Goal: Transaction & Acquisition: Subscribe to service/newsletter

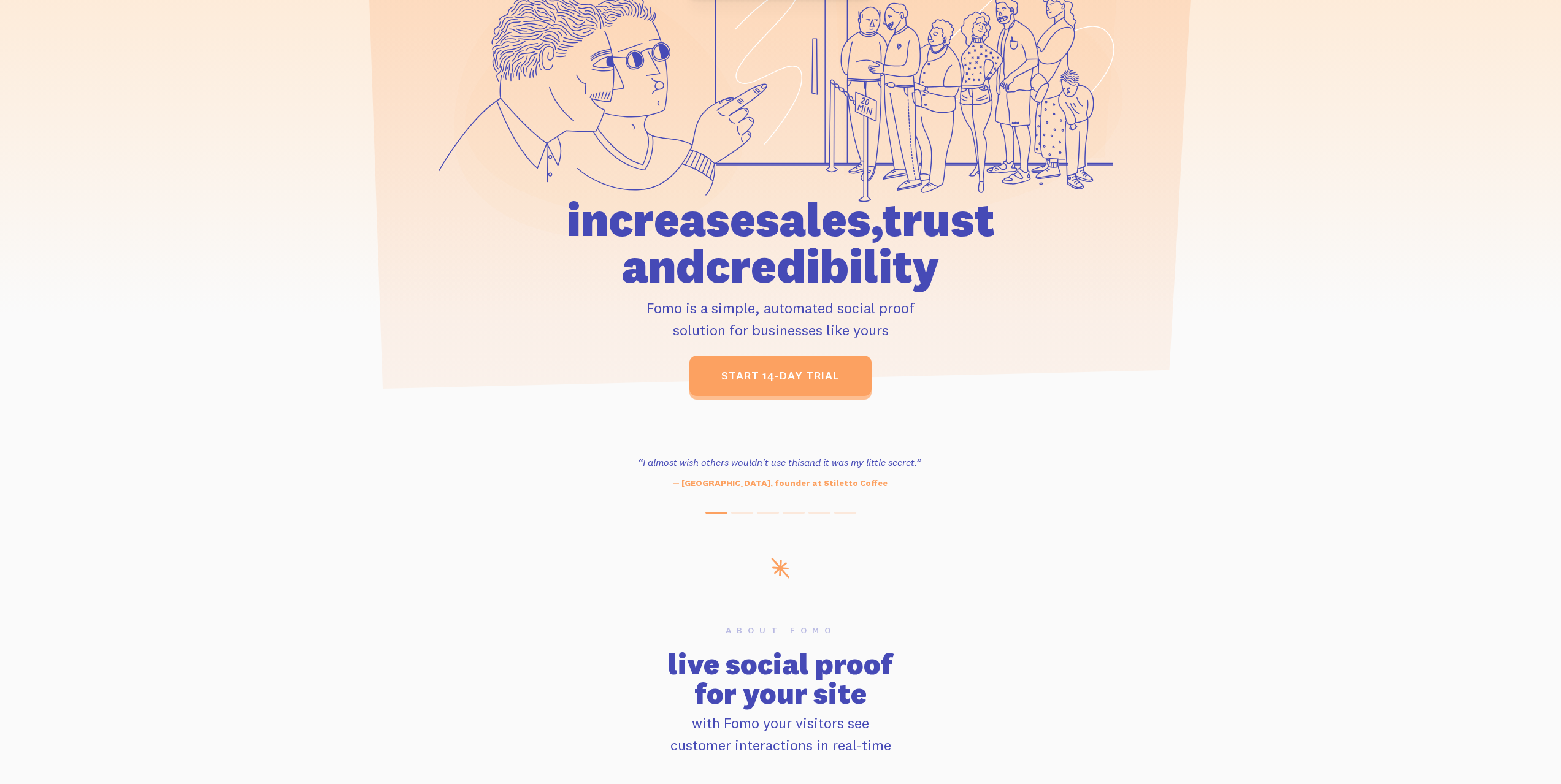
drag, startPoint x: 1174, startPoint y: 352, endPoint x: 1178, endPoint y: 429, distance: 77.1
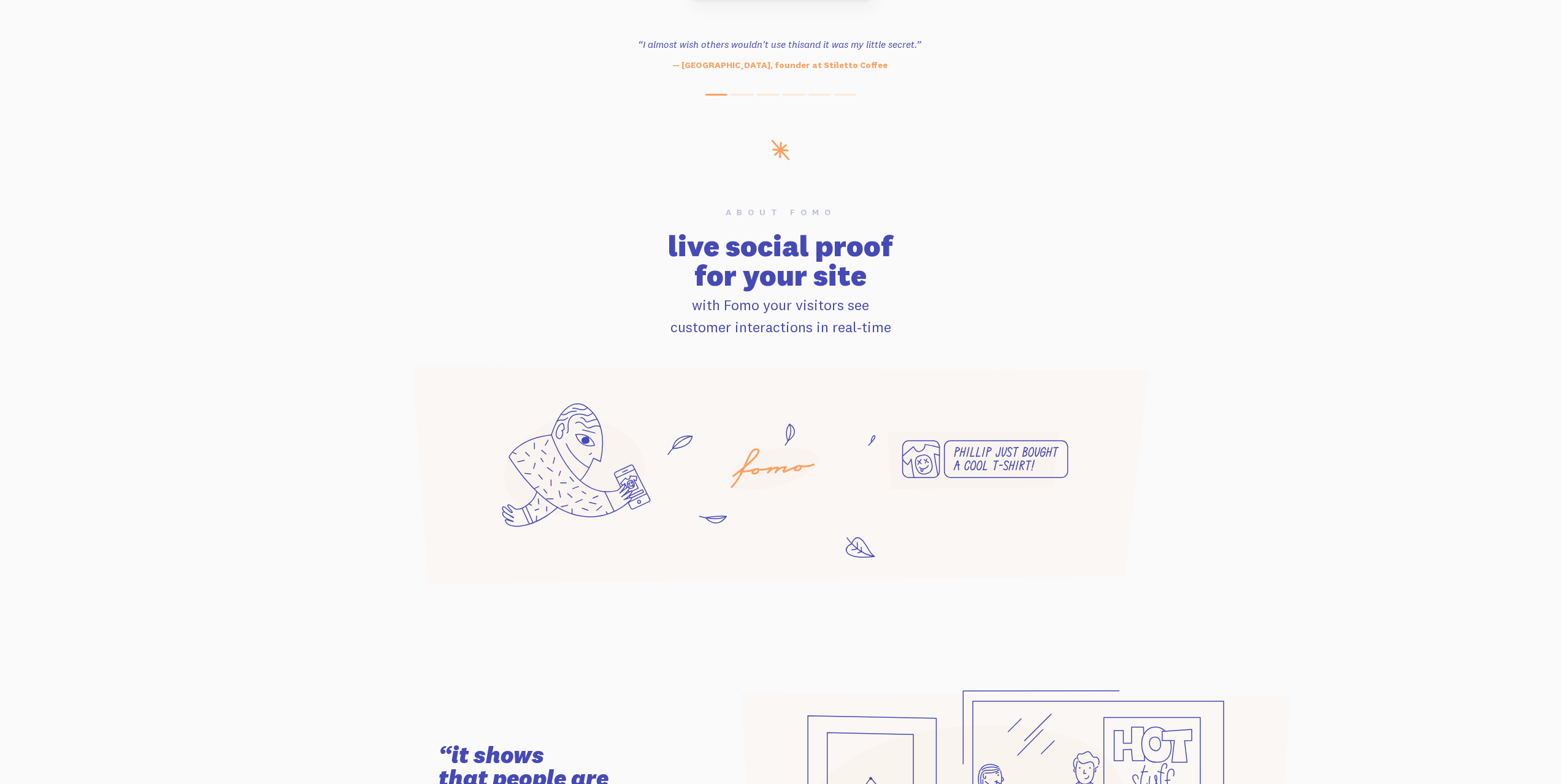
drag, startPoint x: 1175, startPoint y: 409, endPoint x: 1207, endPoint y: 543, distance: 137.8
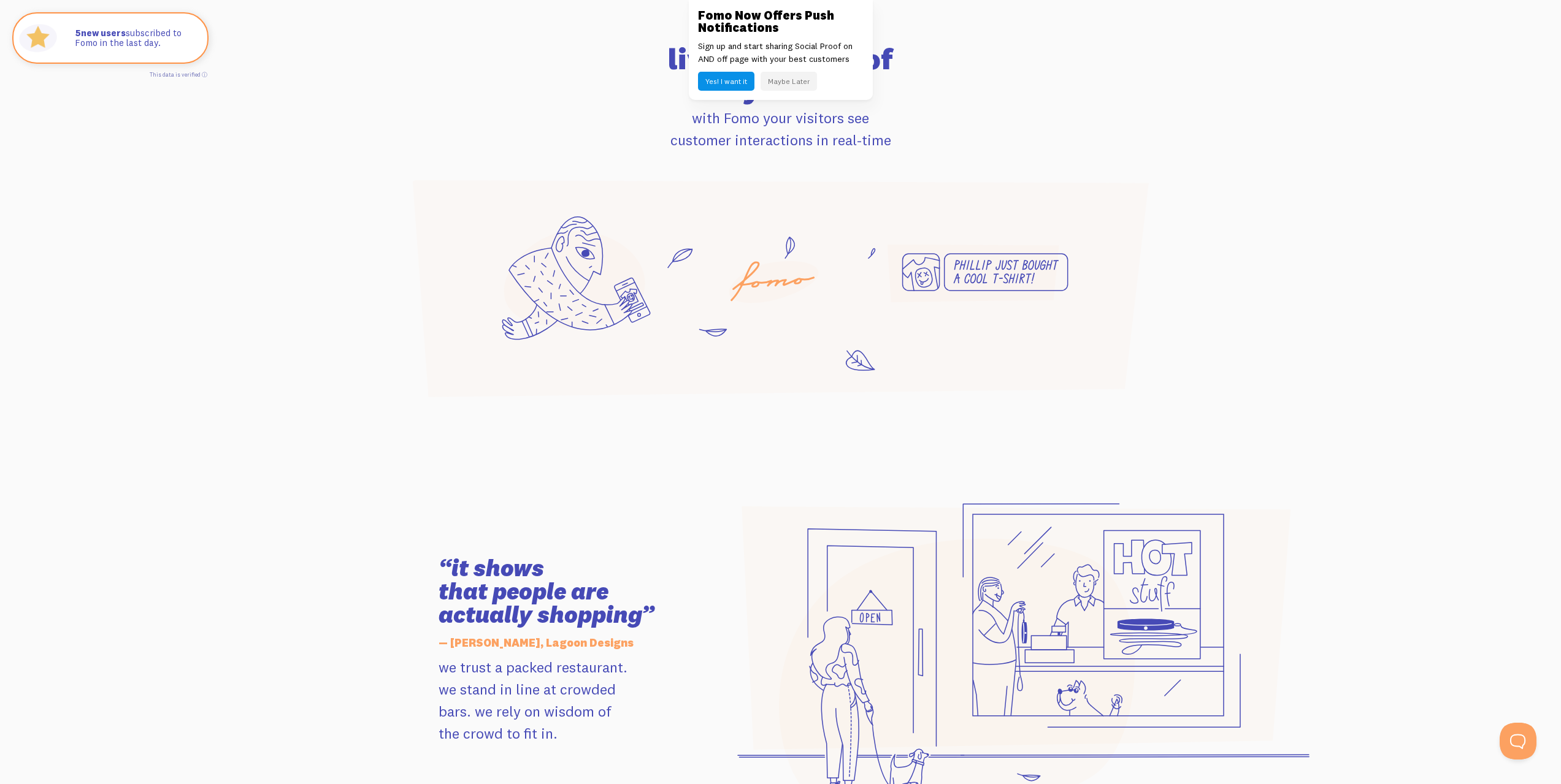
scroll to position [797, 0]
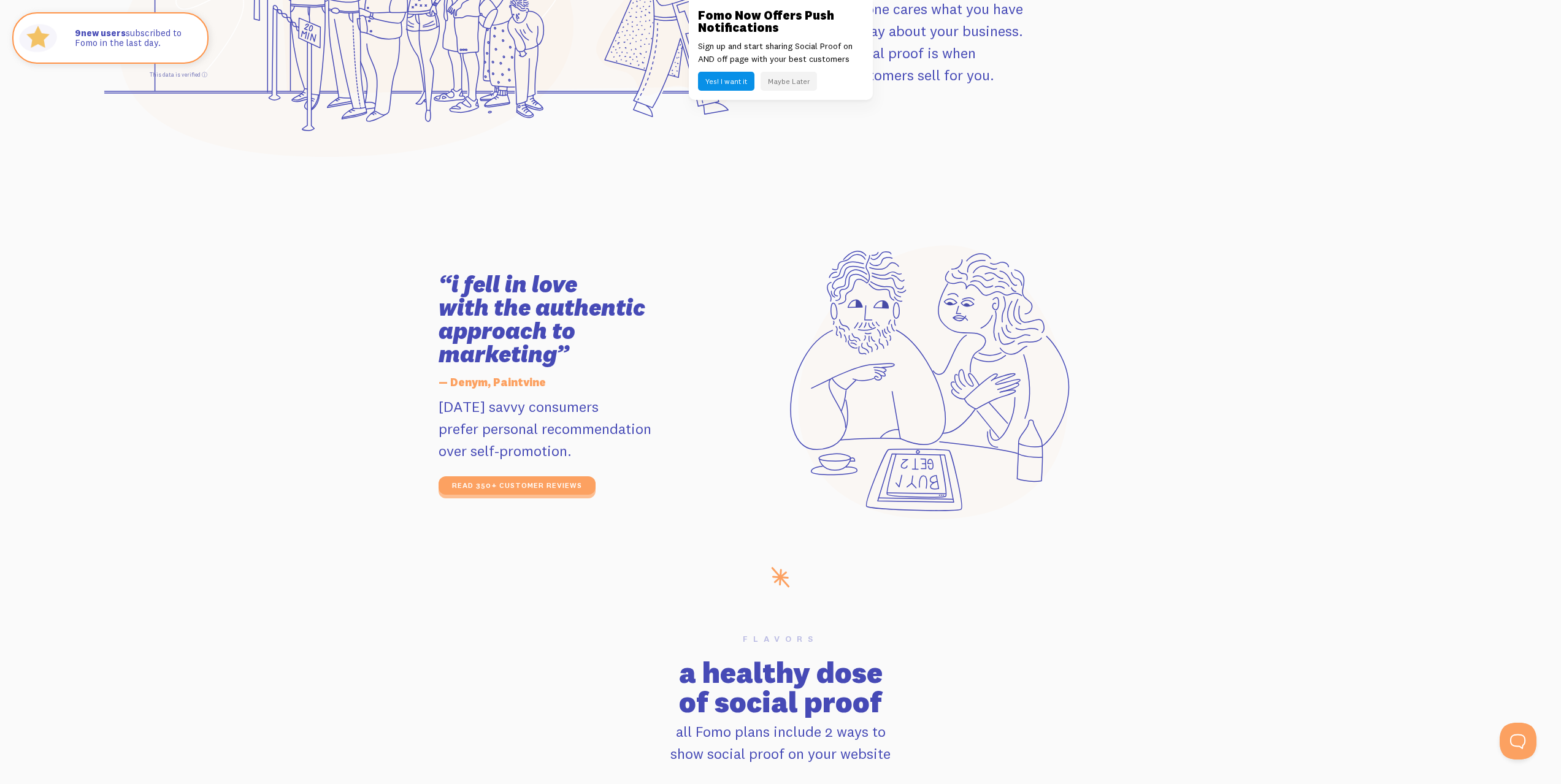
drag, startPoint x: 513, startPoint y: 192, endPoint x: 518, endPoint y: 316, distance: 124.1
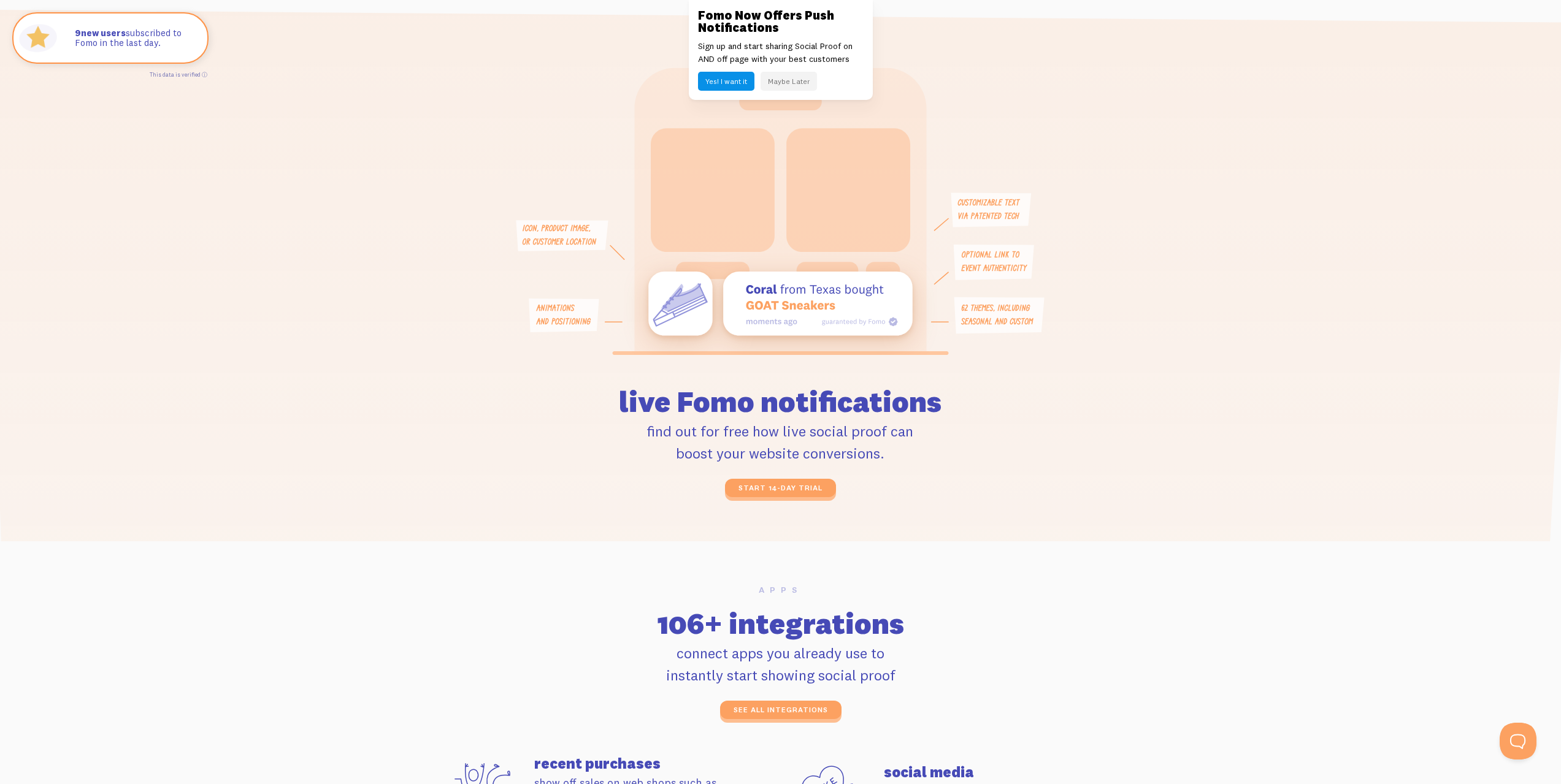
drag, startPoint x: 979, startPoint y: 249, endPoint x: 983, endPoint y: 325, distance: 76.1
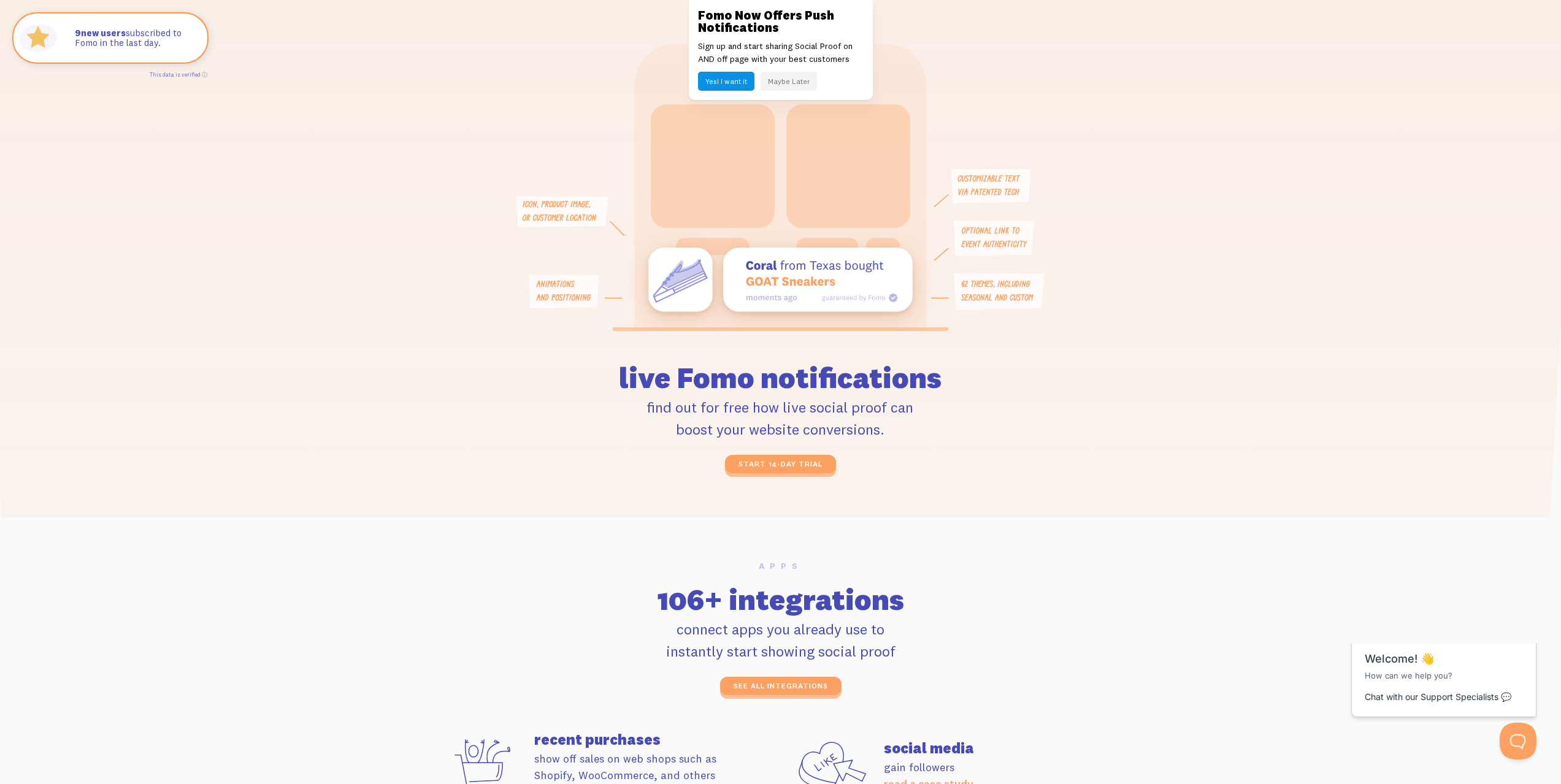
scroll to position [0, 0]
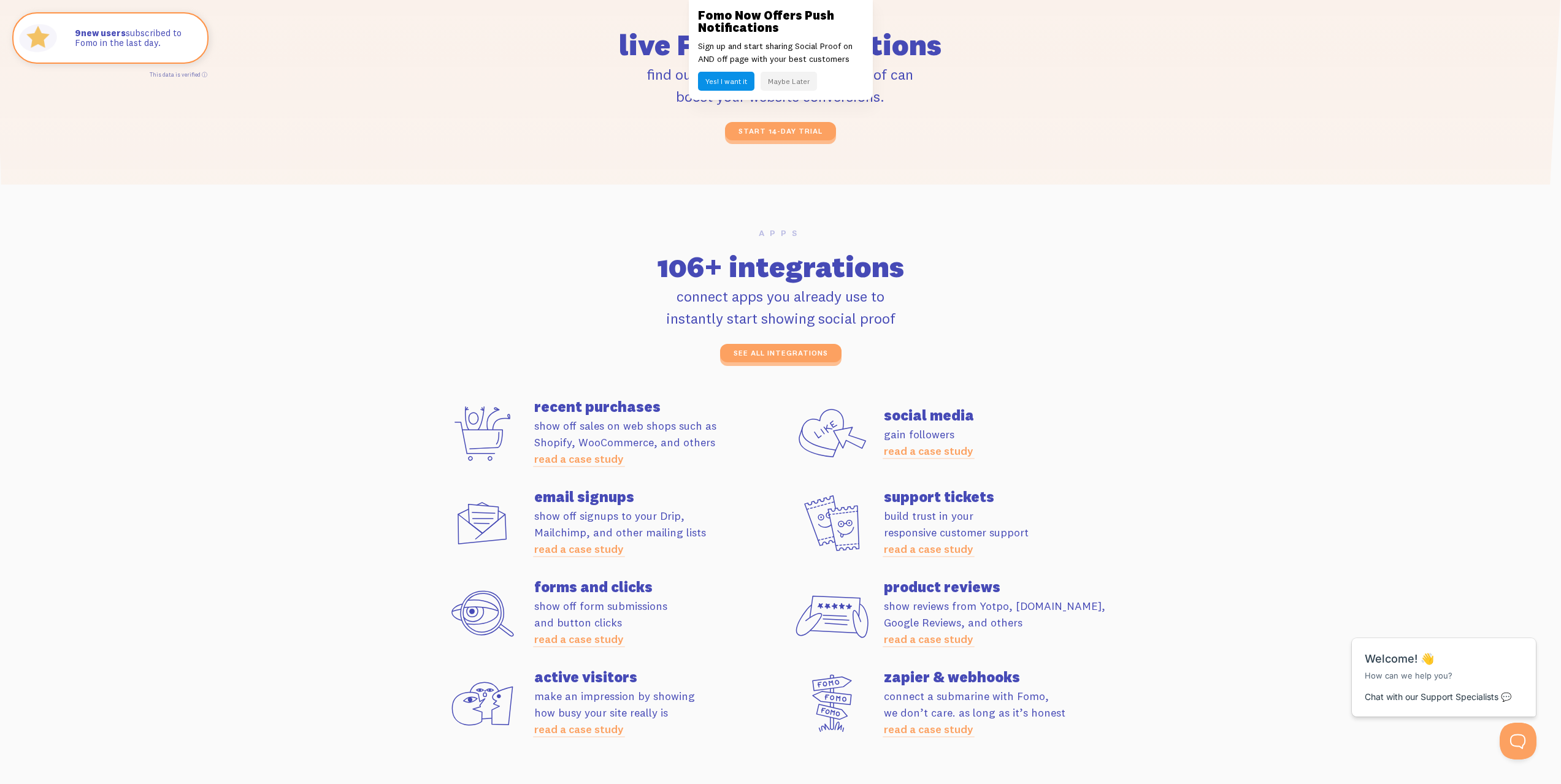
drag, startPoint x: 1186, startPoint y: 295, endPoint x: 1172, endPoint y: 307, distance: 18.4
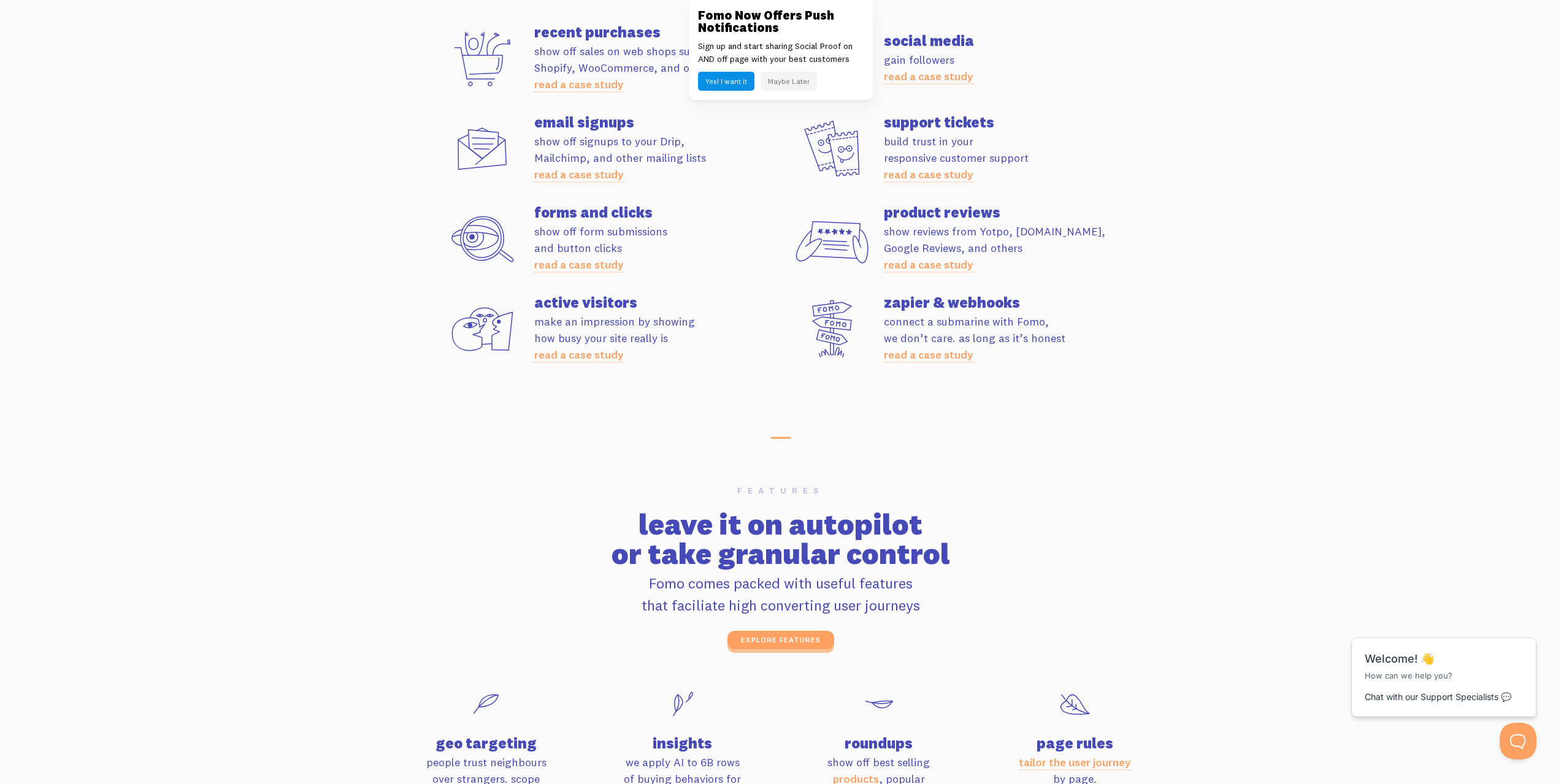
drag, startPoint x: 1155, startPoint y: 323, endPoint x: 1161, endPoint y: 332, distance: 10.8
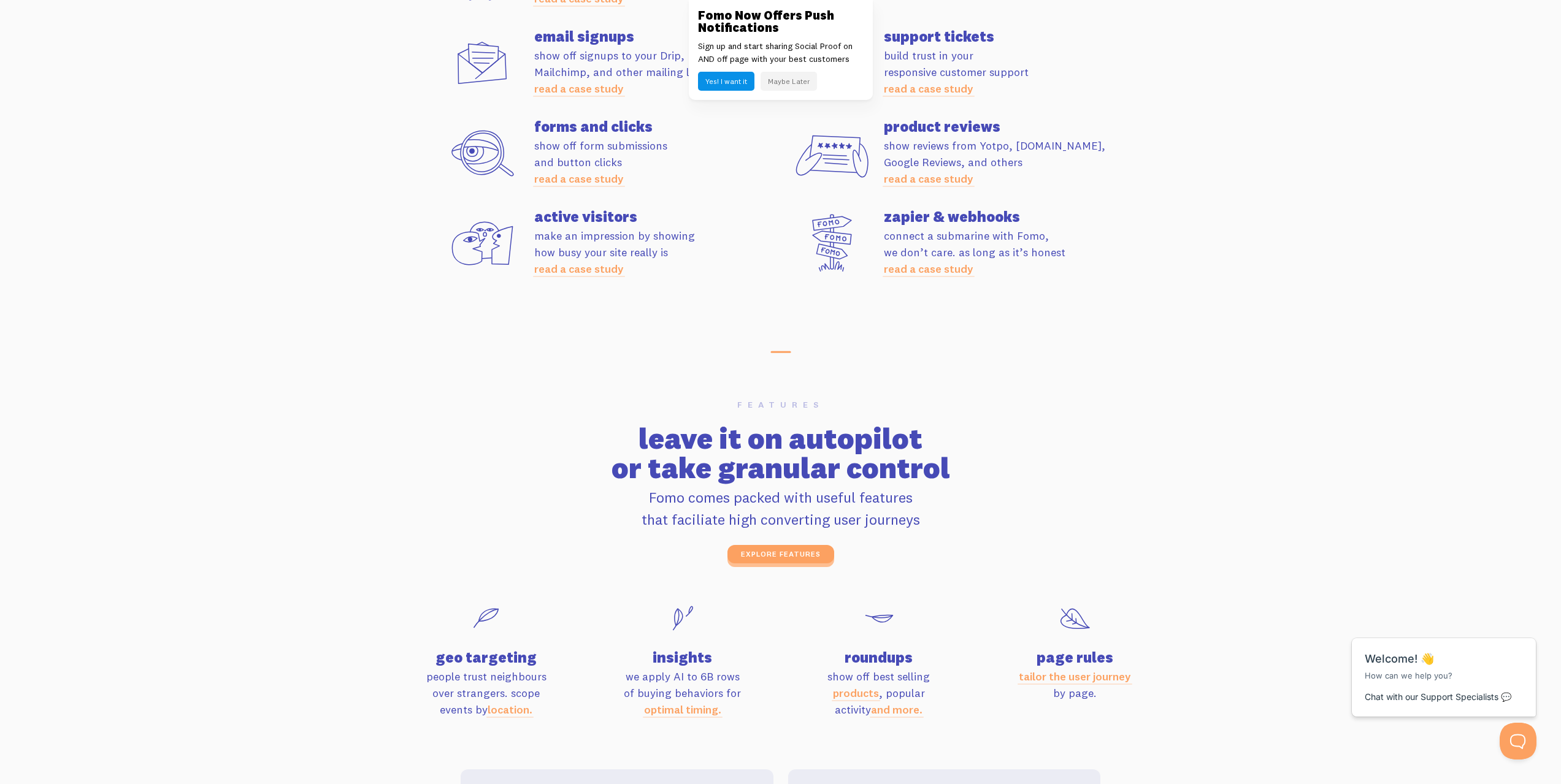
drag, startPoint x: 1181, startPoint y: 350, endPoint x: 1178, endPoint y: 363, distance: 13.3
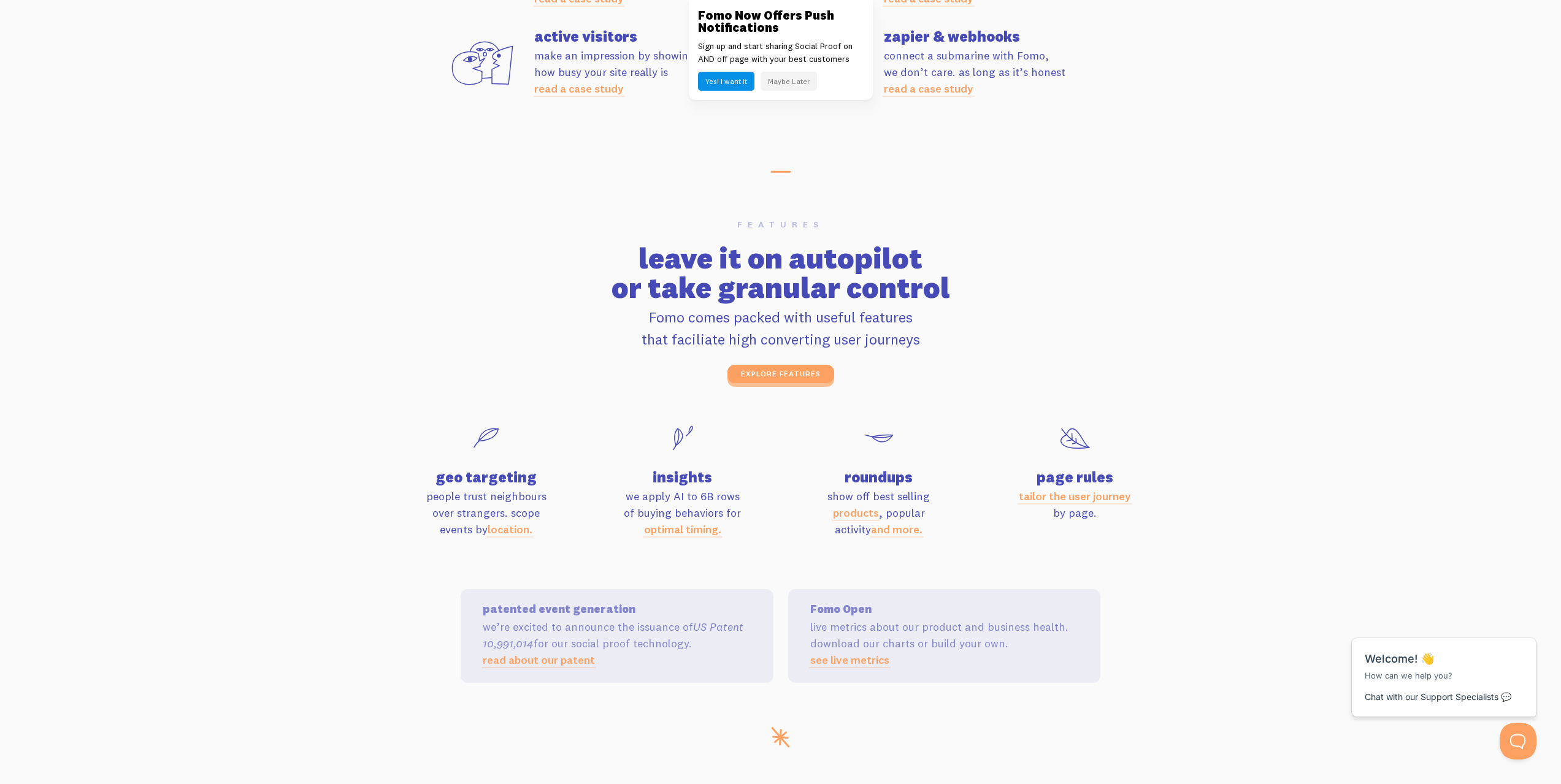
scroll to position [3756, 0]
drag, startPoint x: 1185, startPoint y: 272, endPoint x: 1157, endPoint y: 294, distance: 35.6
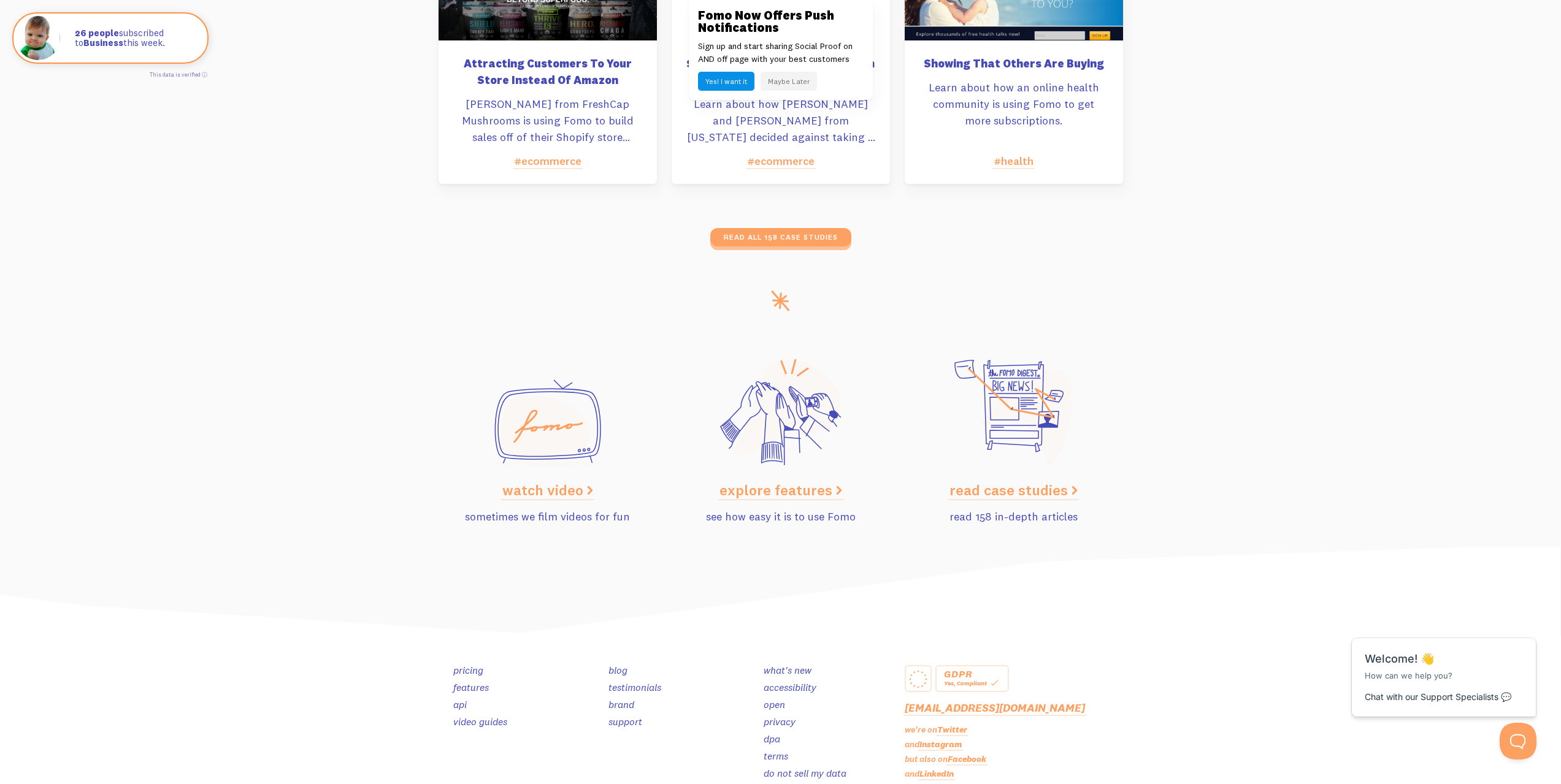
drag, startPoint x: 1139, startPoint y: 270, endPoint x: 1185, endPoint y: 471, distance: 206.2
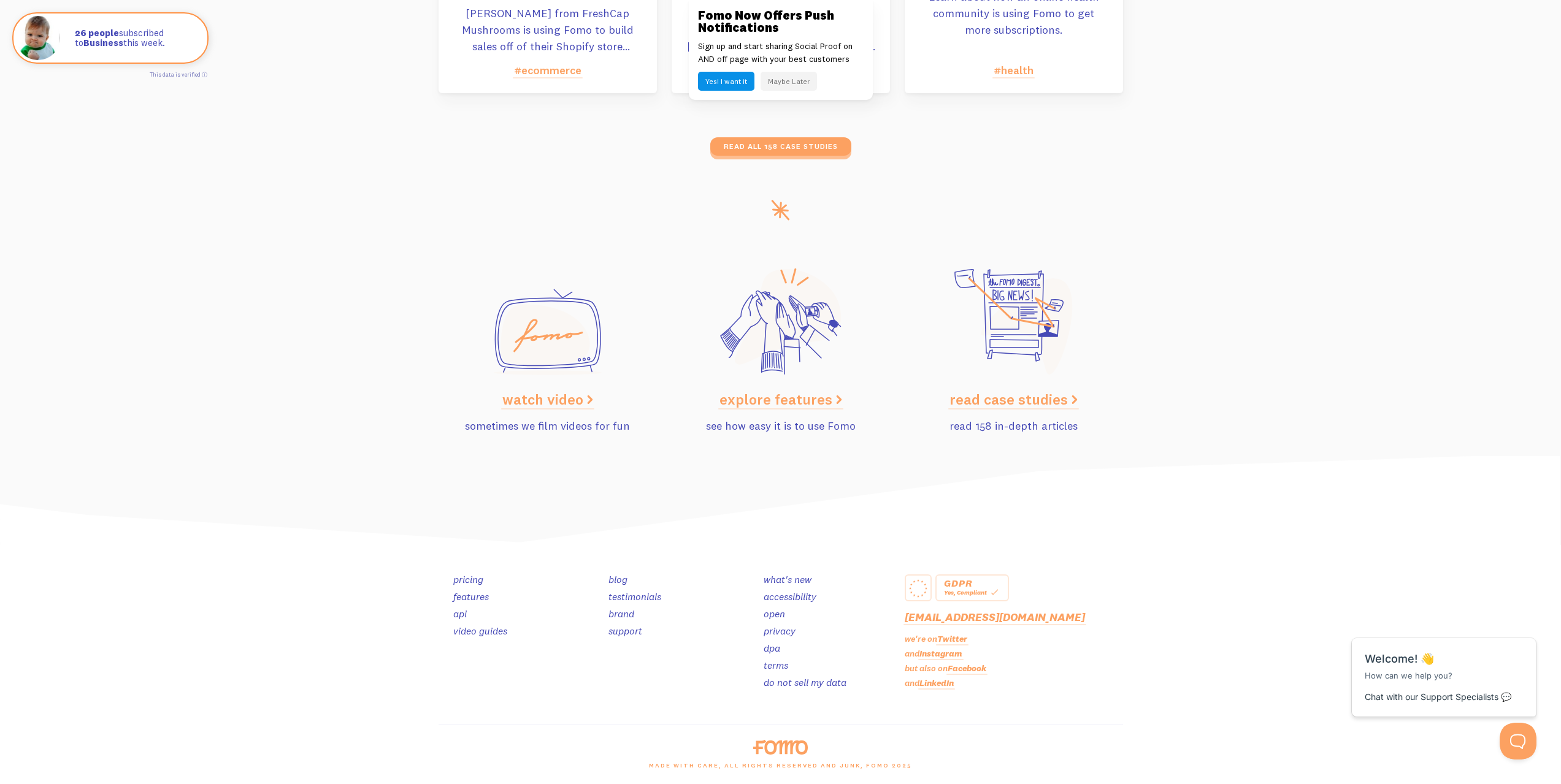
drag, startPoint x: 1177, startPoint y: 429, endPoint x: 1192, endPoint y: 543, distance: 115.0
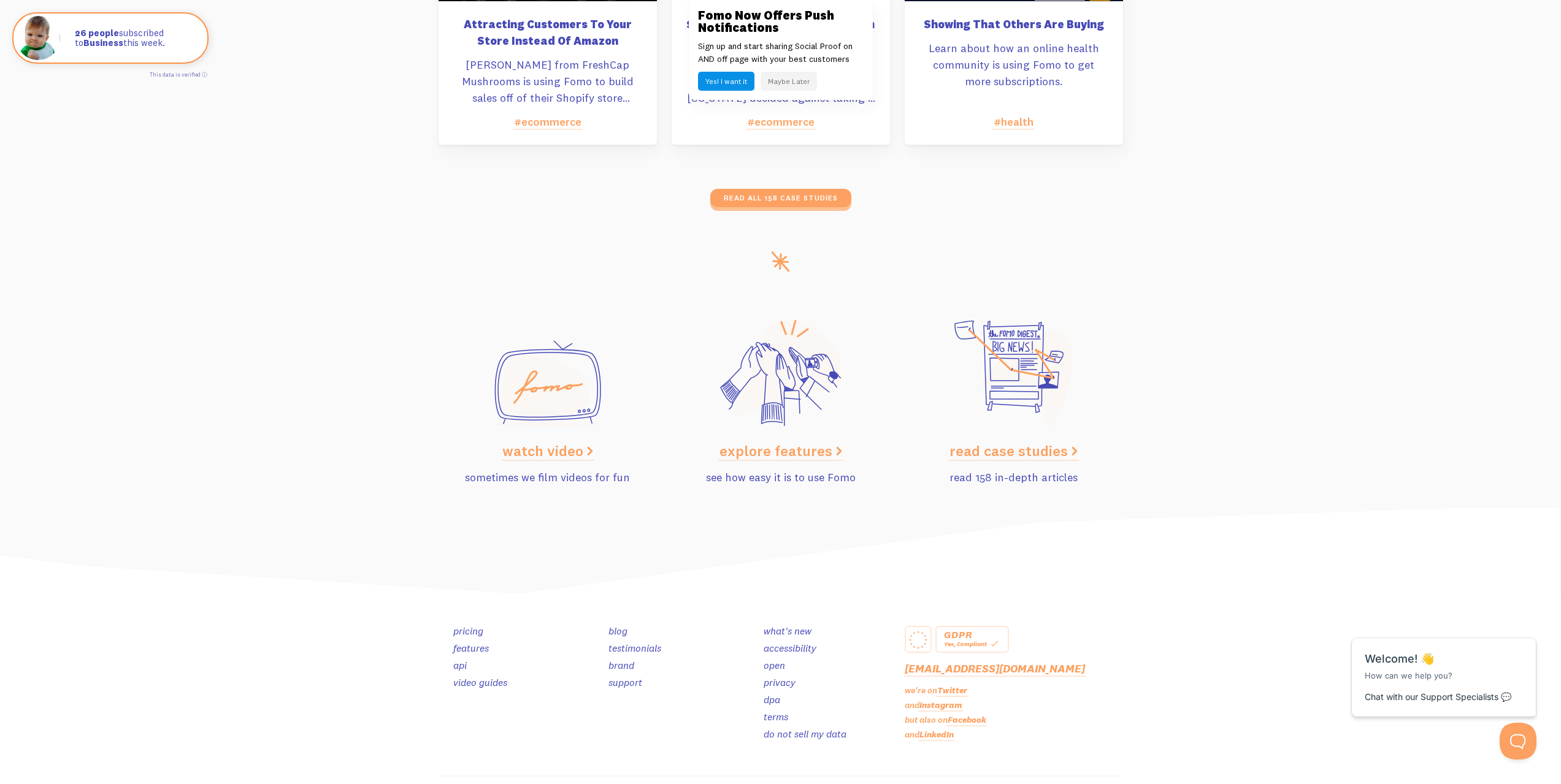
scroll to position [5888, 0]
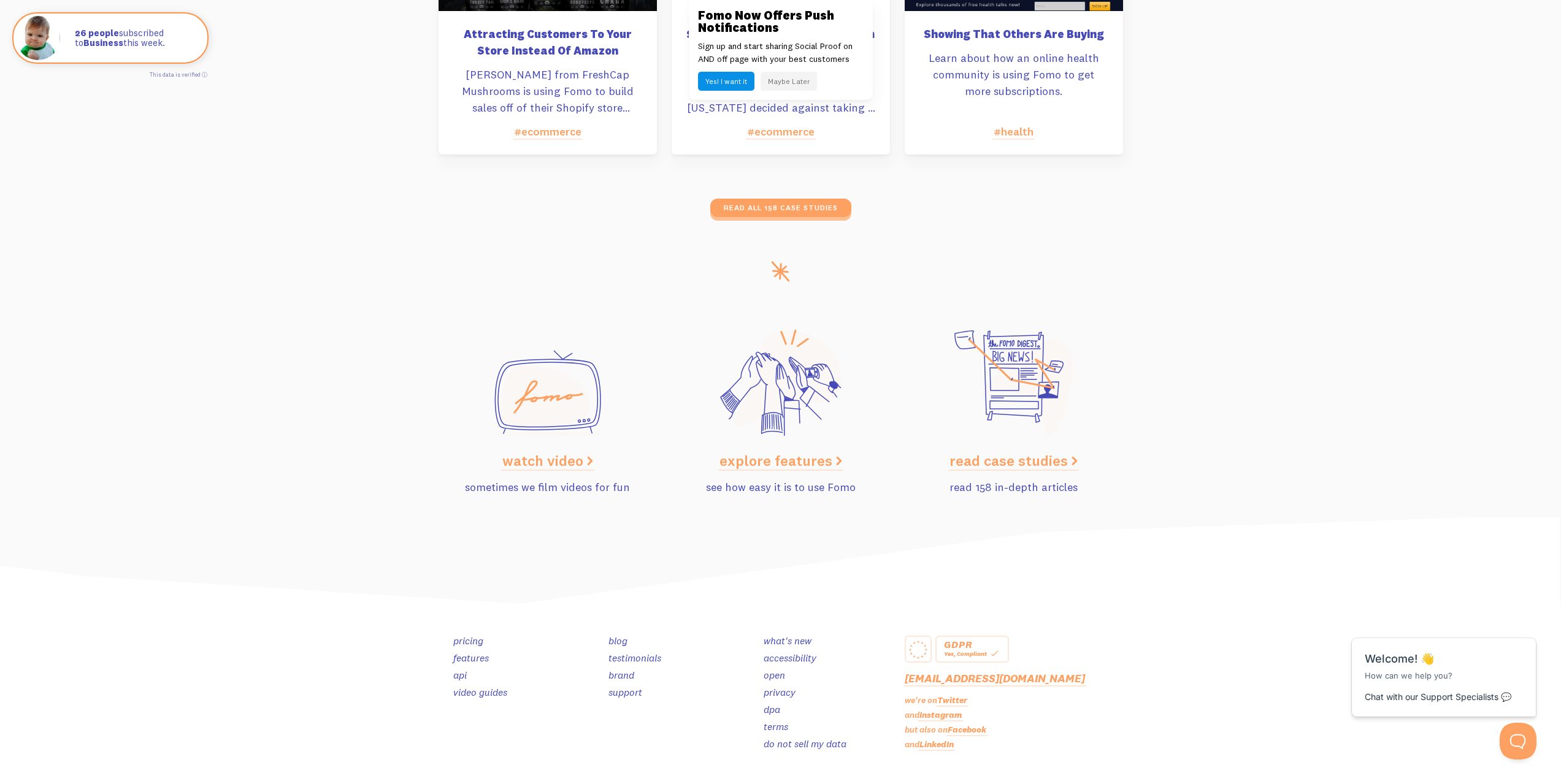
click at [461, 641] on link "pricing" at bounding box center [468, 641] width 30 height 13
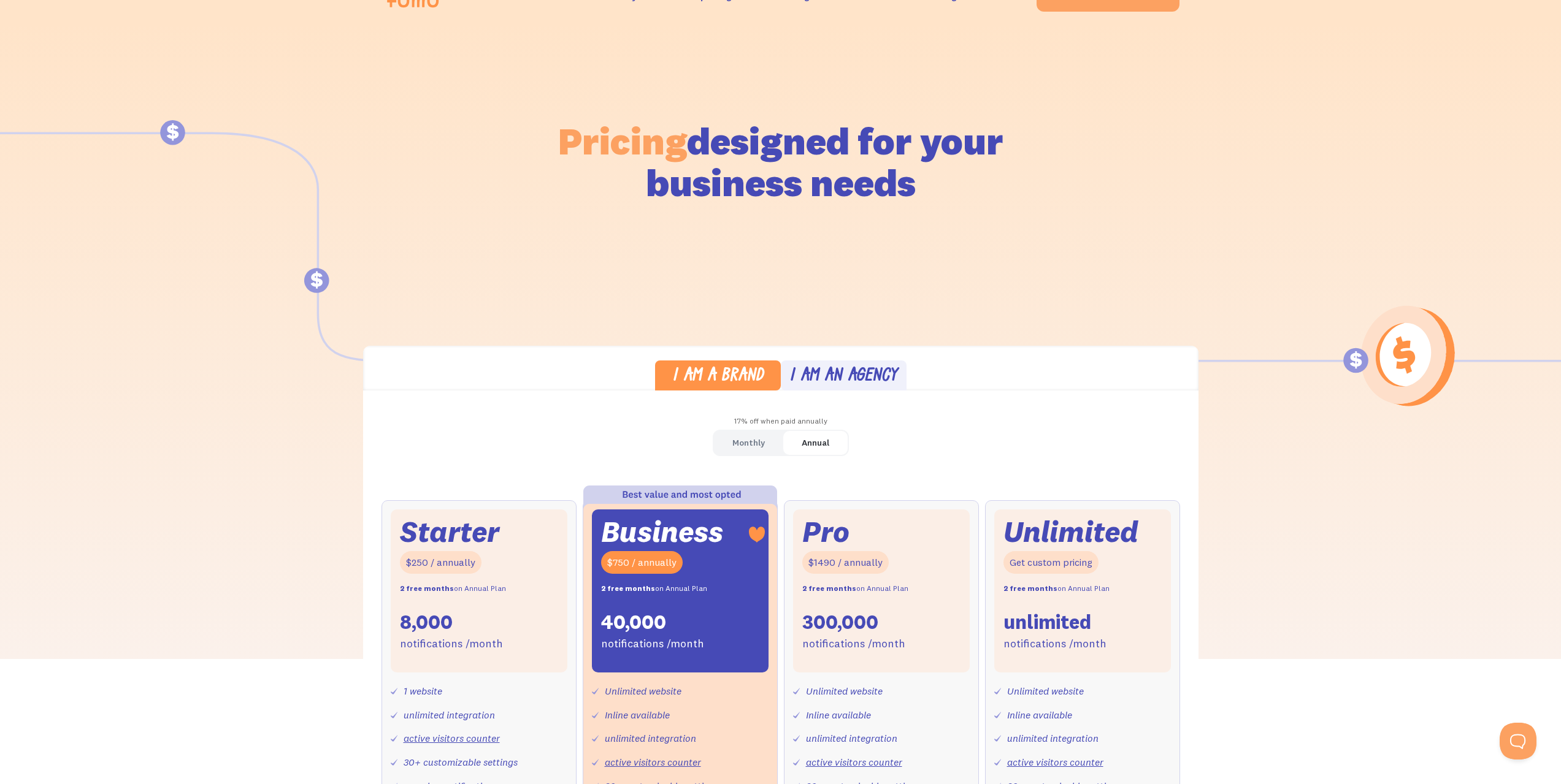
scroll to position [144, 0]
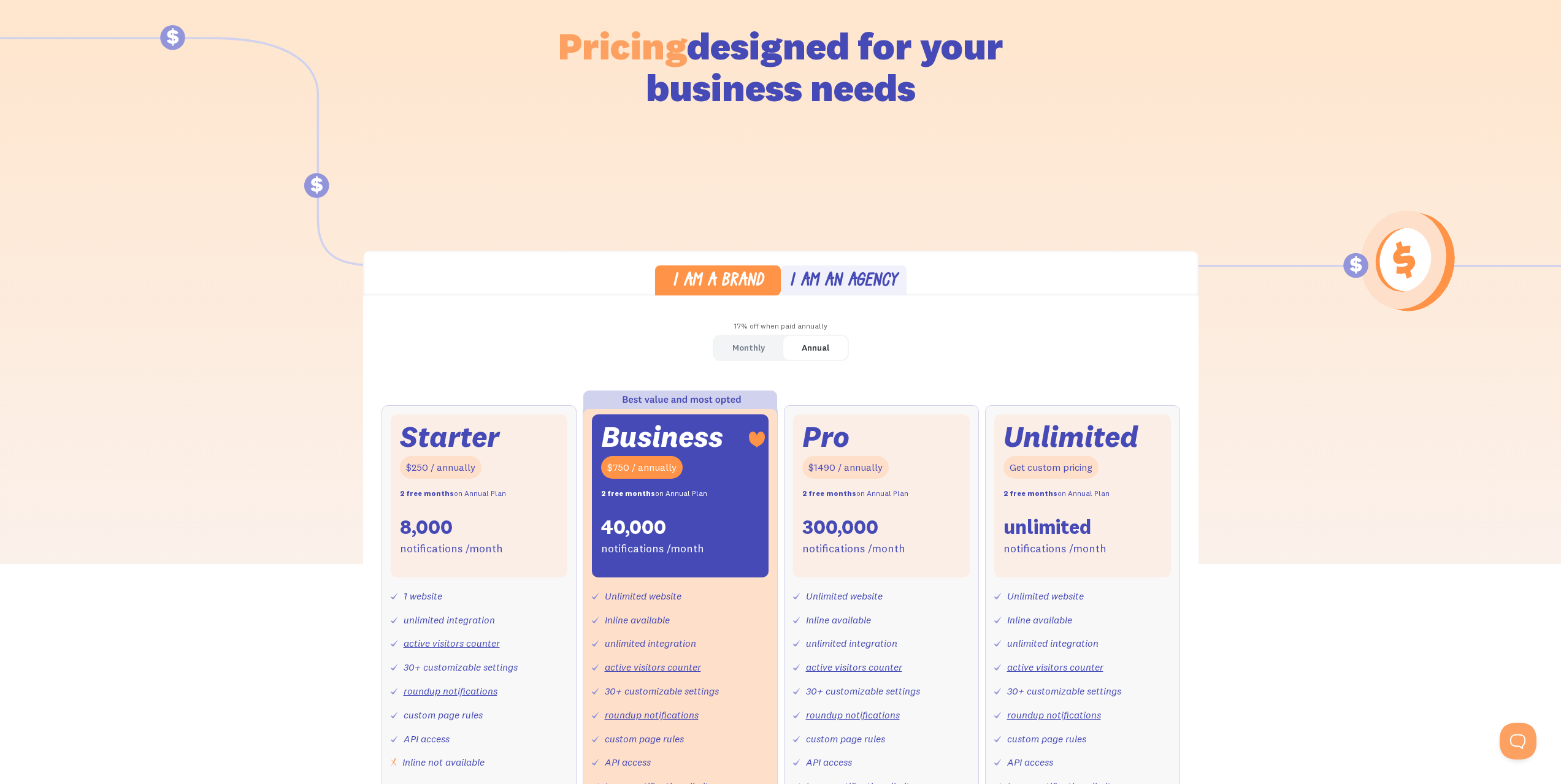
drag, startPoint x: 236, startPoint y: 208, endPoint x: 247, endPoint y: 265, distance: 58.1
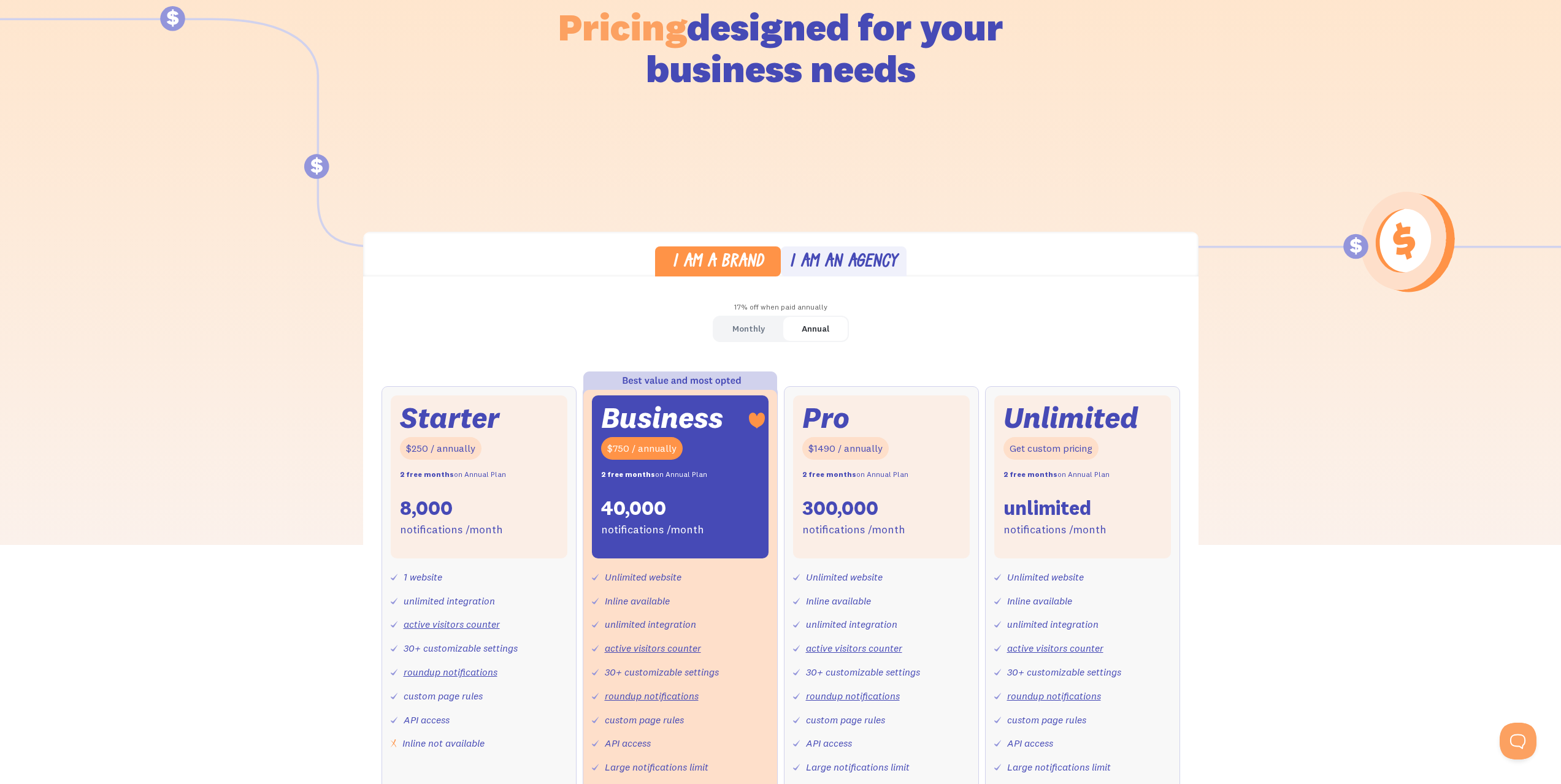
click at [764, 334] on link "Monthly" at bounding box center [748, 329] width 69 height 24
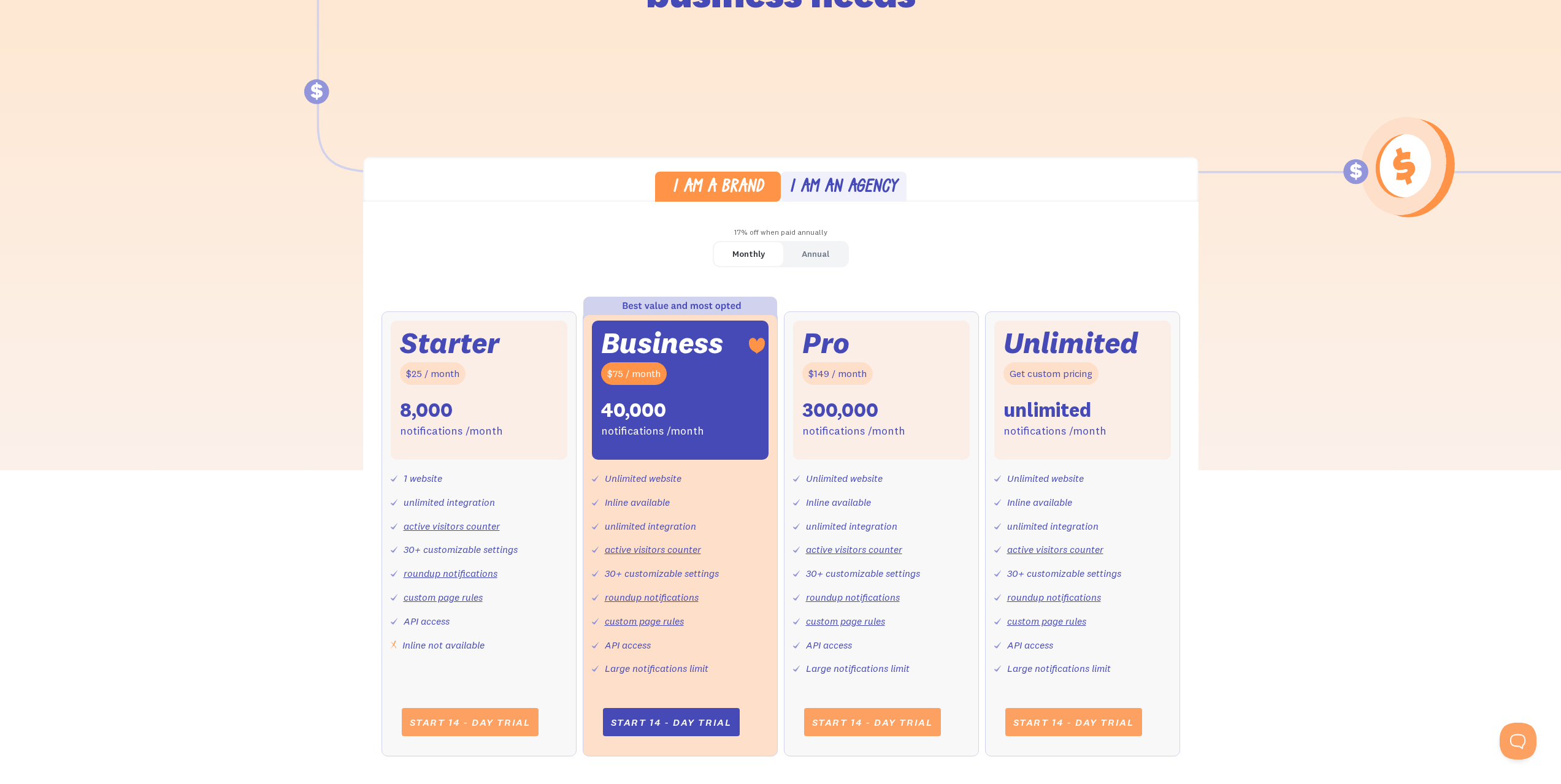
scroll to position [253, 0]
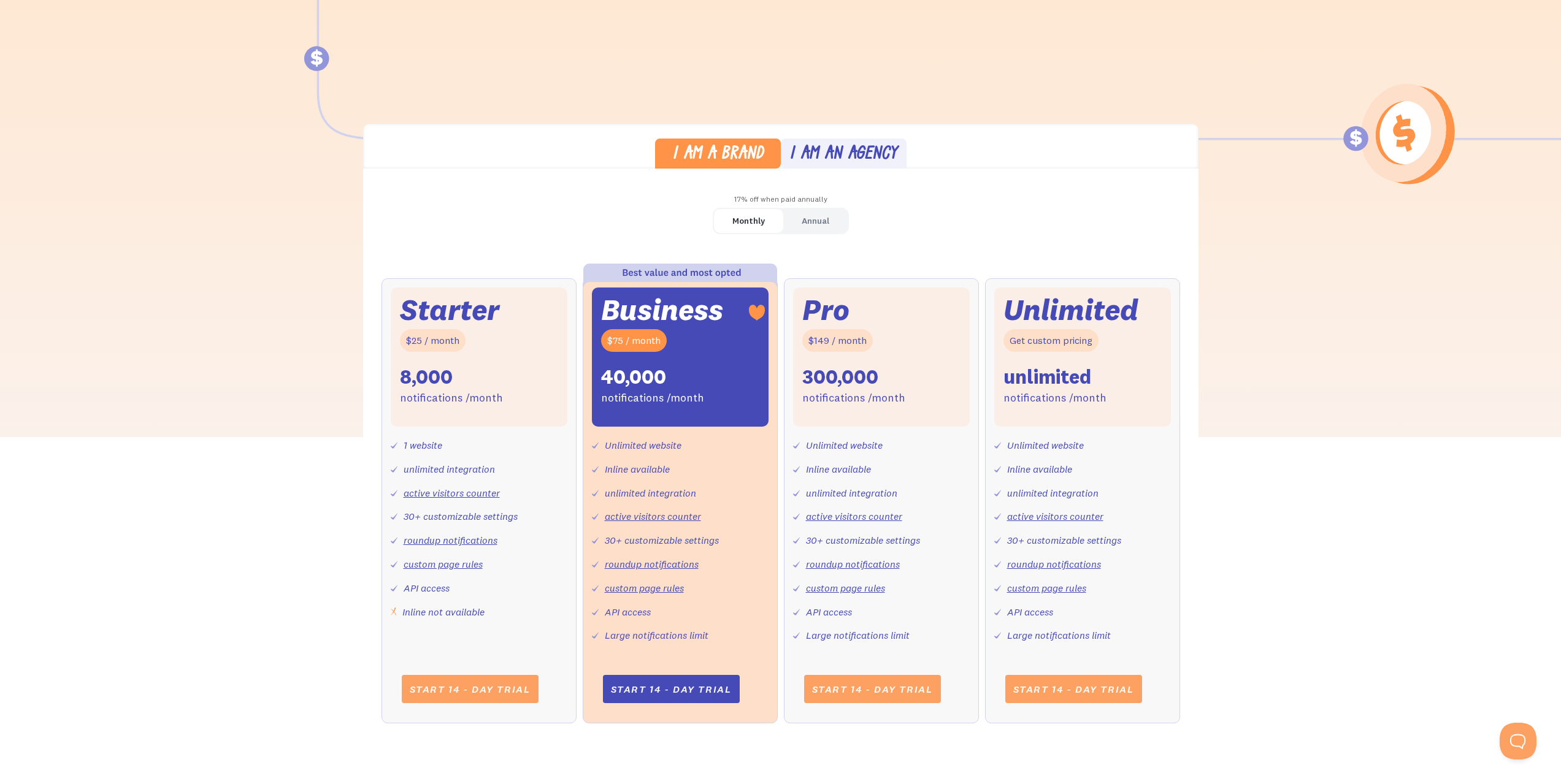
drag, startPoint x: 233, startPoint y: 161, endPoint x: 248, endPoint y: 201, distance: 42.7
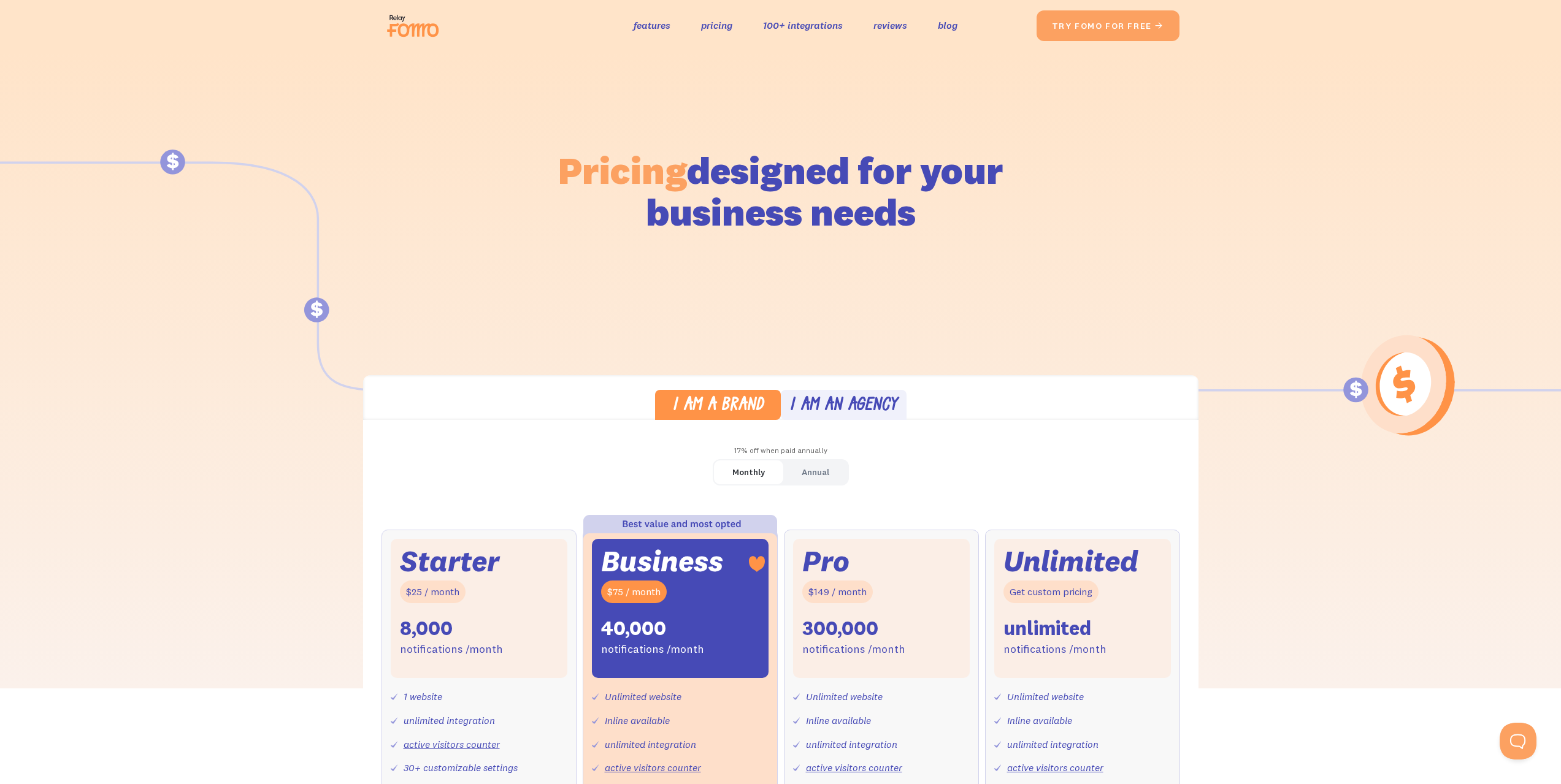
drag, startPoint x: 1378, startPoint y: 548, endPoint x: 1414, endPoint y: -17, distance: 566.1
click at [638, 20] on link "features" at bounding box center [652, 25] width 37 height 18
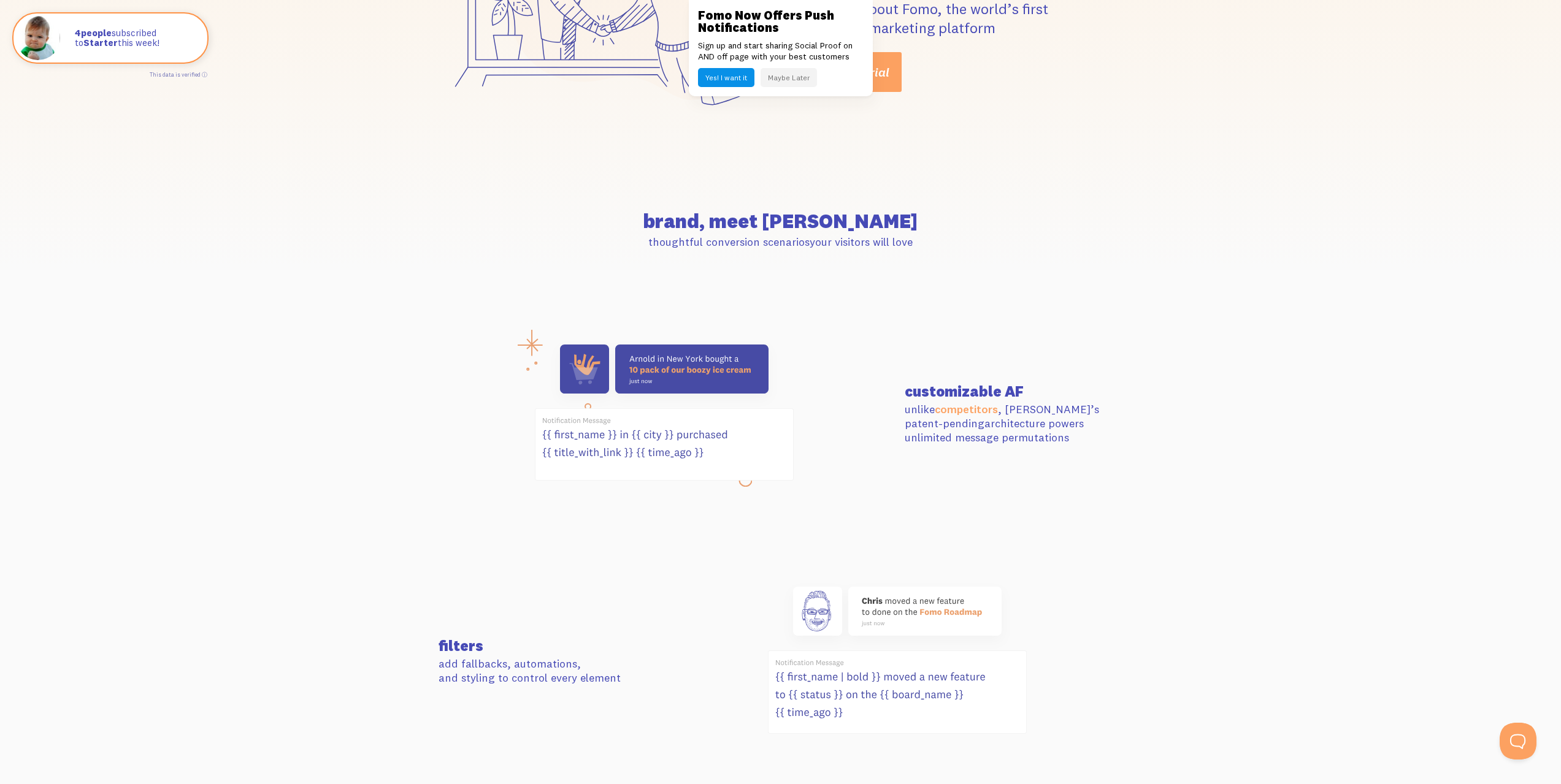
scroll to position [229, 0]
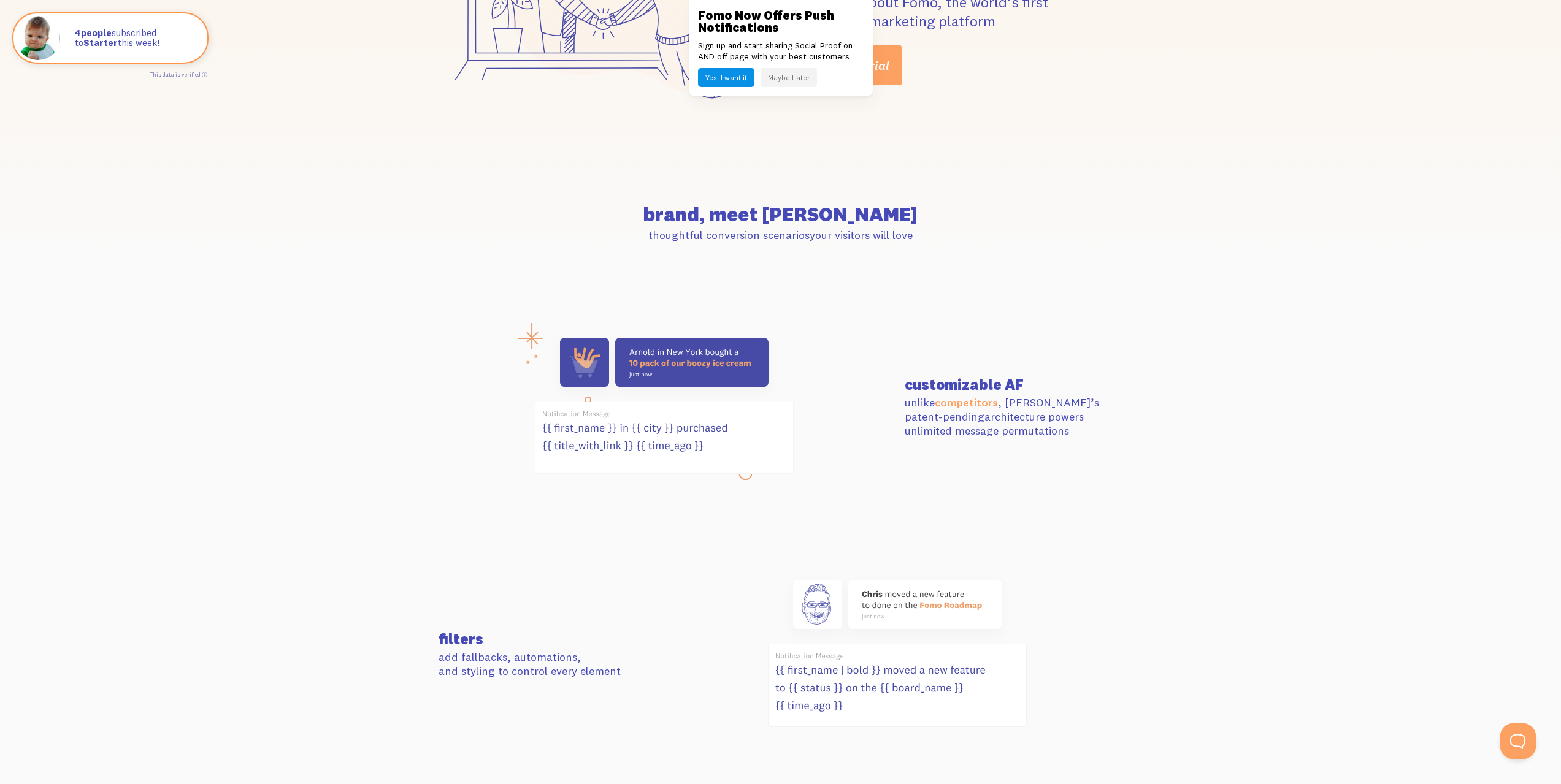
drag, startPoint x: 1169, startPoint y: 316, endPoint x: 1150, endPoint y: 338, distance: 29.1
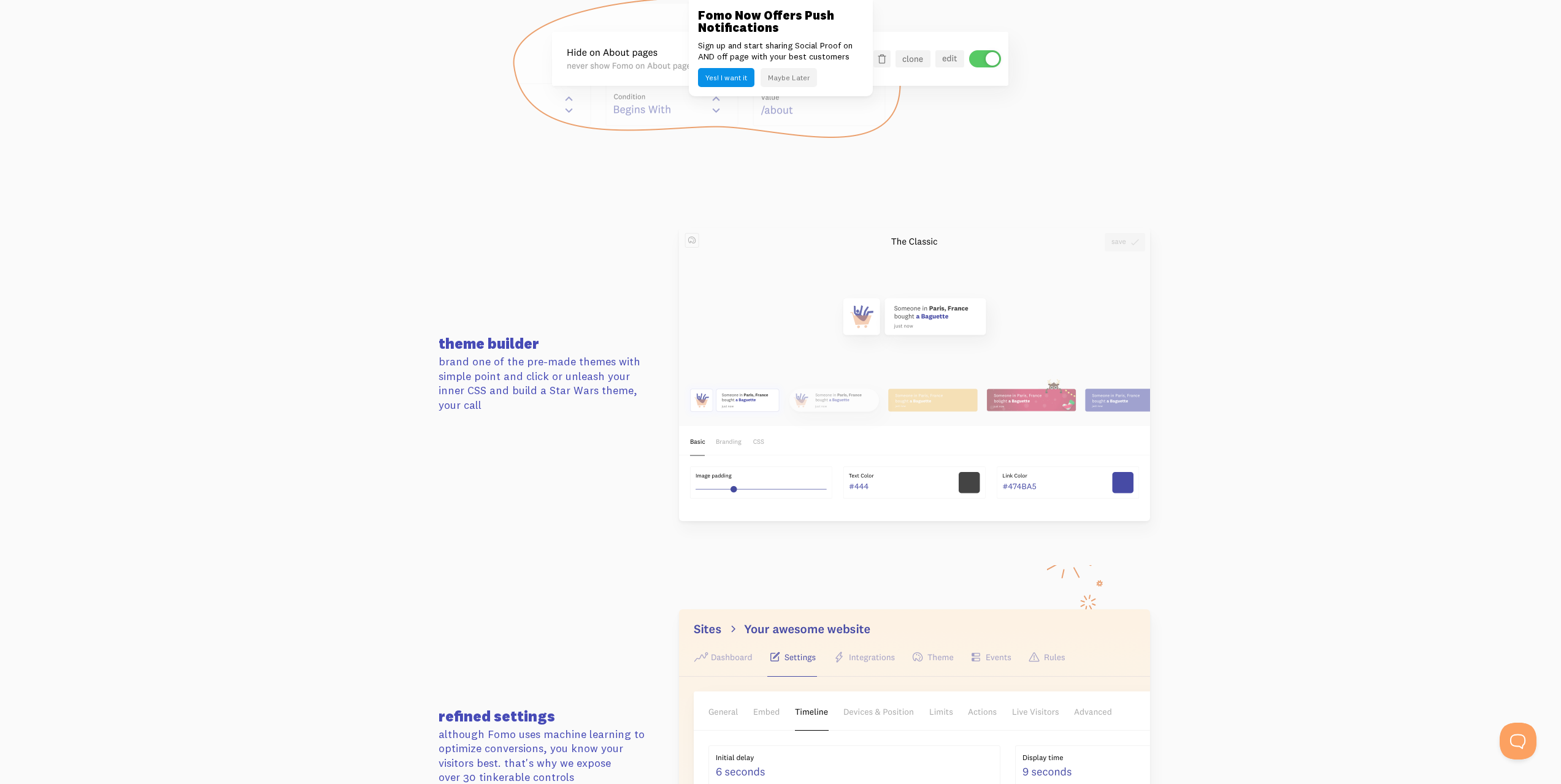
scroll to position [1355, 0]
drag, startPoint x: 1099, startPoint y: 320, endPoint x: 1069, endPoint y: 316, distance: 30.3
click at [1052, 350] on img at bounding box center [914, 370] width 471 height 294
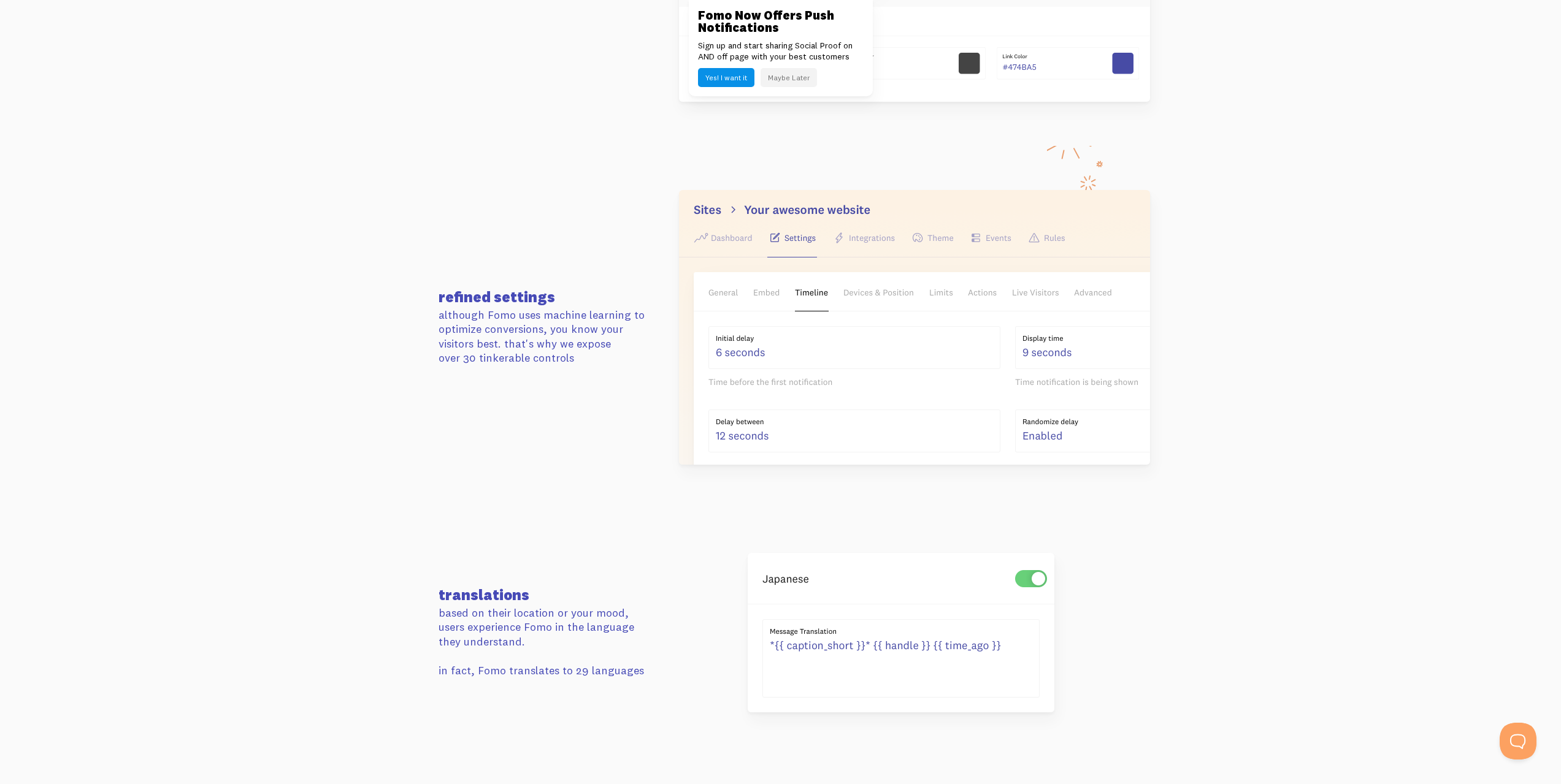
drag, startPoint x: 1176, startPoint y: 250, endPoint x: 1191, endPoint y: 279, distance: 32.6
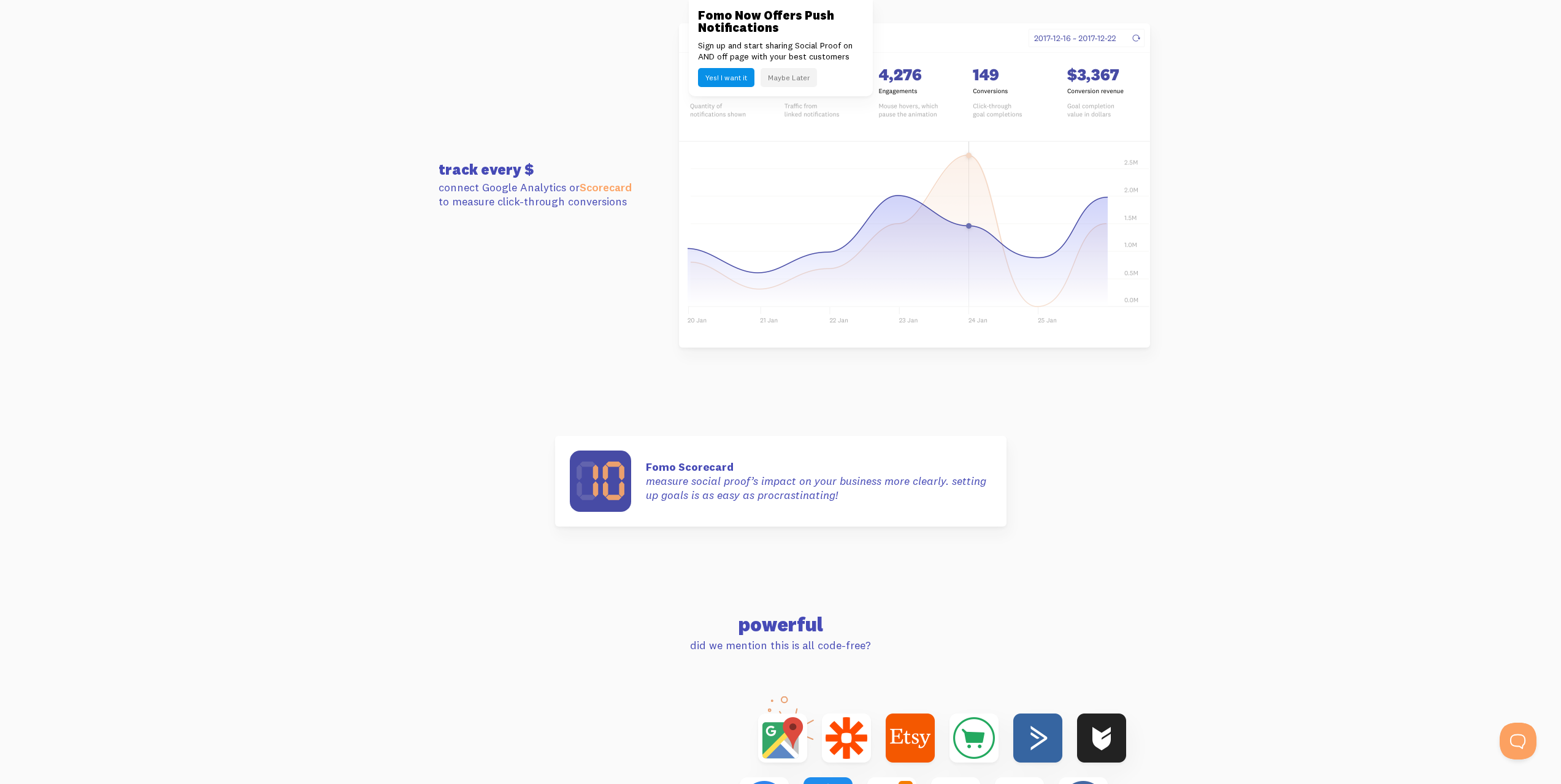
scroll to position [3313, 0]
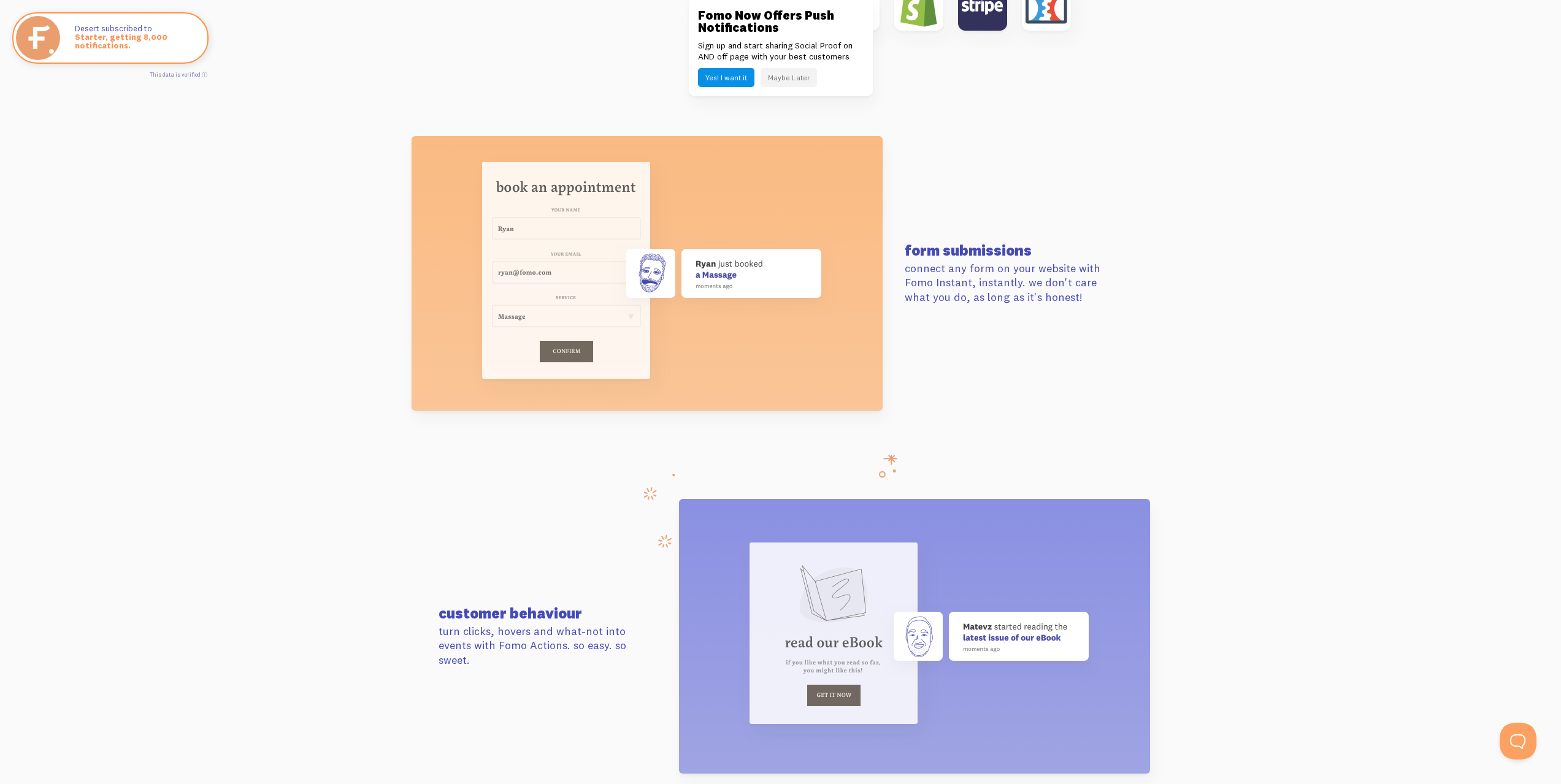
drag, startPoint x: 1191, startPoint y: 211, endPoint x: 1204, endPoint y: 223, distance: 17.7
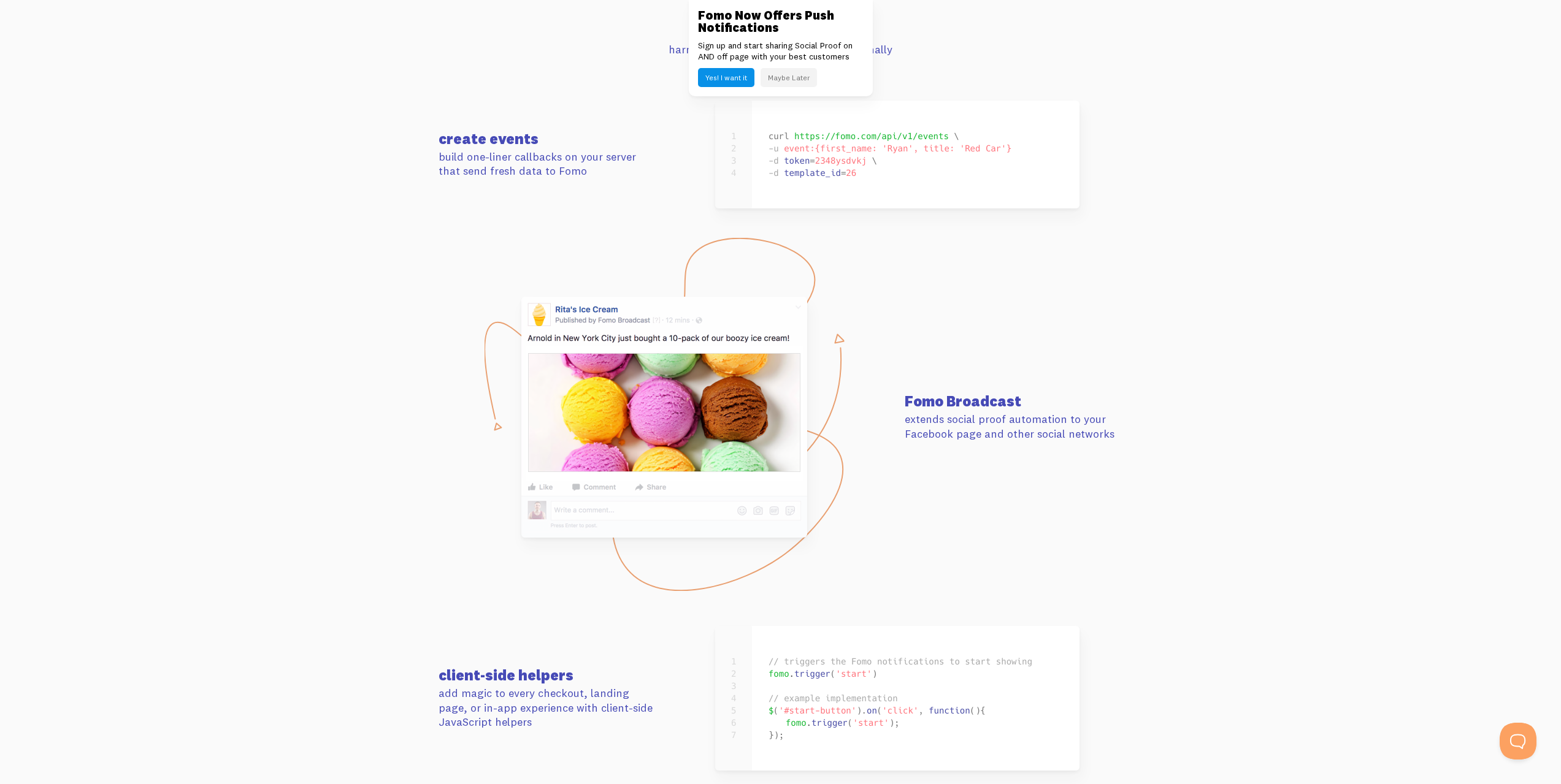
drag, startPoint x: 1280, startPoint y: 210, endPoint x: 1272, endPoint y: 231, distance: 22.5
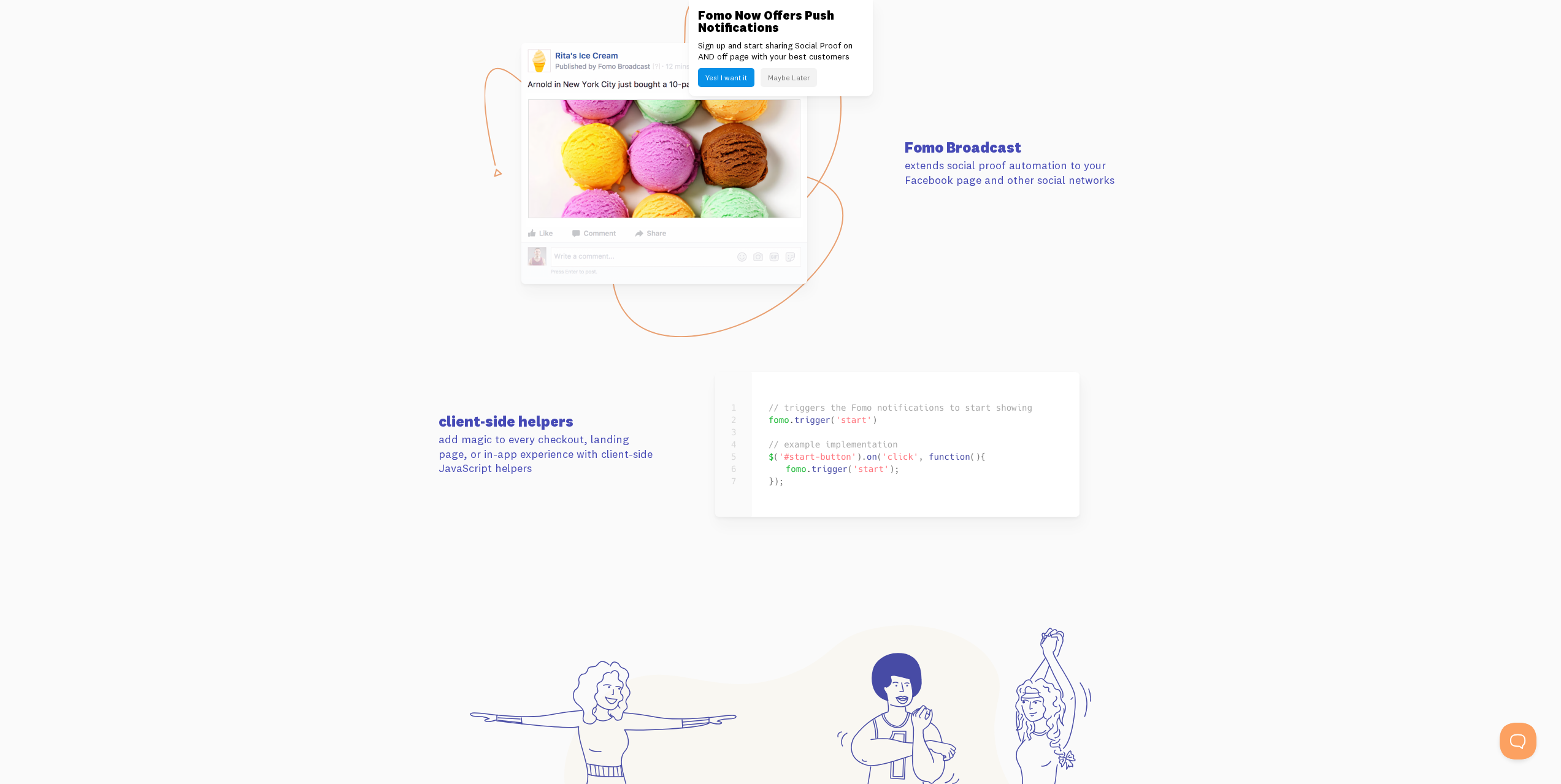
drag, startPoint x: 1276, startPoint y: 251, endPoint x: 1340, endPoint y: 379, distance: 143.1
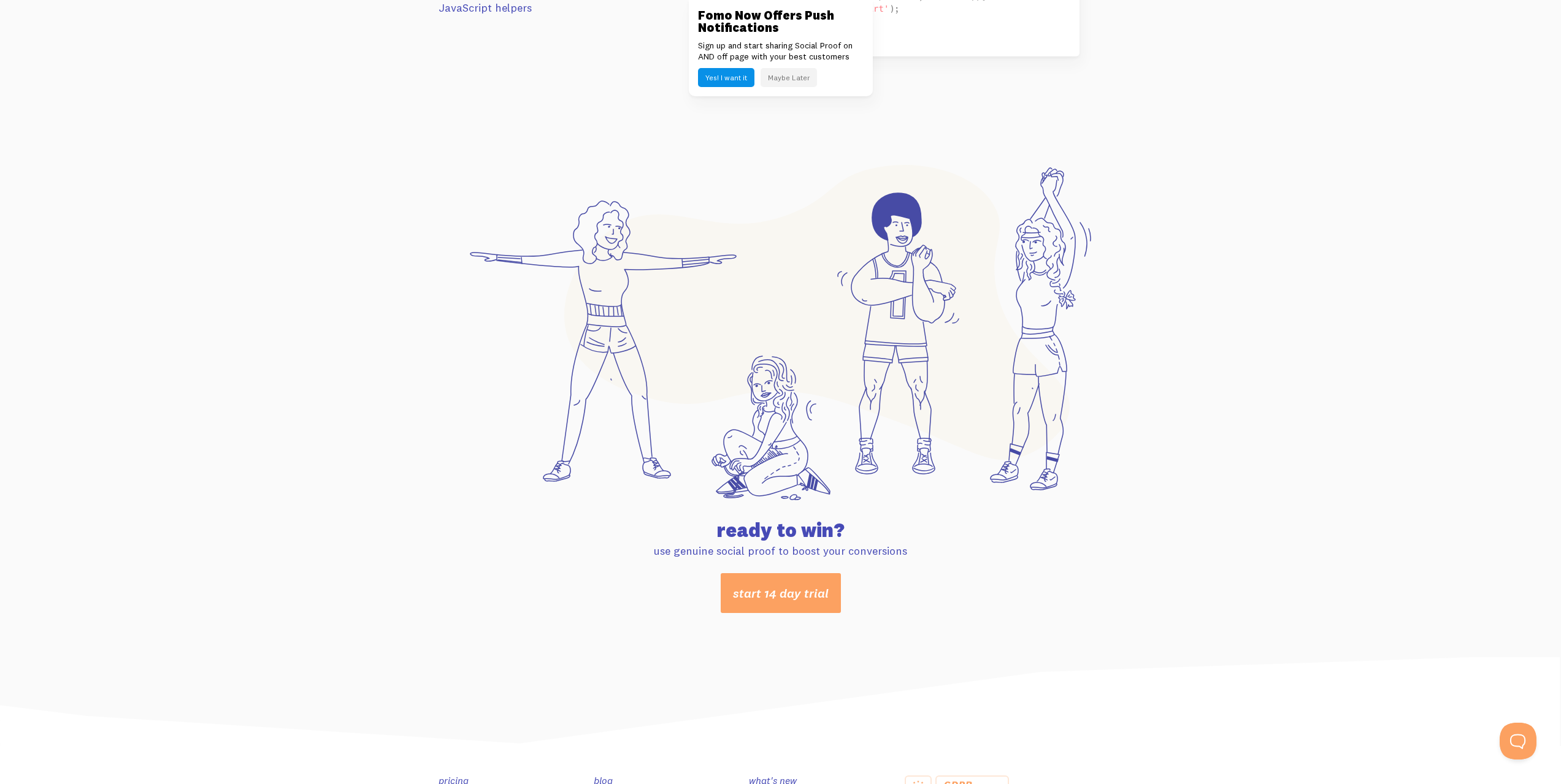
drag, startPoint x: 1296, startPoint y: 429, endPoint x: 1300, endPoint y: 445, distance: 16.5
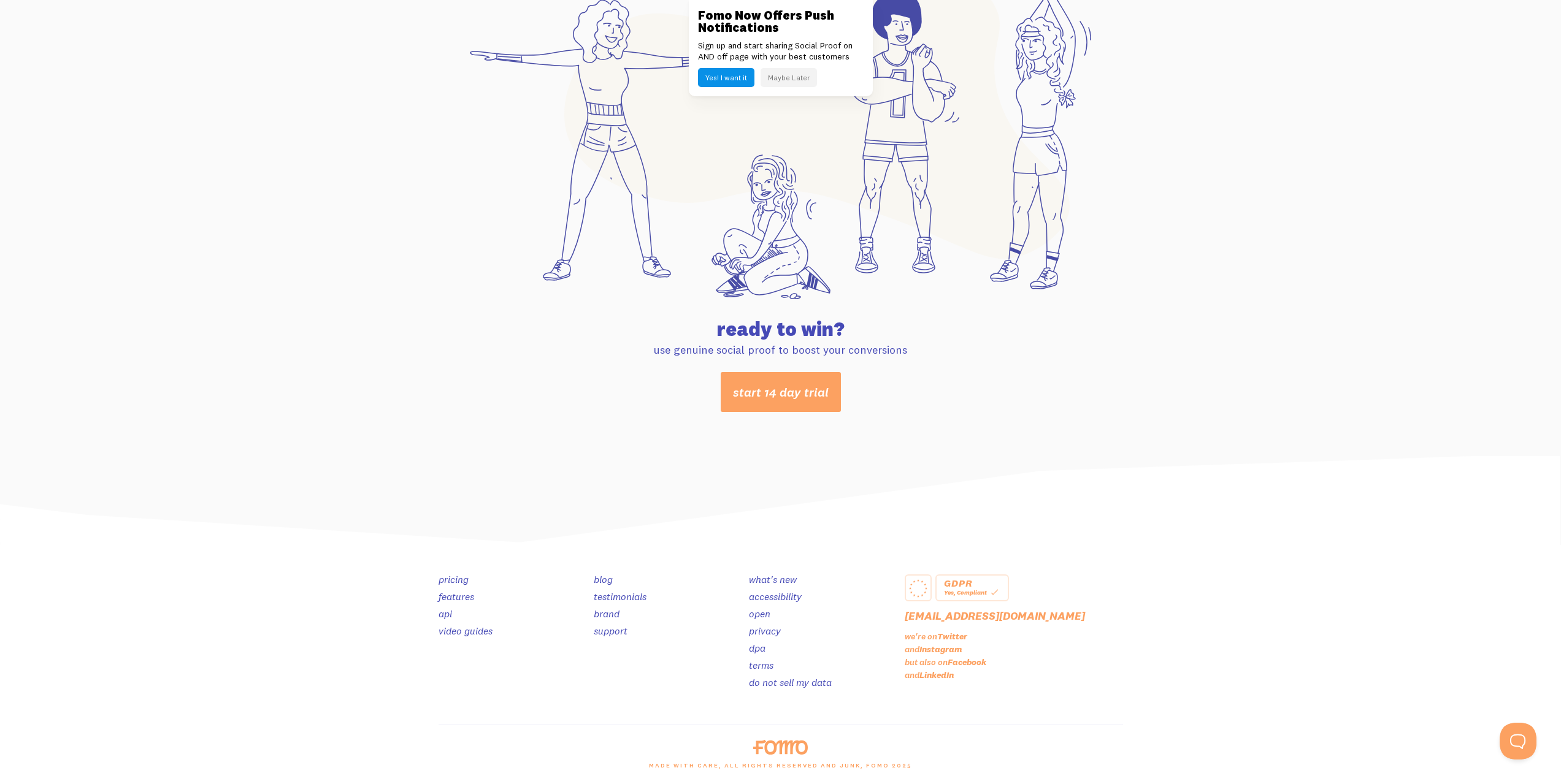
drag, startPoint x: 1290, startPoint y: 567, endPoint x: 1295, endPoint y: 592, distance: 25.5
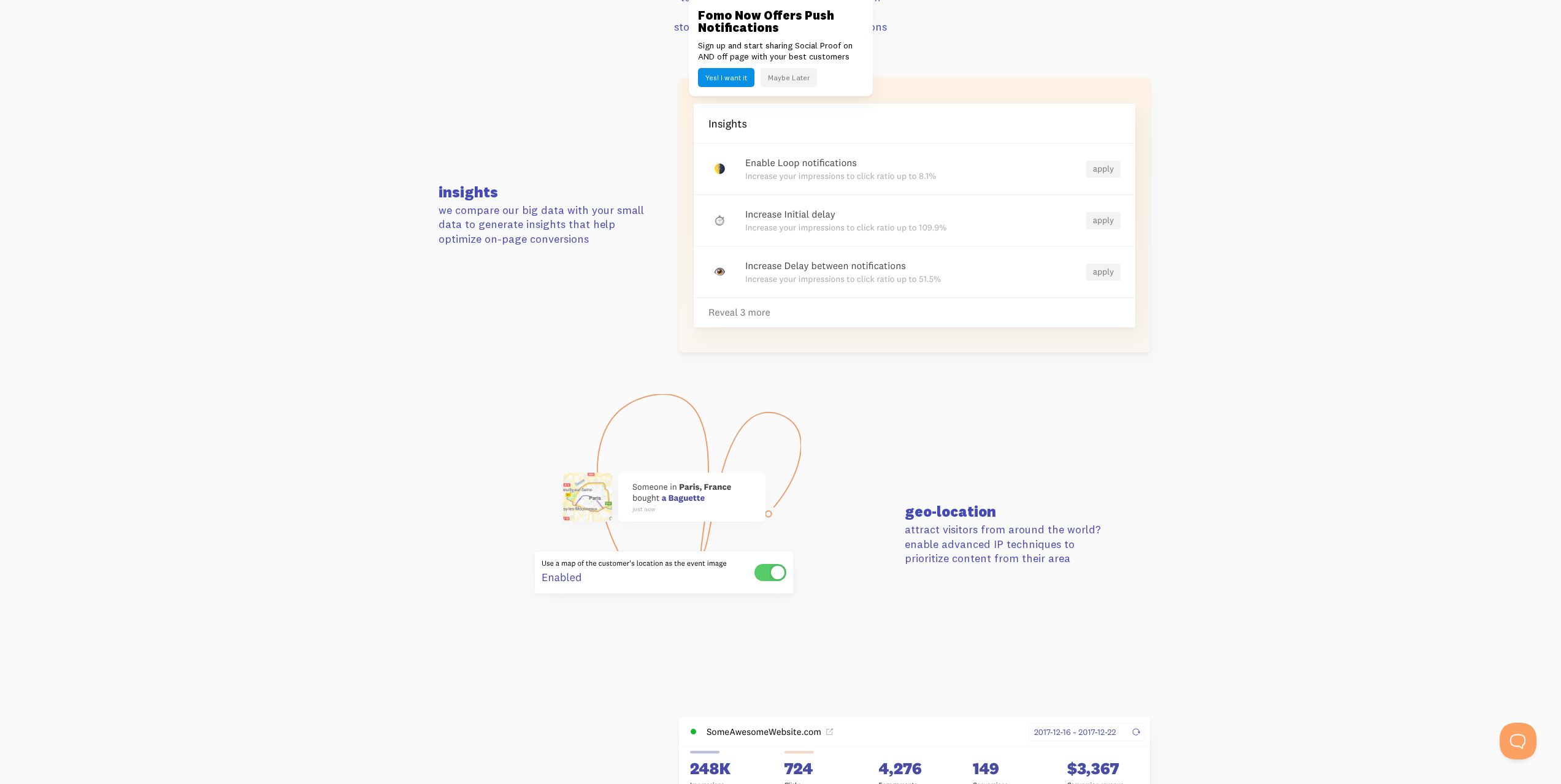
scroll to position [0, 0]
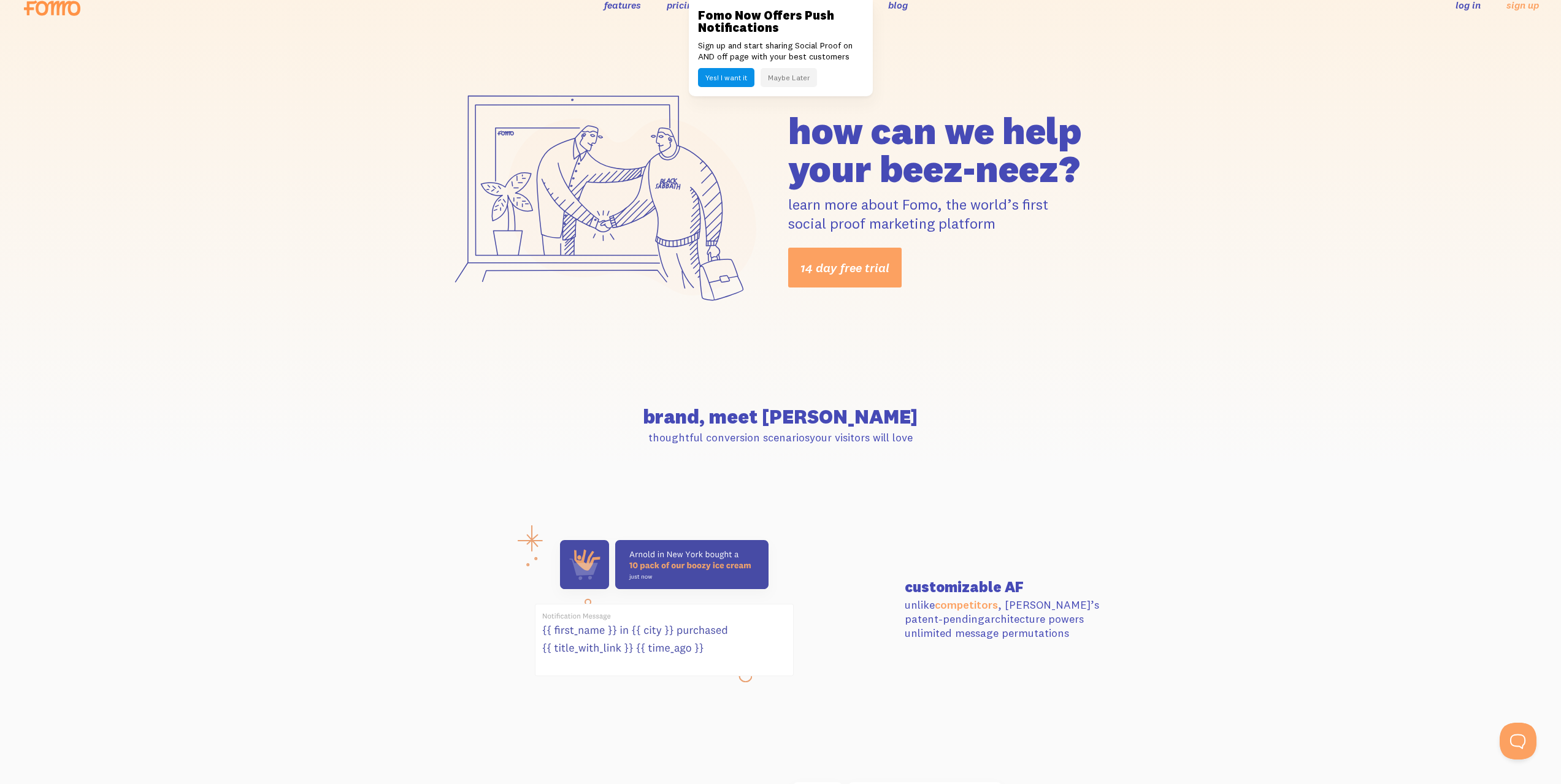
drag, startPoint x: 1289, startPoint y: 587, endPoint x: 1309, endPoint y: 216, distance: 371.5
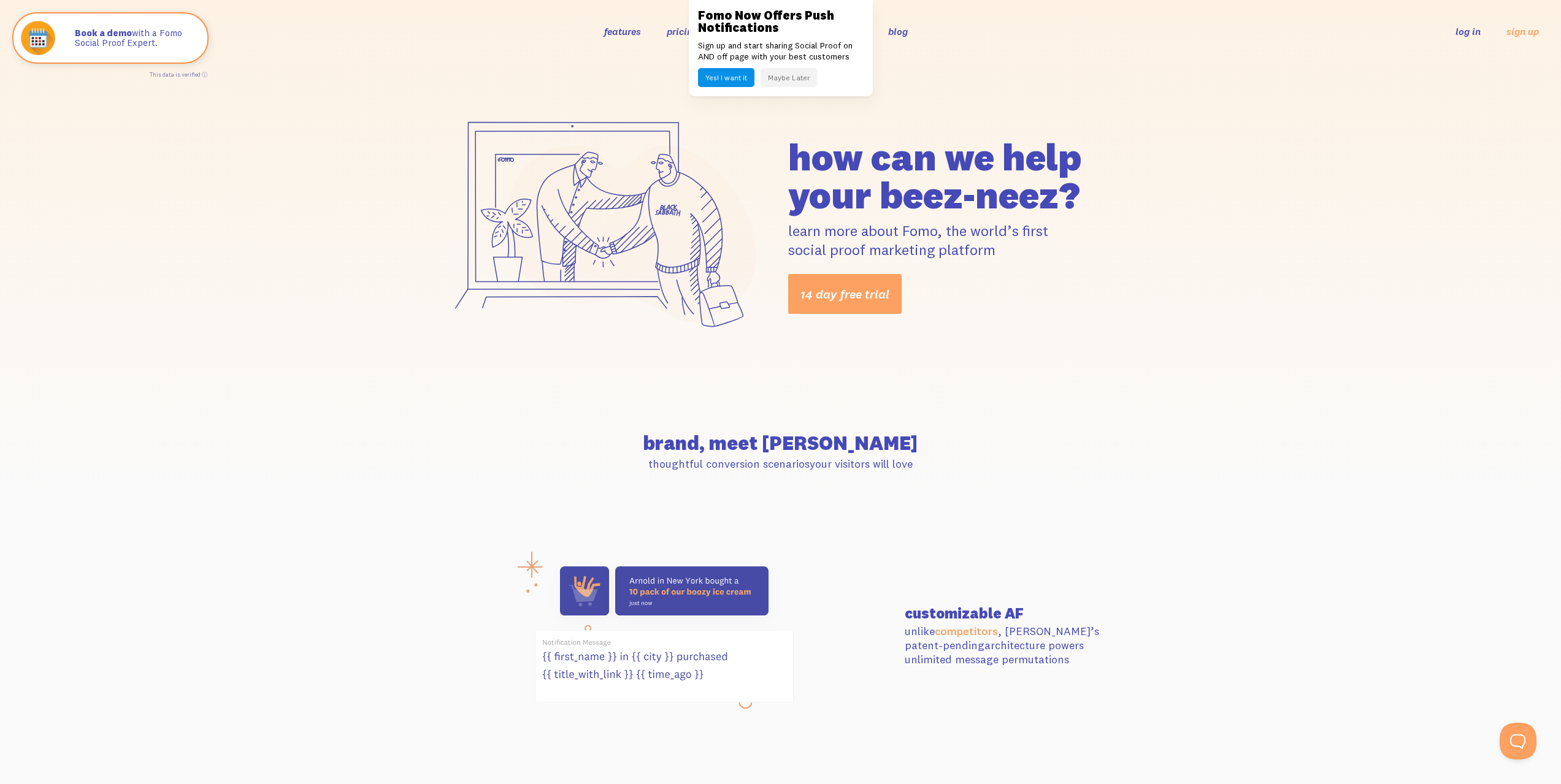
click at [725, 76] on button "Yes! I want it" at bounding box center [726, 77] width 57 height 19
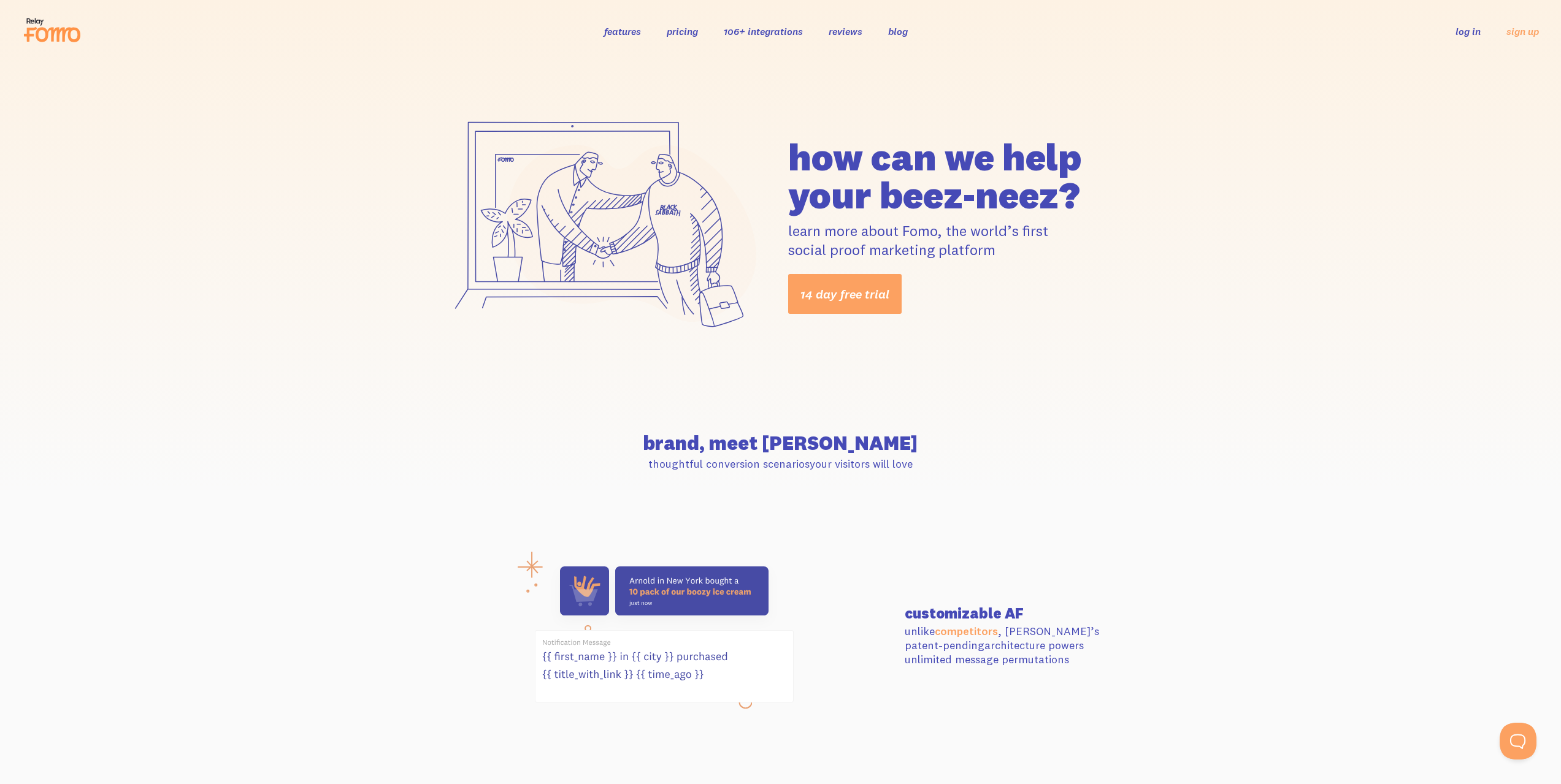
drag, startPoint x: 1022, startPoint y: 80, endPoint x: 934, endPoint y: 32, distance: 100.2
click at [1022, 80] on div "how can we help your beez-neez? learn more about Fomo, the world’s first social…" at bounding box center [780, 227] width 1561 height 327
click at [861, 31] on link "reviews" at bounding box center [845, 31] width 34 height 13
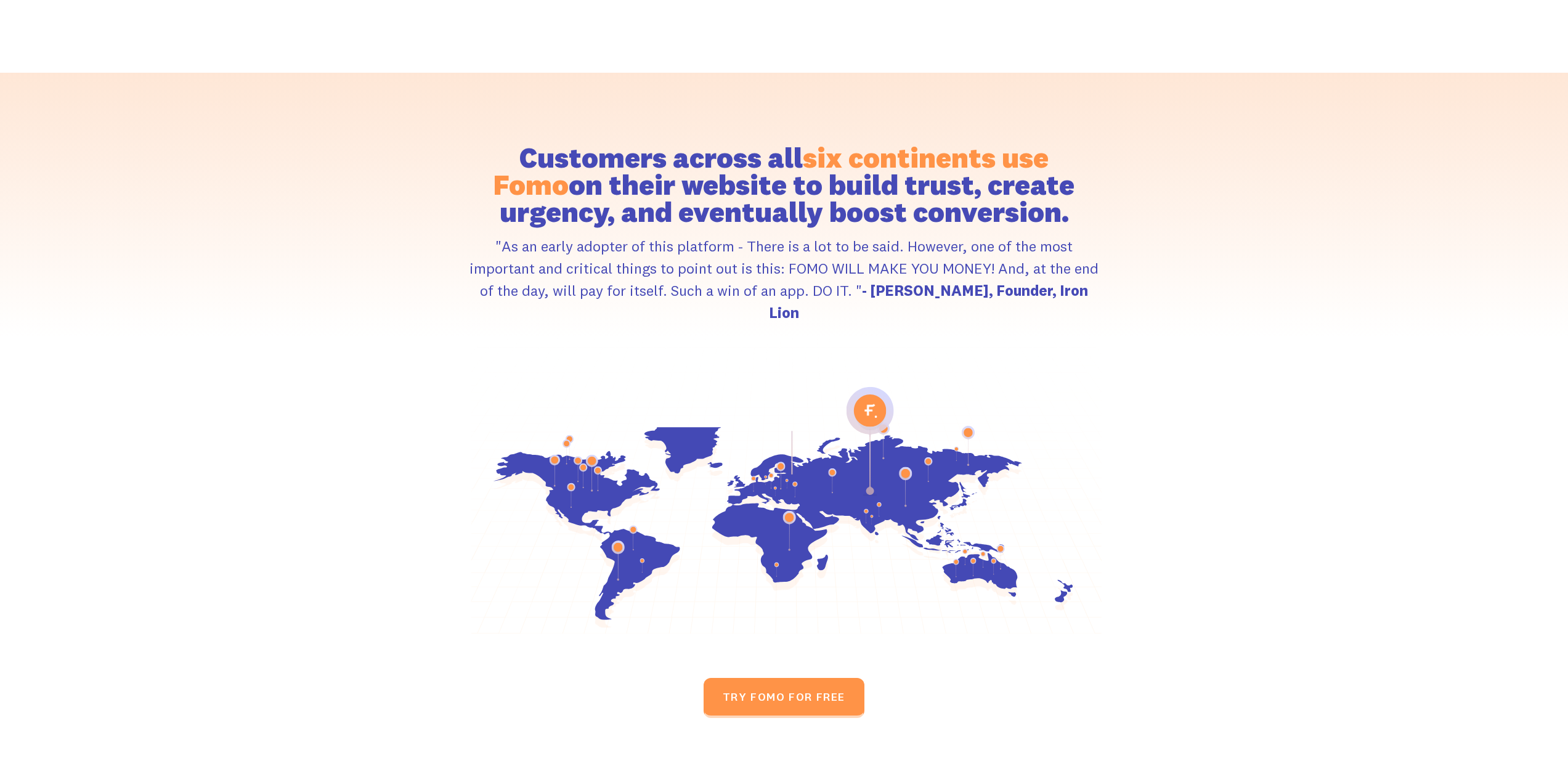
scroll to position [5606, 0]
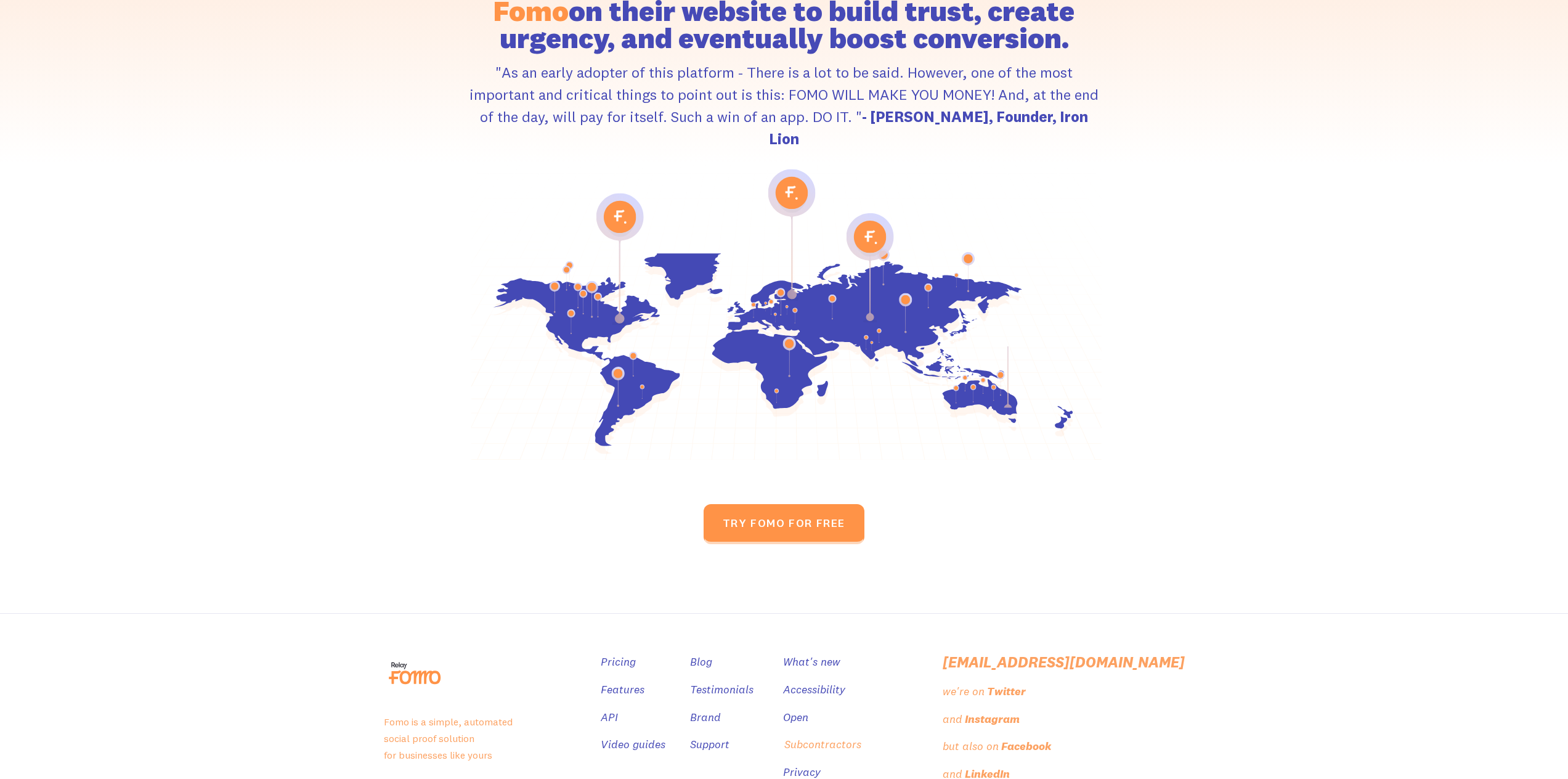
click at [862, 736] on link "Subcontractors" at bounding box center [822, 745] width 77 height 18
click at [714, 653] on link "Blog" at bounding box center [702, 662] width 23 height 18
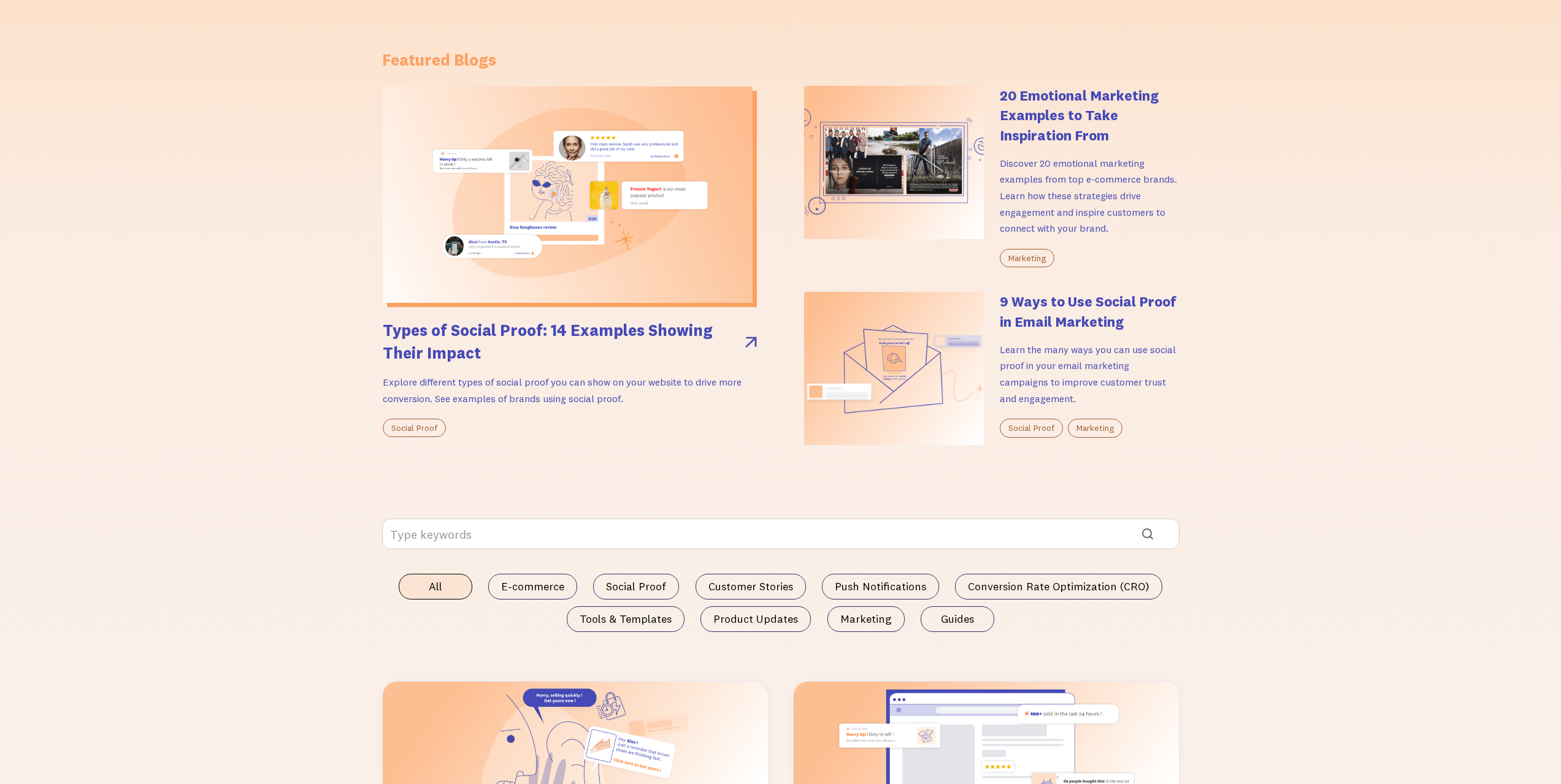
scroll to position [772, 0]
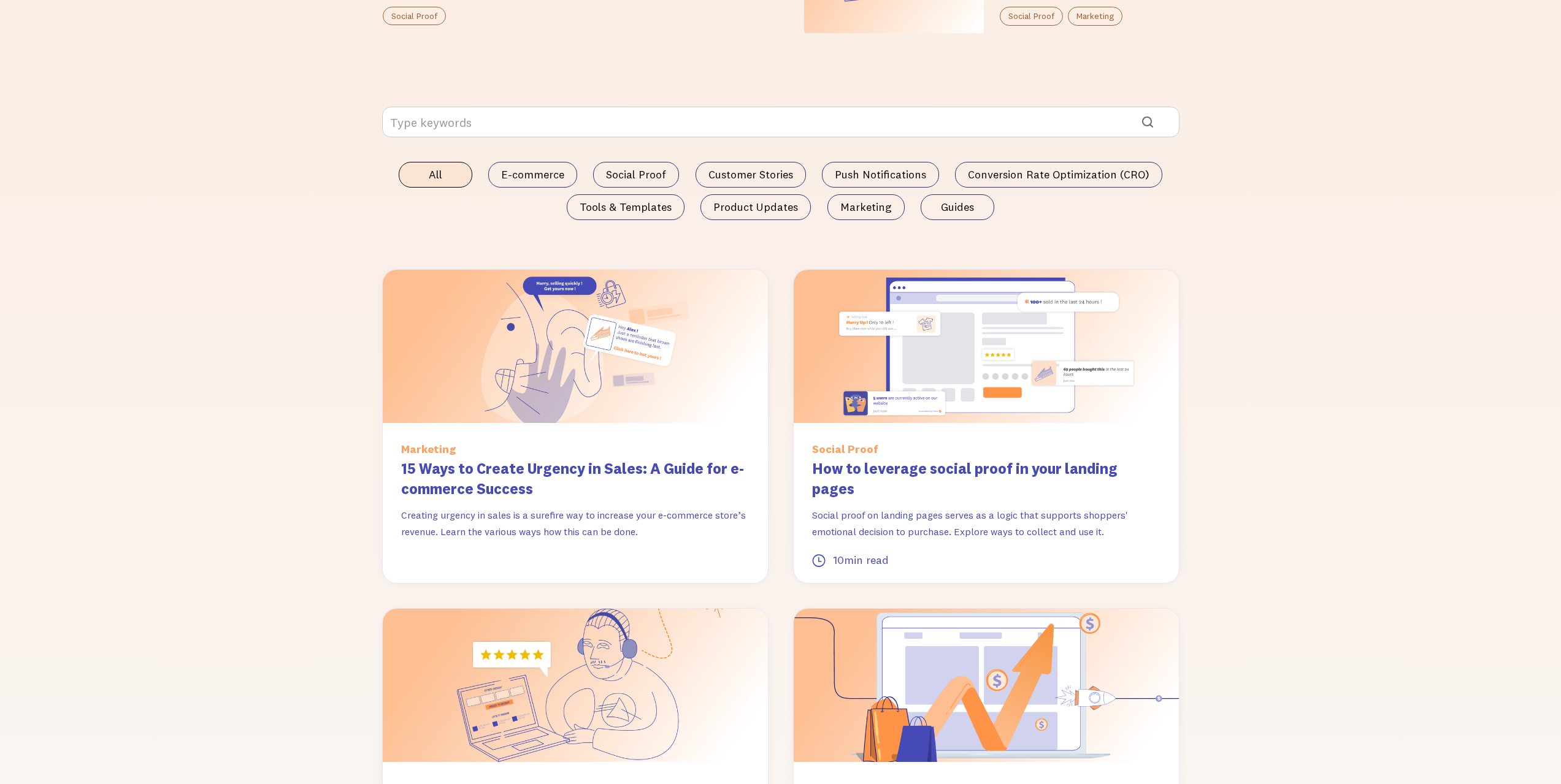
drag, startPoint x: 1313, startPoint y: 373, endPoint x: 1329, endPoint y: 526, distance: 153.8
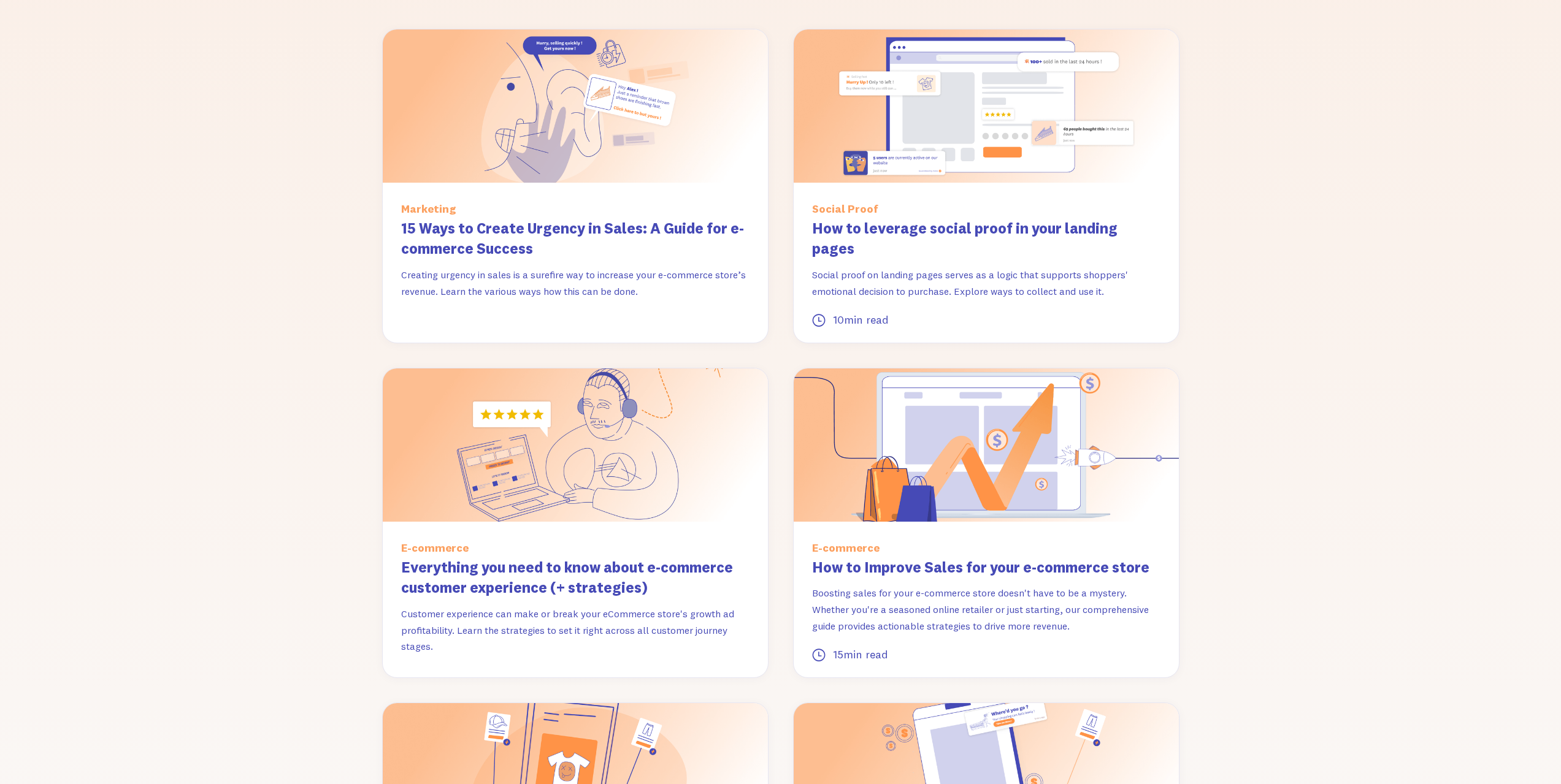
drag, startPoint x: 1356, startPoint y: 165, endPoint x: 1360, endPoint y: 192, distance: 27.3
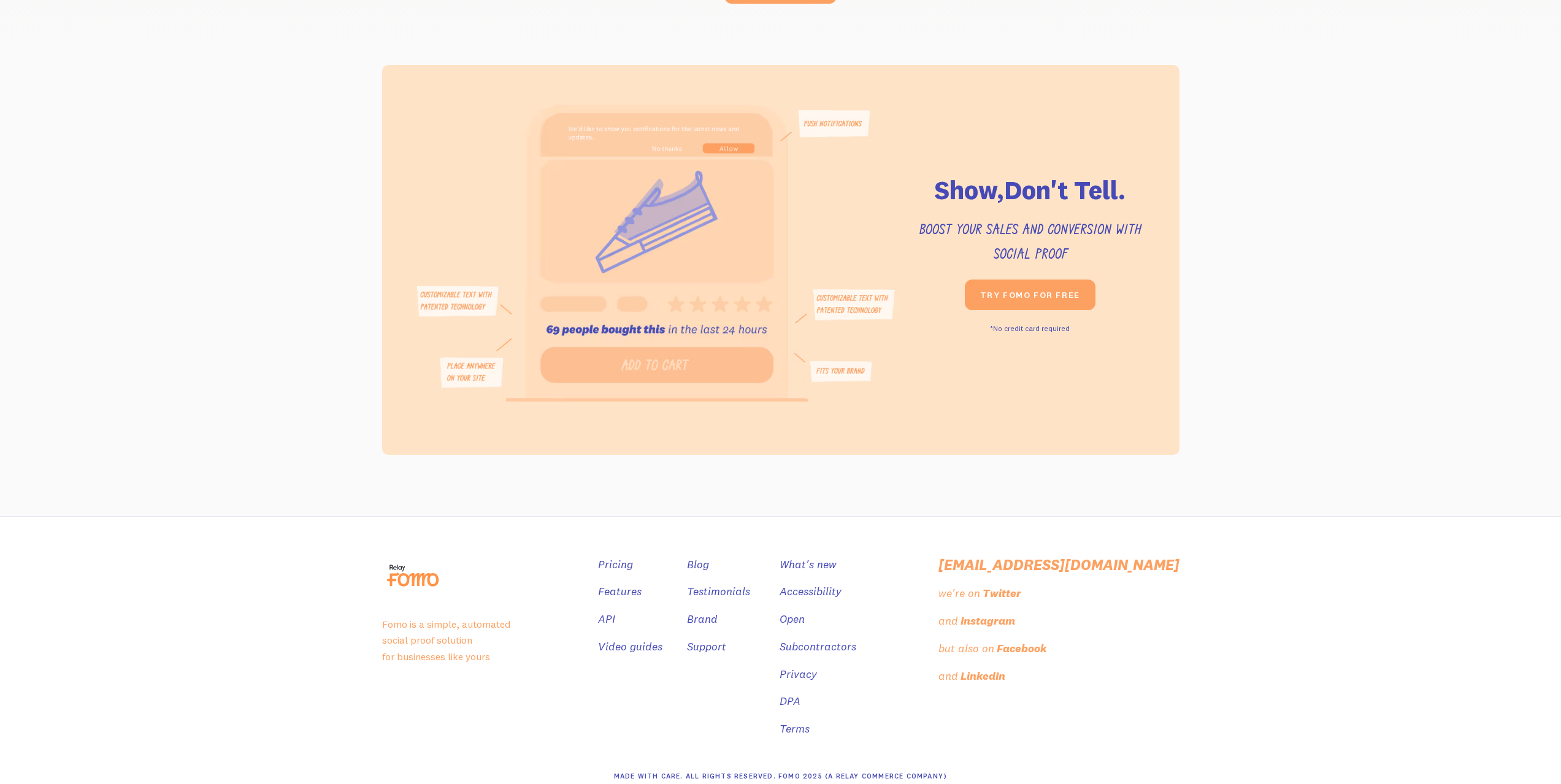
drag, startPoint x: 1472, startPoint y: 445, endPoint x: 1506, endPoint y: 673, distance: 230.5
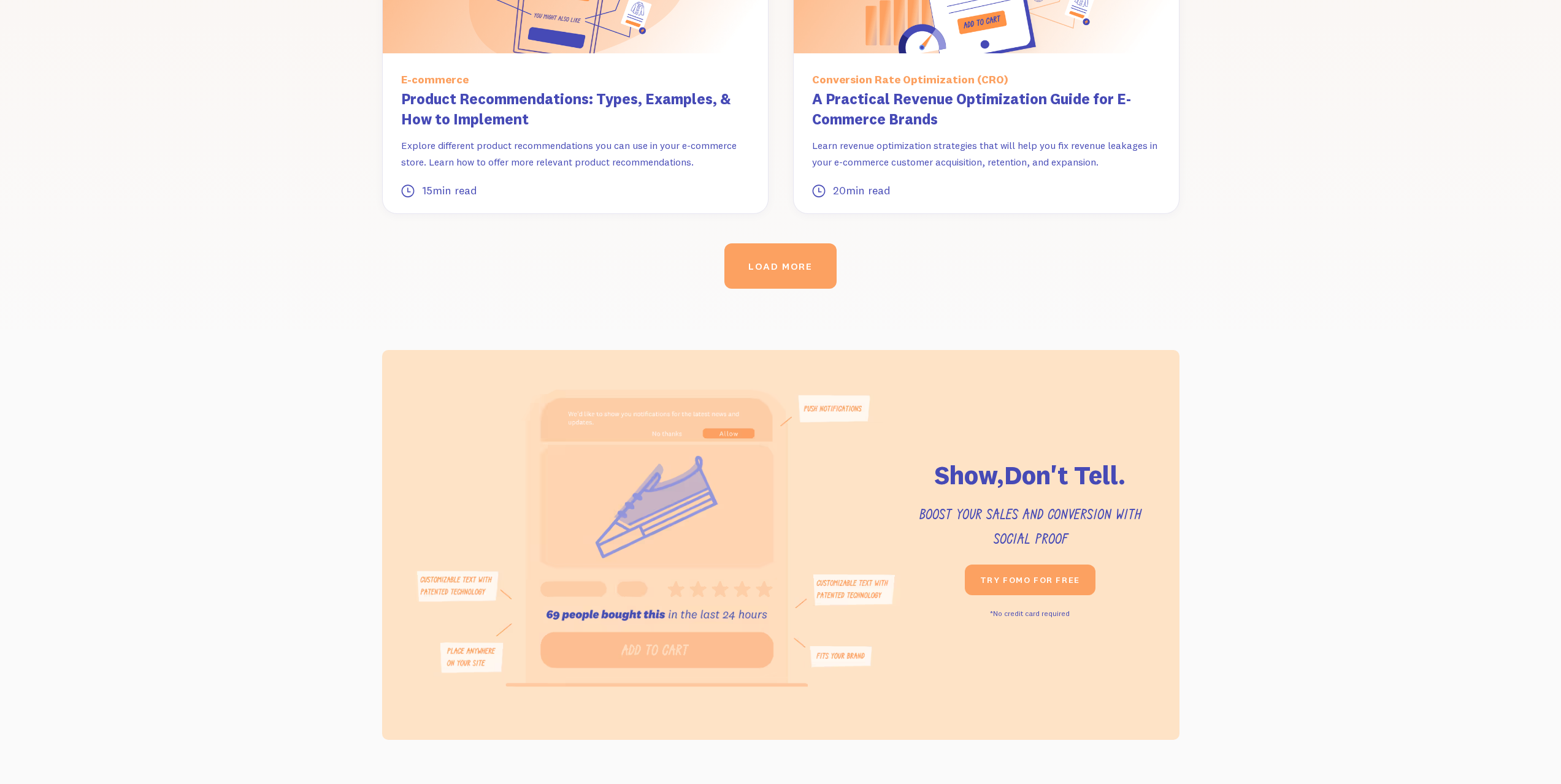
scroll to position [0, 0]
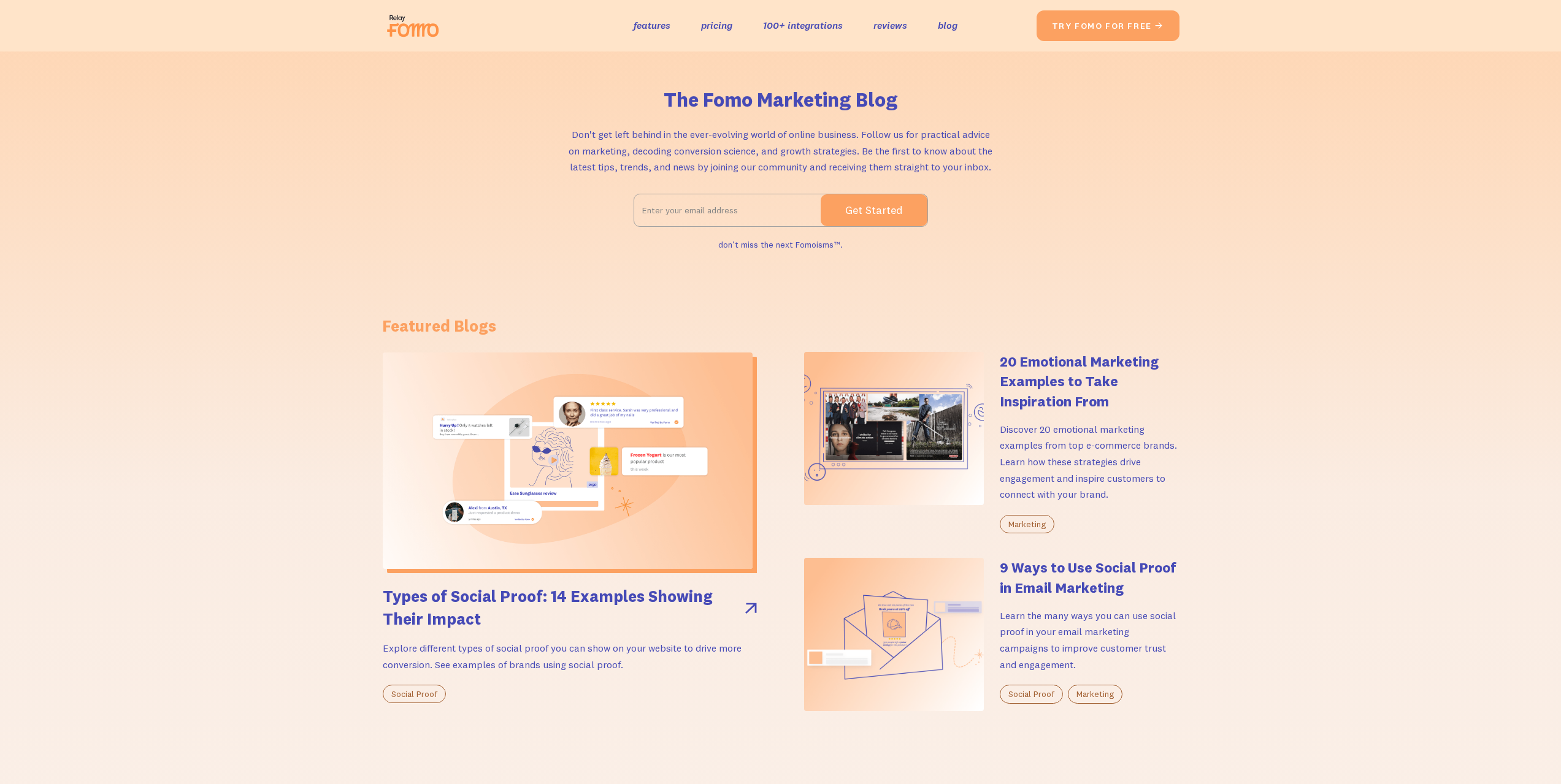
drag, startPoint x: 1485, startPoint y: 666, endPoint x: 1467, endPoint y: 111, distance: 555.3
click at [1082, 34] on link "try fomo for free " at bounding box center [1107, 25] width 138 height 30
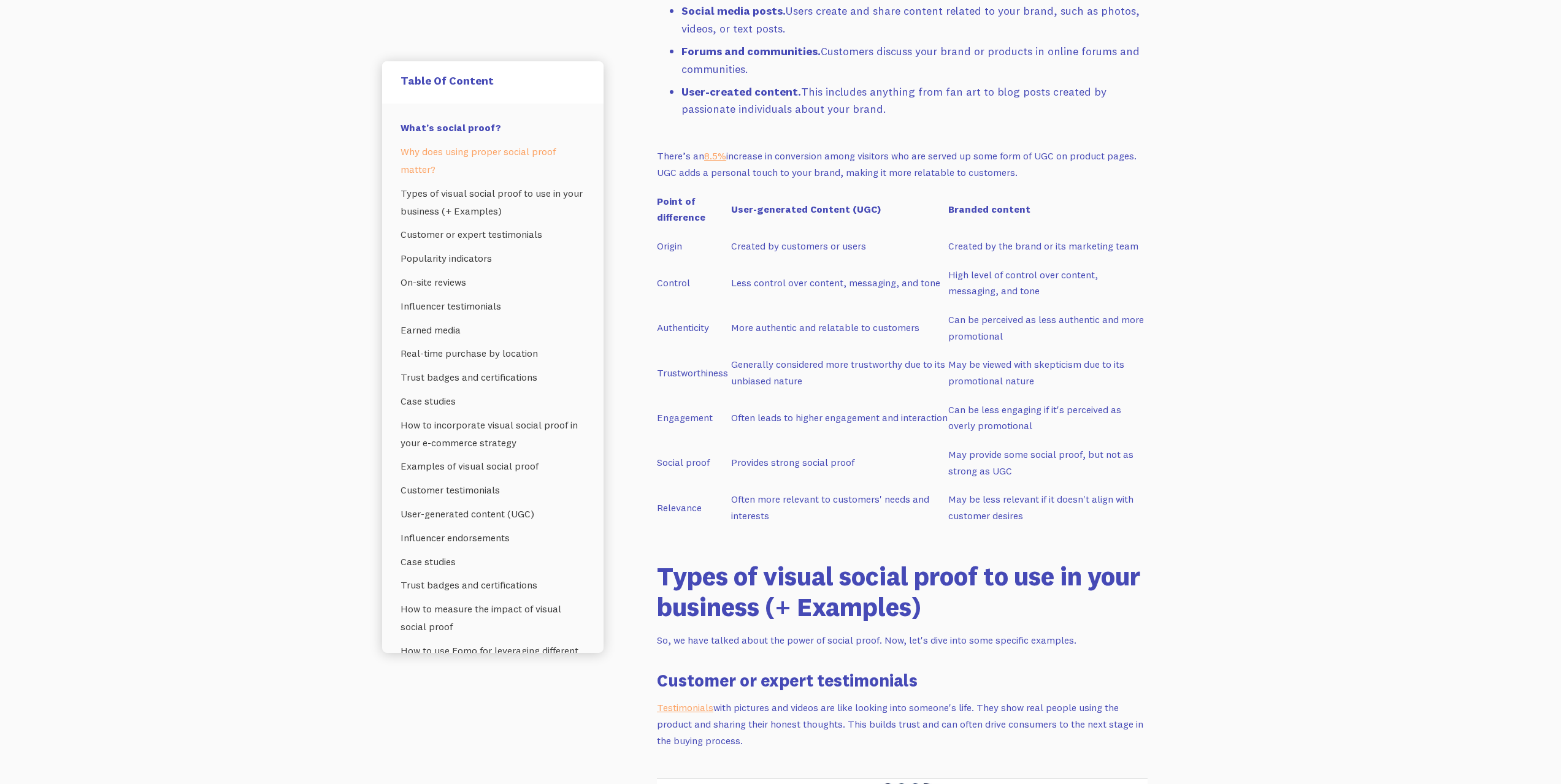
drag, startPoint x: 1325, startPoint y: 160, endPoint x: 1384, endPoint y: 358, distance: 206.6
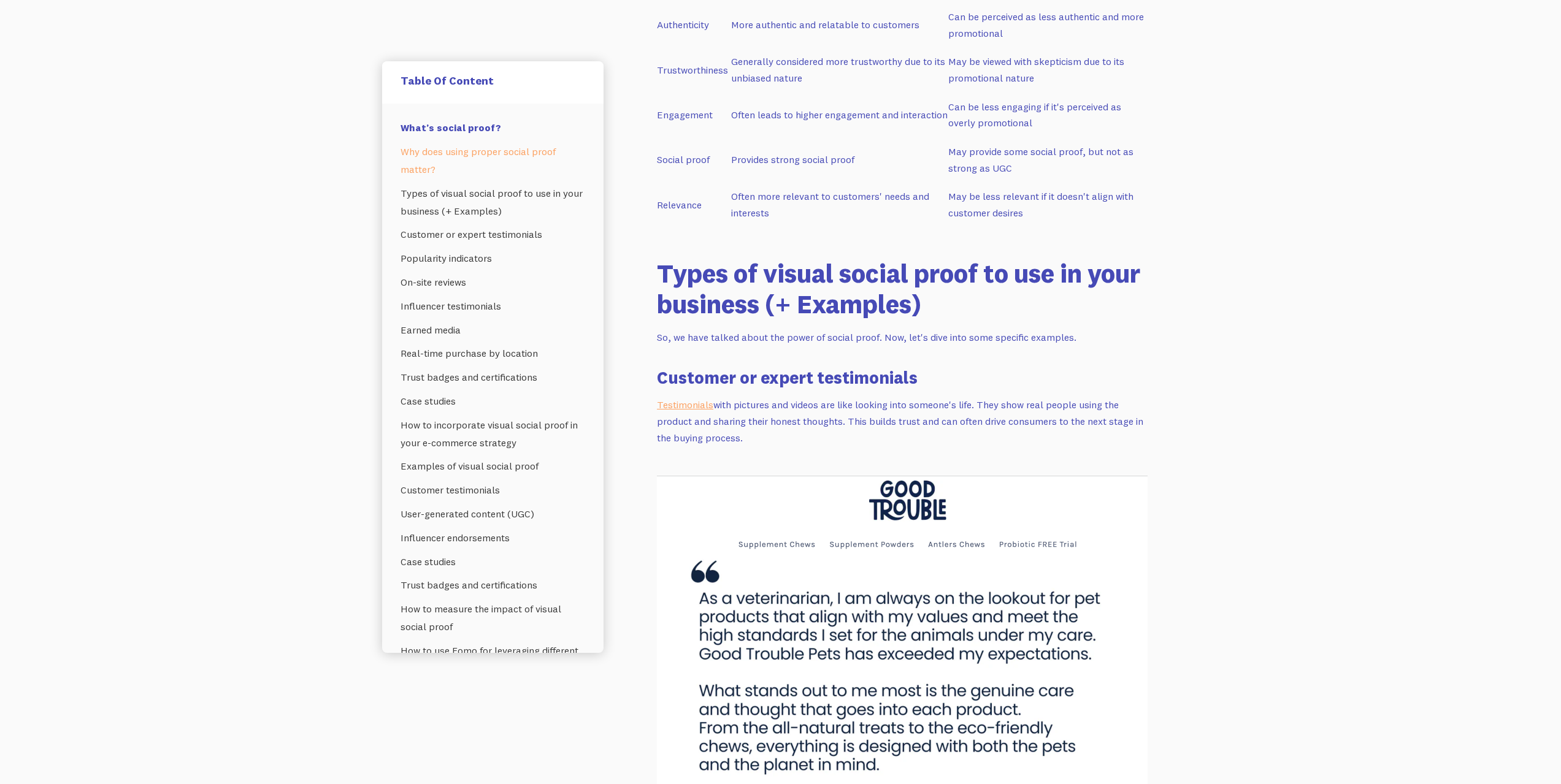
scroll to position [1838, 0]
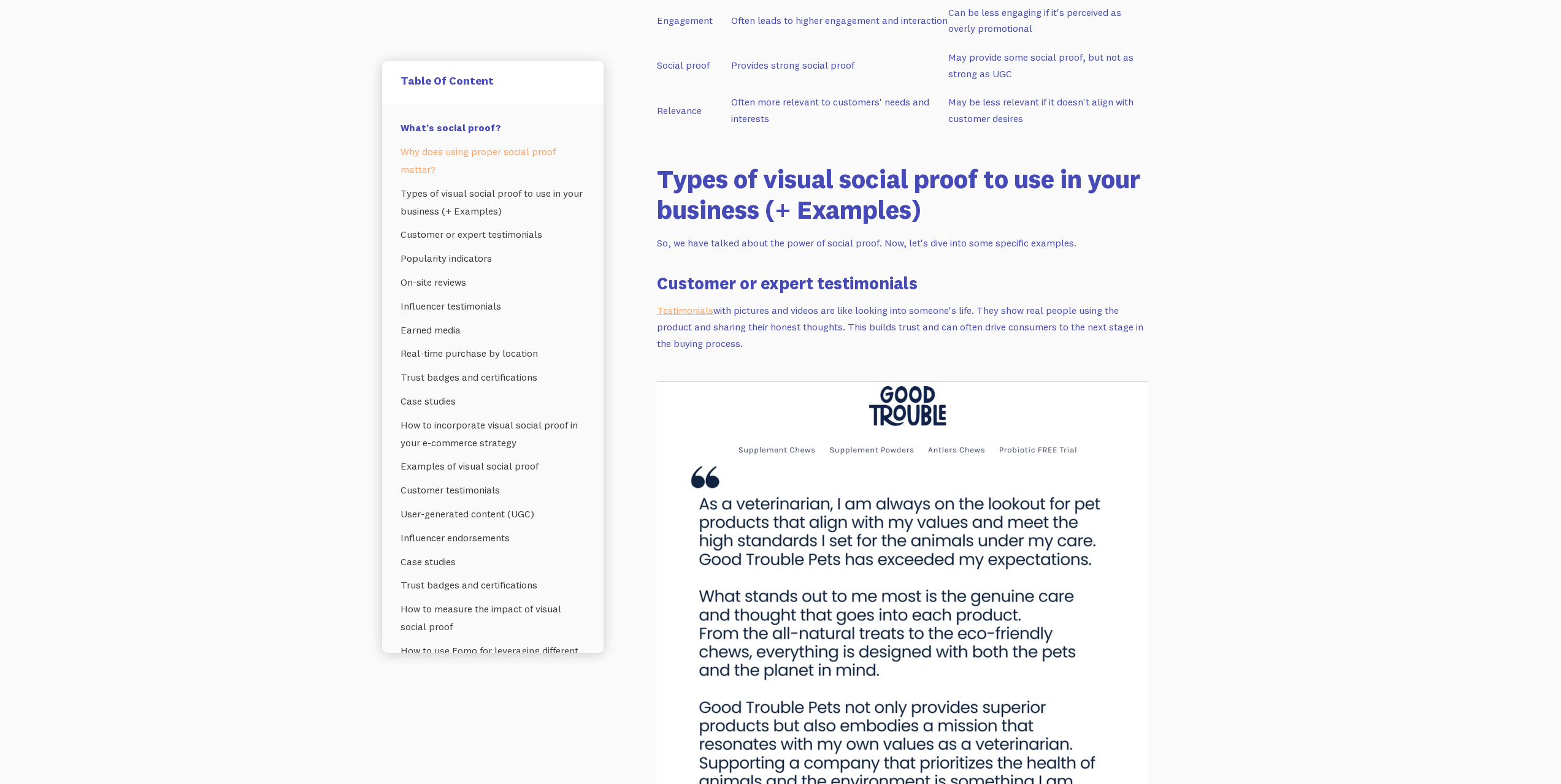
drag, startPoint x: 1356, startPoint y: 290, endPoint x: 1399, endPoint y: 390, distance: 108.9
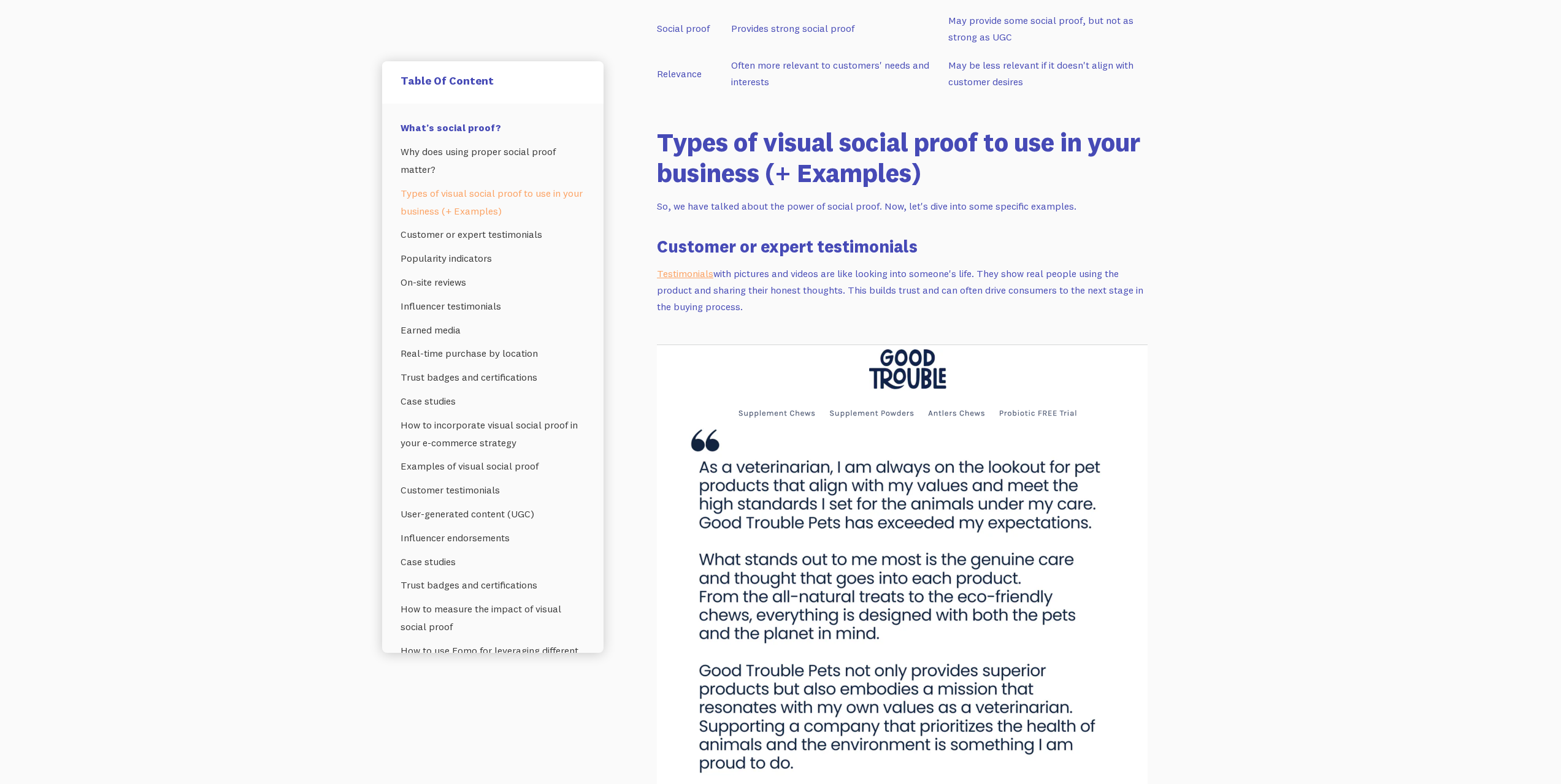
scroll to position [0, 0]
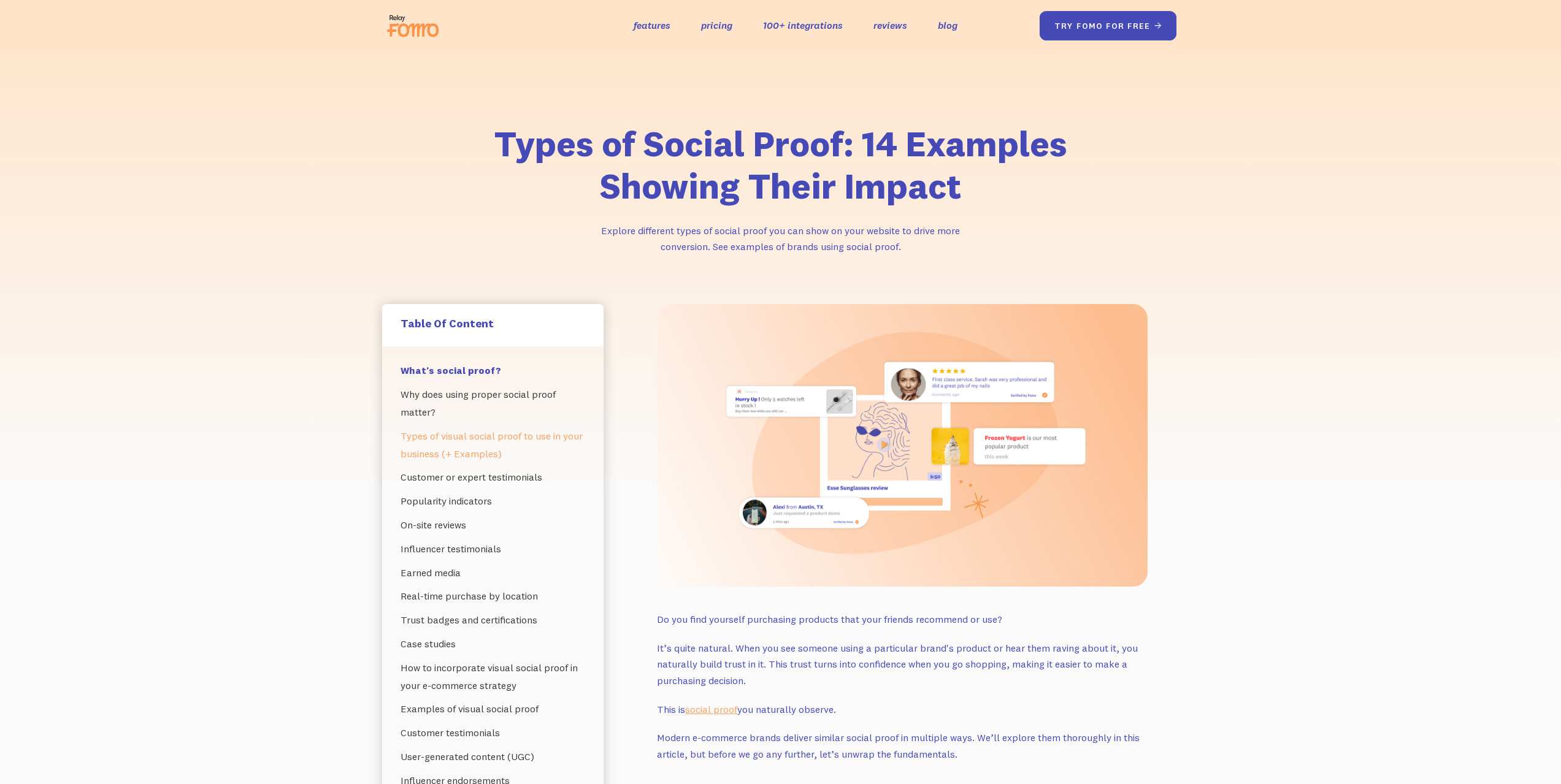
click at [1120, 29] on link "try fomo for free " at bounding box center [1107, 25] width 138 height 30
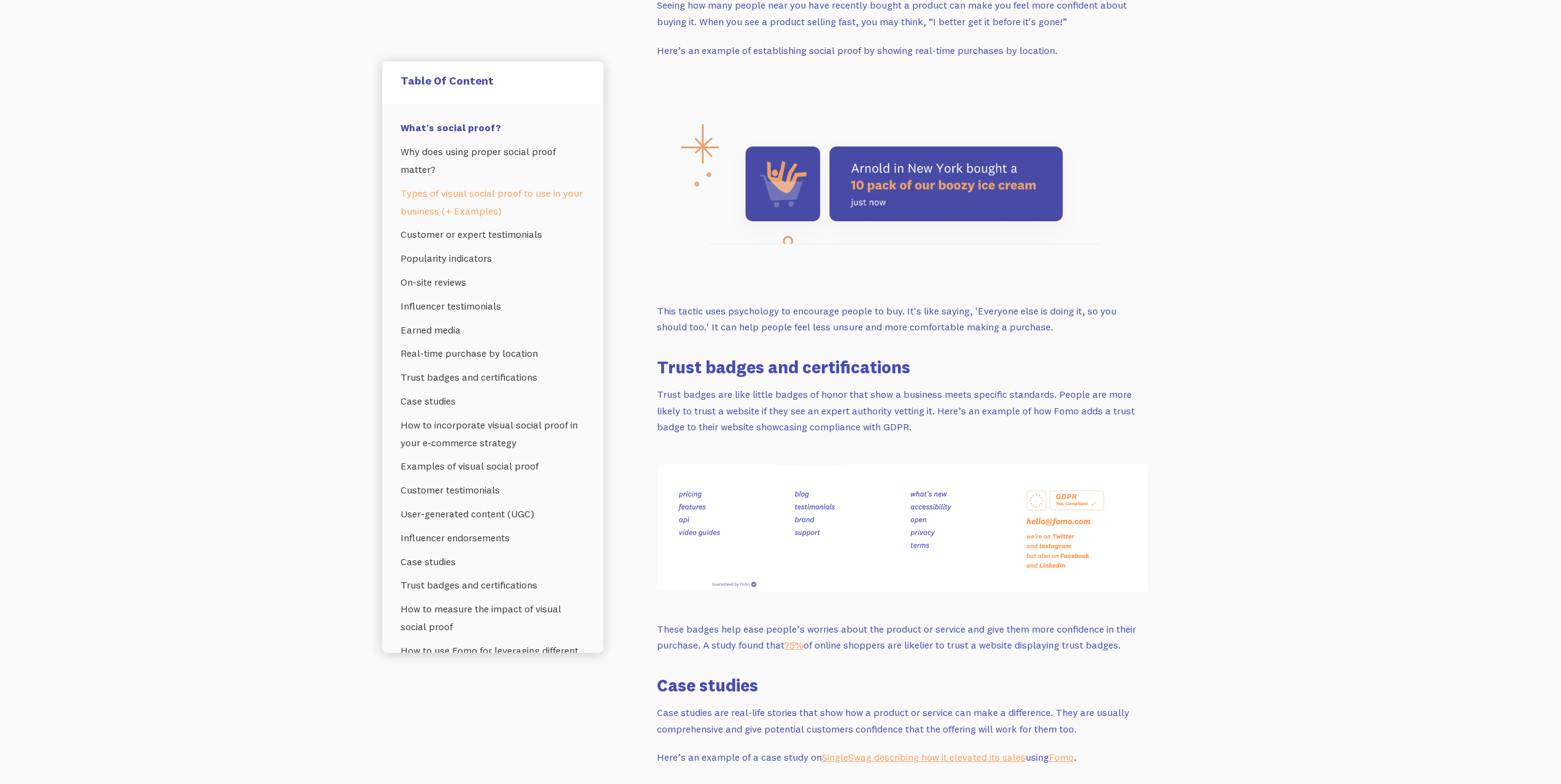
drag, startPoint x: 1367, startPoint y: 435, endPoint x: 1370, endPoint y: 547, distance: 112.0
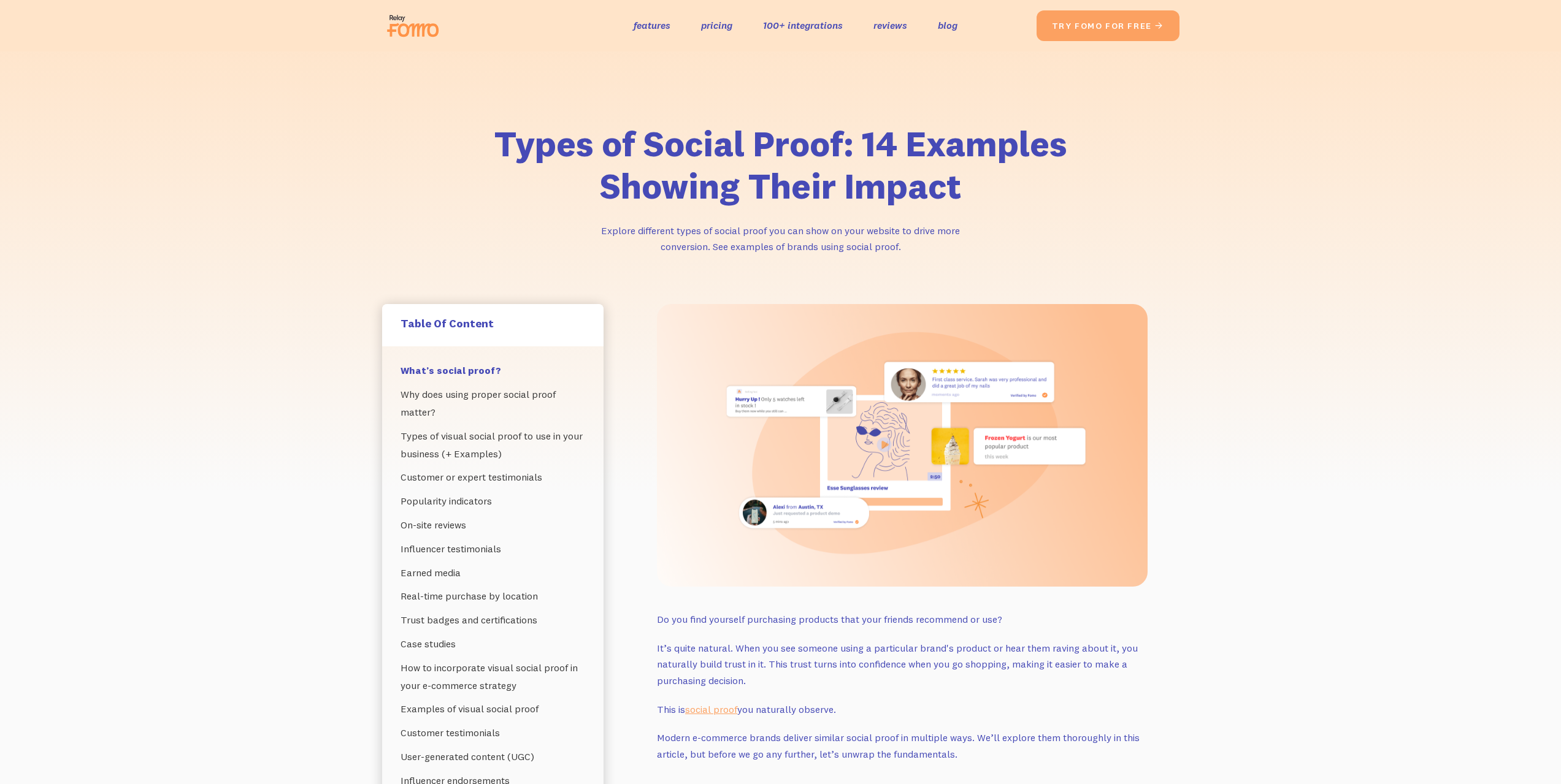
drag, startPoint x: 1385, startPoint y: 556, endPoint x: 1424, endPoint y: 210, distance: 348.2
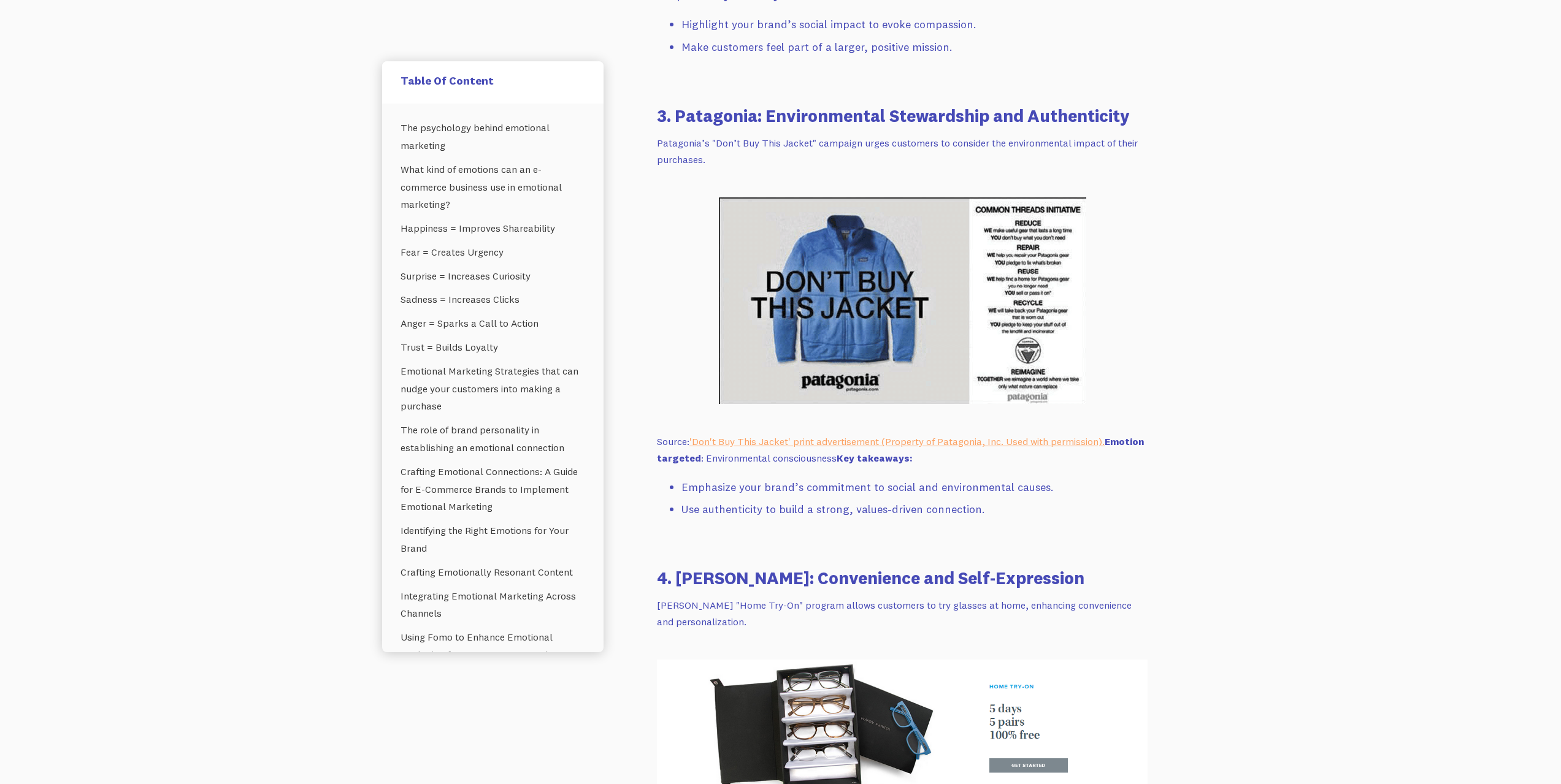
drag, startPoint x: 1340, startPoint y: 178, endPoint x: 1432, endPoint y: 412, distance: 251.4
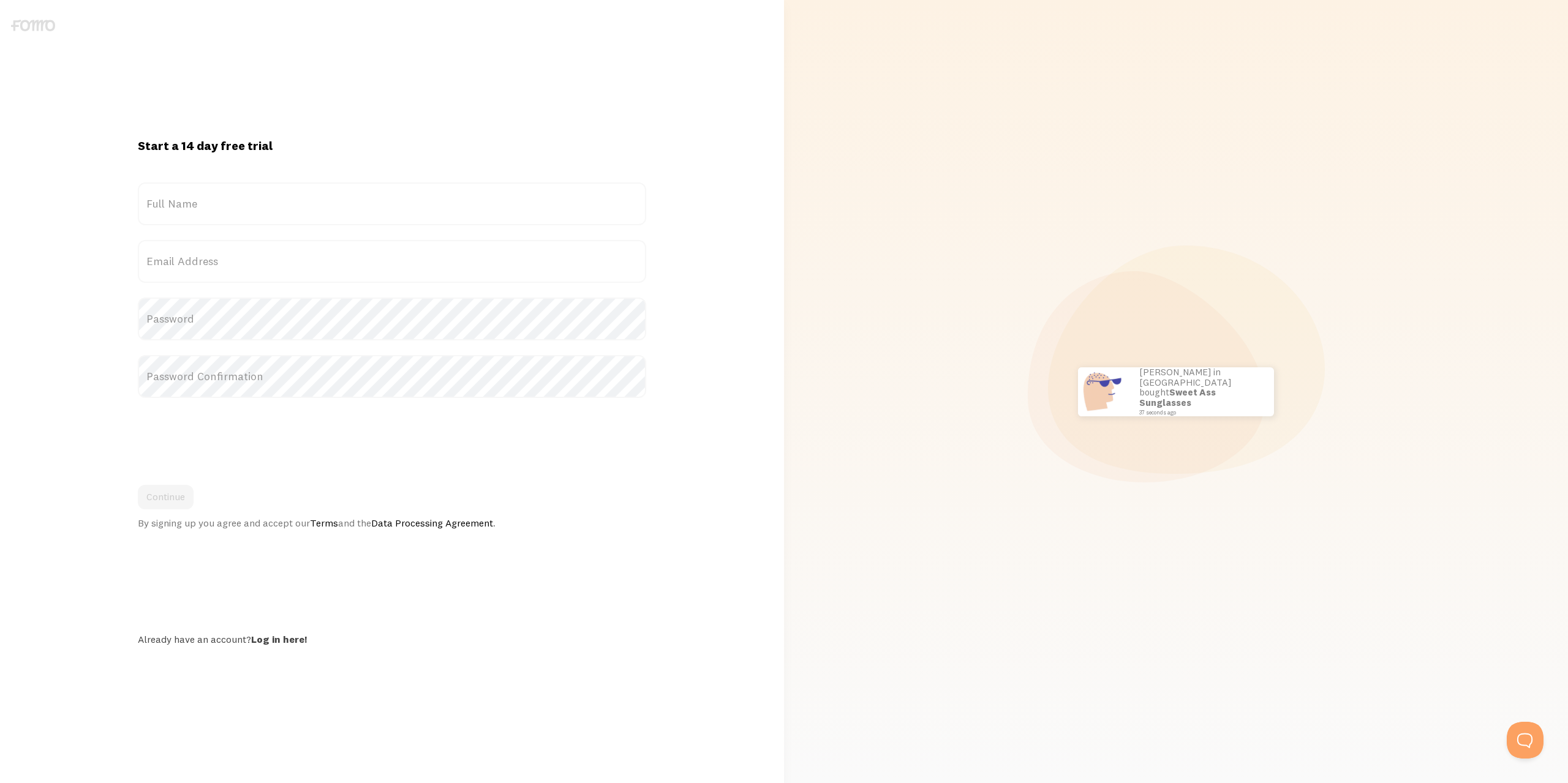
drag, startPoint x: 818, startPoint y: 542, endPoint x: 776, endPoint y: 567, distance: 48.9
click at [223, 199] on label "Full Name" at bounding box center [391, 204] width 507 height 43
click at [223, 199] on input "Full Name" at bounding box center [391, 204] width 507 height 43
type input "[PERSON_NAME]"
type input "[EMAIL_ADDRESS][DOMAIN_NAME]"
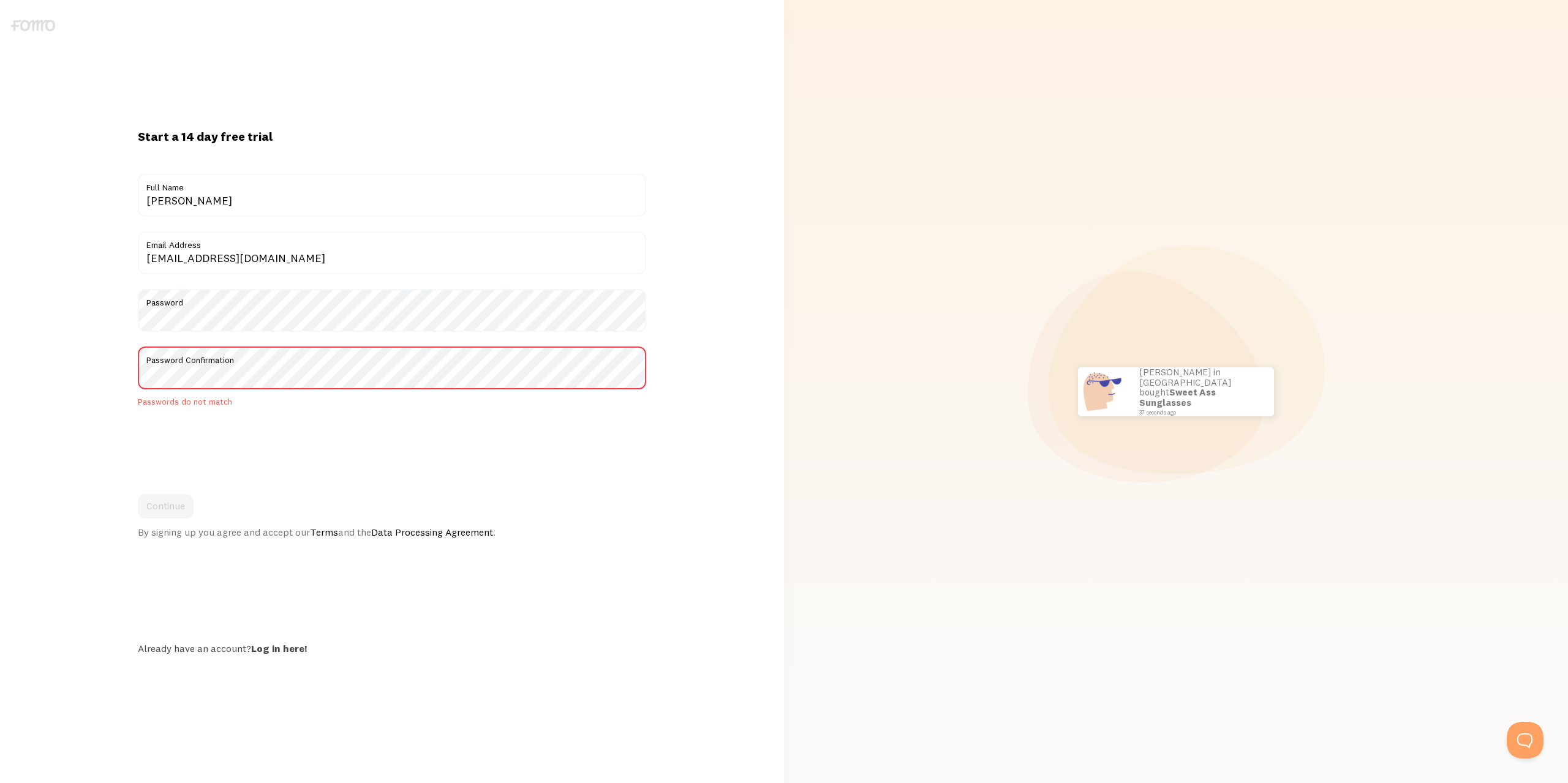
drag, startPoint x: 345, startPoint y: 532, endPoint x: 246, endPoint y: 513, distance: 100.8
click at [343, 533] on div "Start a 14 day free trial {{ count }} people signed up today! Title Ashley Moey…" at bounding box center [392, 392] width 523 height 526
drag, startPoint x: 74, startPoint y: 338, endPoint x: 117, endPoint y: 343, distance: 43.3
click at [76, 338] on div at bounding box center [784, 392] width 1568 height 783
click at [153, 365] on label "Password Confirmation" at bounding box center [391, 356] width 507 height 21
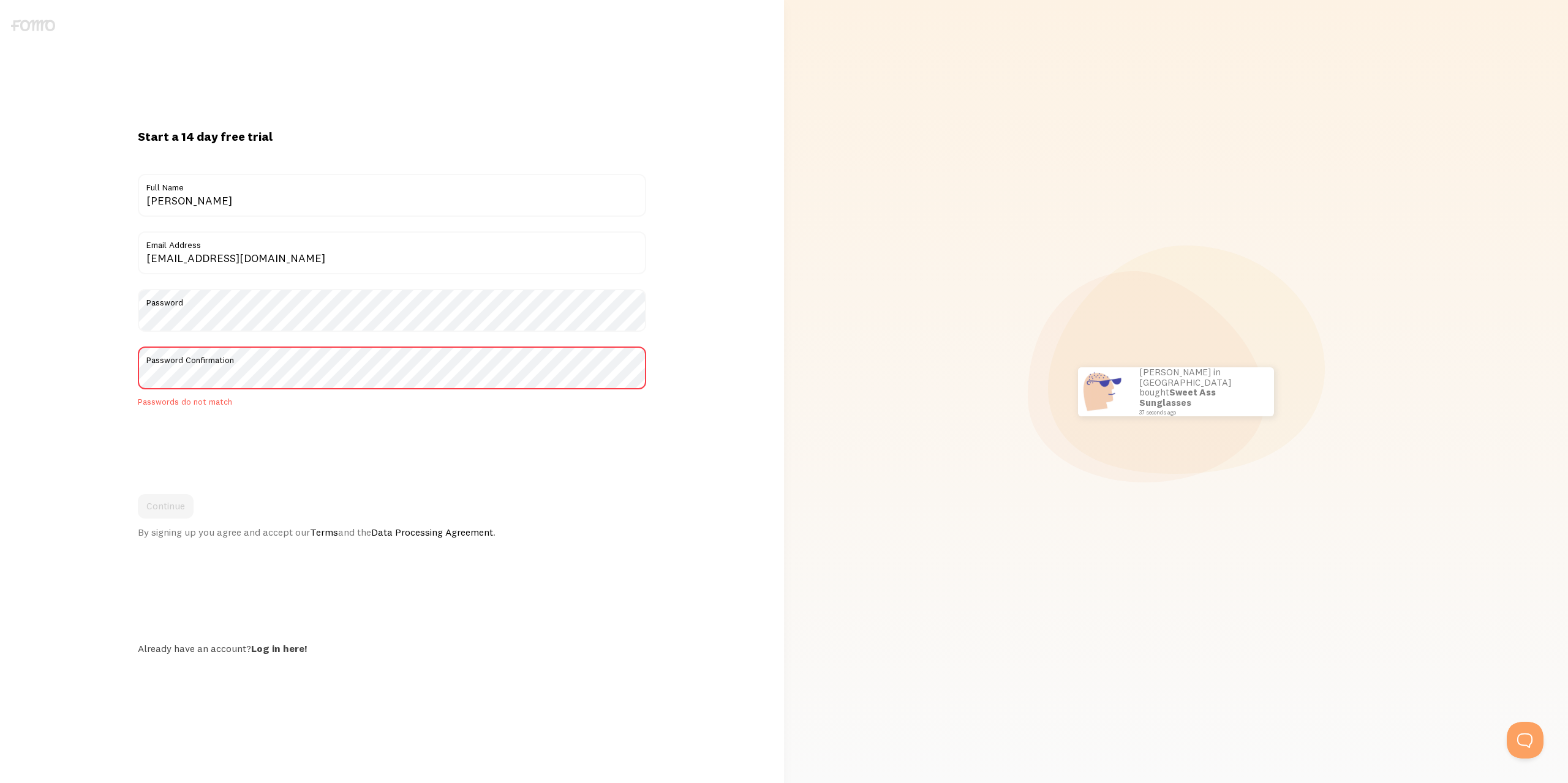
click at [73, 298] on div "Start a 14 day free trial {{ count }} people signed up today! Title Ashley Moey…" at bounding box center [392, 392] width 784 height 526
click at [0, 319] on div "Start a 14 day free trial {{ count }} people signed up today! Title Ashley Moey…" at bounding box center [392, 392] width 784 height 783
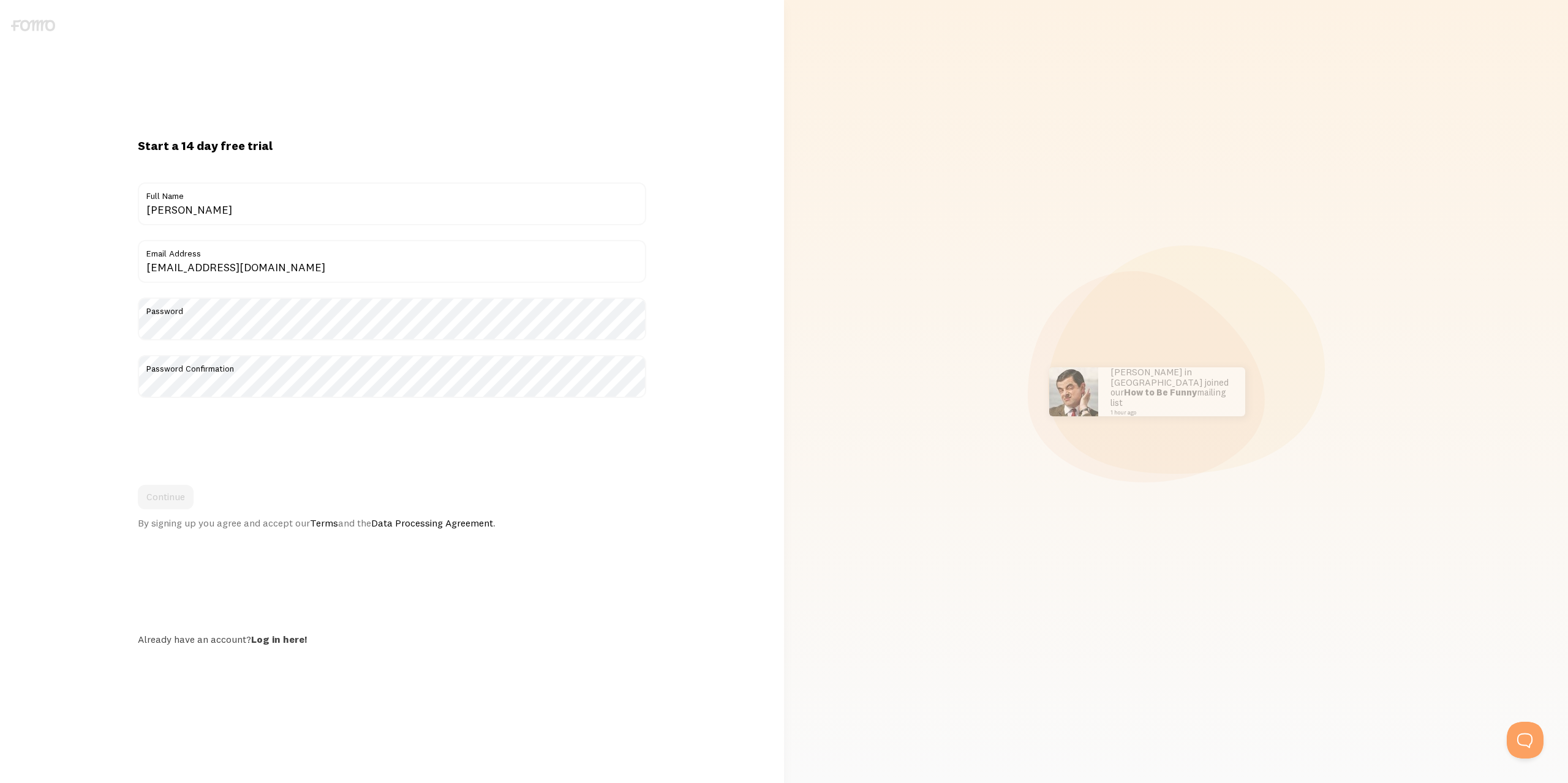
click at [93, 417] on div "Start a 14 day free trial {{ count }} people signed up today! Title Ashley Moey…" at bounding box center [392, 392] width 784 height 508
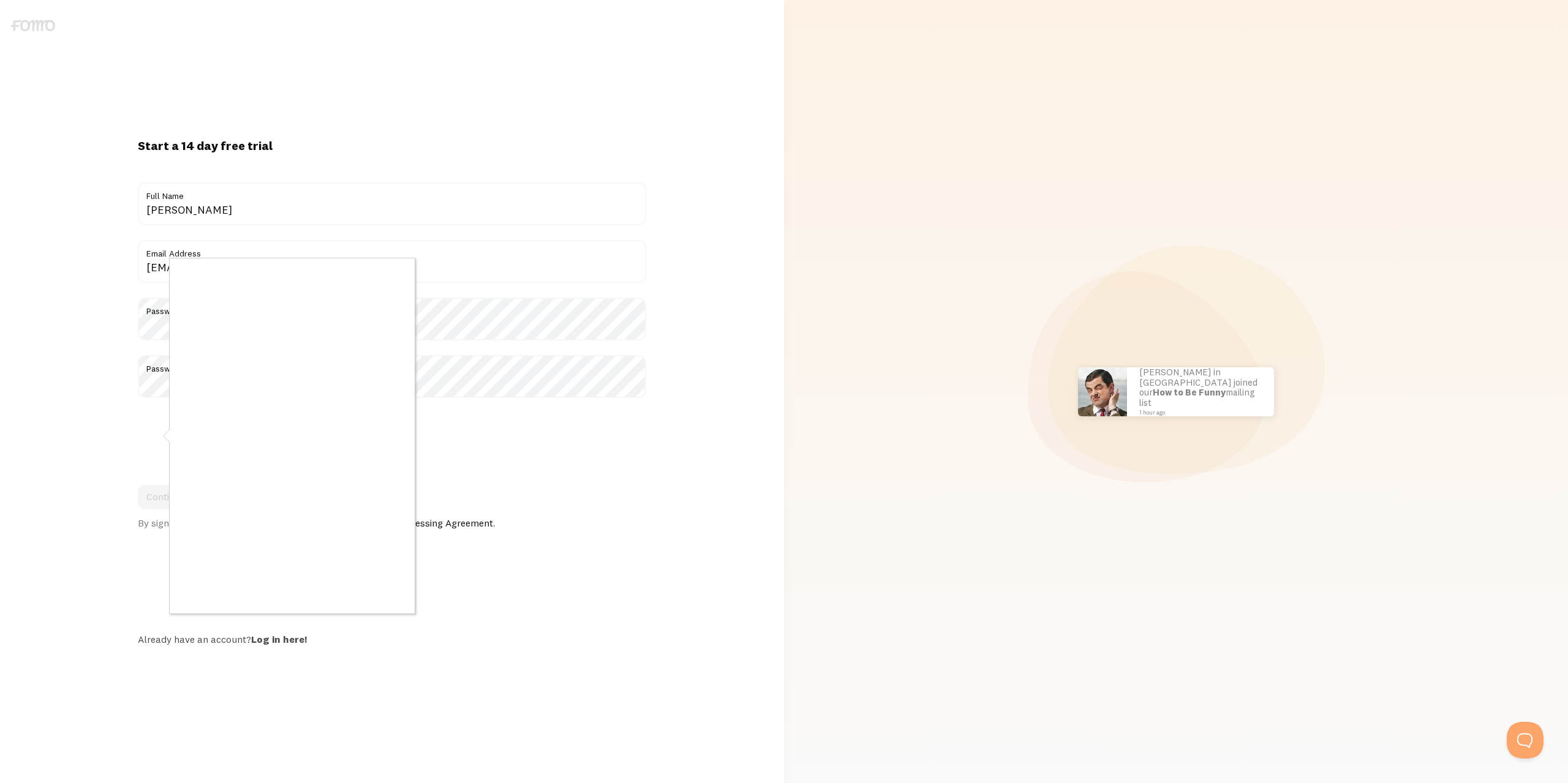
click at [145, 433] on div at bounding box center [784, 392] width 1568 height 783
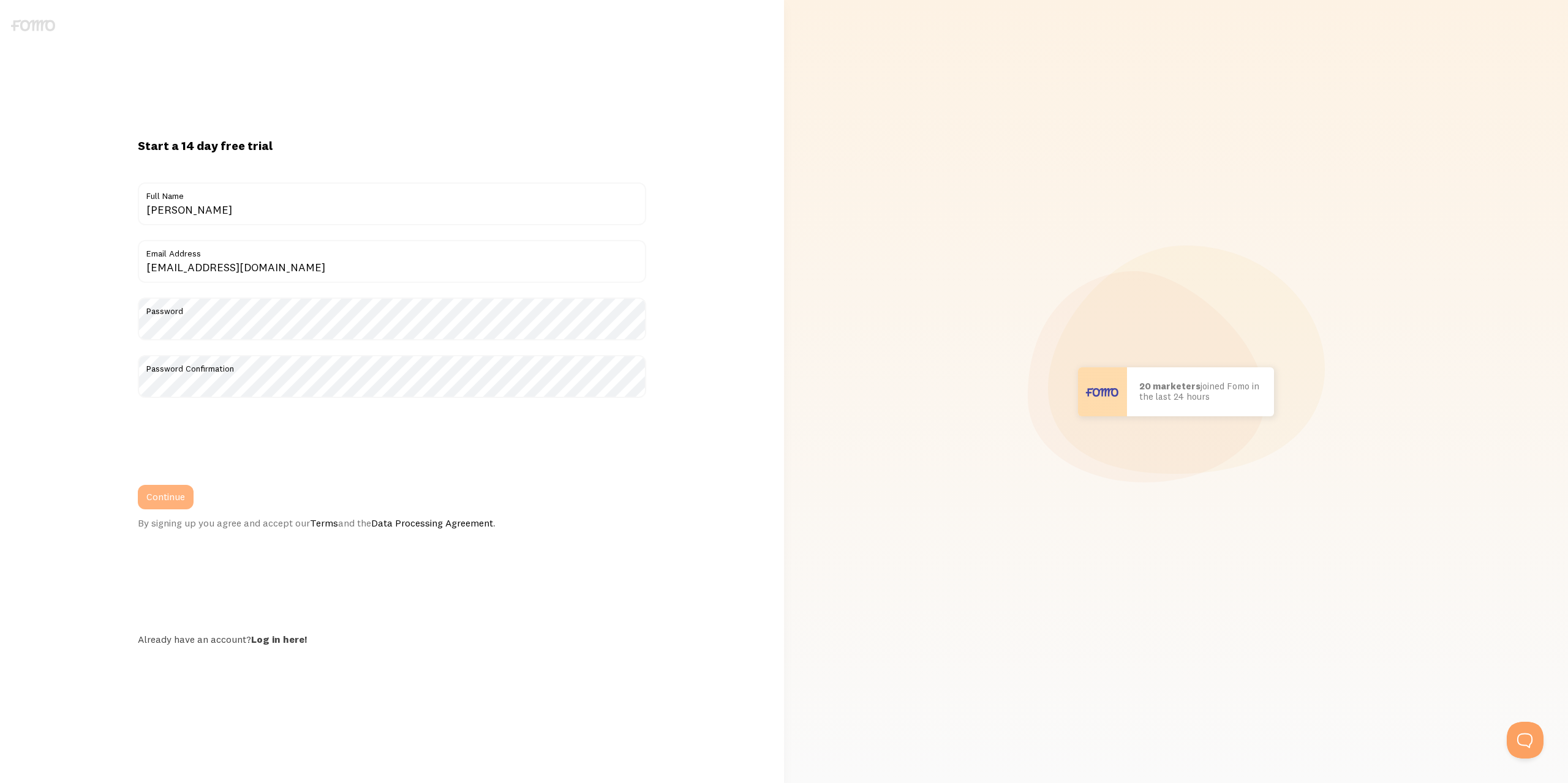
click at [167, 498] on button "Continue" at bounding box center [165, 497] width 56 height 24
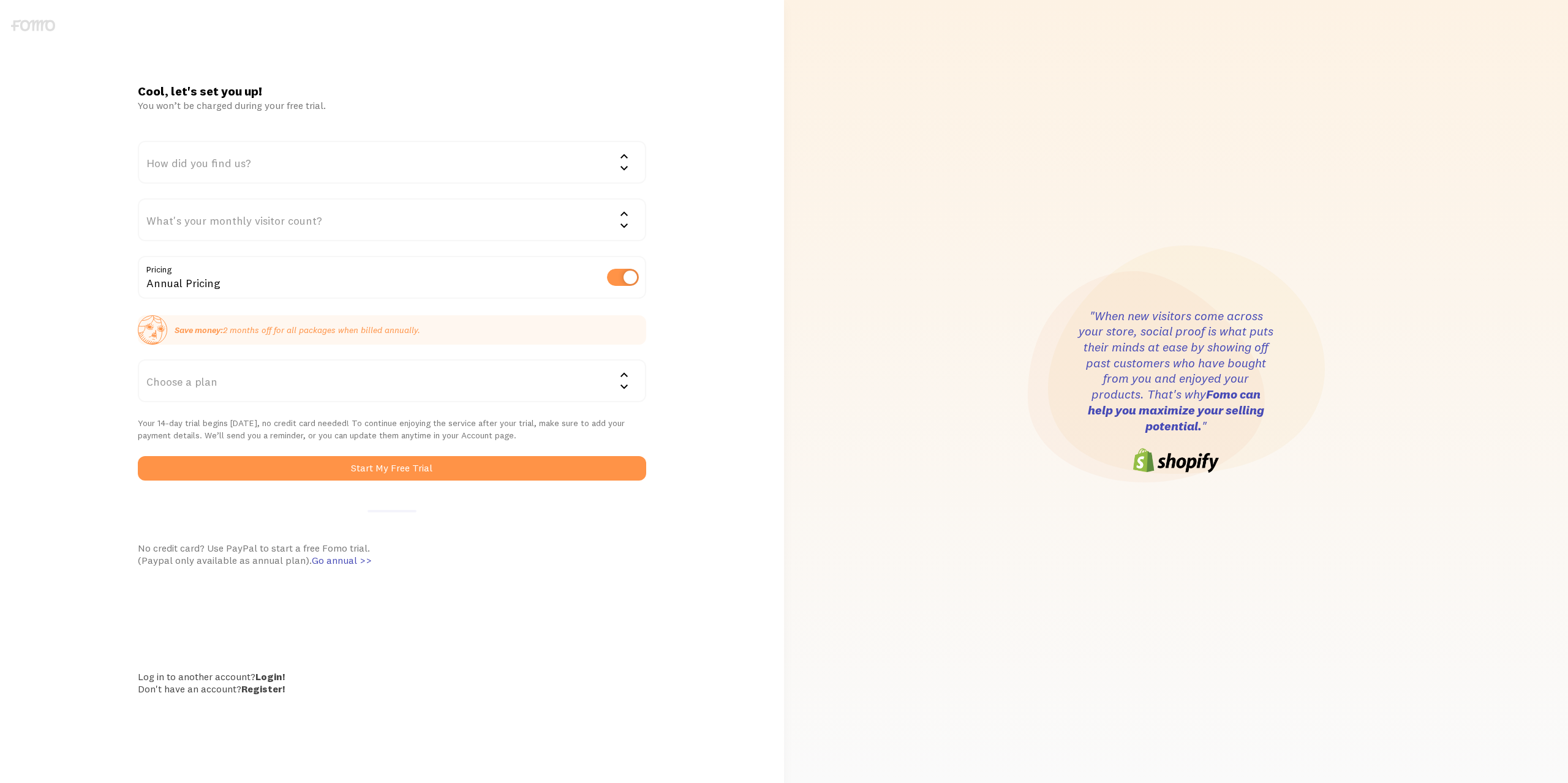
click at [333, 154] on div "How did you find us?" at bounding box center [391, 163] width 507 height 43
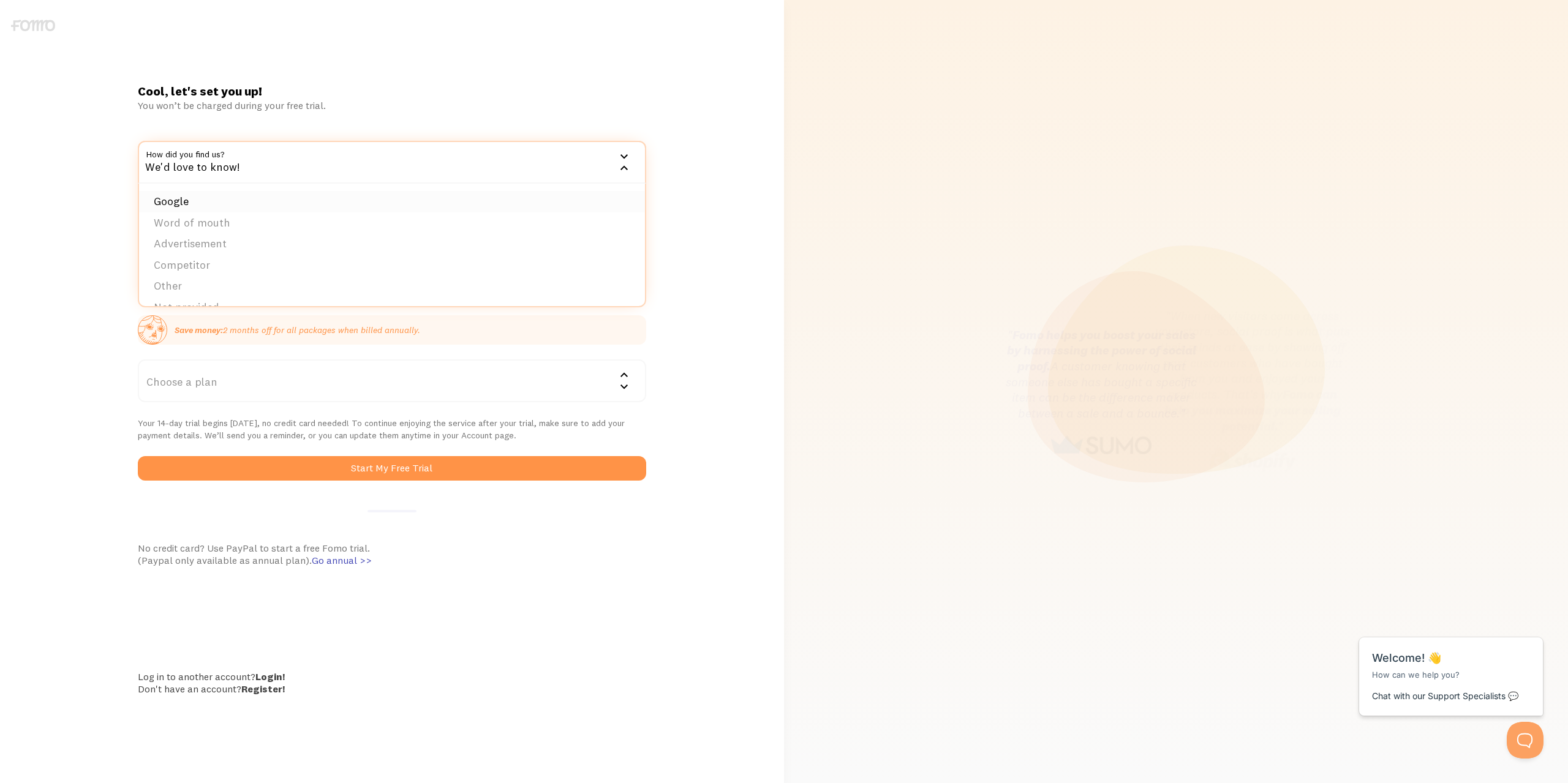
click at [163, 198] on li "Google" at bounding box center [392, 202] width 506 height 22
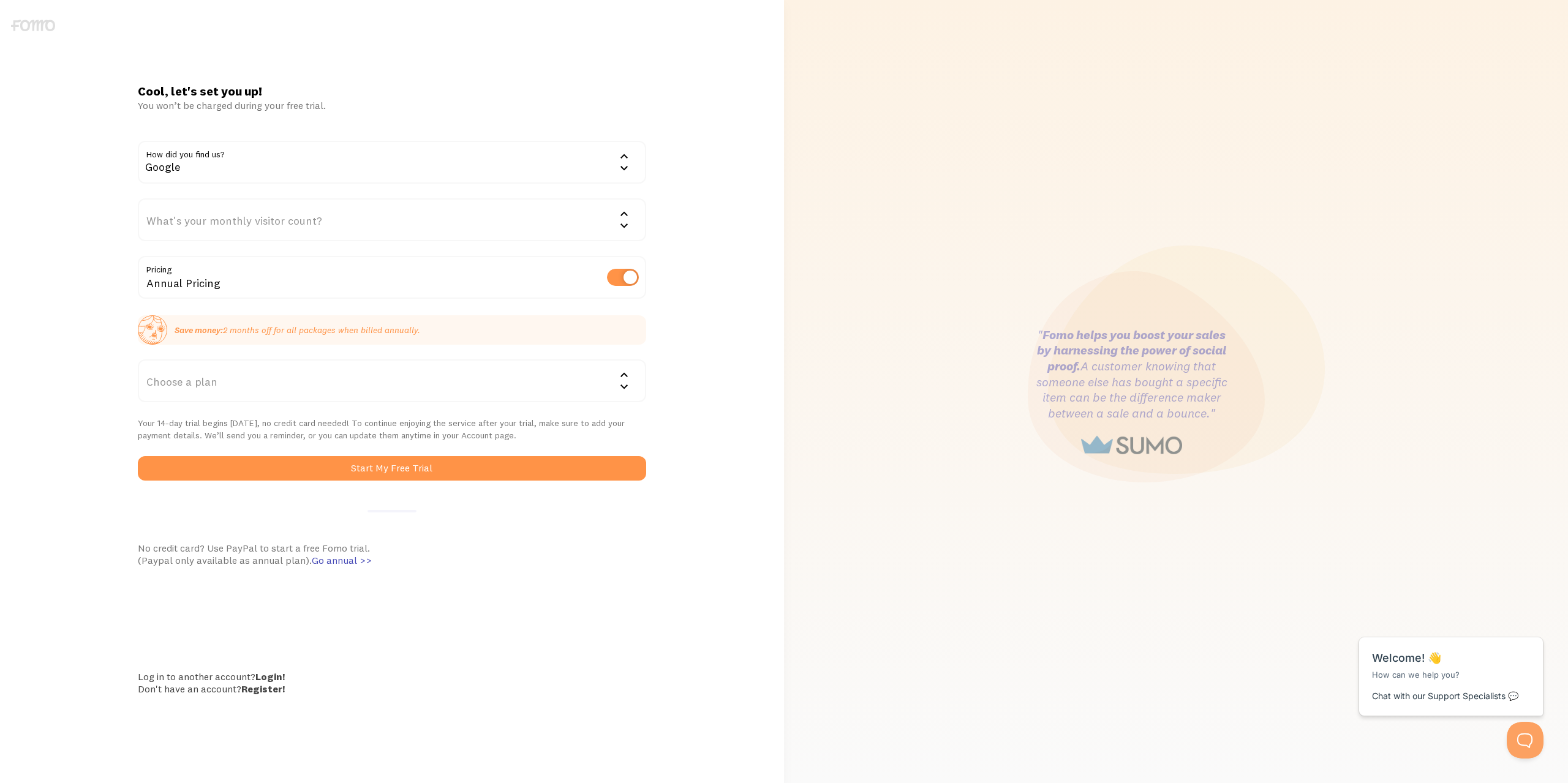
click at [221, 216] on div "What's your monthly visitor count?" at bounding box center [391, 220] width 507 height 43
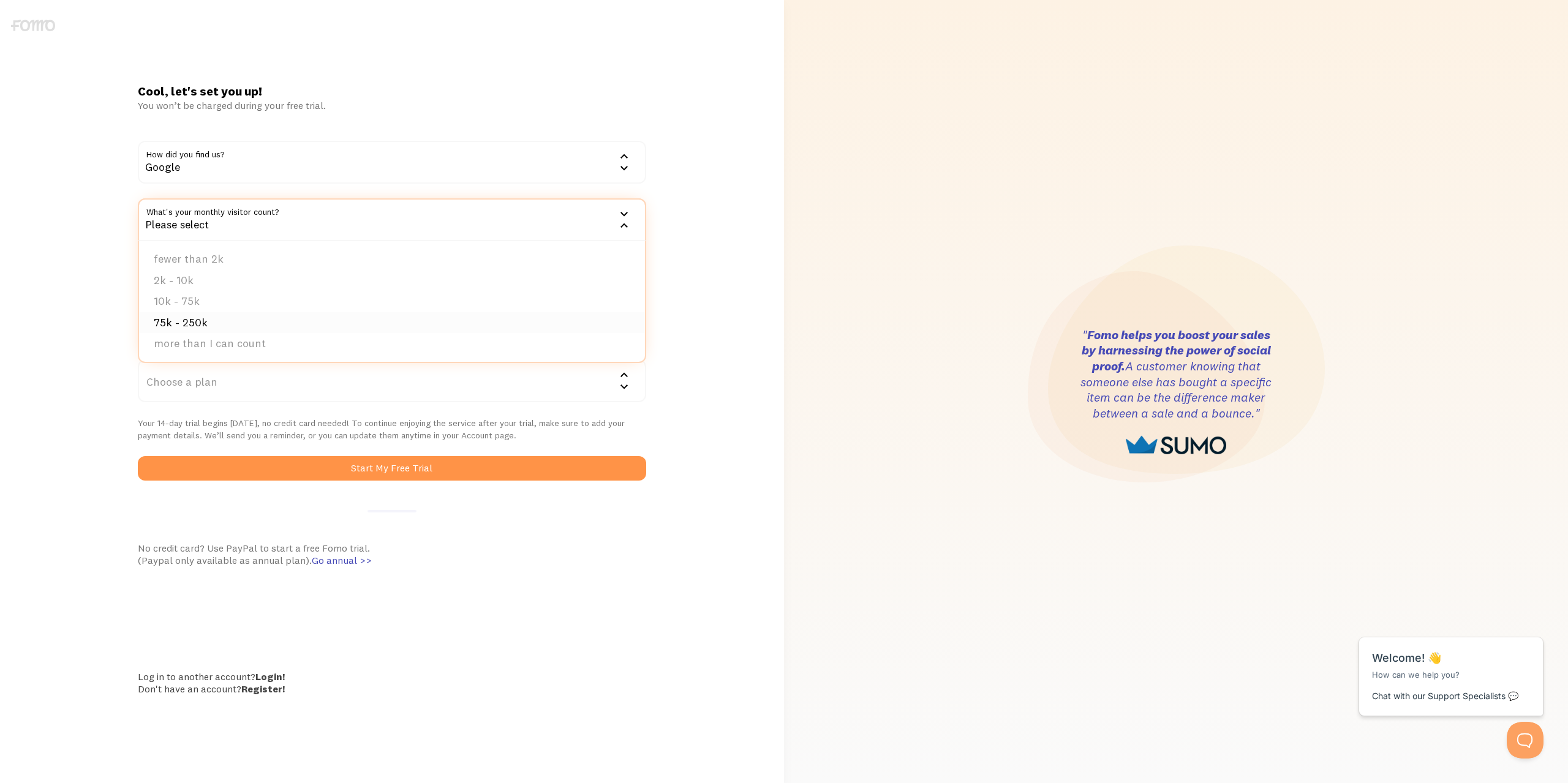
click at [207, 320] on li "75k - 250k" at bounding box center [392, 323] width 506 height 22
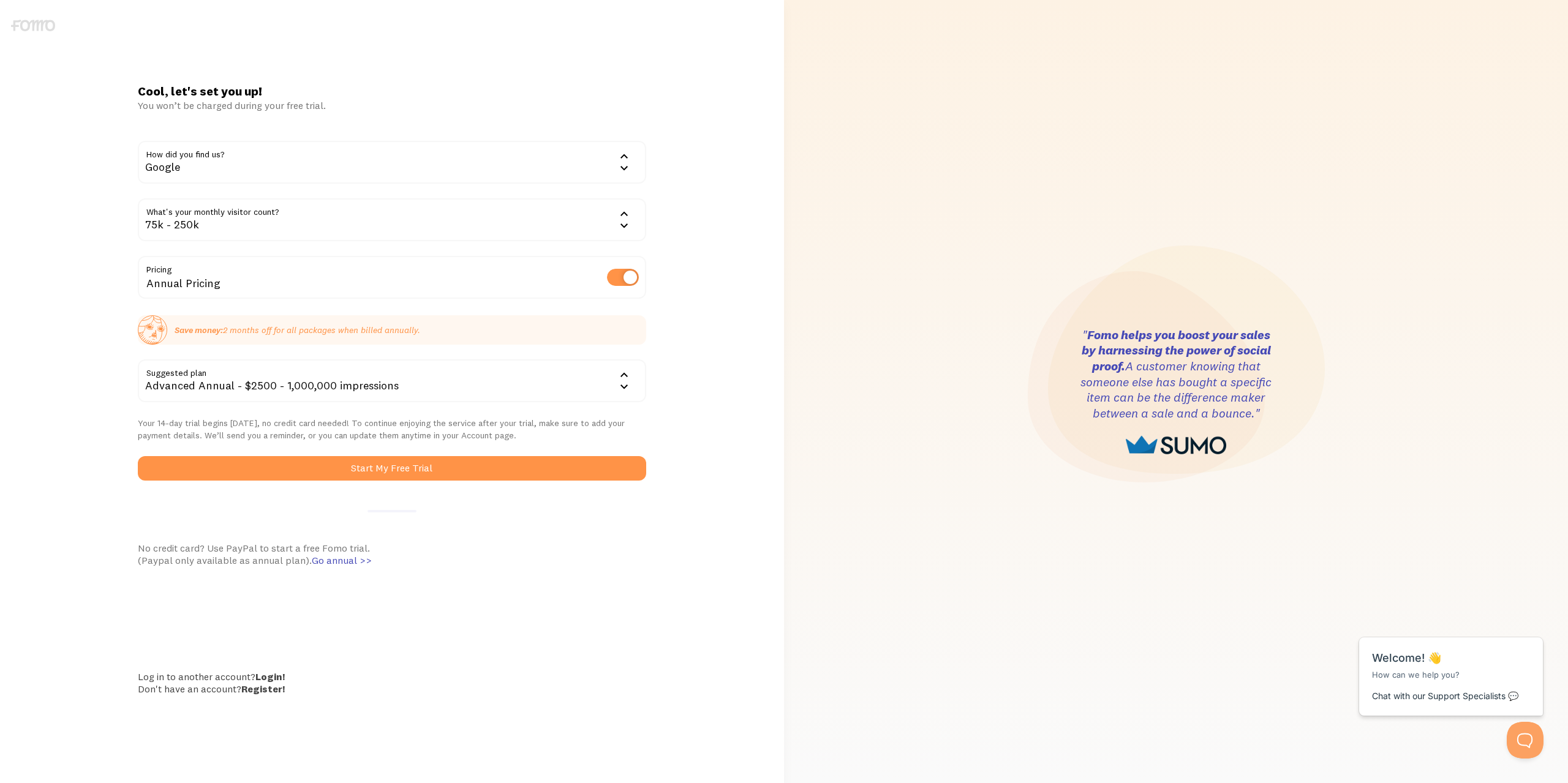
click at [85, 212] on div "Cool, let's set you up! You won’t be charged during your free trial. How did yo…" at bounding box center [392, 392] width 784 height 616
click at [627, 277] on label at bounding box center [622, 277] width 31 height 17
click at [627, 277] on input "checkbox" at bounding box center [622, 277] width 31 height 17
click at [652, 277] on div "Cool, let's set you up! You won’t be charged during your free trial. How did yo…" at bounding box center [392, 392] width 523 height 616
click at [637, 273] on label at bounding box center [622, 277] width 31 height 17
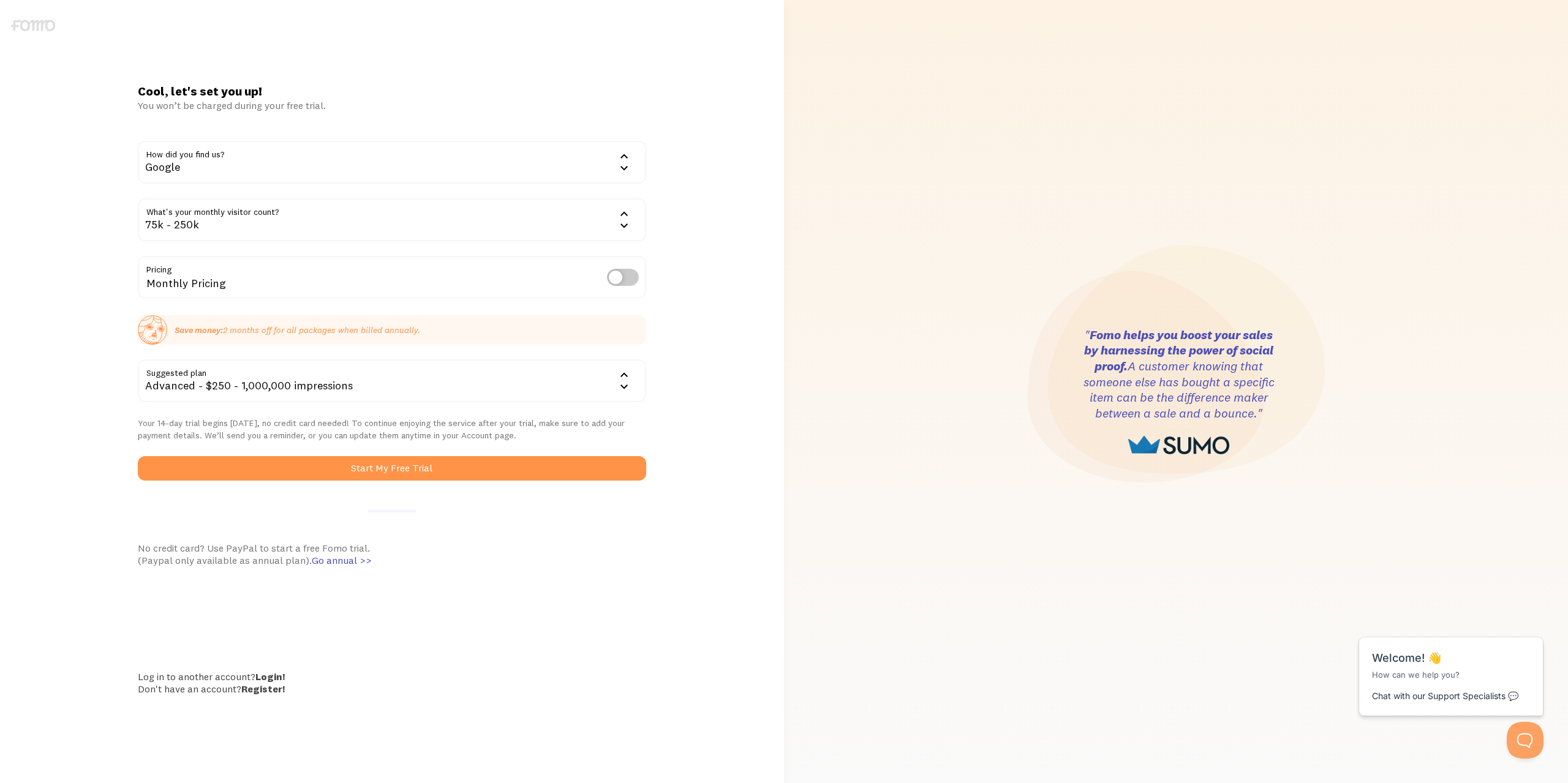
click at [637, 273] on input "checkbox" at bounding box center [622, 277] width 31 height 17
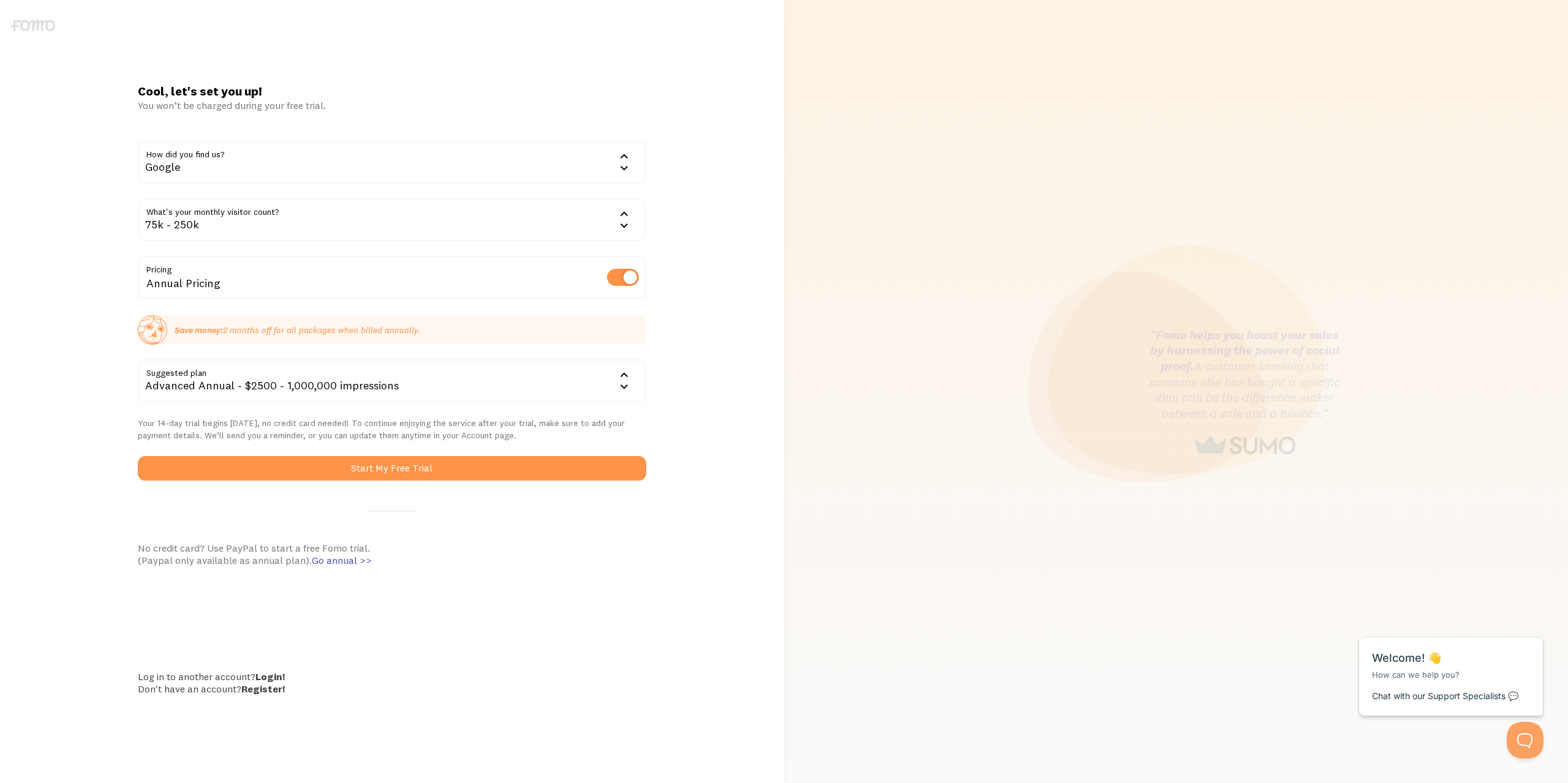
click at [618, 276] on label at bounding box center [622, 277] width 31 height 17
click at [618, 276] on input "checkbox" at bounding box center [622, 277] width 31 height 17
click at [629, 279] on label at bounding box center [622, 277] width 31 height 17
click at [629, 279] on input "checkbox" at bounding box center [622, 277] width 31 height 17
click at [616, 282] on label at bounding box center [622, 277] width 31 height 17
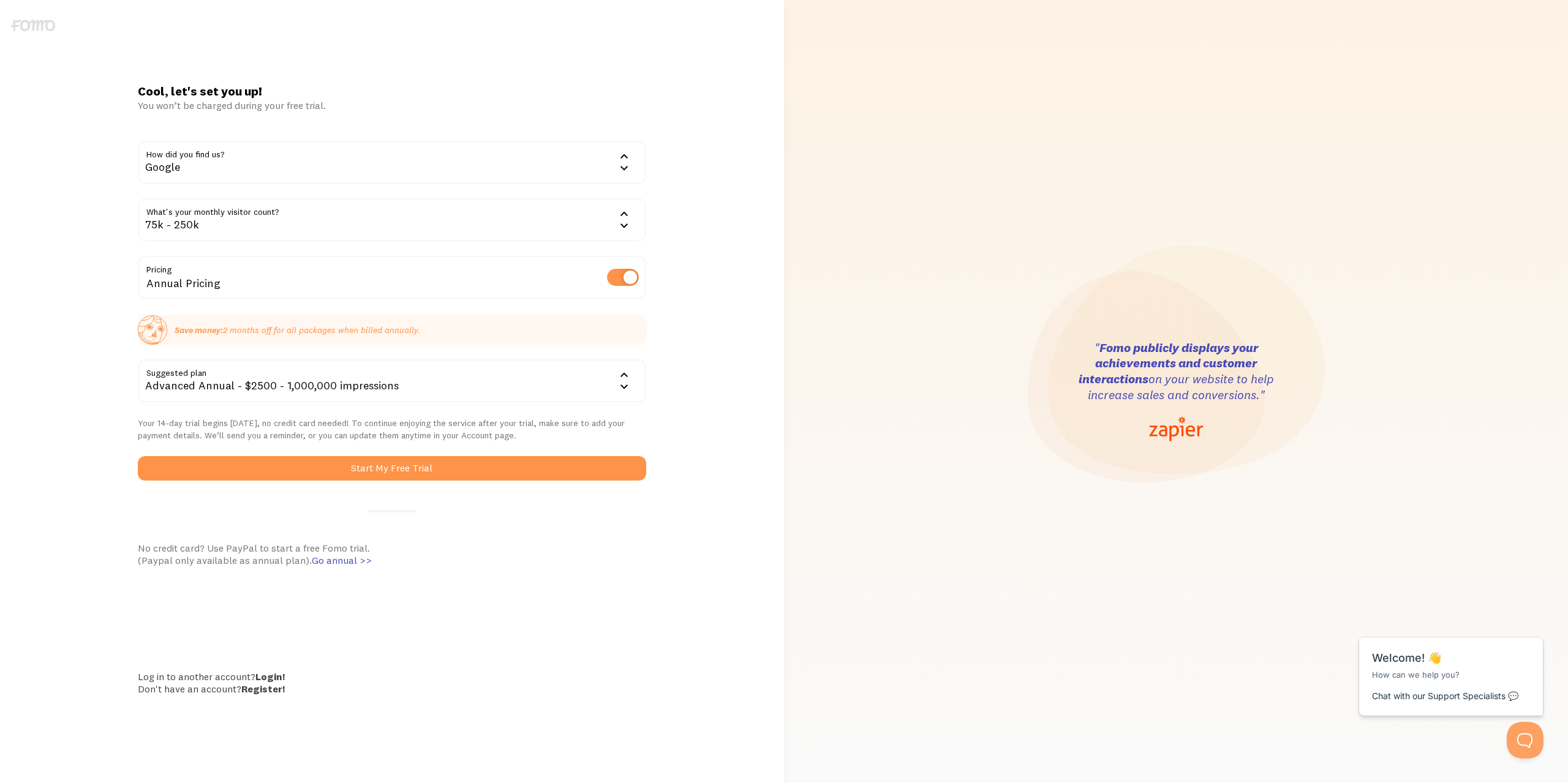
click at [616, 282] on input "checkbox" at bounding box center [622, 277] width 31 height 17
checkbox input "false"
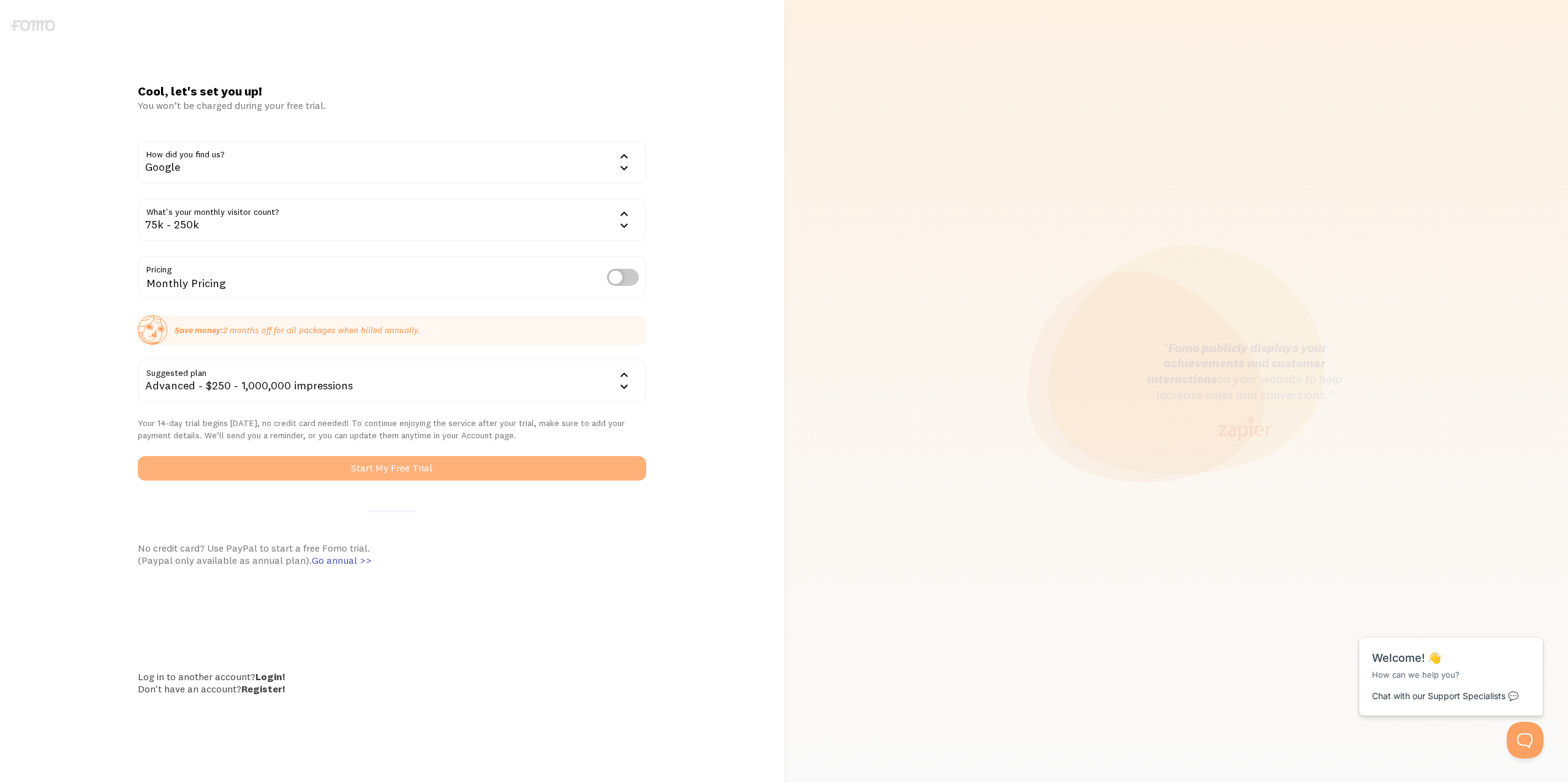
click at [399, 463] on button "Start My Free Trial" at bounding box center [391, 468] width 507 height 24
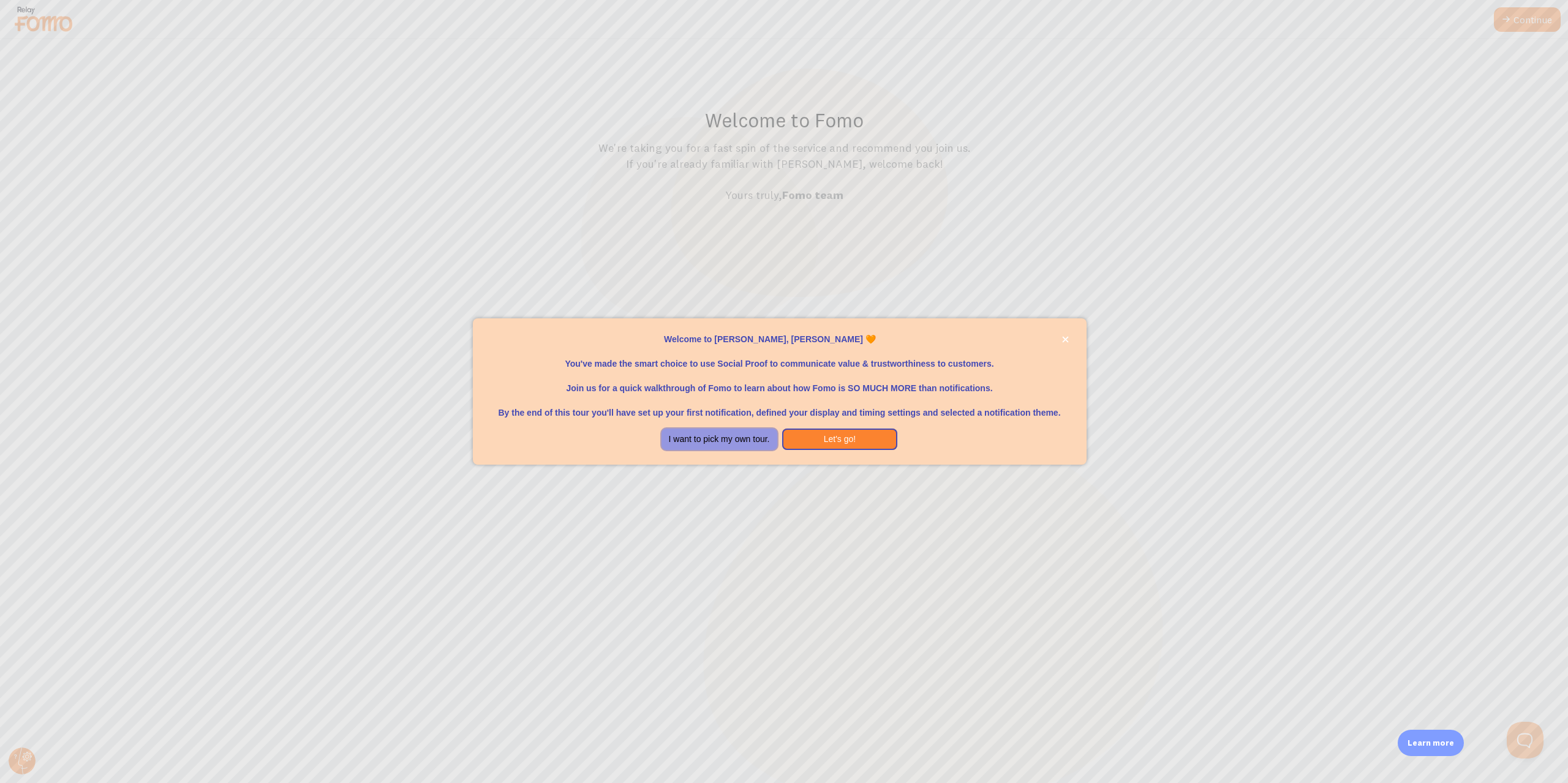
click at [736, 443] on button "I want to pick my own tour." at bounding box center [719, 439] width 116 height 22
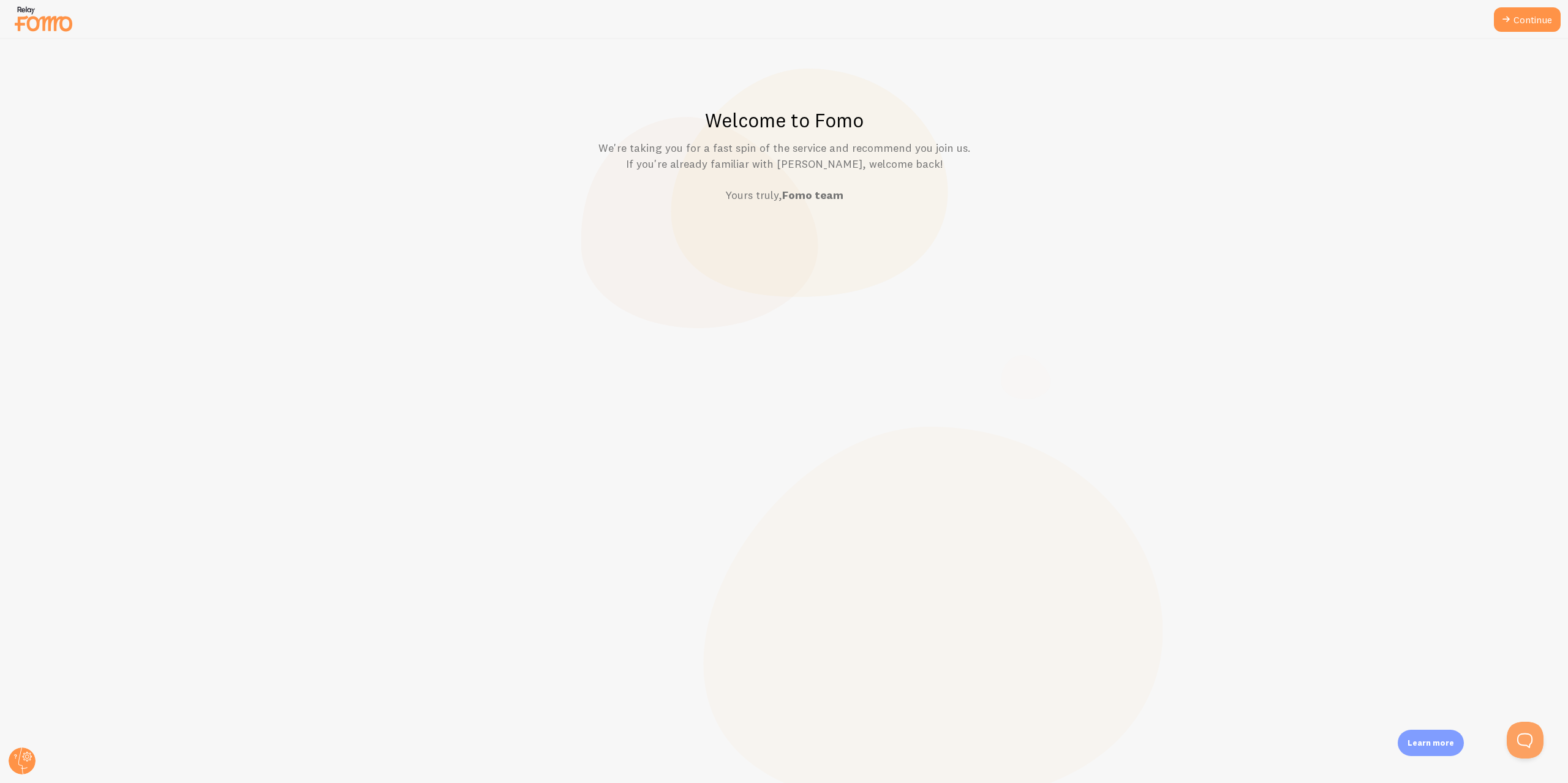
drag, startPoint x: 778, startPoint y: 203, endPoint x: 934, endPoint y: 307, distance: 187.5
click at [778, 202] on p "We're taking you for a fast spin of the service and recommend you join us. If y…" at bounding box center [784, 172] width 1509 height 63
click at [1388, 712] on div "Welcome to Fomo We're taking you for a fast spin of the service and recommend y…" at bounding box center [784, 411] width 1567 height 744
click at [1507, 19] on icon at bounding box center [1506, 20] width 14 height 14
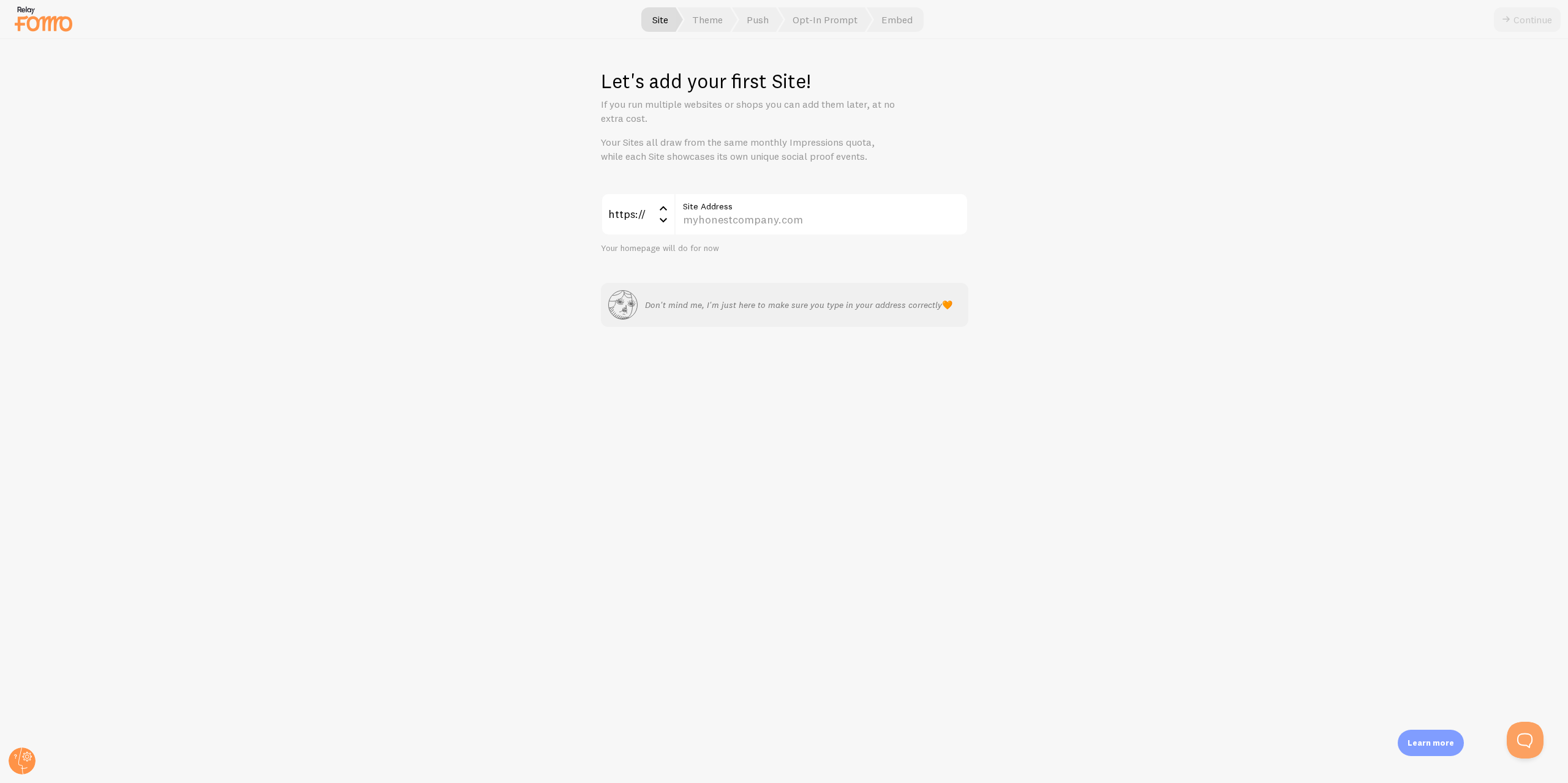
click at [737, 204] on label "Site Address" at bounding box center [821, 203] width 294 height 21
click at [737, 204] on input "Site Address" at bounding box center [821, 215] width 294 height 43
click at [733, 221] on input "Site Address" at bounding box center [821, 215] width 294 height 43
paste input "faberresidence.live"
type input "faberresidence.live"
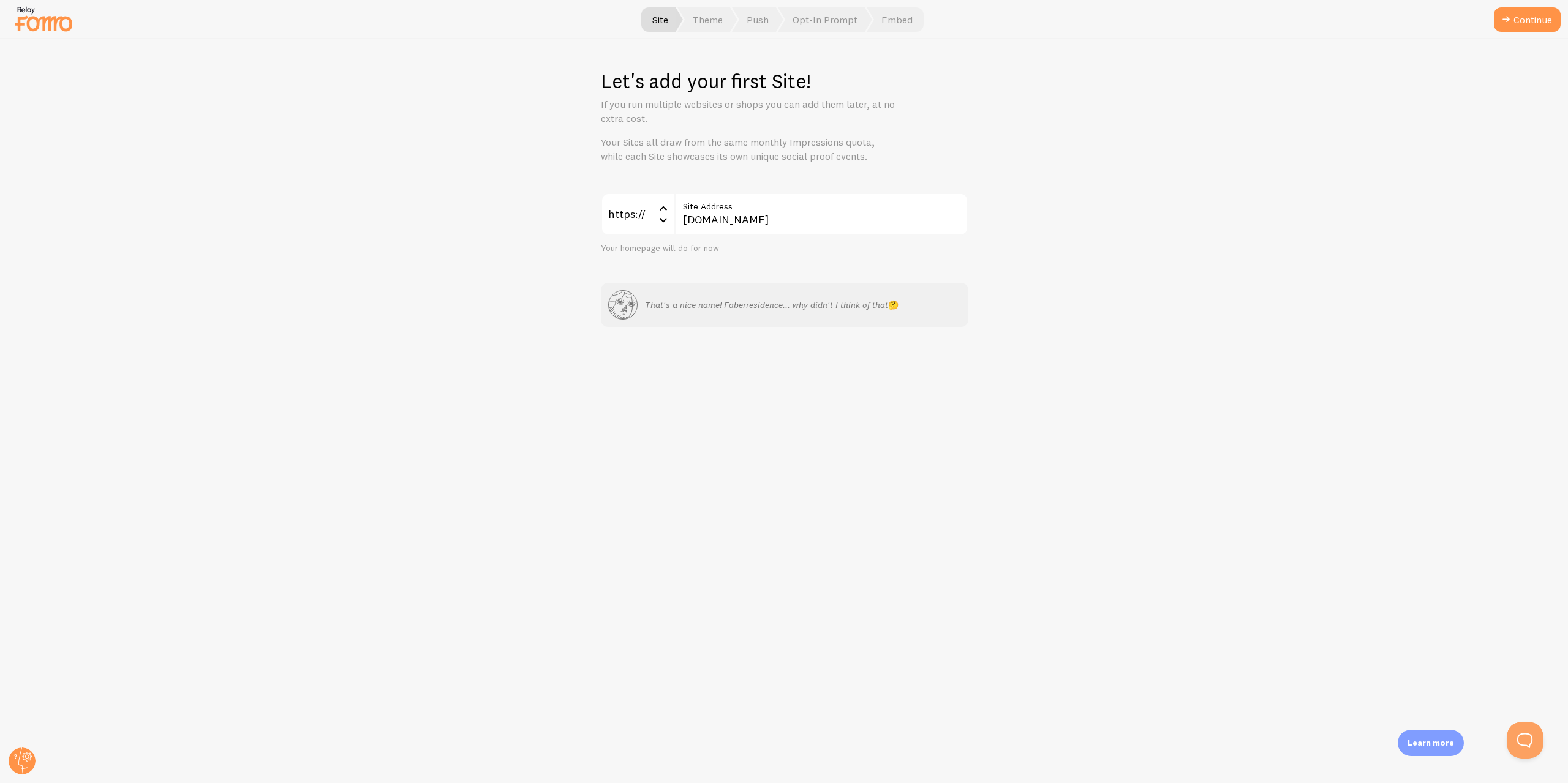
drag, startPoint x: 1373, startPoint y: 51, endPoint x: 1547, endPoint y: 0, distance: 181.3
click at [1373, 51] on div "Let's add your first Site! If you run multiple websites or shops you can add th…" at bounding box center [784, 411] width 1567 height 744
click at [1528, 9] on button "Continue" at bounding box center [1528, 19] width 66 height 24
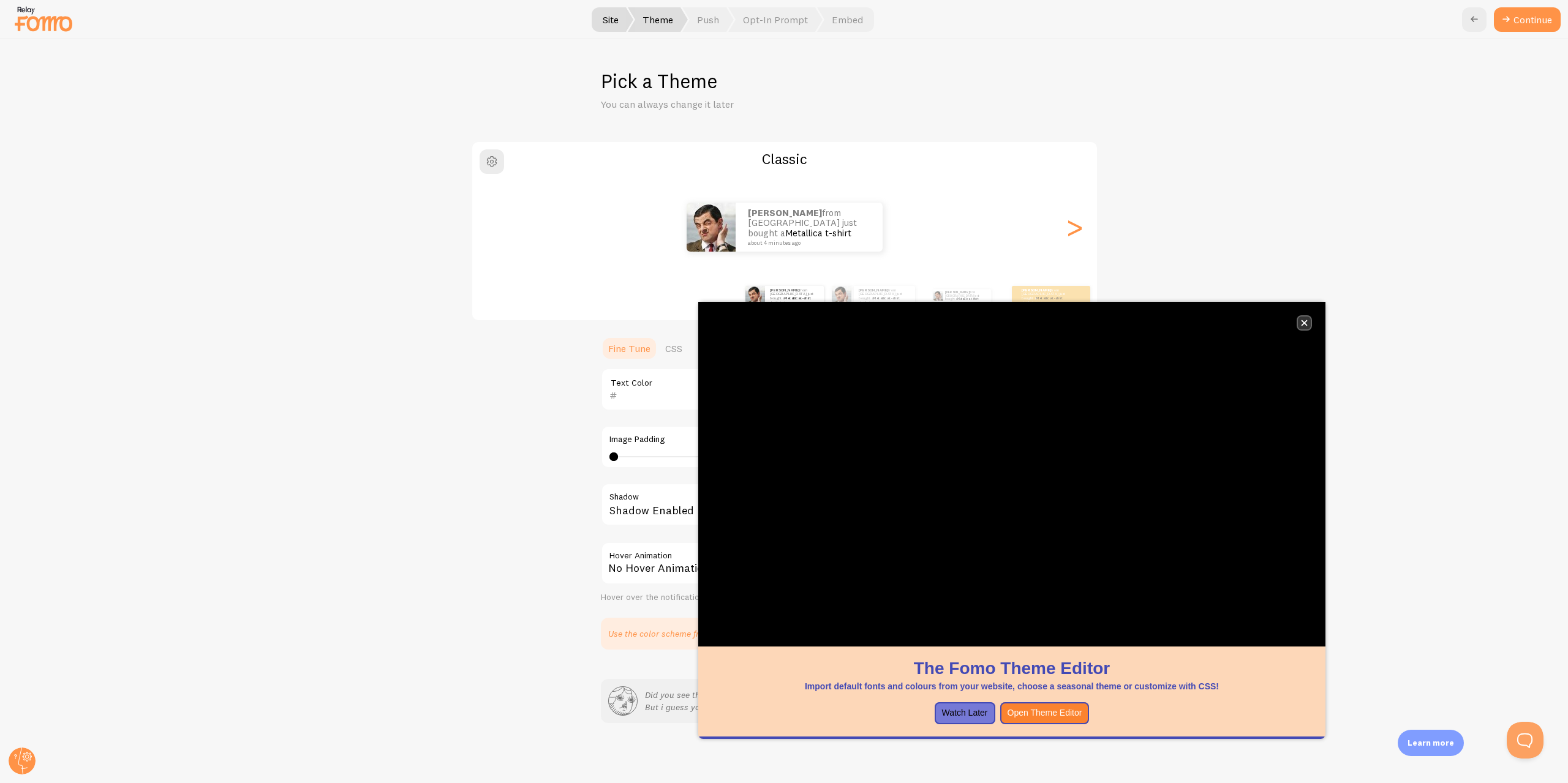
click at [1307, 321] on icon "close," at bounding box center [1304, 323] width 6 height 6
drag, startPoint x: 1405, startPoint y: 426, endPoint x: 1395, endPoint y: 424, distance: 10.2
click at [1400, 425] on div "Classic Ashley from Singapore just bought a Metallica t-shirt about 4 minutes a…" at bounding box center [784, 395] width 1509 height 509
drag, startPoint x: 1307, startPoint y: 318, endPoint x: 1267, endPoint y: 329, distance: 41.5
click at [1306, 318] on button "close," at bounding box center [1304, 323] width 13 height 13
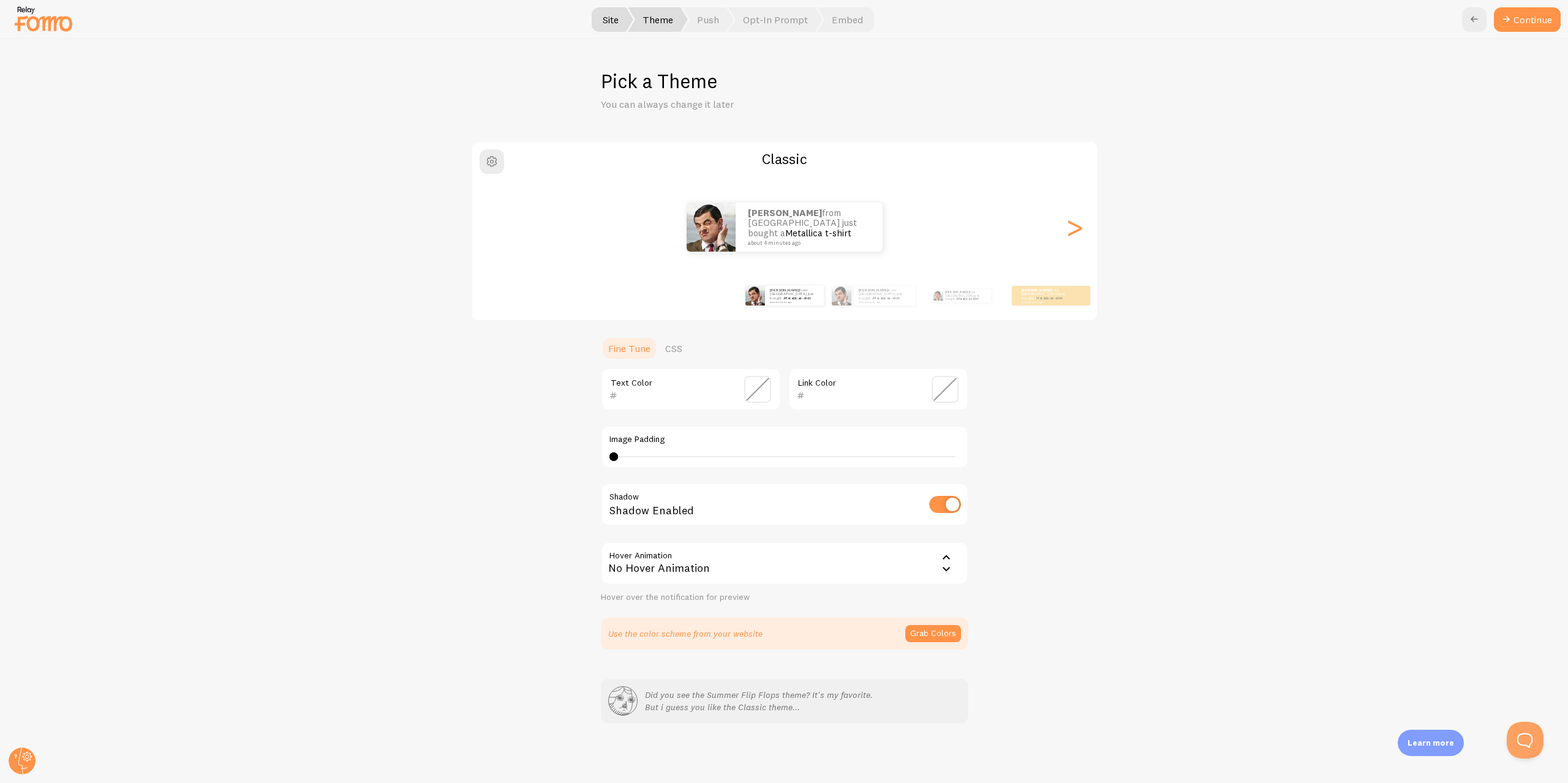
click at [760, 383] on span at bounding box center [758, 390] width 27 height 27
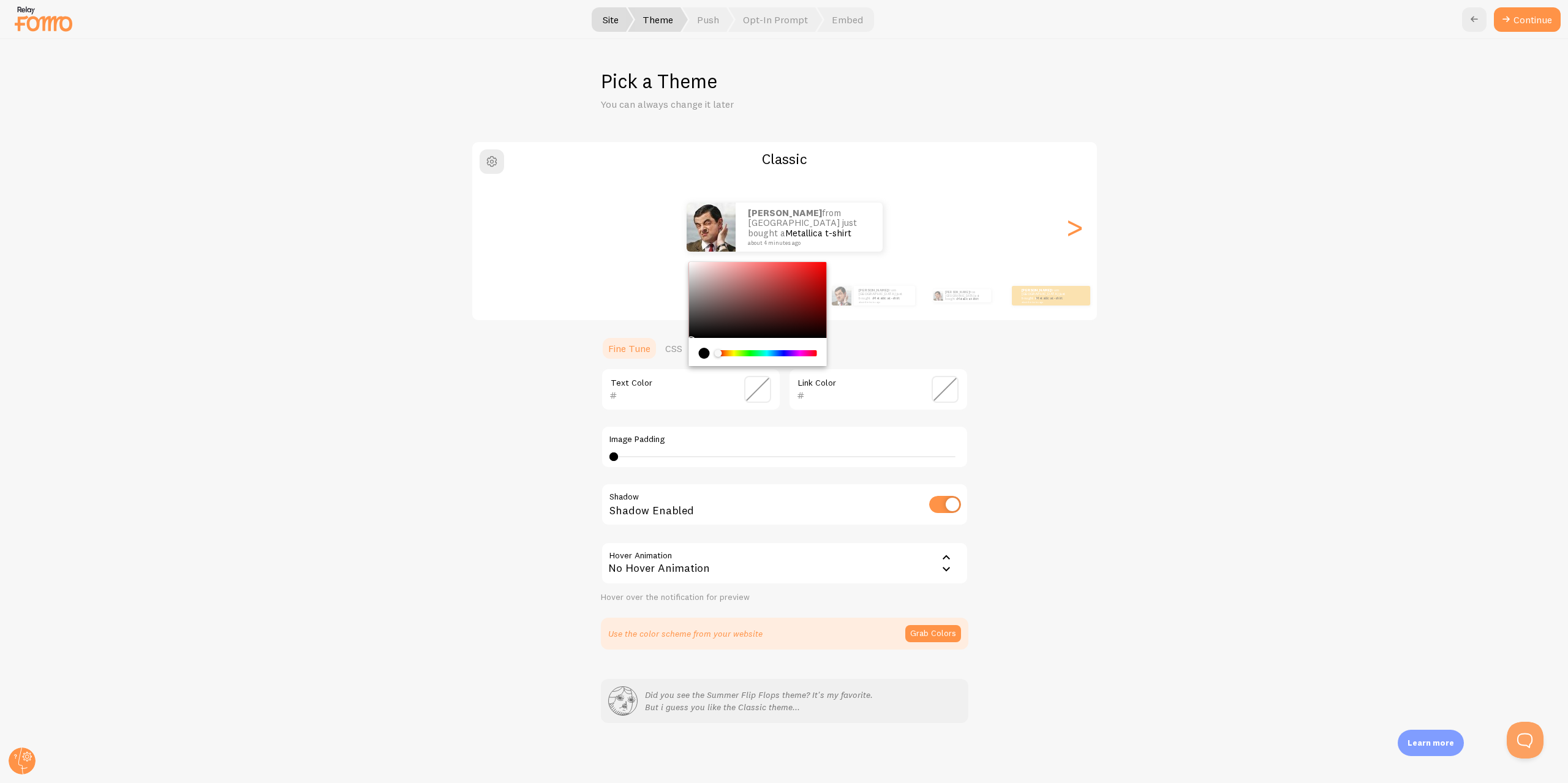
type input "FFFFFF"
click at [643, 222] on div "Classic Ashley from Singapore just bought a Metallica t-shirt about 4 minutes a…" at bounding box center [784, 395] width 1509 height 509
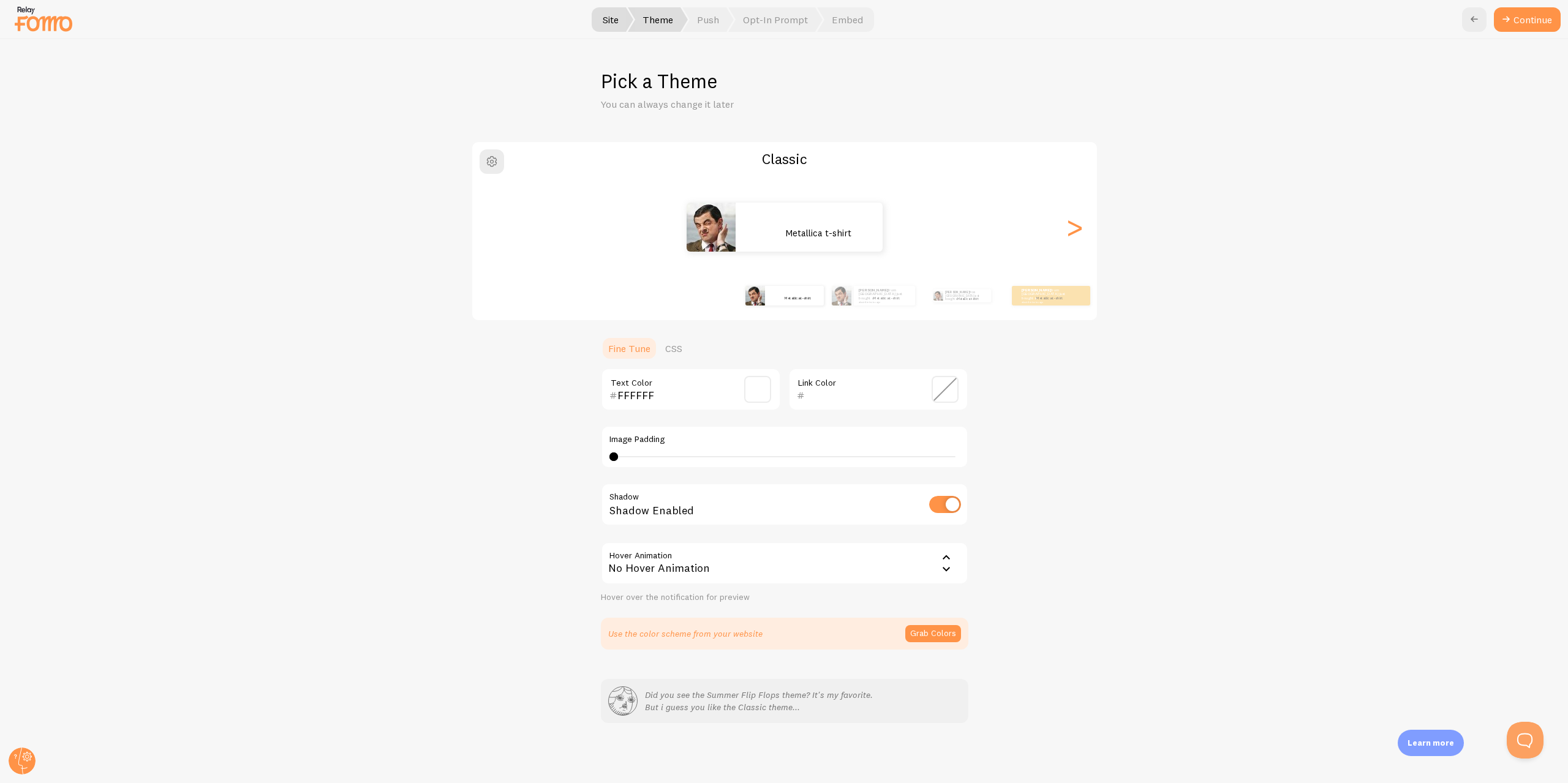
click at [1101, 383] on div "Classic Ashley from Singapore just bought a Metallica t-shirt about 4 minutes a…" at bounding box center [784, 395] width 1509 height 509
click at [940, 393] on span at bounding box center [945, 390] width 27 height 27
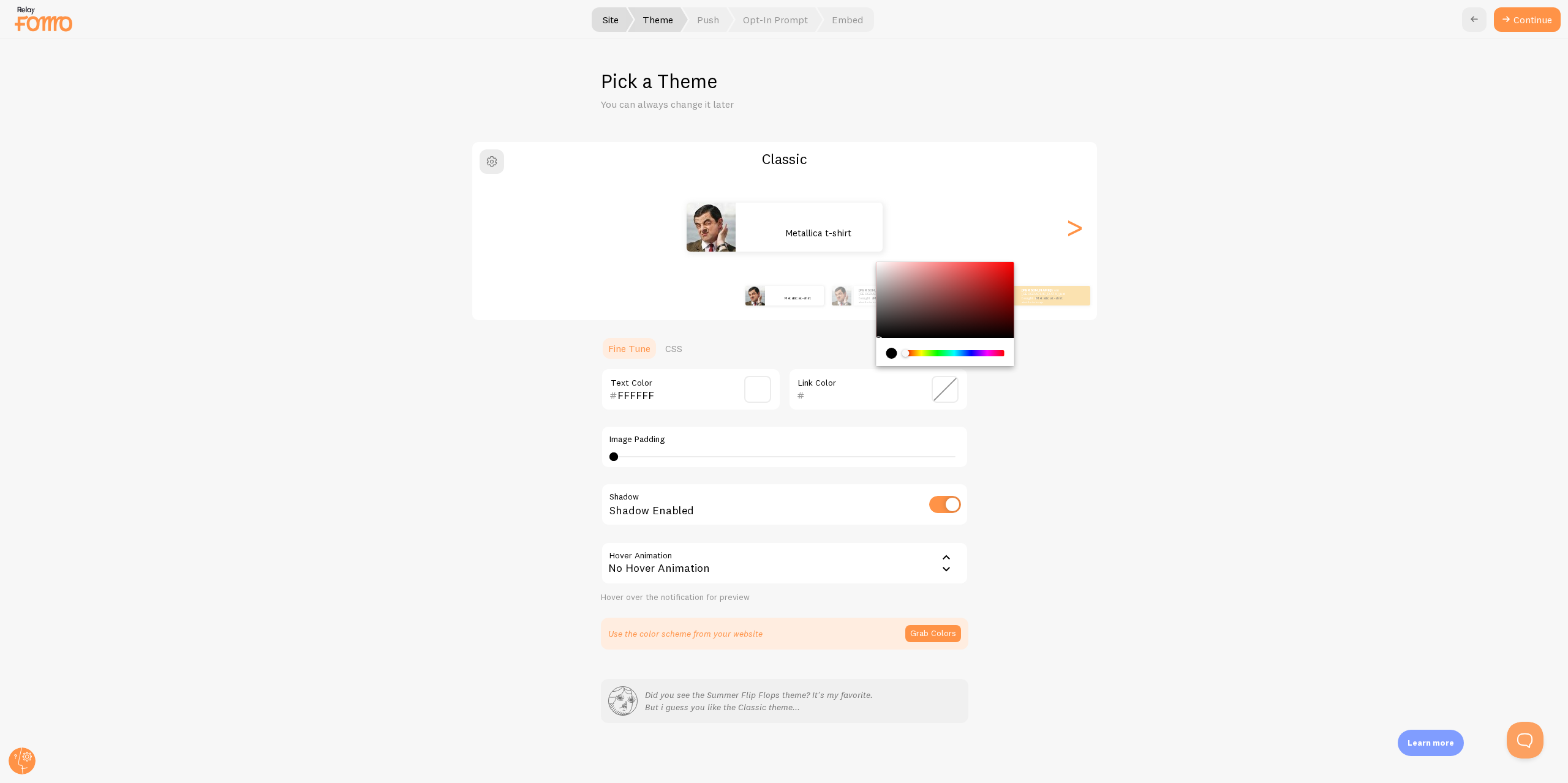
type input "FFFFFF"
click at [789, 233] on div "Classic Ashley from Singapore just bought a Metallica t-shirt about 4 minutes a…" at bounding box center [784, 395] width 1509 height 509
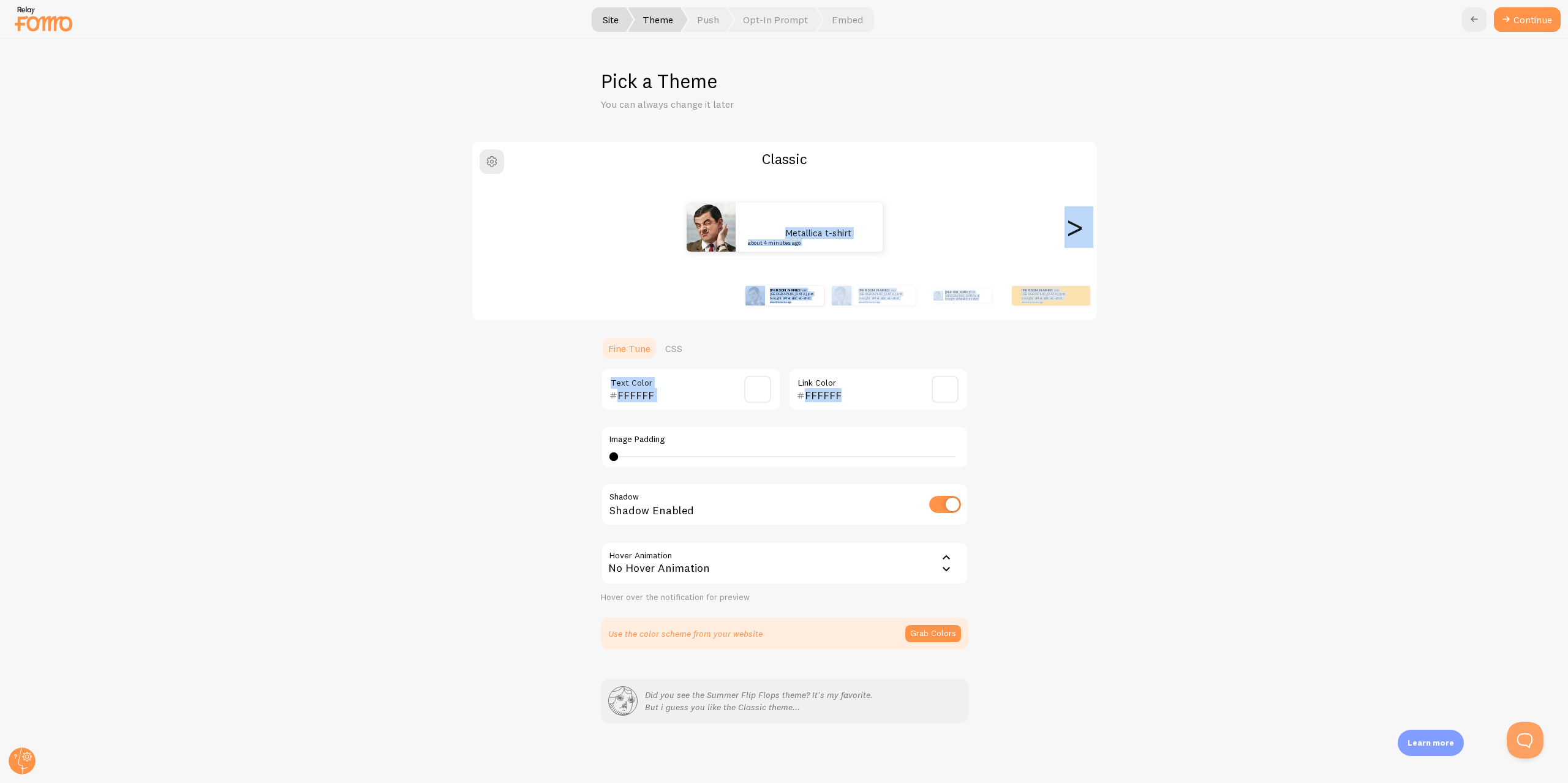
click at [1129, 394] on div "Classic Ashley from Singapore just bought a Metallica t-shirt about 4 minutes a…" at bounding box center [784, 395] width 1509 height 509
click at [1073, 193] on div ">" at bounding box center [1075, 227] width 14 height 88
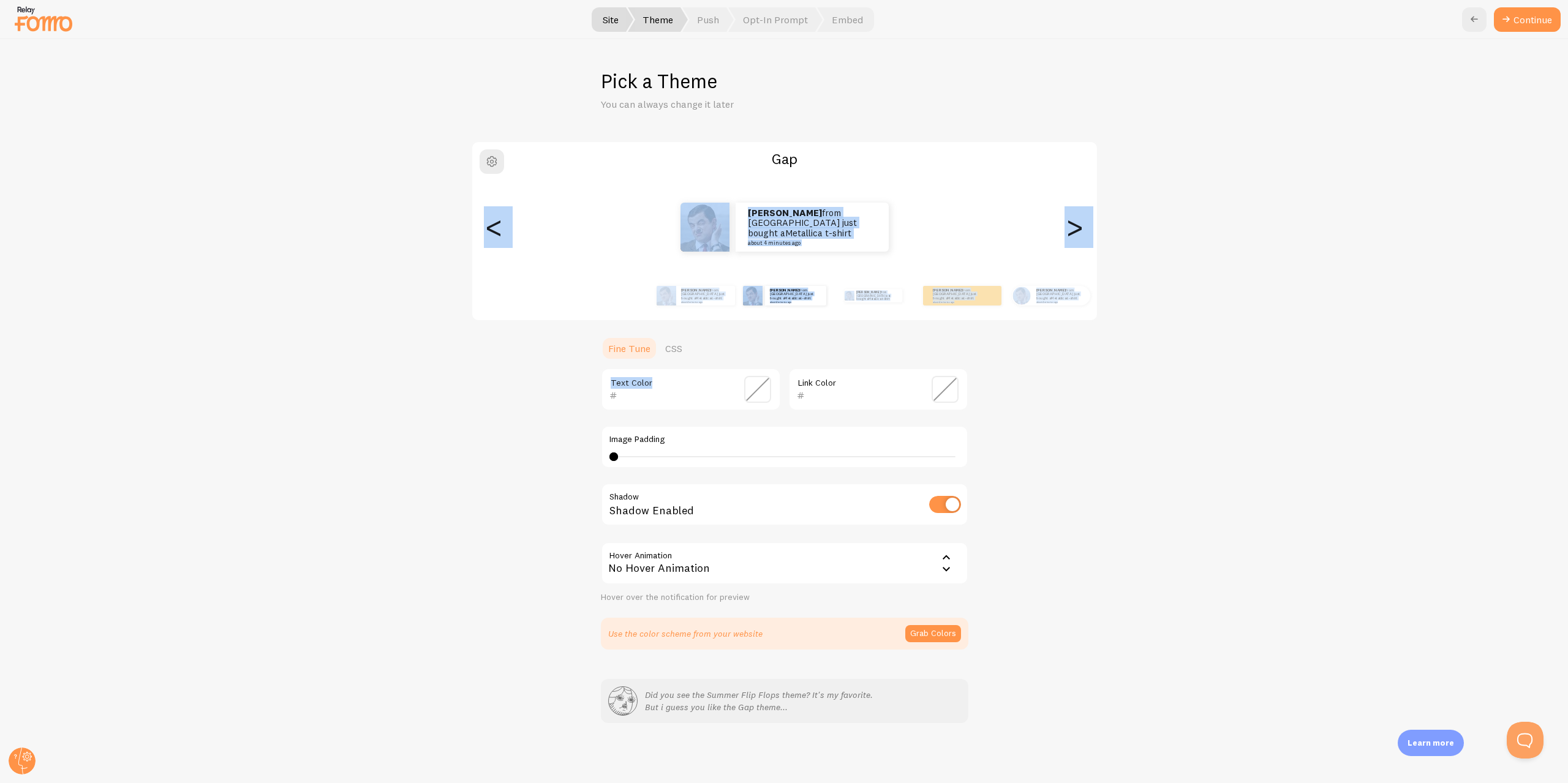
click at [502, 234] on div "<" at bounding box center [494, 227] width 14 height 88
type input "FFFFFF"
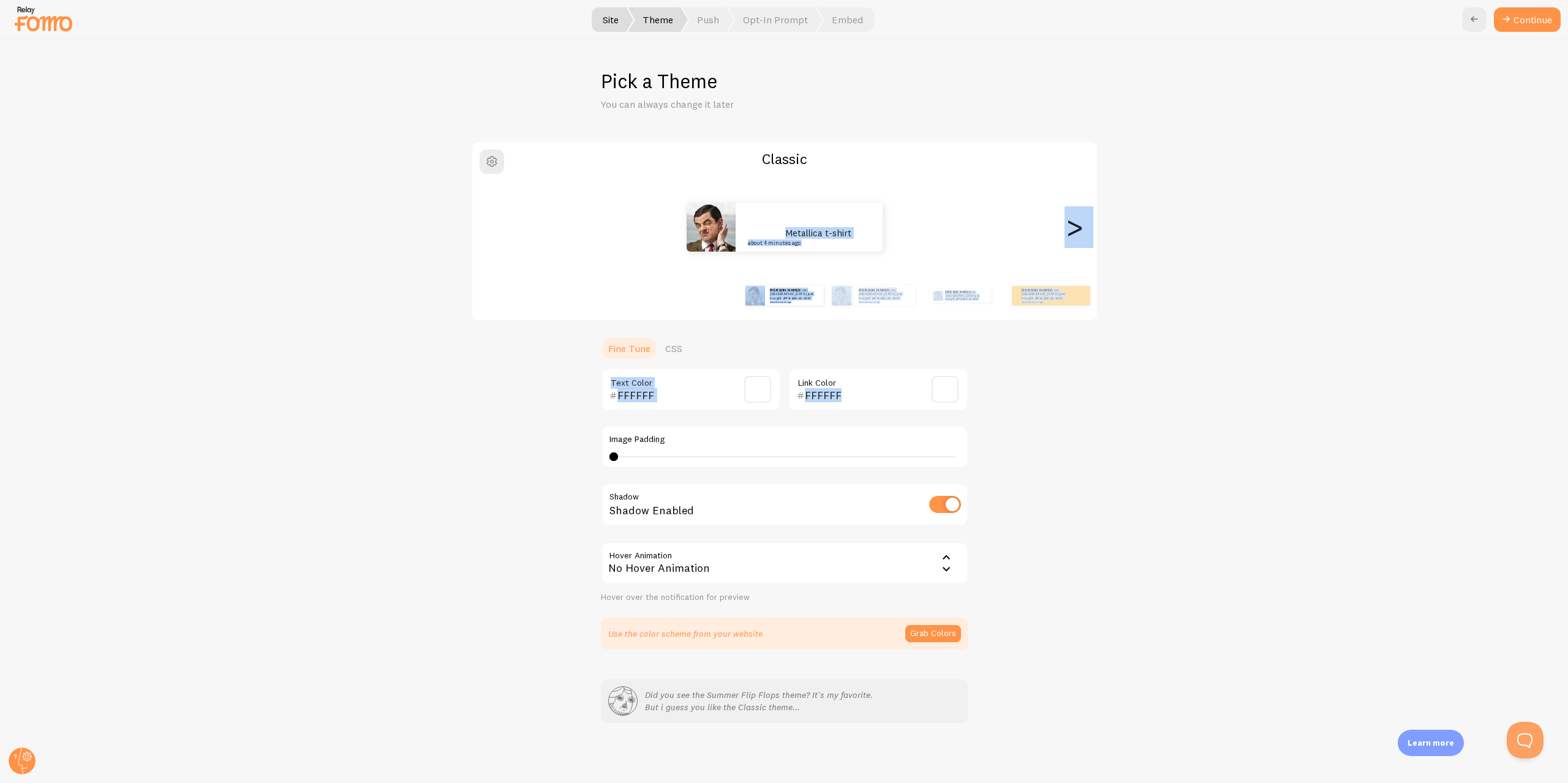
click at [755, 398] on span at bounding box center [758, 390] width 27 height 27
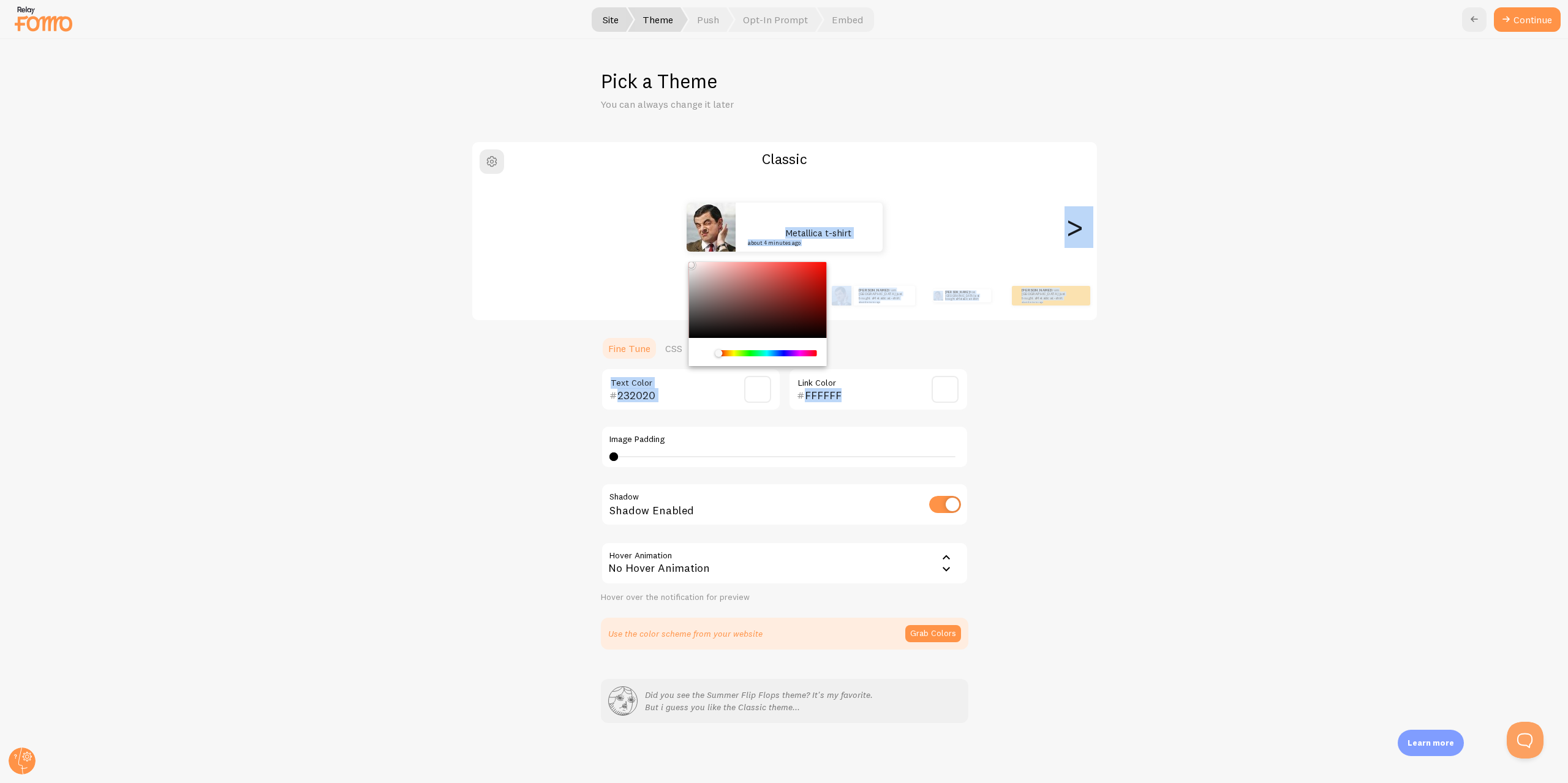
type input "000000"
click at [966, 407] on div "FFFFFF Link Color" at bounding box center [878, 390] width 181 height 43
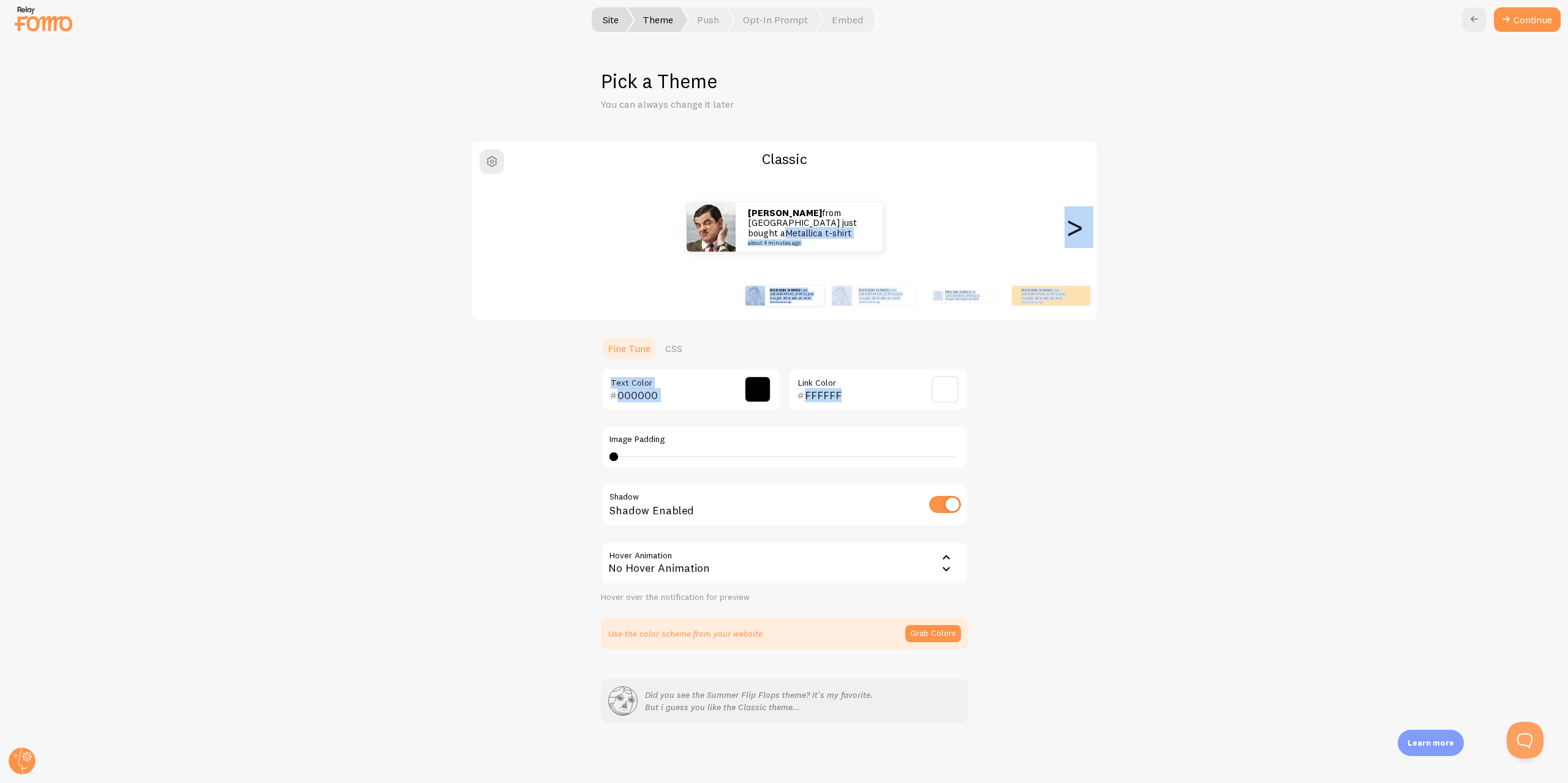
click at [941, 392] on span at bounding box center [945, 390] width 27 height 27
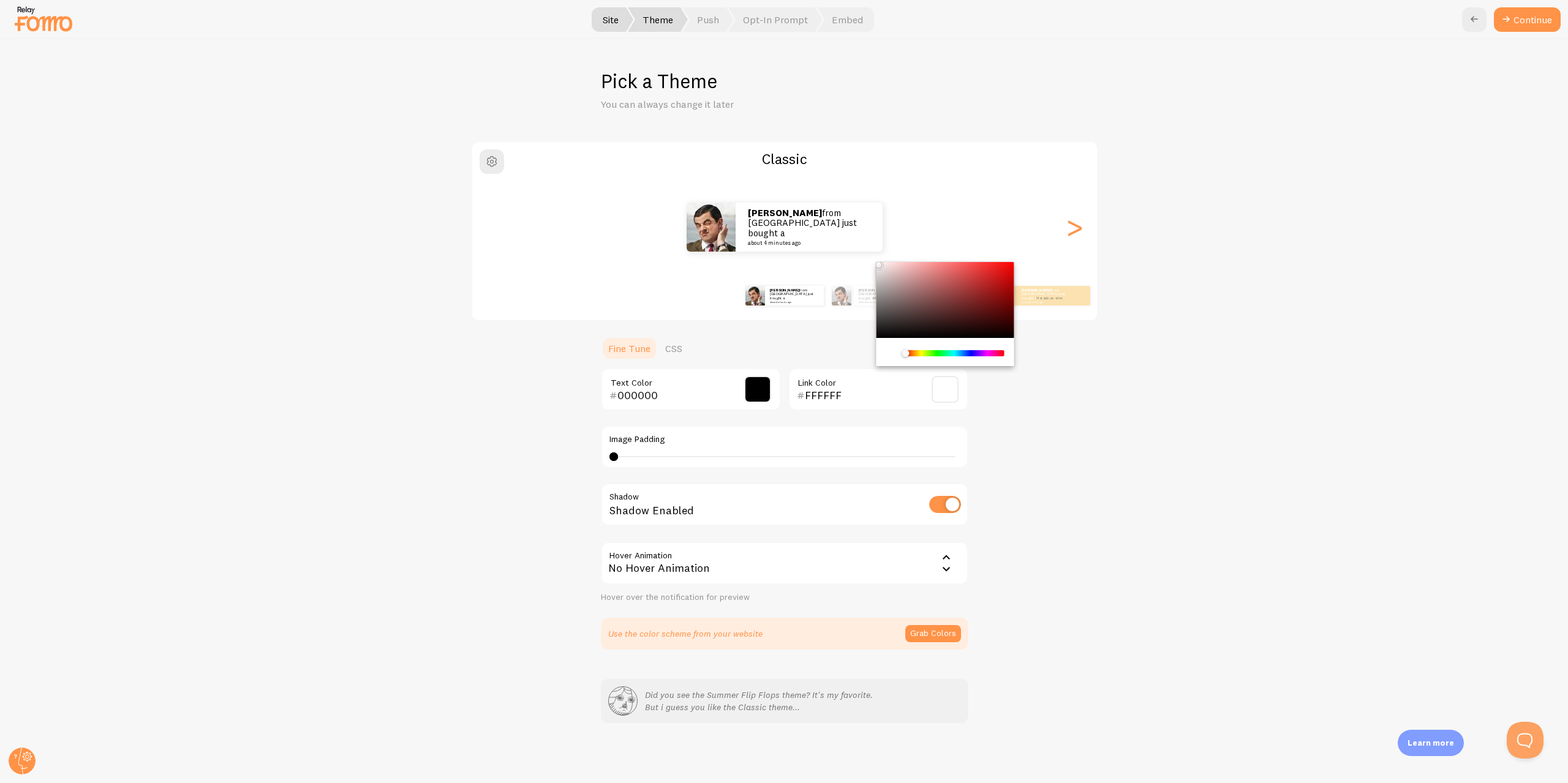
type input "000000"
click at [872, 348] on section "Fine Tune CSS 000000 Text Color 000000 Link Color Image Padding 0 0 - undefined…" at bounding box center [784, 492] width 367 height 313
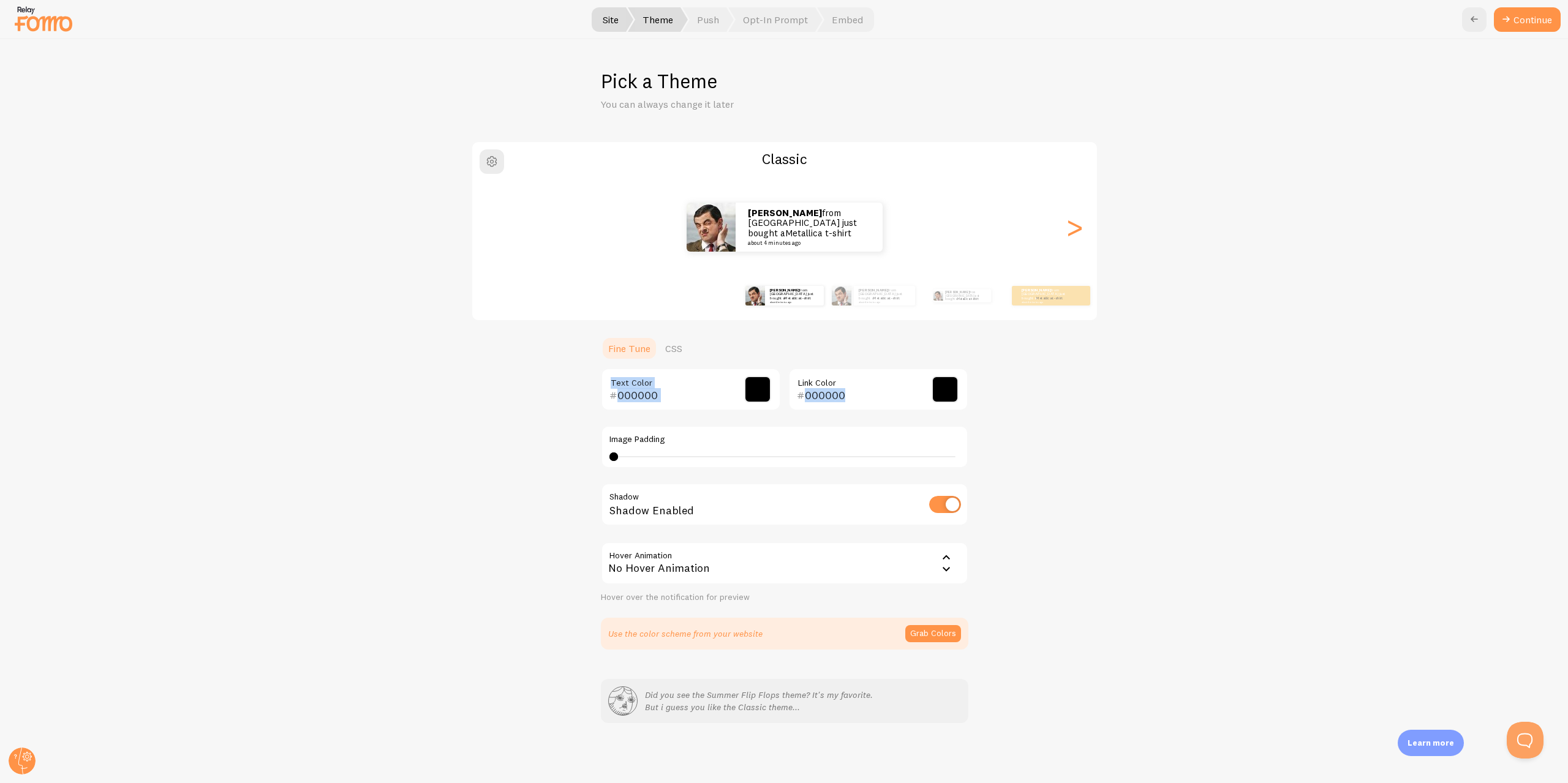
click at [1140, 385] on div "Classic Ashley from Singapore just bought a Metallica t-shirt about 4 minutes a…" at bounding box center [784, 395] width 1509 height 509
click at [1143, 386] on div "Classic Ashley from Singapore just bought a Metallica t-shirt about 4 minutes a…" at bounding box center [784, 395] width 1509 height 509
click at [500, 171] on button "button" at bounding box center [491, 161] width 24 height 24
drag, startPoint x: 498, startPoint y: 291, endPoint x: 502, endPoint y: 297, distance: 7.2
click at [498, 292] on input "#FFFFFF" at bounding box center [482, 297] width 99 height 13
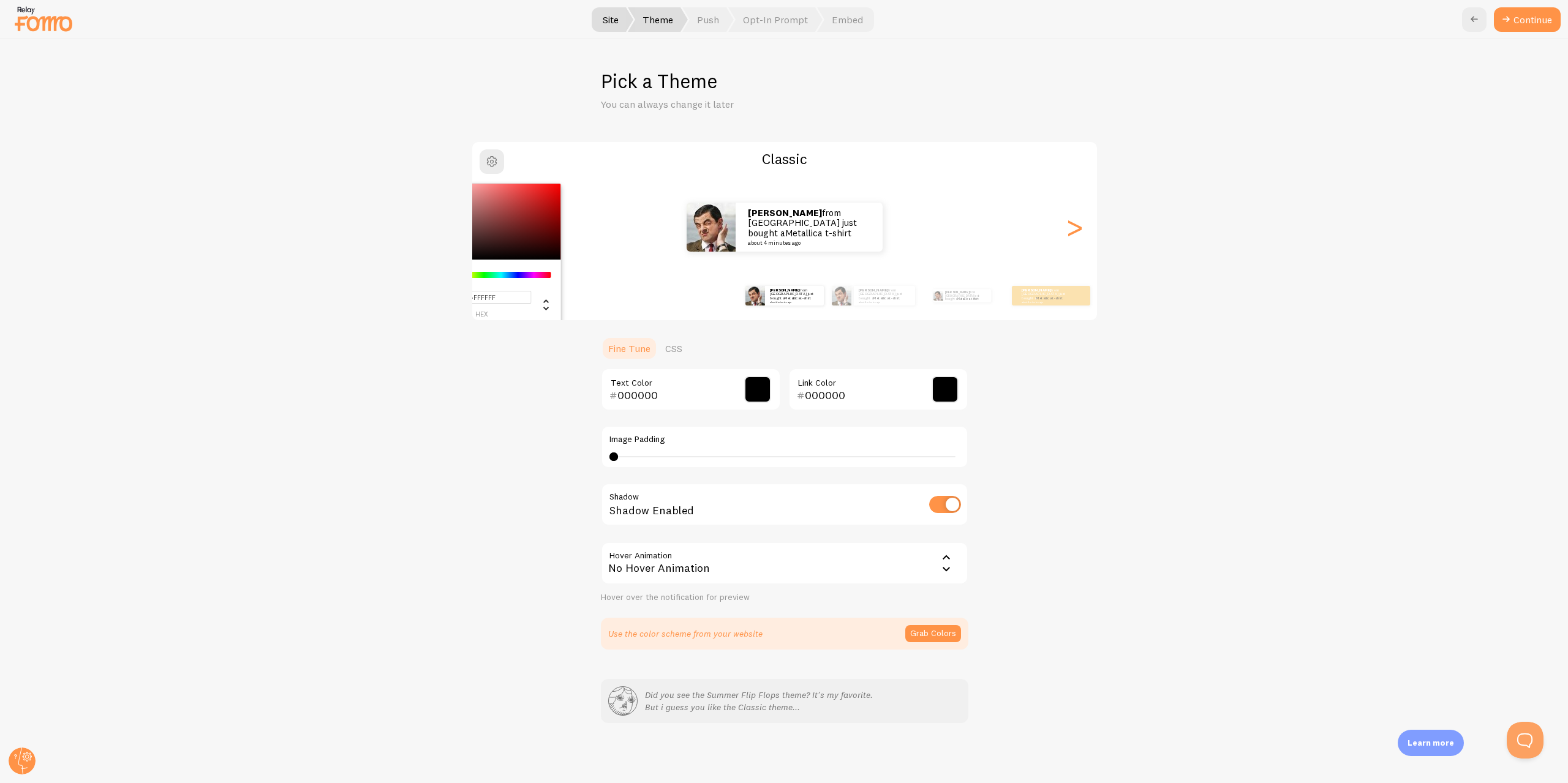
drag, startPoint x: 502, startPoint y: 297, endPoint x: 514, endPoint y: 274, distance: 25.9
click at [517, 294] on input "#FFFFFF" at bounding box center [482, 297] width 99 height 13
click at [514, 267] on div "#FFFFFF hex 255 r 255 g 255 b 0 h 0% s 100% l" at bounding box center [491, 293] width 137 height 66
click at [515, 272] on div "Chrome color picker" at bounding box center [500, 275] width 97 height 6
drag, startPoint x: 515, startPoint y: 272, endPoint x: 443, endPoint y: 245, distance: 76.9
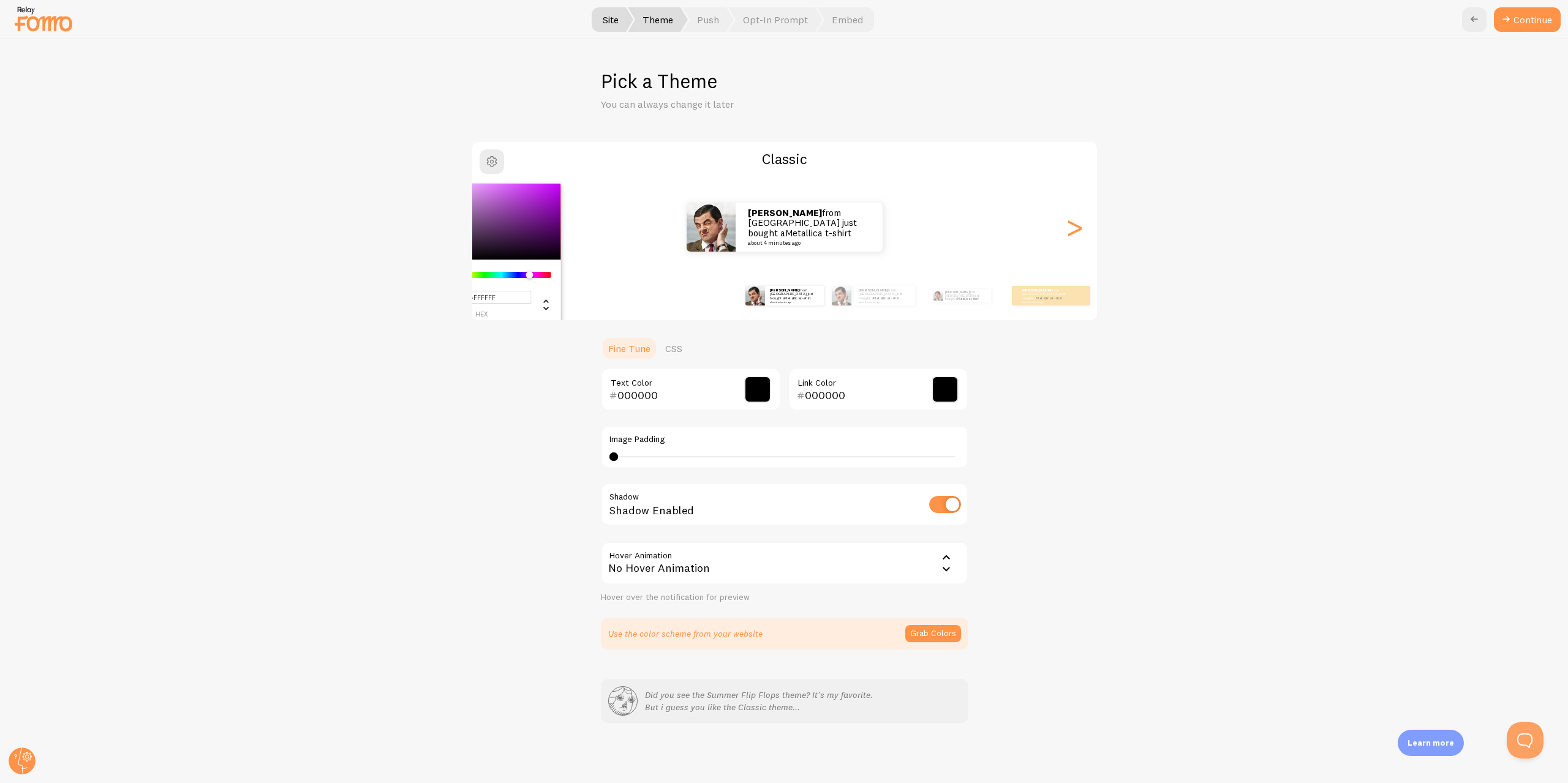
click at [527, 273] on div "Chrome color picker" at bounding box center [530, 275] width 7 height 7
click at [384, 225] on div "#FFFFFF hex 255 r 255 g 255 b 276 h 0% s 100% l Classic Ashley from Singapore j…" at bounding box center [784, 395] width 1509 height 509
click at [485, 162] on span "button" at bounding box center [492, 162] width 14 height 14
click at [497, 155] on span "button" at bounding box center [492, 162] width 14 height 14
click at [487, 159] on span "button" at bounding box center [492, 162] width 14 height 14
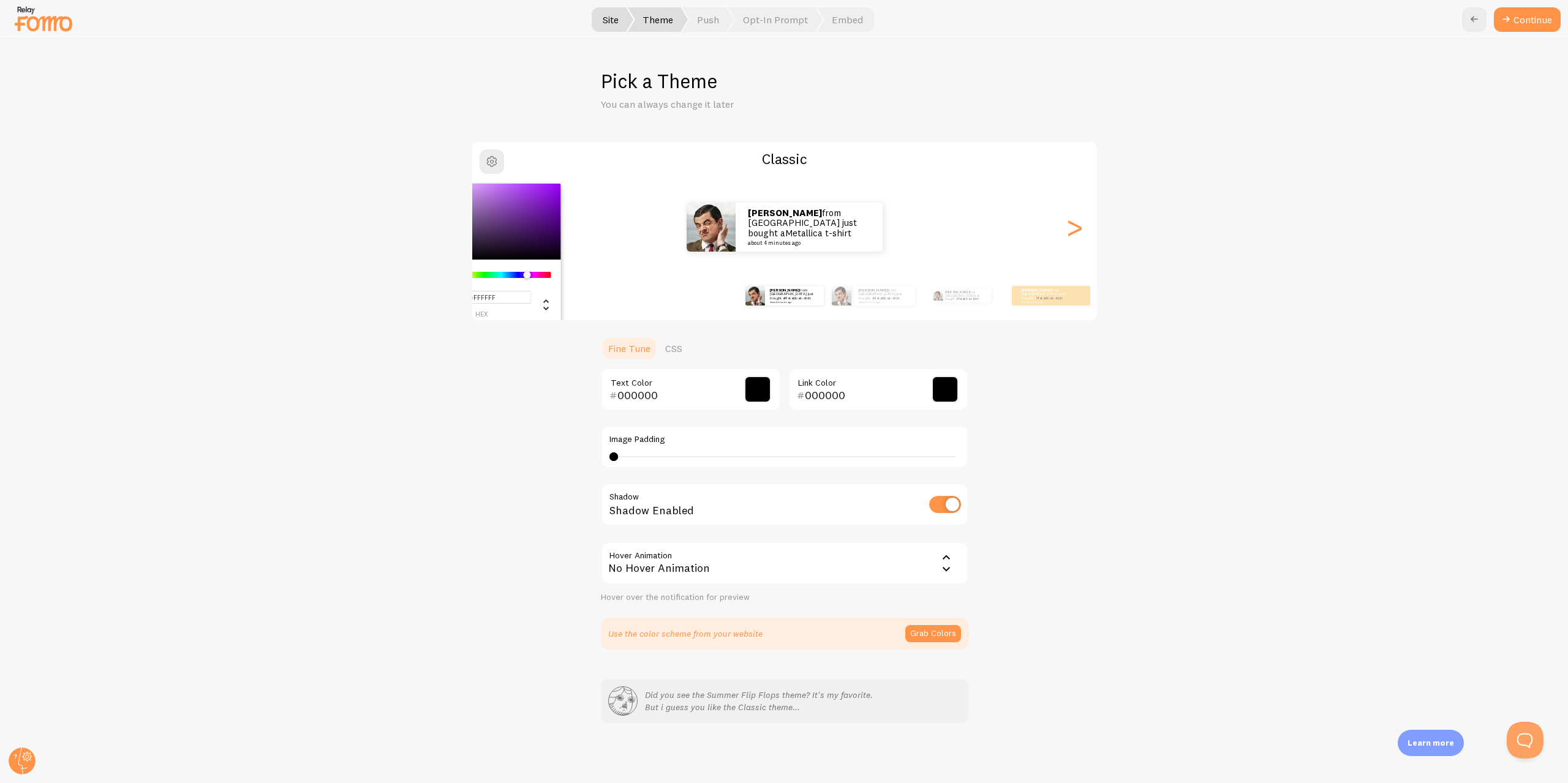
click at [514, 284] on div "#FFFFFF hex 255 r 255 g 255 b 276 h 0% s 100% l" at bounding box center [492, 299] width 119 height 38
drag, startPoint x: 507, startPoint y: 297, endPoint x: 509, endPoint y: 304, distance: 7.3
click at [508, 298] on input "#FFFFFF" at bounding box center [482, 297] width 99 height 13
click at [513, 269] on div "Chrome color picker" at bounding box center [500, 275] width 100 height 11
drag, startPoint x: 510, startPoint y: 277, endPoint x: 516, endPoint y: 284, distance: 9.2
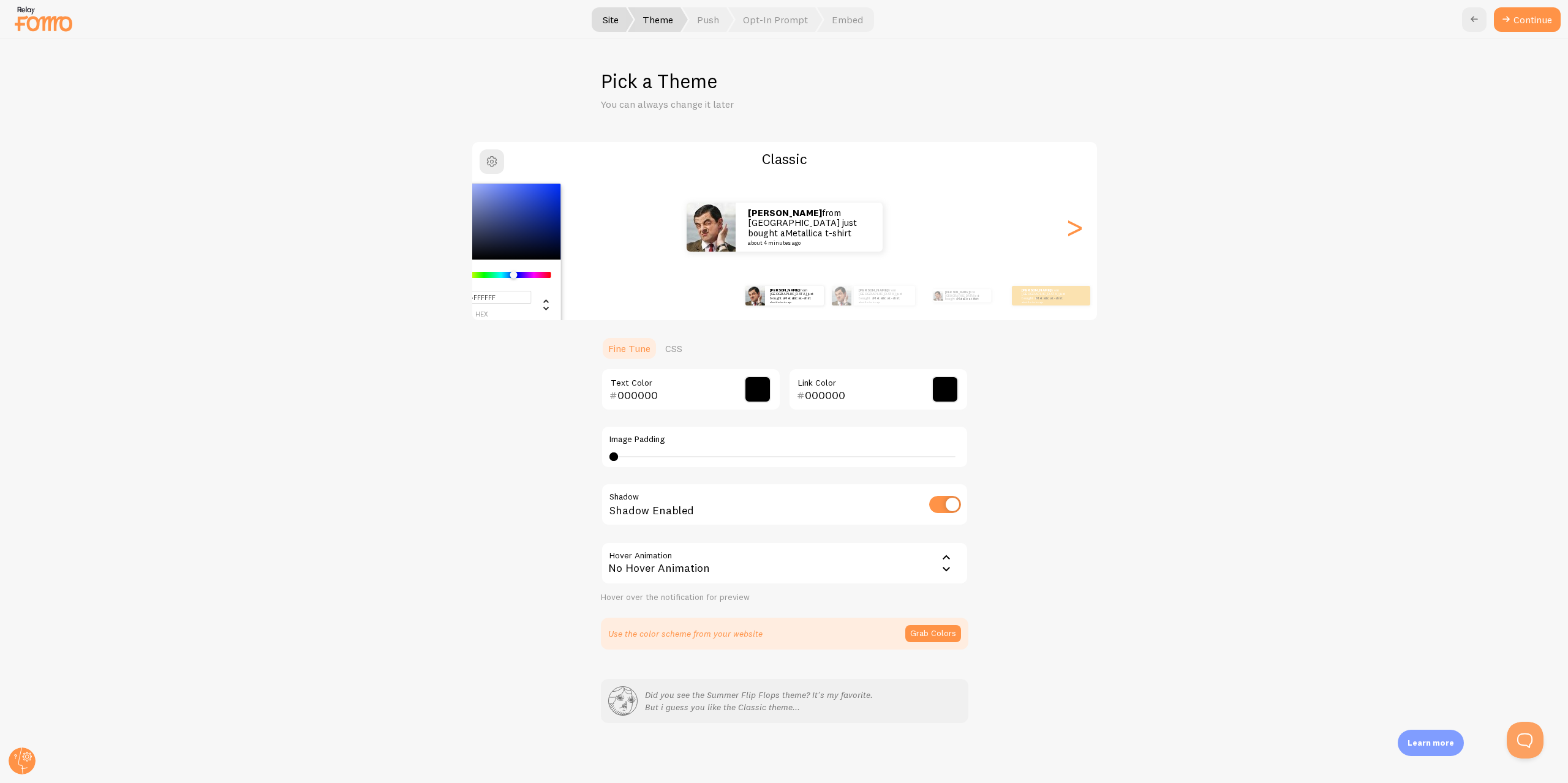
click at [516, 284] on div "#FFFFFF hex 255 r 255 g 255 b 238 h 0% s 100% l" at bounding box center [491, 293] width 137 height 66
click at [1140, 277] on div "#FFFFFF hex 255 r 255 g 255 b 238 h 0% s 100% l Classic Ashley from Singapore j…" at bounding box center [784, 395] width 1509 height 509
click at [1038, 301] on small "about 4 minutes ago" at bounding box center [1045, 302] width 48 height 3
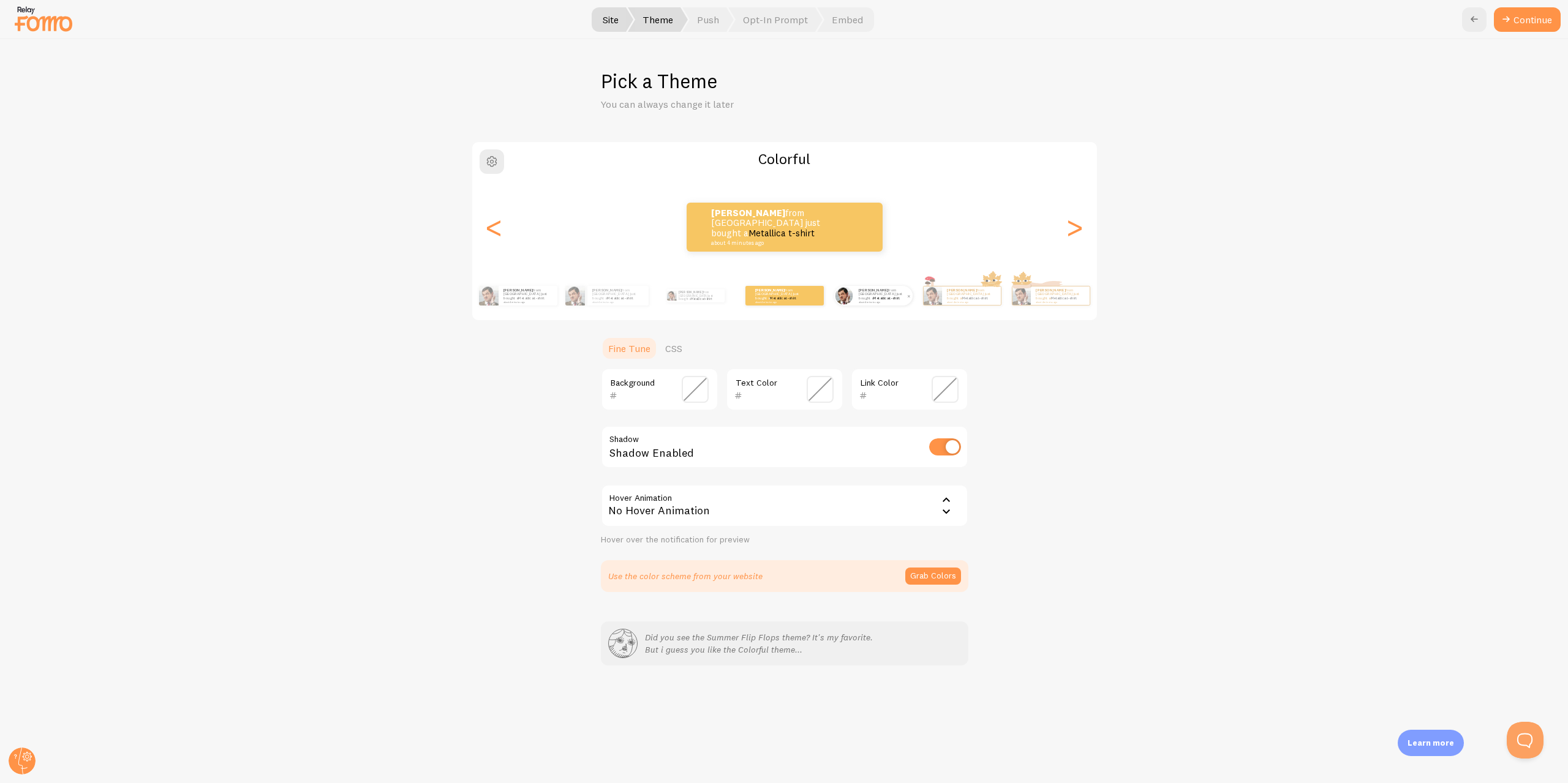
click at [883, 289] on div "Ashley from Singapore just bought a Metallica t-shirt about 4 minutes ago" at bounding box center [883, 296] width 58 height 20
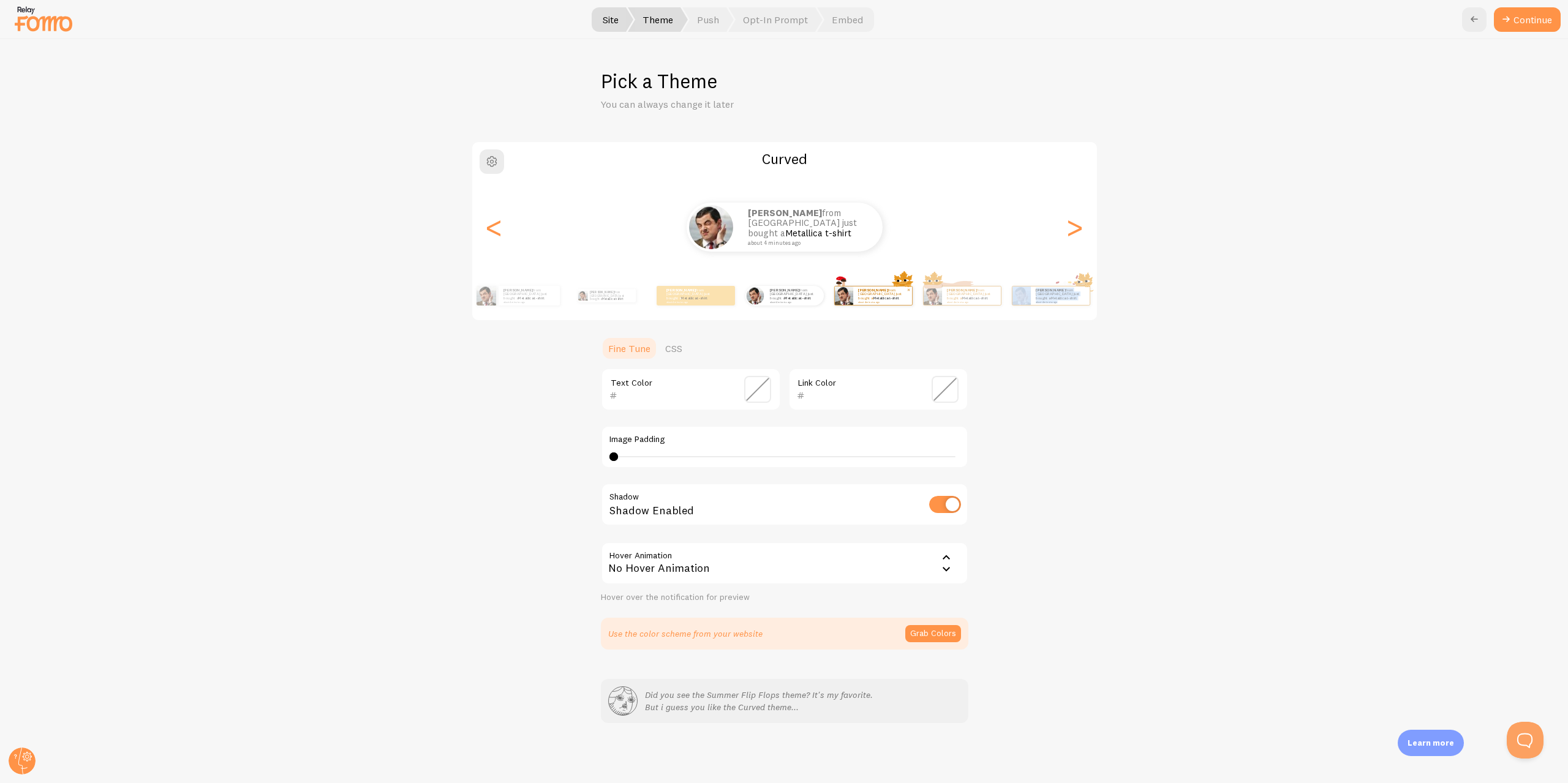
click at [880, 301] on small "about 4 minutes ago" at bounding box center [882, 302] width 48 height 3
type input "0"
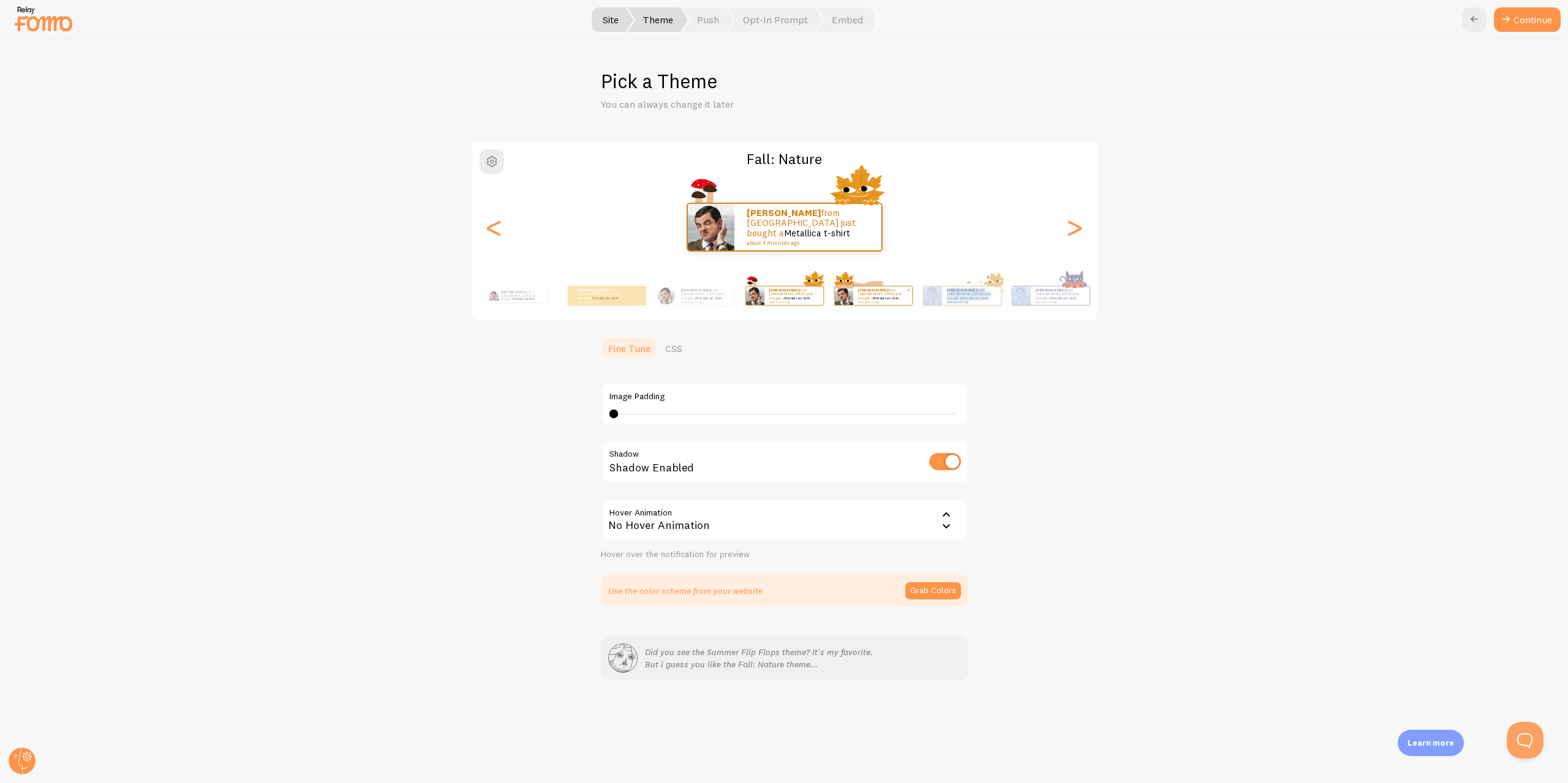
click at [873, 303] on div "Ashley from Singapore just bought a Metallica t-shirt about 4 minutes ago" at bounding box center [882, 295] width 58 height 18
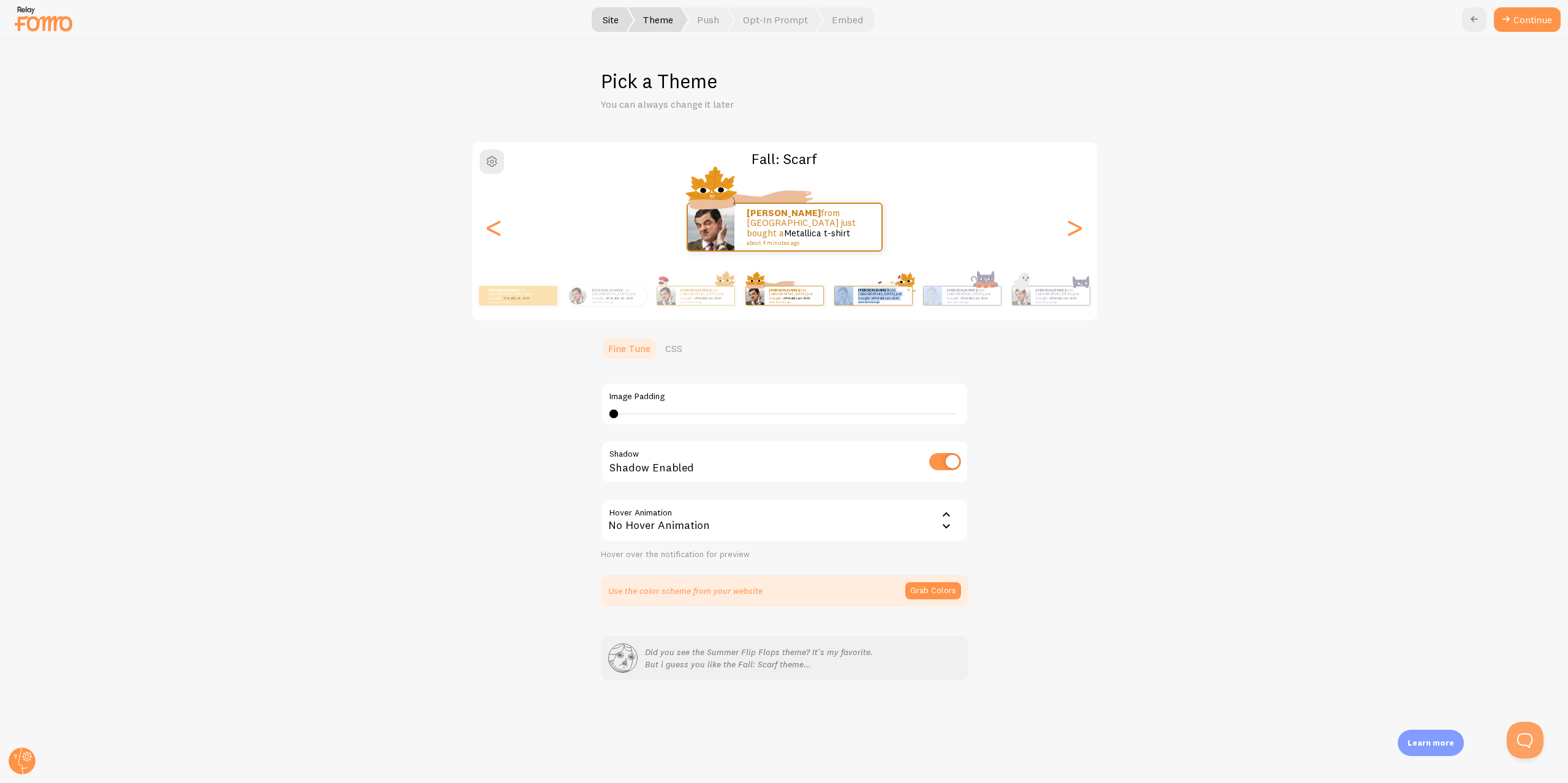
click at [911, 301] on div "Ashley from Singapore just bought a Metallica t-shirt about 4 minutes ago" at bounding box center [882, 295] width 58 height 18
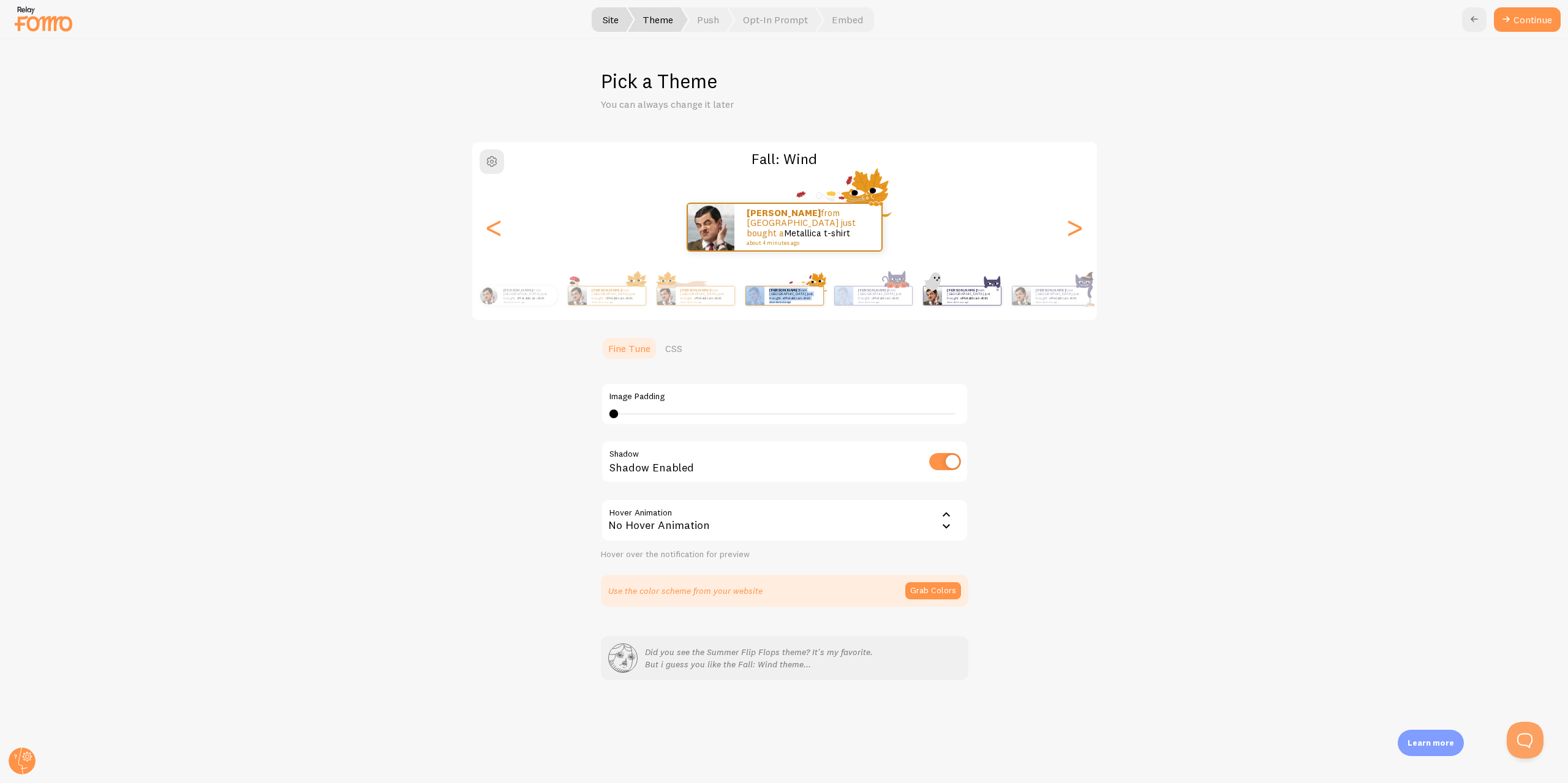
click at [1000, 304] on div "Ashley from Singapore just bought a Metallica t-shirt about 4 minutes ago" at bounding box center [971, 295] width 58 height 18
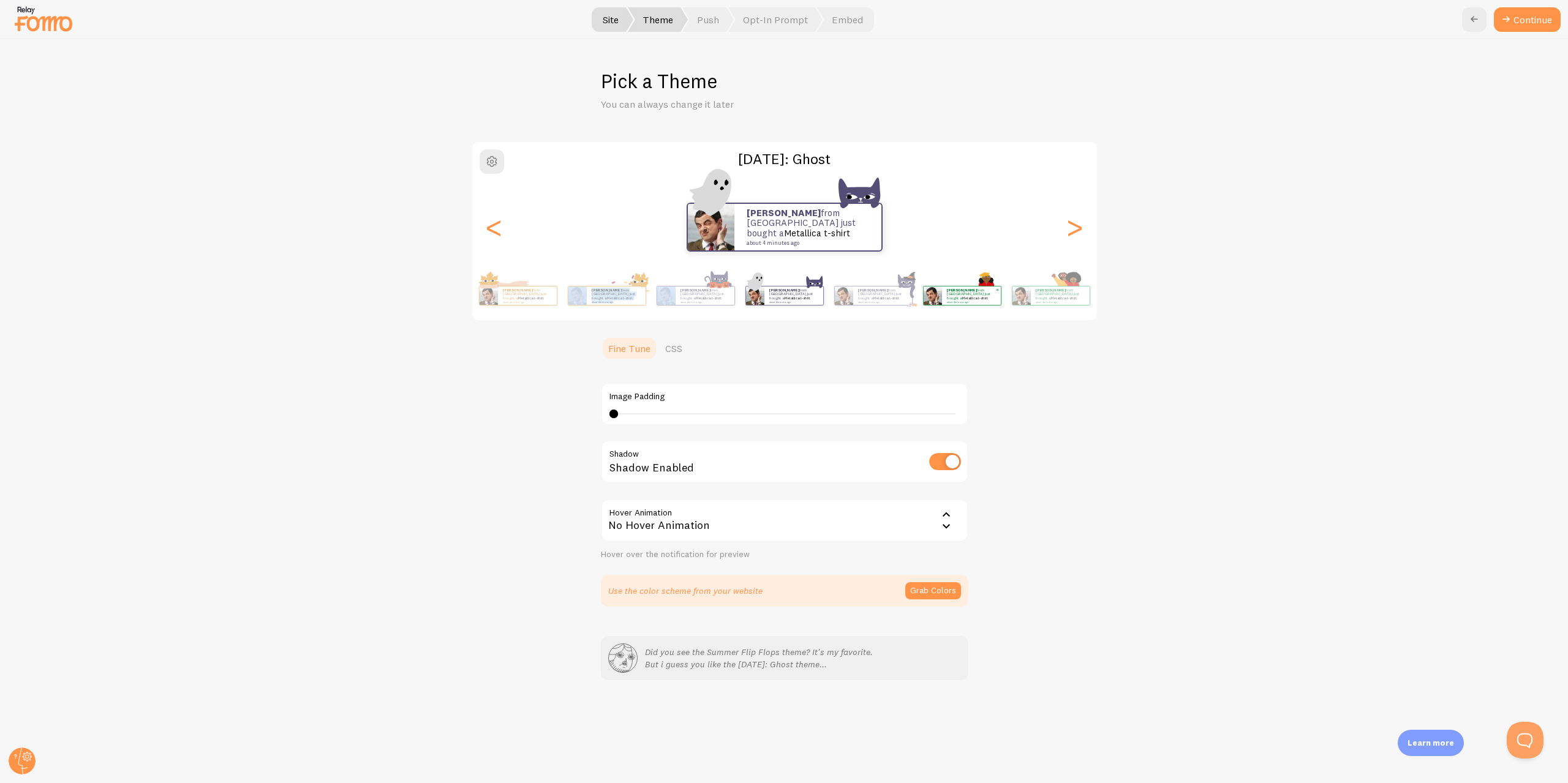
click at [931, 296] on img at bounding box center [933, 295] width 18 height 18
click at [987, 309] on div "Ashley from Singapore just bought a Metallica t-shirt about 4 minutes ago" at bounding box center [963, 295] width 79 height 34
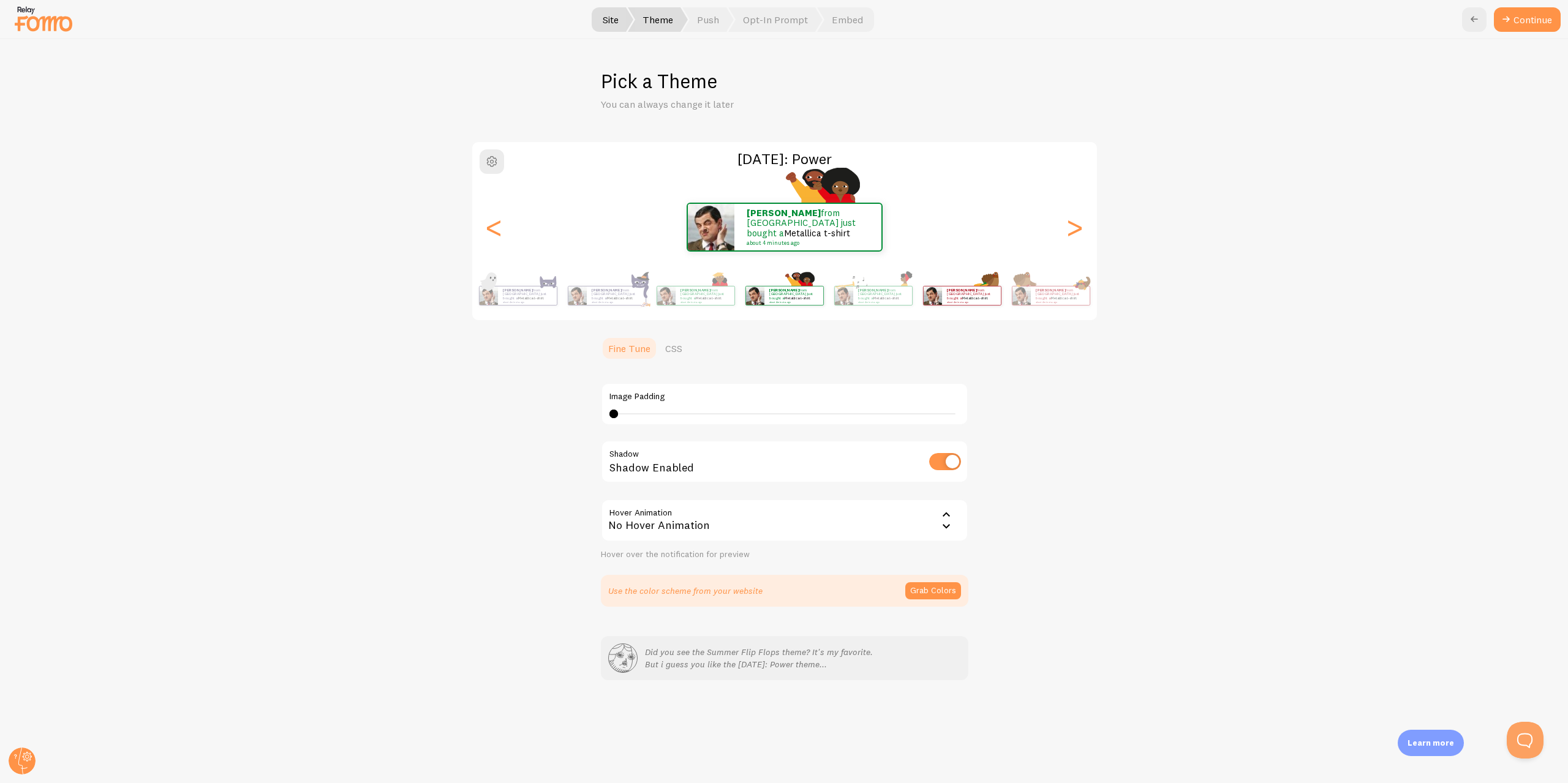
click at [970, 307] on div "Ashley from Singapore just bought a Metallica t-shirt about 4 minutes ago" at bounding box center [963, 295] width 79 height 34
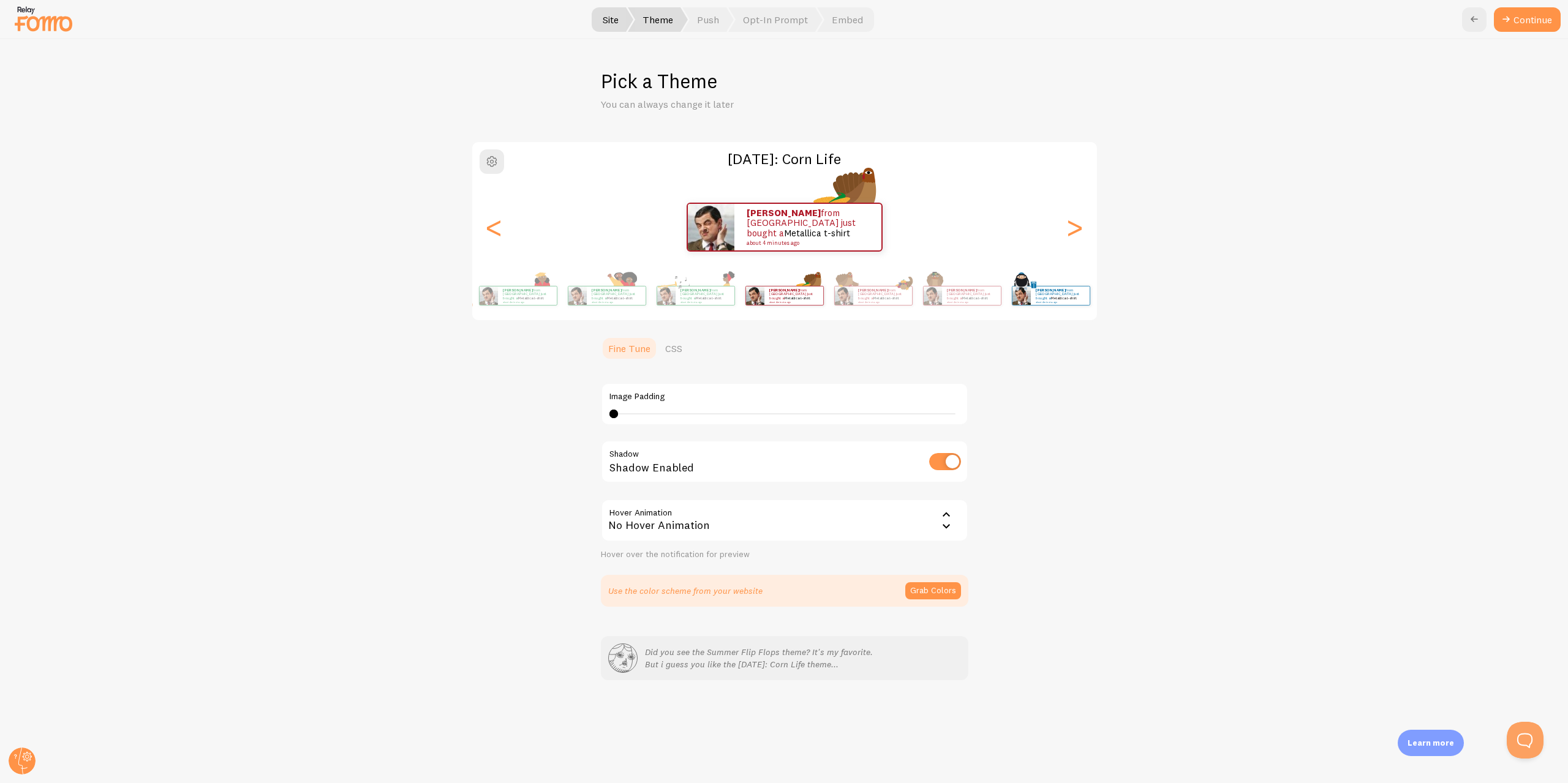
click at [981, 305] on div "Ashley from Singapore just bought a Metallica t-shirt about 4 minutes ago" at bounding box center [971, 295] width 58 height 18
click at [1028, 307] on div "Ashley from Singapore just bought a Metallica t-shirt about 4 minutes ago" at bounding box center [1052, 295] width 79 height 34
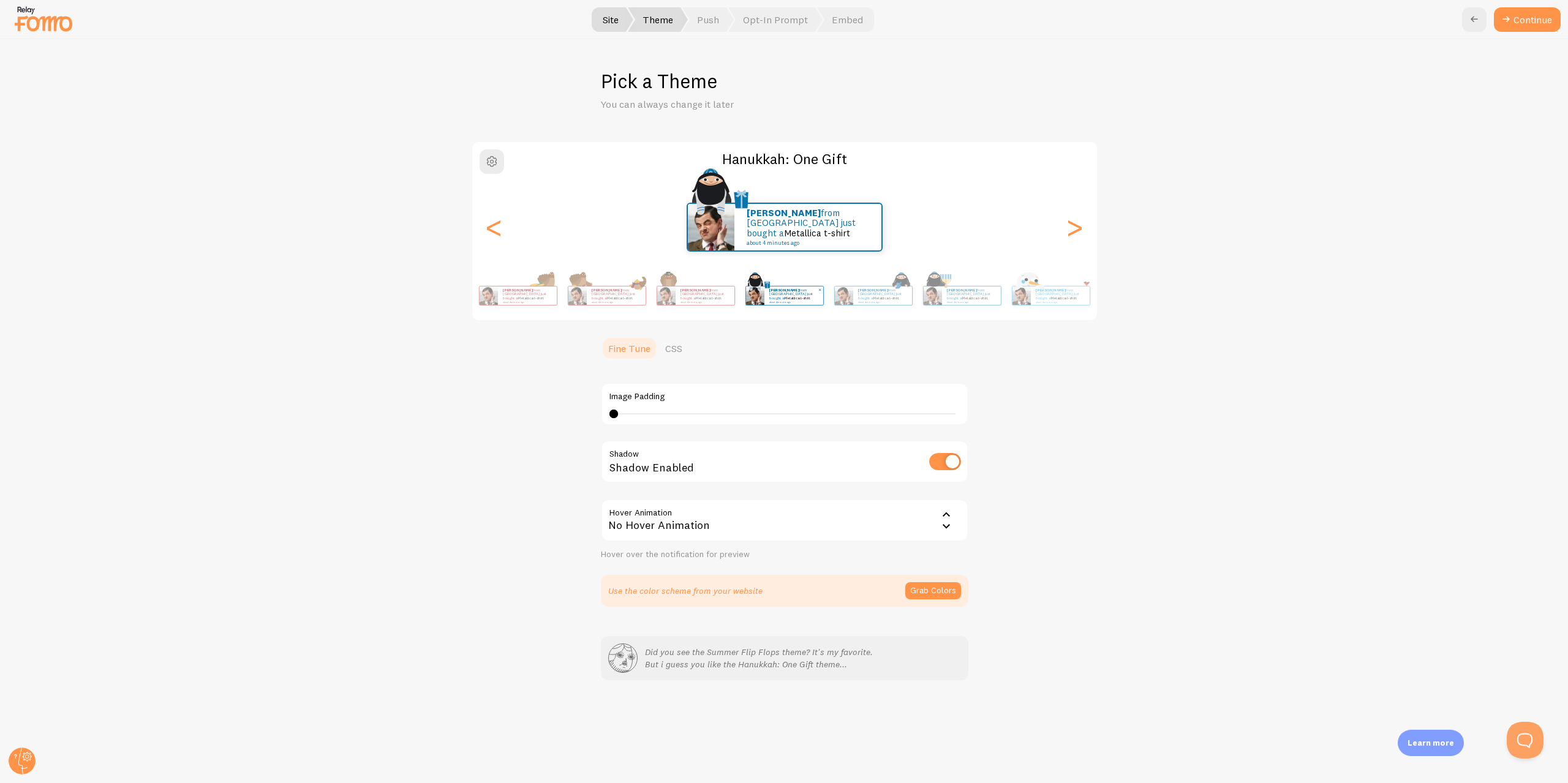
click at [1026, 300] on img at bounding box center [1021, 295] width 18 height 18
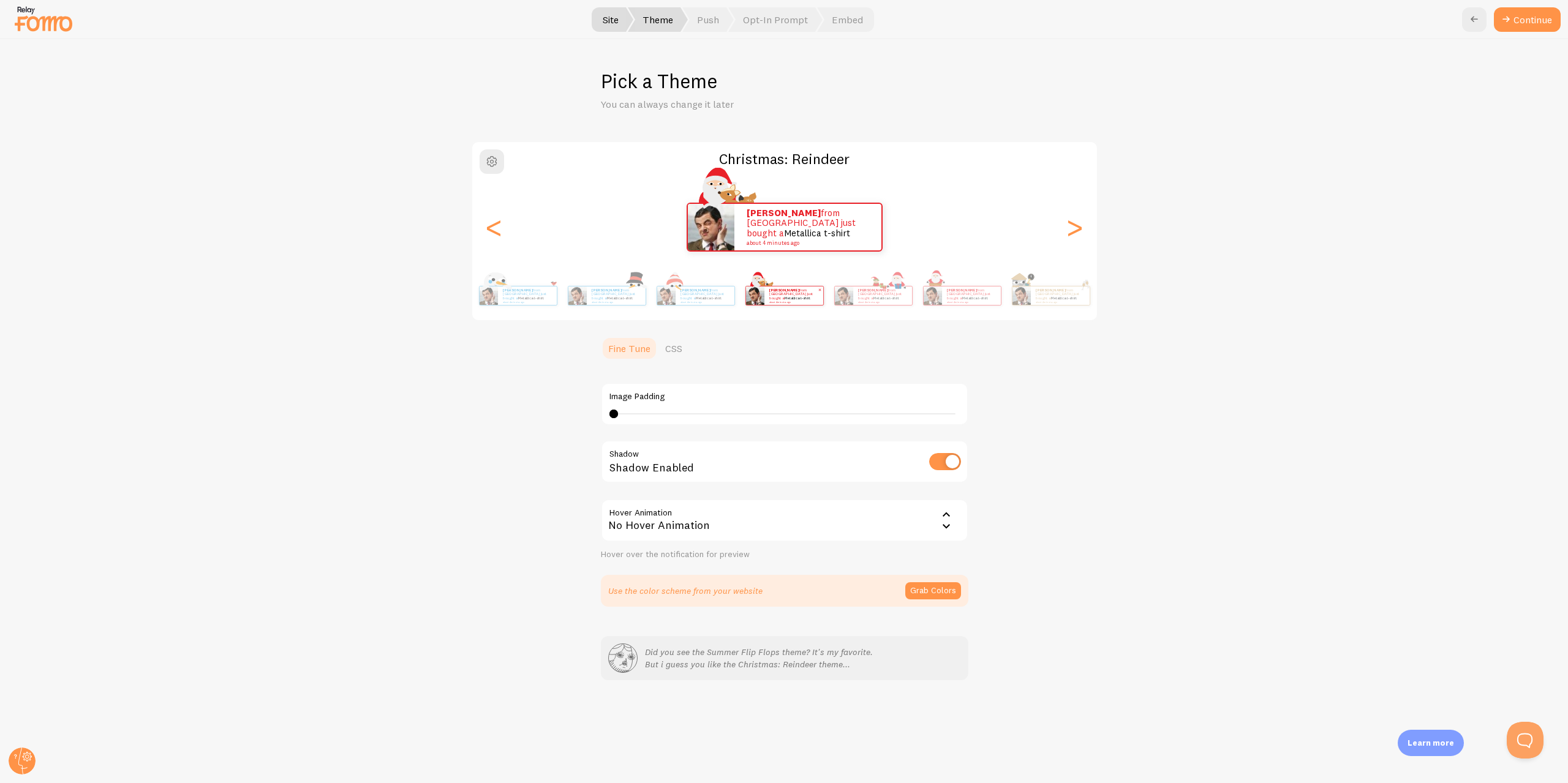
click at [1026, 300] on img at bounding box center [1021, 295] width 18 height 18
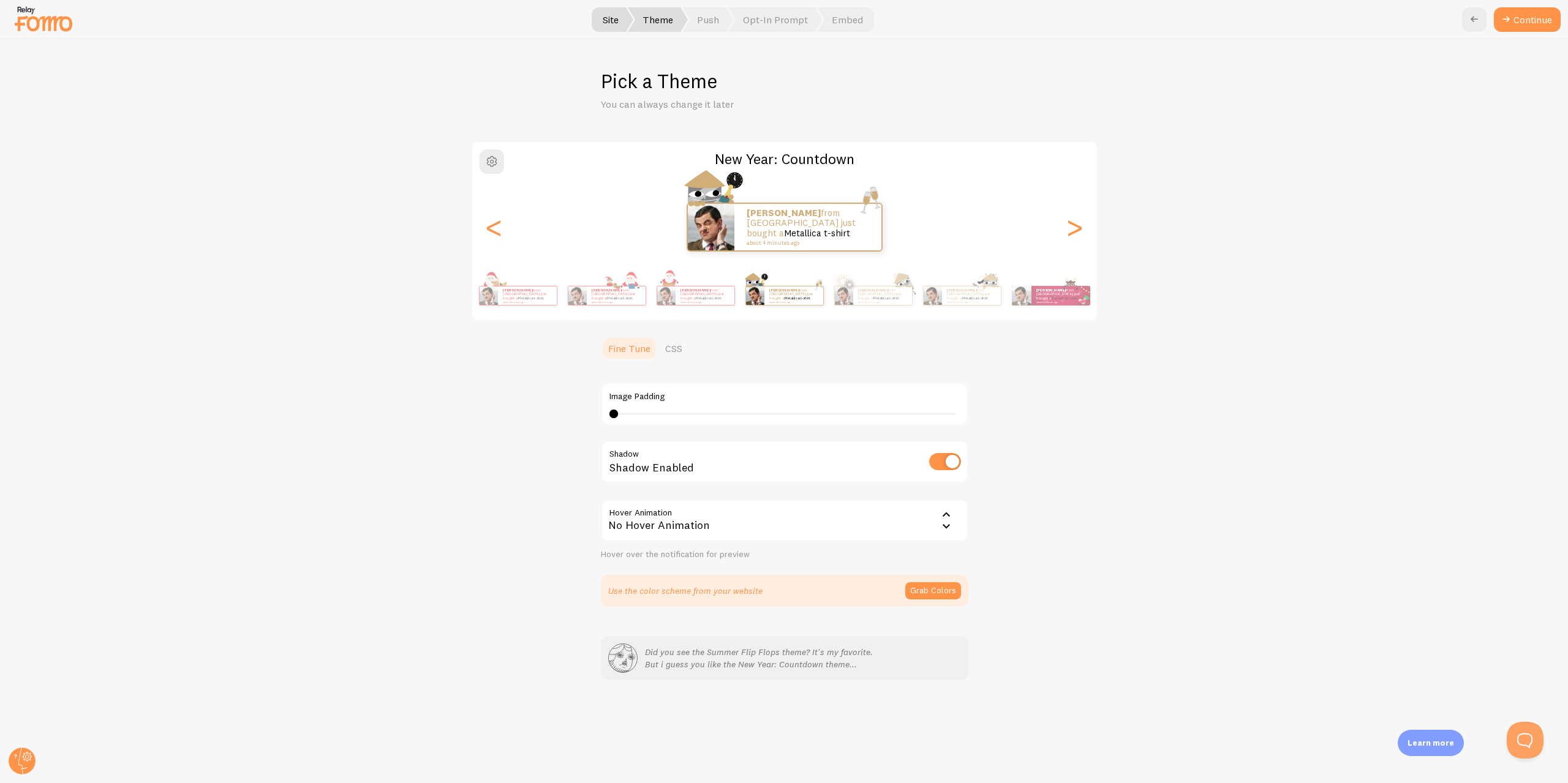
click at [1058, 253] on div "Ashley from Singapore just bought a Metallica t-shirt about 4 minutes ago Ashle…" at bounding box center [785, 227] width 625 height 88
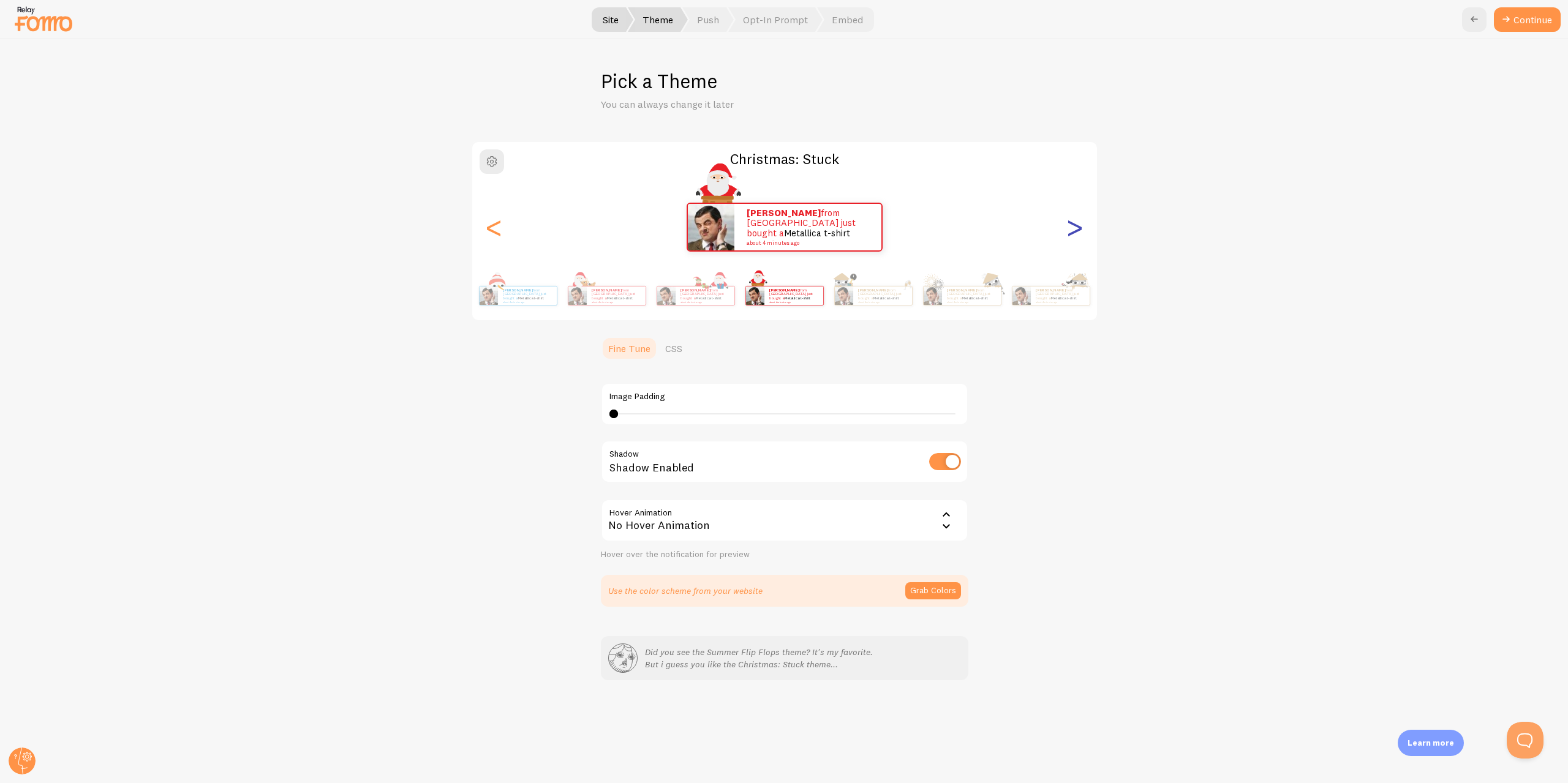
click at [1071, 251] on div ">" at bounding box center [1075, 227] width 14 height 88
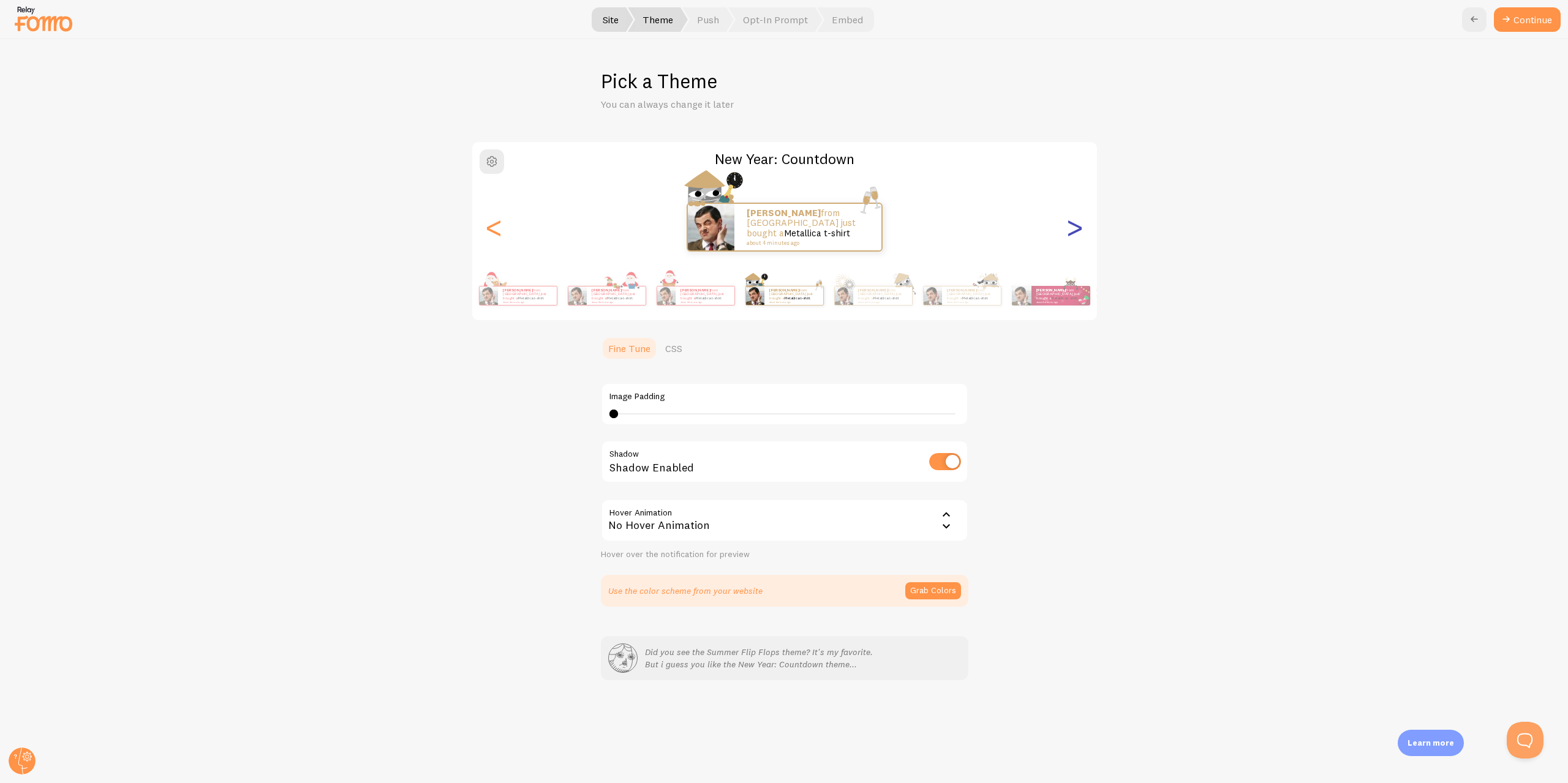
click at [1071, 251] on div ">" at bounding box center [1075, 227] width 14 height 88
click at [1070, 251] on div ">" at bounding box center [1075, 227] width 14 height 88
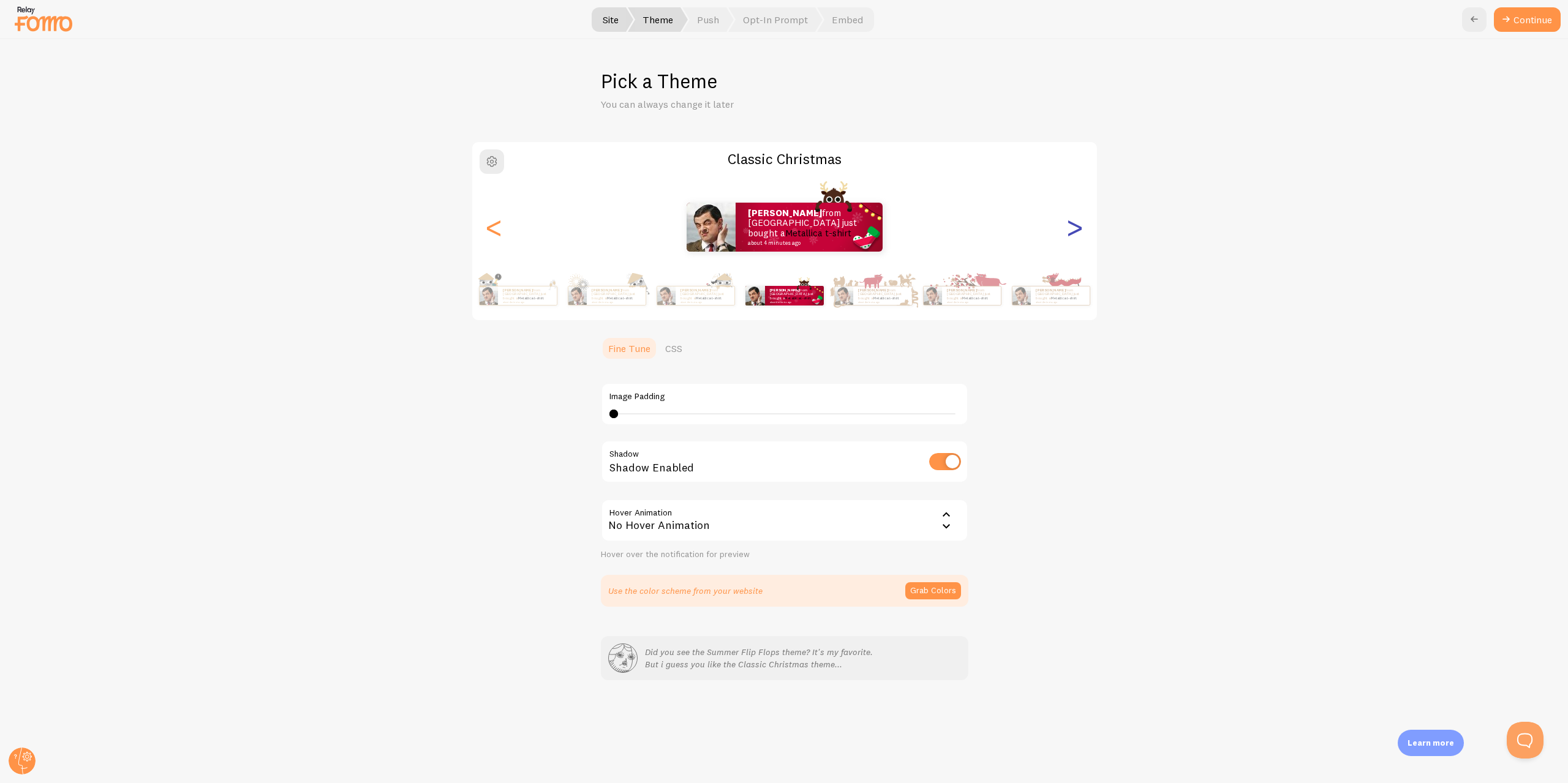
click at [1070, 251] on div ">" at bounding box center [1075, 227] width 14 height 88
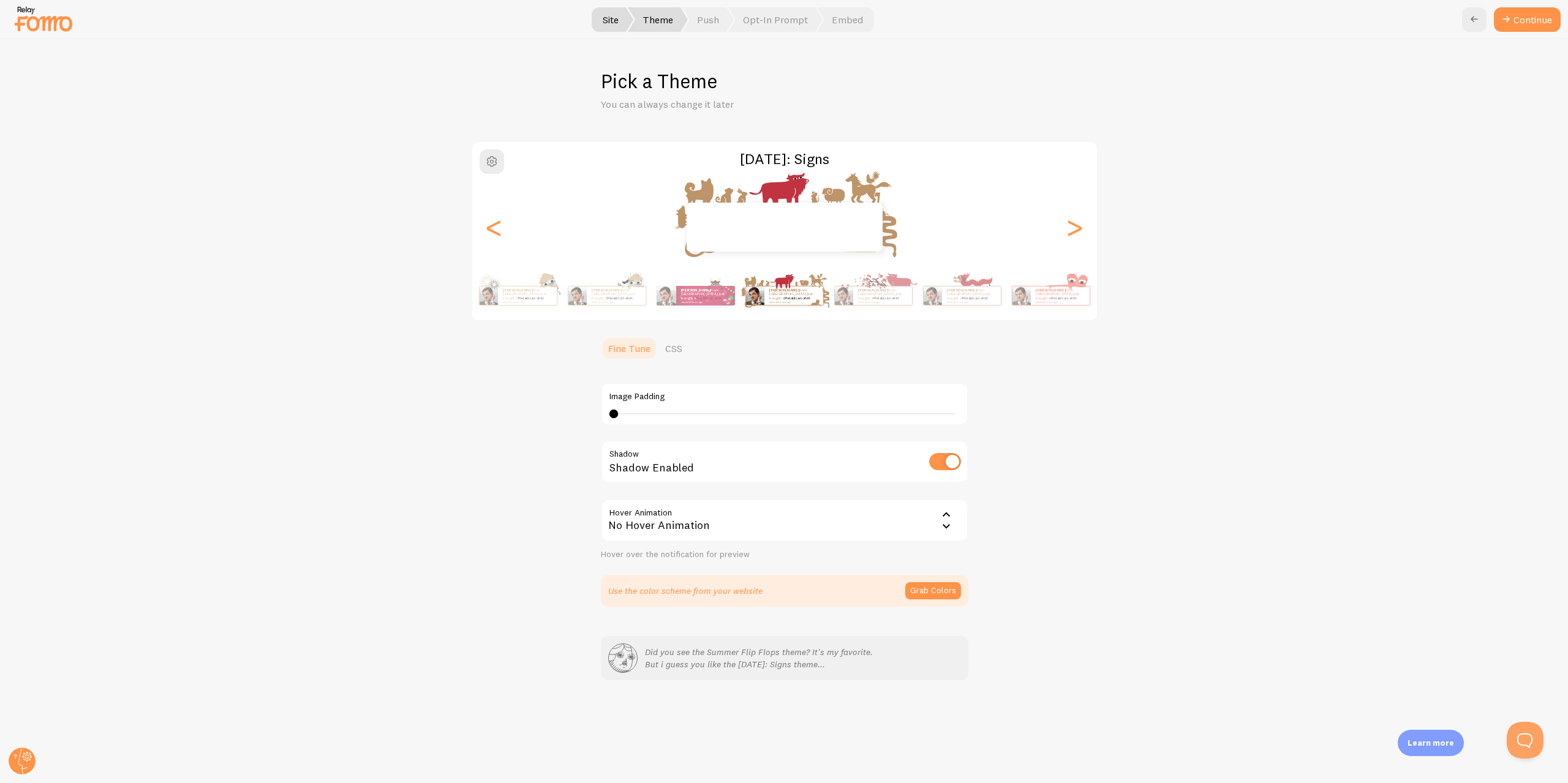
click at [692, 315] on div "Ashley from Singapore just bought a Metallica t-shirt about 4 minutes ago Ashle…" at bounding box center [784, 295] width 703 height 49
click at [702, 301] on small "about 4 minutes ago" at bounding box center [704, 302] width 48 height 3
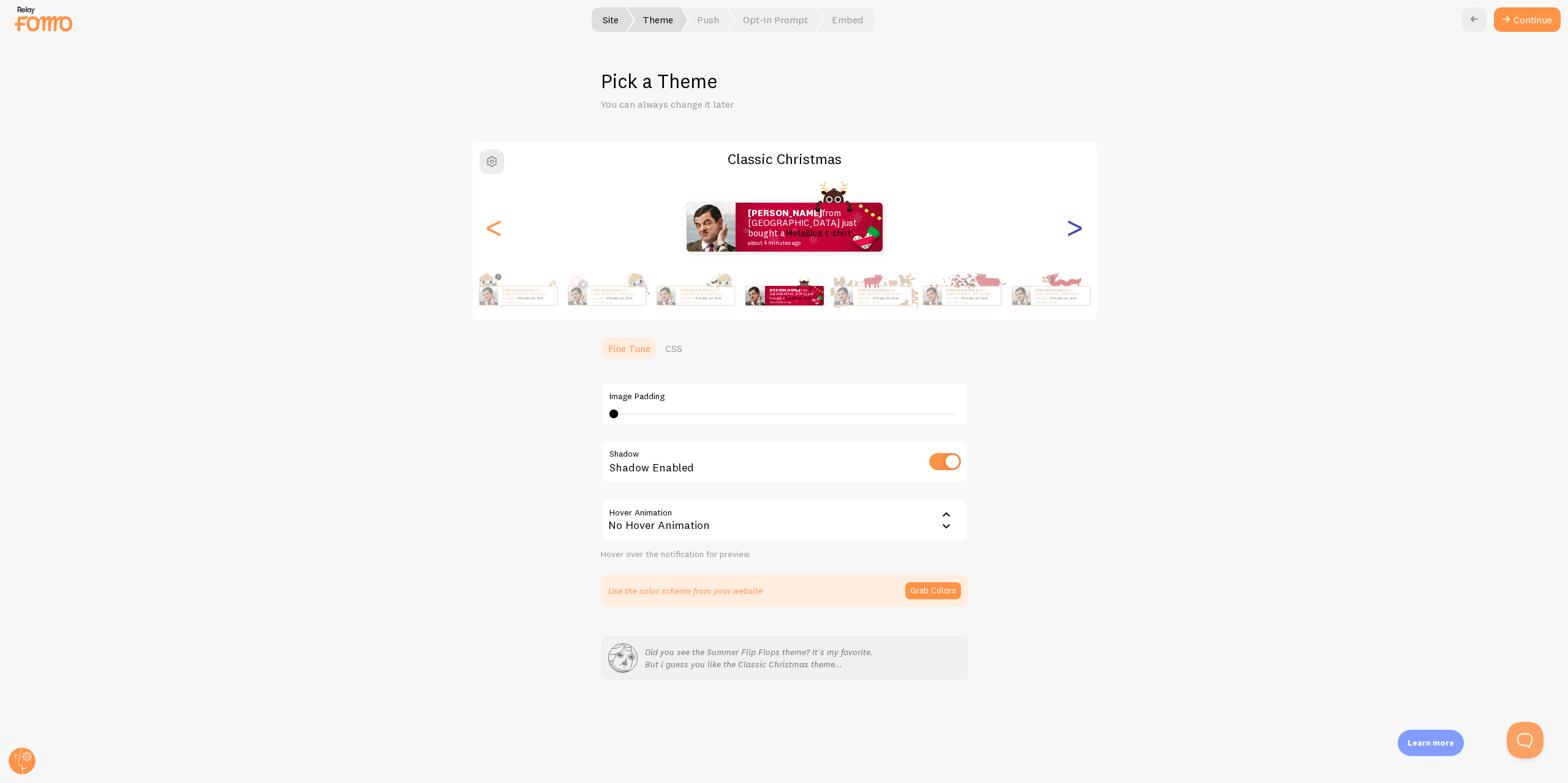
click at [1082, 233] on div ">" at bounding box center [1075, 227] width 14 height 88
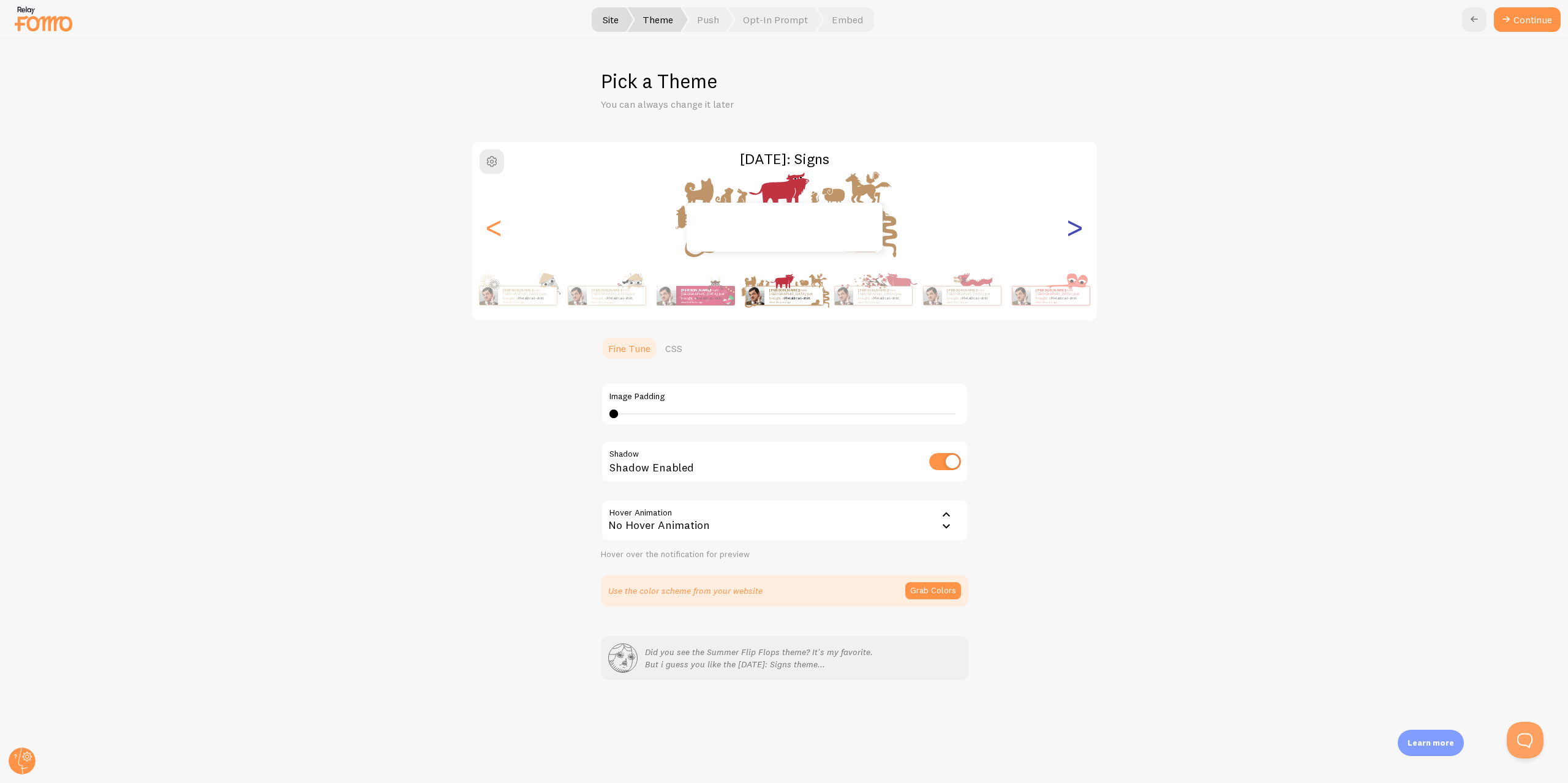
click at [1082, 233] on div ">" at bounding box center [1075, 227] width 14 height 88
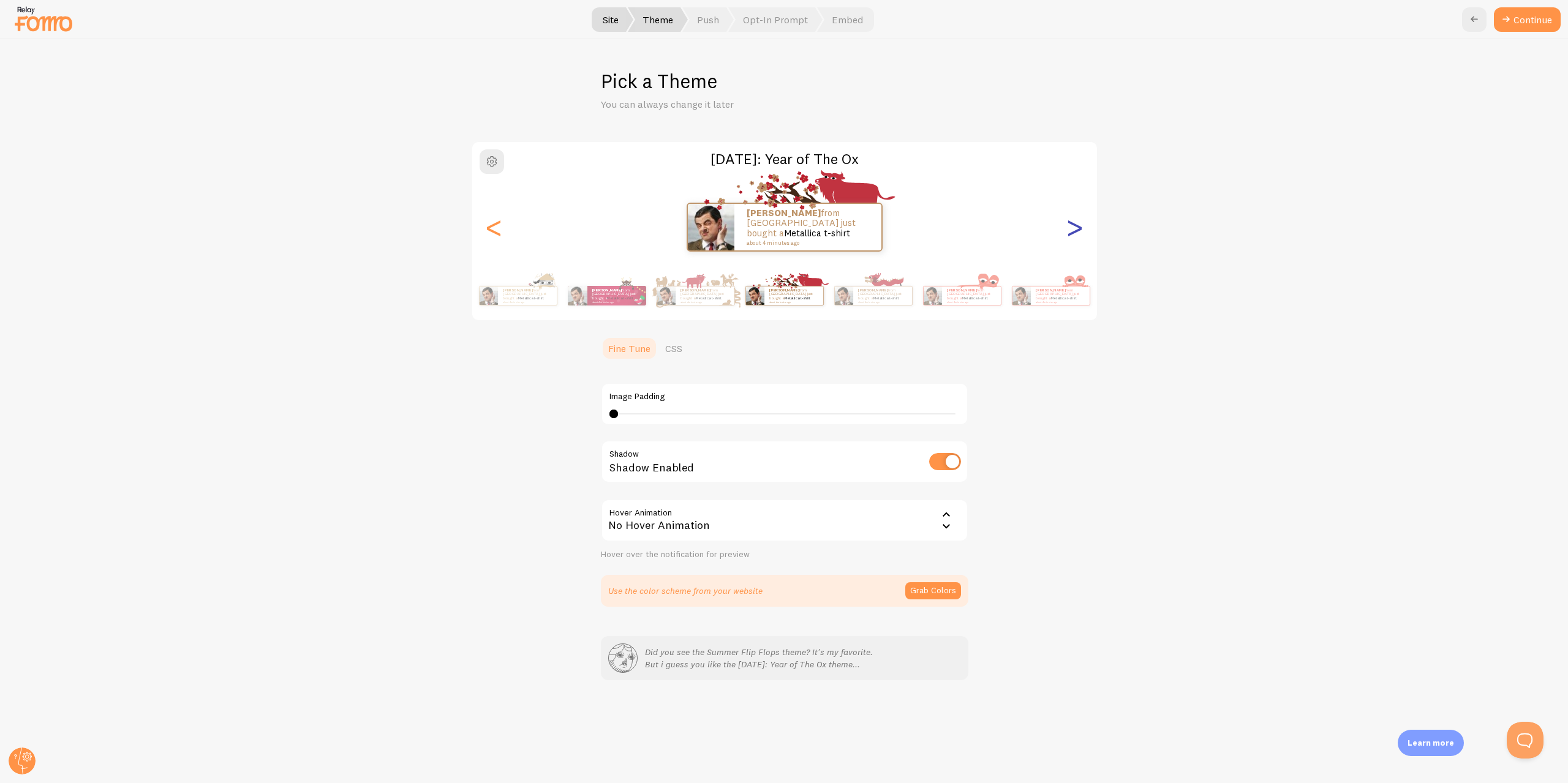
click at [1082, 233] on div ">" at bounding box center [1075, 227] width 14 height 88
click at [1082, 233] on div ">" at bounding box center [1075, 227] width 14 height 88
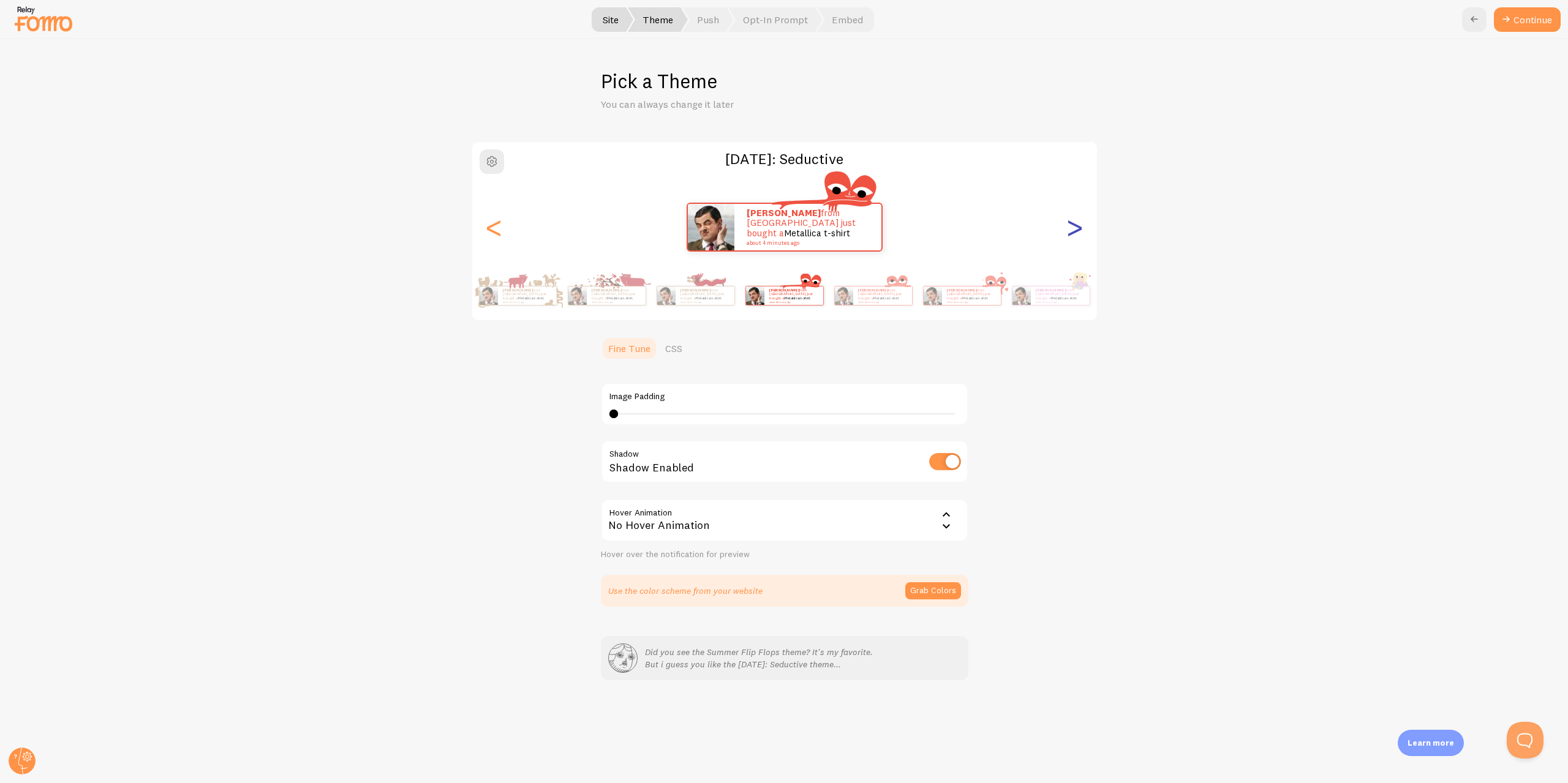
click at [1082, 233] on div ">" at bounding box center [1075, 227] width 14 height 88
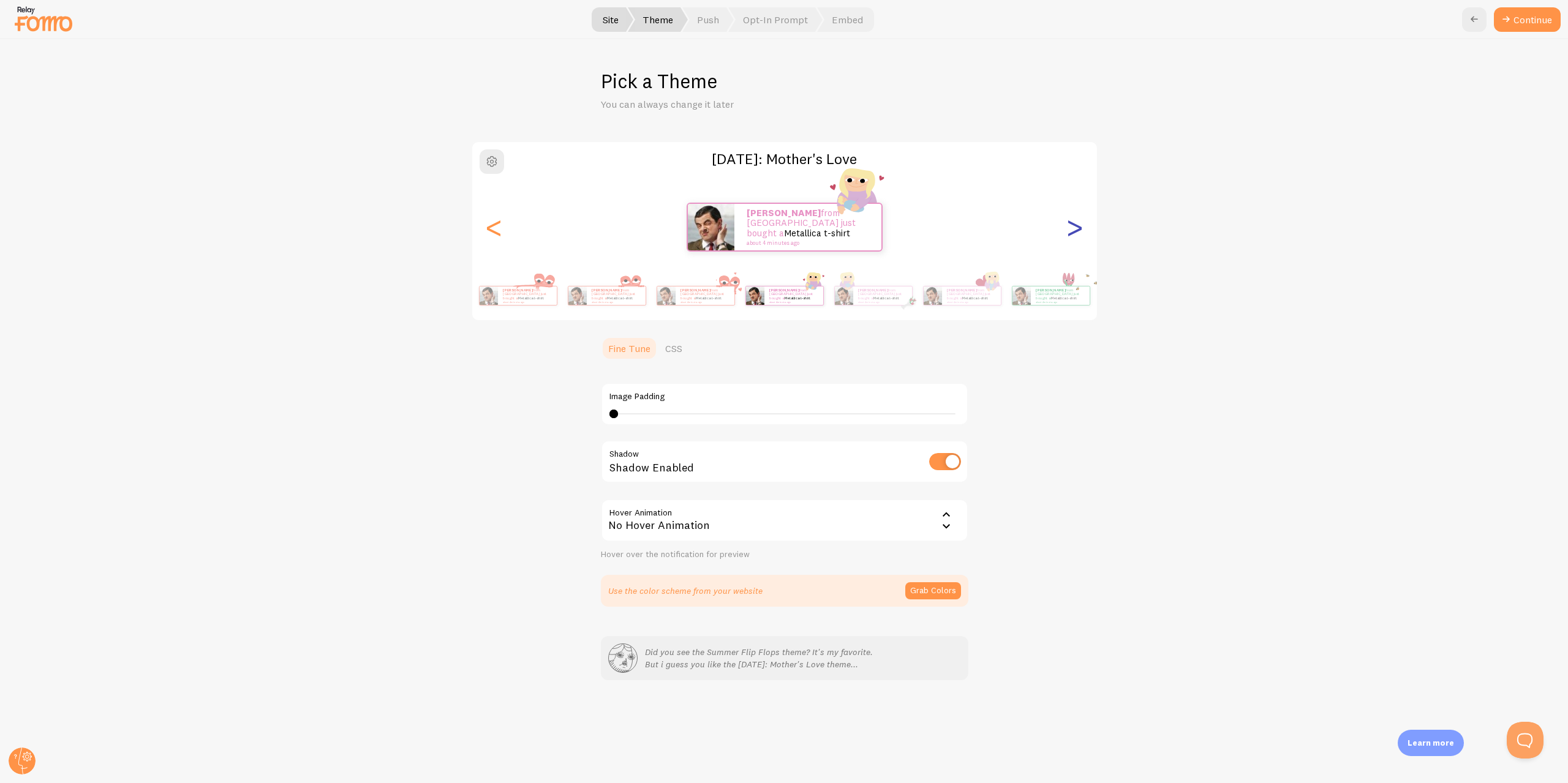
click at [1082, 233] on div ">" at bounding box center [1075, 227] width 14 height 88
click at [1068, 230] on div ">" at bounding box center [1075, 227] width 14 height 88
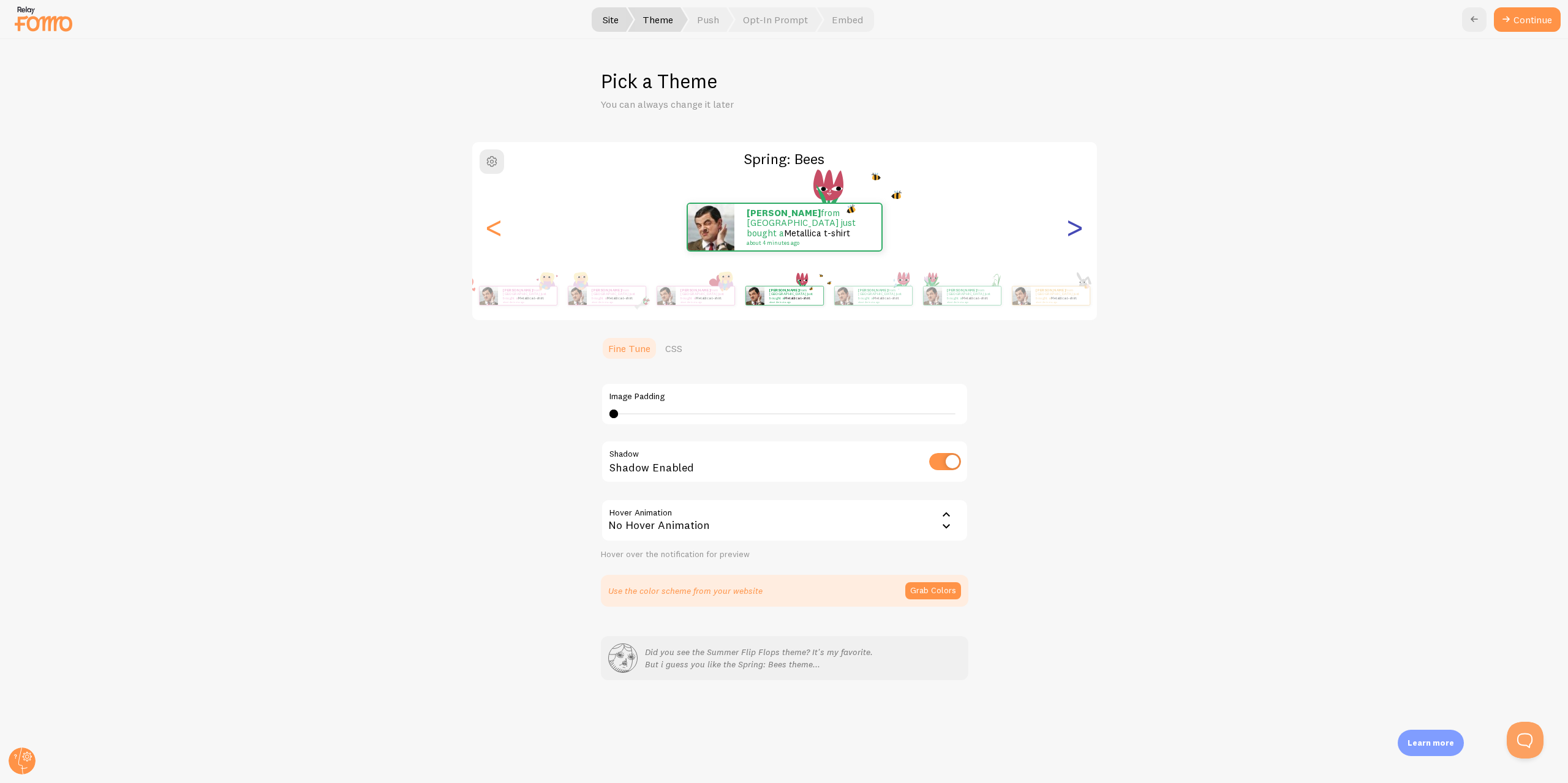
click at [1068, 230] on div ">" at bounding box center [1075, 227] width 14 height 88
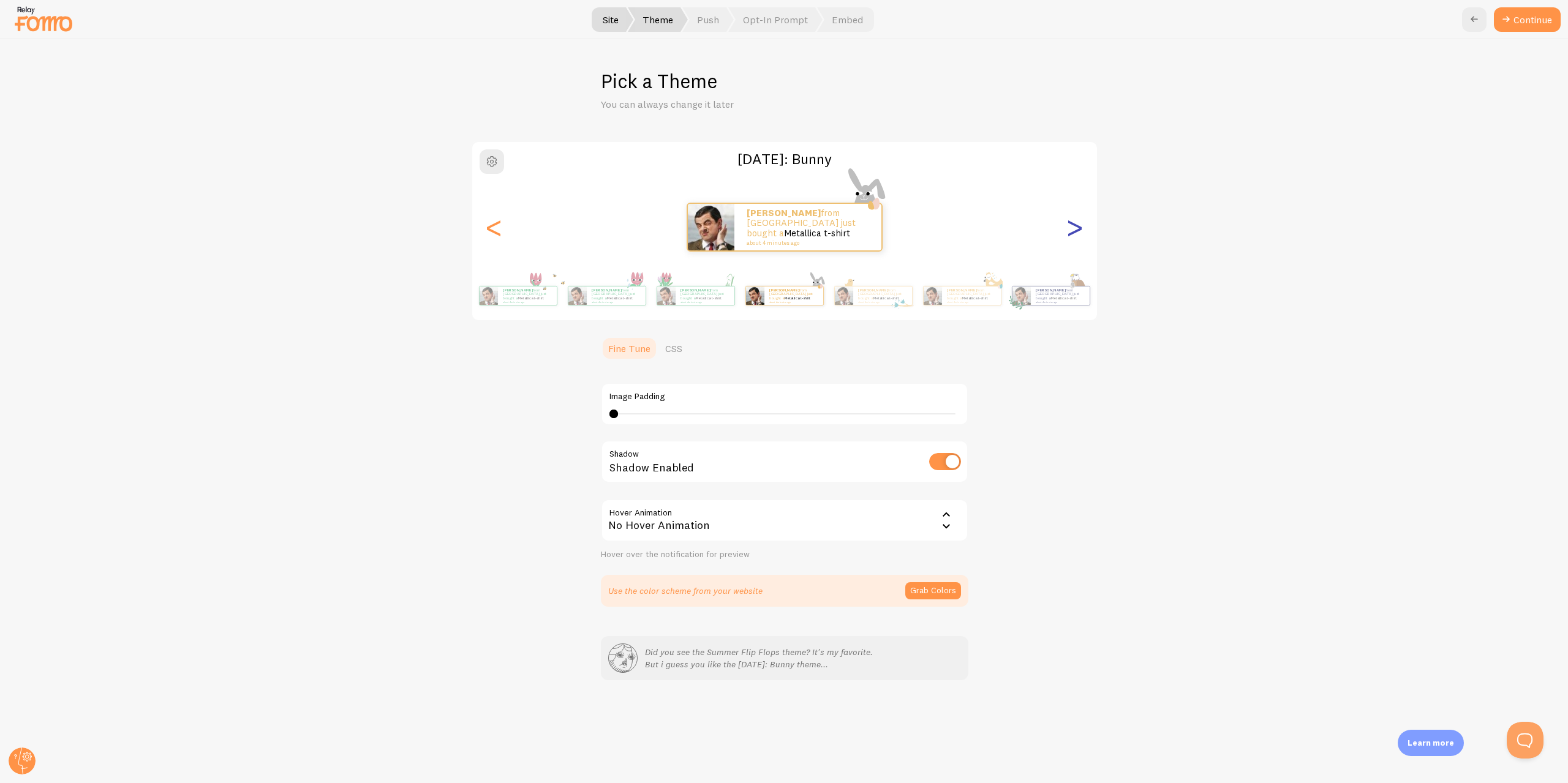
click at [1068, 230] on div ">" at bounding box center [1075, 227] width 14 height 88
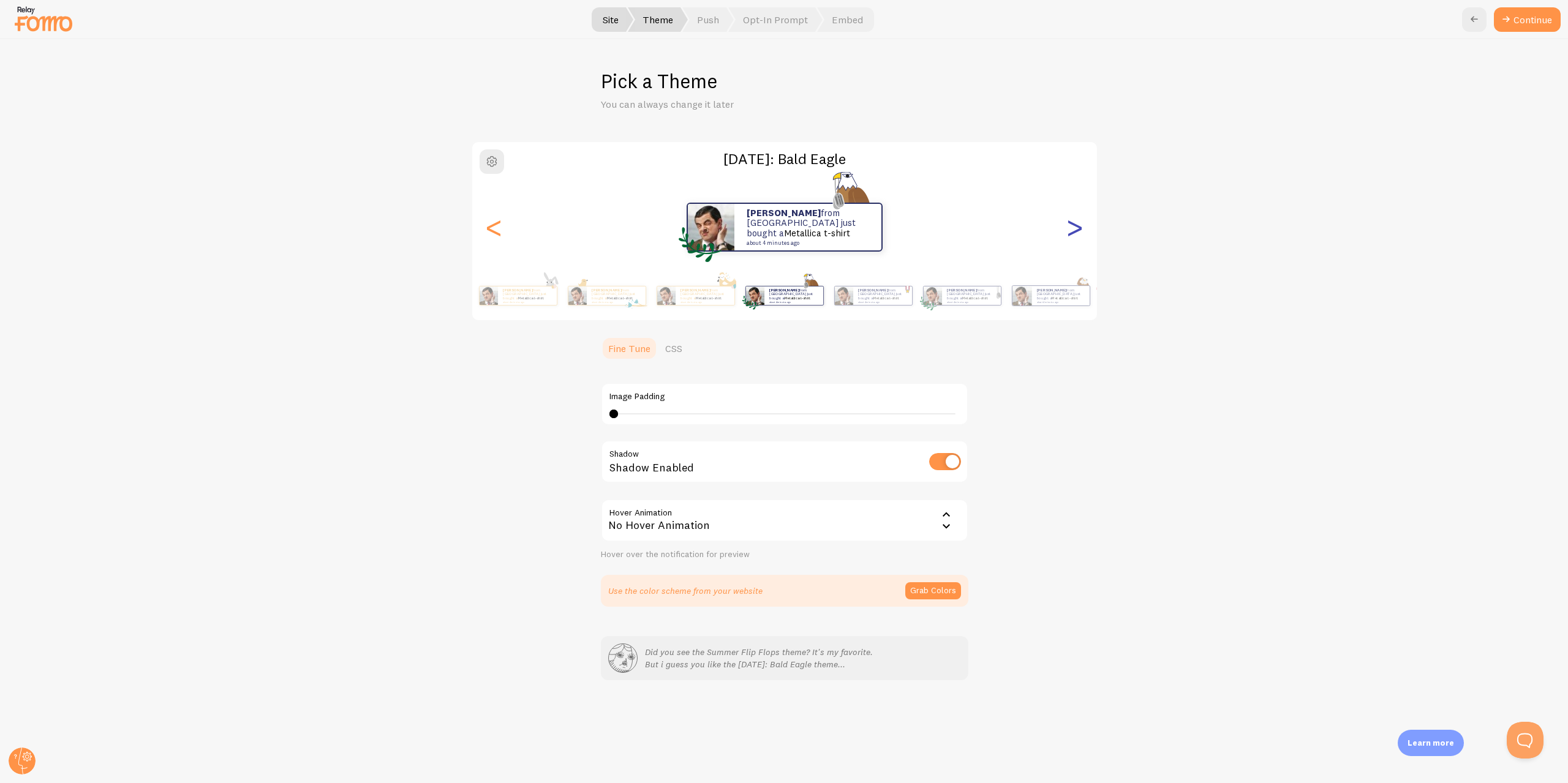
click at [1068, 230] on div ">" at bounding box center [1075, 227] width 14 height 88
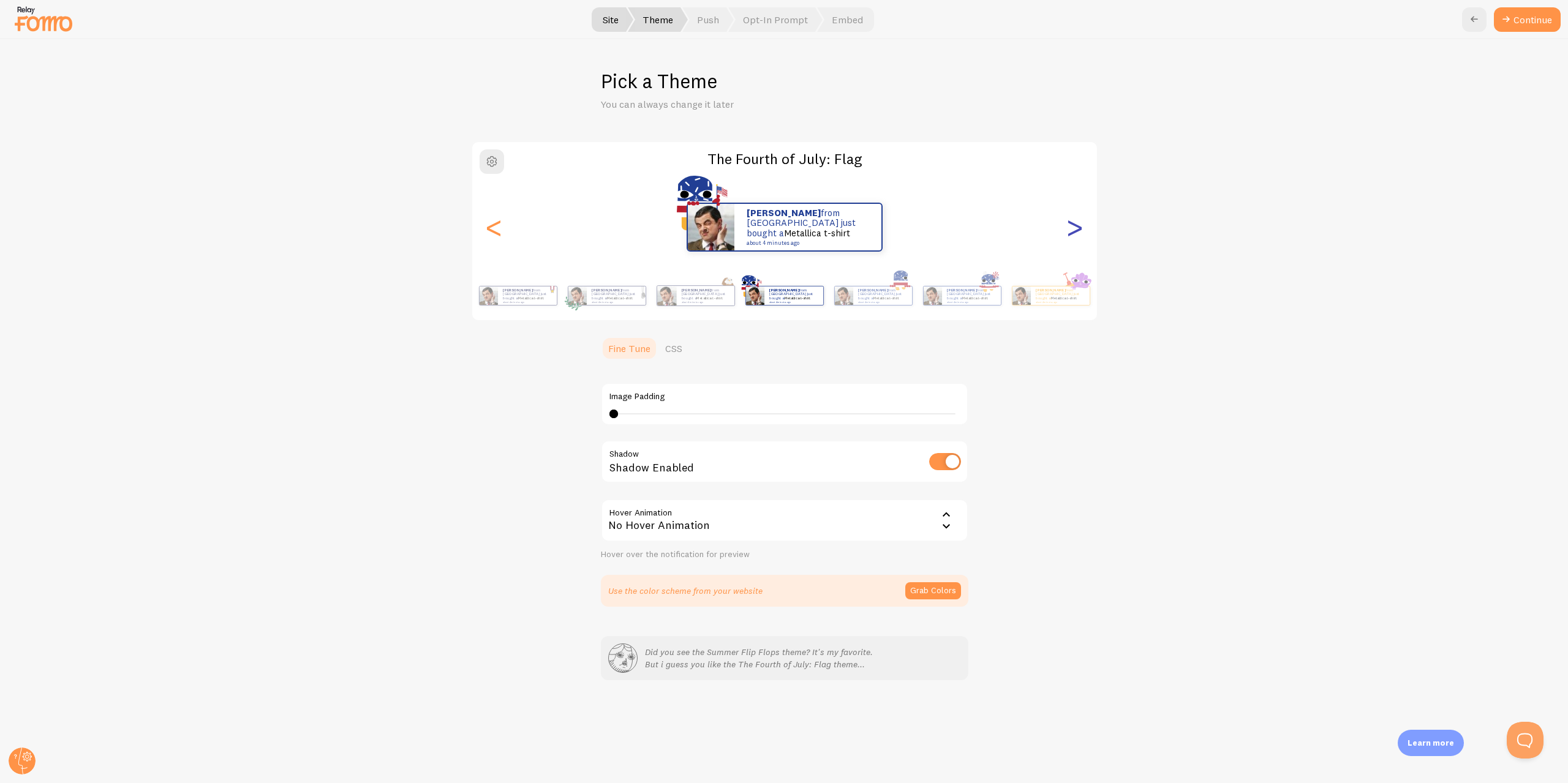
click at [1068, 230] on div ">" at bounding box center [1075, 227] width 14 height 88
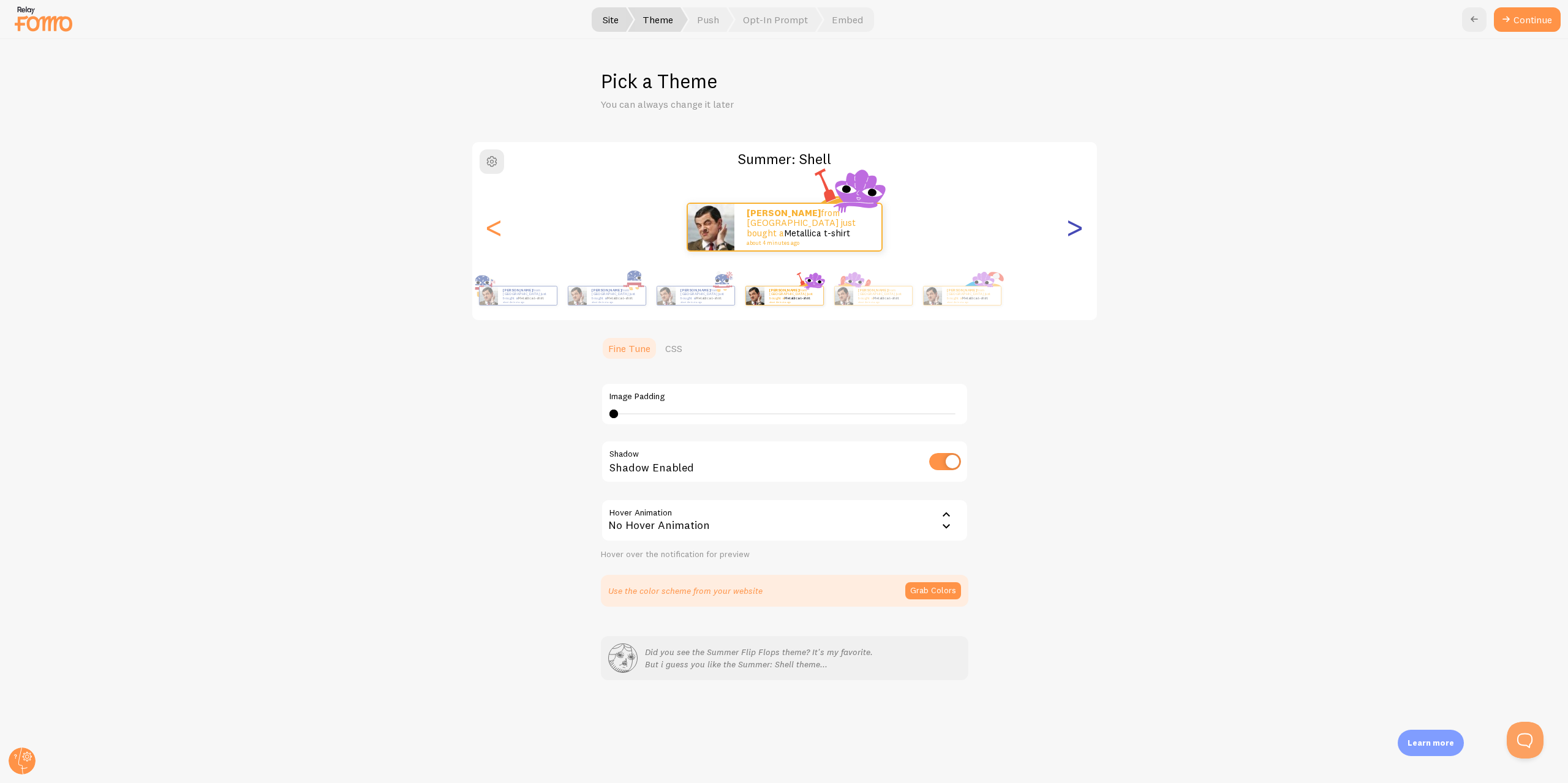
click at [1068, 230] on div ">" at bounding box center [1075, 227] width 14 height 88
click at [1065, 230] on div "Ashley from Singapore just bought a Metallica t-shirt about 4 minutes ago" at bounding box center [785, 227] width 625 height 49
click at [1066, 229] on div "Ashley from Singapore just bought a Metallica t-shirt about 4 minutes ago" at bounding box center [785, 227] width 625 height 49
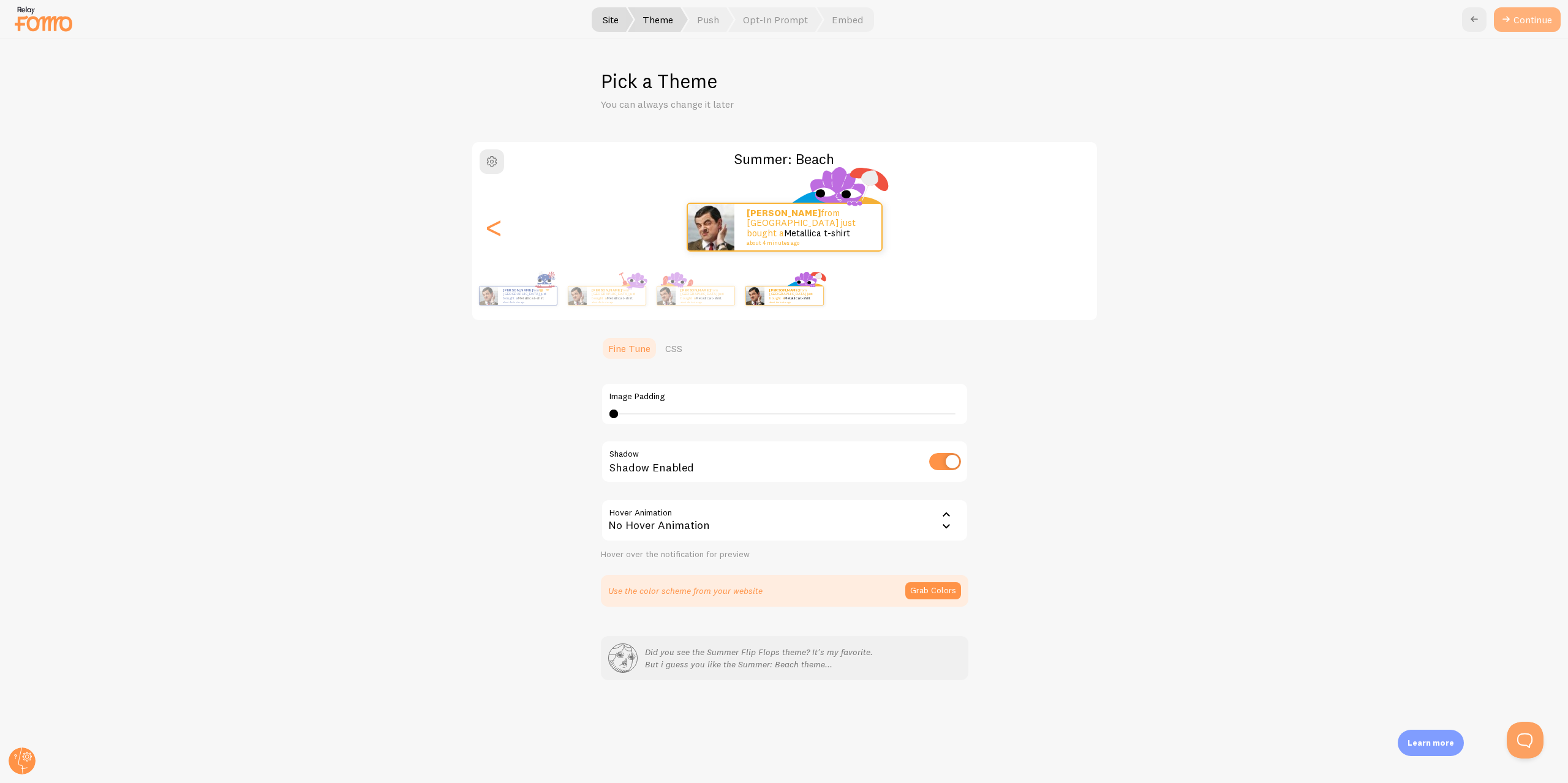
click at [1515, 22] on button "Continue" at bounding box center [1528, 19] width 66 height 24
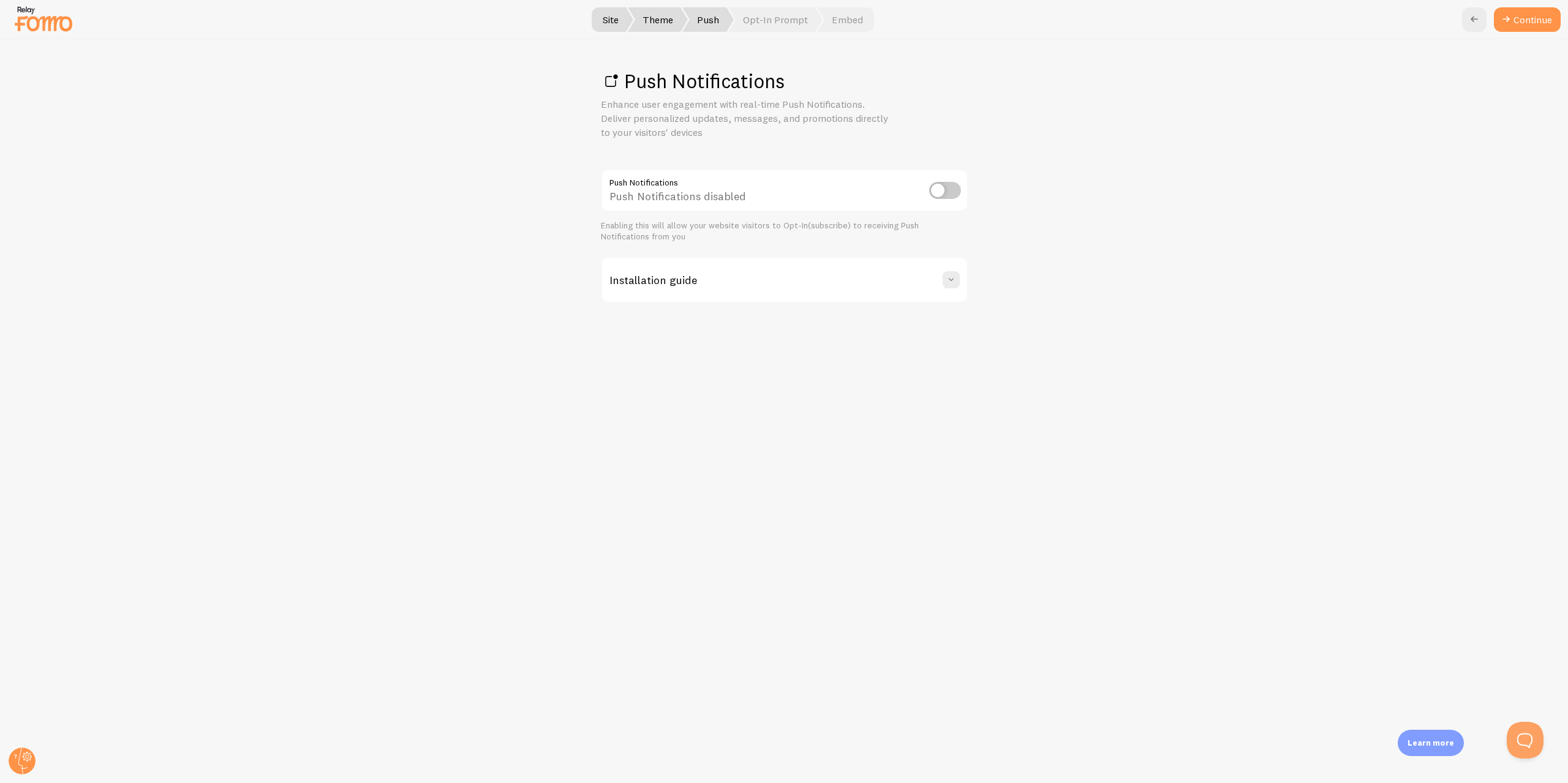
click at [1215, 233] on div "Push Notifications Enhance user engagement with real-time Push Notifications. D…" at bounding box center [784, 411] width 1567 height 744
click at [1521, 28] on link "Continue" at bounding box center [1528, 19] width 66 height 24
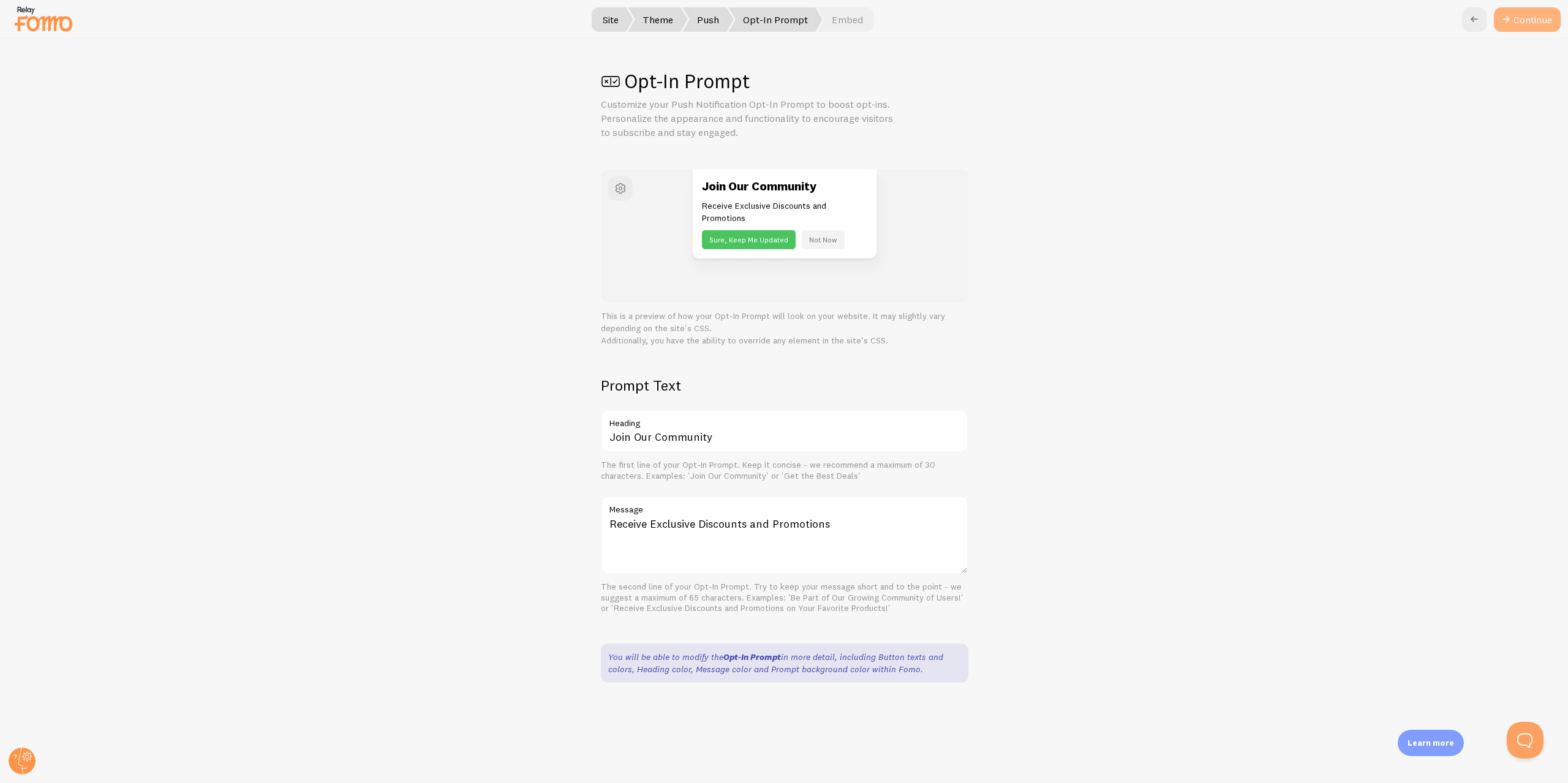
click at [1528, 21] on button "Continue" at bounding box center [1528, 19] width 66 height 24
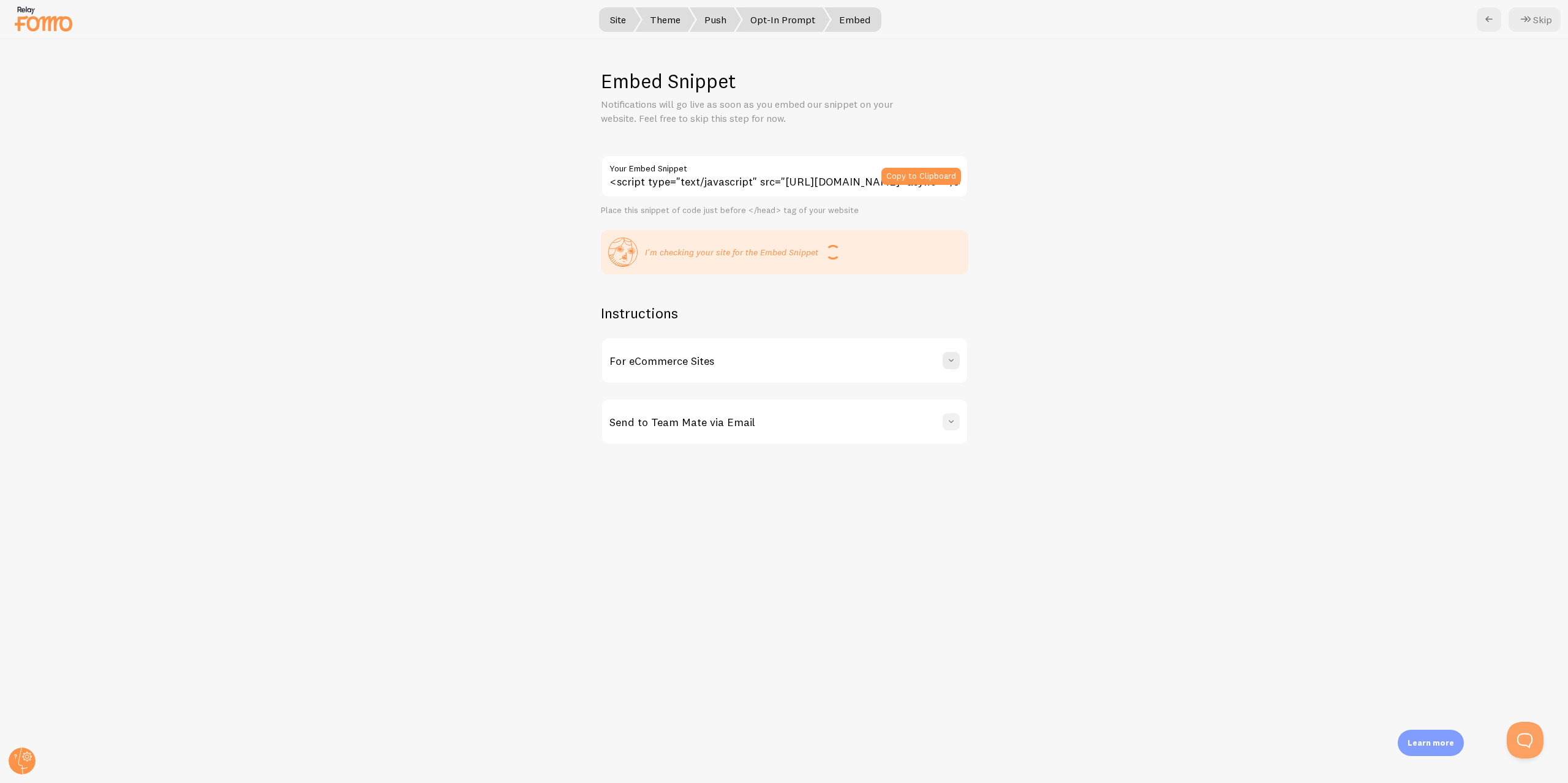
click at [949, 427] on span at bounding box center [951, 422] width 13 height 13
drag, startPoint x: 949, startPoint y: 427, endPoint x: 957, endPoint y: 381, distance: 46.7
click at [949, 427] on span at bounding box center [951, 422] width 13 height 13
click at [916, 169] on button "Copy to Clipboard" at bounding box center [921, 176] width 80 height 17
click at [1227, 183] on div "Embed Snippet Notifications will go live as soon as you embed our snippet on yo…" at bounding box center [784, 411] width 1567 height 744
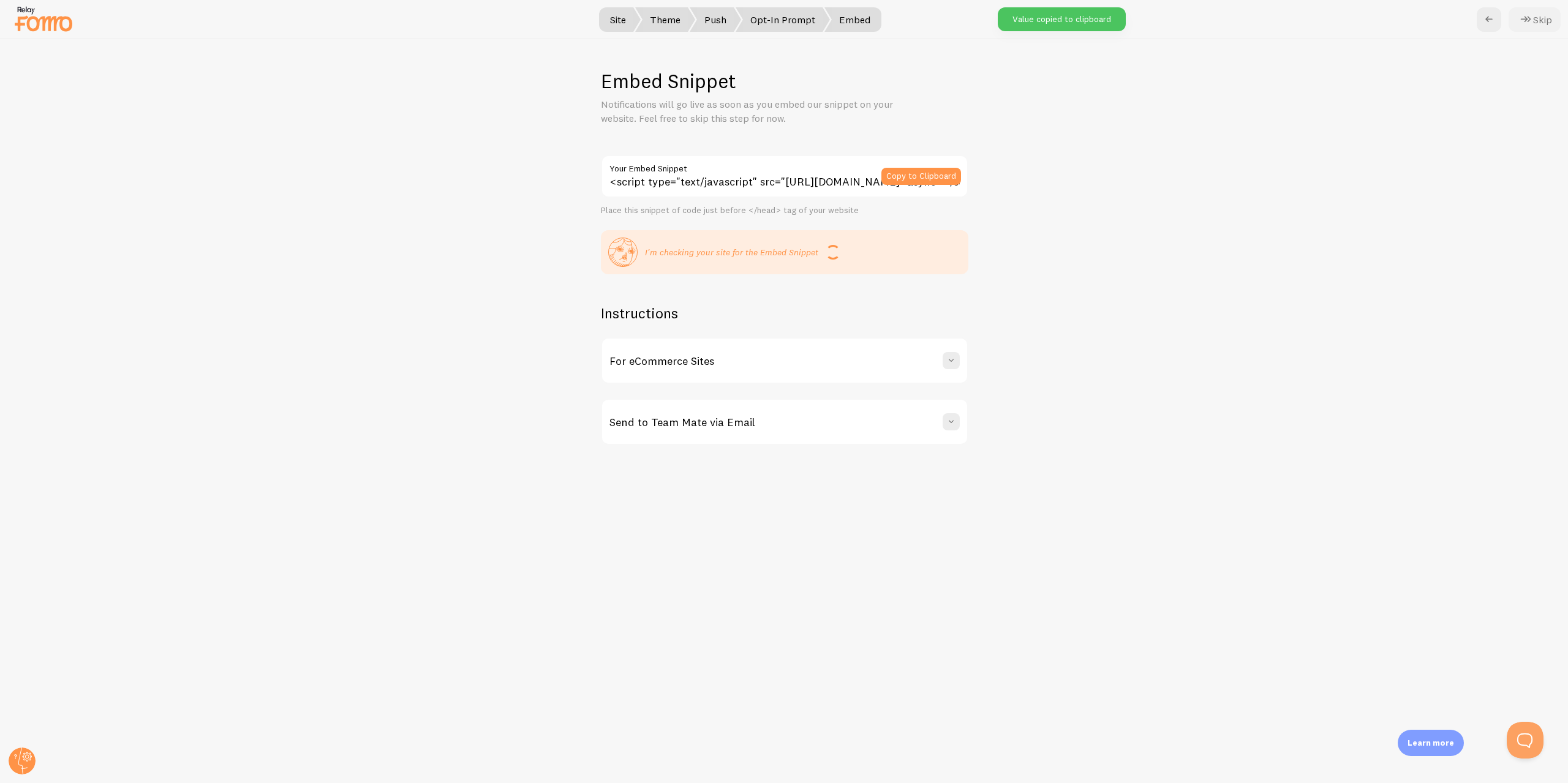
click at [1542, 22] on button "Skip" at bounding box center [1535, 19] width 52 height 24
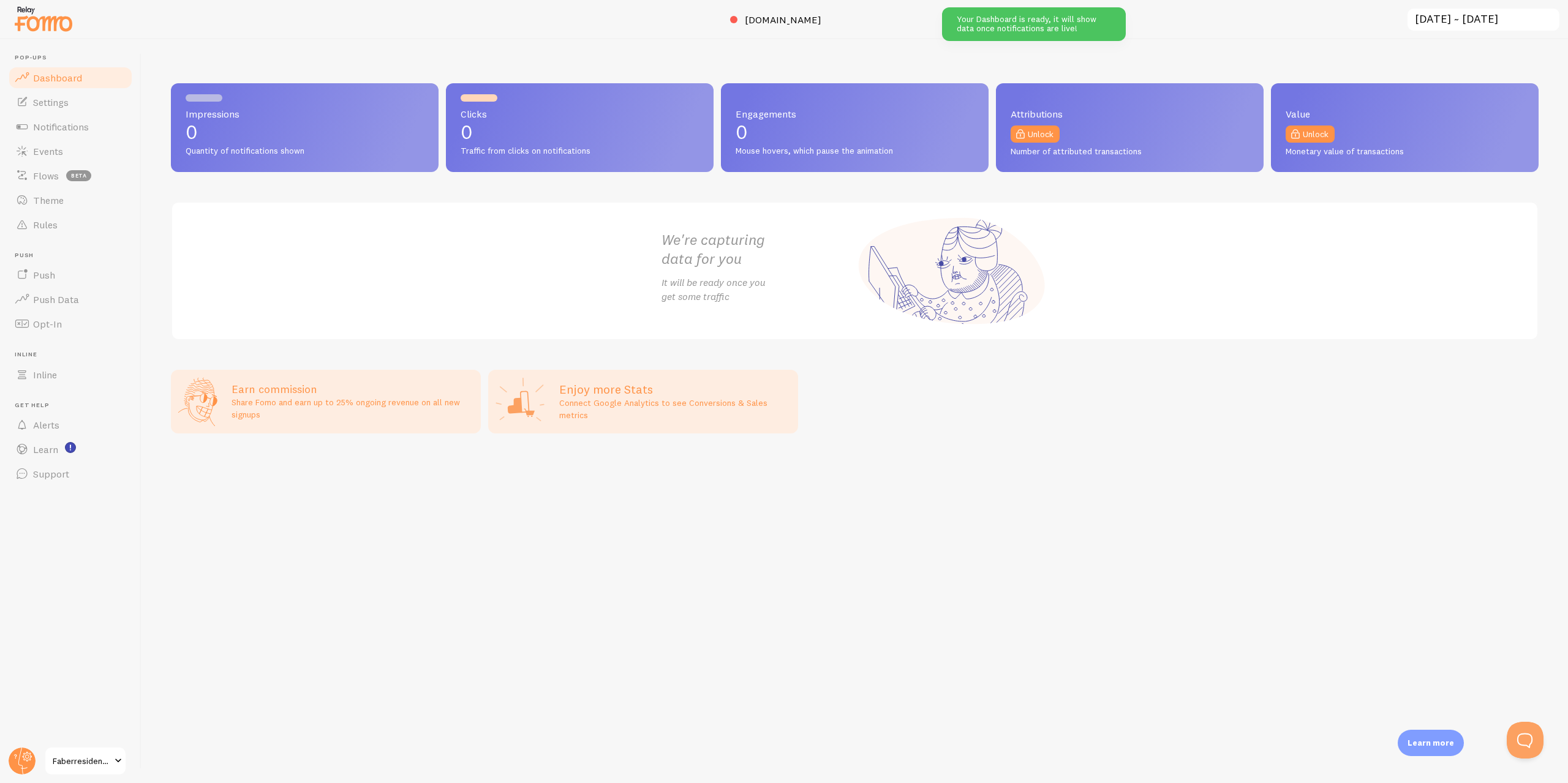
click at [637, 587] on div "Impressions 0 Quantity of notifications shown Clicks 0 Traffic from clicks on n…" at bounding box center [855, 411] width 1427 height 744
click at [57, 113] on link "Settings" at bounding box center [70, 101] width 127 height 24
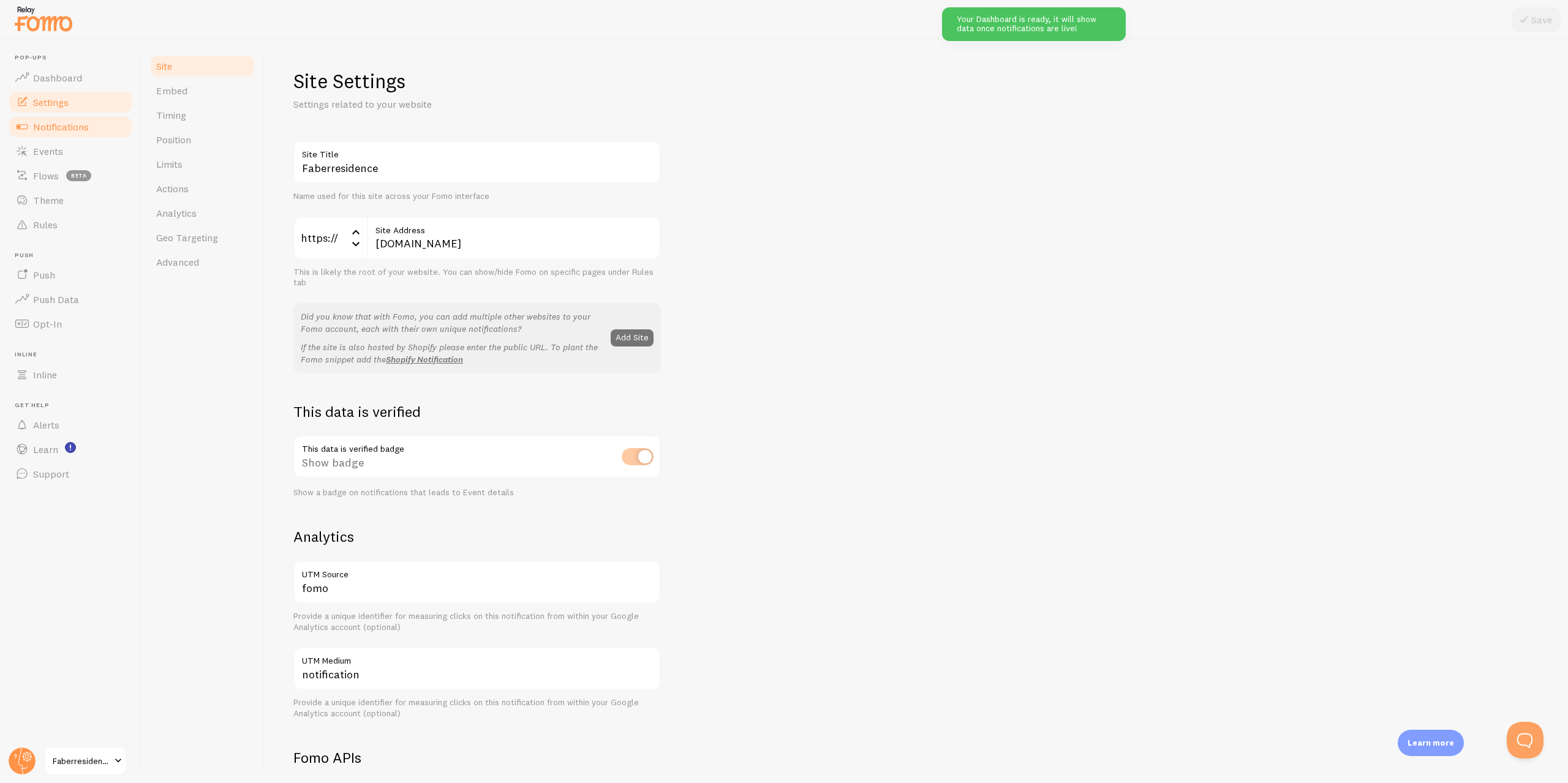
click at [55, 122] on span "Notifications" at bounding box center [61, 127] width 56 height 13
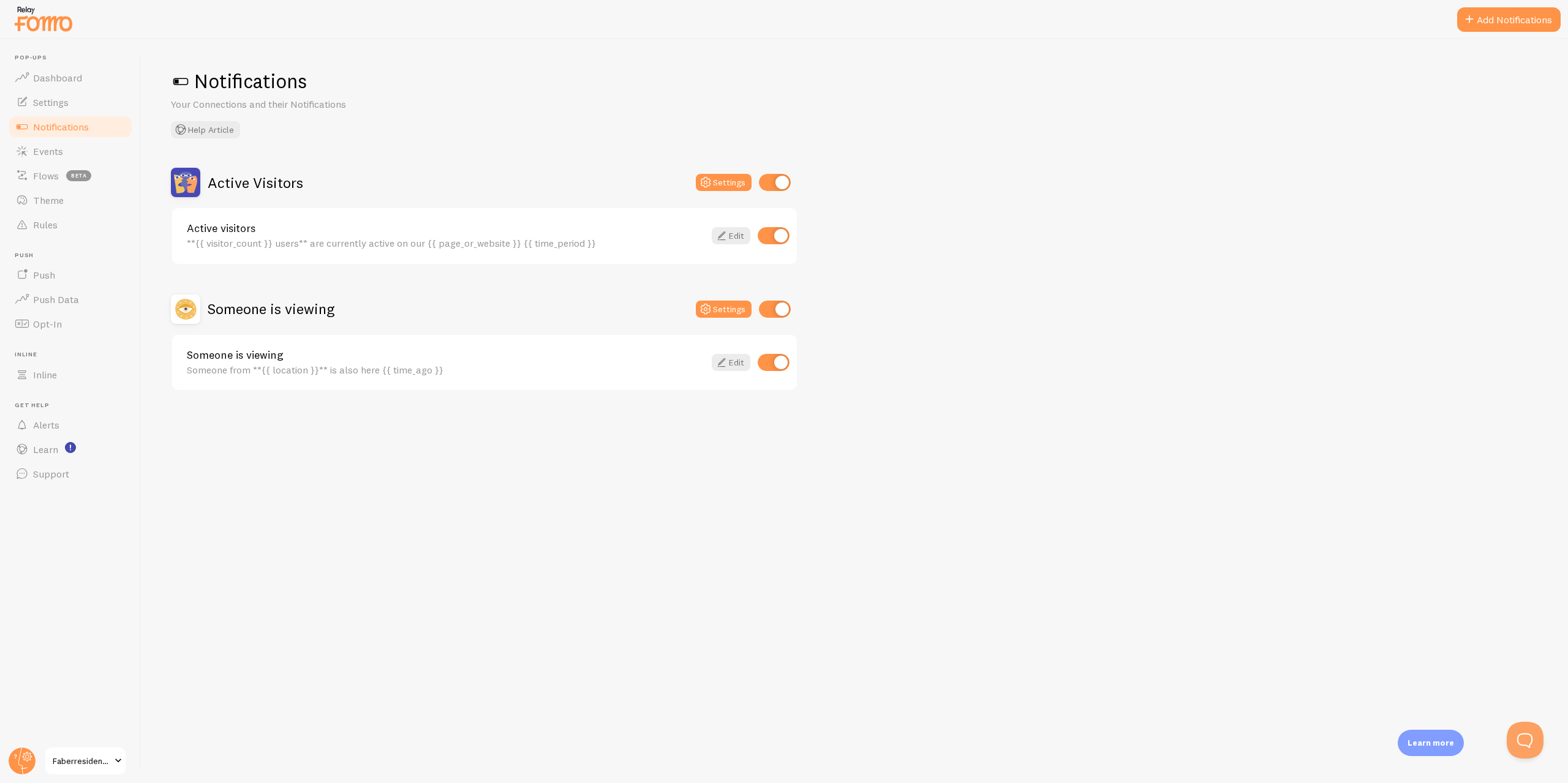
click at [883, 189] on div "Active Visitors Settings Active visitors **{{ visitor_count }} users** are curr…" at bounding box center [854, 279] width 1368 height 224
click at [735, 236] on link "Edit" at bounding box center [731, 235] width 39 height 17
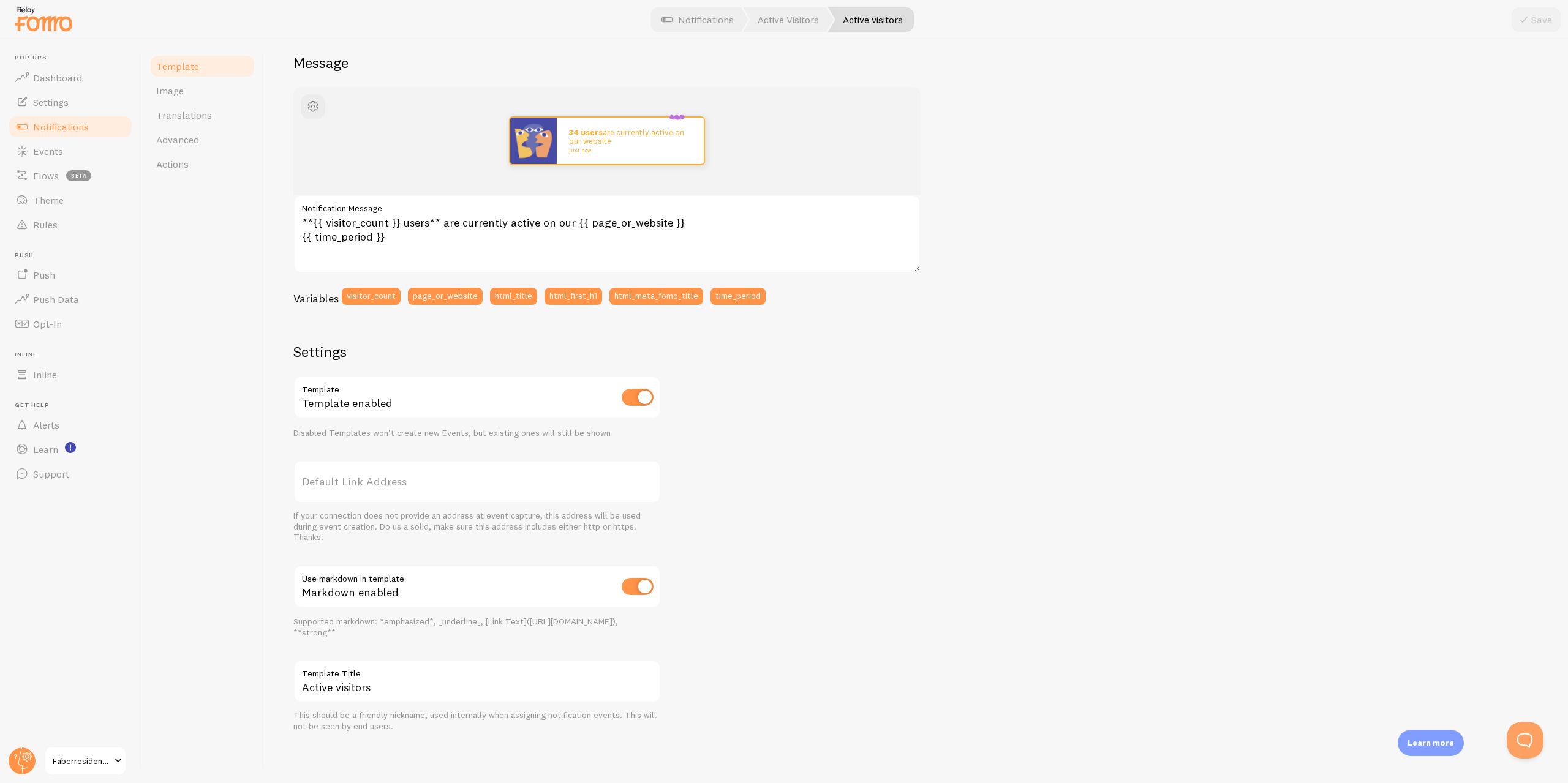
drag, startPoint x: 1059, startPoint y: 266, endPoint x: 1042, endPoint y: 372, distance: 107.4
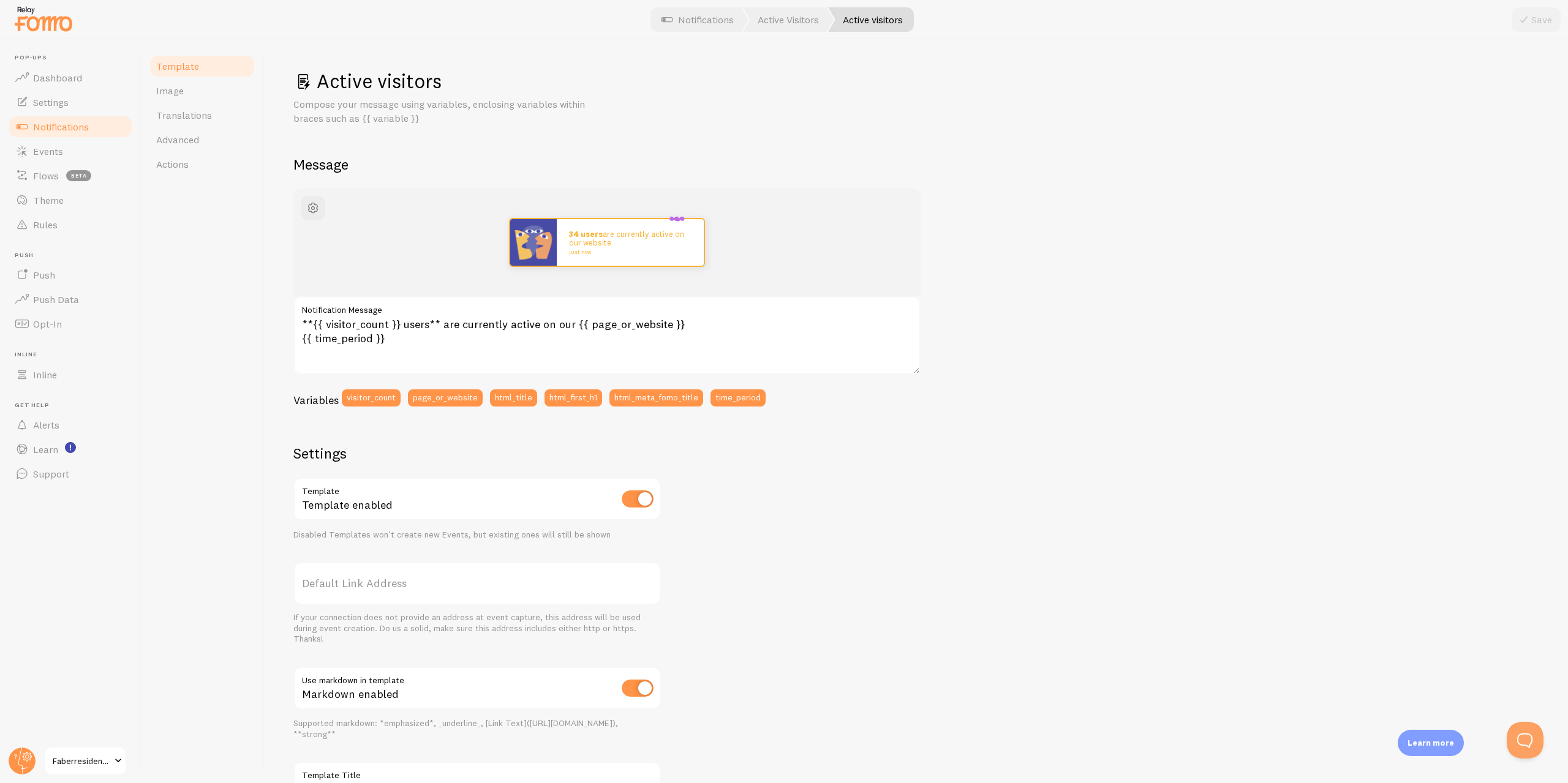
drag, startPoint x: 1070, startPoint y: 549, endPoint x: 1035, endPoint y: 293, distance: 258.4
click at [204, 93] on link "Image" at bounding box center [202, 90] width 107 height 24
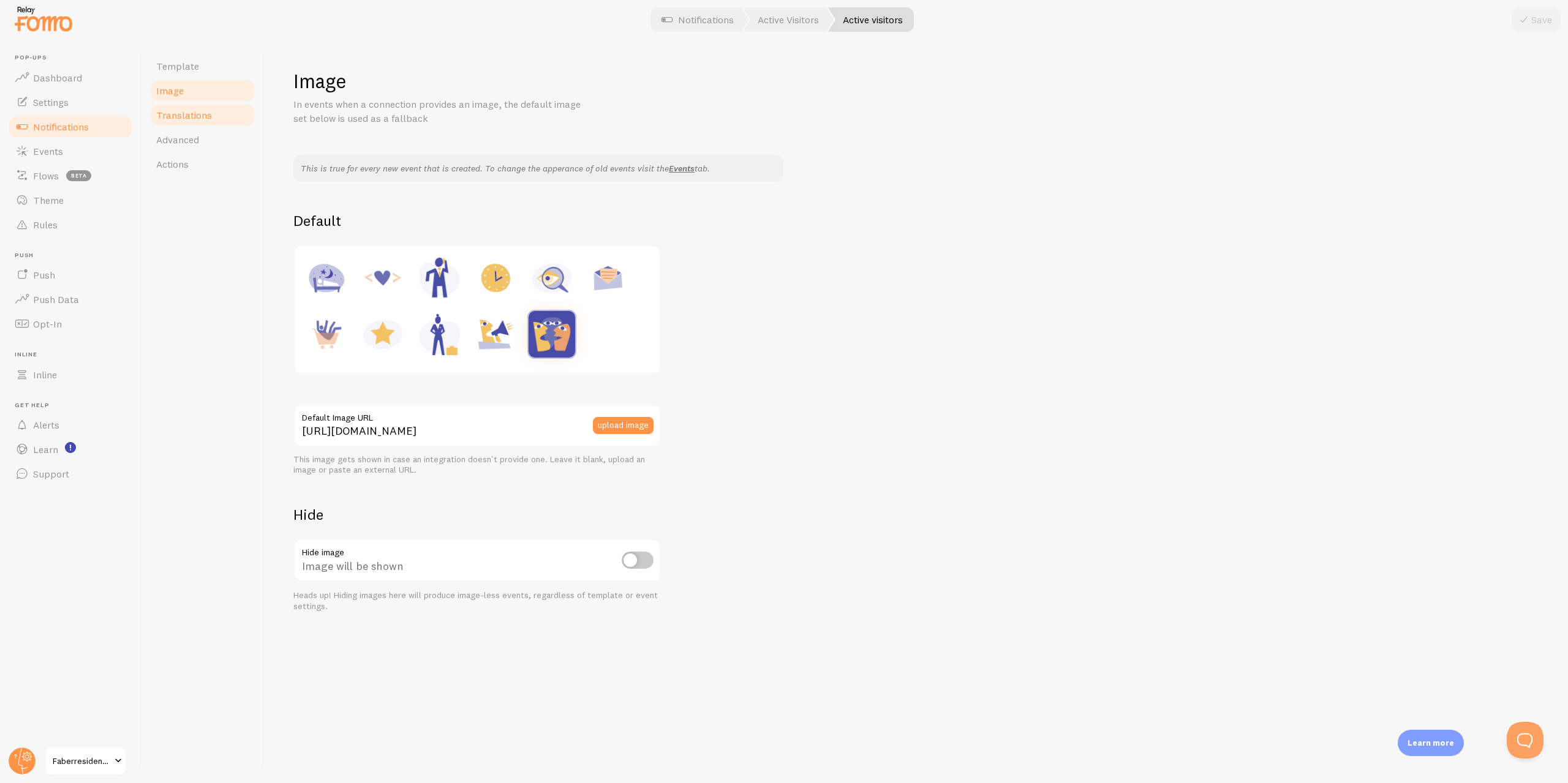
click at [196, 115] on span "Translations" at bounding box center [184, 115] width 56 height 13
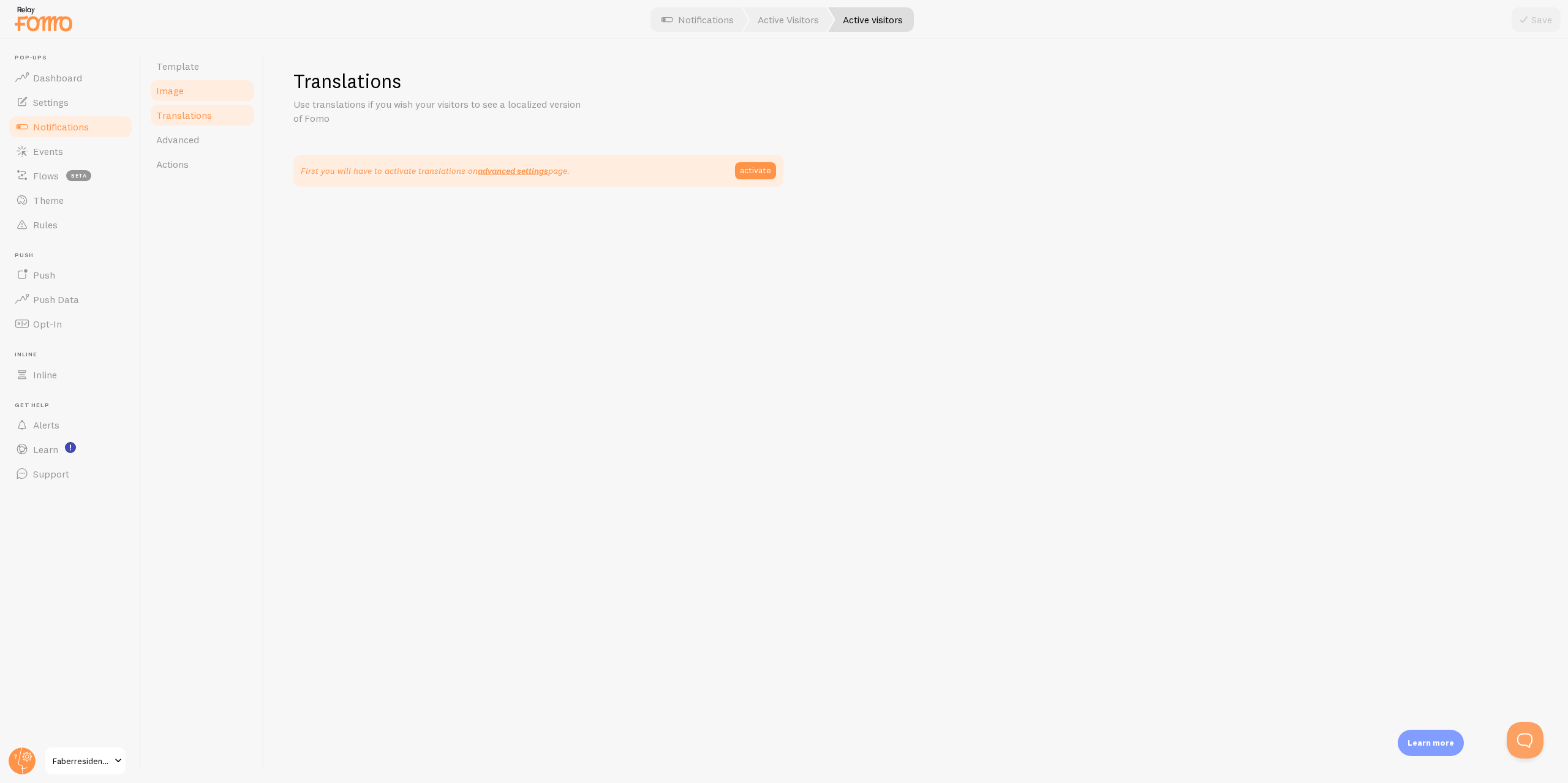
click at [184, 99] on link "Image" at bounding box center [202, 90] width 107 height 24
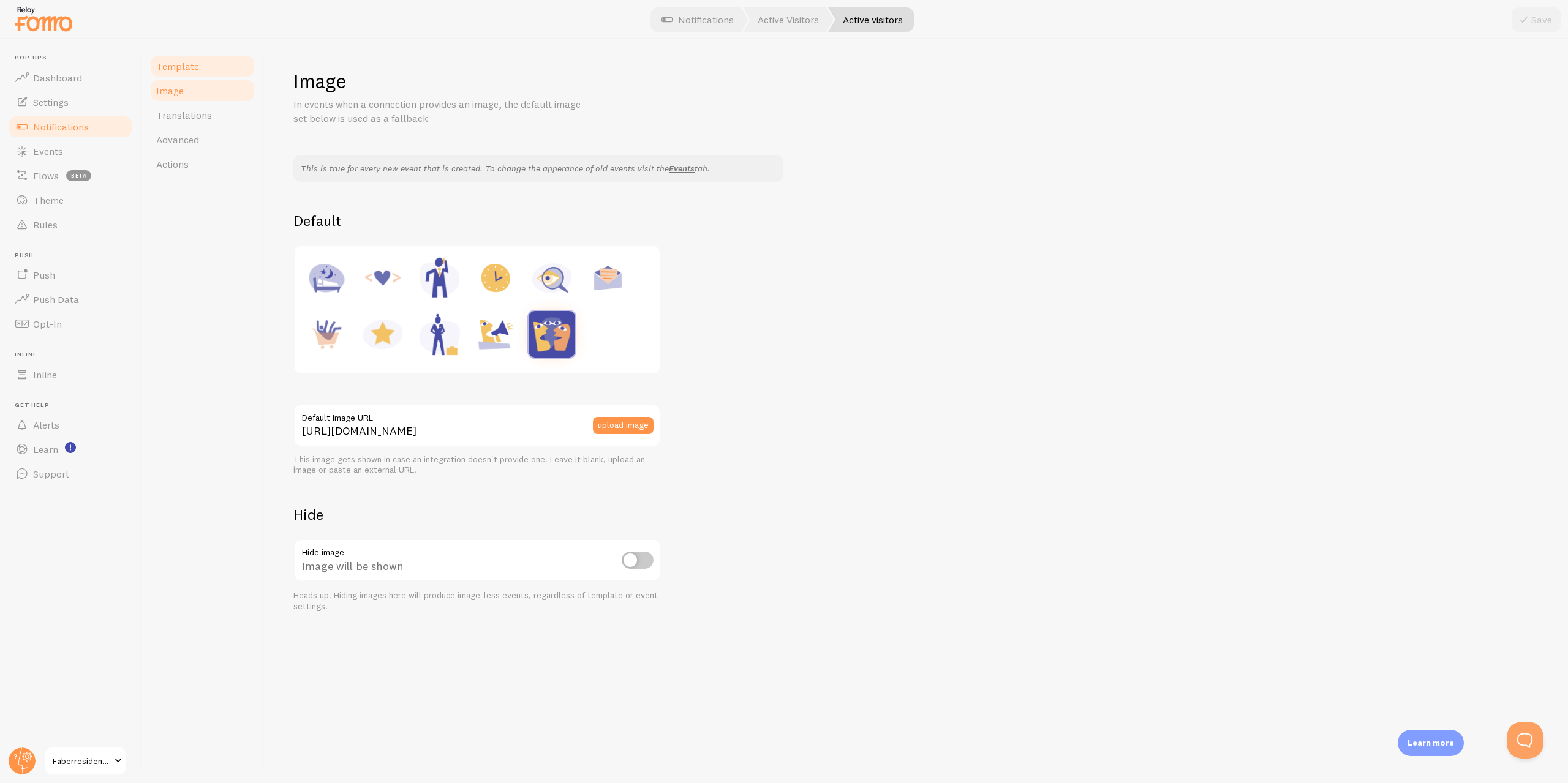
click at [181, 67] on span "Template" at bounding box center [178, 66] width 43 height 13
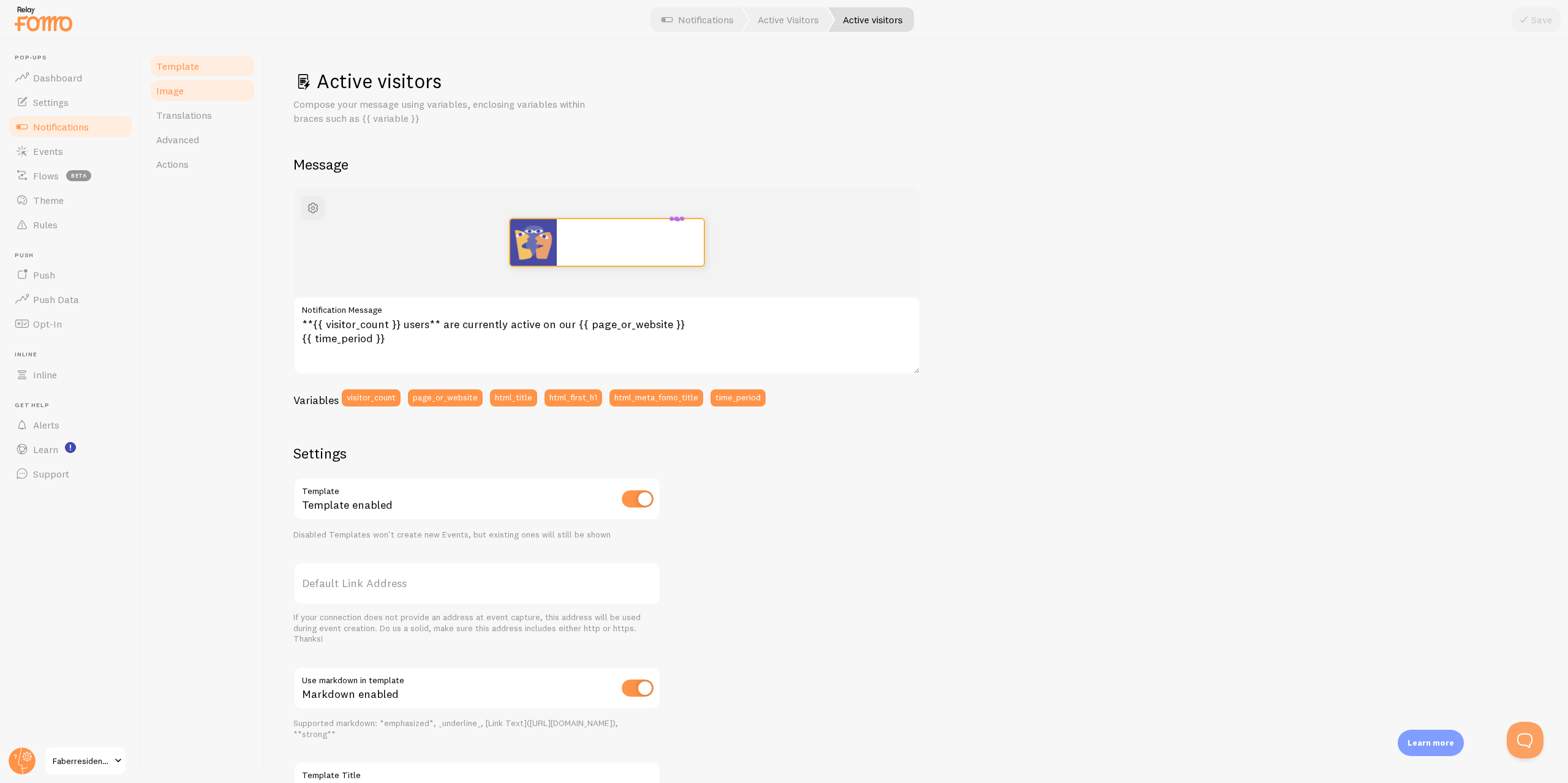
click at [181, 97] on link "Image" at bounding box center [202, 90] width 107 height 24
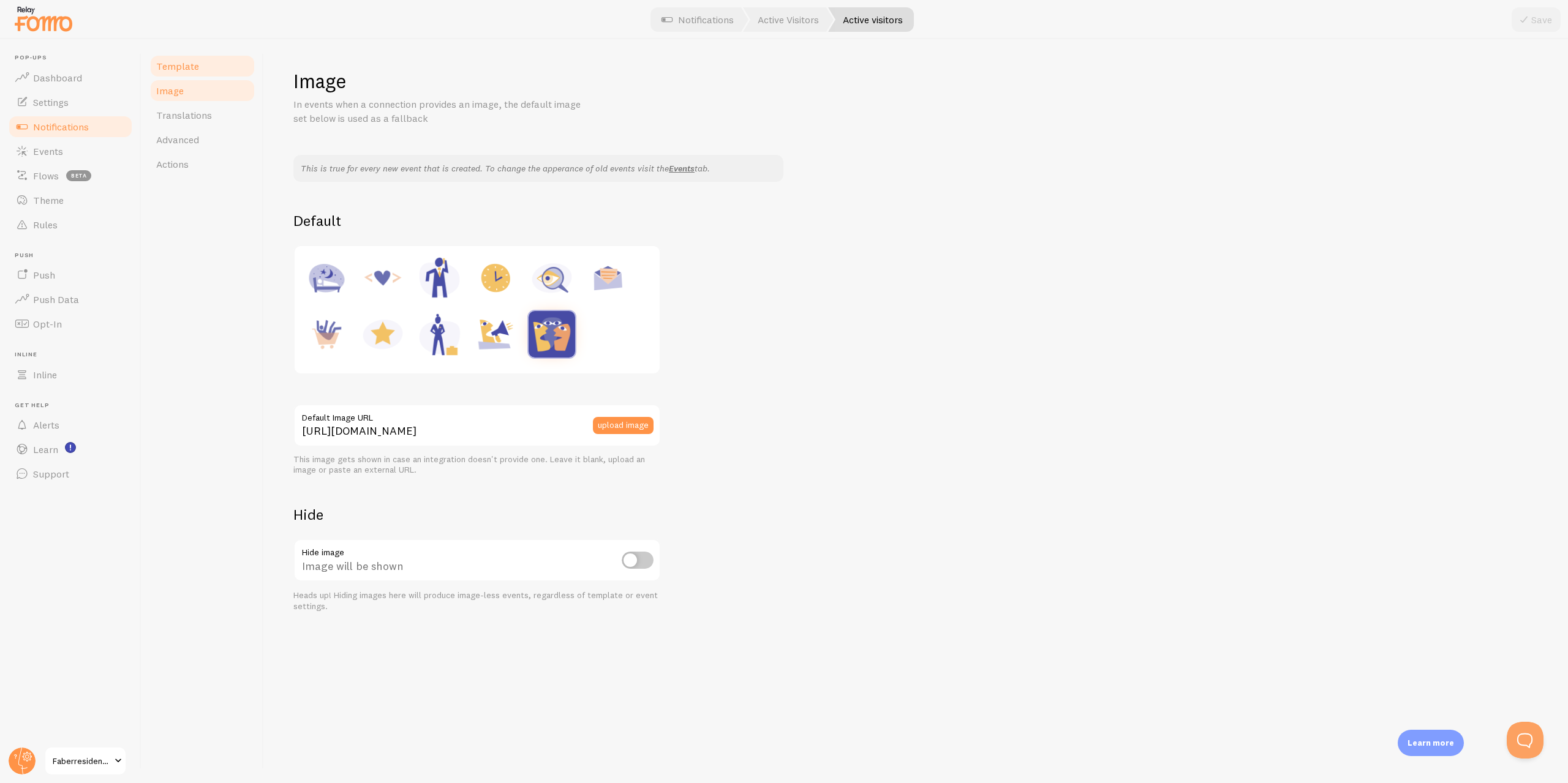
click at [189, 57] on link "Template" at bounding box center [202, 66] width 107 height 24
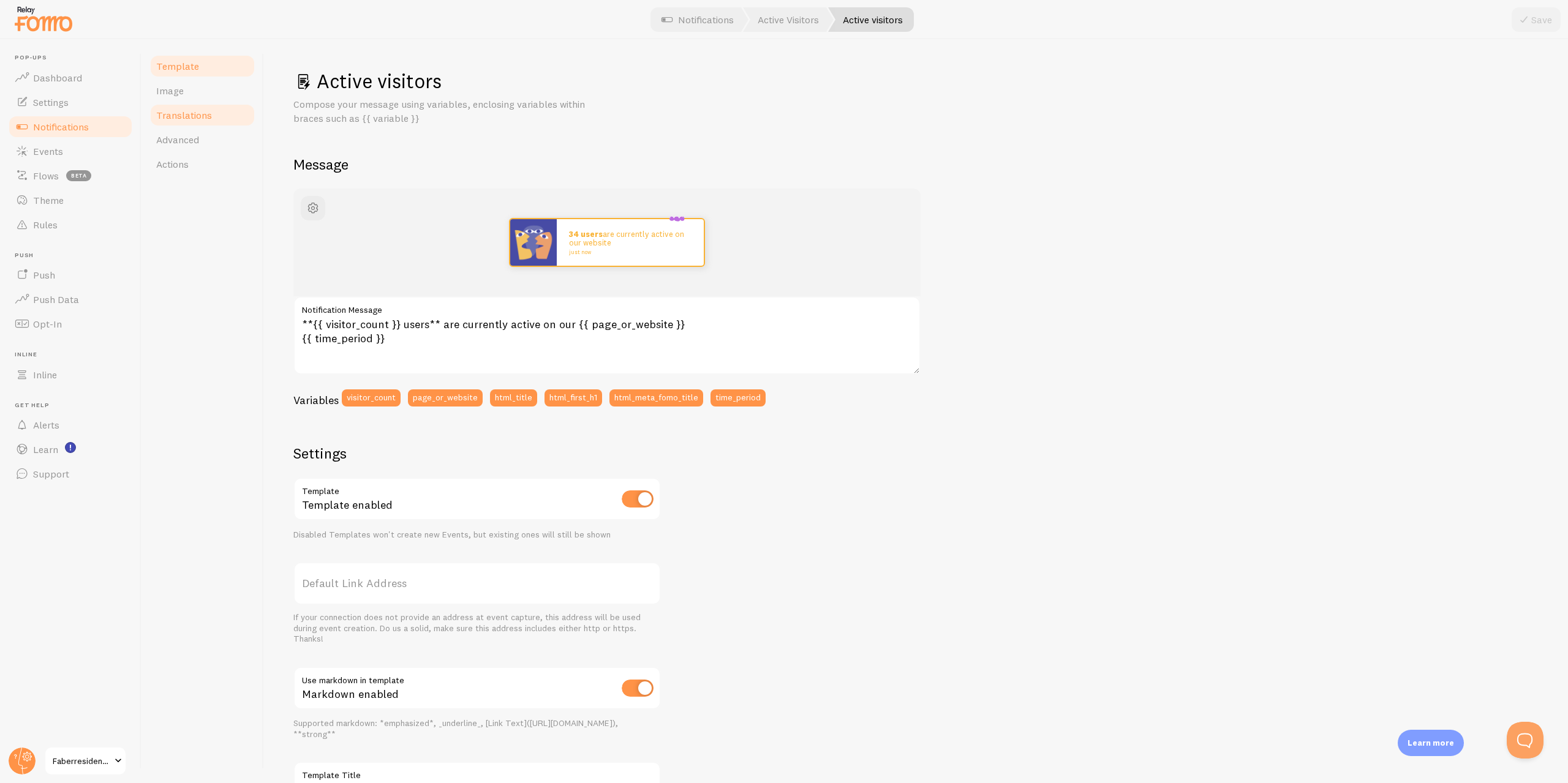
click at [173, 110] on span "Translations" at bounding box center [184, 115] width 56 height 13
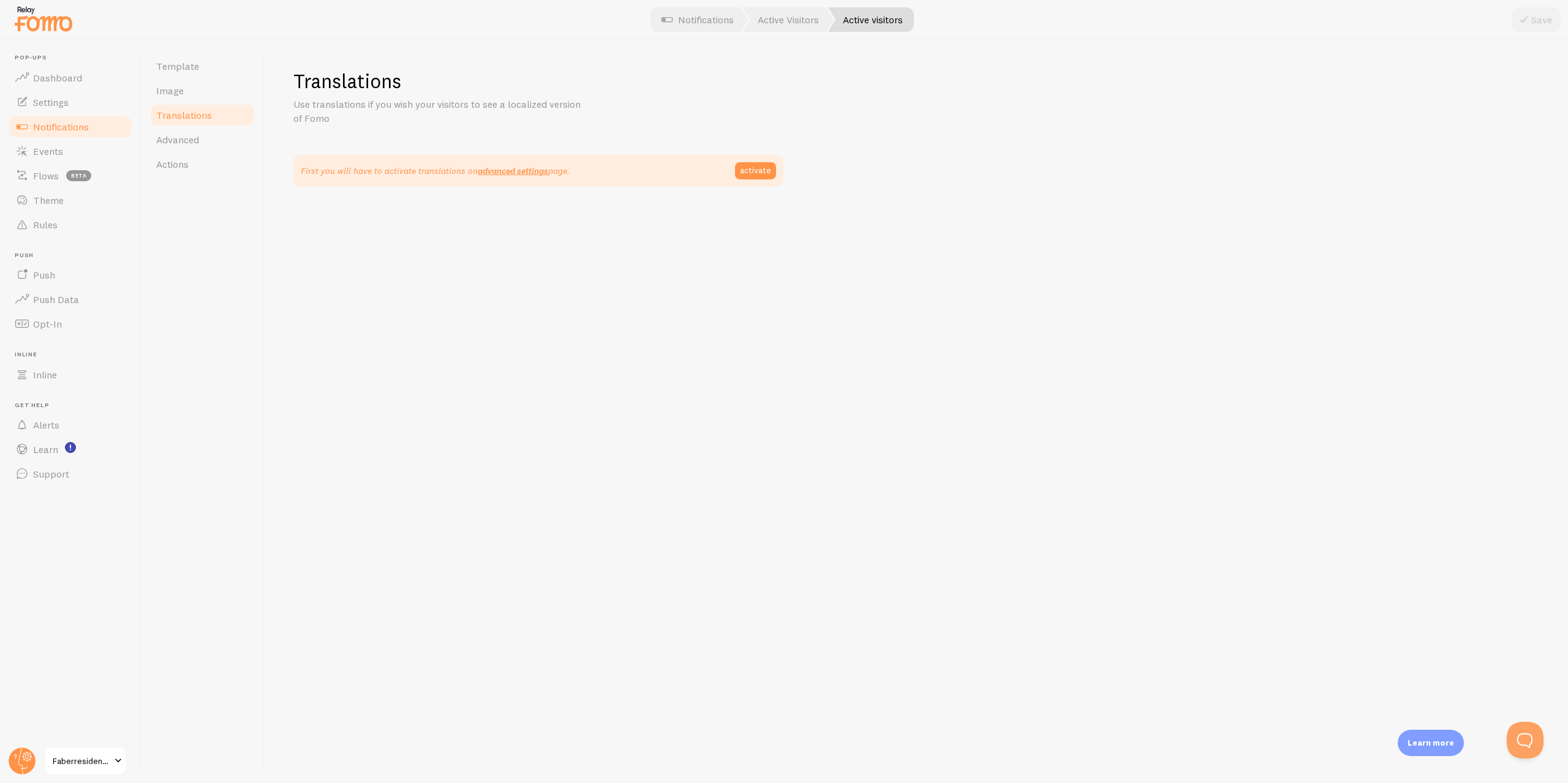
click at [178, 127] on link "Translations" at bounding box center [202, 115] width 107 height 24
click at [176, 134] on link "Advanced" at bounding box center [202, 139] width 107 height 24
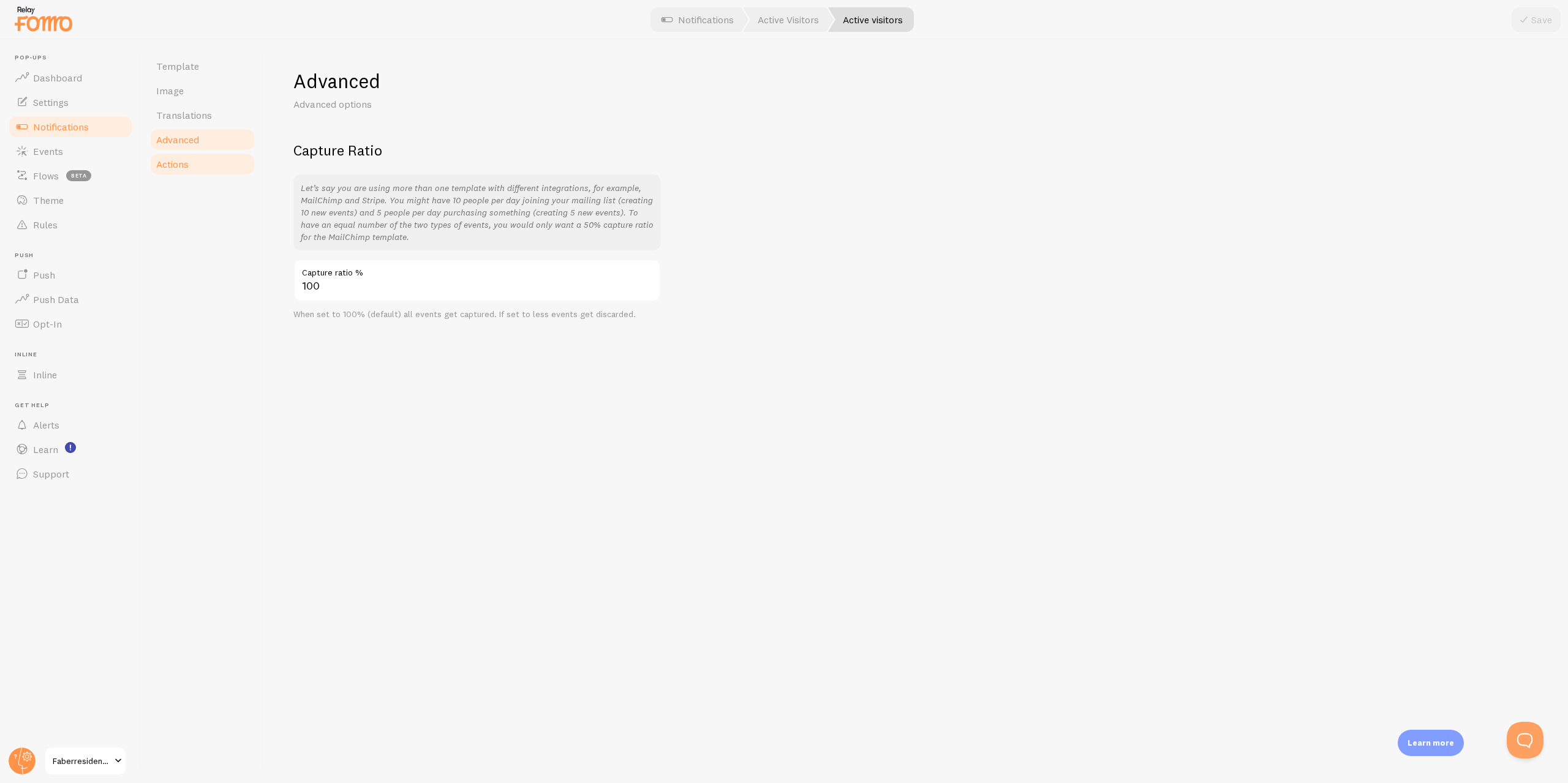
click at [184, 169] on span "Actions" at bounding box center [172, 164] width 32 height 13
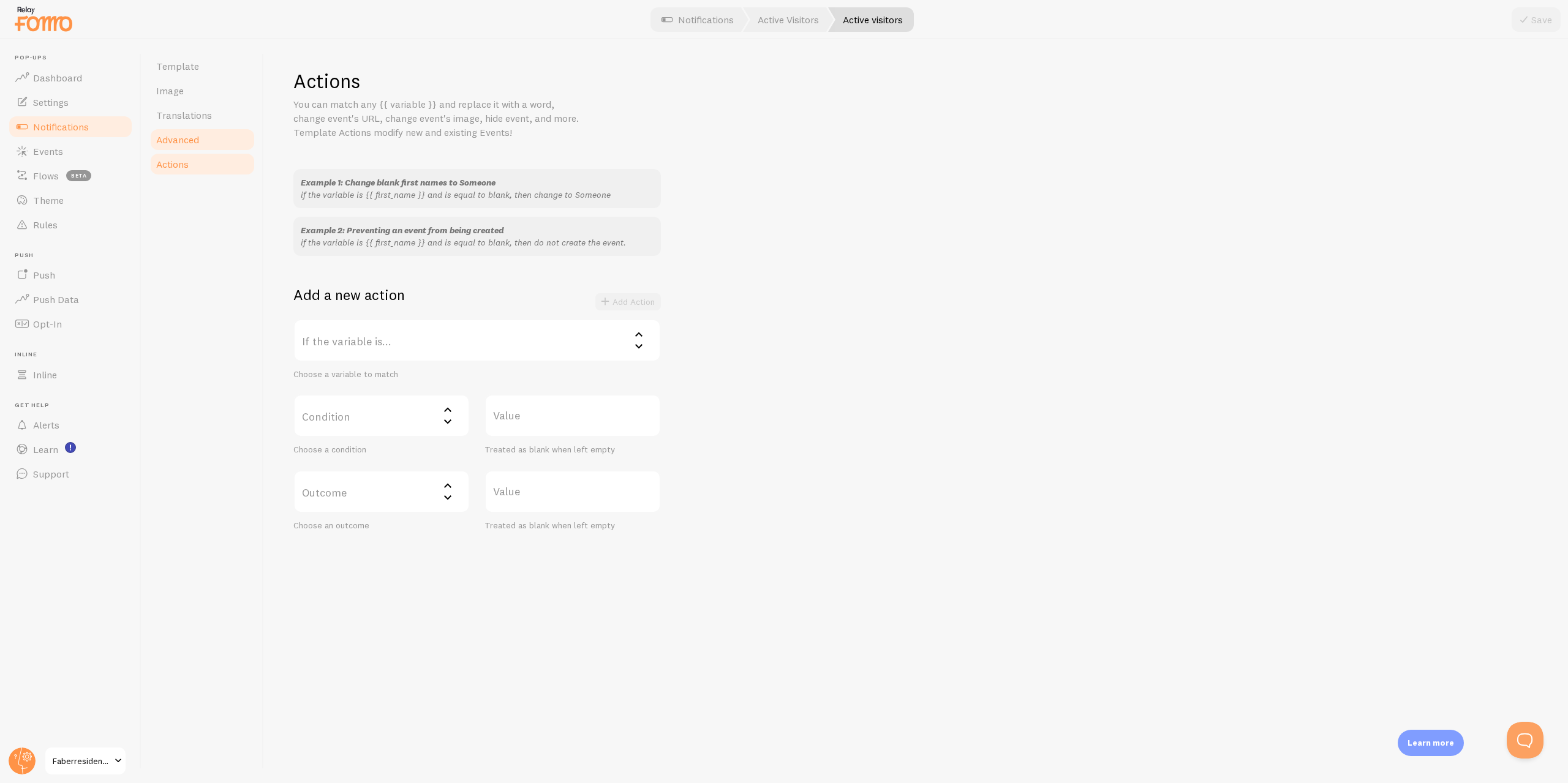
click at [167, 149] on link "Advanced" at bounding box center [202, 139] width 107 height 24
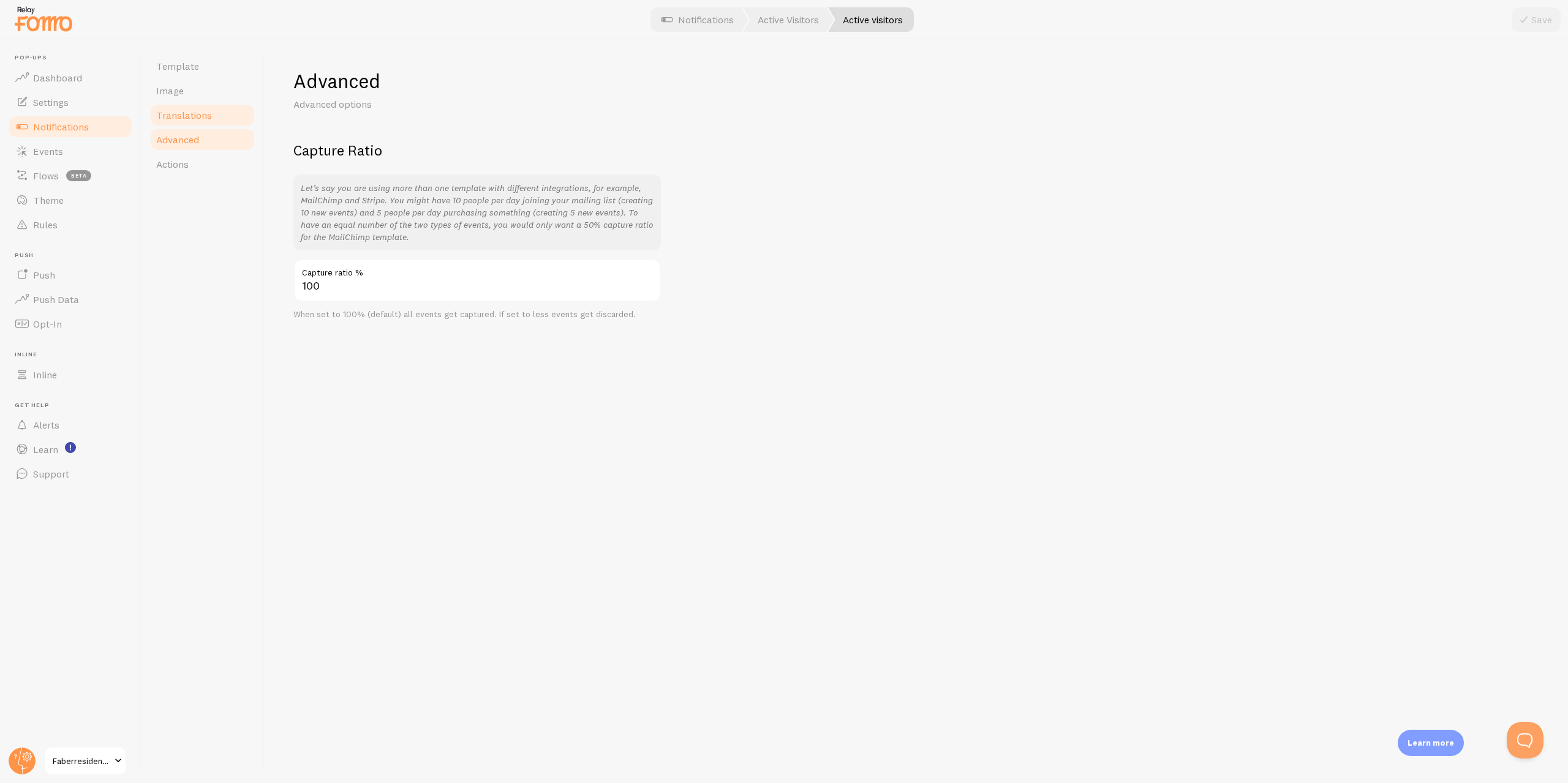
click at [185, 121] on link "Translations" at bounding box center [202, 115] width 107 height 24
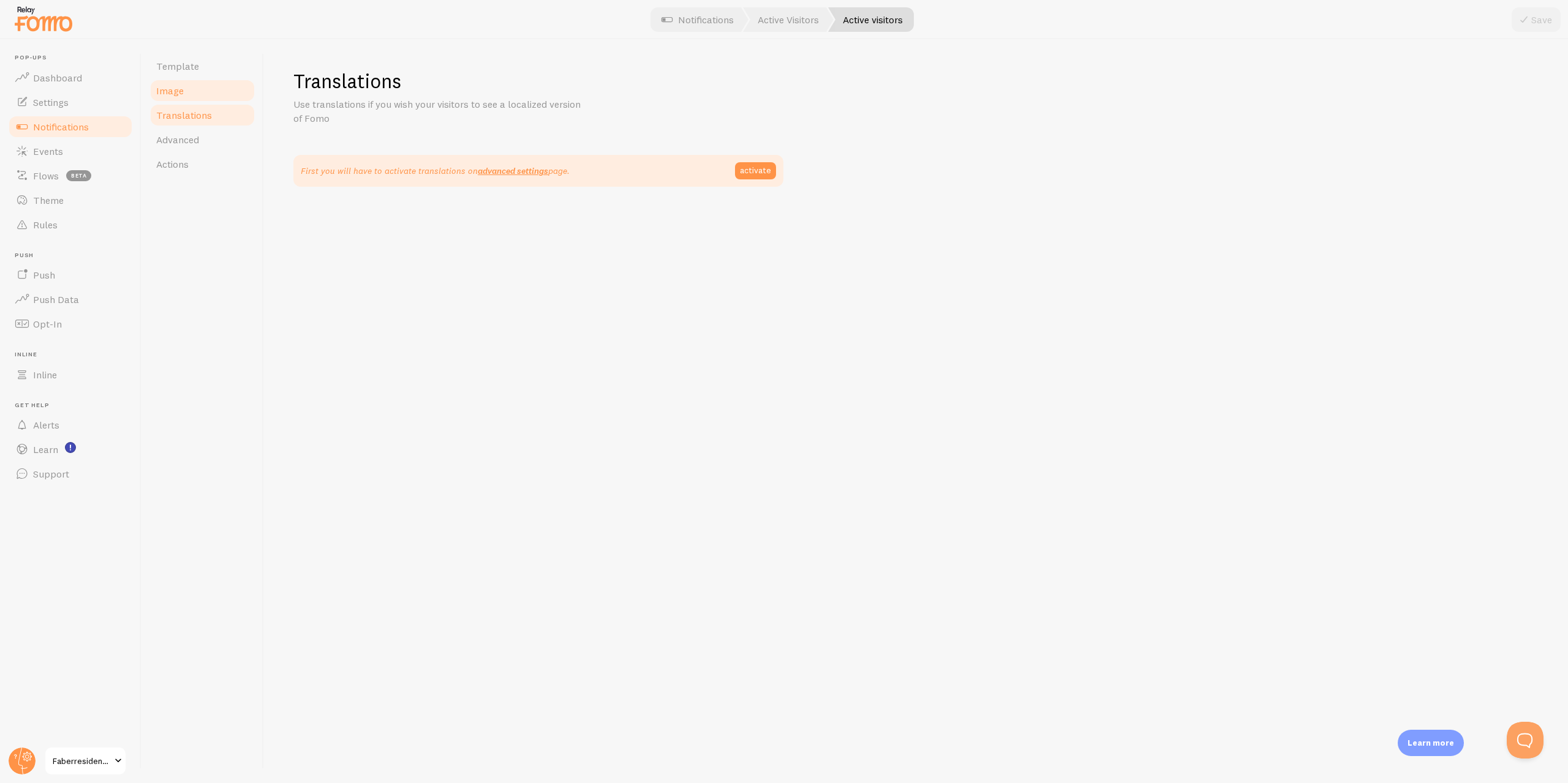
click at [190, 97] on link "Image" at bounding box center [202, 90] width 107 height 24
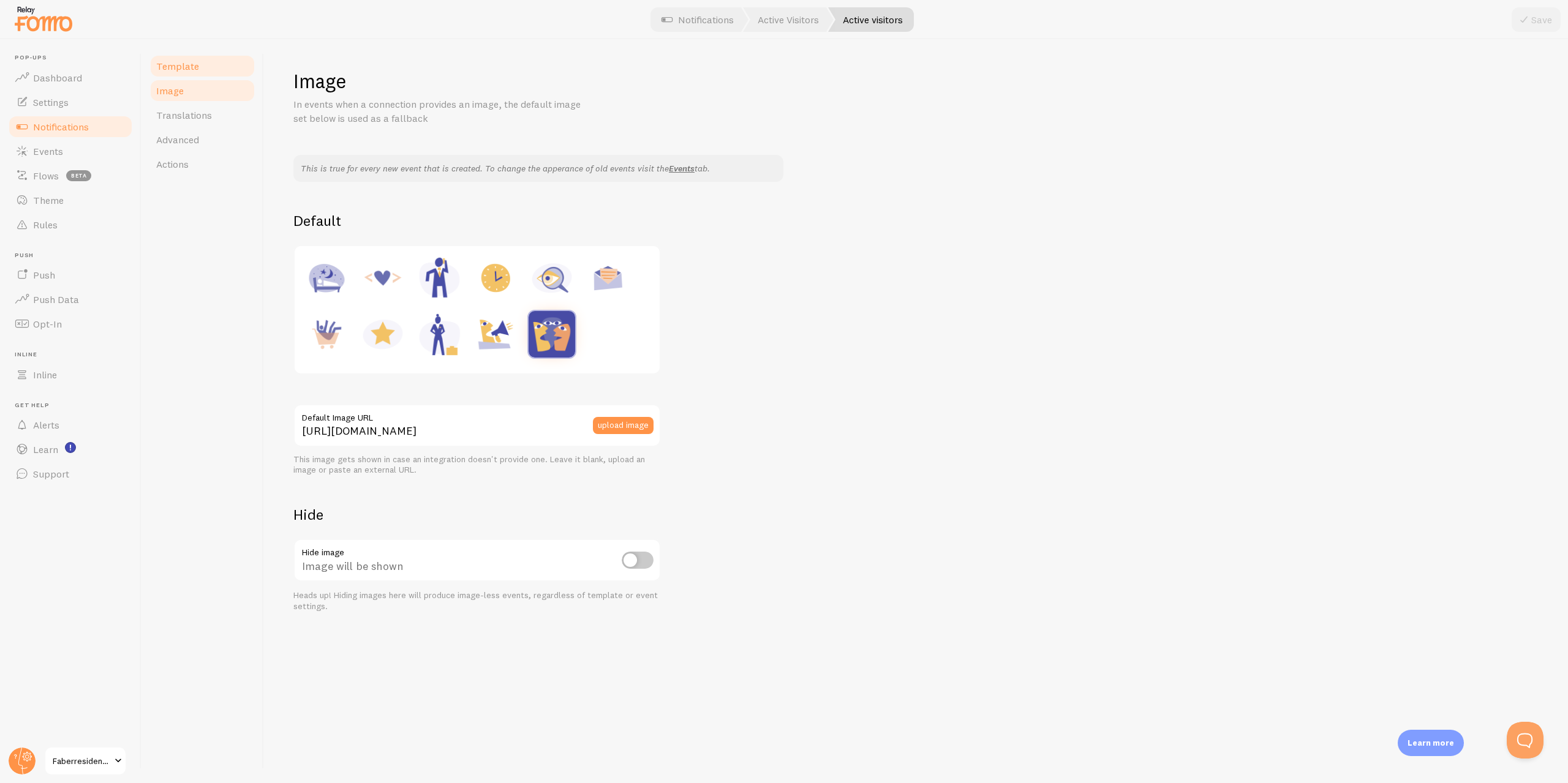
drag, startPoint x: 174, startPoint y: 45, endPoint x: 172, endPoint y: 57, distance: 12.2
click at [174, 46] on div "Template Image Translations Advanced Actions" at bounding box center [203, 411] width 122 height 744
click at [84, 144] on link "Events" at bounding box center [70, 151] width 127 height 24
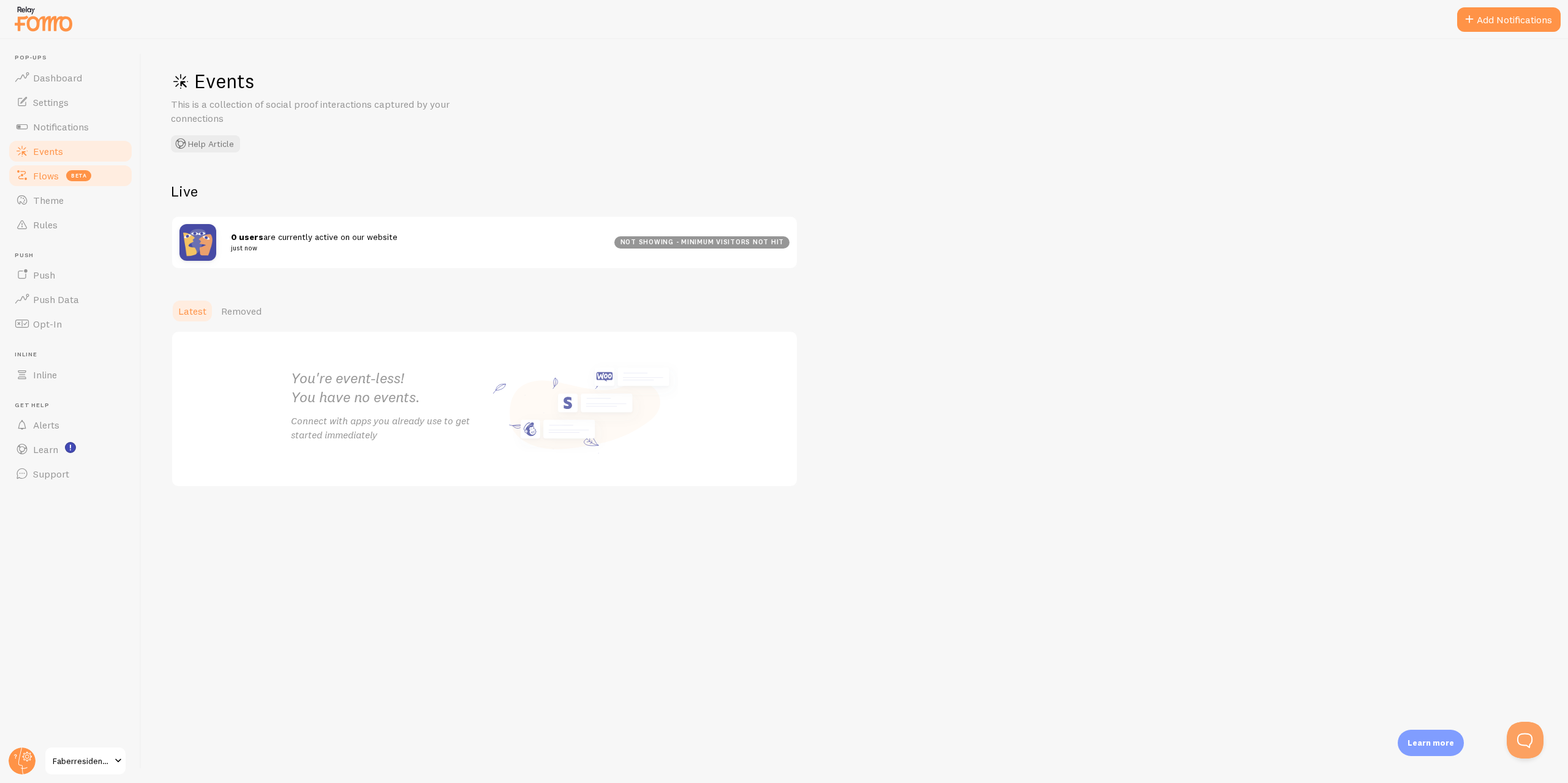
click at [46, 179] on span "Flows" at bounding box center [46, 176] width 26 height 13
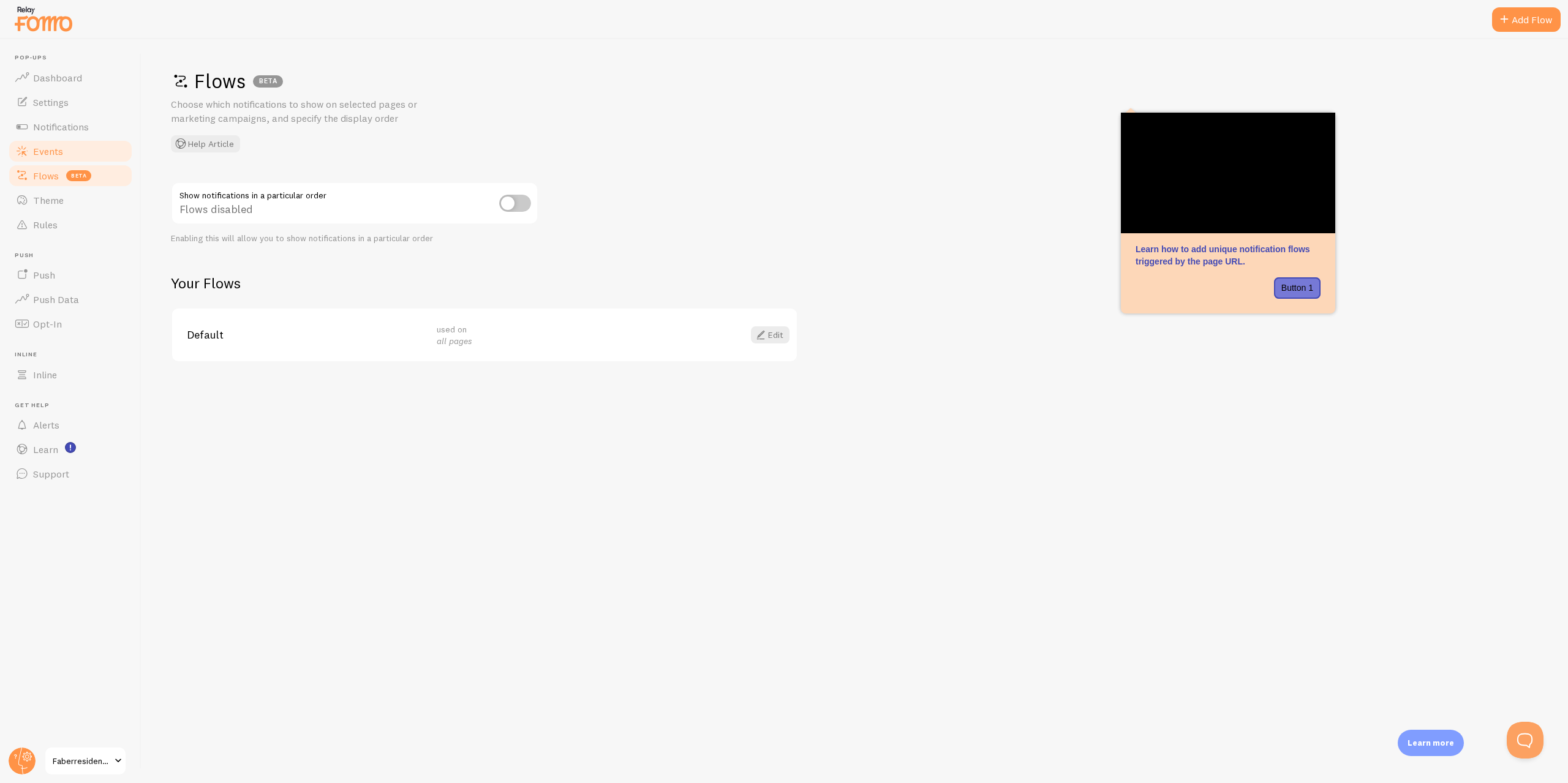
click at [66, 150] on link "Events" at bounding box center [70, 151] width 127 height 24
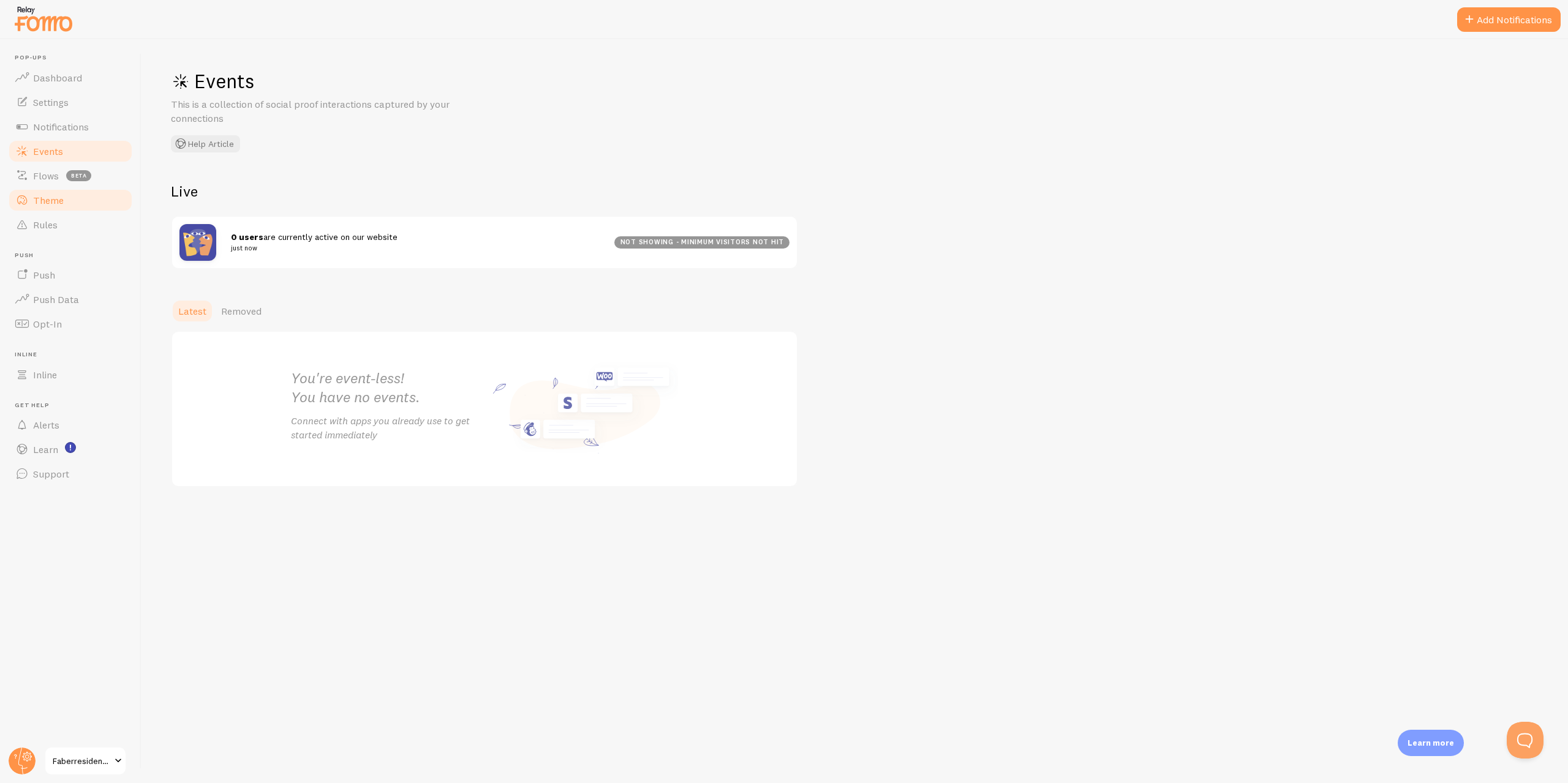
click at [61, 195] on span "Theme" at bounding box center [48, 200] width 31 height 13
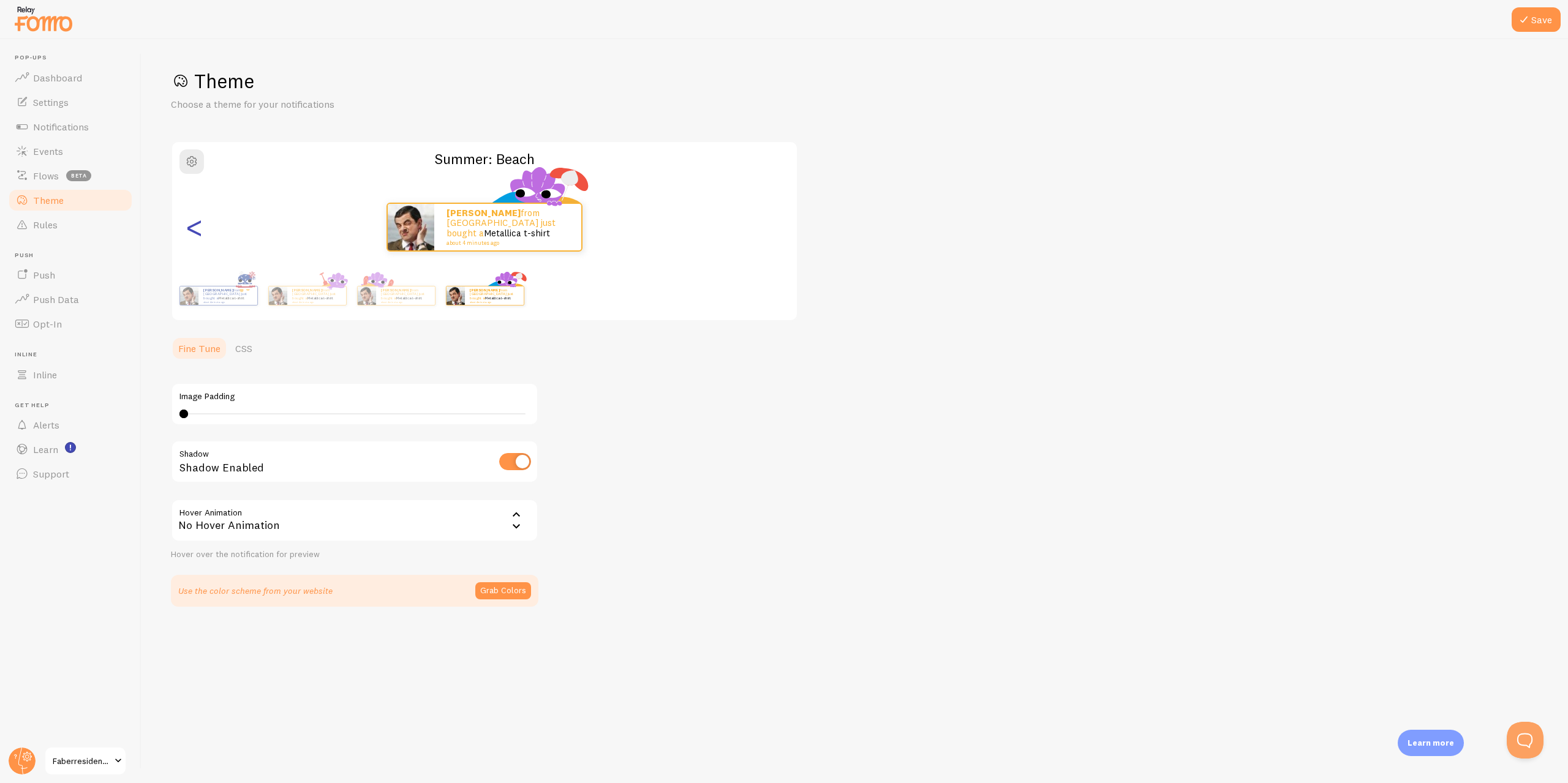
click at [194, 238] on div "<" at bounding box center [194, 227] width 14 height 88
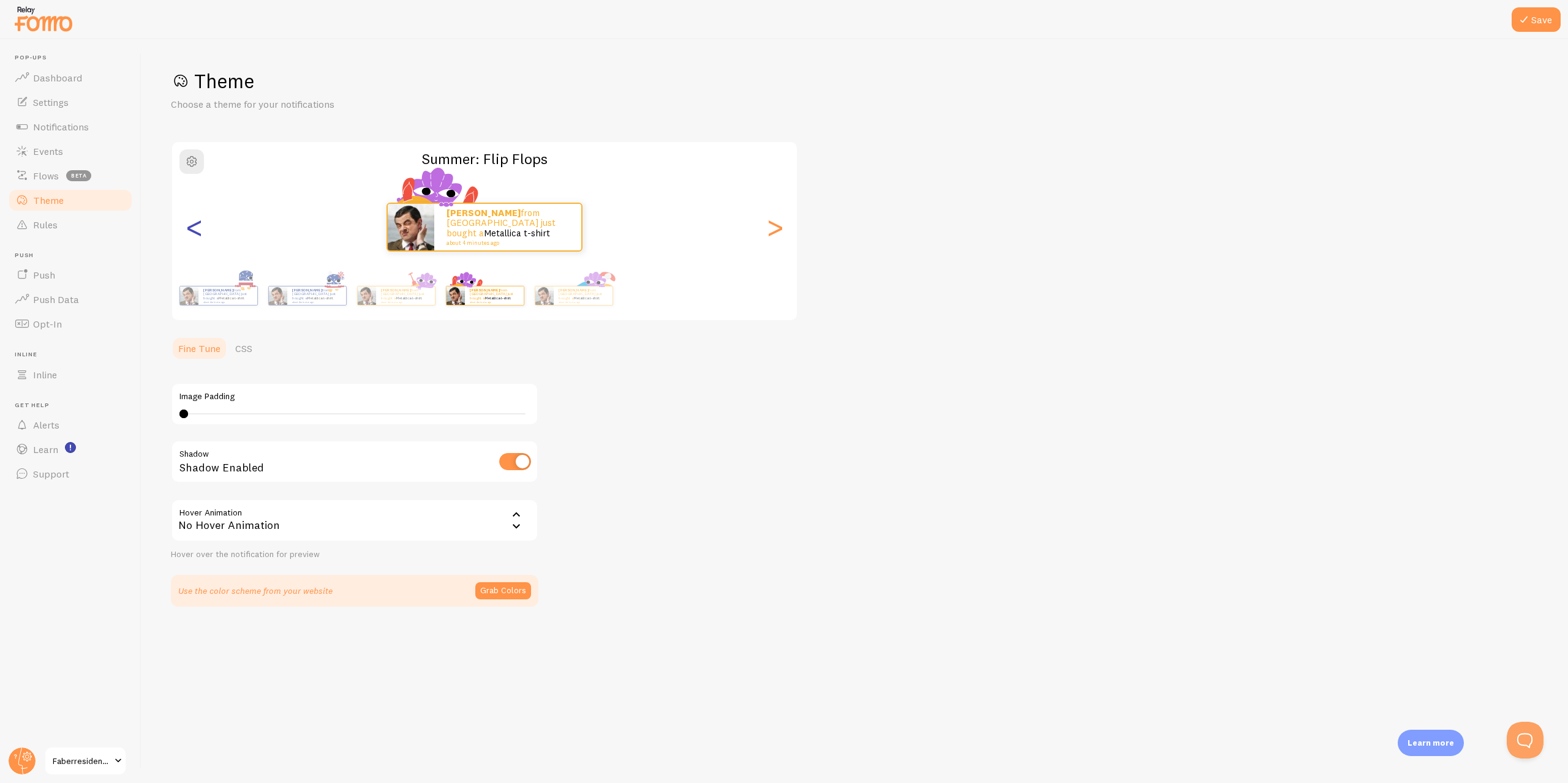
click at [194, 238] on div "<" at bounding box center [194, 227] width 14 height 88
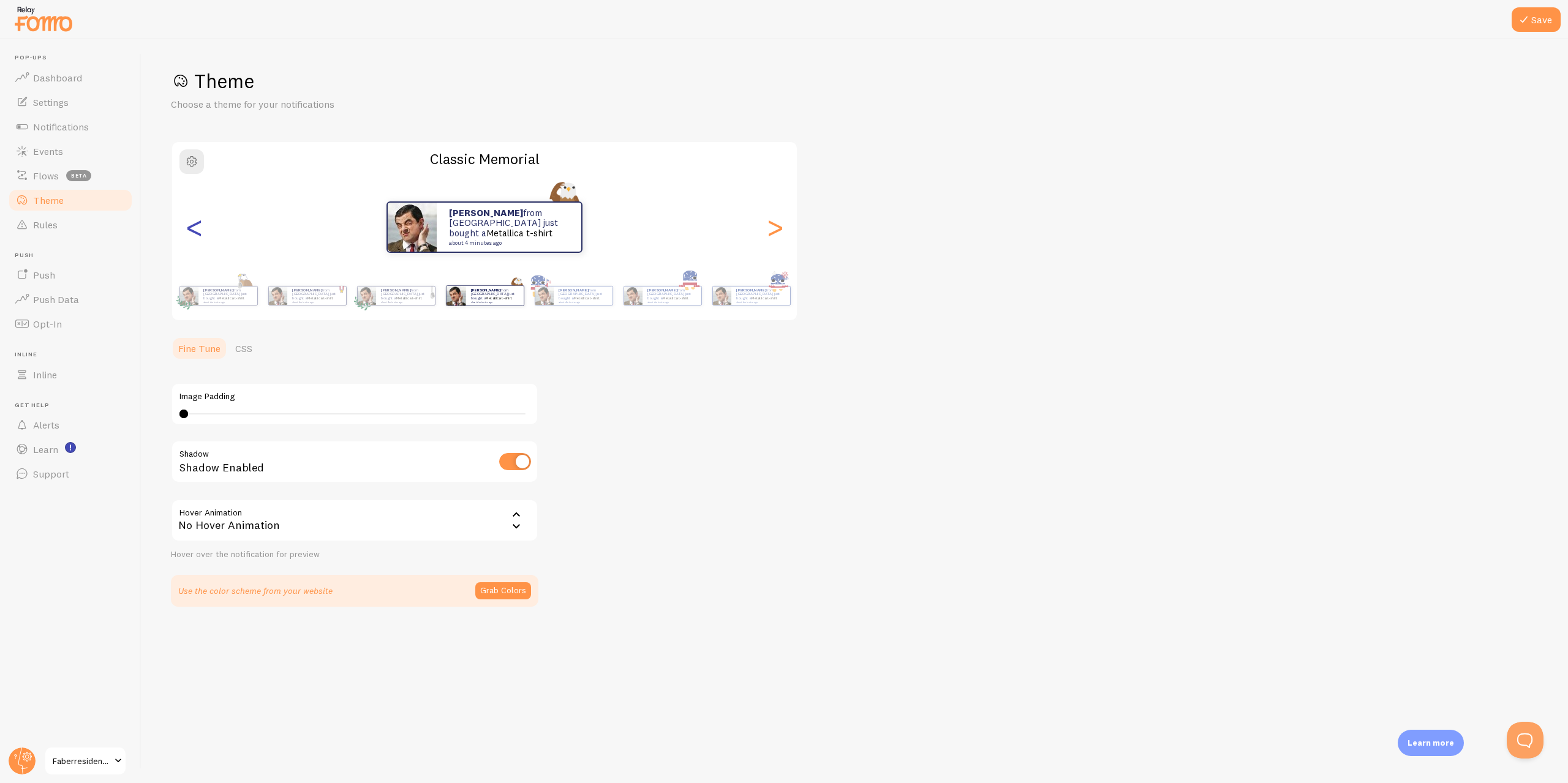
click at [194, 238] on div "<" at bounding box center [194, 227] width 14 height 88
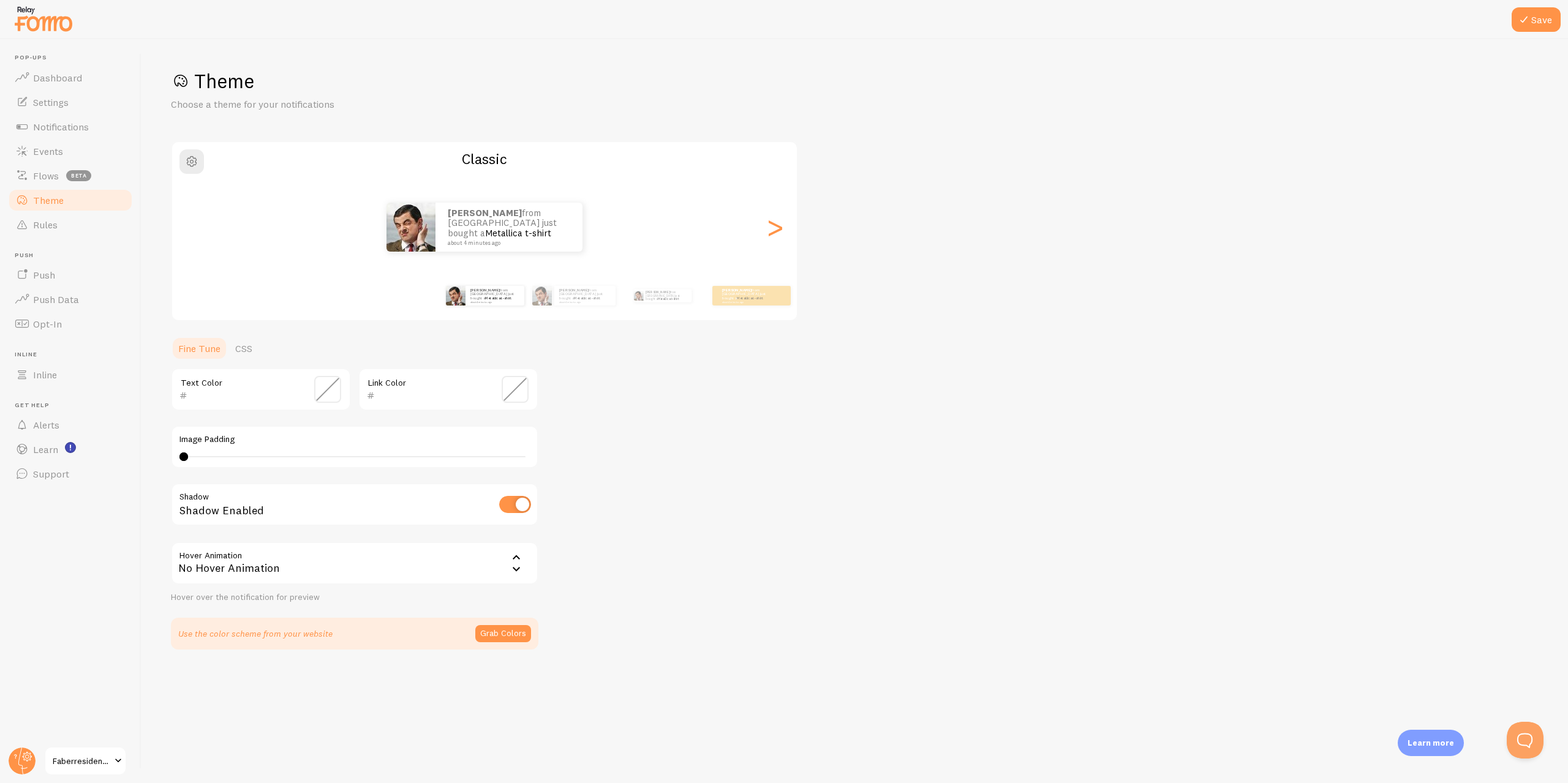
click at [194, 238] on div "<" at bounding box center [194, 227] width 14 height 88
click at [194, 238] on div "Ashley from Singapore just bought a Metallica t-shirt about 4 minutes ago Ashle…" at bounding box center [485, 227] width 625 height 88
click at [194, 238] on div "Ashley from Singapore just bought a Metallica t-shirt about 4 minutes ago" at bounding box center [485, 227] width 625 height 49
click at [718, 300] on div "Ashley from Singapore just bought a Metallica t-shirt about 4 minutes ago" at bounding box center [751, 296] width 78 height 20
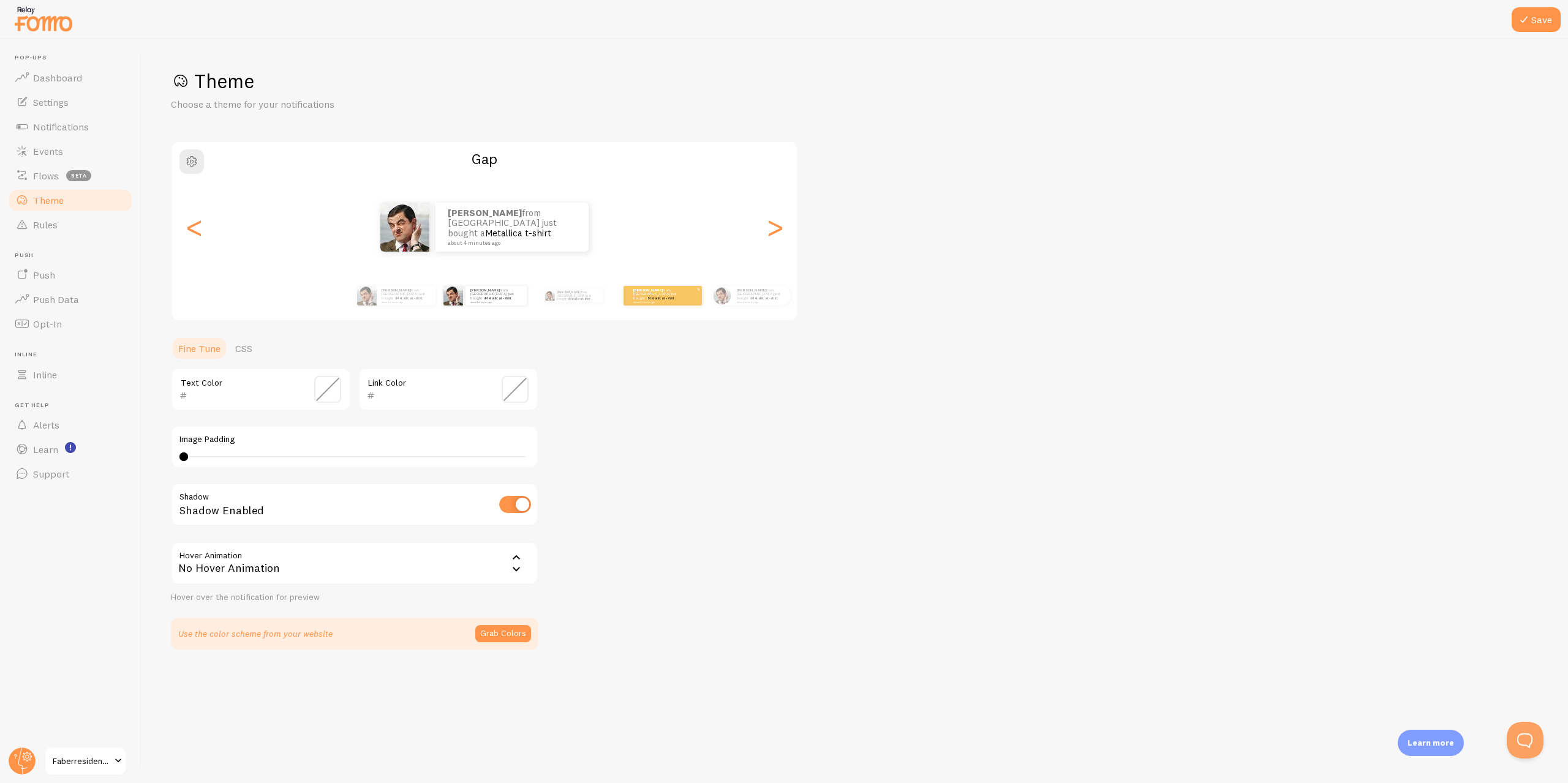
click at [660, 298] on link "Metallica t-shirt" at bounding box center [661, 297] width 26 height 4
click at [640, 306] on div "Ashley from Singapore just bought a Metallica t-shirt about 4 minutes ago" at bounding box center [663, 295] width 79 height 34
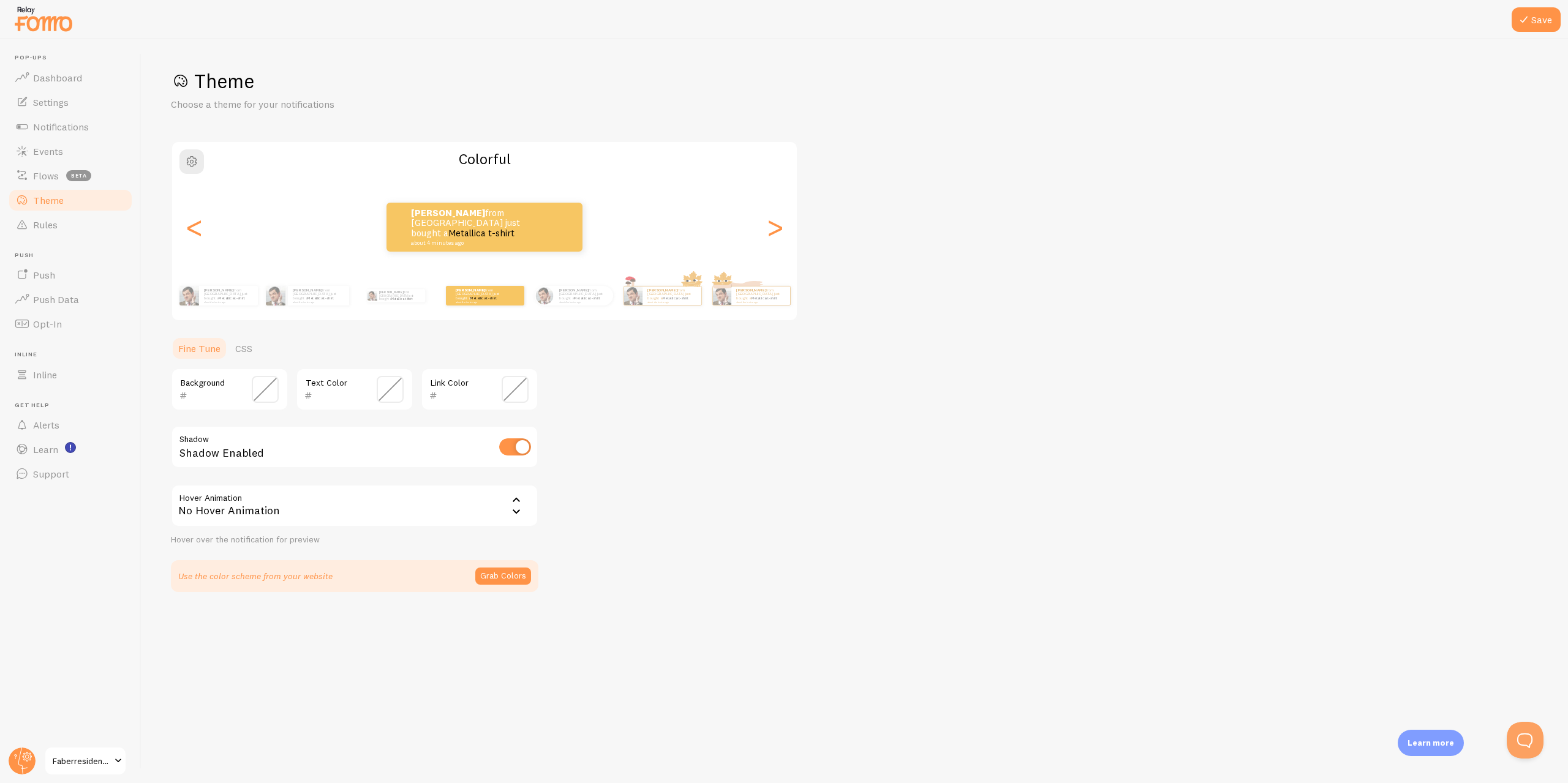
click at [582, 485] on div "Theme Choose a theme for your notifications Colorful Ashley from Singapore just…" at bounding box center [854, 330] width 1368 height 523
click at [267, 394] on span at bounding box center [265, 390] width 27 height 27
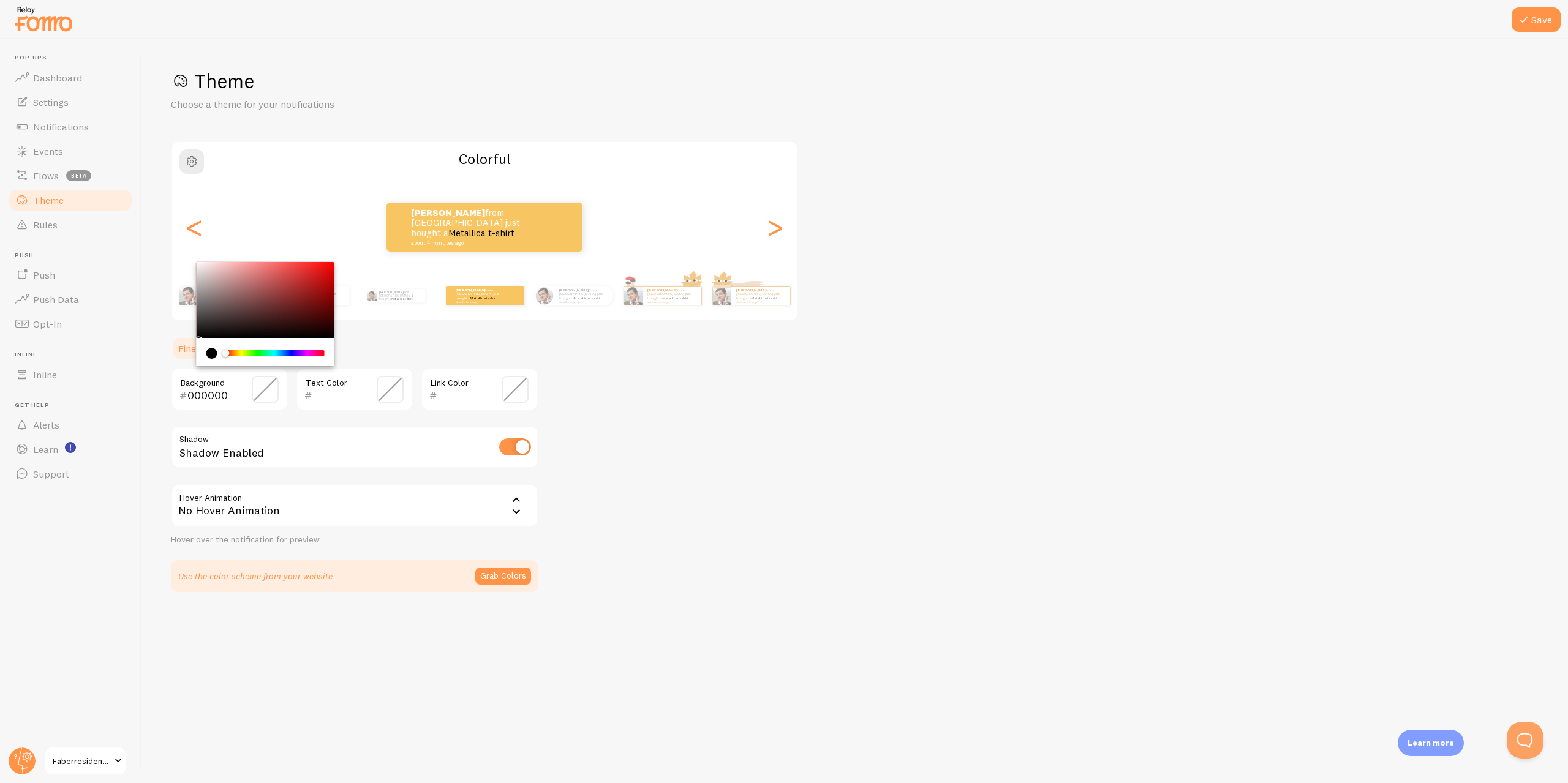
click at [290, 356] on div "Chrome color picker" at bounding box center [275, 353] width 97 height 6
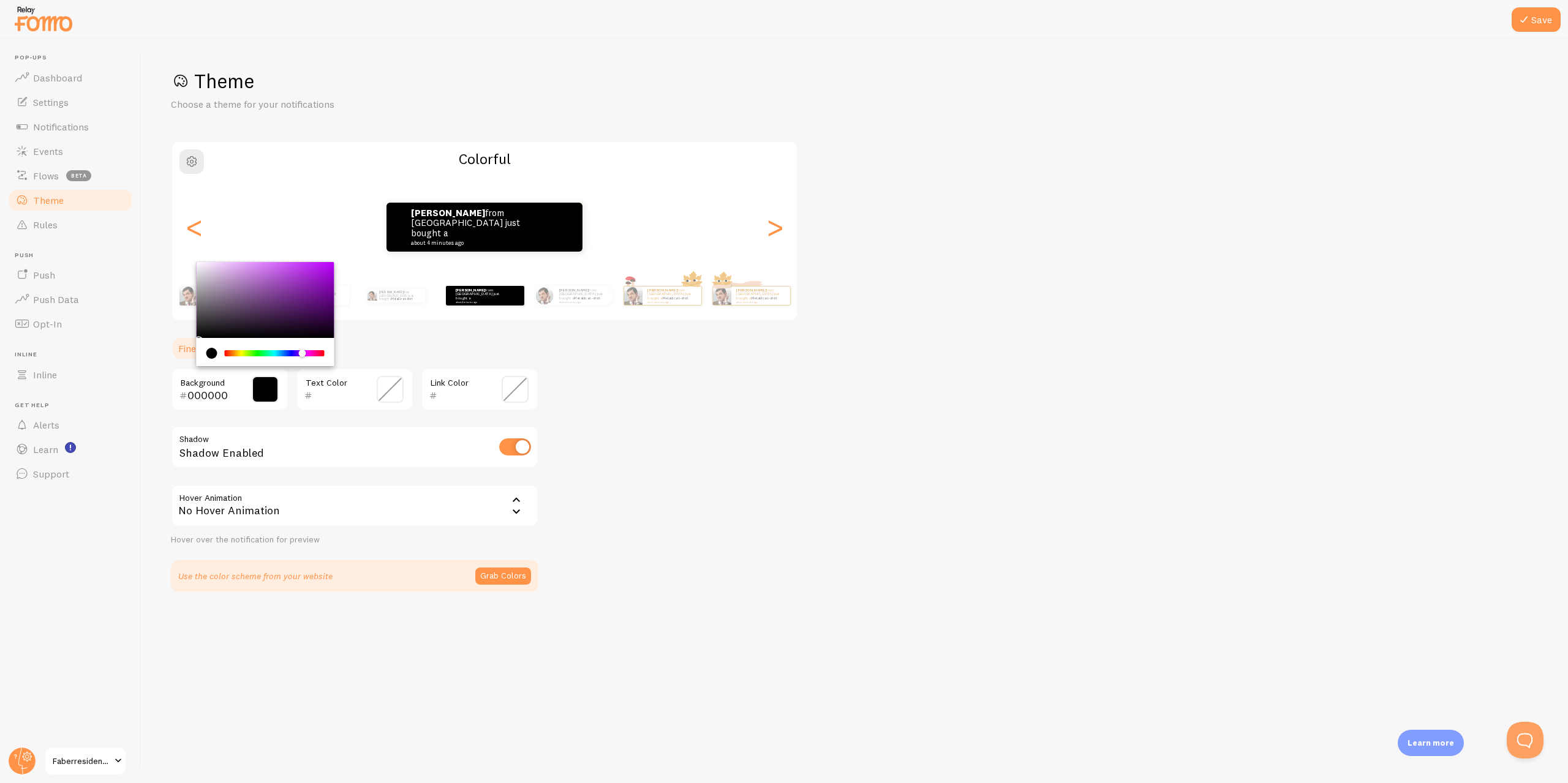
drag, startPoint x: 292, startPoint y: 356, endPoint x: 305, endPoint y: 356, distance: 13.0
click at [305, 356] on div "Chrome color picker" at bounding box center [303, 353] width 7 height 7
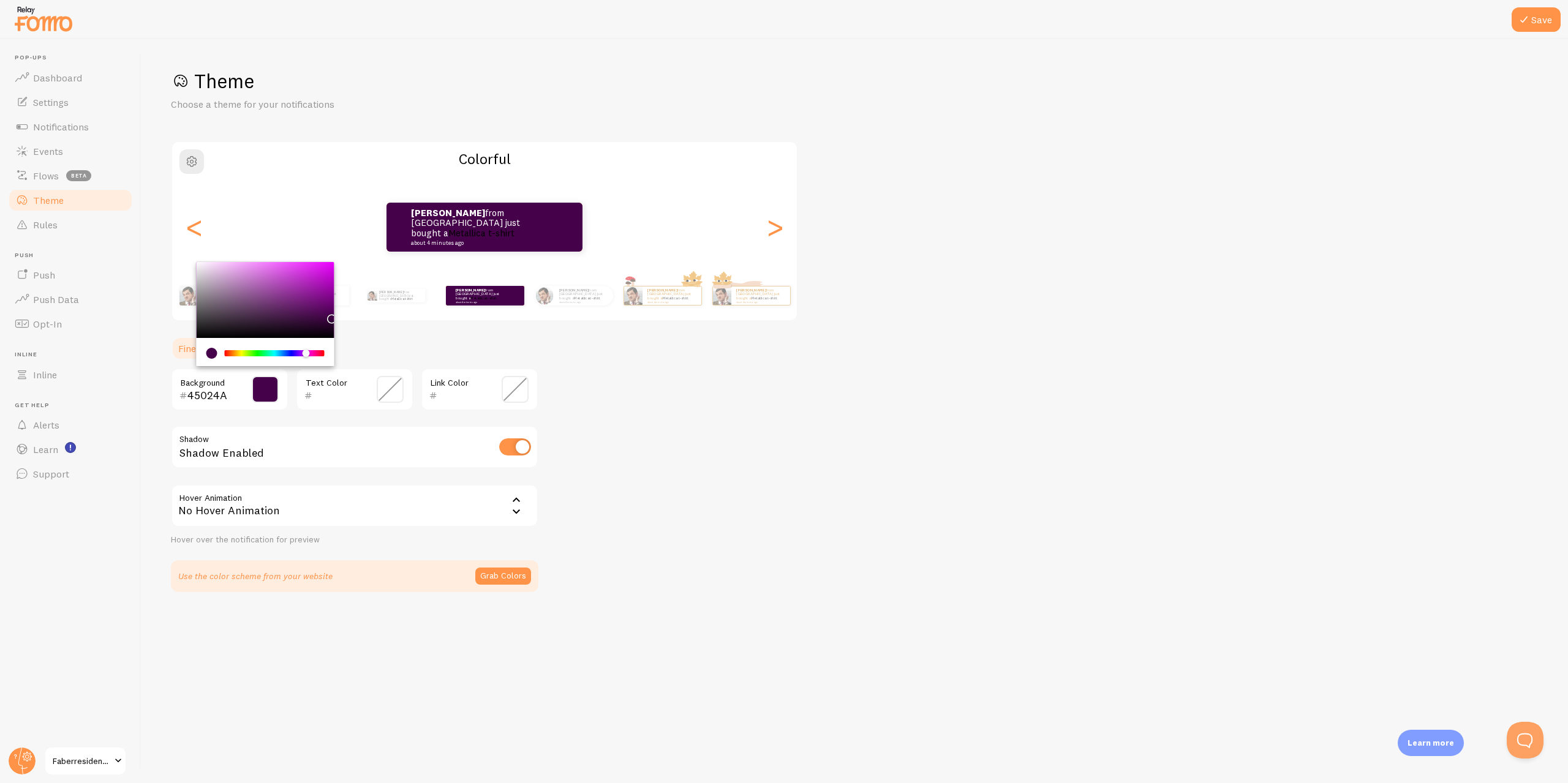
type input "4B0350"
drag, startPoint x: 304, startPoint y: 311, endPoint x: 329, endPoint y: 314, distance: 25.2
click at [329, 314] on div "Chrome color picker" at bounding box center [265, 300] width 137 height 76
click at [776, 435] on div "Theme Choose a theme for your notifications Colorful Ashley from Singapore just…" at bounding box center [854, 330] width 1368 height 523
click at [771, 436] on div "Theme Choose a theme for your notifications Colorful Ashley from Singapore just…" at bounding box center [854, 330] width 1368 height 523
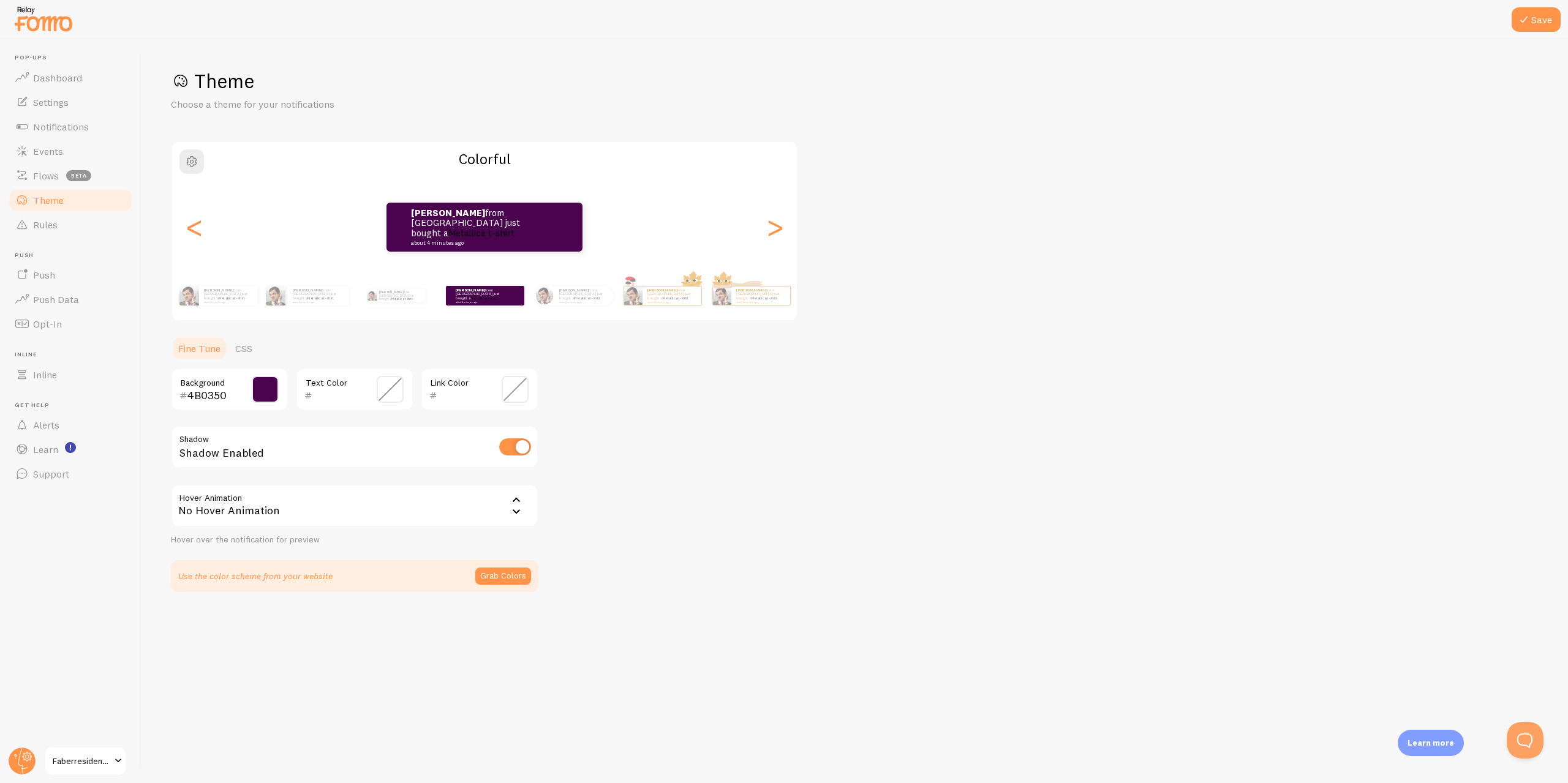
click at [507, 392] on span at bounding box center [515, 390] width 27 height 27
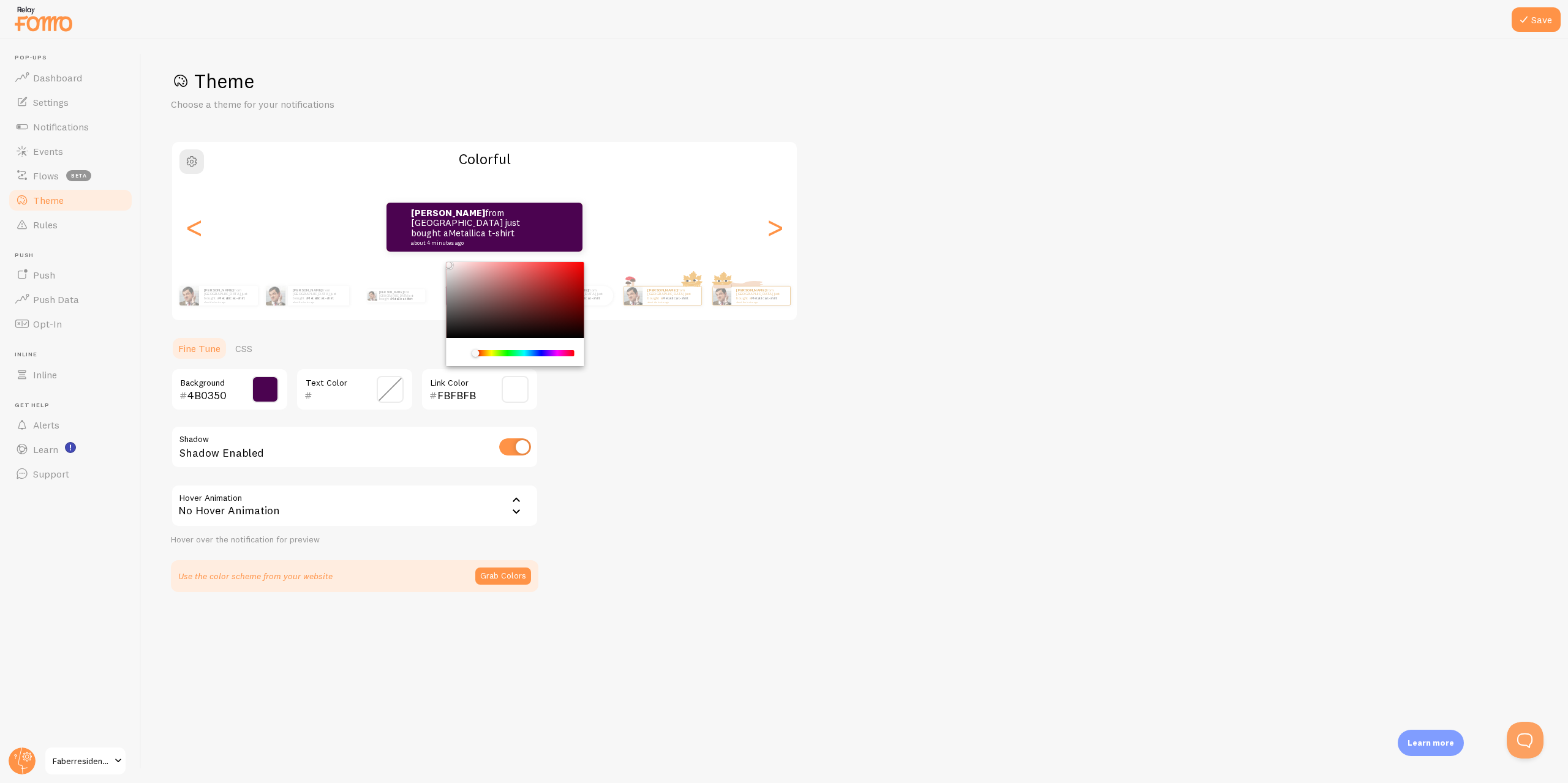
type input "FFFFFF"
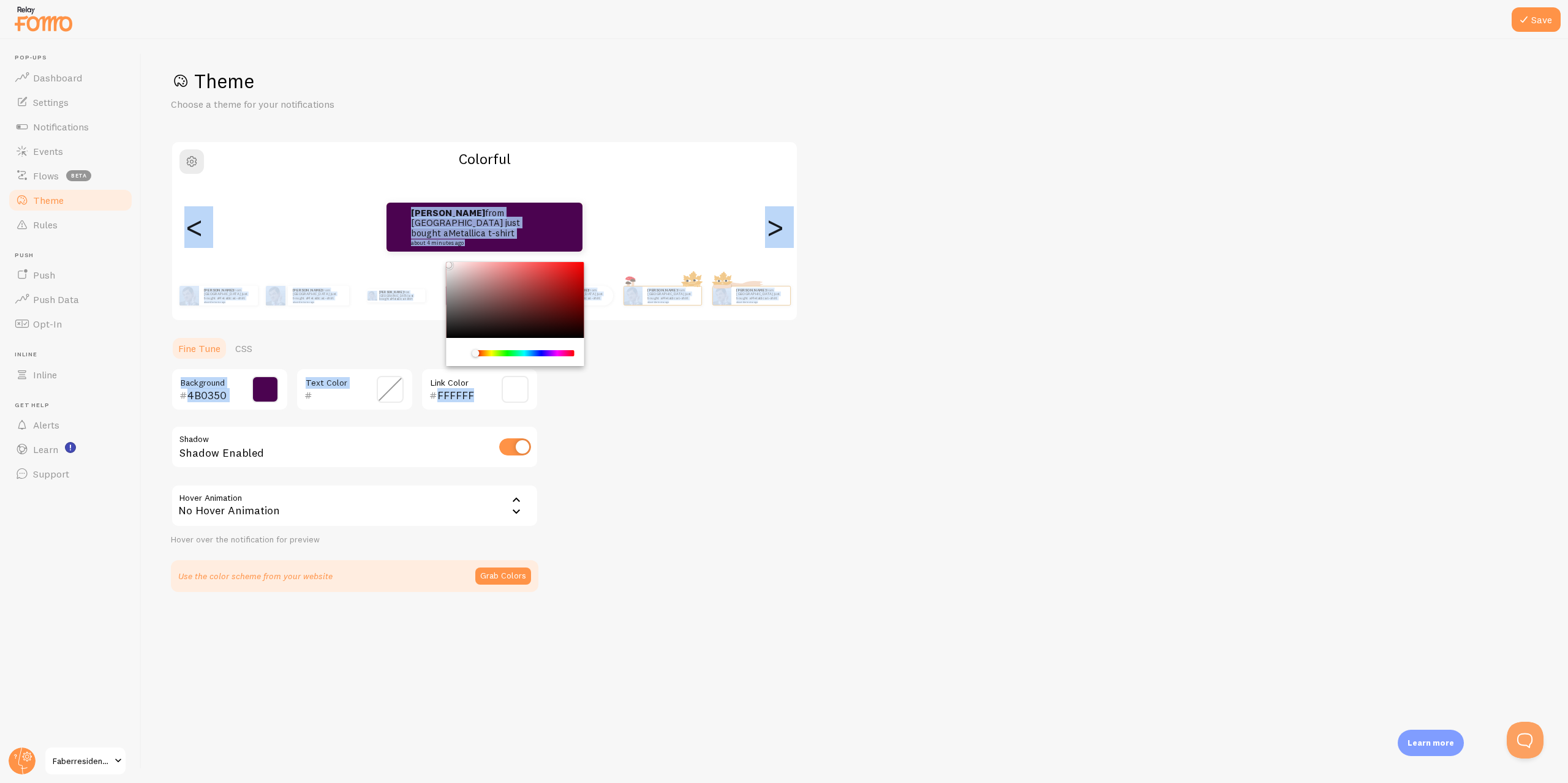
click at [414, 261] on div "Theme Choose a theme for your notifications Colorful Ashley from Singapore just…" at bounding box center [854, 330] width 1368 height 523
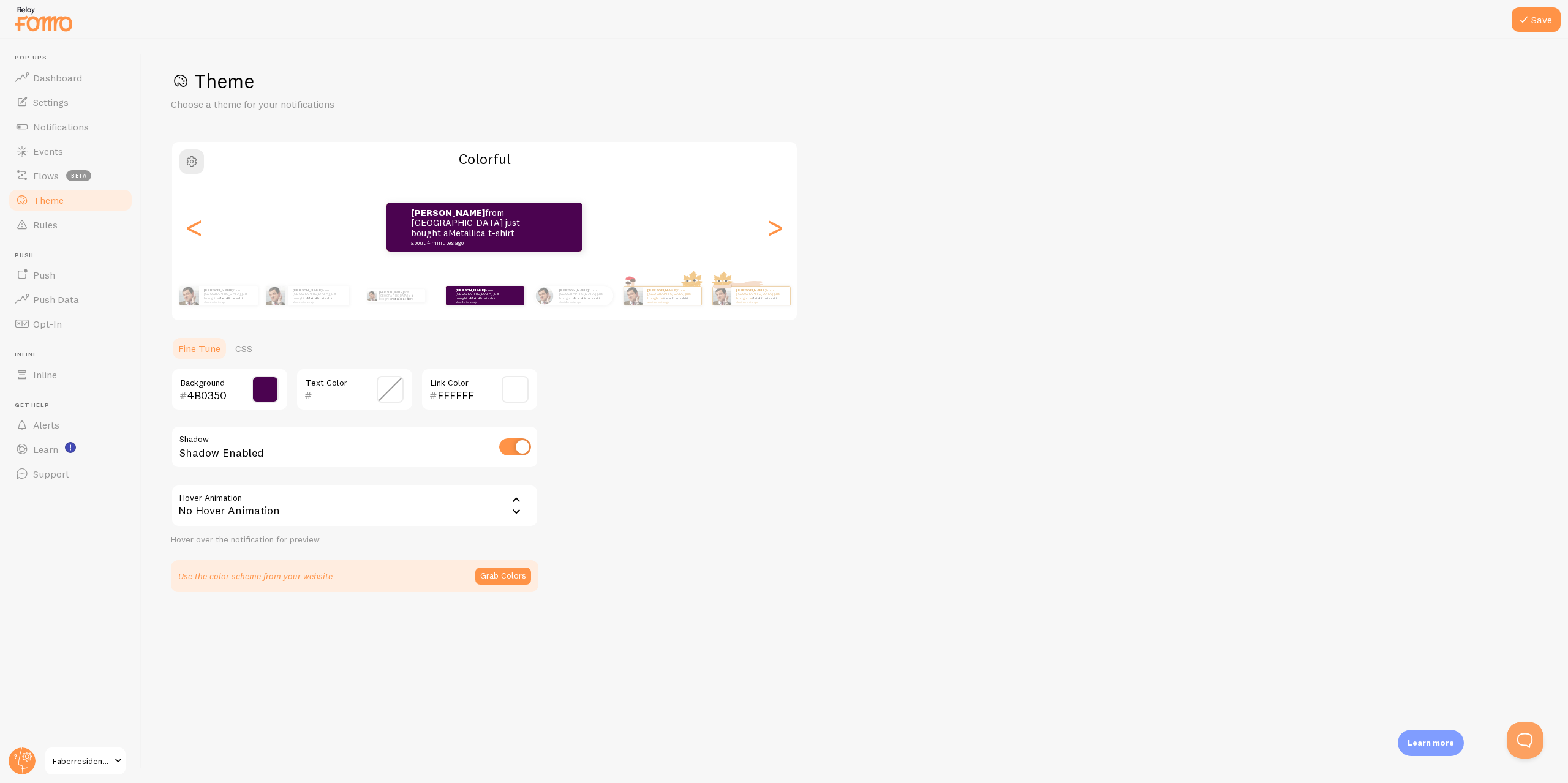
drag, startPoint x: 748, startPoint y: 557, endPoint x: 637, endPoint y: 477, distance: 136.8
click at [724, 545] on div "Theme Choose a theme for your notifications Colorful Ashley from Singapore just…" at bounding box center [854, 330] width 1368 height 523
click at [599, 477] on div "Theme Choose a theme for your notifications Colorful Ashley from Singapore just…" at bounding box center [854, 330] width 1368 height 523
click at [60, 178] on link "Flows beta" at bounding box center [70, 175] width 127 height 24
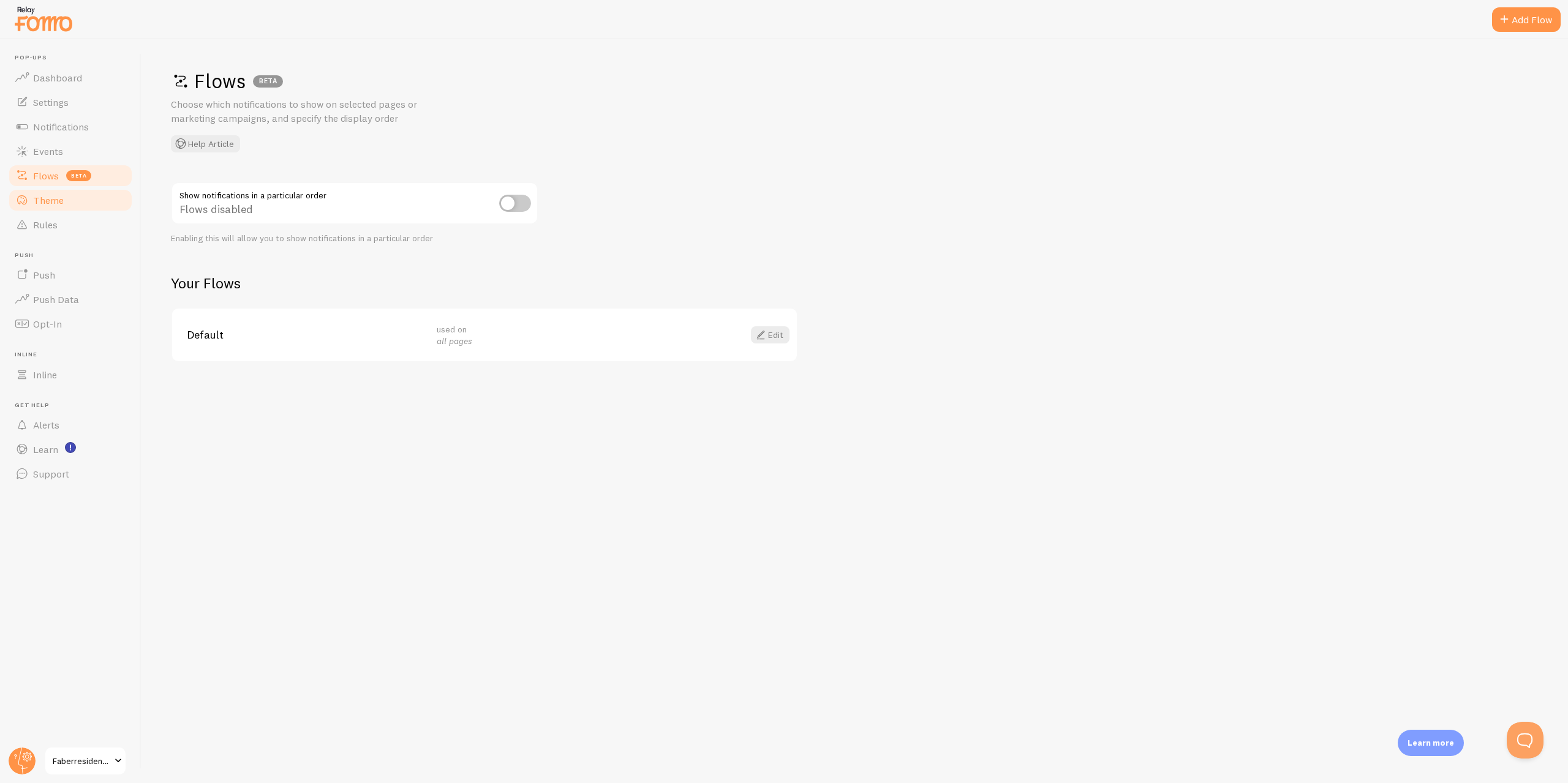
click at [49, 198] on span "Theme" at bounding box center [48, 200] width 31 height 13
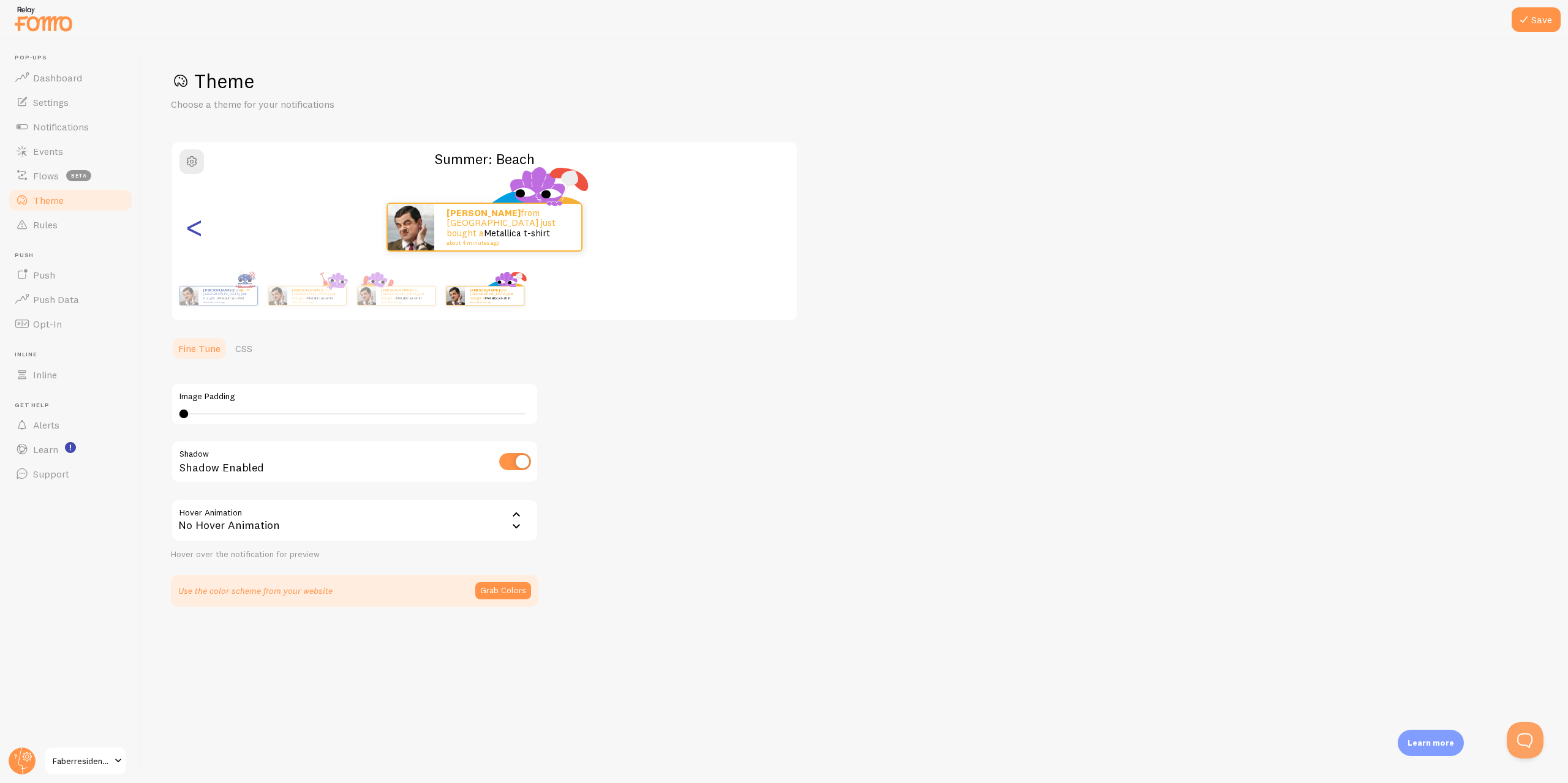
click at [201, 249] on div "<" at bounding box center [194, 227] width 14 height 88
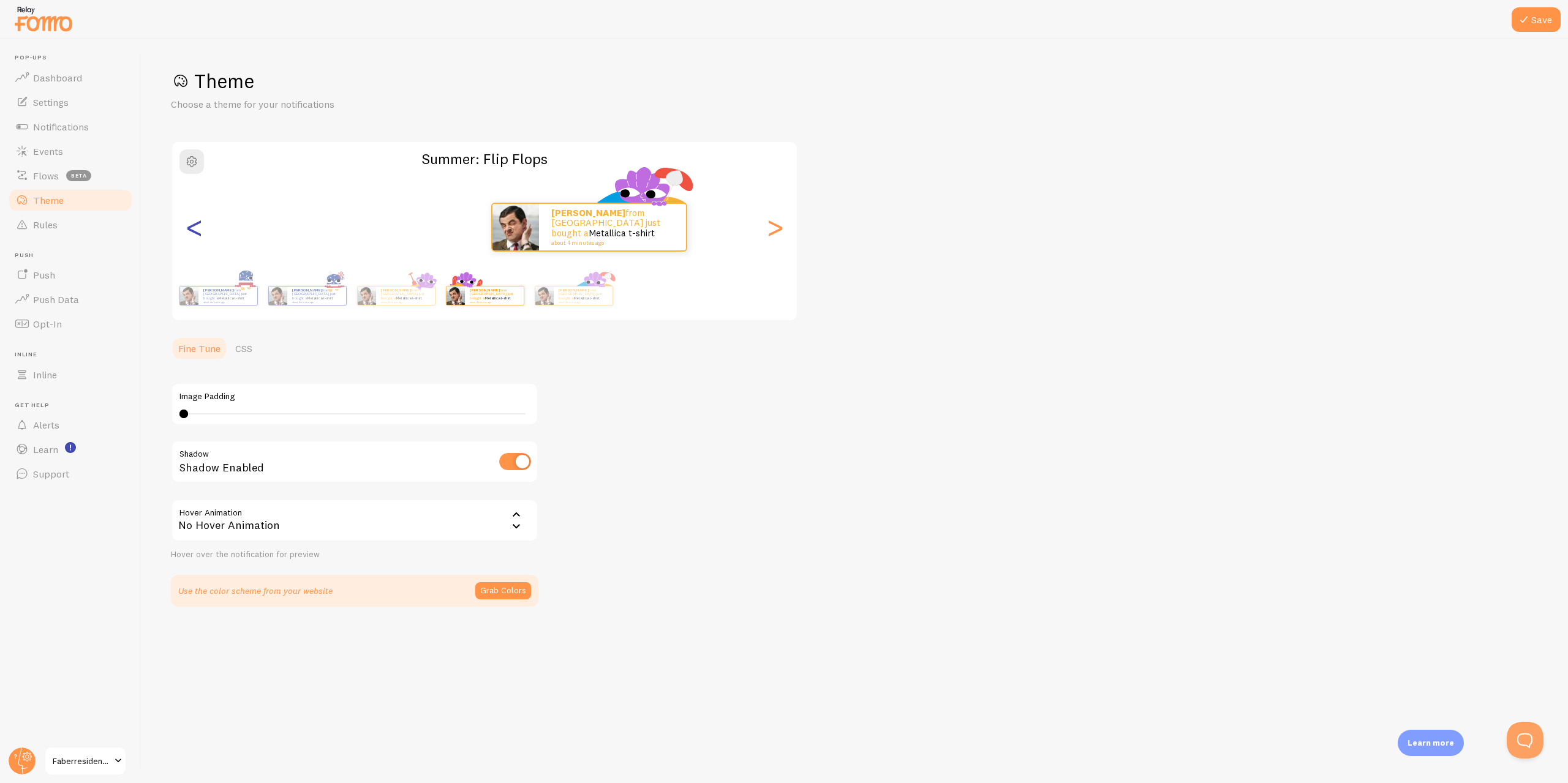
click at [201, 243] on div "<" at bounding box center [194, 227] width 14 height 88
click at [199, 231] on div "<" at bounding box center [194, 227] width 14 height 88
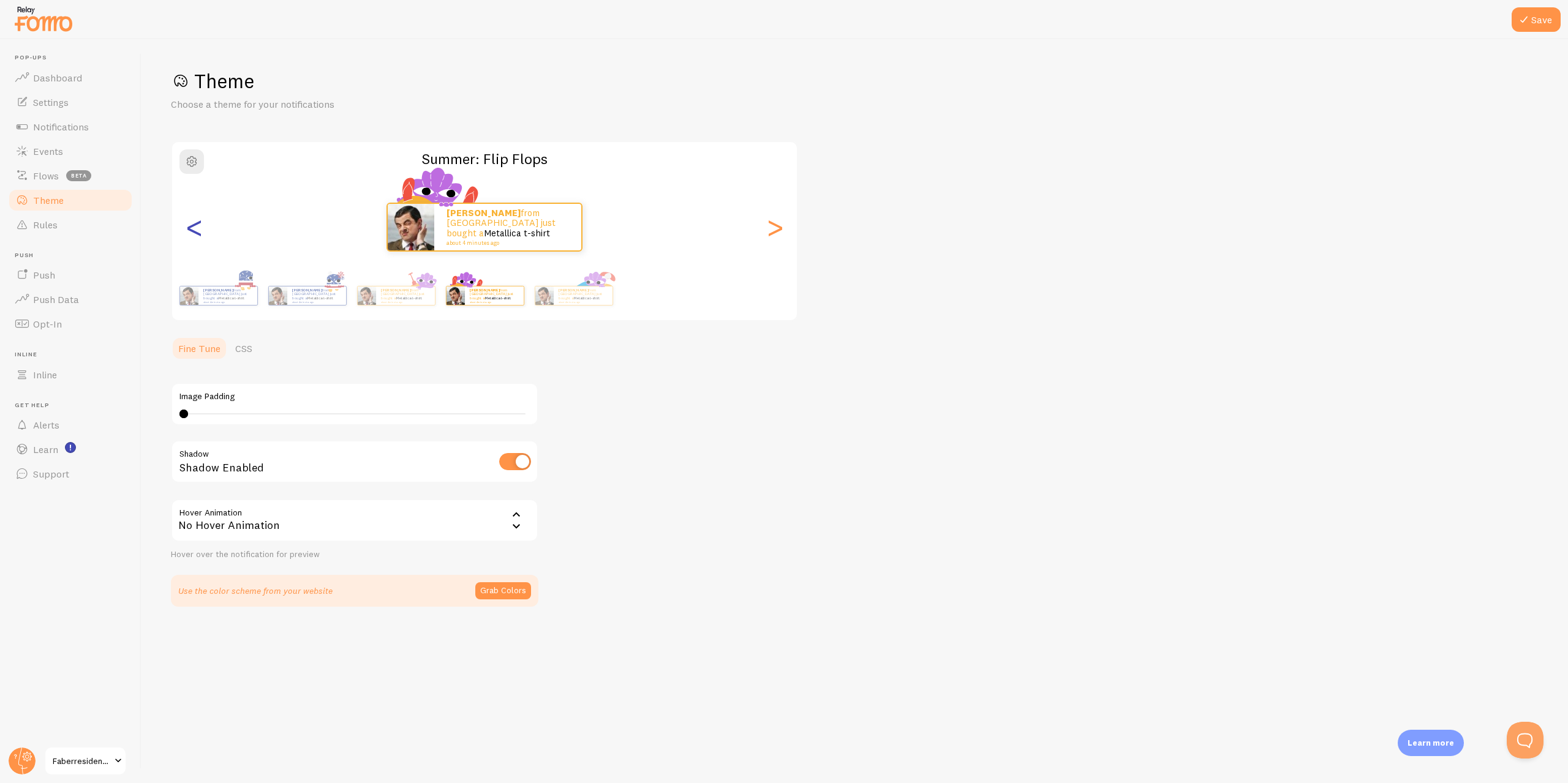
click at [199, 231] on div "<" at bounding box center [194, 227] width 14 height 88
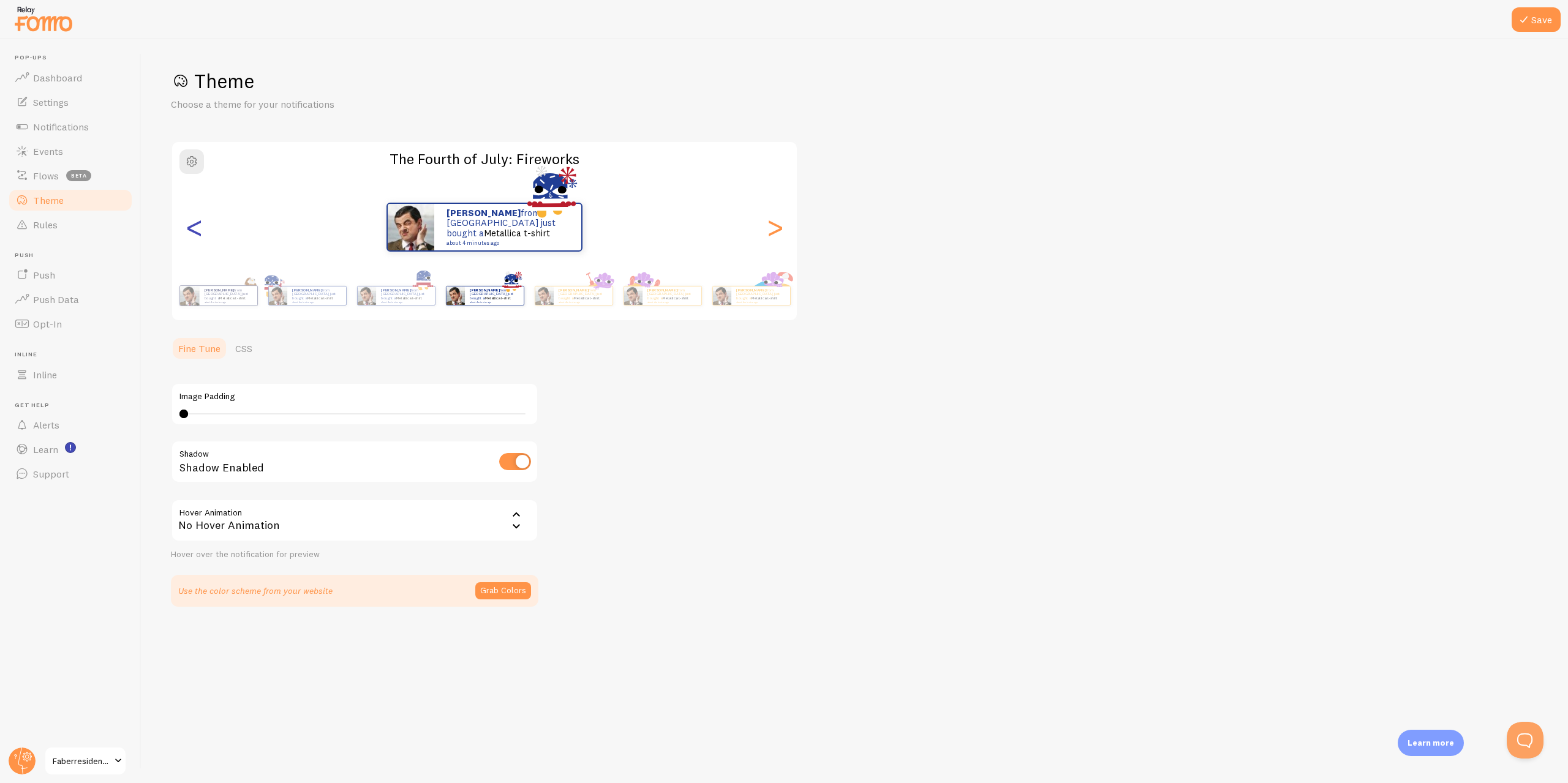
click at [199, 232] on div "<" at bounding box center [194, 227] width 14 height 88
click at [201, 234] on div "<" at bounding box center [194, 227] width 14 height 88
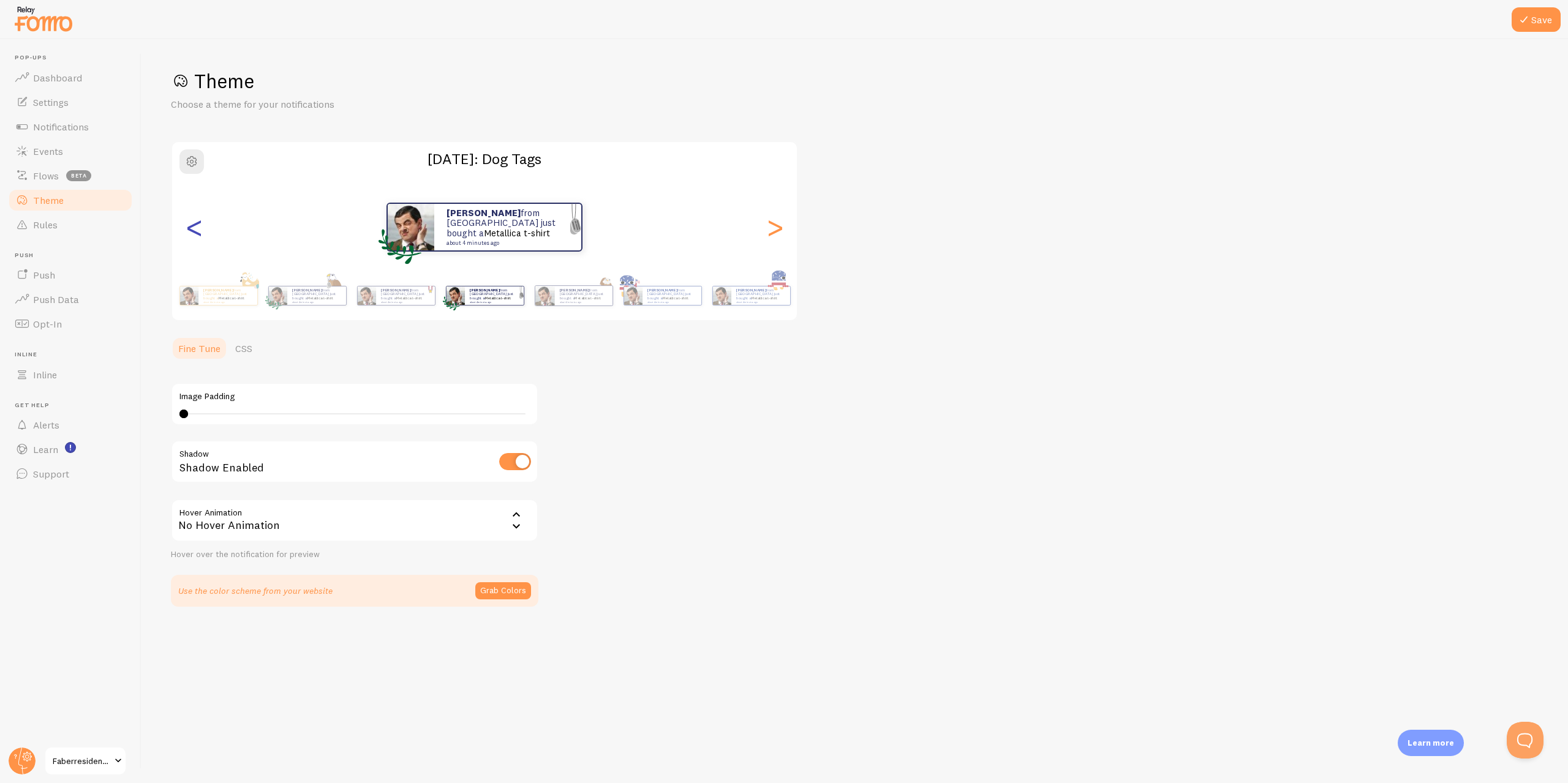
click at [201, 234] on div "<" at bounding box center [194, 227] width 14 height 88
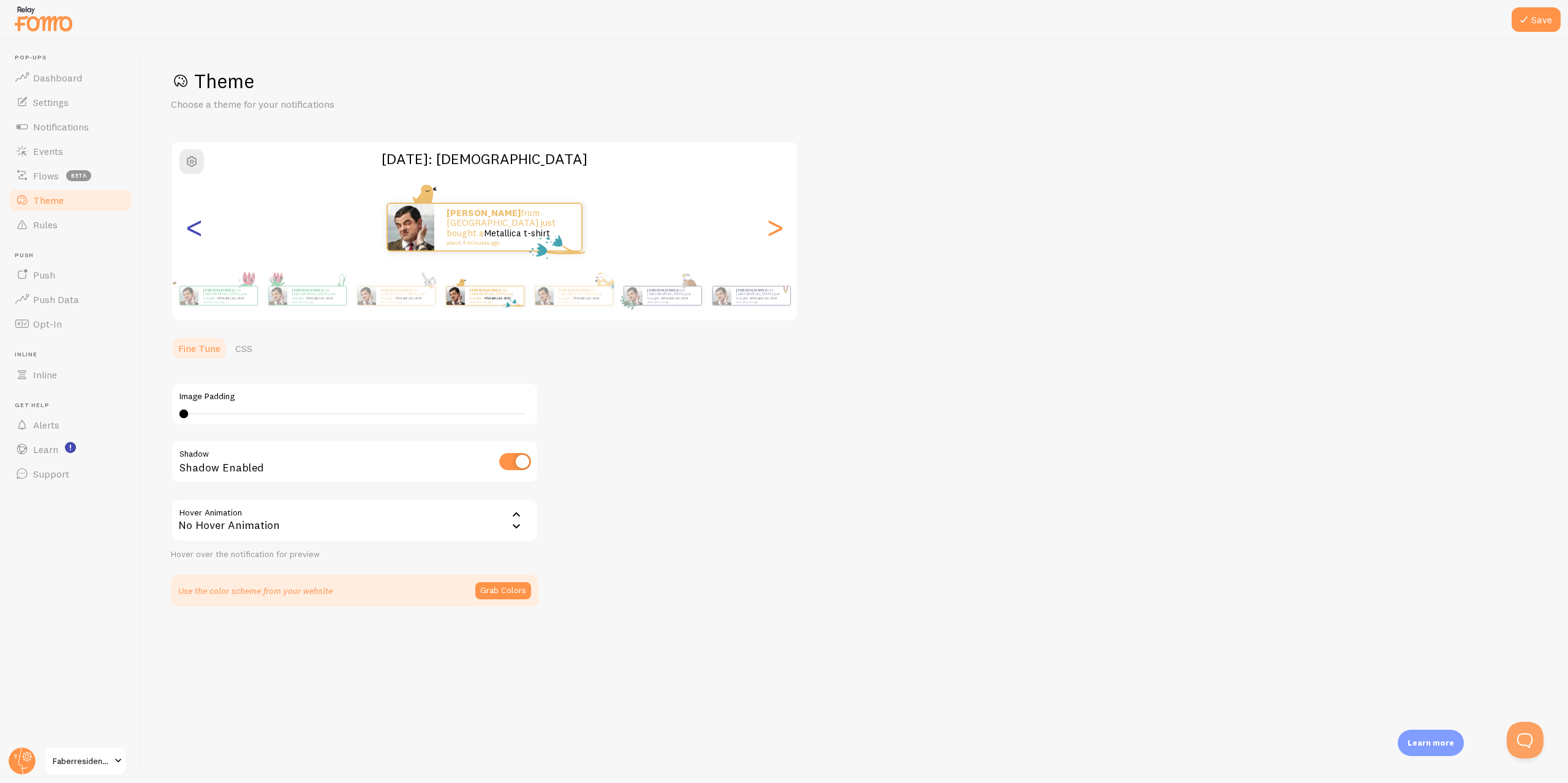
click at [201, 234] on div "<" at bounding box center [194, 227] width 14 height 88
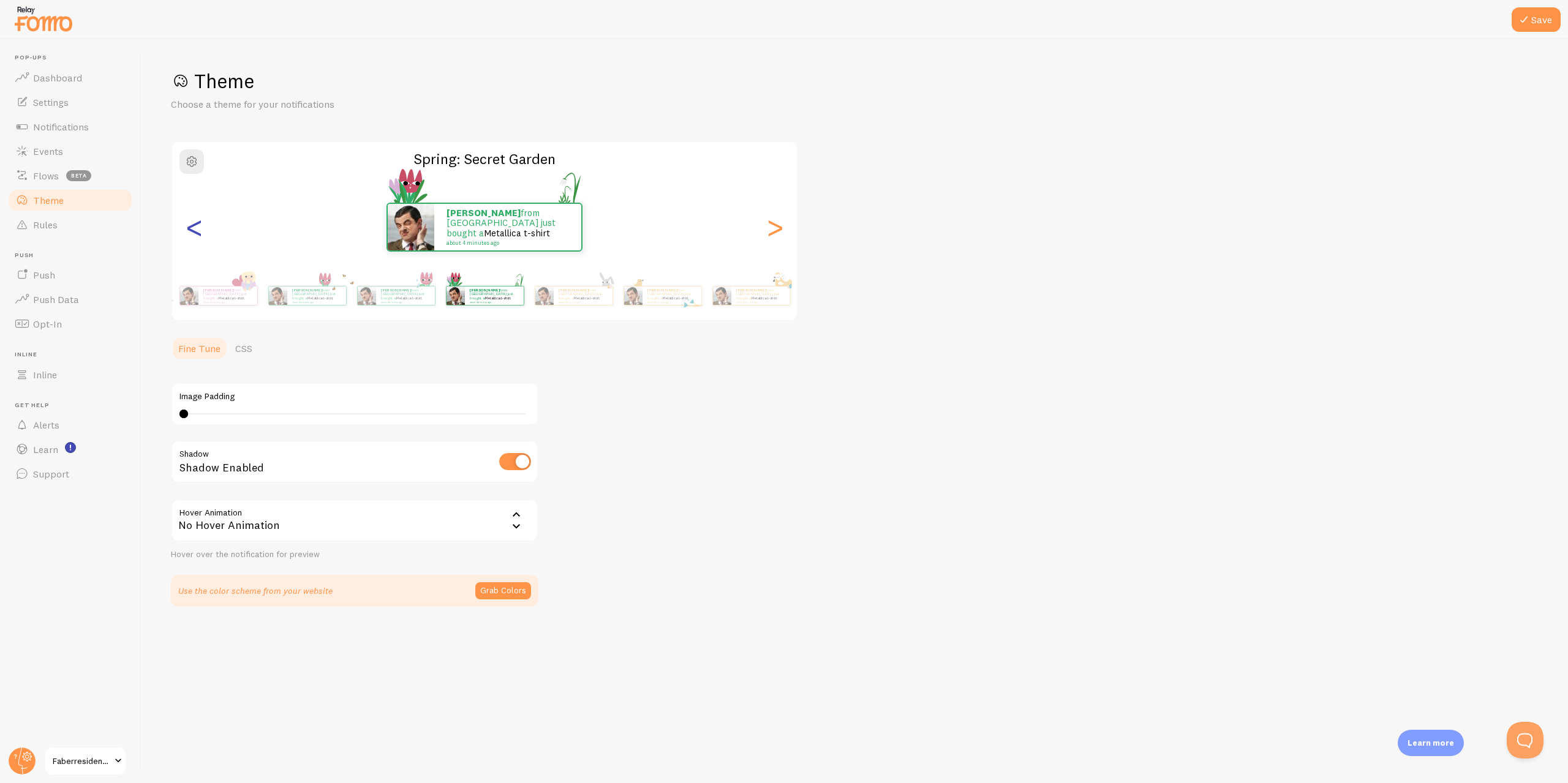
click at [201, 234] on div "<" at bounding box center [194, 227] width 14 height 88
click at [201, 235] on div "<" at bounding box center [194, 227] width 14 height 88
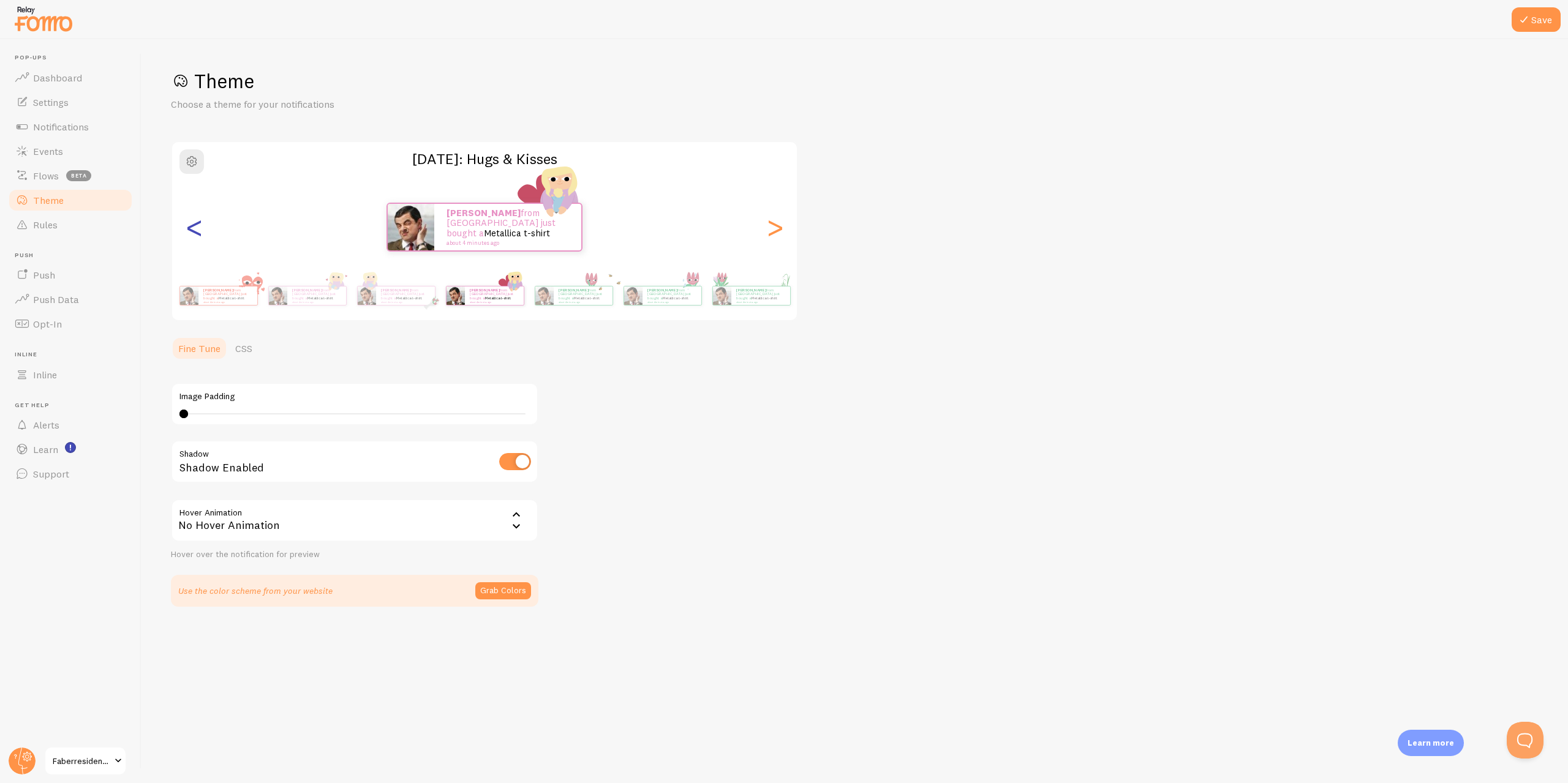
click at [201, 235] on div "<" at bounding box center [194, 227] width 14 height 88
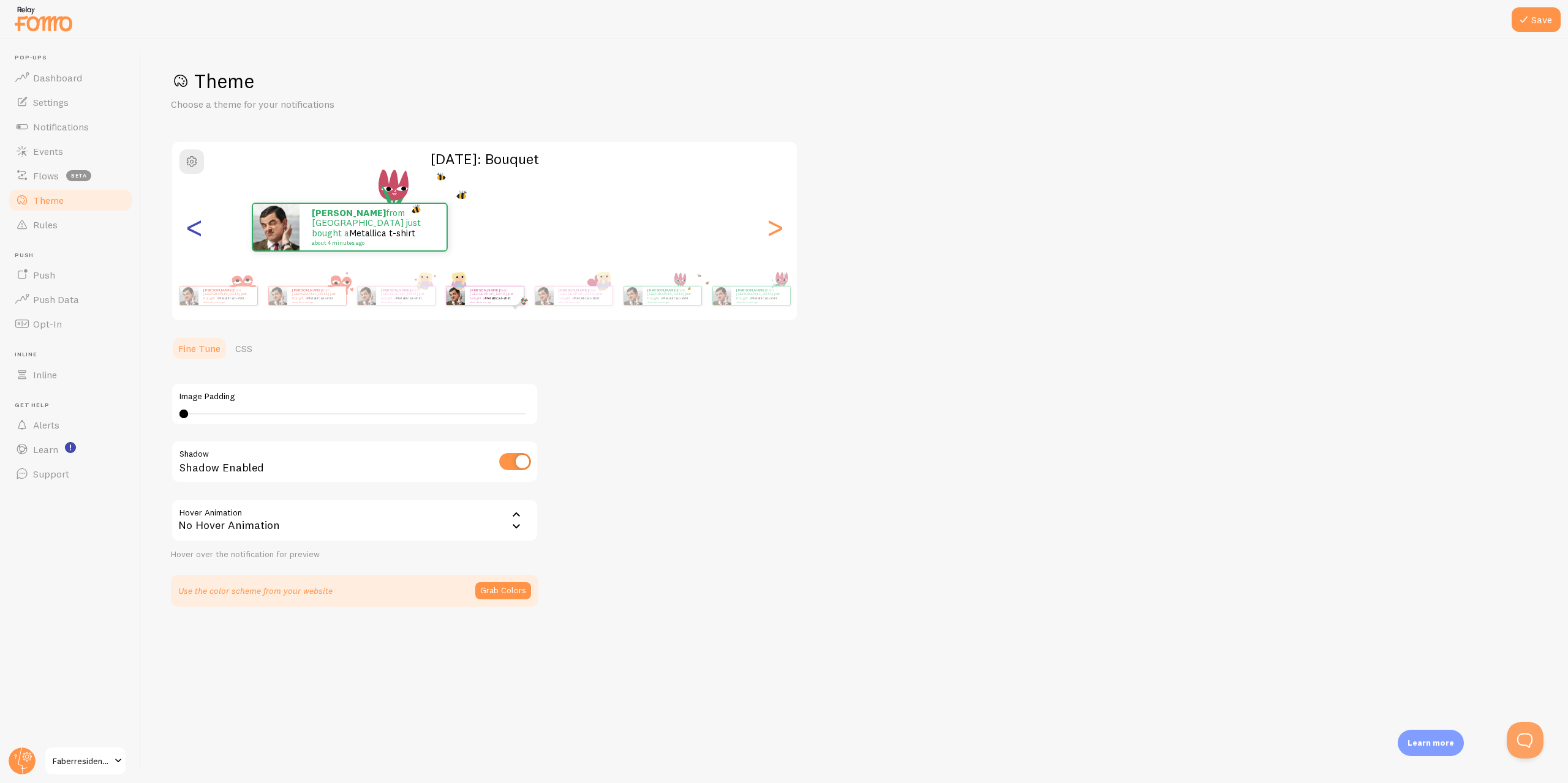
click at [201, 242] on div "<" at bounding box center [194, 227] width 14 height 88
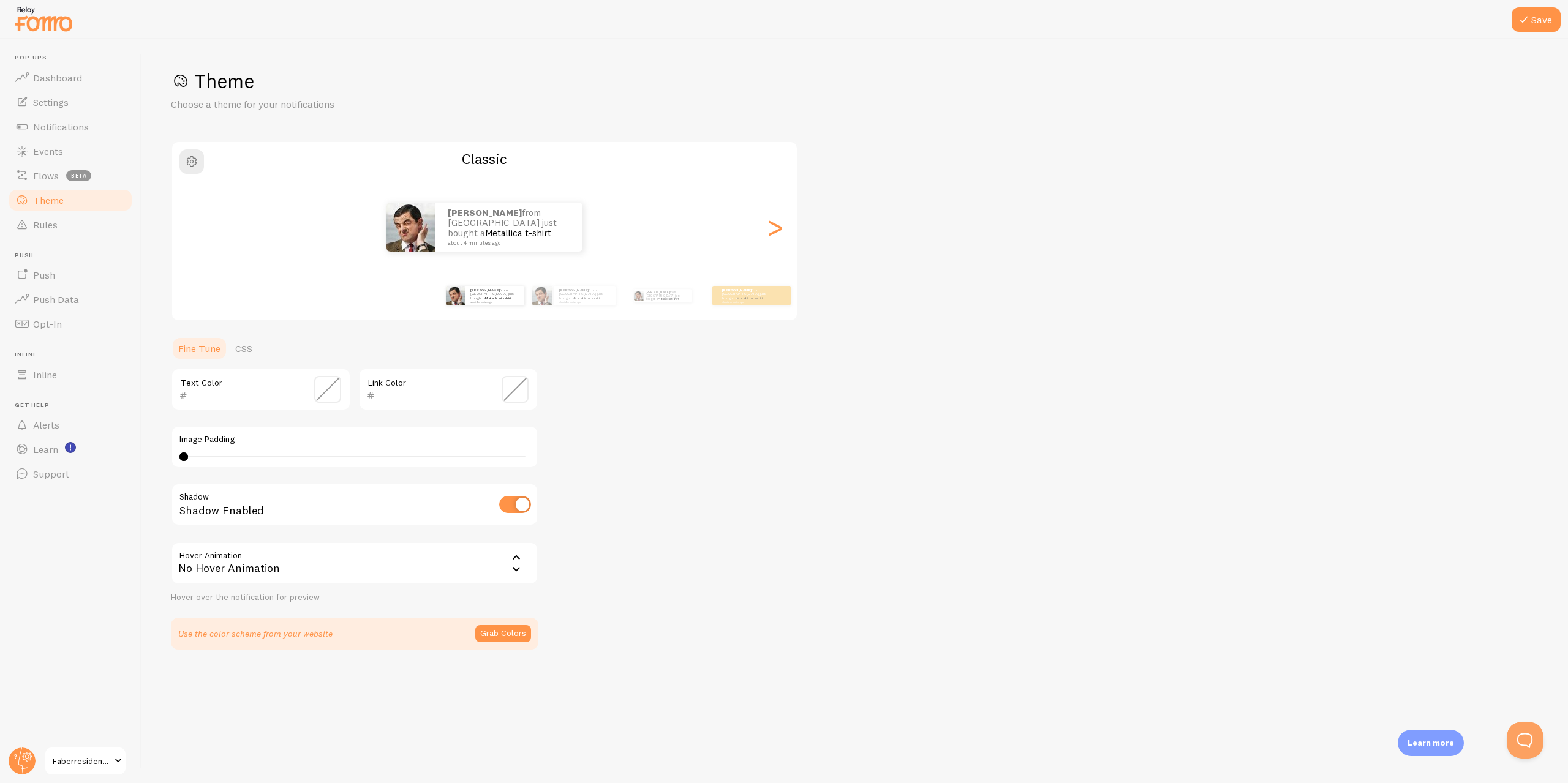
click at [203, 242] on div "Ashley from Singapore just bought a Metallica t-shirt about 4 minutes ago Ashle…" at bounding box center [485, 227] width 625 height 88
click at [768, 305] on div "Ashley from Singapore just bought a Metallica t-shirt about 4 minutes ago" at bounding box center [751, 296] width 78 height 20
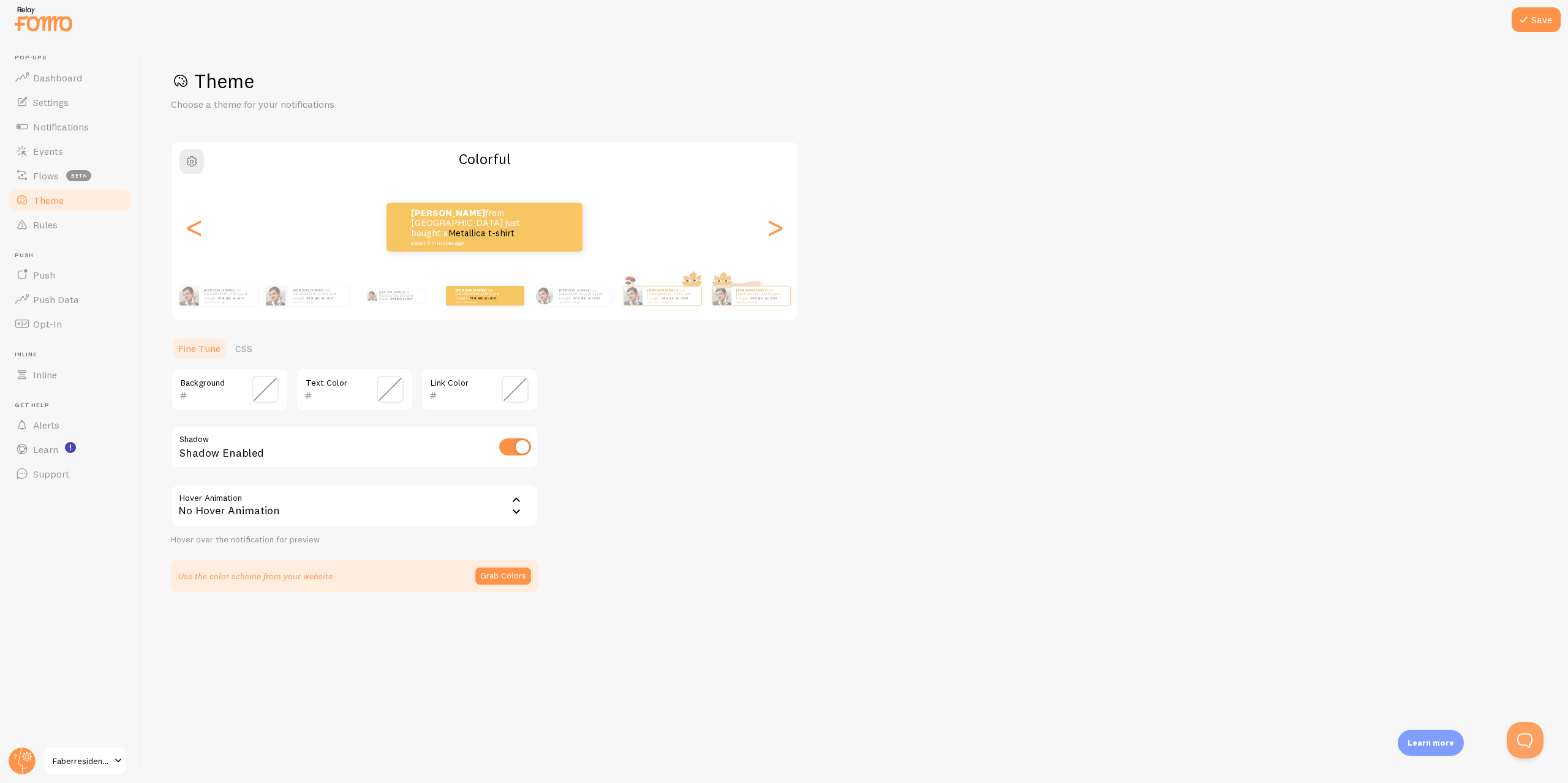
click at [257, 401] on span at bounding box center [265, 390] width 27 height 27
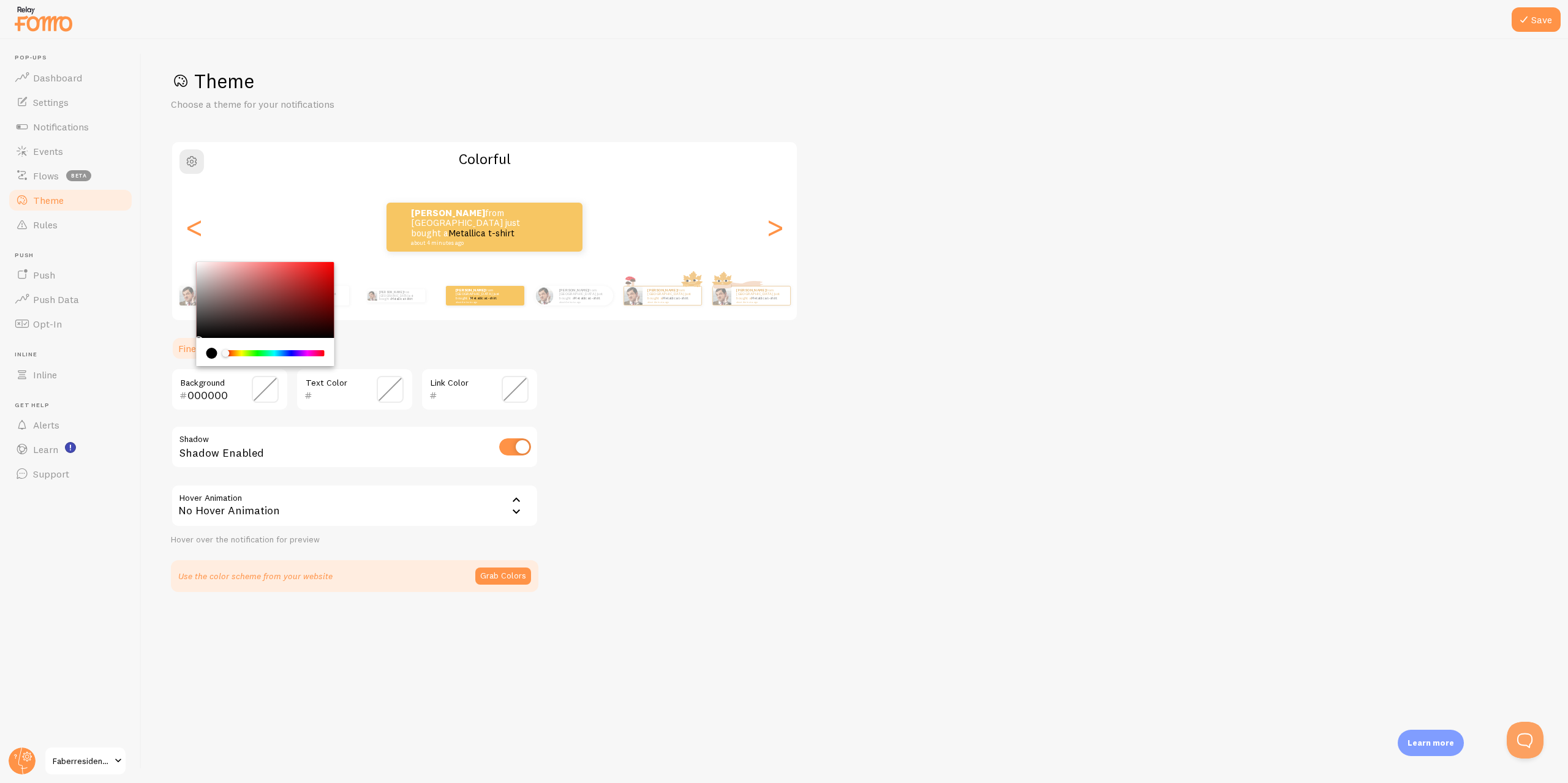
click at [302, 353] on div "Chrome color picker" at bounding box center [275, 353] width 97 height 6
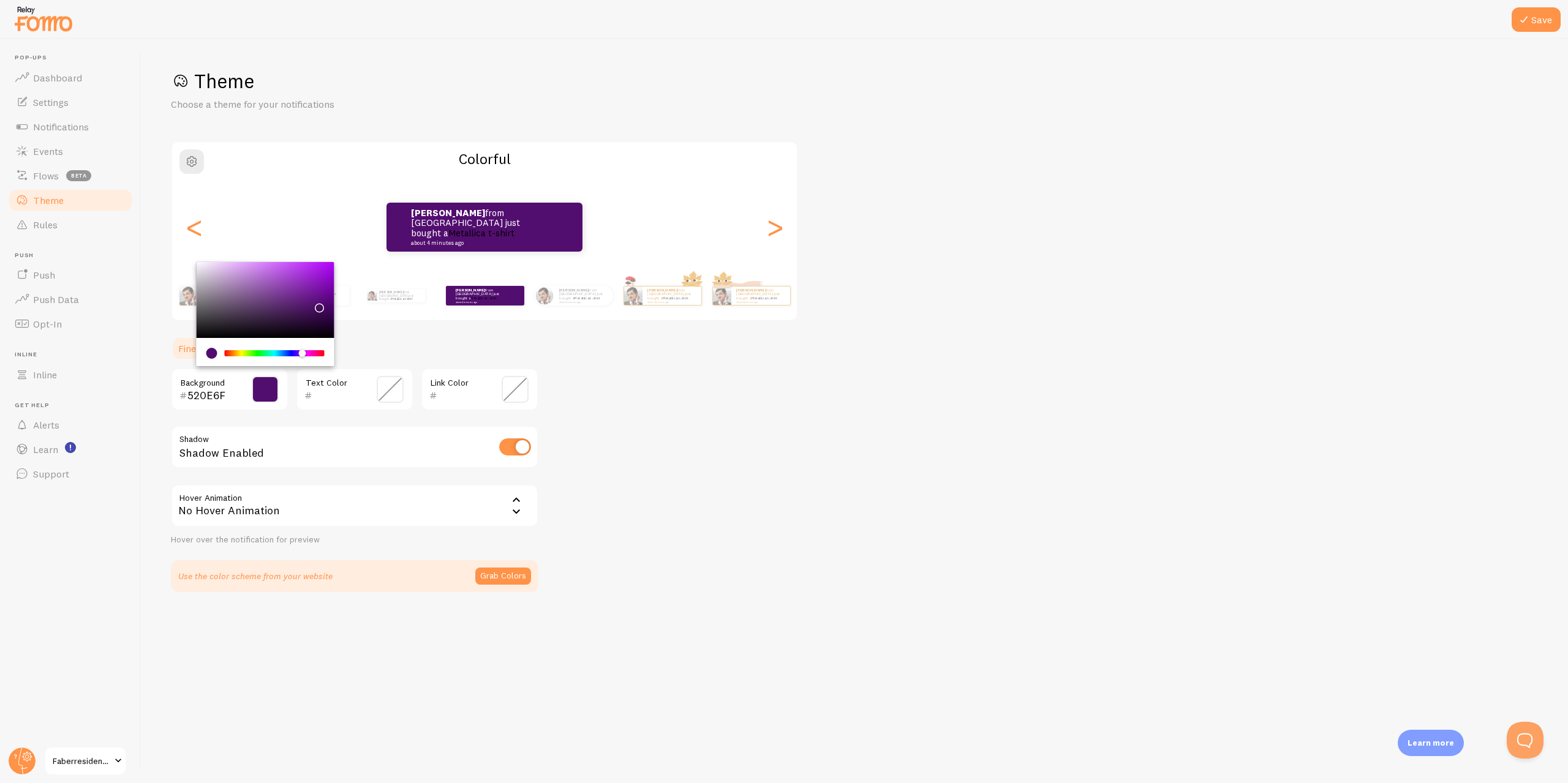
type input "490C63"
drag, startPoint x: 309, startPoint y: 312, endPoint x: 317, endPoint y: 309, distance: 8.5
click at [317, 309] on div "Chrome color picker" at bounding box center [265, 300] width 137 height 76
click at [507, 390] on span at bounding box center [515, 390] width 27 height 27
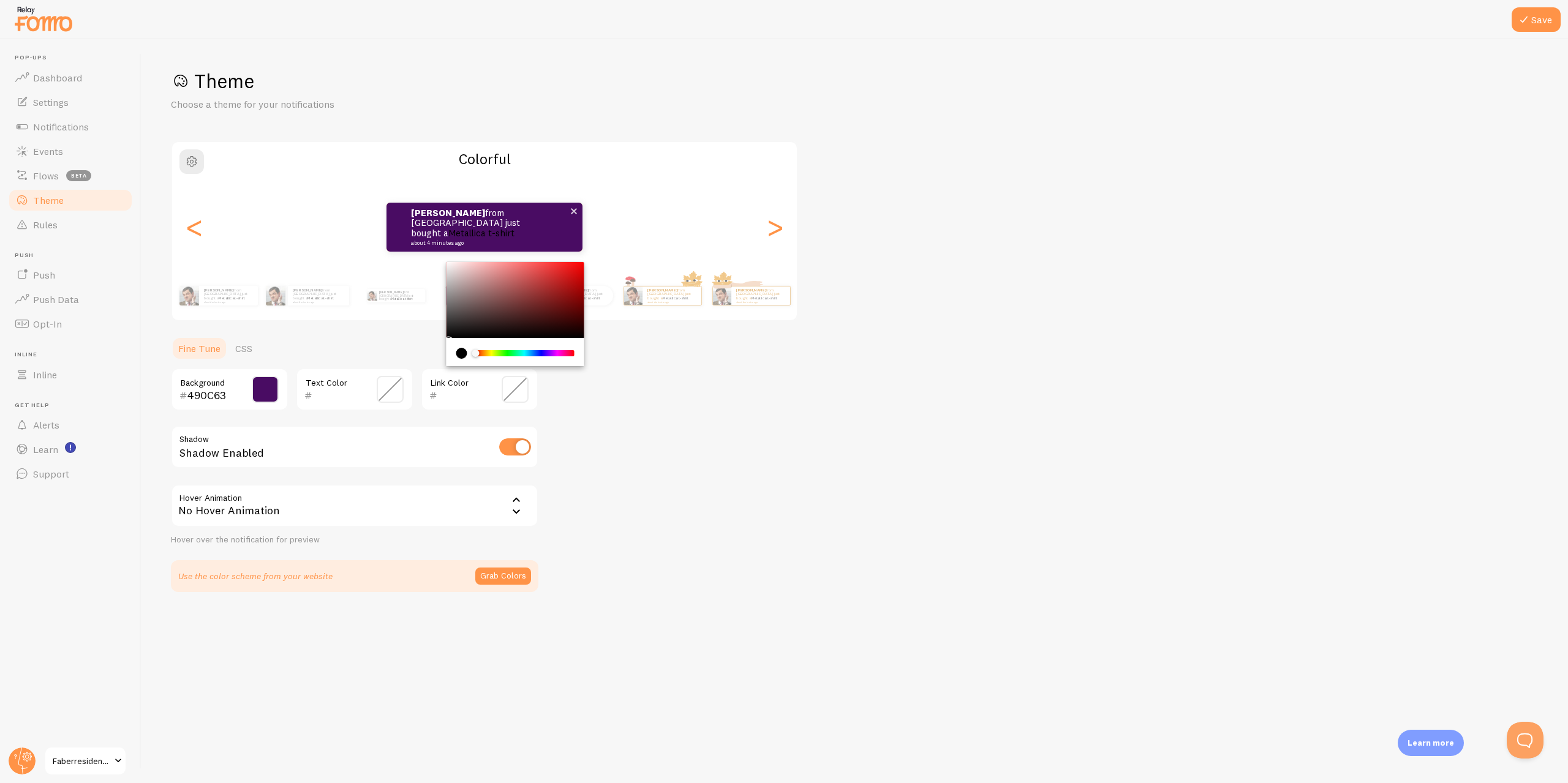
type input "FFFFFF"
click at [416, 232] on div "Theme Choose a theme for your notifications Colorful Ashley from Singapore just…" at bounding box center [854, 330] width 1368 height 523
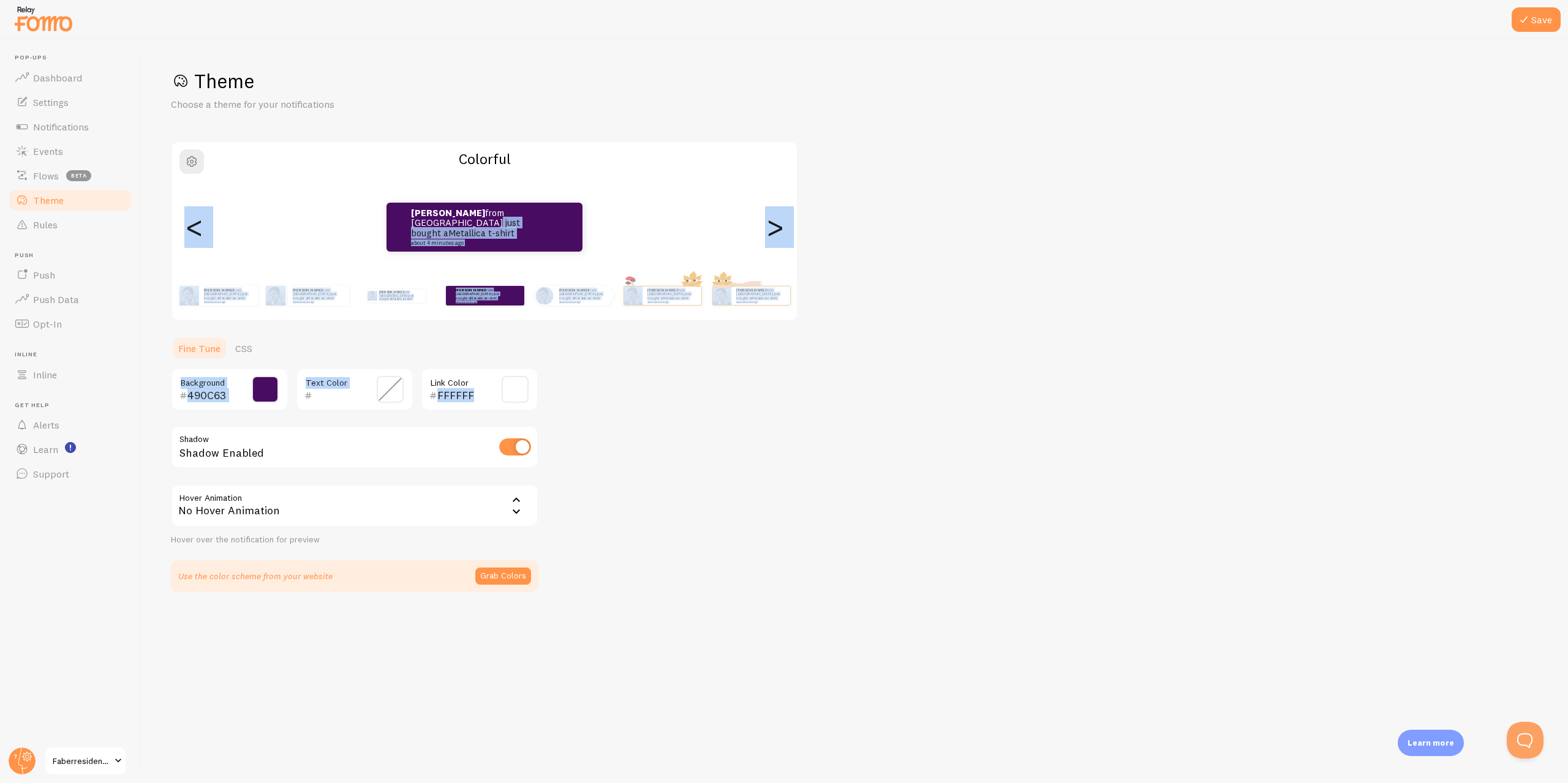
click at [886, 323] on div "Theme Choose a theme for your notifications Colorful Ashley from Singapore just…" at bounding box center [854, 330] width 1368 height 523
click at [891, 319] on div "Theme Choose a theme for your notifications Colorful Ashley from Singapore just…" at bounding box center [854, 330] width 1368 height 523
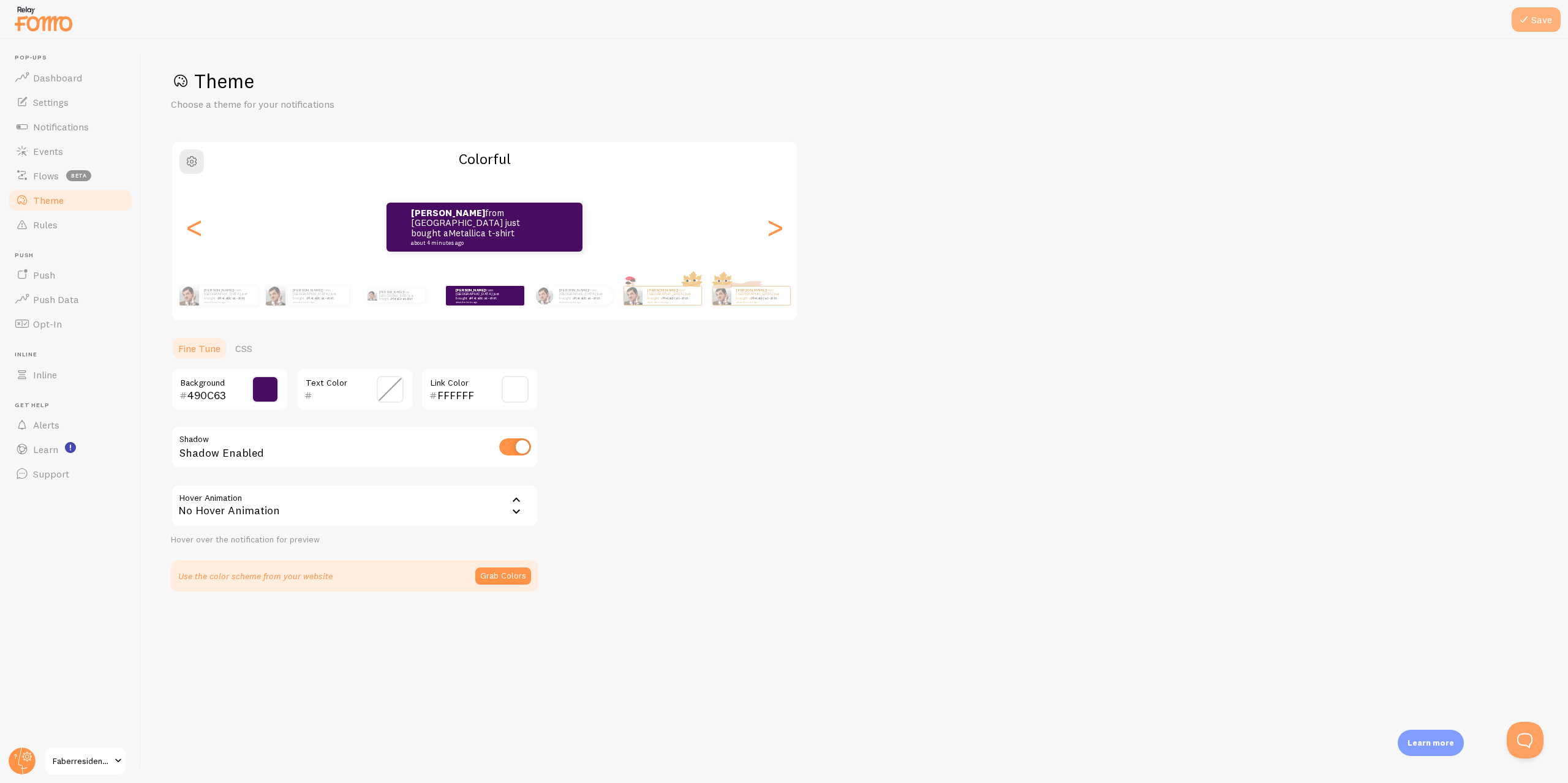
click at [1521, 14] on icon at bounding box center [1524, 20] width 14 height 14
click at [1528, 16] on icon at bounding box center [1524, 20] width 14 height 14
click at [859, 444] on div "Theme Choose a theme for your notifications Colorful Ashley from Singapore just…" at bounding box center [854, 330] width 1368 height 523
click at [71, 101] on link "Settings" at bounding box center [70, 101] width 127 height 24
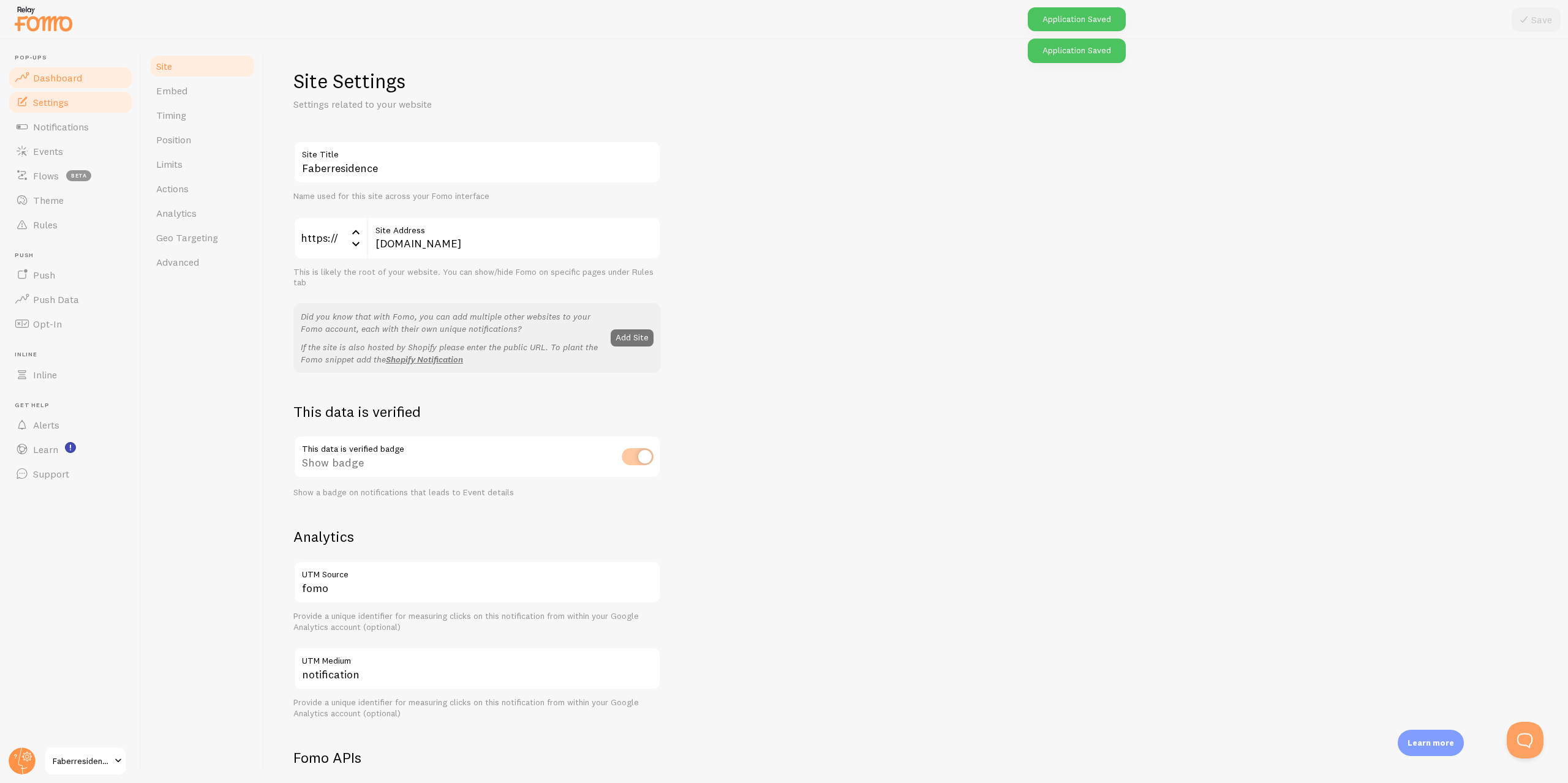
click at [67, 83] on span "Dashboard" at bounding box center [57, 78] width 49 height 13
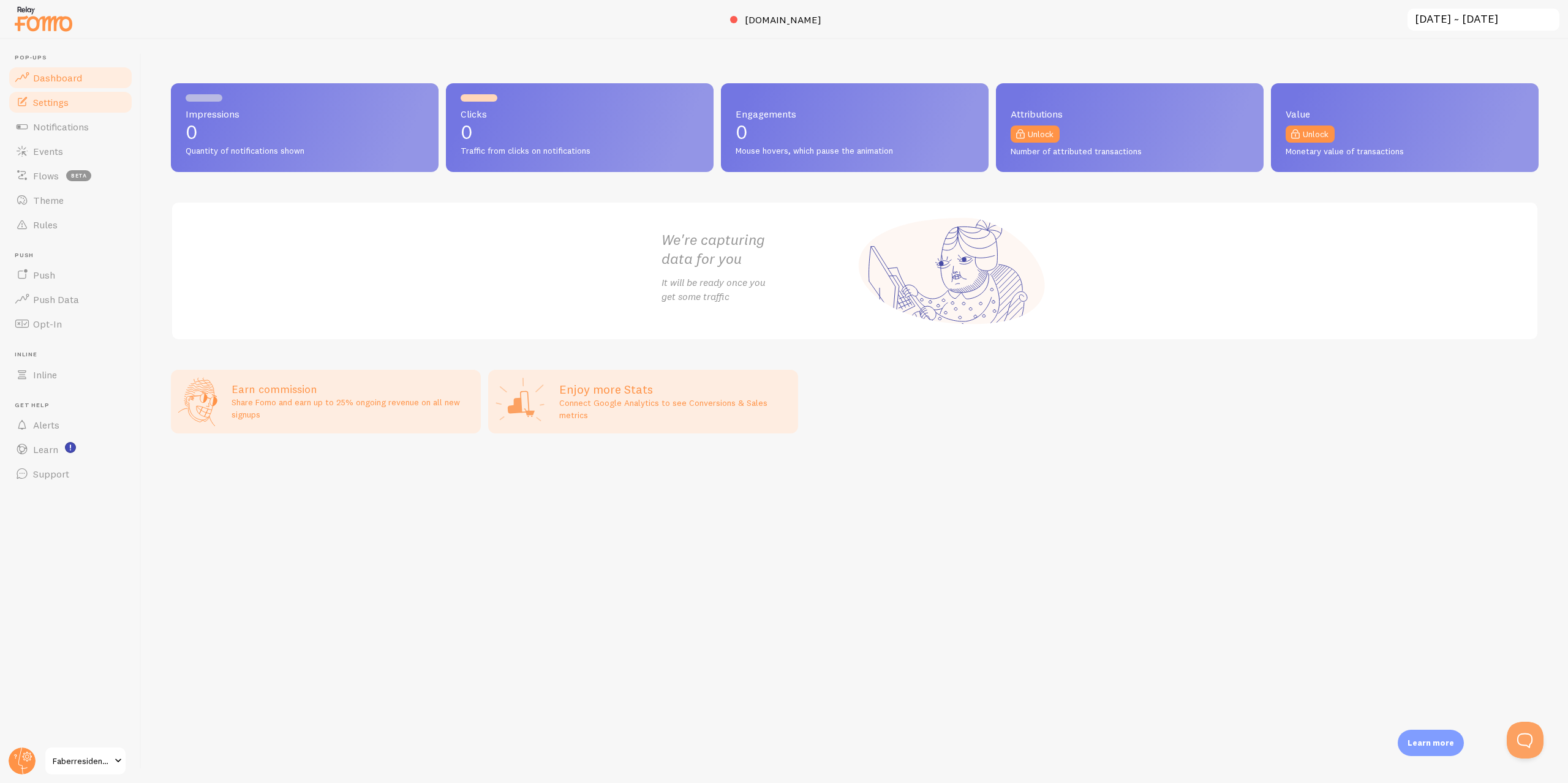
click at [69, 107] on link "Settings" at bounding box center [70, 101] width 127 height 24
click at [72, 130] on span "Notifications" at bounding box center [61, 127] width 56 height 13
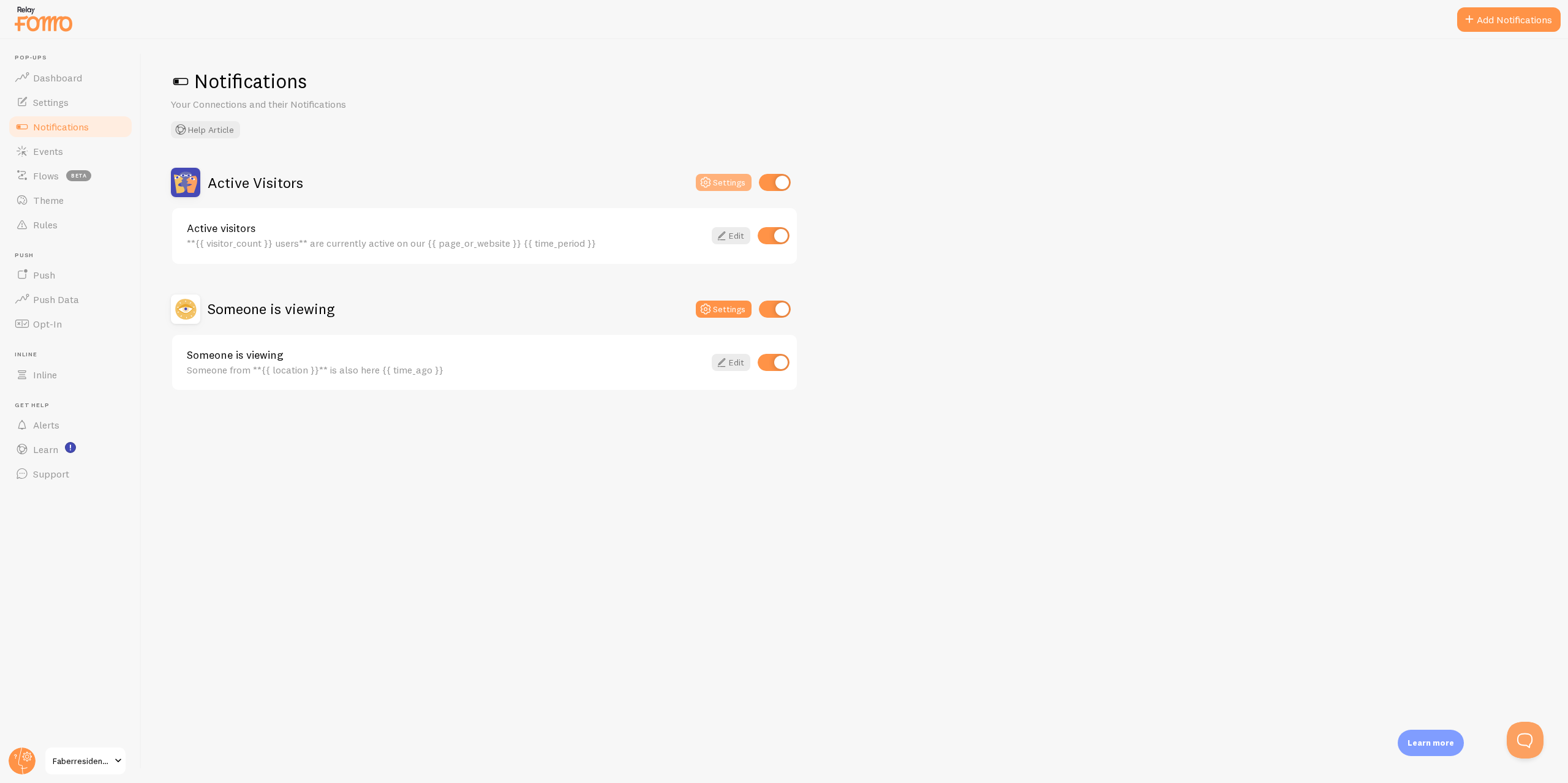
click at [712, 179] on icon at bounding box center [706, 182] width 14 height 14
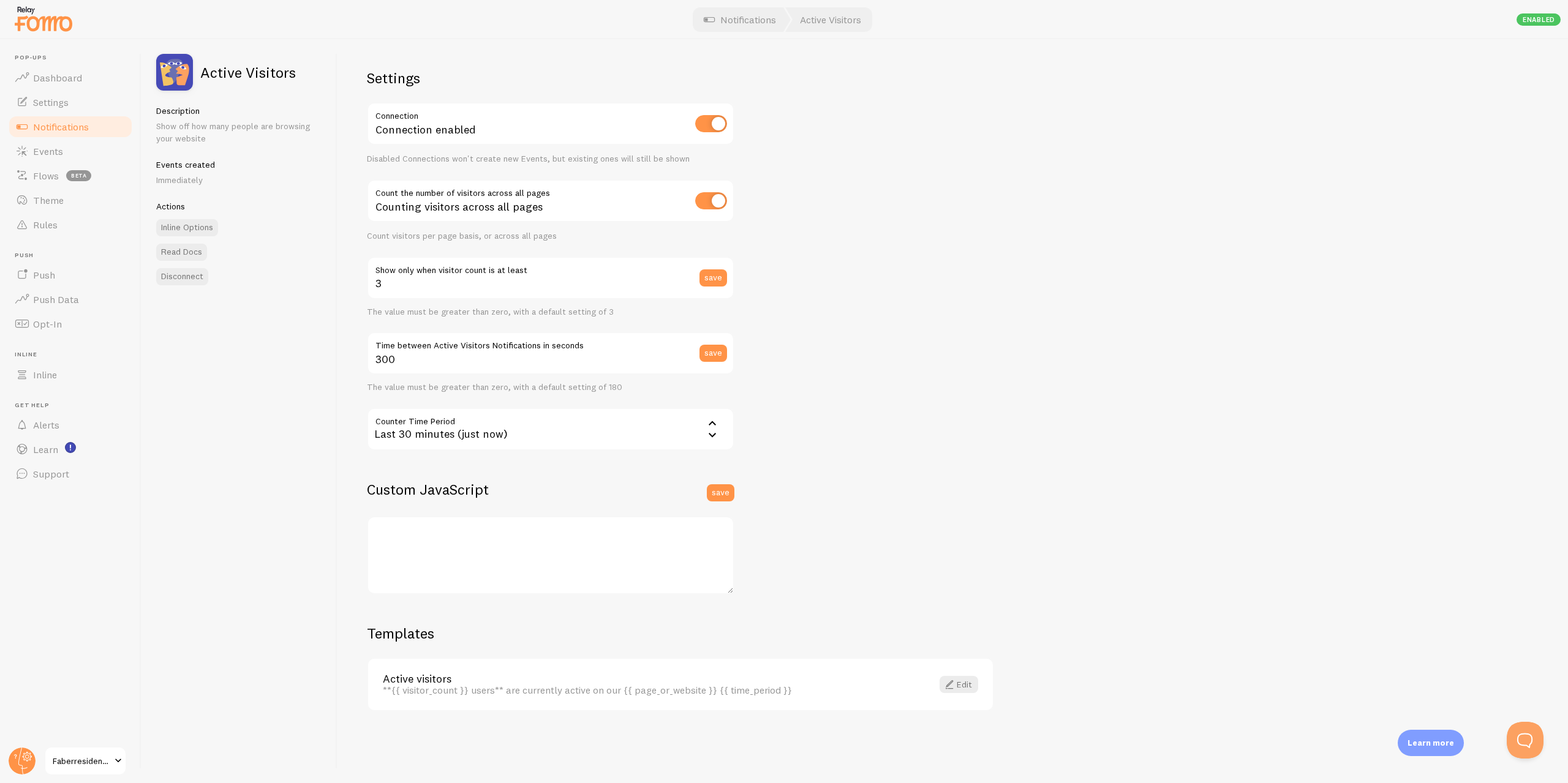
click at [591, 270] on label "Show only when visitor count is at least" at bounding box center [551, 267] width 367 height 21
click at [591, 270] on input "3" at bounding box center [551, 278] width 367 height 43
drag, startPoint x: 527, startPoint y: 286, endPoint x: 325, endPoint y: 276, distance: 202.2
click at [312, 274] on div "Active Visitors Description Show off how many people are browsing your website …" at bounding box center [855, 411] width 1427 height 744
type input "1"
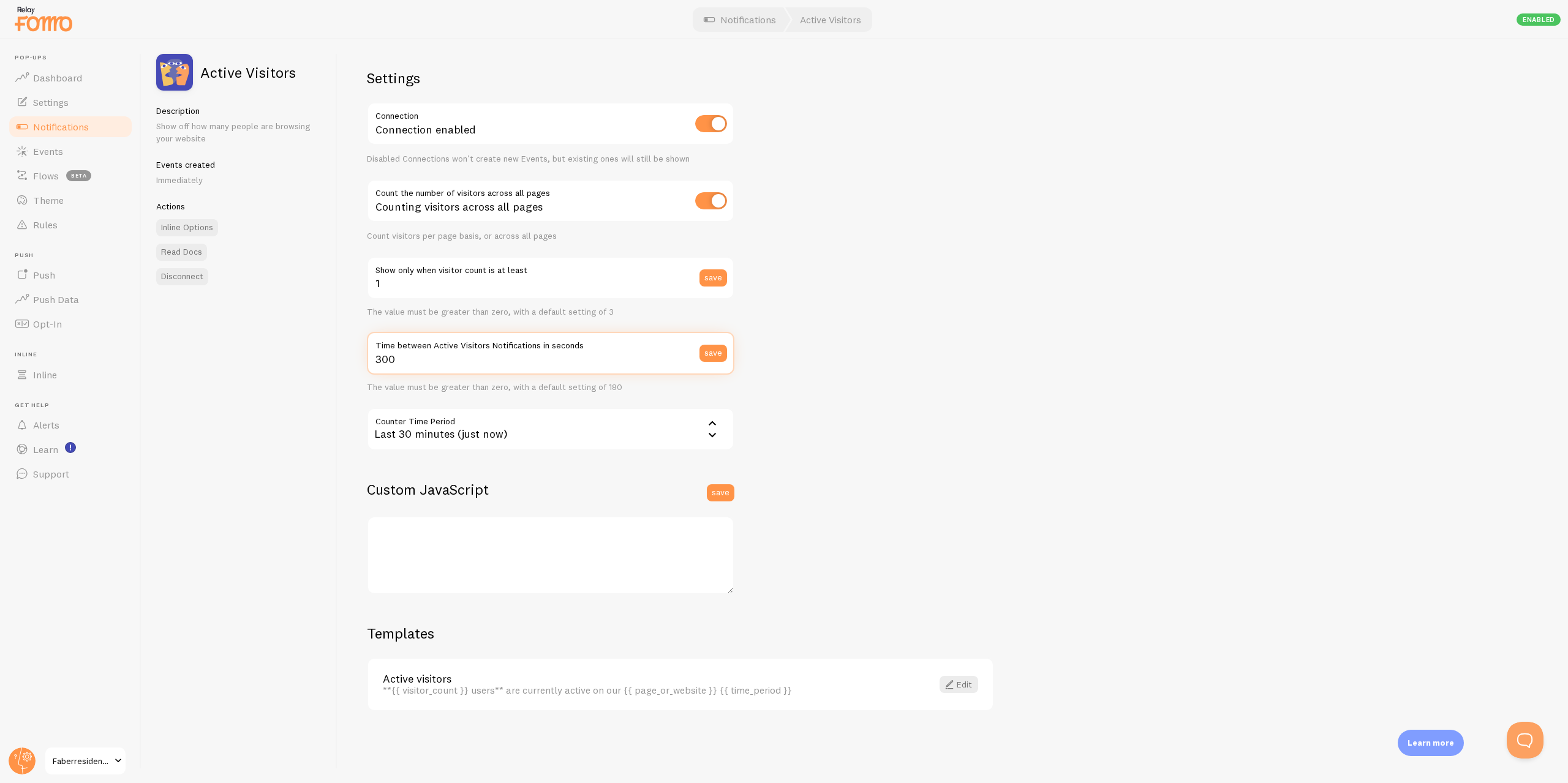
click at [963, 327] on div "Settings Connection Connection enabled Disabled Connections won't create new Ev…" at bounding box center [953, 411] width 1230 height 744
drag, startPoint x: 1206, startPoint y: 379, endPoint x: 1289, endPoint y: 471, distance: 123.9
drag, startPoint x: 1323, startPoint y: 621, endPoint x: 1372, endPoint y: 733, distance: 122.2
drag, startPoint x: 1328, startPoint y: 674, endPoint x: 1192, endPoint y: 358, distance: 344.0
click at [1011, 406] on div "Settings Connection Connection enabled Disabled Connections won't create new Ev…" at bounding box center [953, 411] width 1230 height 744
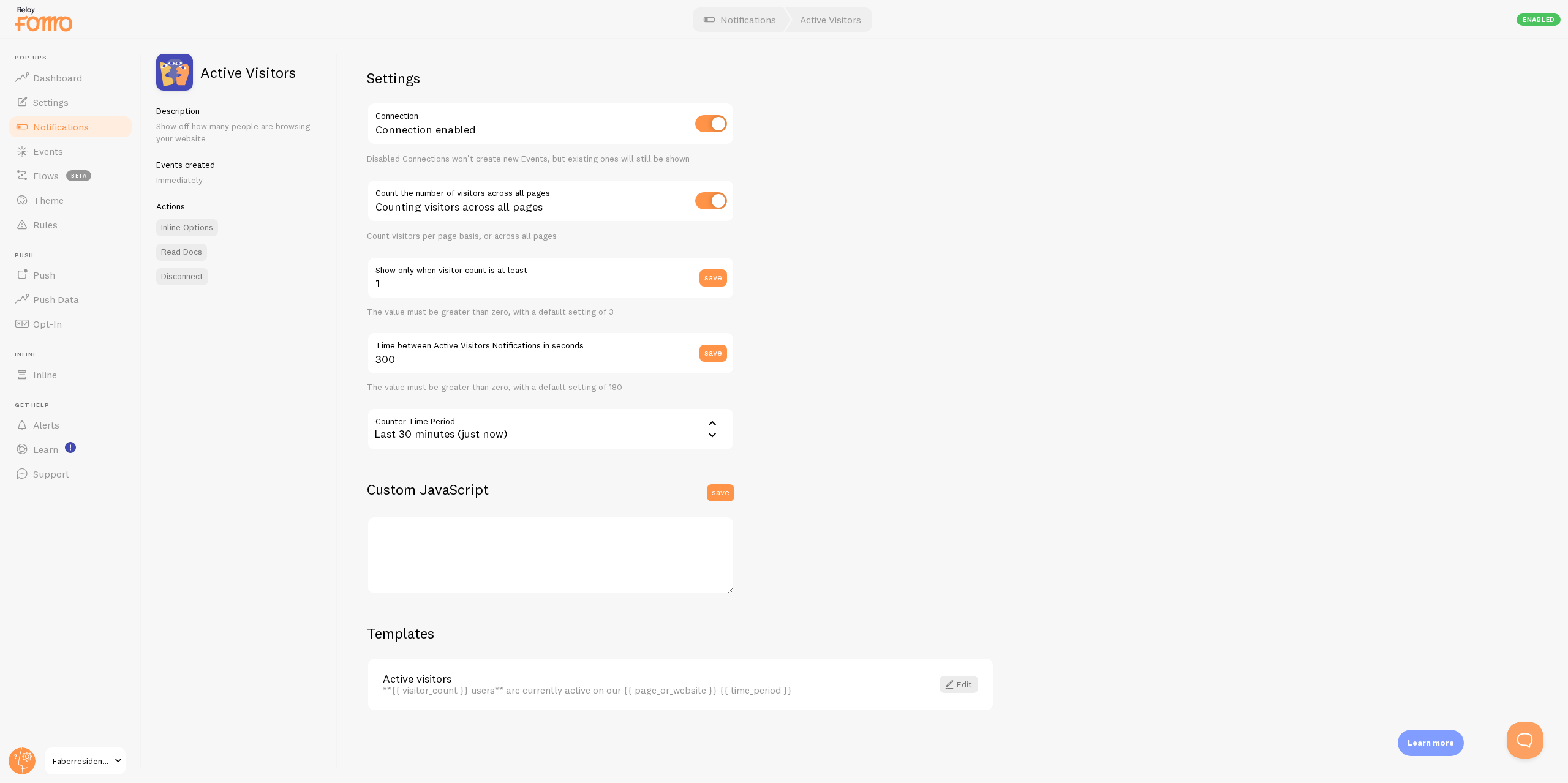
drag, startPoint x: 986, startPoint y: 410, endPoint x: 1012, endPoint y: 492, distance: 86.0
click at [562, 576] on textarea at bounding box center [551, 555] width 367 height 78
type textarea "//window.html_meta_fomo_title = function() { // var h1_elements = document.getE…"
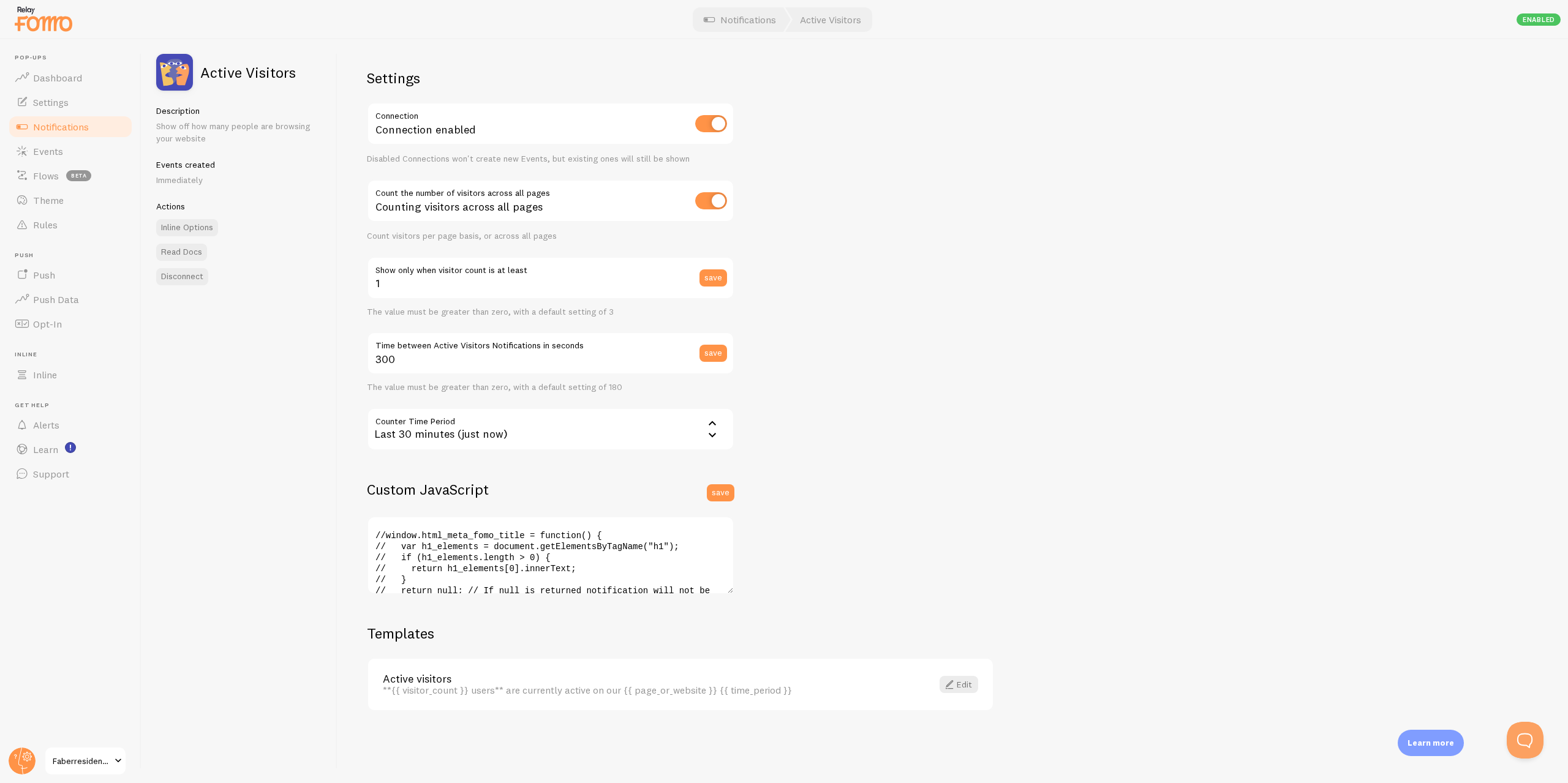
click at [970, 190] on div "Settings Connection Connection enabled Disabled Connections won't create new Ev…" at bounding box center [953, 411] width 1230 height 744
click at [1533, 19] on div "Enabled" at bounding box center [1538, 20] width 44 height 13
click at [1165, 278] on div "Settings Connection Connection enabled Disabled Connections won't create new Ev…" at bounding box center [953, 411] width 1230 height 744
click at [734, 18] on link "Notifications" at bounding box center [739, 19] width 101 height 24
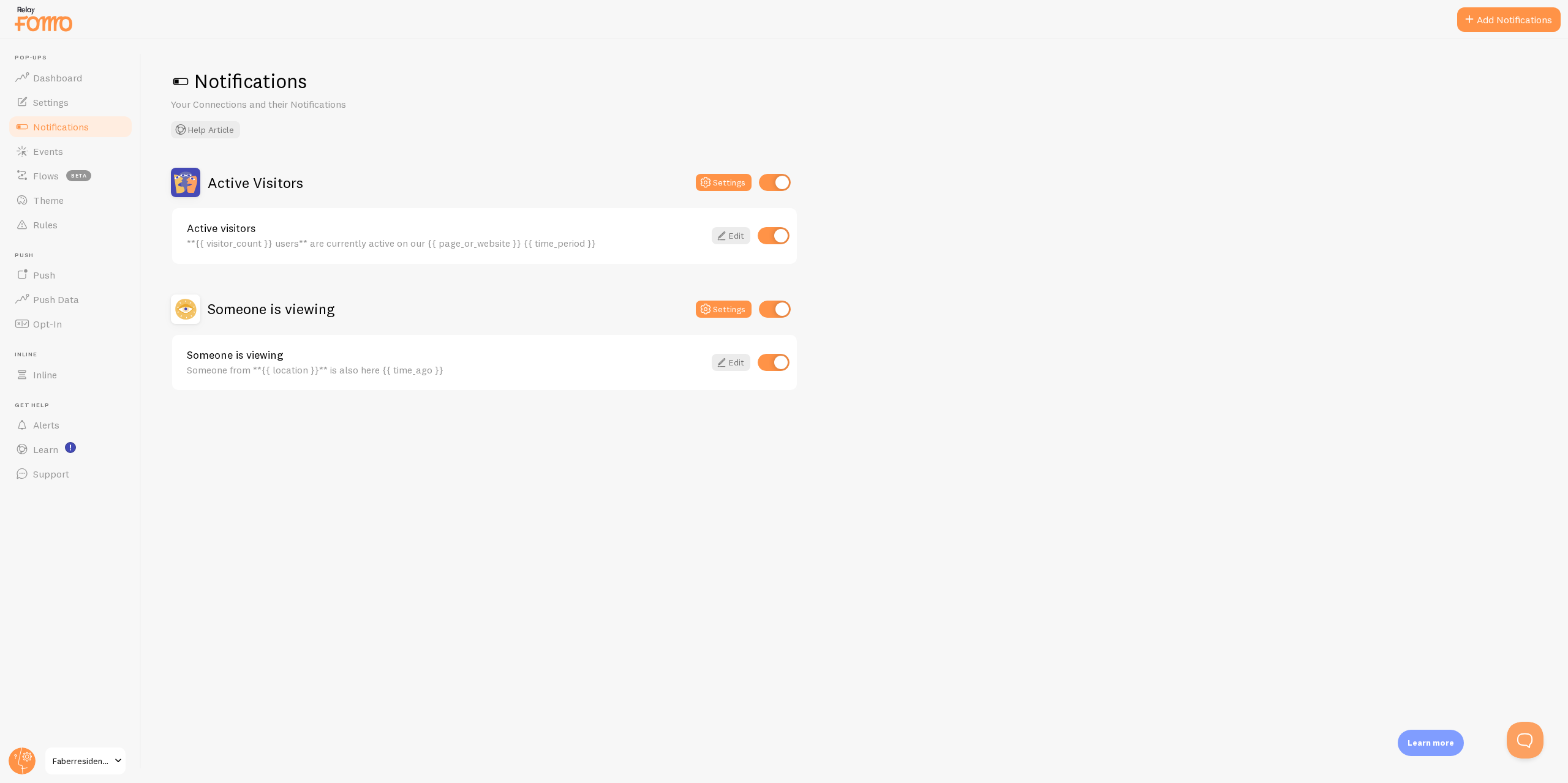
click at [233, 234] on link "Active visitors" at bounding box center [445, 228] width 517 height 11
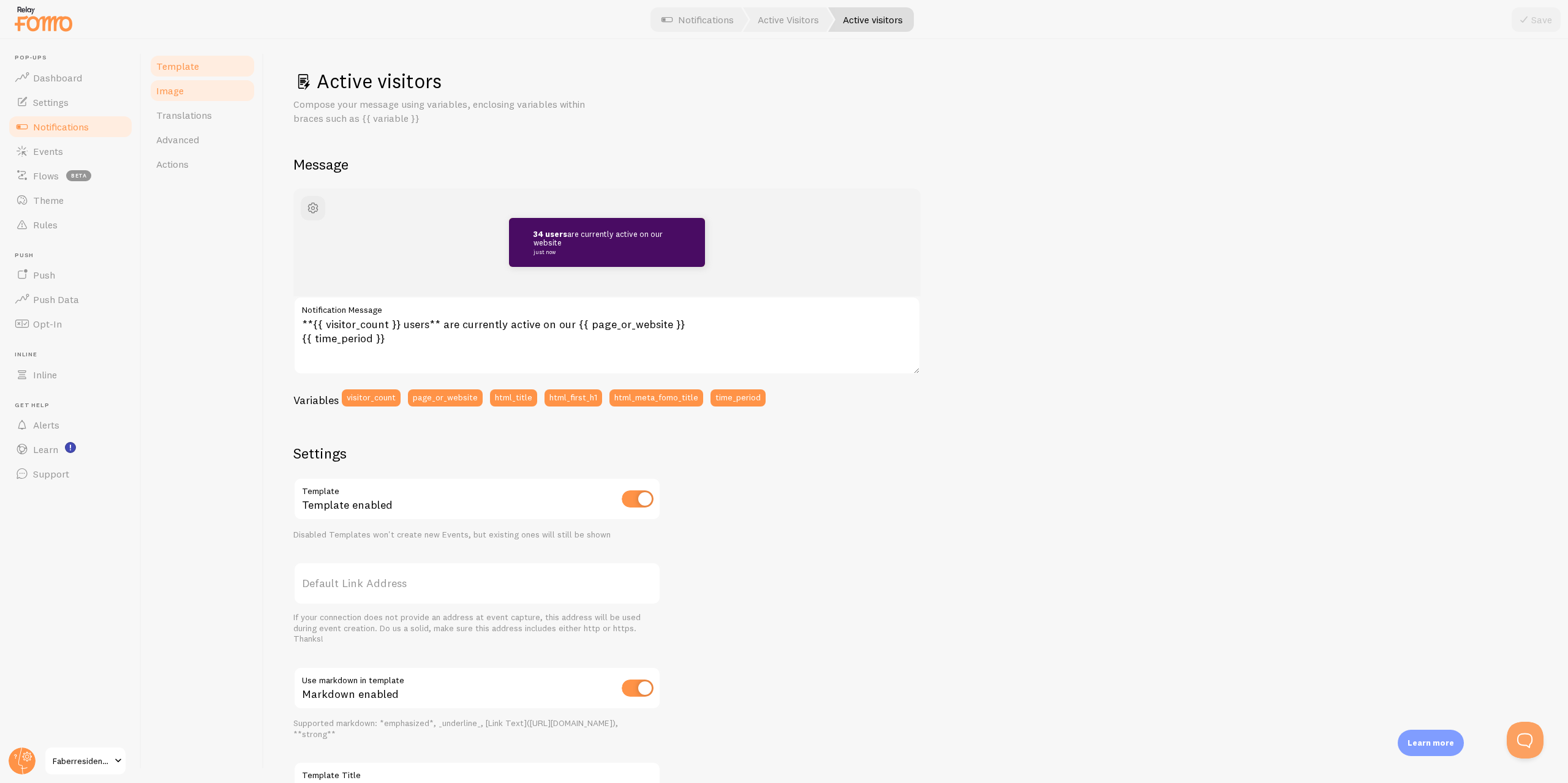
click at [178, 92] on span "Image" at bounding box center [170, 91] width 28 height 13
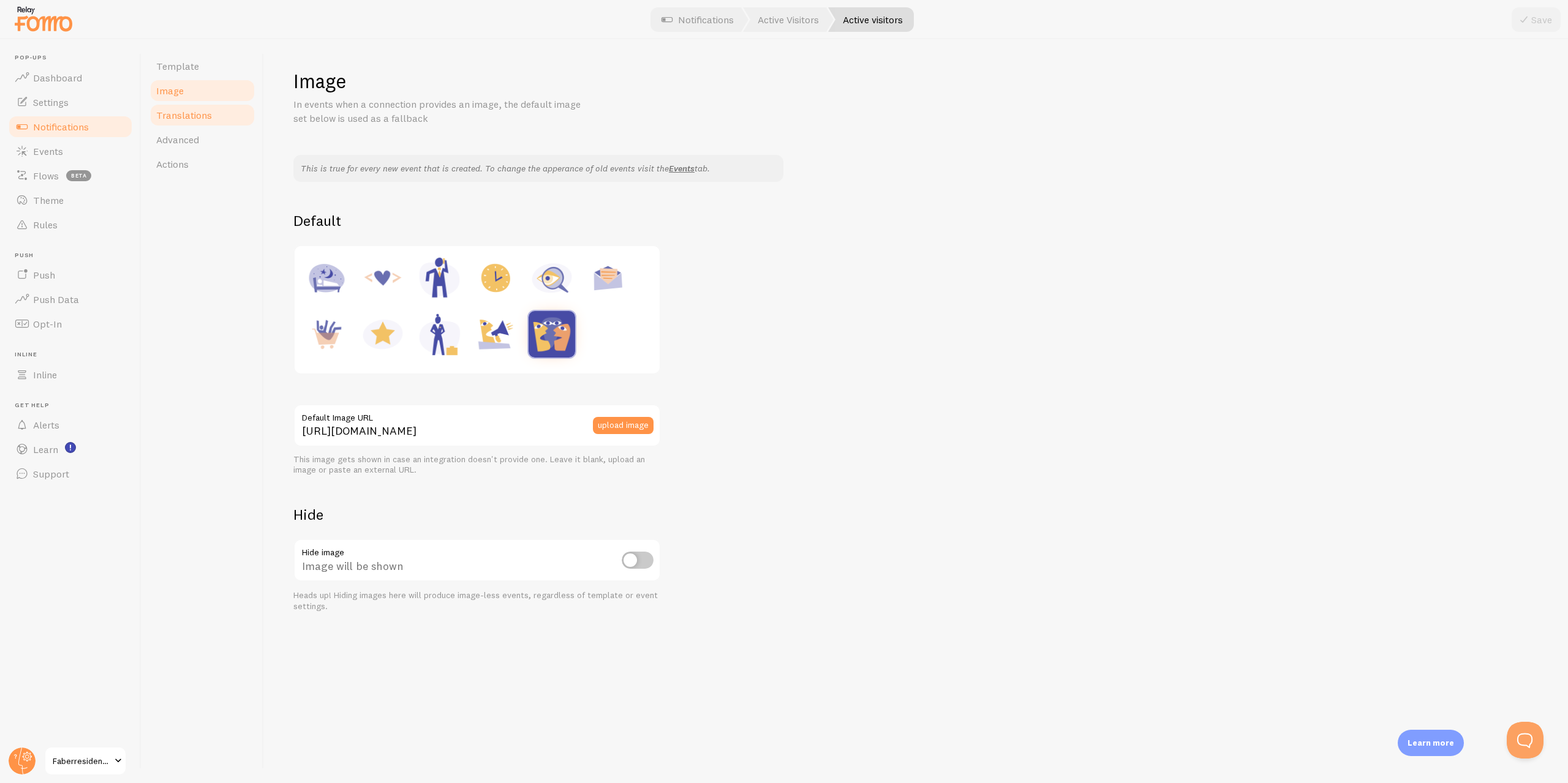
click at [178, 115] on span "Translations" at bounding box center [184, 115] width 56 height 13
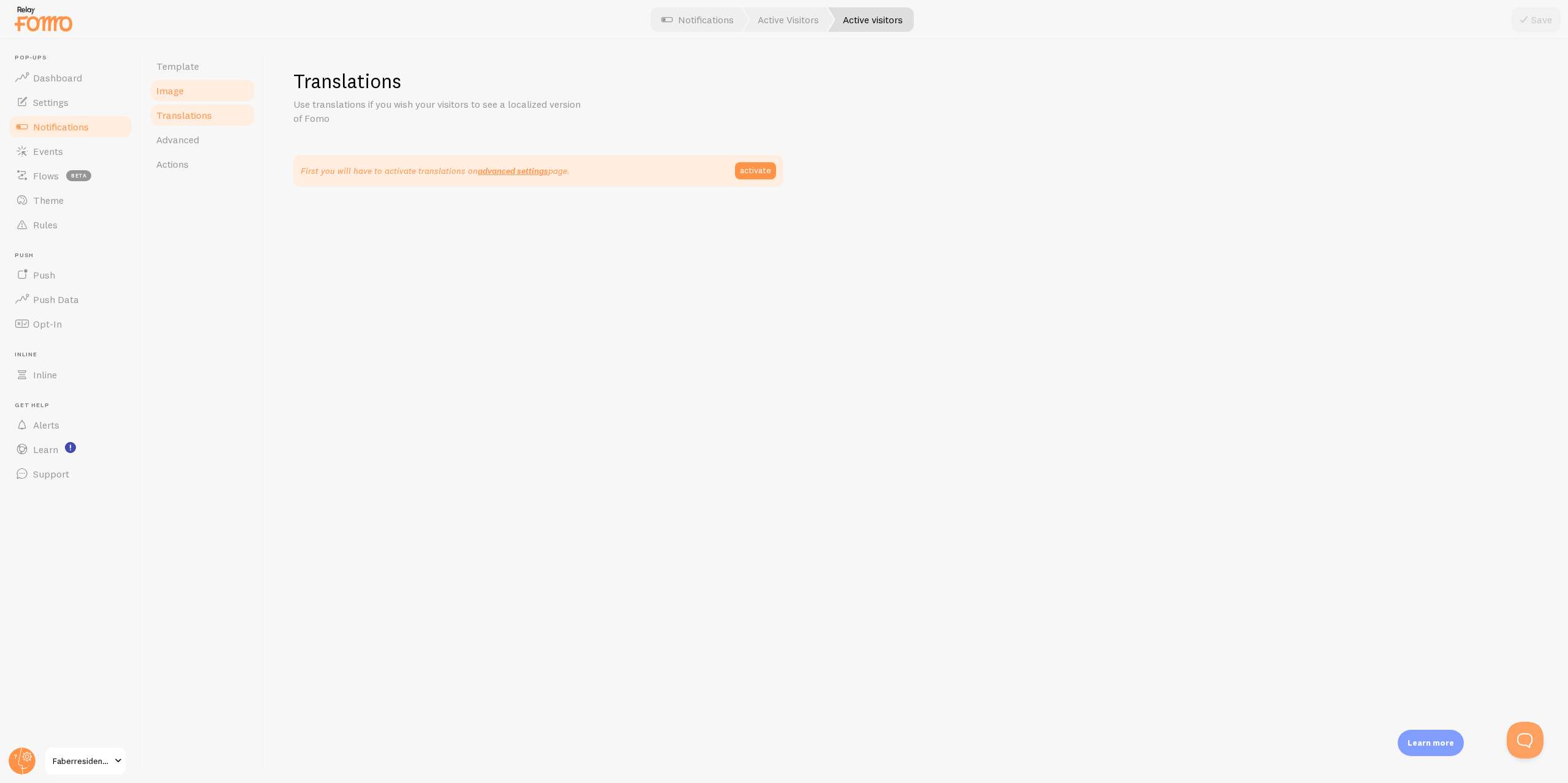
click at [190, 89] on link "Image" at bounding box center [202, 90] width 107 height 24
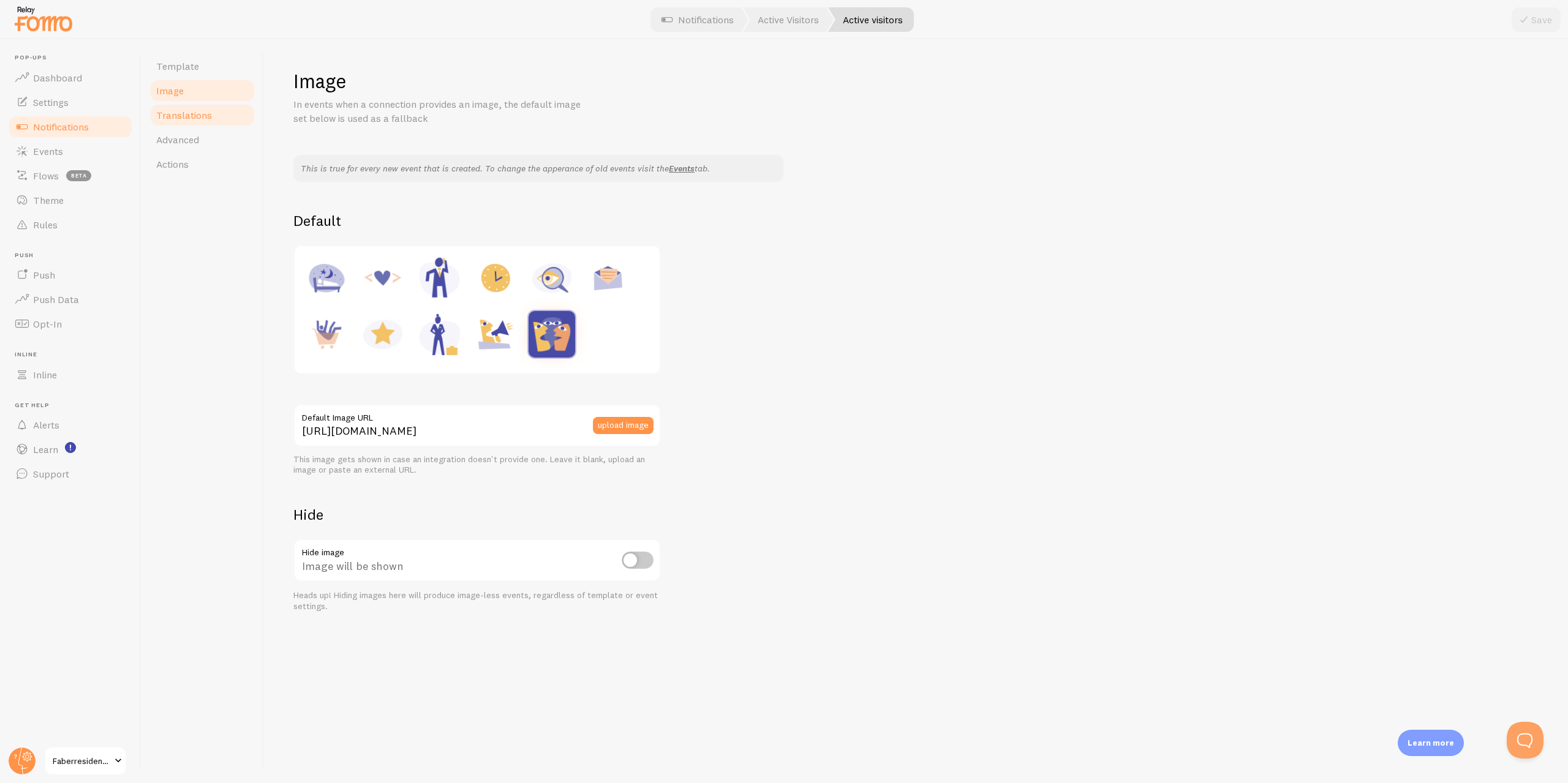
click at [197, 121] on link "Translations" at bounding box center [202, 115] width 107 height 24
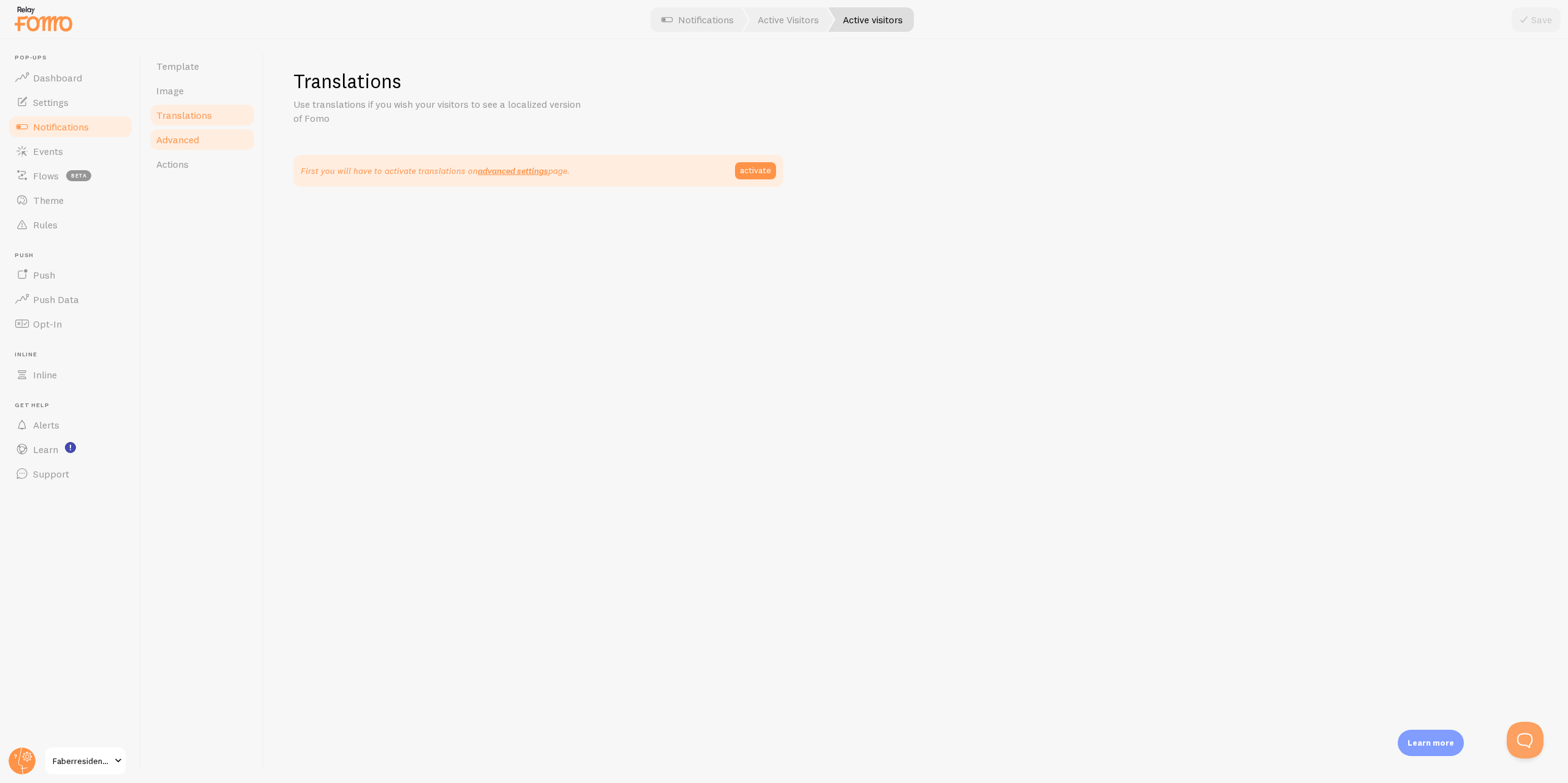
click at [197, 144] on span "Advanced" at bounding box center [178, 140] width 43 height 13
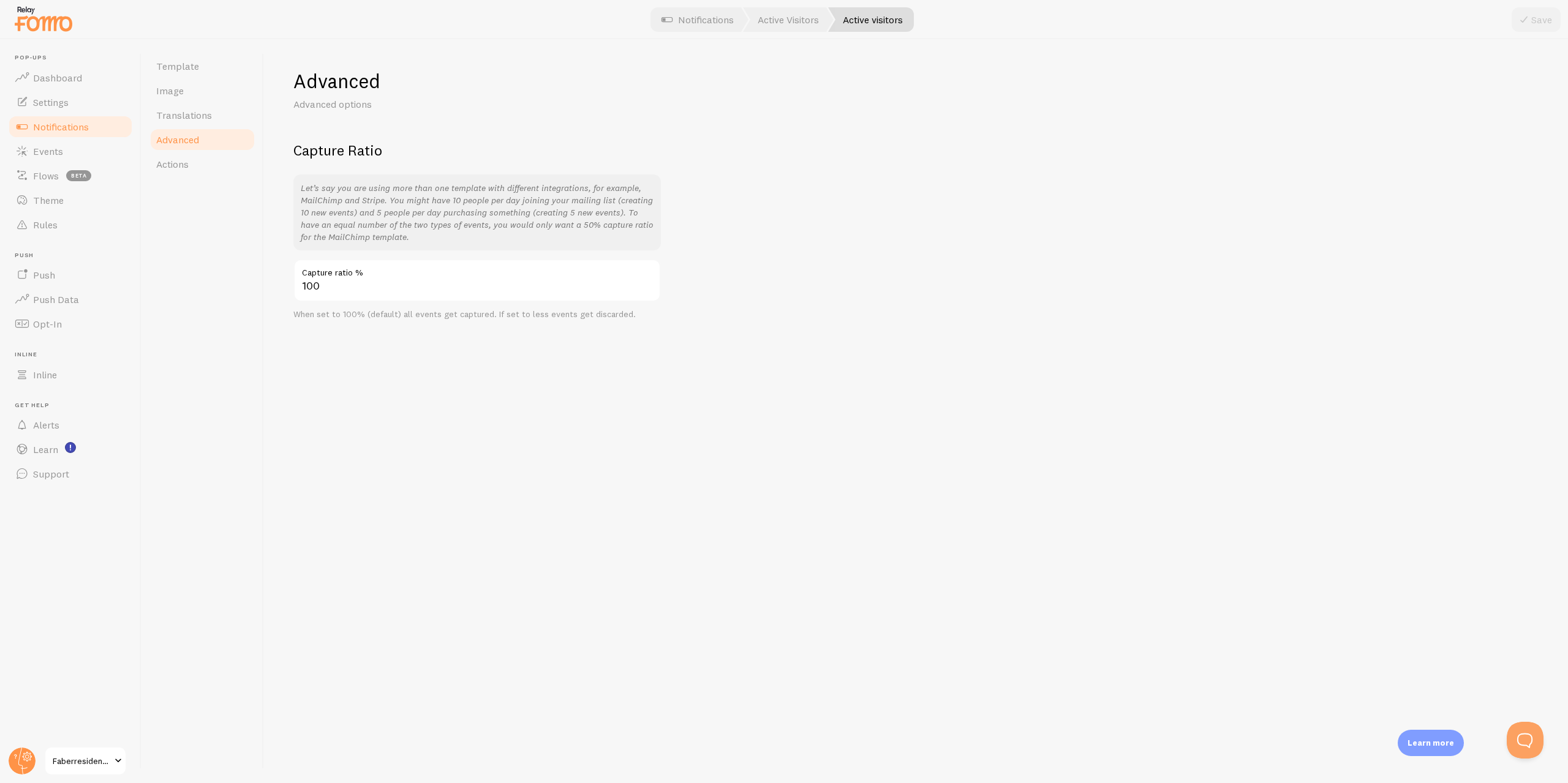
click at [54, 134] on link "Notifications" at bounding box center [70, 127] width 127 height 24
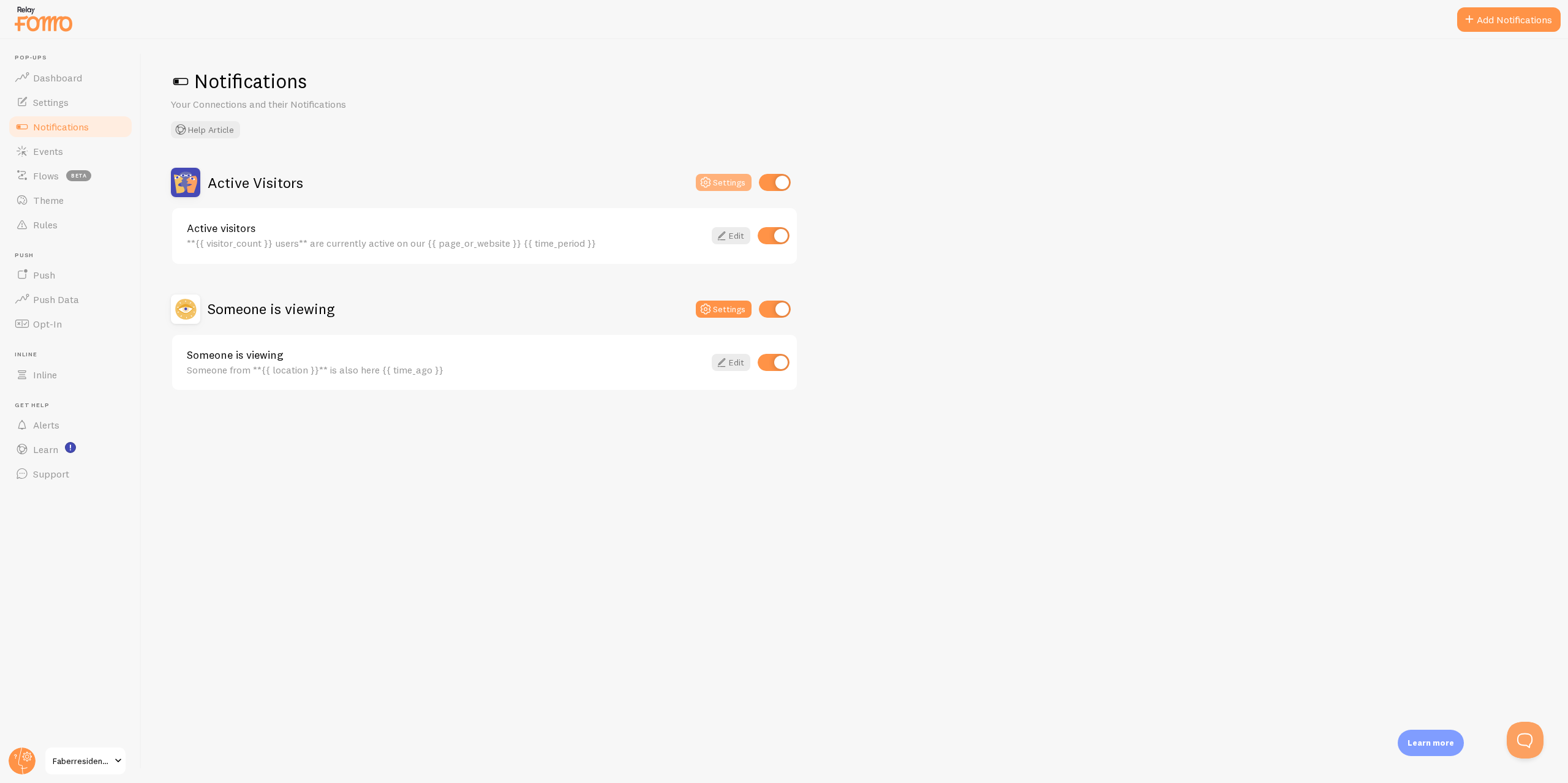
click at [727, 189] on button "Settings" at bounding box center [724, 182] width 56 height 17
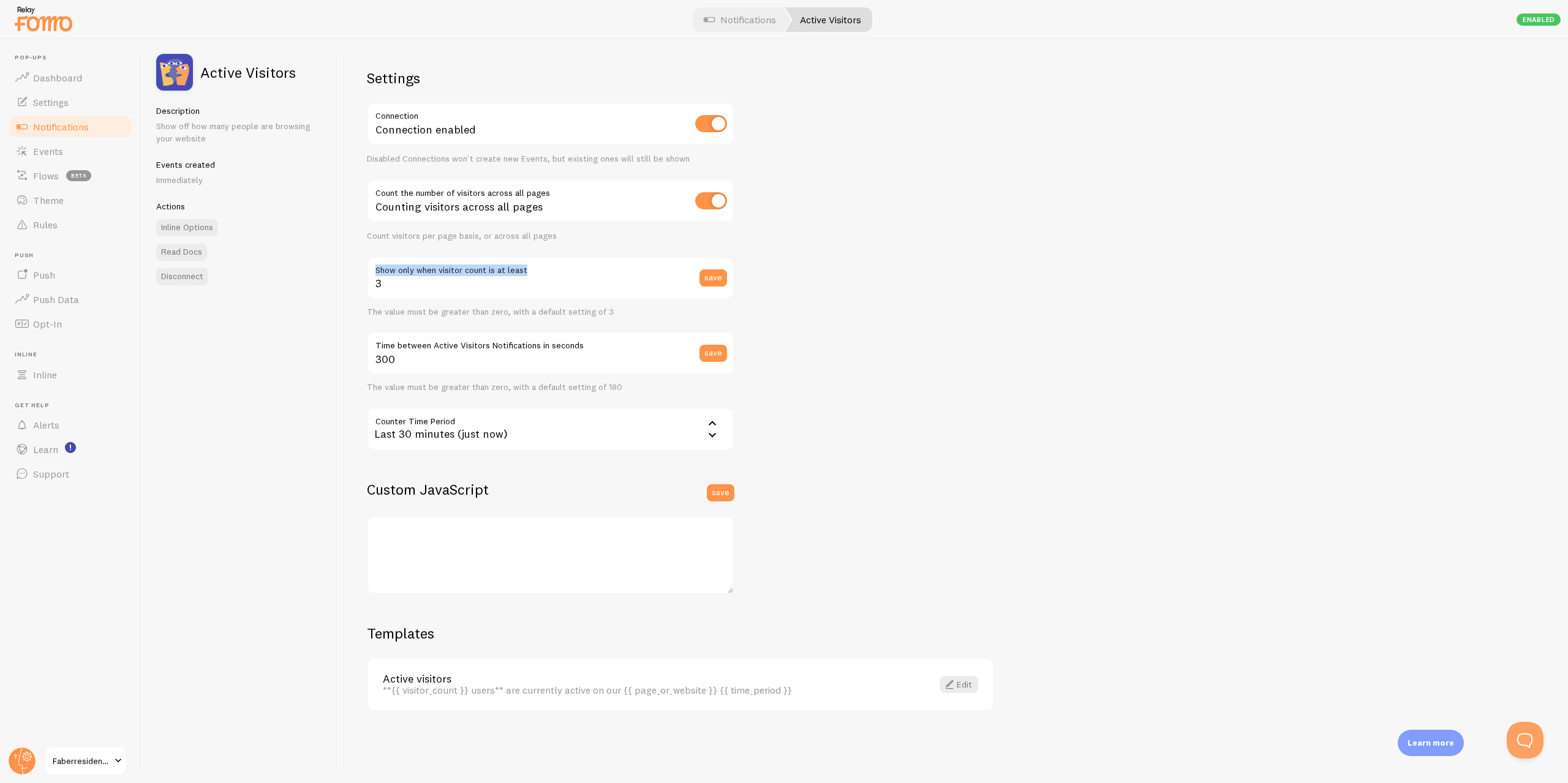
drag, startPoint x: 643, startPoint y: 274, endPoint x: 384, endPoint y: 281, distance: 259.1
click at [322, 270] on div "Active Visitors Description Show off how many people are browsing your website …" at bounding box center [855, 411] width 1427 height 744
click at [458, 276] on label "Show only when visitor count is at least" at bounding box center [551, 267] width 367 height 21
click at [458, 276] on input "3" at bounding box center [551, 278] width 367 height 43
drag, startPoint x: 440, startPoint y: 278, endPoint x: 529, endPoint y: 280, distance: 89.0
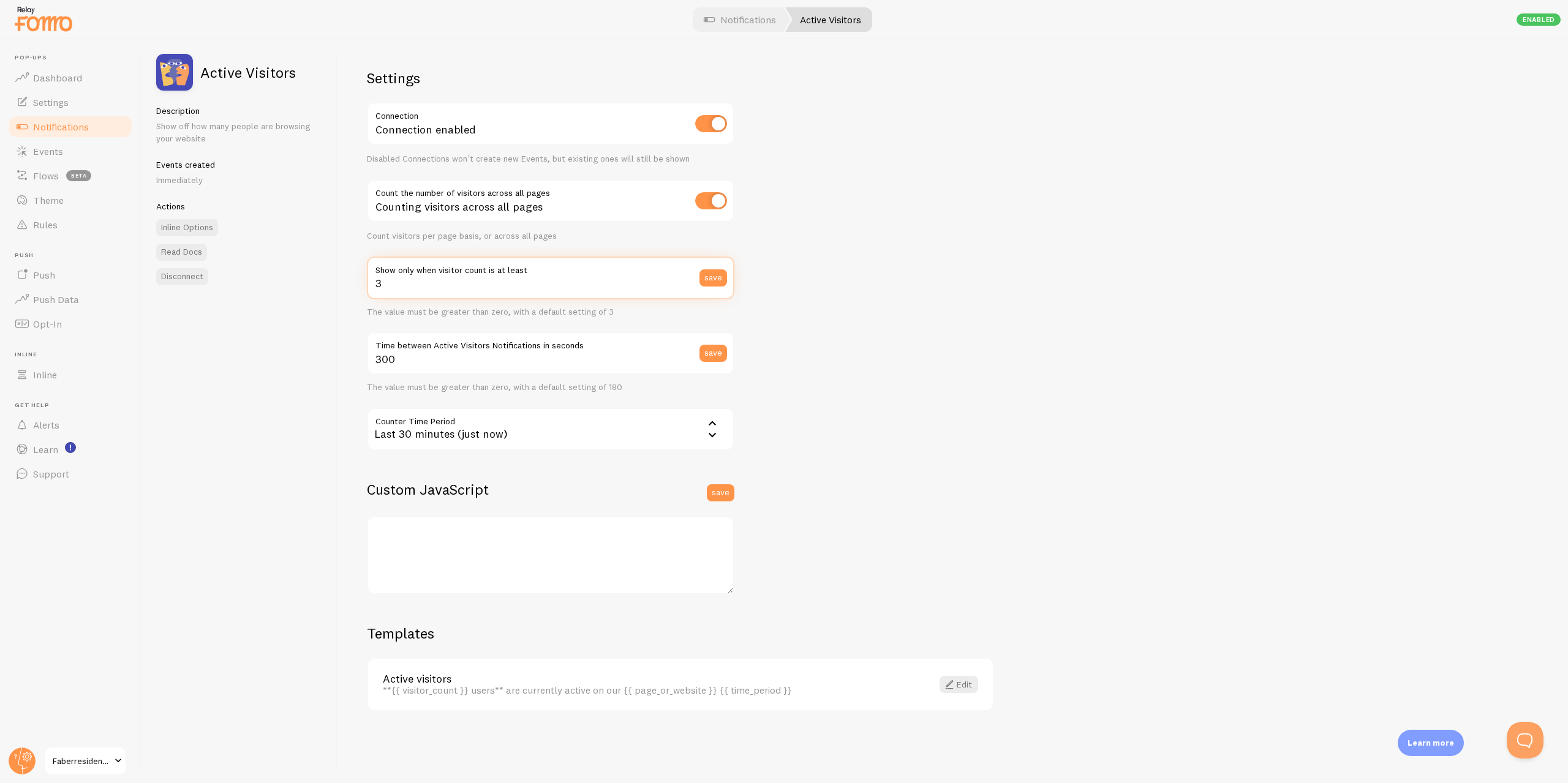
click at [297, 280] on div "Active Visitors Description Show off how many people are browsing your website …" at bounding box center [855, 411] width 1427 height 744
type input "1"
click at [706, 276] on button "save" at bounding box center [713, 277] width 28 height 17
click at [970, 215] on div "Settings Connection Connection enabled Disabled Connections won't create new Ev…" at bounding box center [953, 411] width 1230 height 744
click at [48, 99] on span "Settings" at bounding box center [51, 102] width 36 height 13
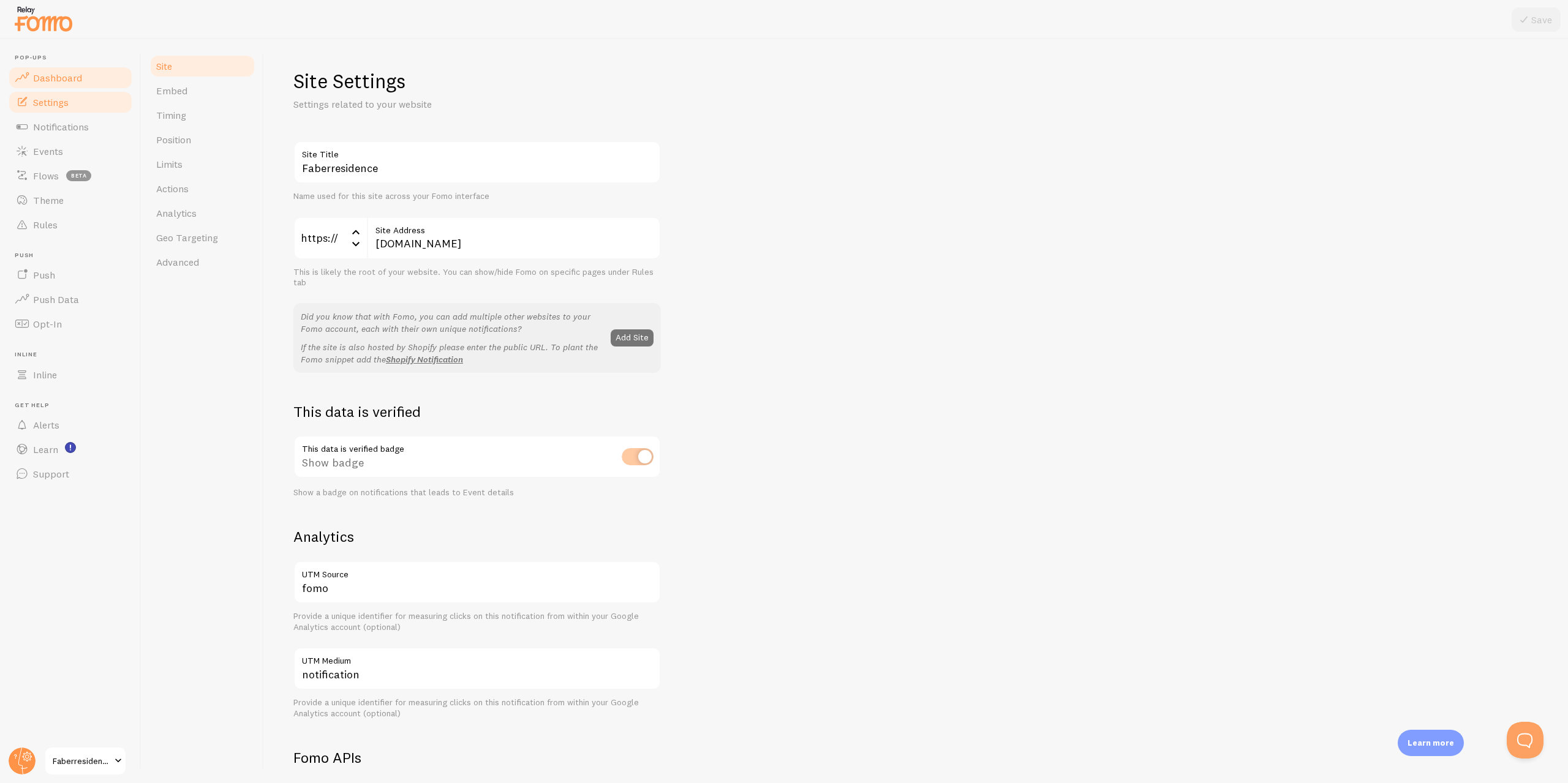
click at [59, 83] on span "Dashboard" at bounding box center [57, 78] width 49 height 13
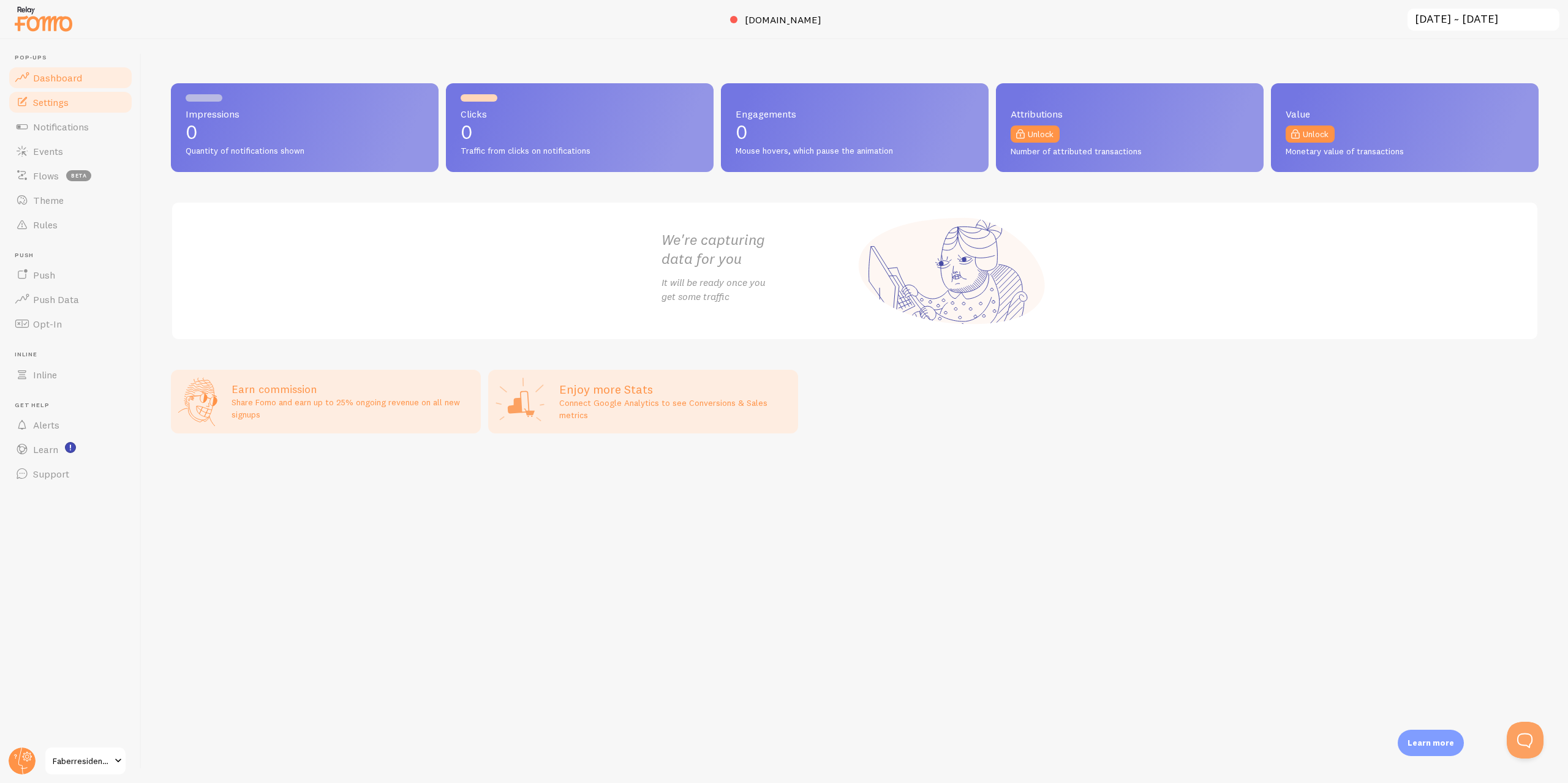
click at [64, 110] on link "Settings" at bounding box center [70, 101] width 127 height 24
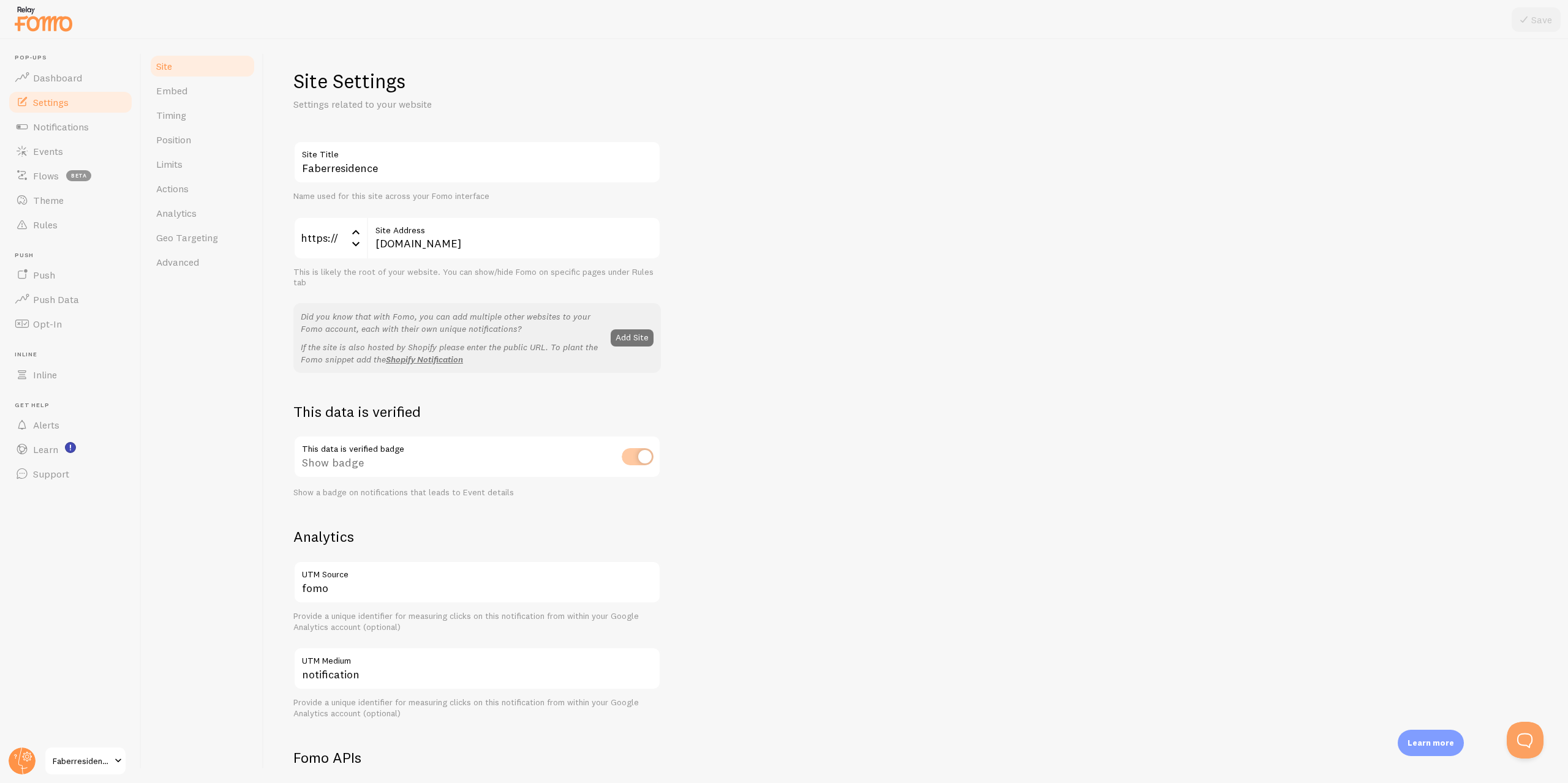
drag, startPoint x: 984, startPoint y: 329, endPoint x: 966, endPoint y: 325, distance: 18.4
click at [978, 329] on div "Faberresidence Site Title Name used for this site across your Fomo interface ht…" at bounding box center [916, 555] width 1246 height 829
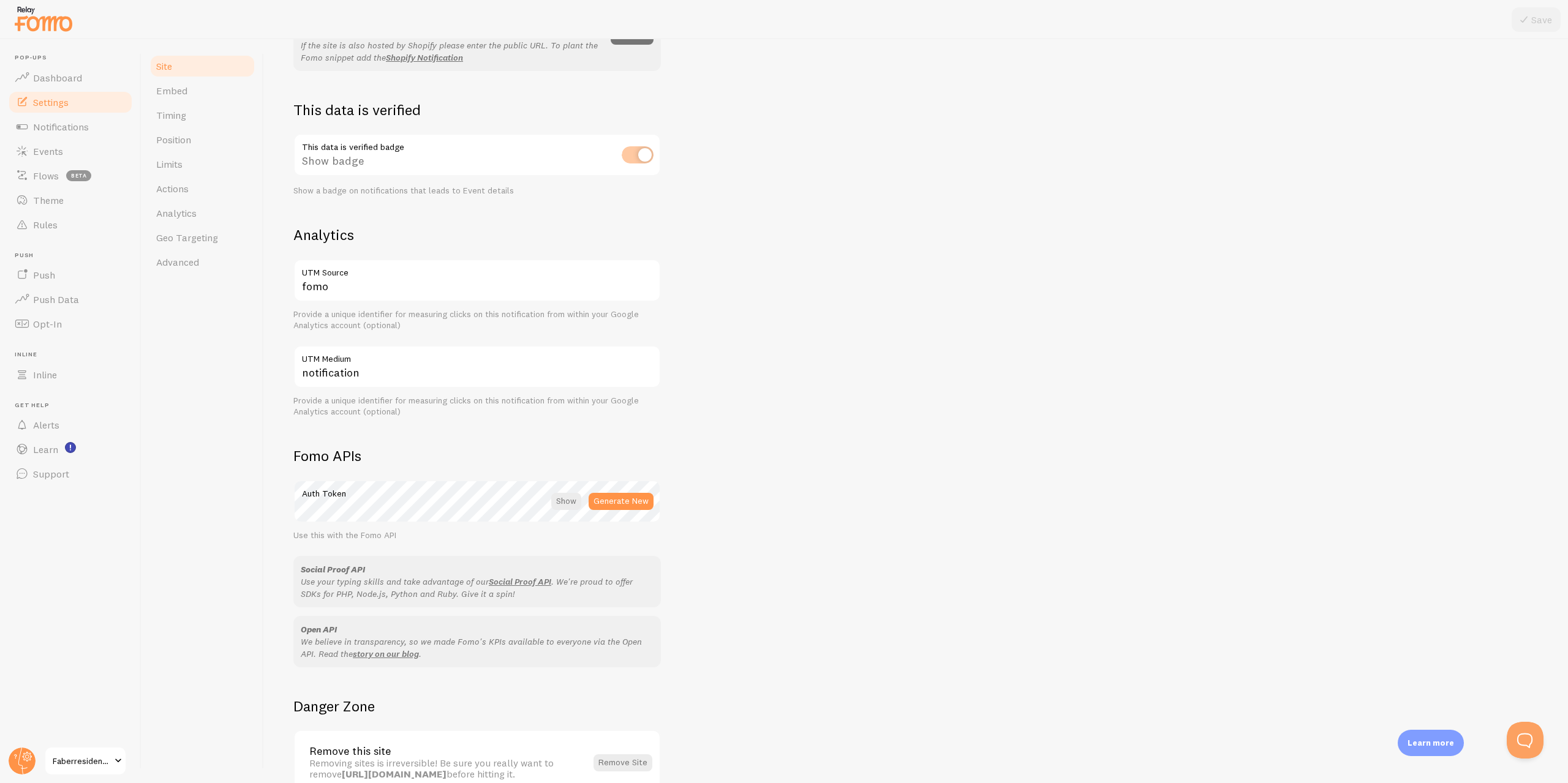
drag, startPoint x: 797, startPoint y: 277, endPoint x: 808, endPoint y: 320, distance: 44.4
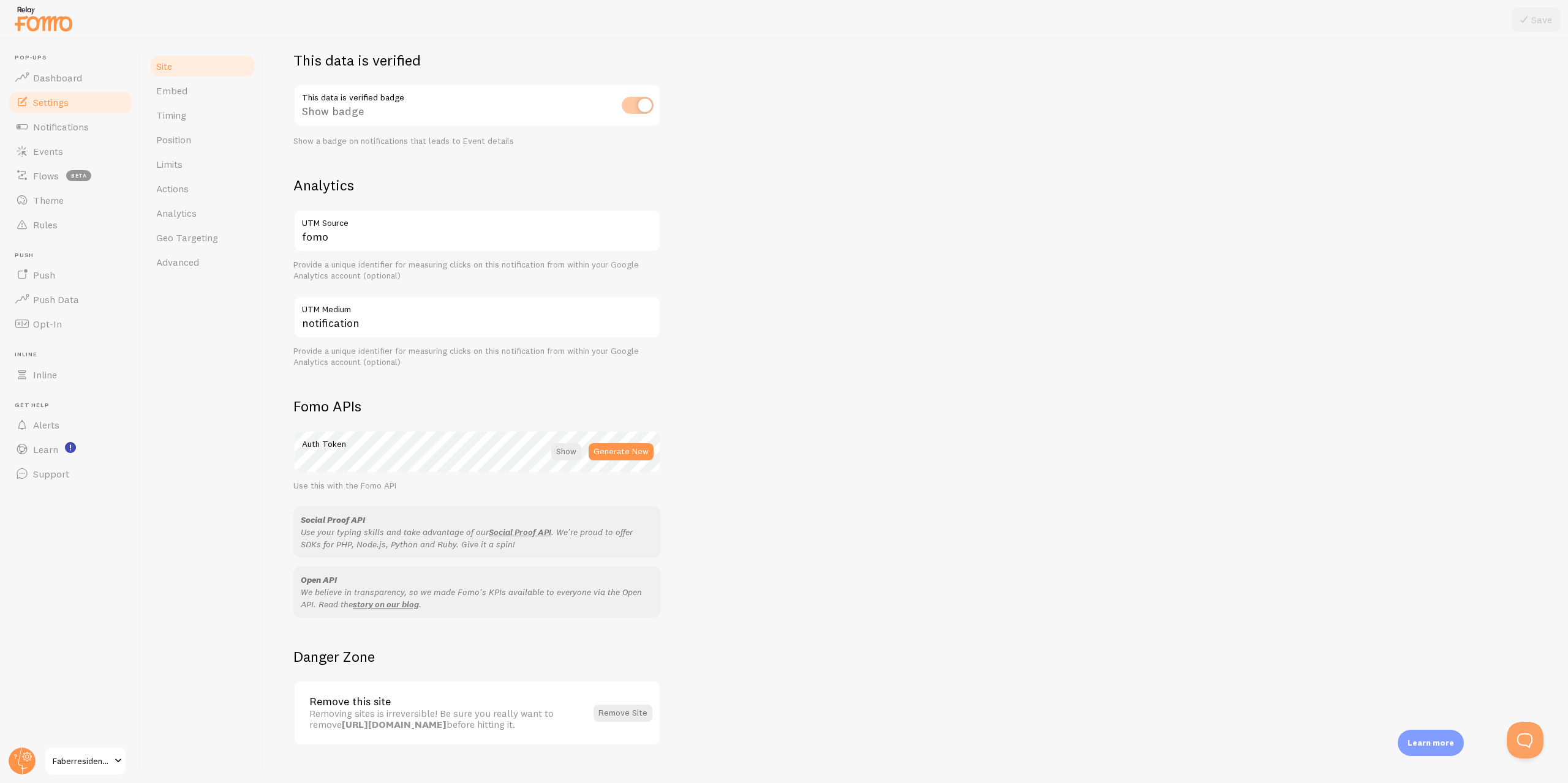
scroll to position [373, 0]
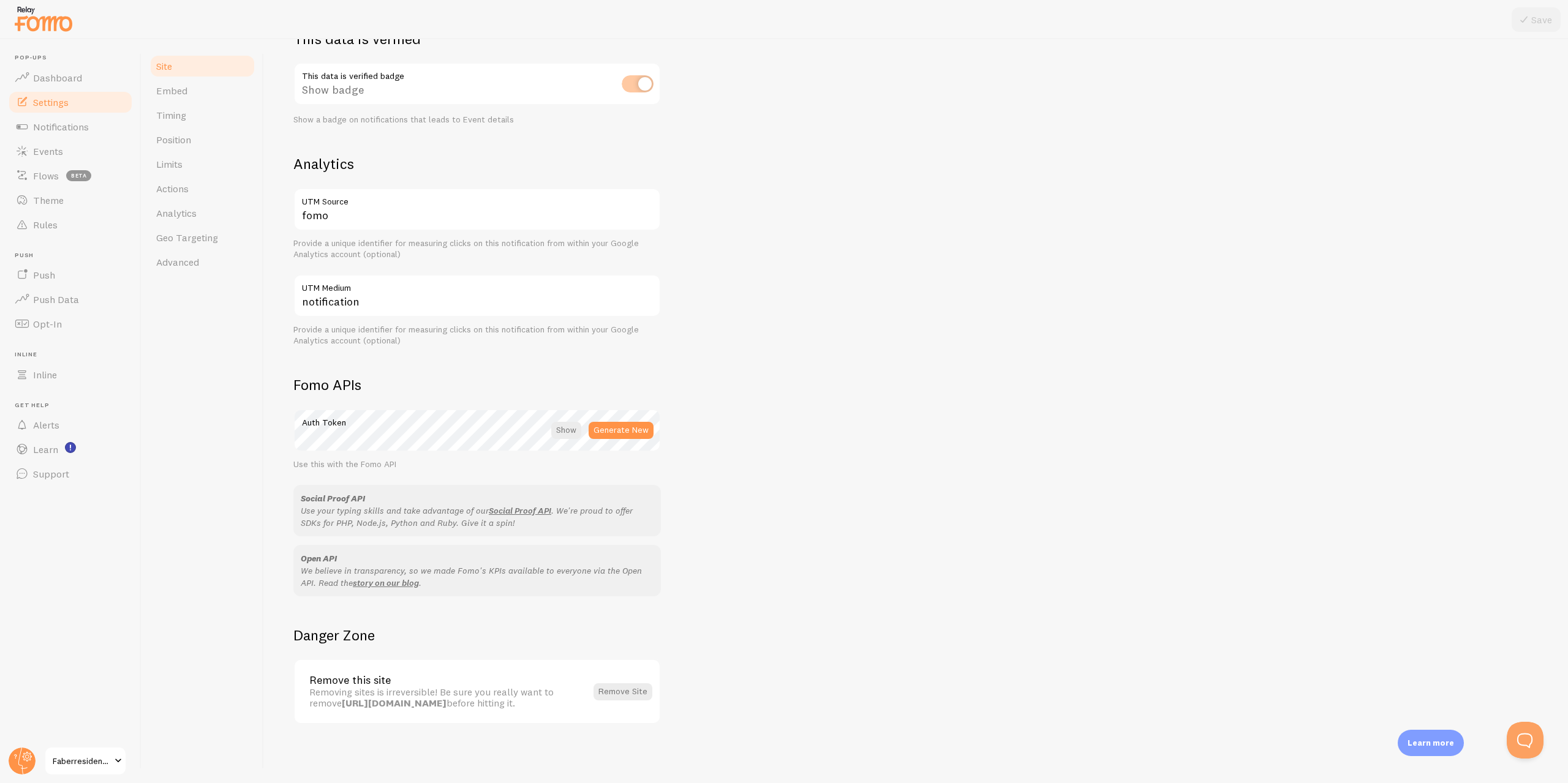
drag, startPoint x: 778, startPoint y: 299, endPoint x: 780, endPoint y: 389, distance: 90.0
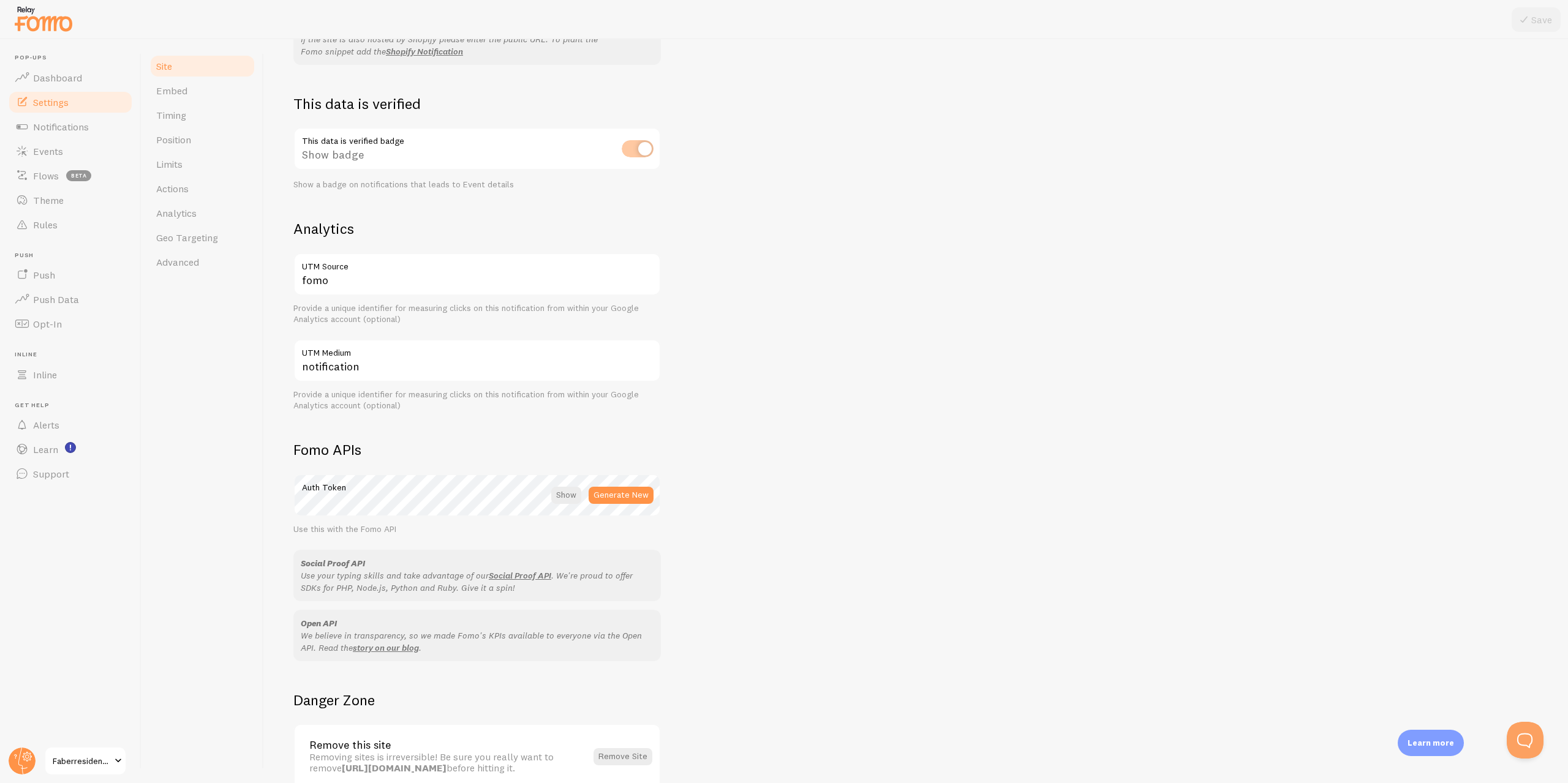
drag, startPoint x: 789, startPoint y: 394, endPoint x: 798, endPoint y: 373, distance: 22.8
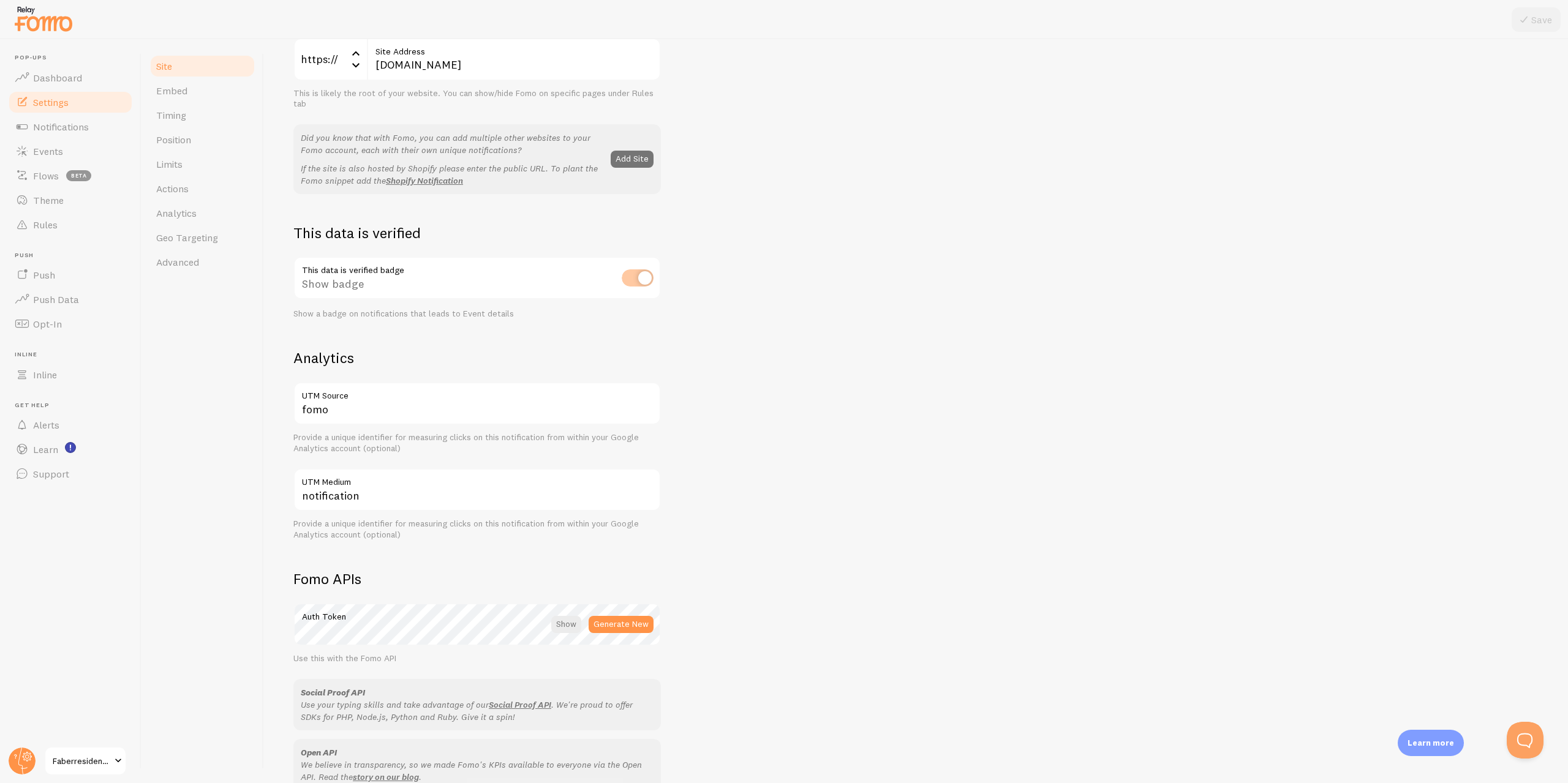
scroll to position [0, 0]
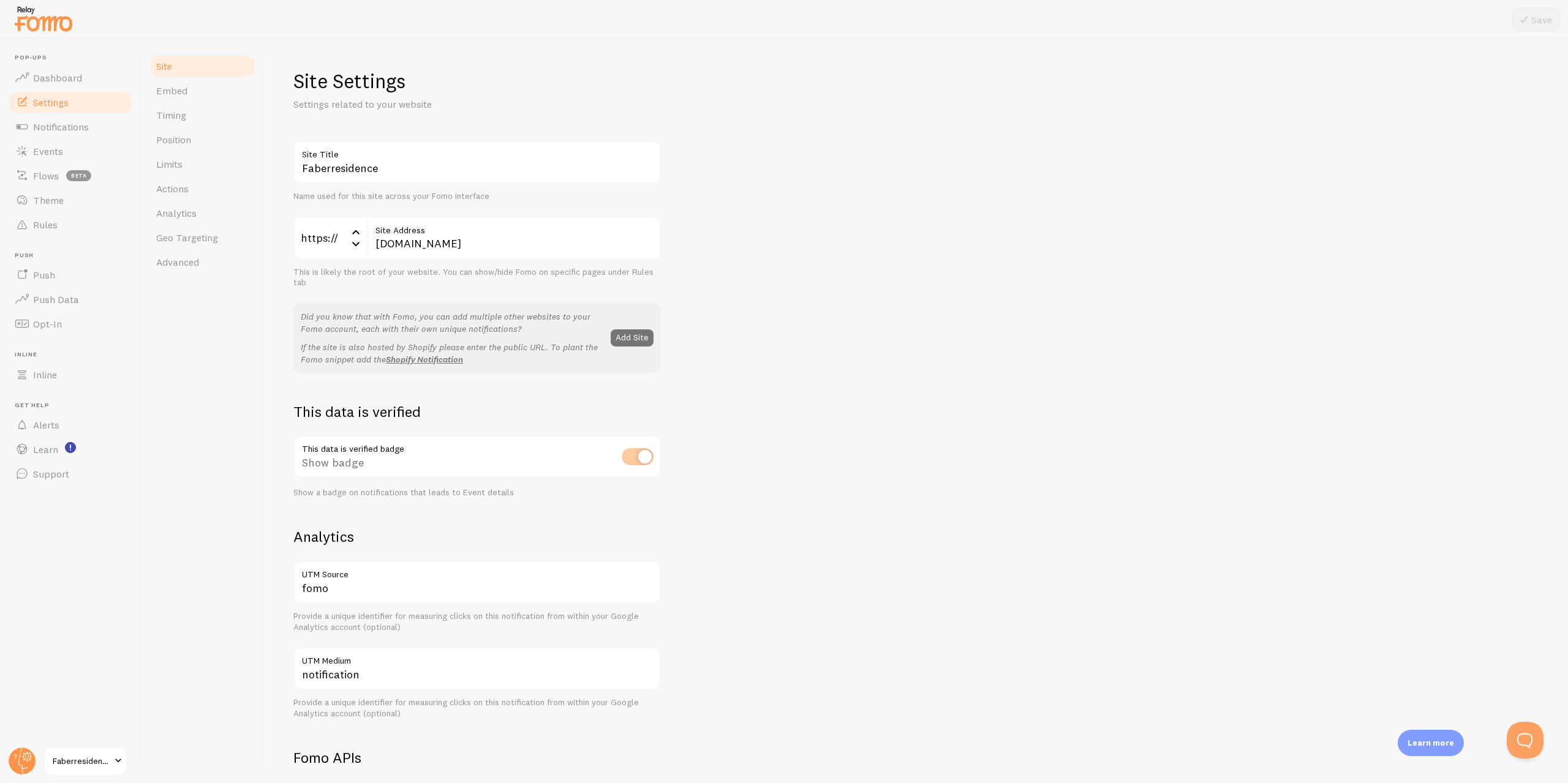
drag, startPoint x: 891, startPoint y: 488, endPoint x: 907, endPoint y: 336, distance: 152.8
click at [189, 95] on link "Embed" at bounding box center [202, 90] width 107 height 24
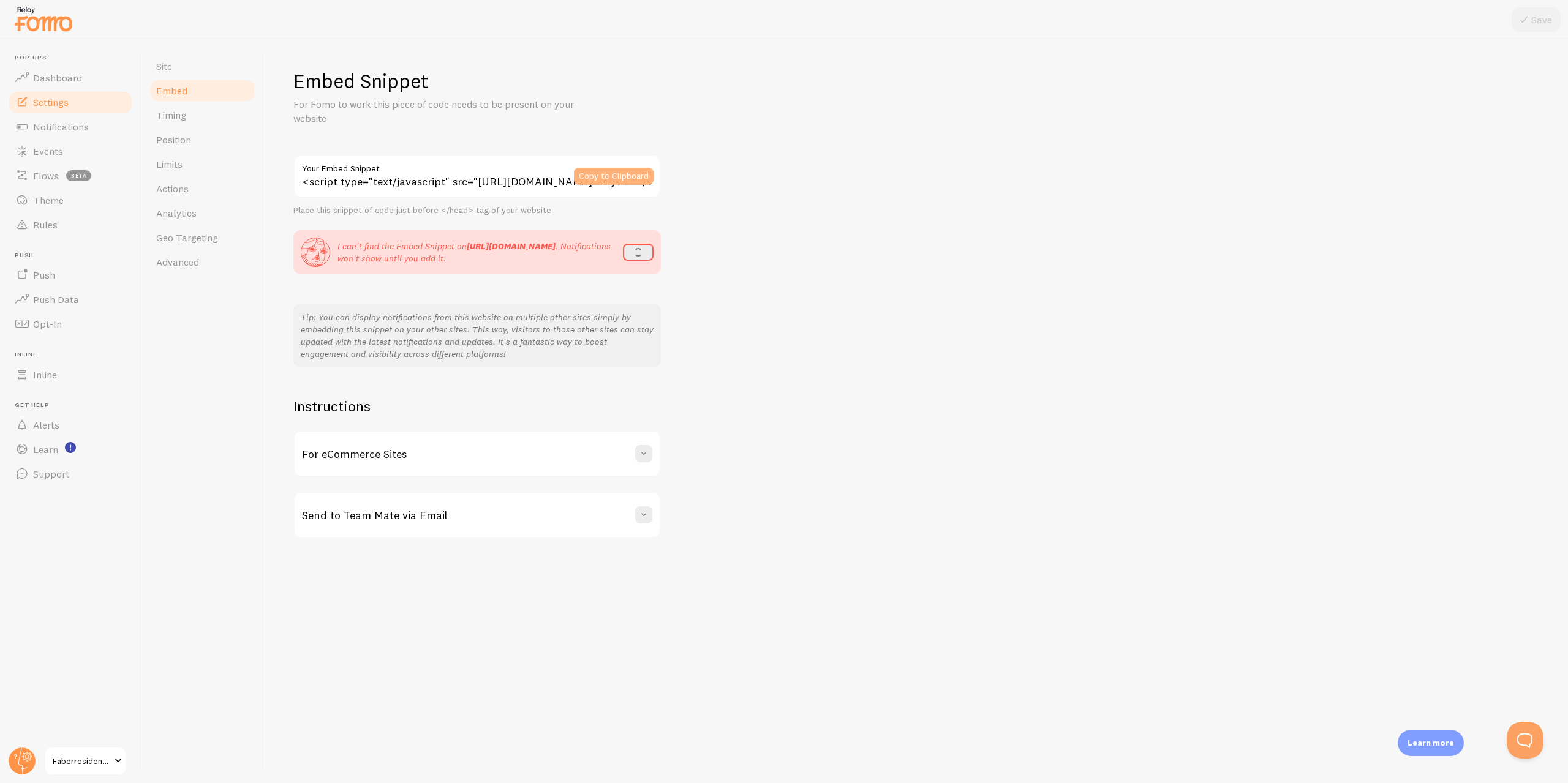
click at [595, 173] on button "Copy to Clipboard" at bounding box center [613, 176] width 80 height 17
click at [643, 246] on button "refresh" at bounding box center [635, 251] width 38 height 17
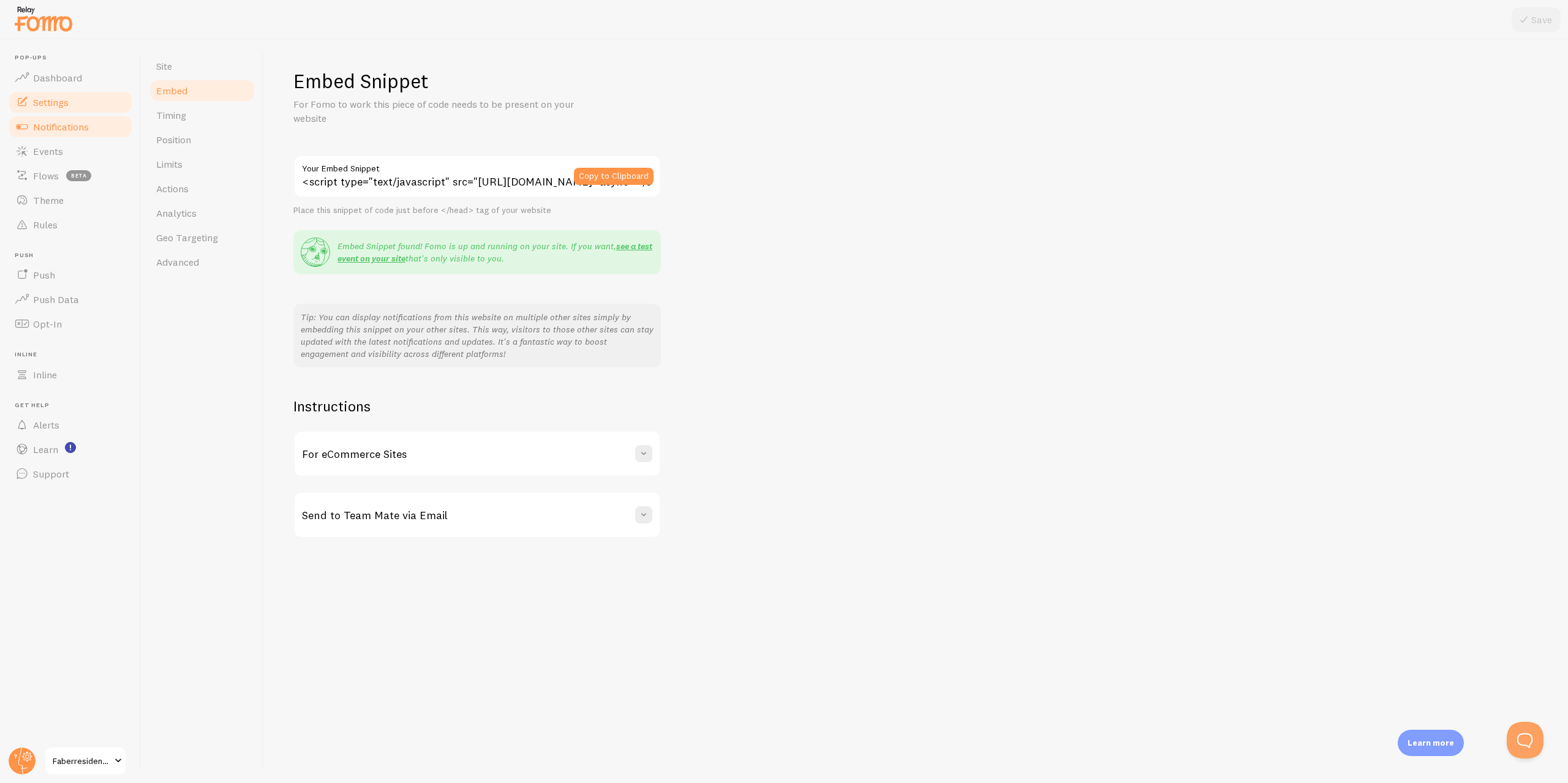
click at [61, 120] on span "Notifications" at bounding box center [61, 127] width 56 height 13
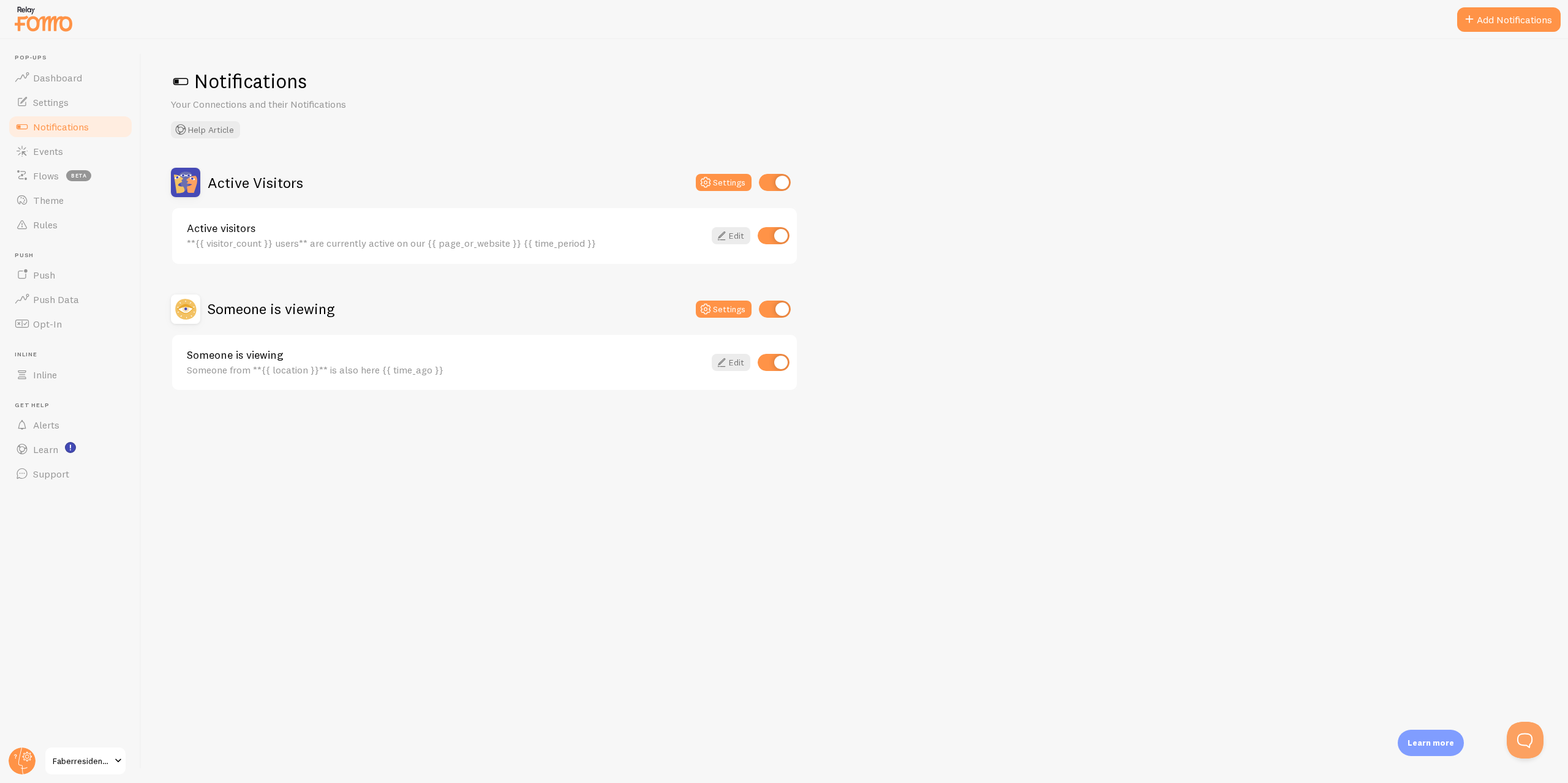
click at [771, 235] on input "checkbox" at bounding box center [773, 235] width 31 height 17
checkbox input "false"
click at [768, 365] on input "checkbox" at bounding box center [773, 362] width 31 height 17
checkbox input "false"
click at [1007, 376] on div "Active Visitors Settings Active visitors **{{ visitor_count }} users** are curr…" at bounding box center [854, 279] width 1368 height 224
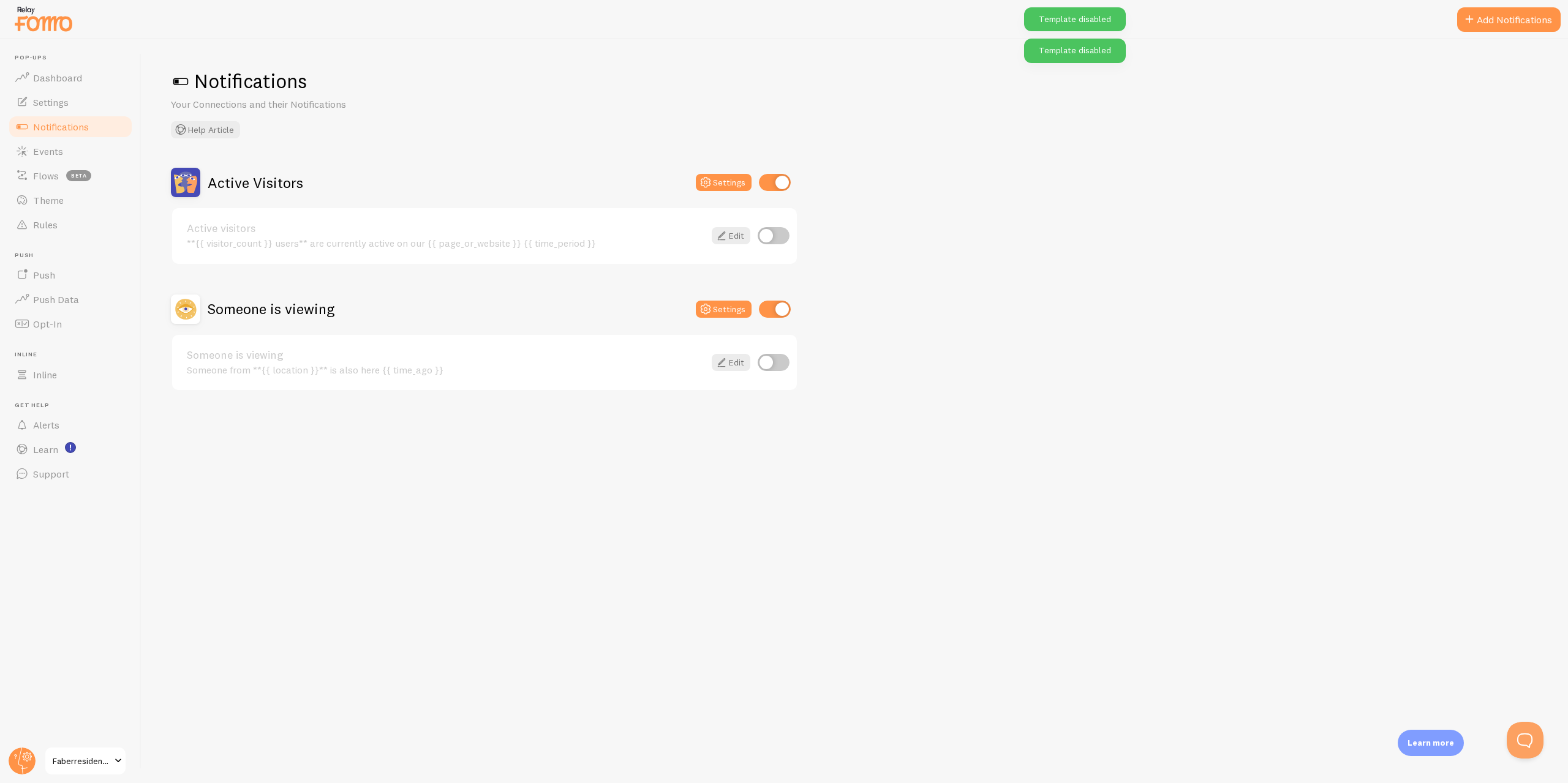
click at [777, 260] on div "Active visitors **{{ visitor_count }} users** are currently active on our {{ pa…" at bounding box center [485, 236] width 625 height 56
click at [1470, 30] on button "Add Notifications" at bounding box center [1509, 19] width 103 height 24
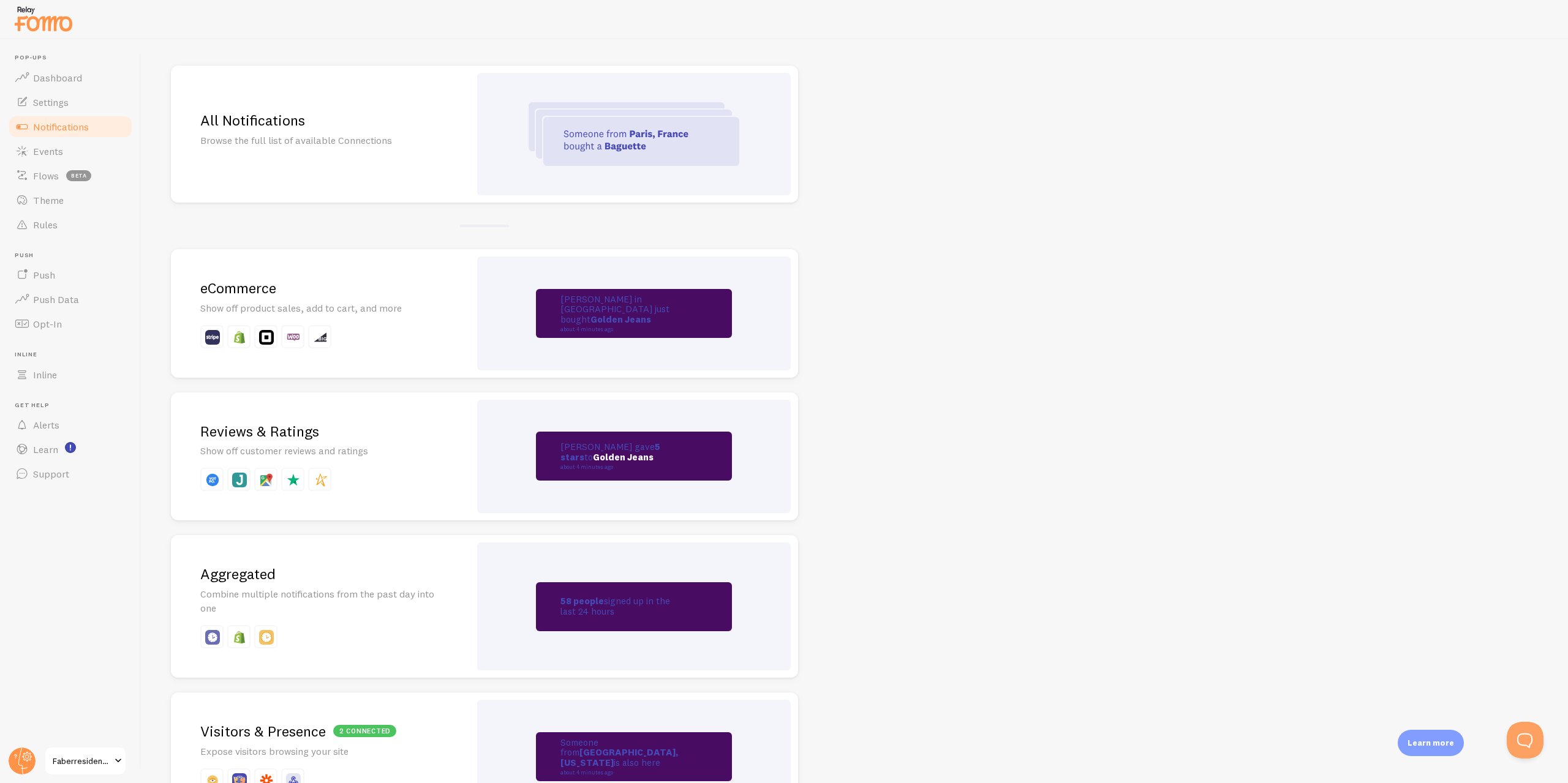
scroll to position [103, 0]
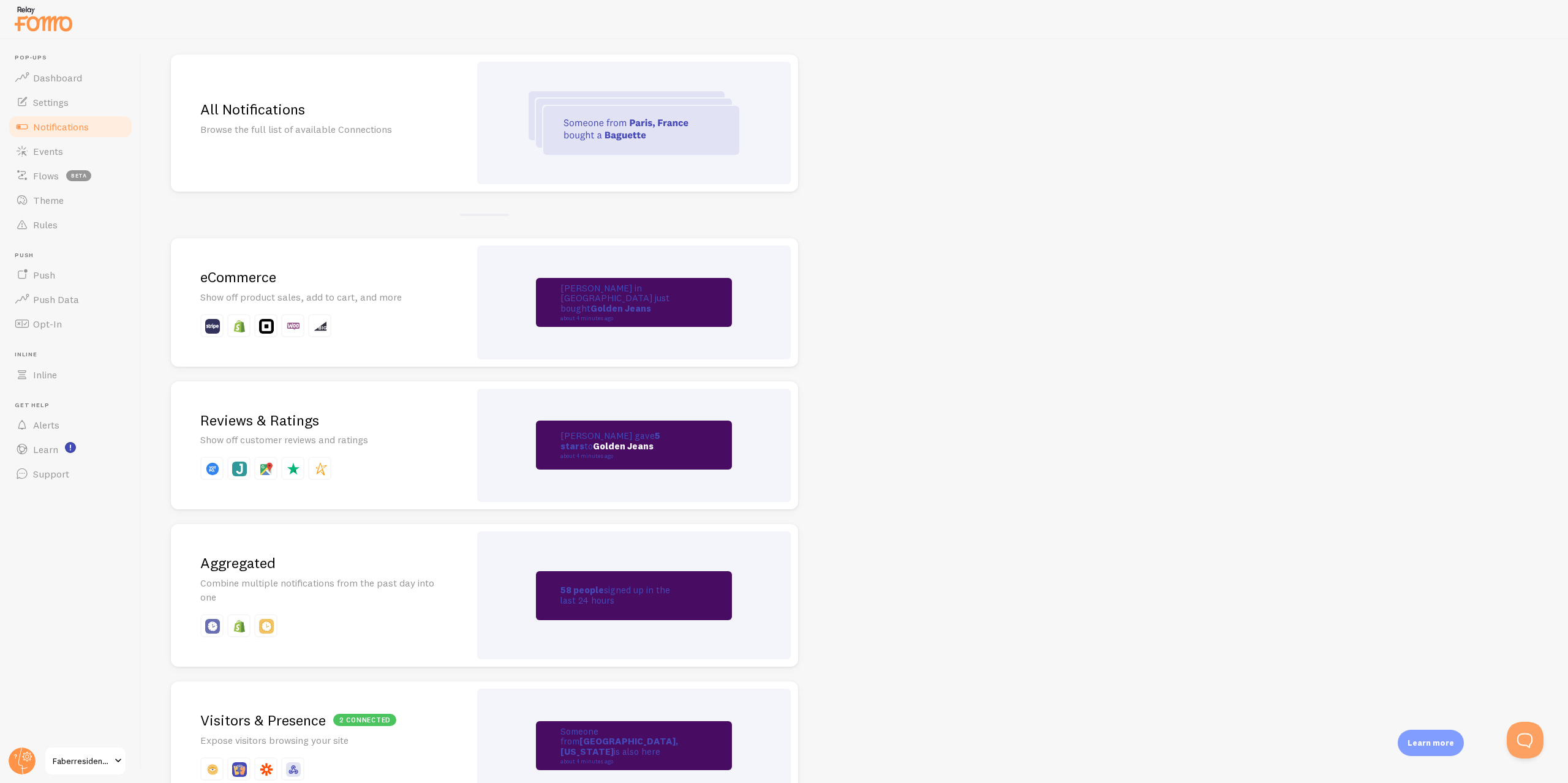
drag, startPoint x: 983, startPoint y: 310, endPoint x: 791, endPoint y: 408, distance: 215.6
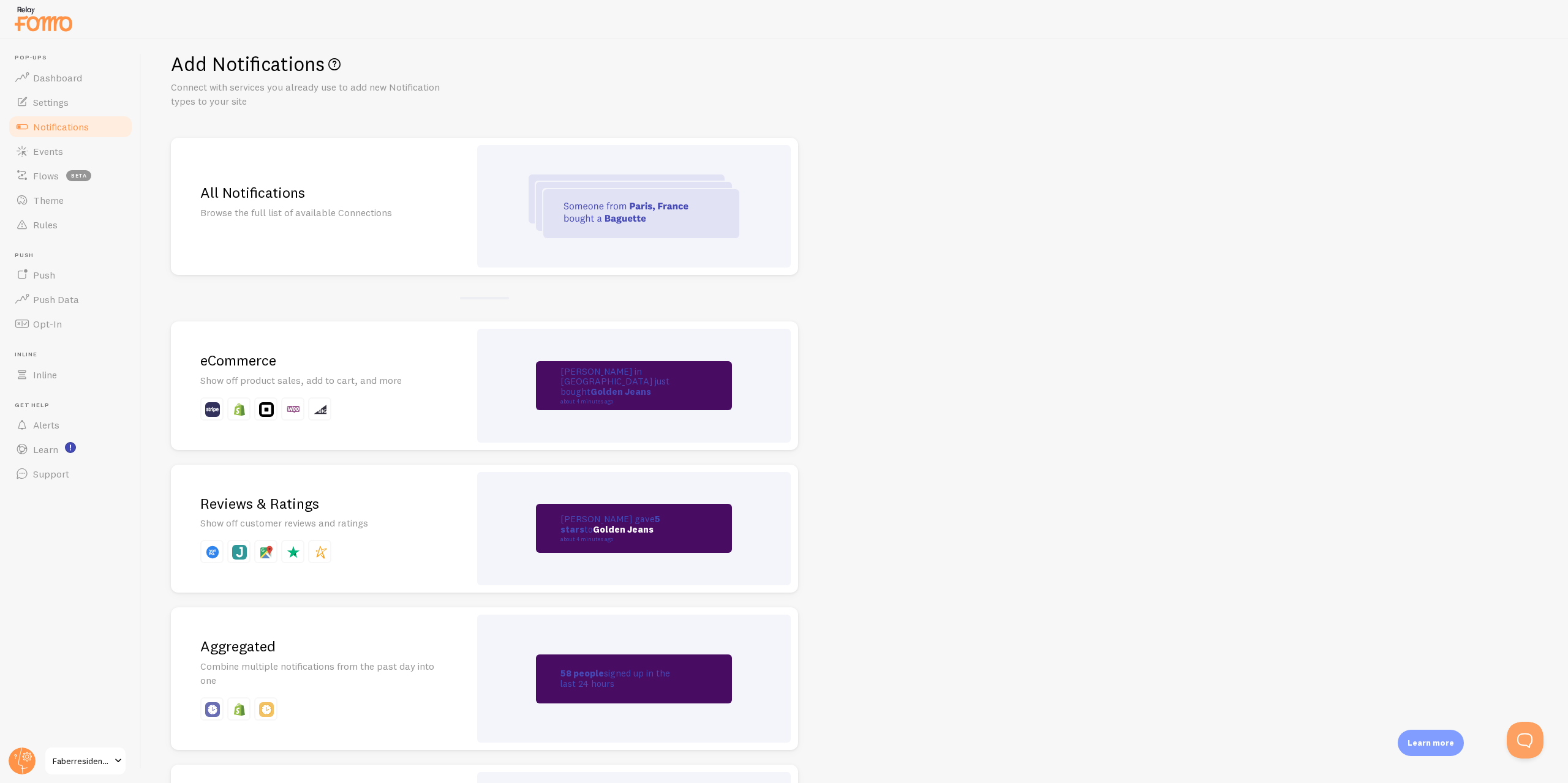
scroll to position [0, 0]
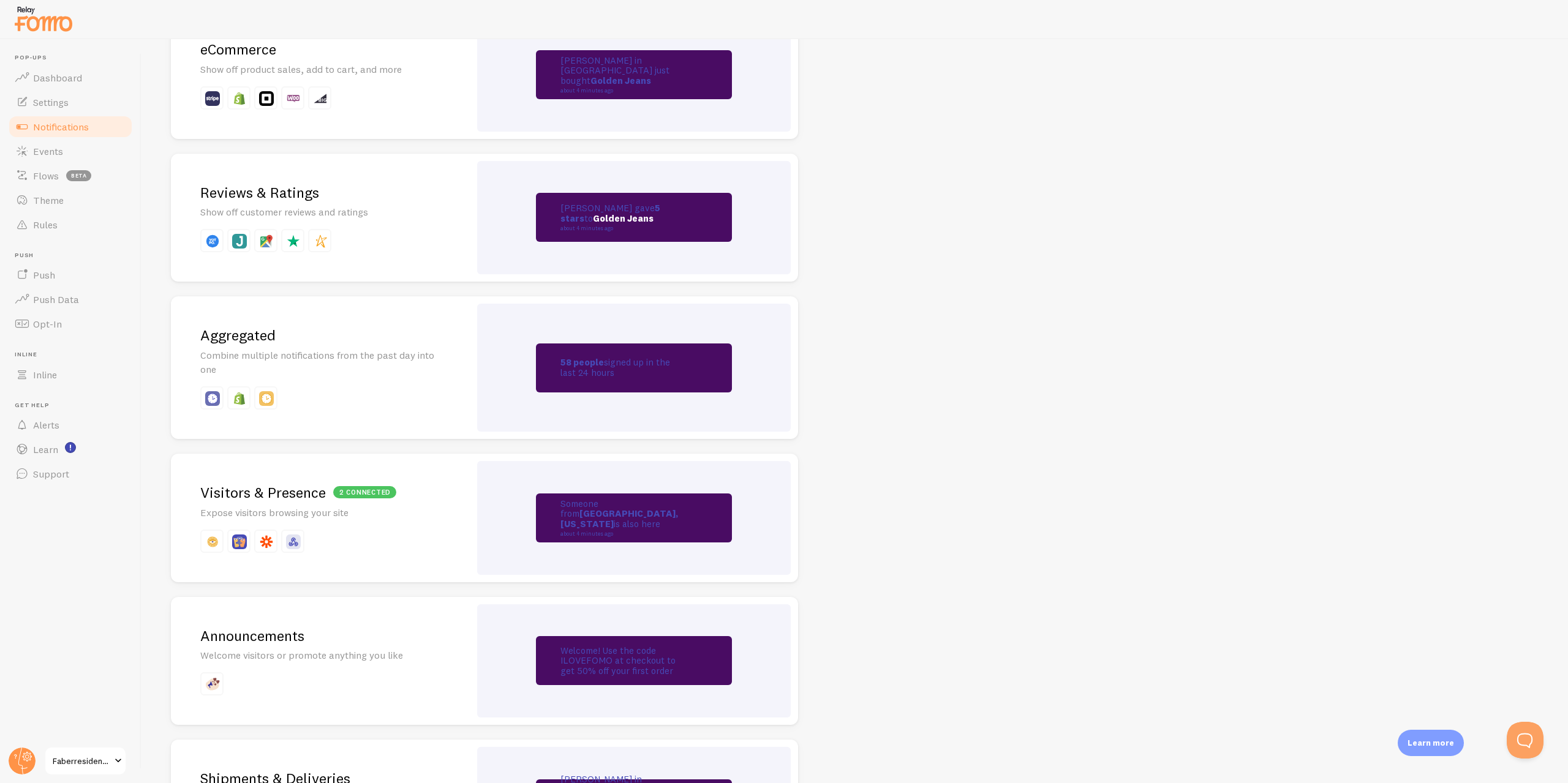
drag, startPoint x: 841, startPoint y: 413, endPoint x: 832, endPoint y: 435, distance: 23.8
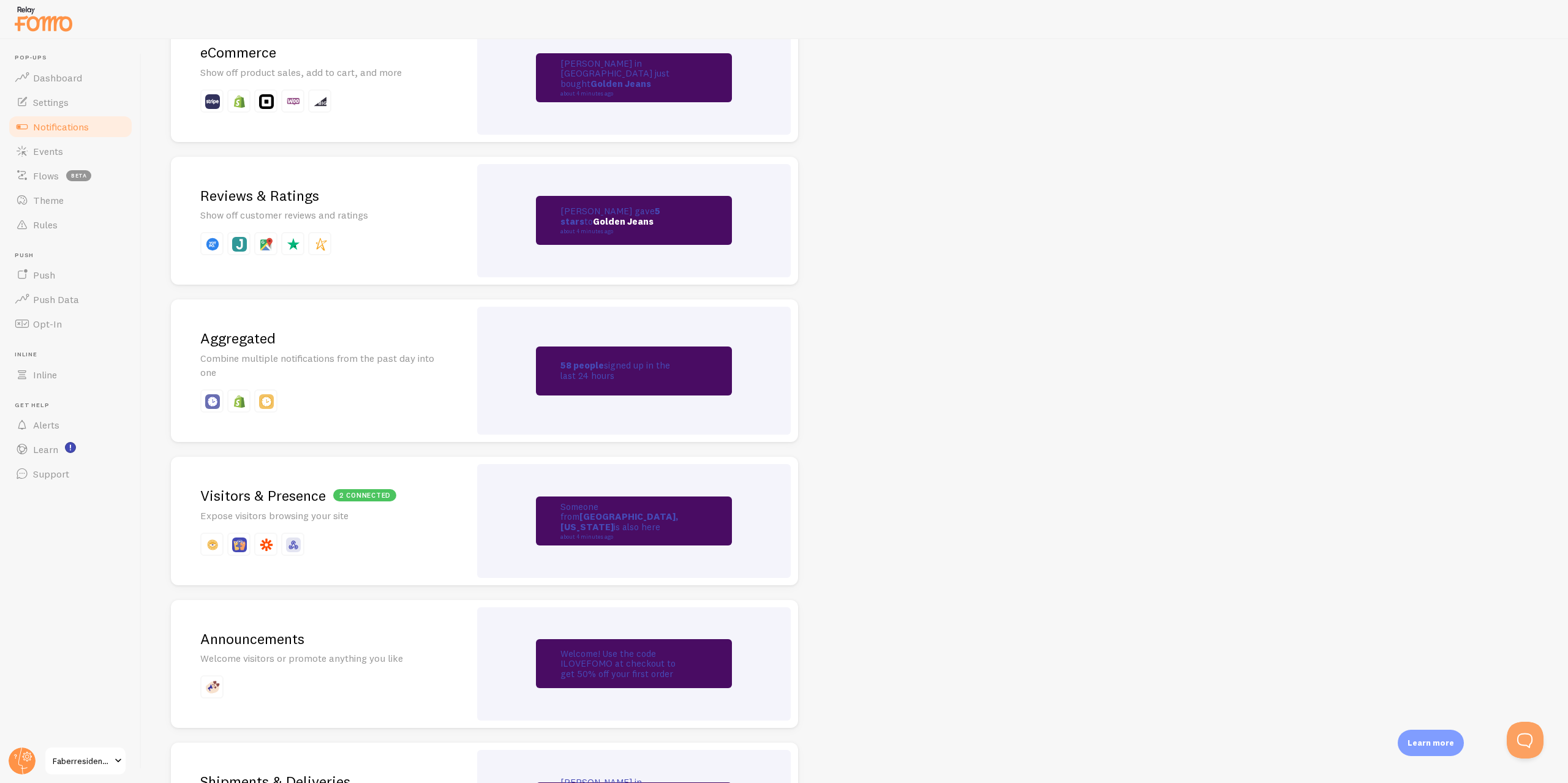
scroll to position [329, 0]
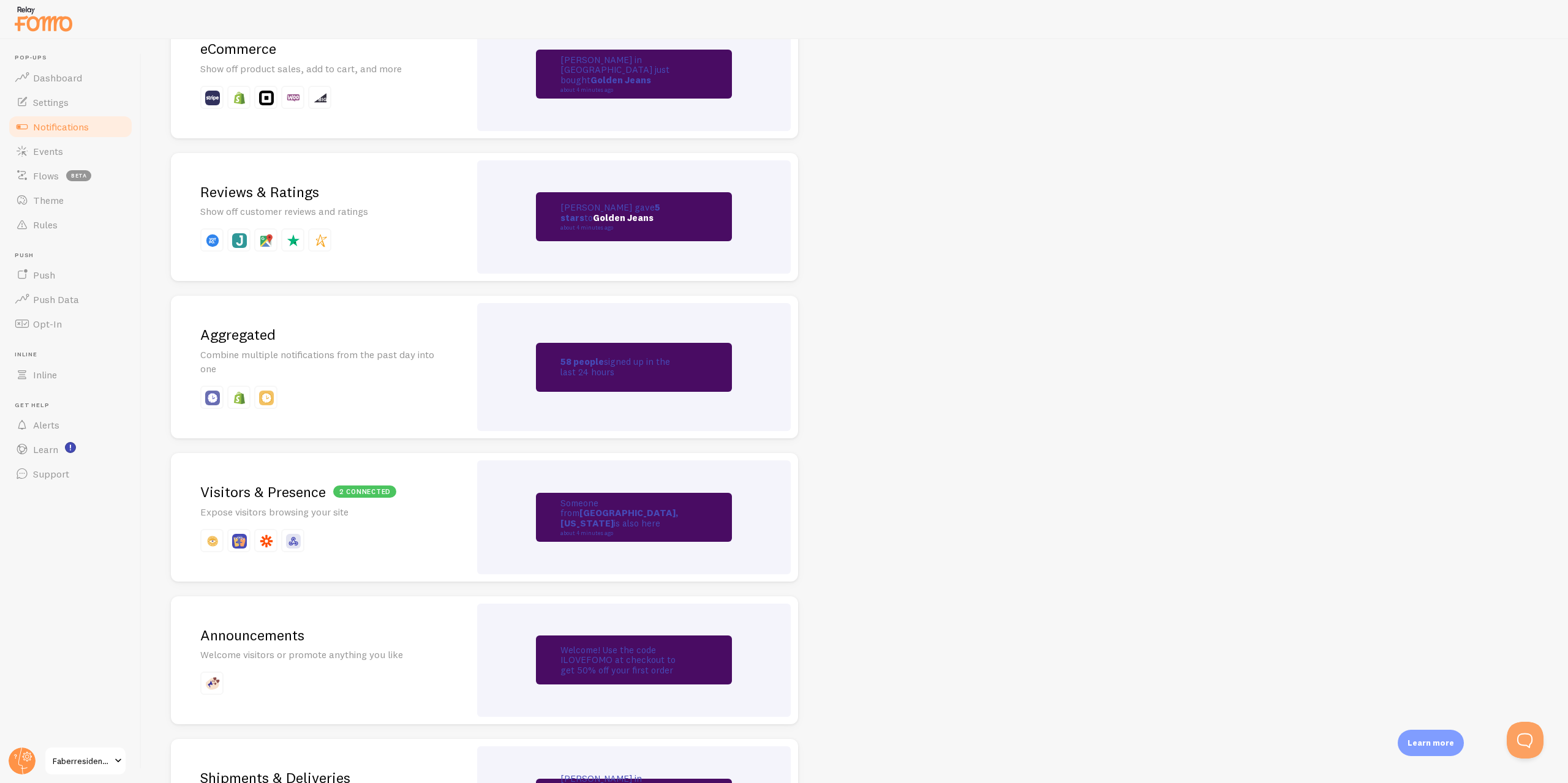
drag, startPoint x: 515, startPoint y: 383, endPoint x: 579, endPoint y: 443, distance: 87.7
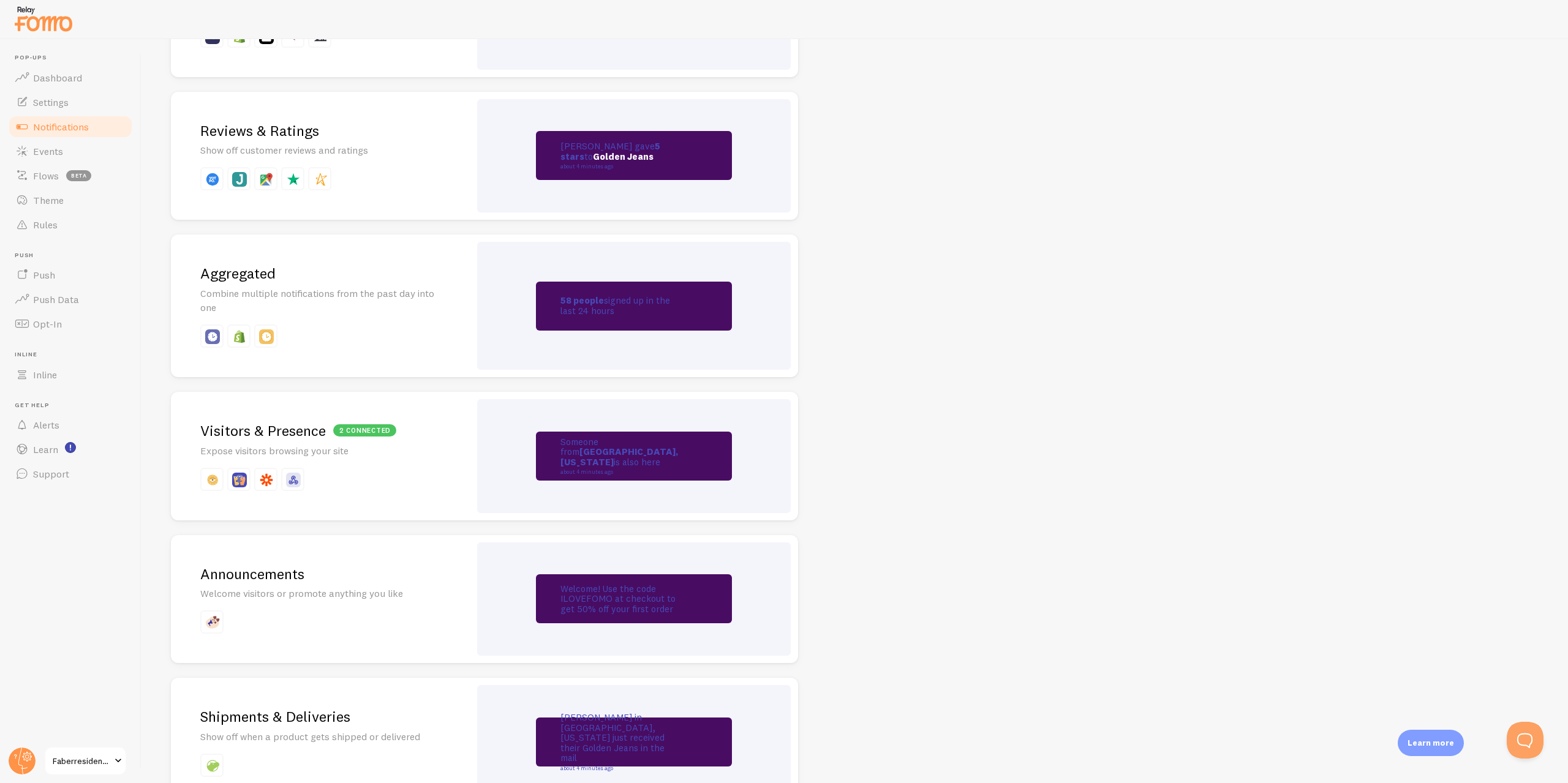
drag, startPoint x: 763, startPoint y: 472, endPoint x: 787, endPoint y: 517, distance: 51.0
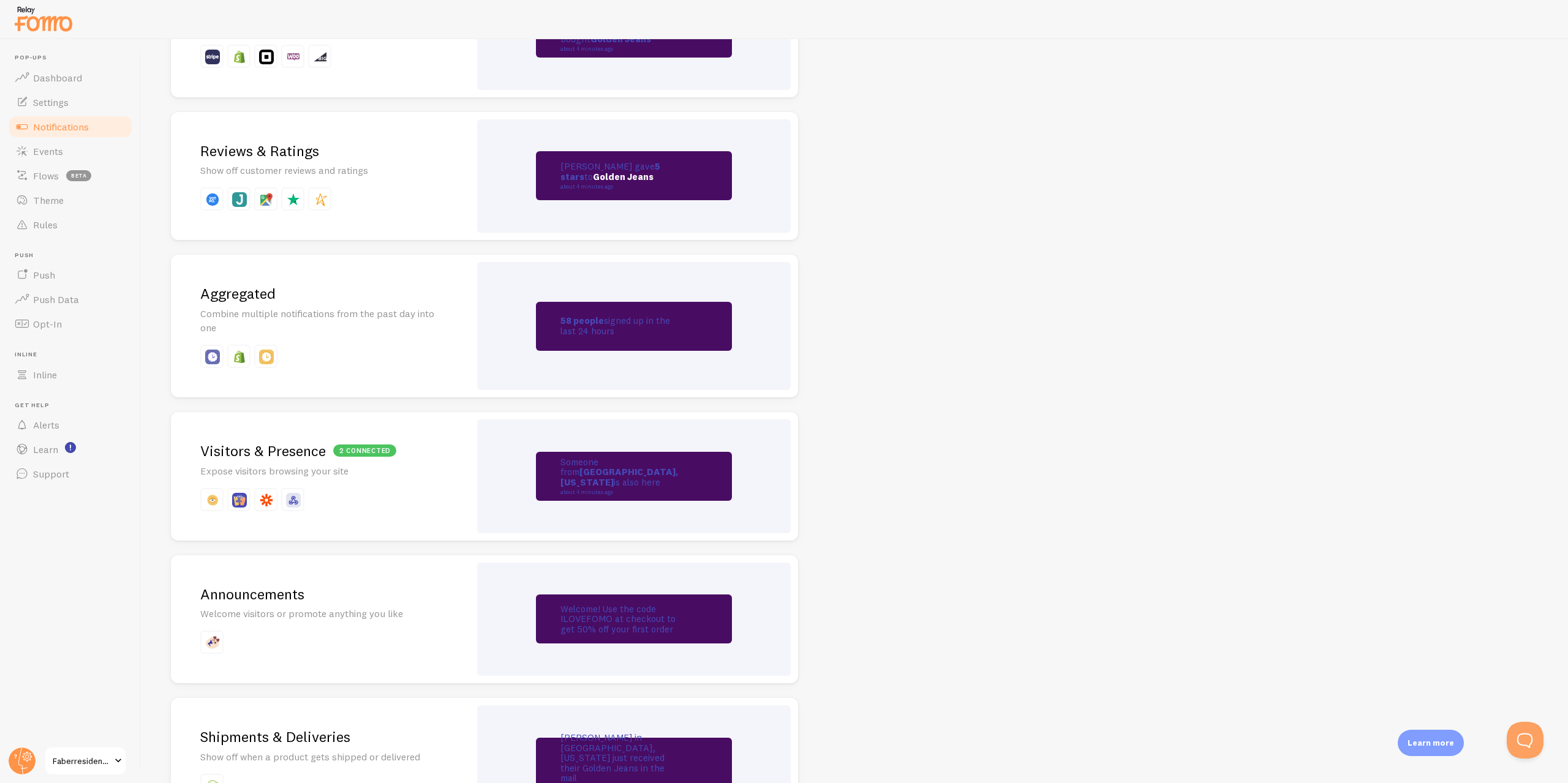
scroll to position [390, 0]
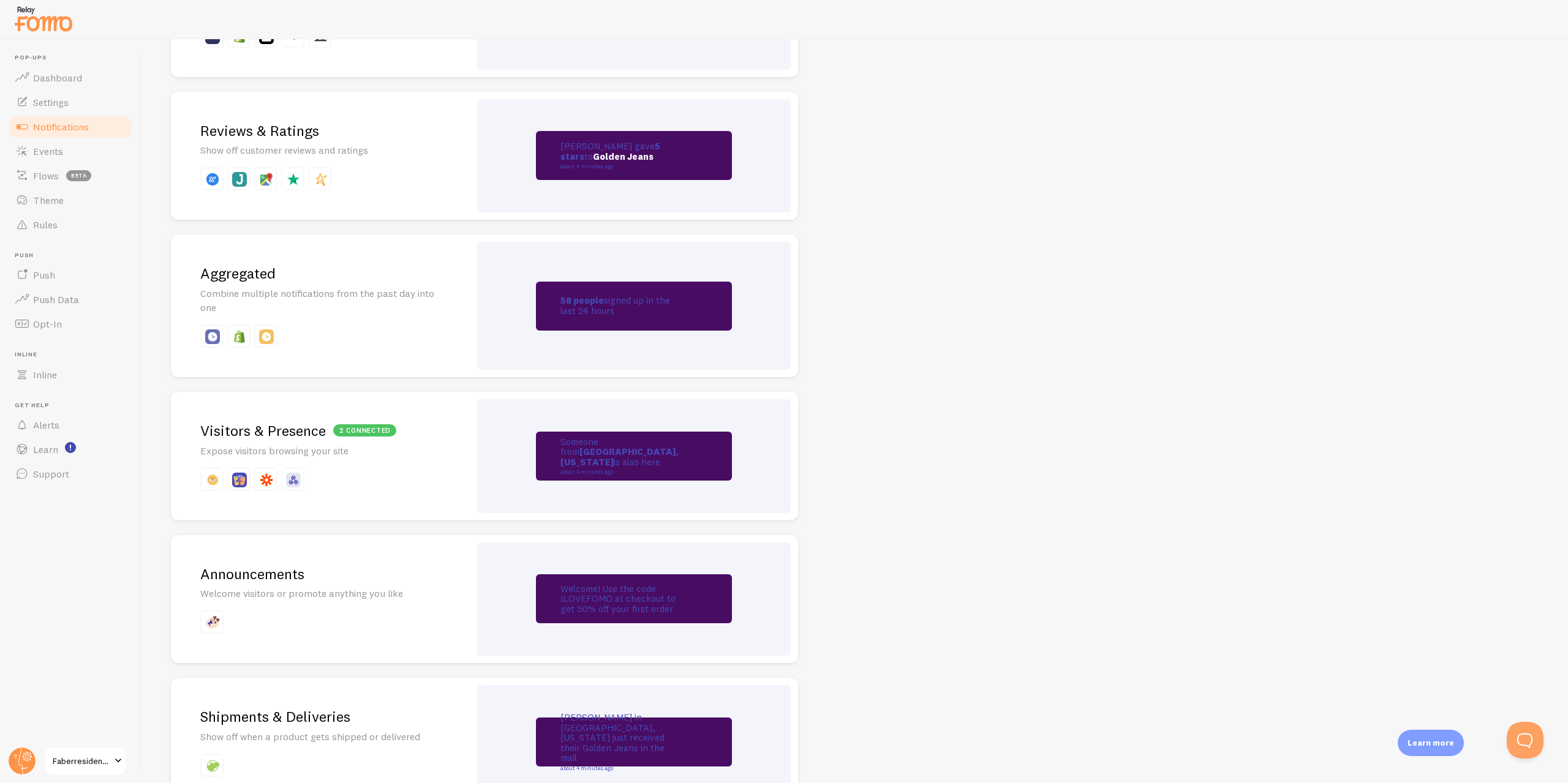
drag, startPoint x: 781, startPoint y: 544, endPoint x: 772, endPoint y: 608, distance: 64.6
click at [592, 571] on div "Welcome! Use the code ILOVEFOMO at checkout to get 50% off your first order" at bounding box center [633, 599] width 313 height 114
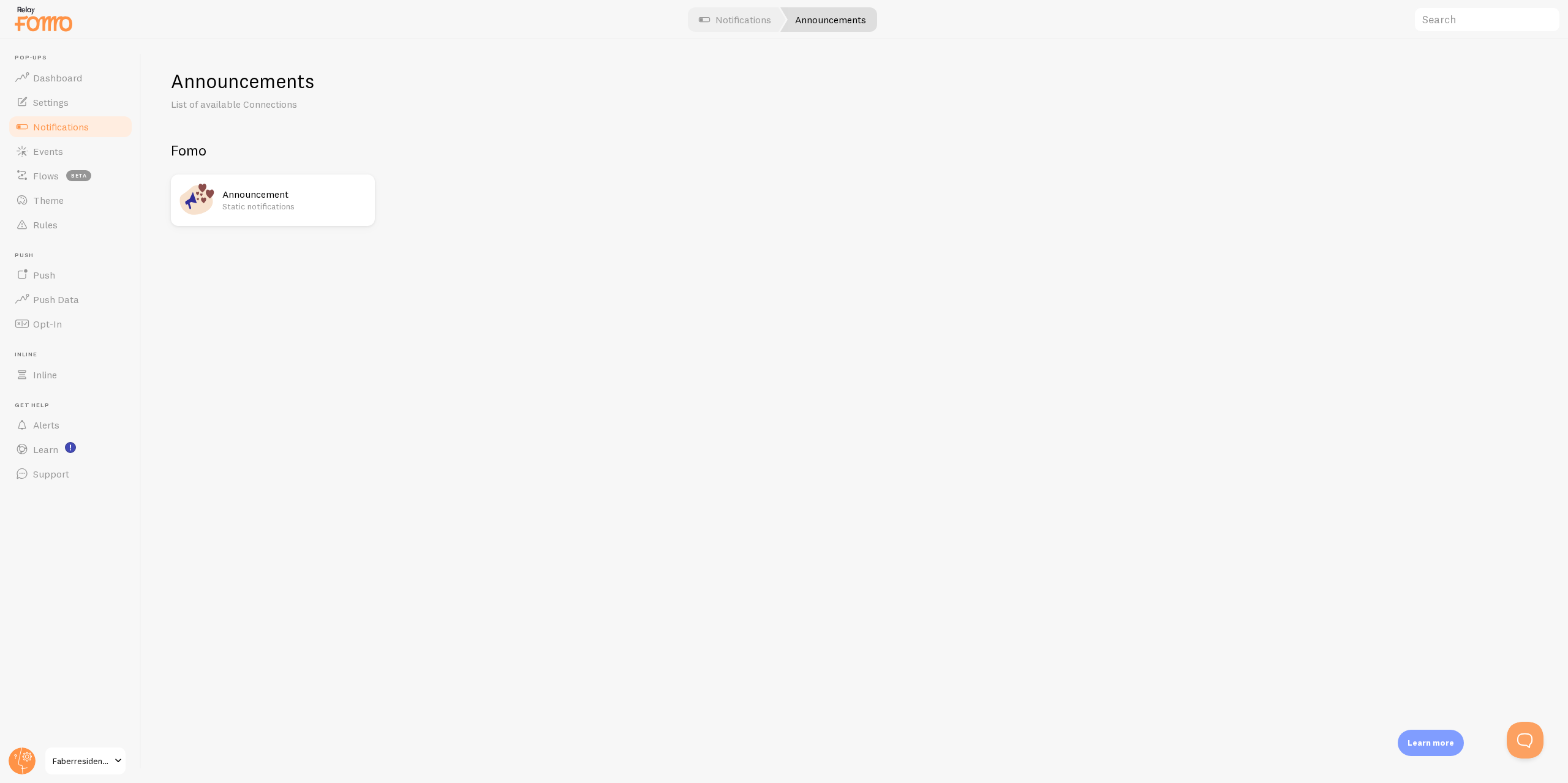
click at [284, 209] on p "Static notifications" at bounding box center [295, 207] width 145 height 13
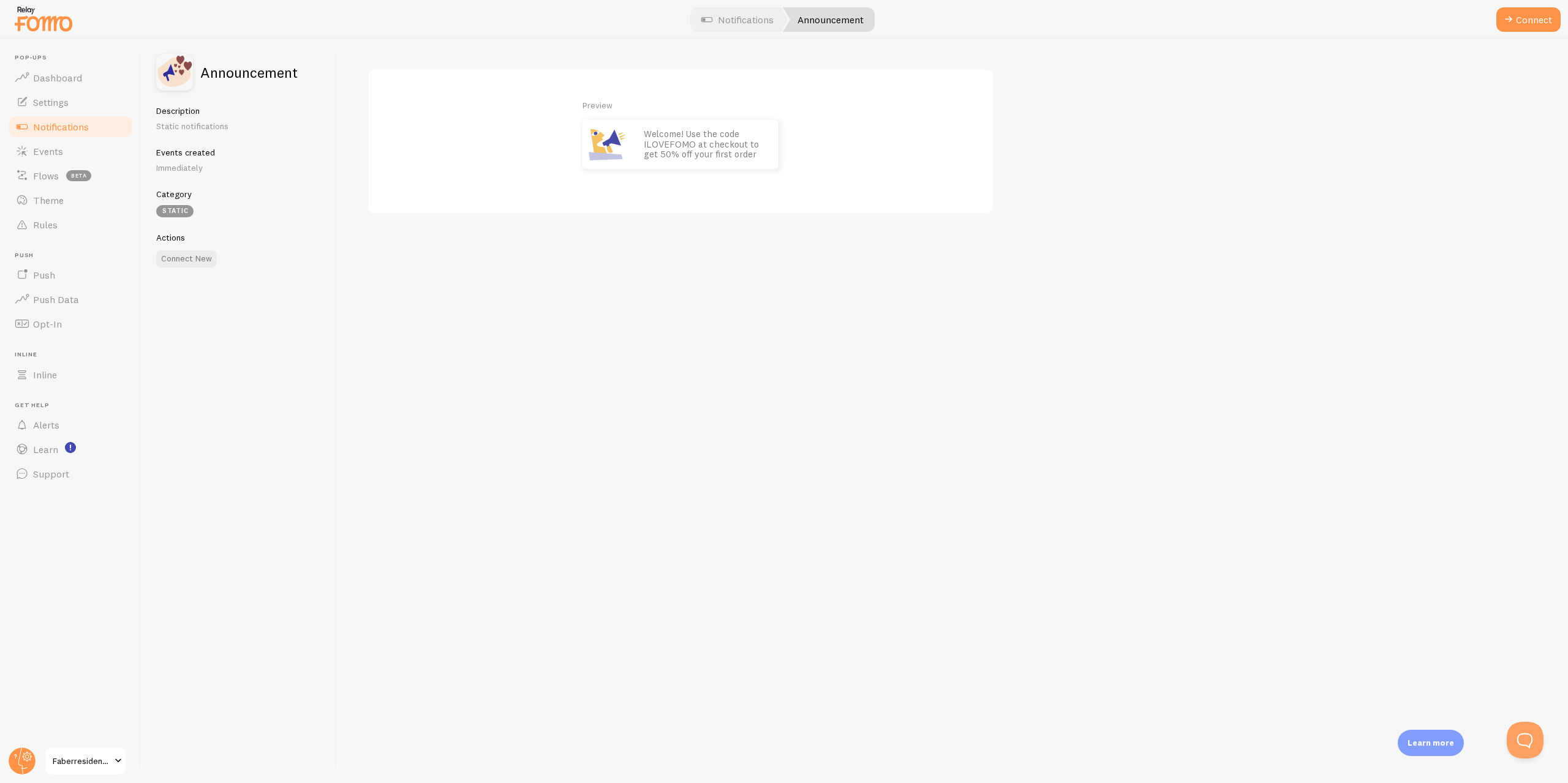
click at [710, 162] on div "Welcome! Use the code ILOVEFOMO at checkout to get 50% off your first order" at bounding box center [705, 145] width 147 height 49
click at [703, 41] on div "Preview Welcome! Use the code ILOVEFOMO at checkout to get 50% off your first o…" at bounding box center [953, 411] width 1230 height 744
click at [746, 31] on div at bounding box center [784, 20] width 1568 height 40
click at [181, 247] on div "Actions Connect New" at bounding box center [239, 251] width 166 height 36
click at [183, 260] on button "Connect New" at bounding box center [187, 259] width 61 height 17
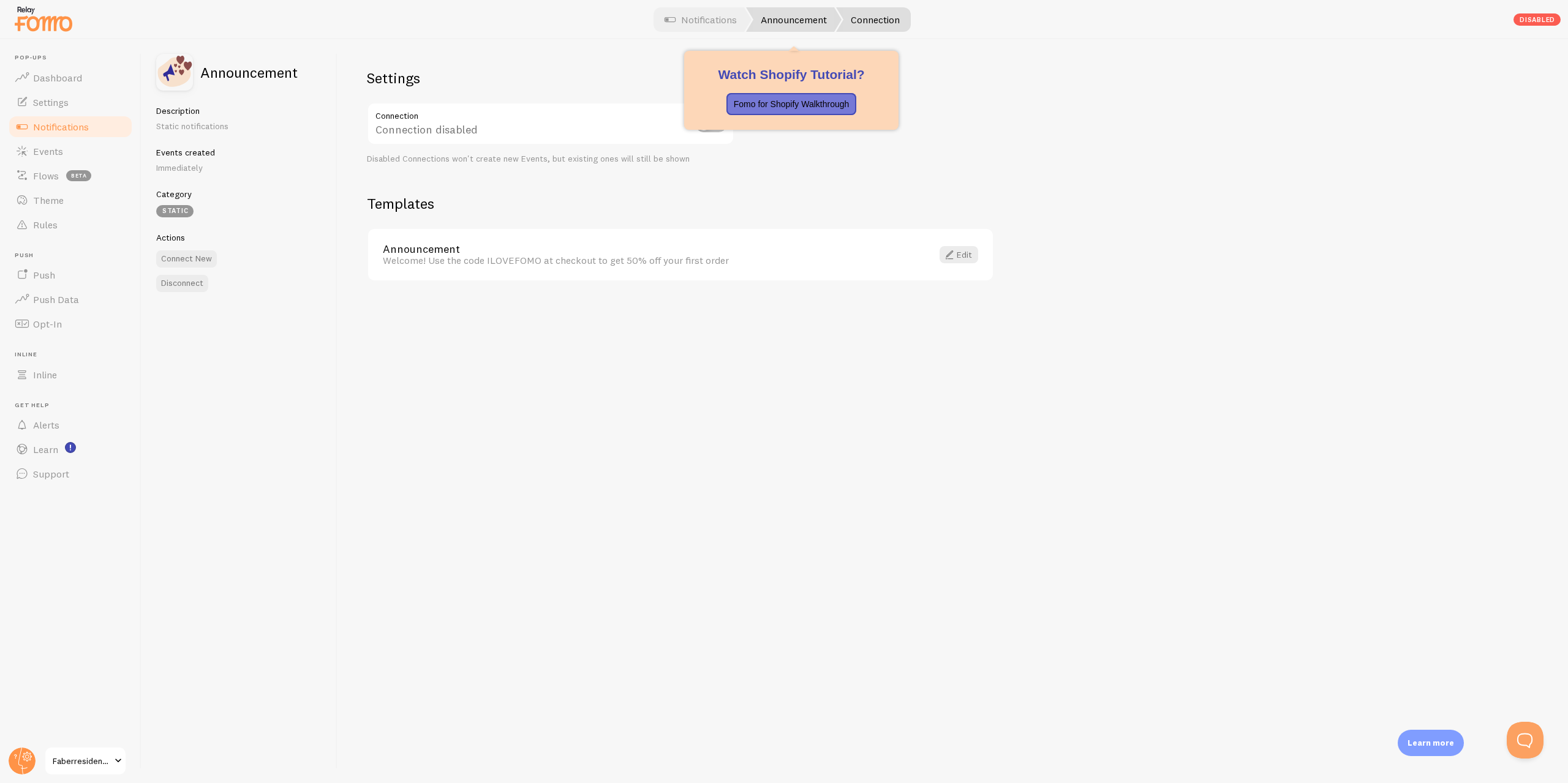
click at [783, 18] on link "Announcement" at bounding box center [794, 19] width 95 height 24
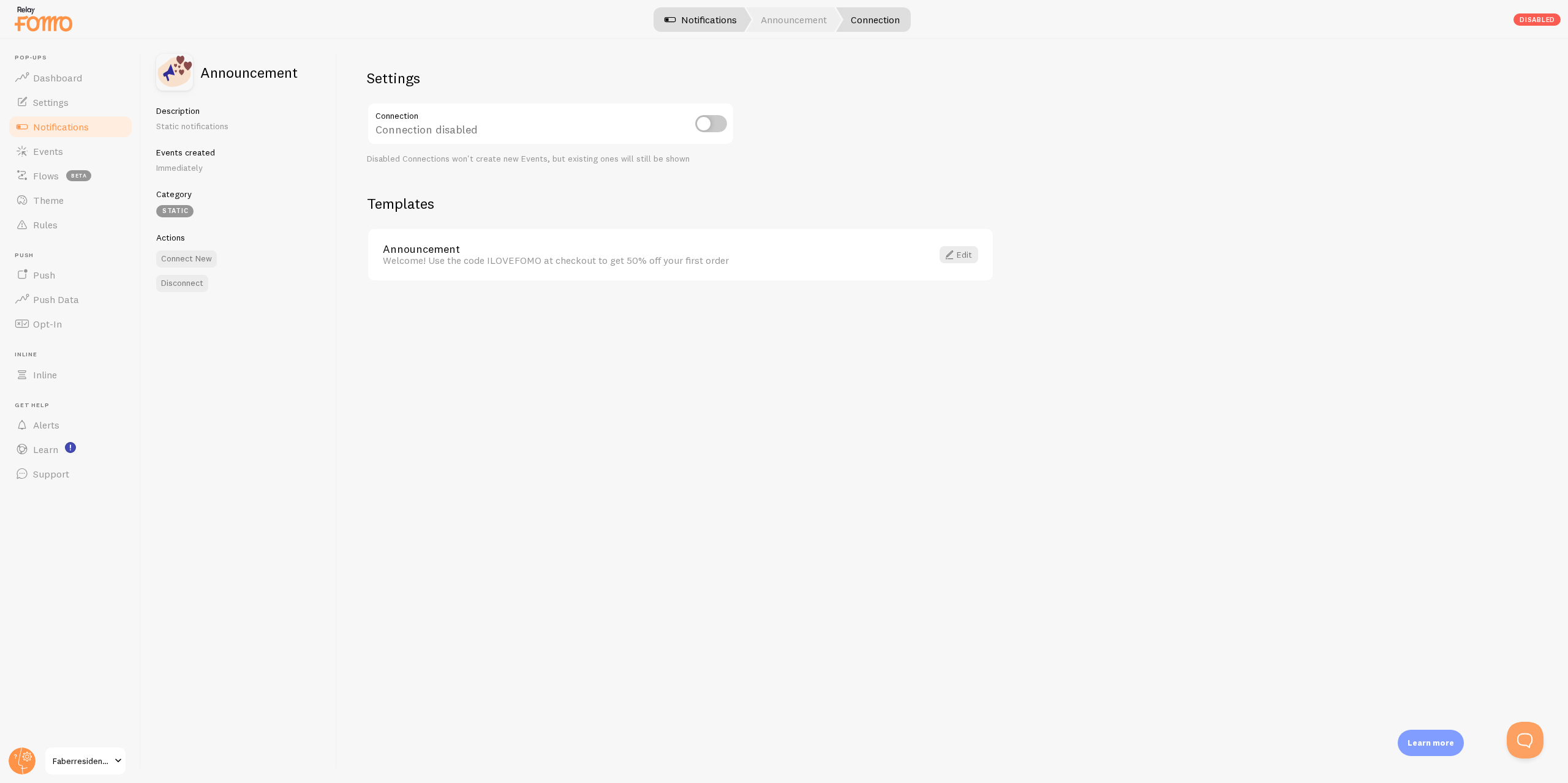
click at [707, 16] on link "Notifications" at bounding box center [700, 19] width 101 height 24
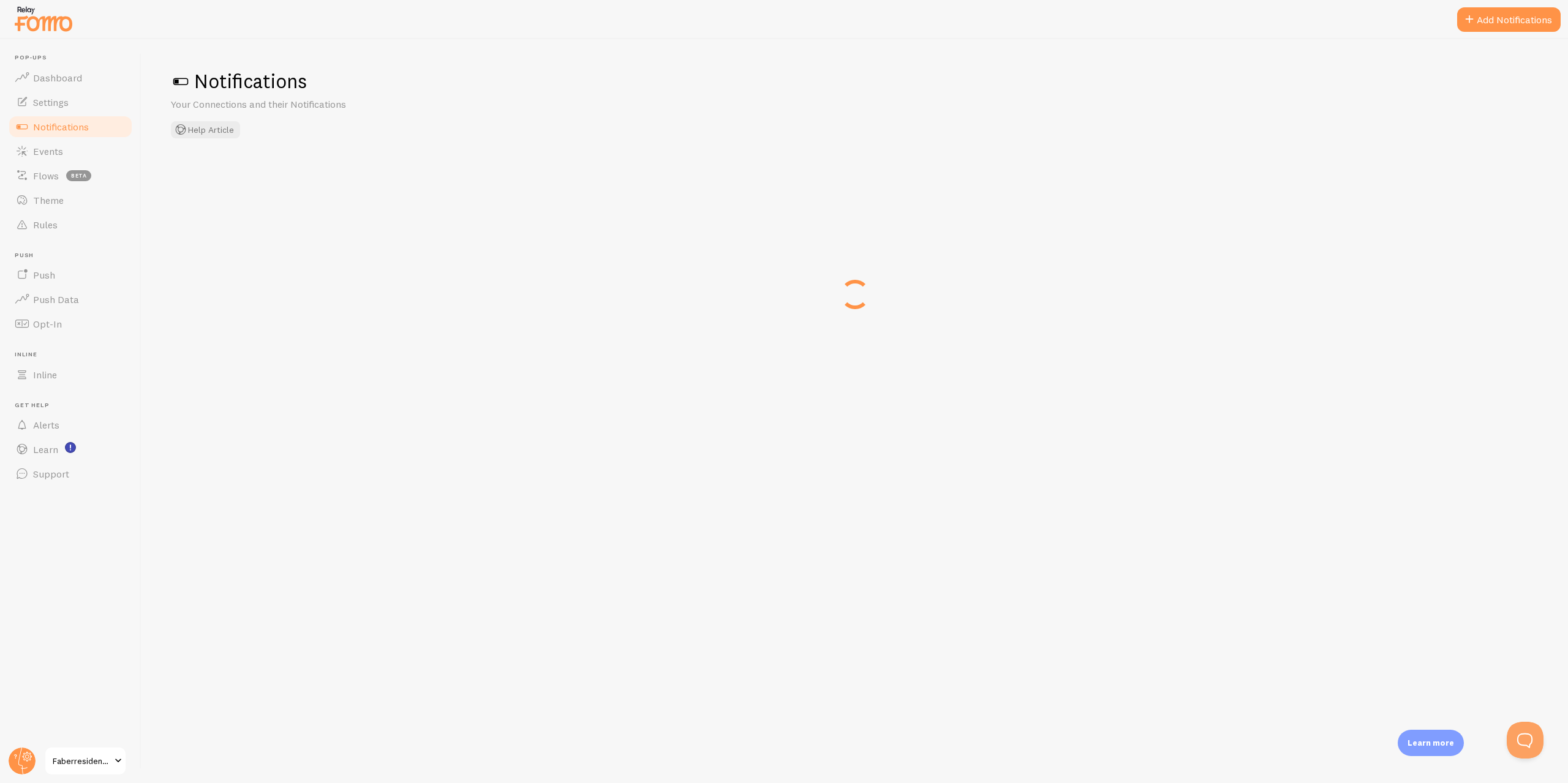
checkbox input "false"
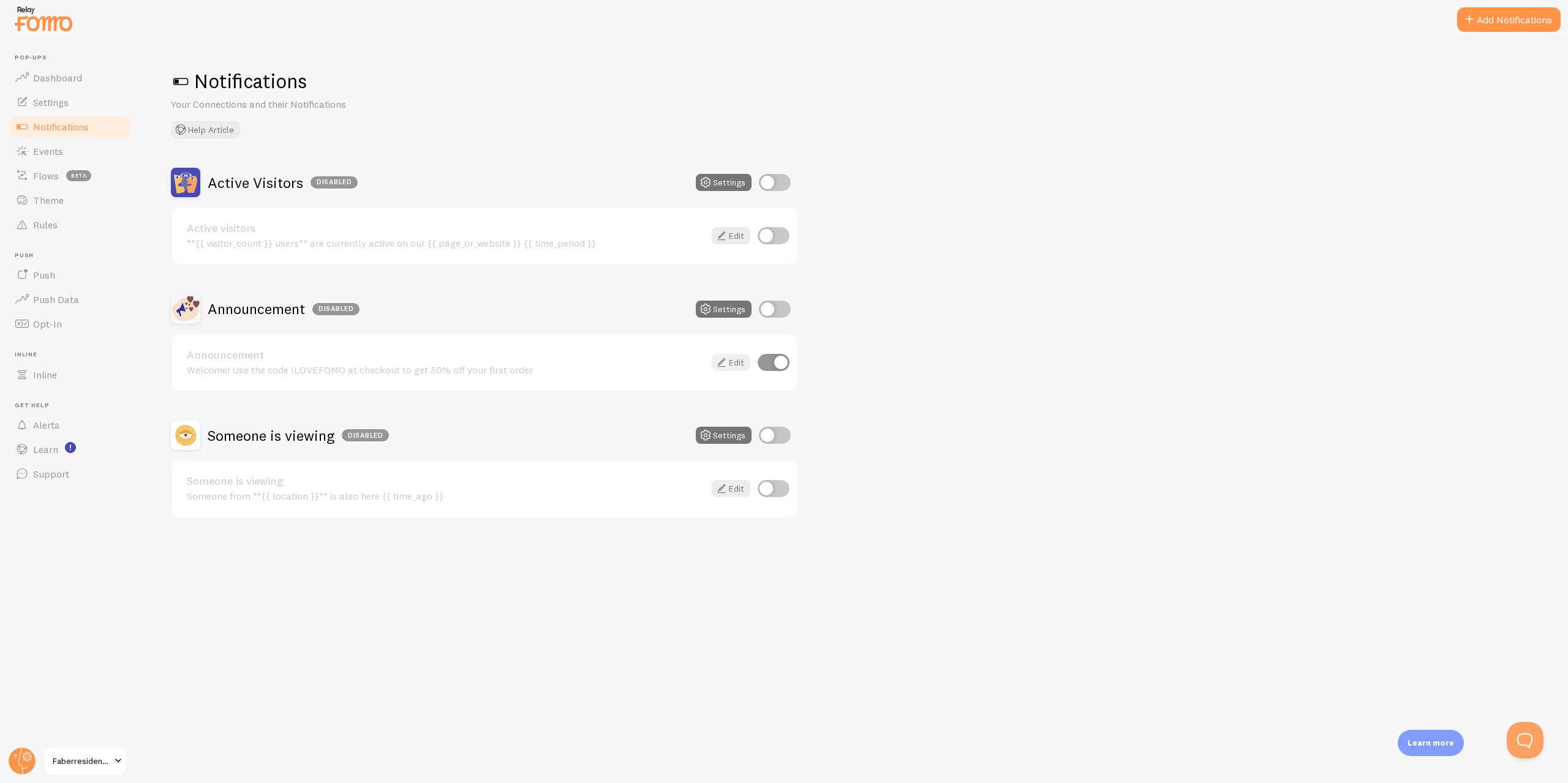
click at [737, 356] on link "Edit" at bounding box center [731, 362] width 39 height 17
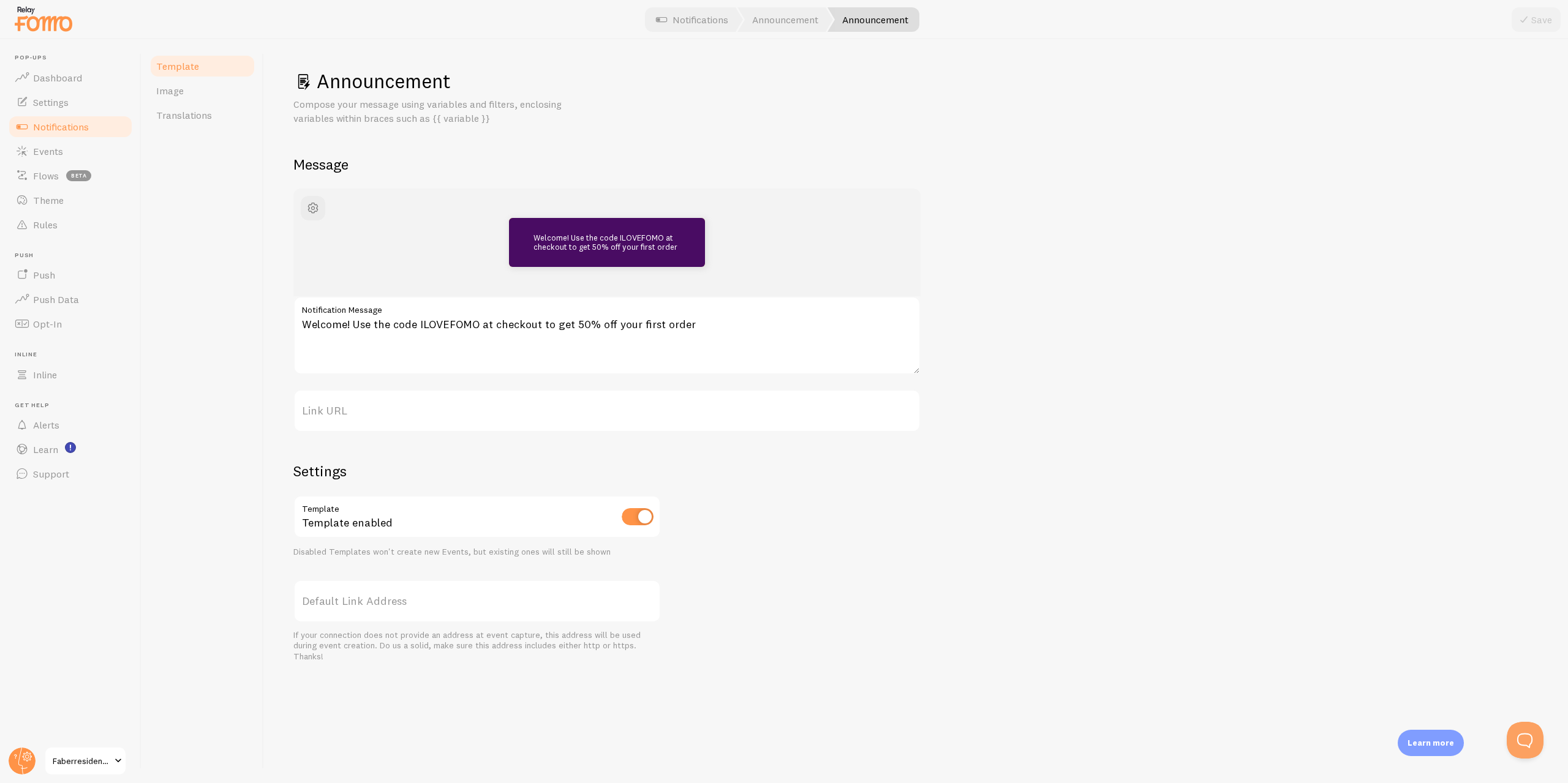
drag, startPoint x: 289, startPoint y: 191, endPoint x: 298, endPoint y: 196, distance: 10.3
click at [290, 191] on div "Announcement Compose your message using variables and filters, enclosing variab…" at bounding box center [916, 411] width 1304 height 744
click at [307, 201] on span "button" at bounding box center [313, 208] width 14 height 14
click at [1047, 239] on div "Welcome! Use the code ILOVEFOMO at checkout to get 50% off your first order Wel…" at bounding box center [916, 425] width 1246 height 473
click at [408, 406] on label "Link URL" at bounding box center [607, 411] width 627 height 43
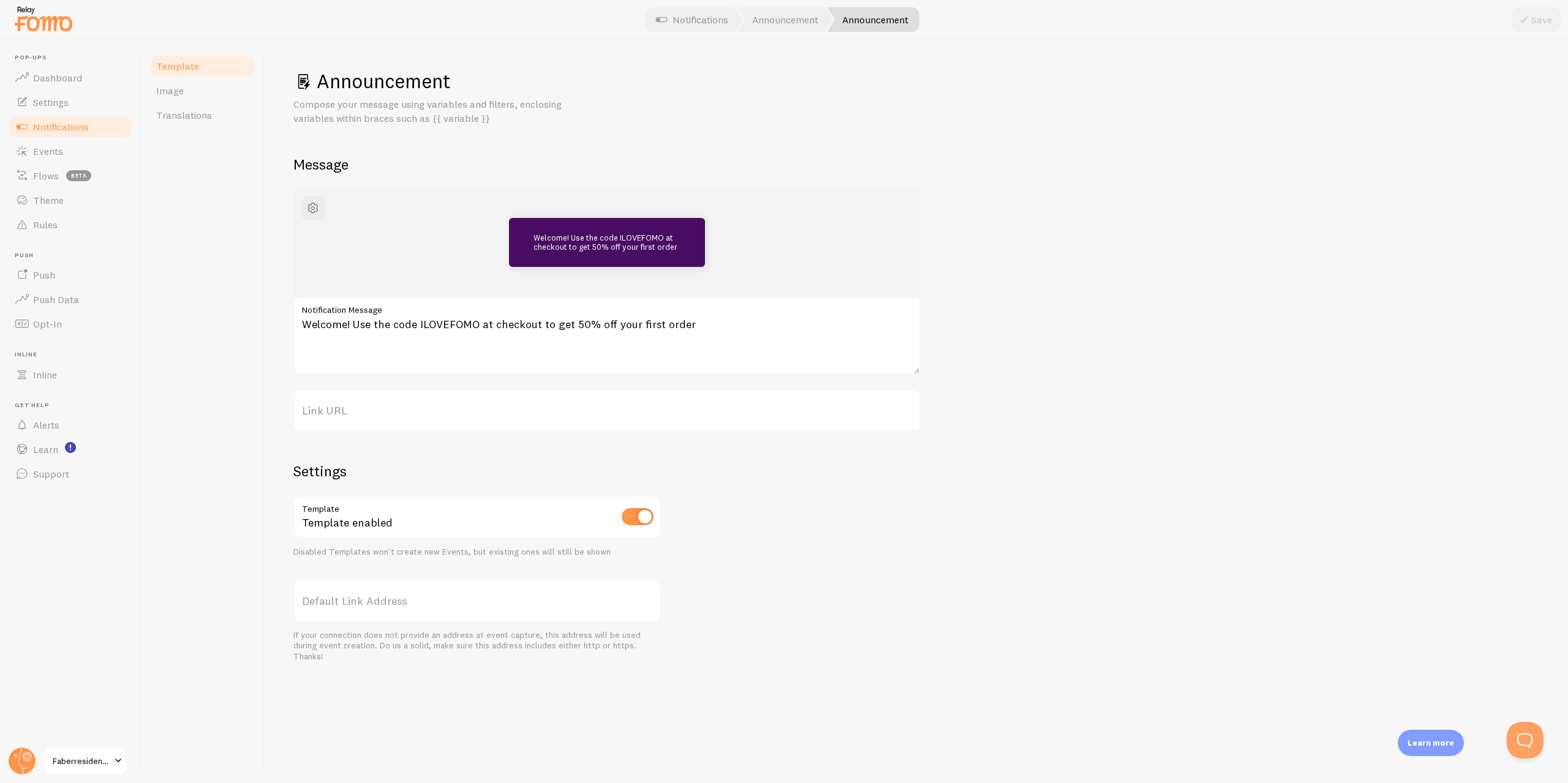
click at [408, 406] on input "Link URL" at bounding box center [607, 411] width 627 height 43
click at [212, 91] on link "Image" at bounding box center [202, 90] width 107 height 24
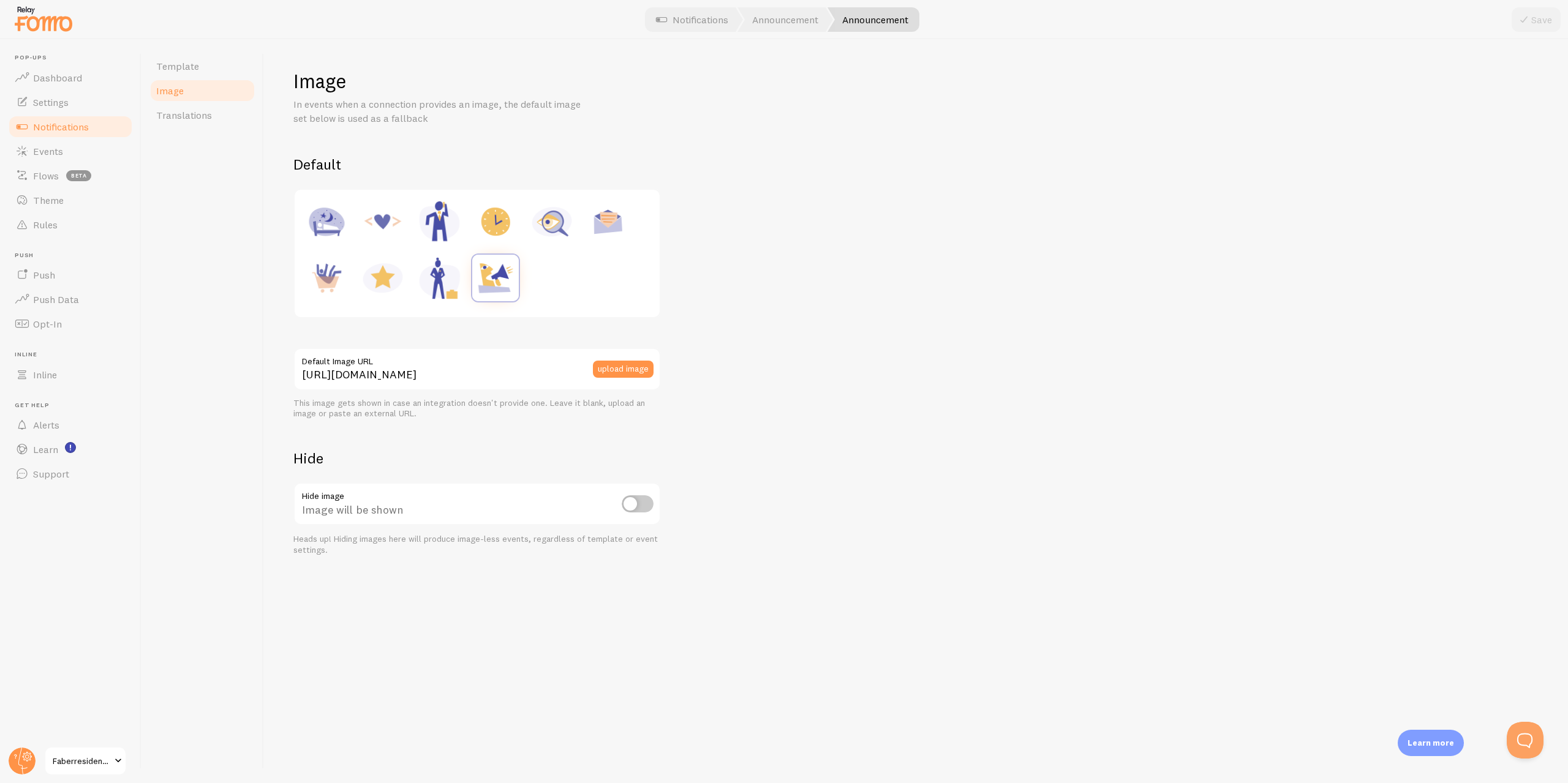
click at [856, 453] on div "Default https://fomo.com/images/widget/template_defaults/shoutout.jpg Default I…" at bounding box center [916, 356] width 1246 height 400
click at [627, 369] on button "upload image" at bounding box center [623, 369] width 61 height 17
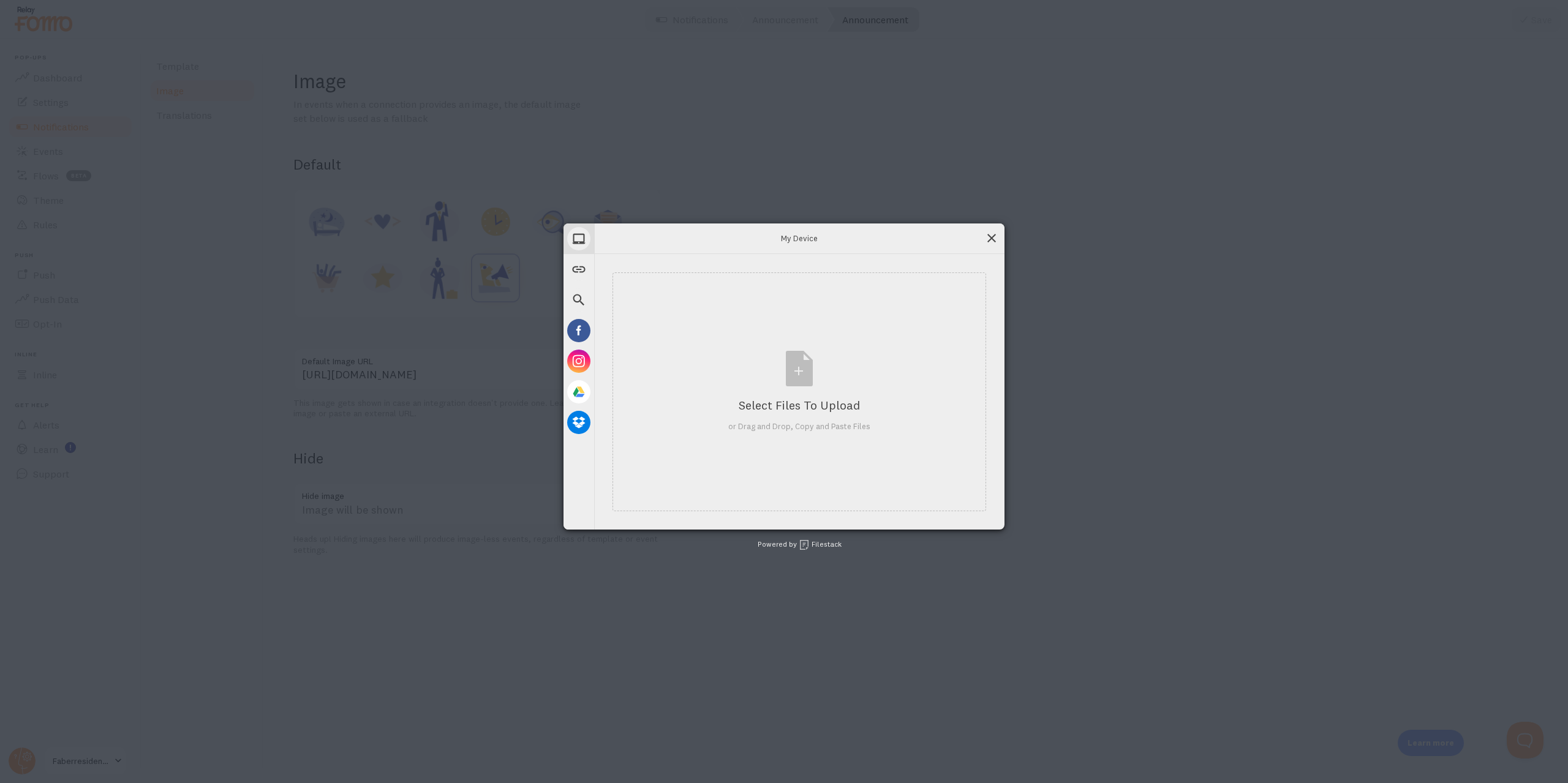
click at [988, 233] on span at bounding box center [991, 238] width 13 height 13
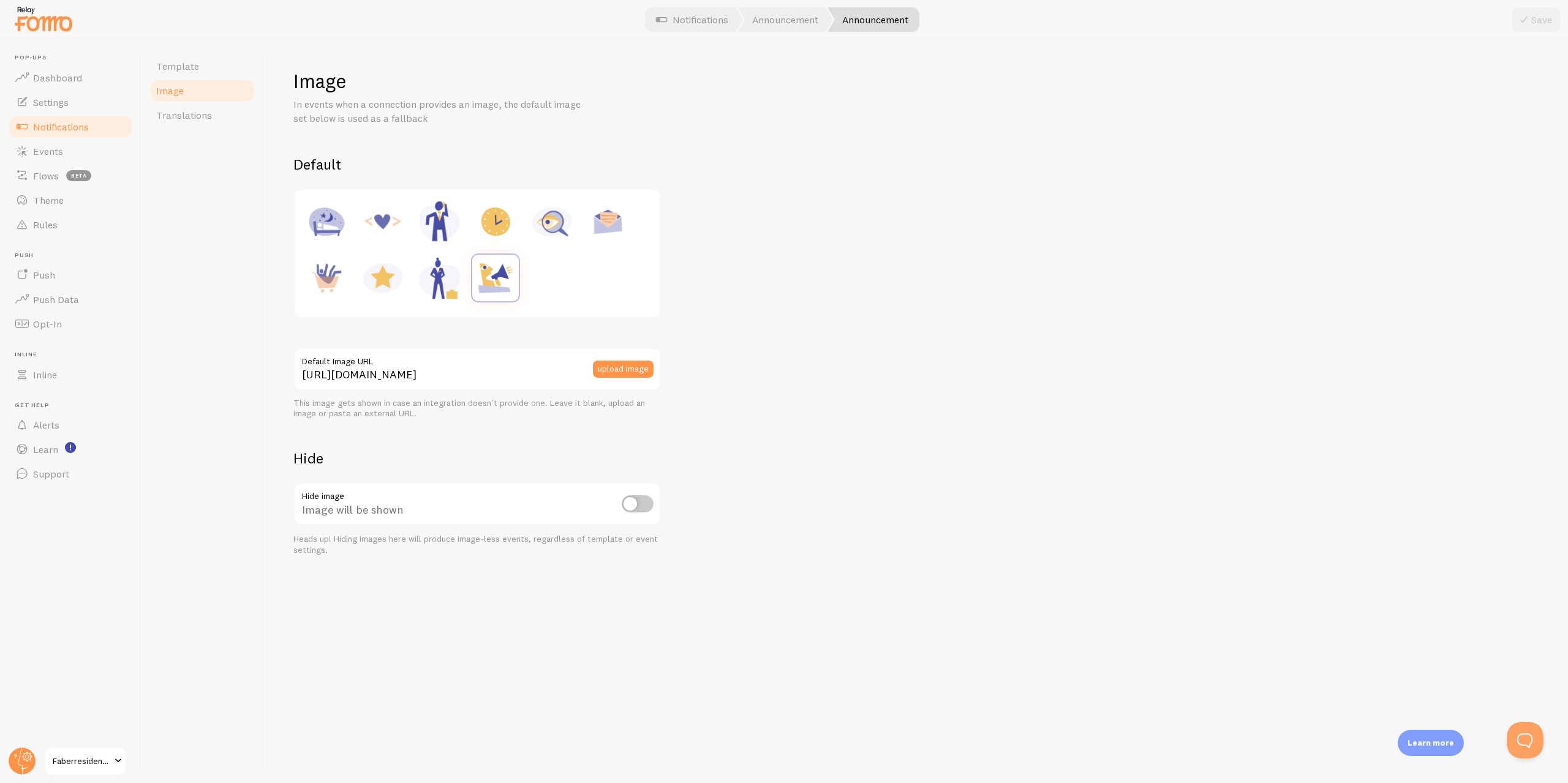
drag, startPoint x: 837, startPoint y: 304, endPoint x: 857, endPoint y: 339, distance: 40.3
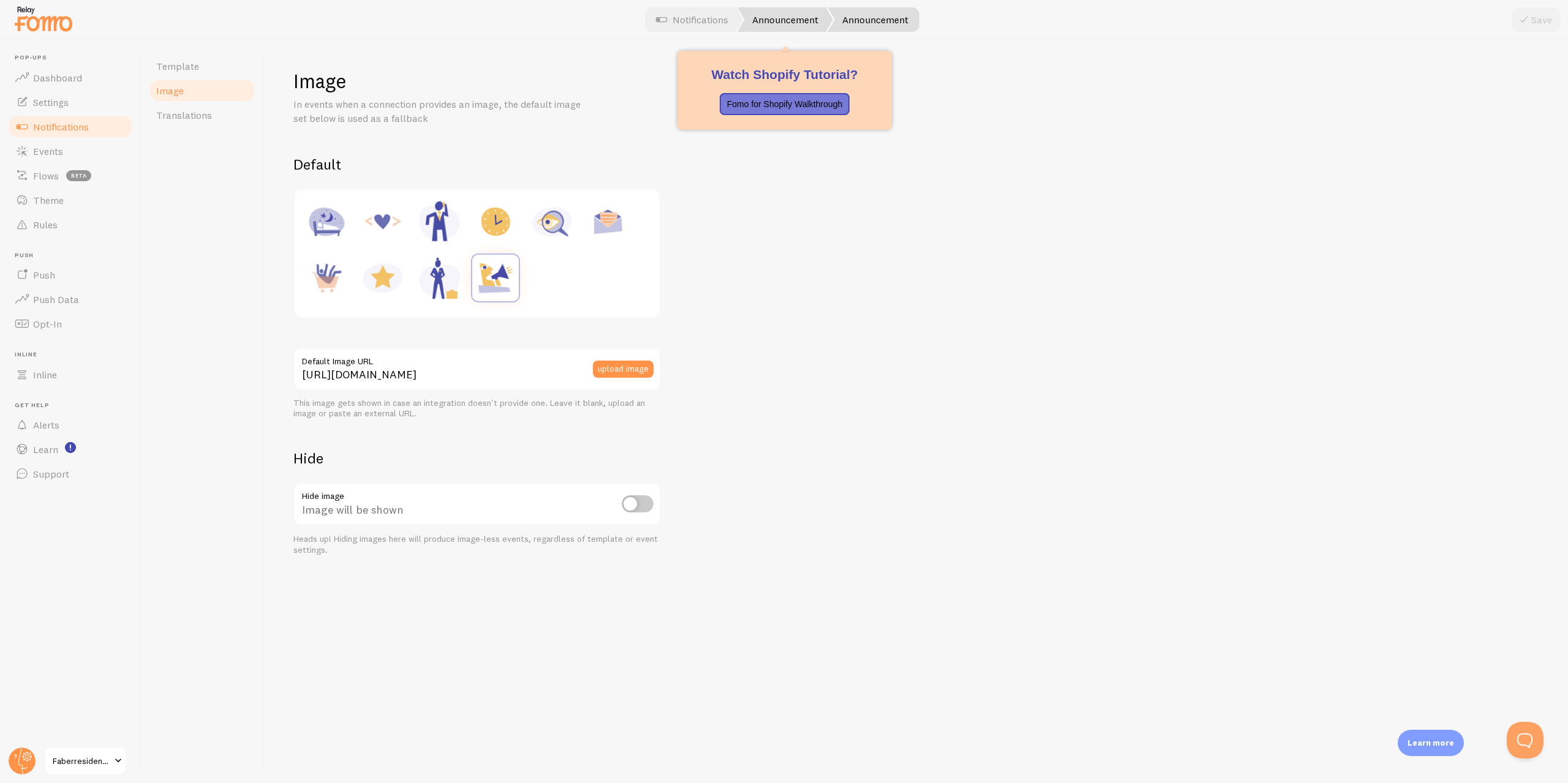
click at [771, 22] on link "Announcement" at bounding box center [785, 19] width 95 height 24
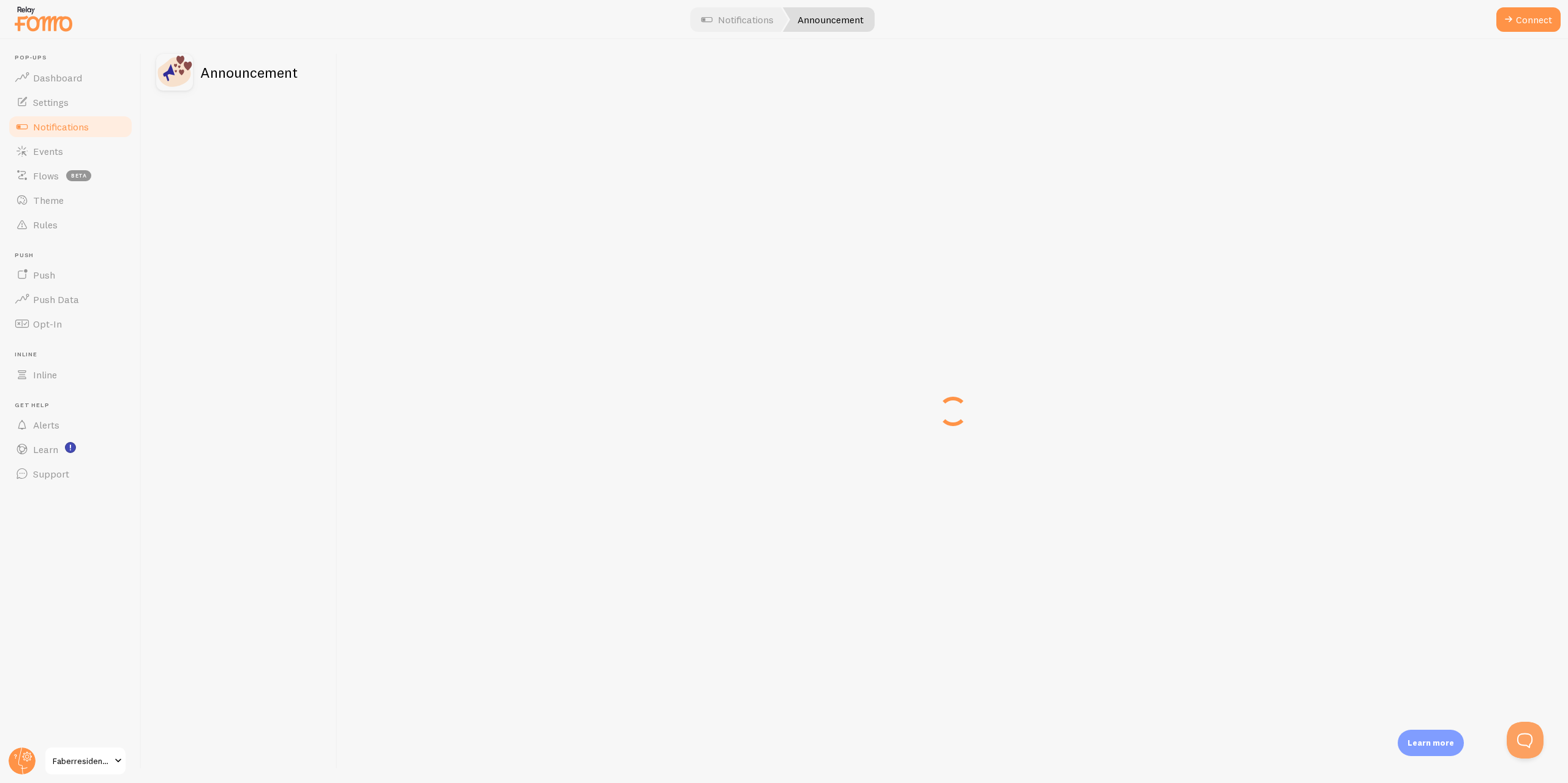
drag, startPoint x: 693, startPoint y: 16, endPoint x: 658, endPoint y: 29, distance: 37.3
click at [693, 16] on link "Notifications" at bounding box center [737, 19] width 101 height 24
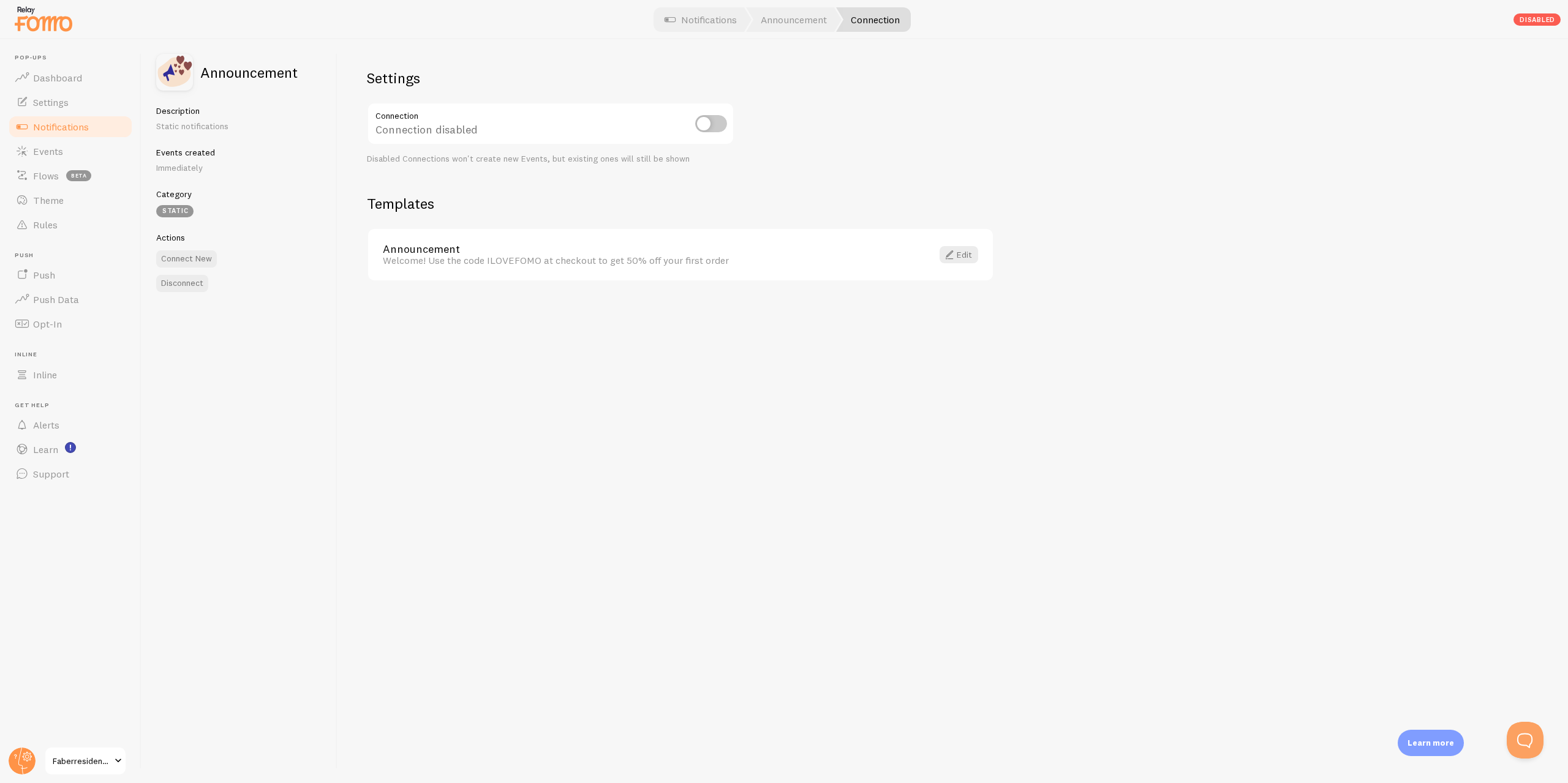
click at [63, 128] on span "Notifications" at bounding box center [61, 127] width 56 height 13
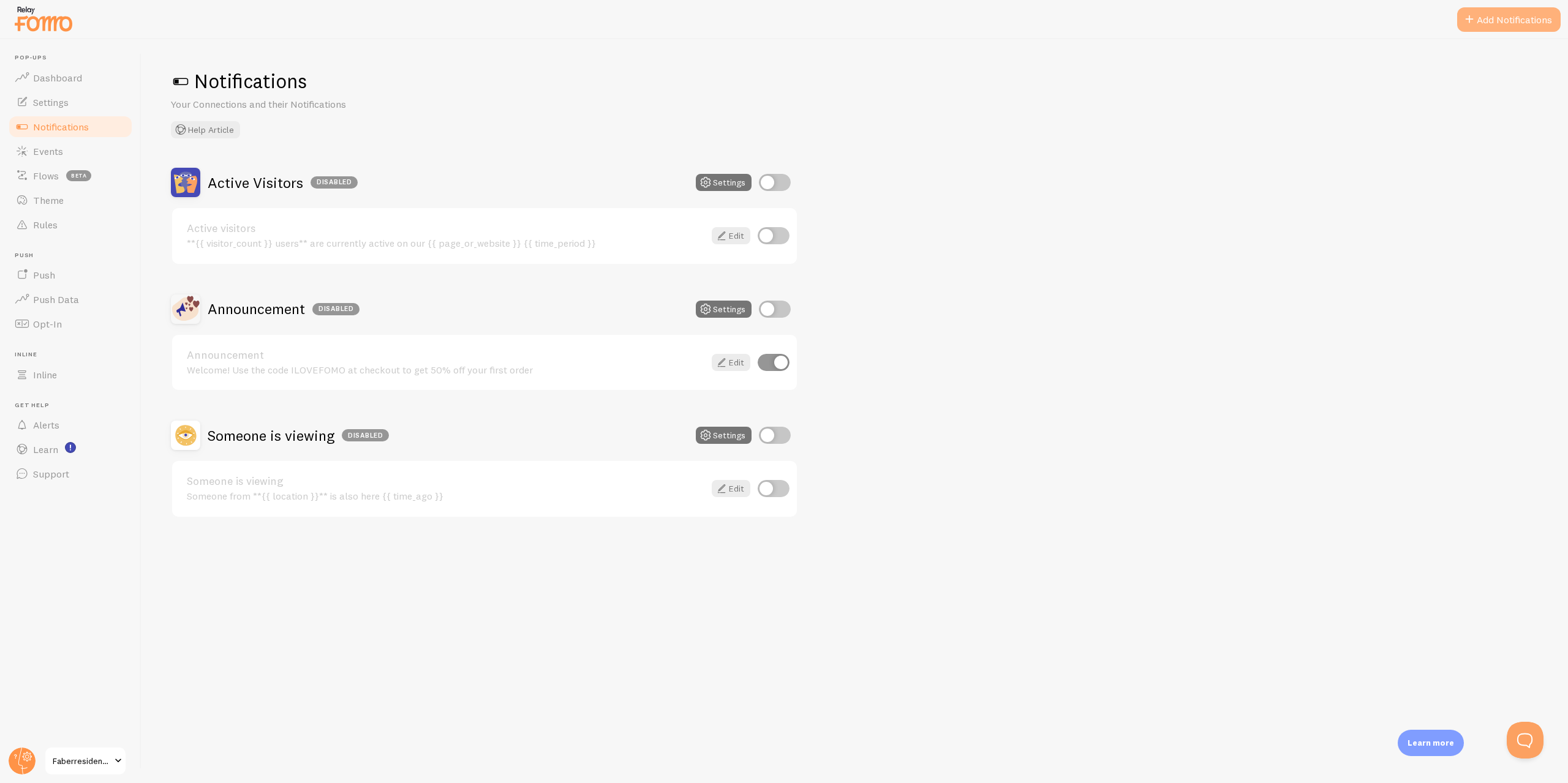
click at [1493, 18] on button "Add Notifications" at bounding box center [1509, 19] width 103 height 24
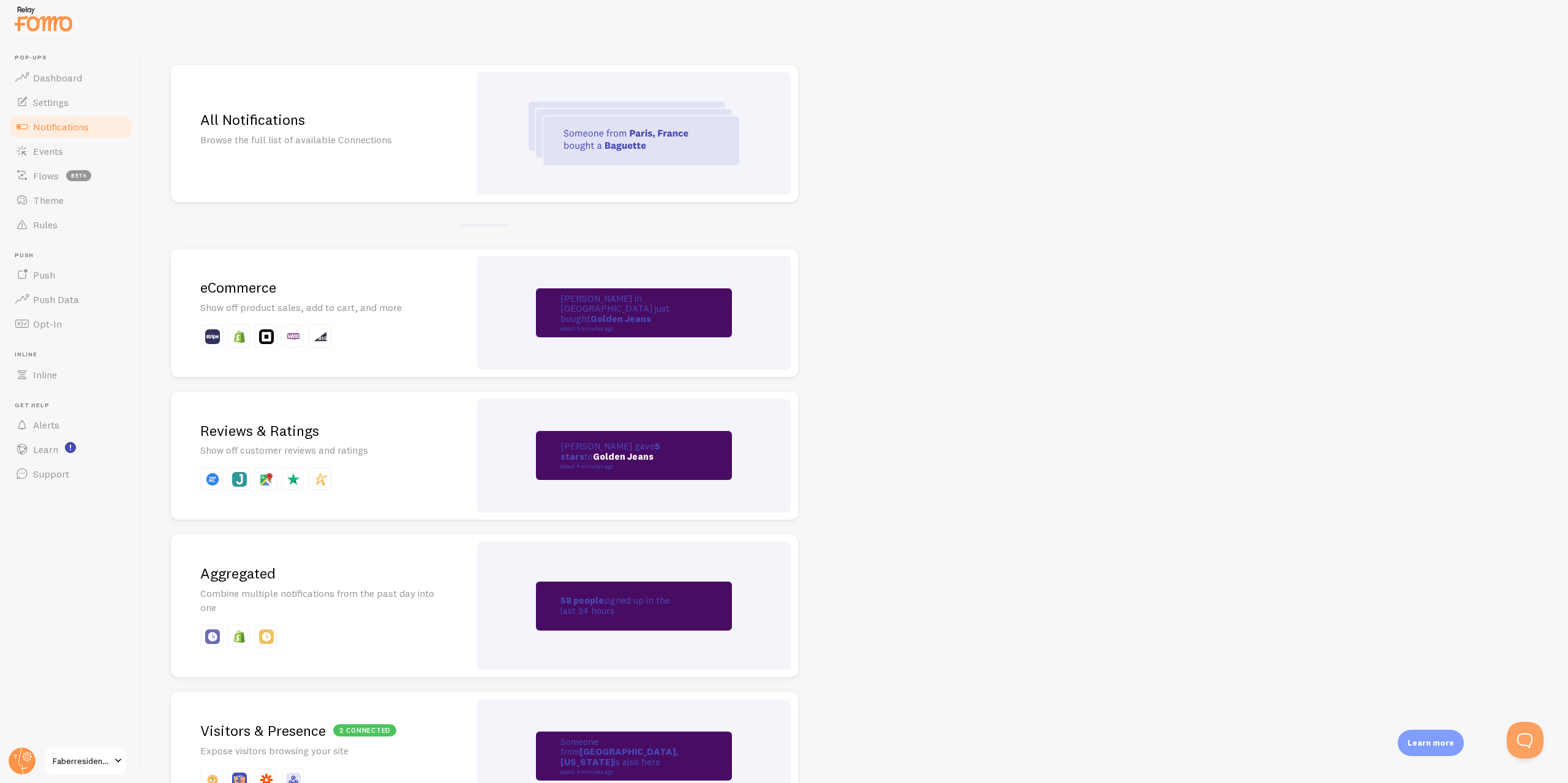
drag, startPoint x: 886, startPoint y: 453, endPoint x: 844, endPoint y: 474, distance: 47.0
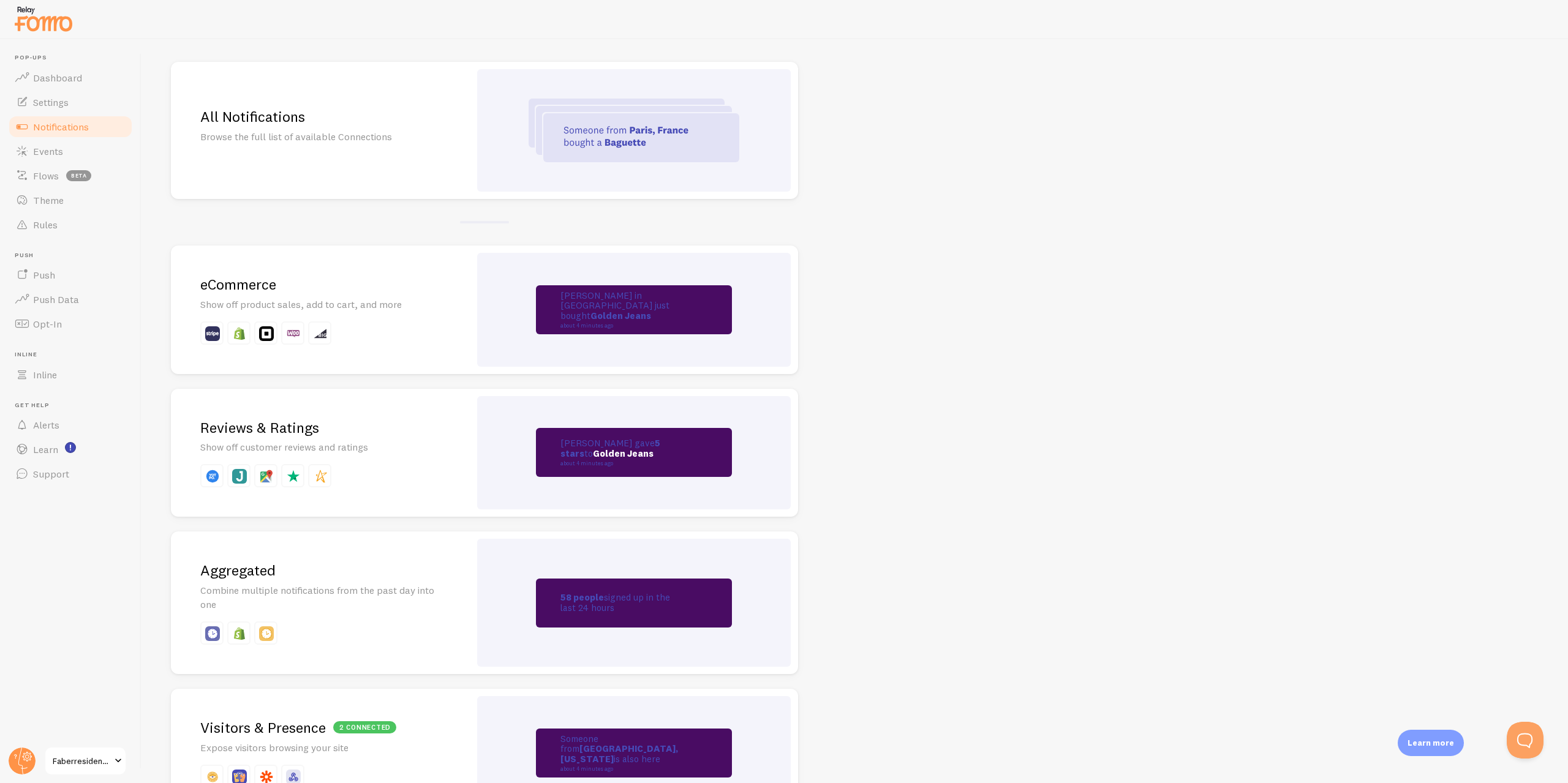
click at [238, 303] on p "Show off product sales, add to cart, and more" at bounding box center [320, 304] width 240 height 14
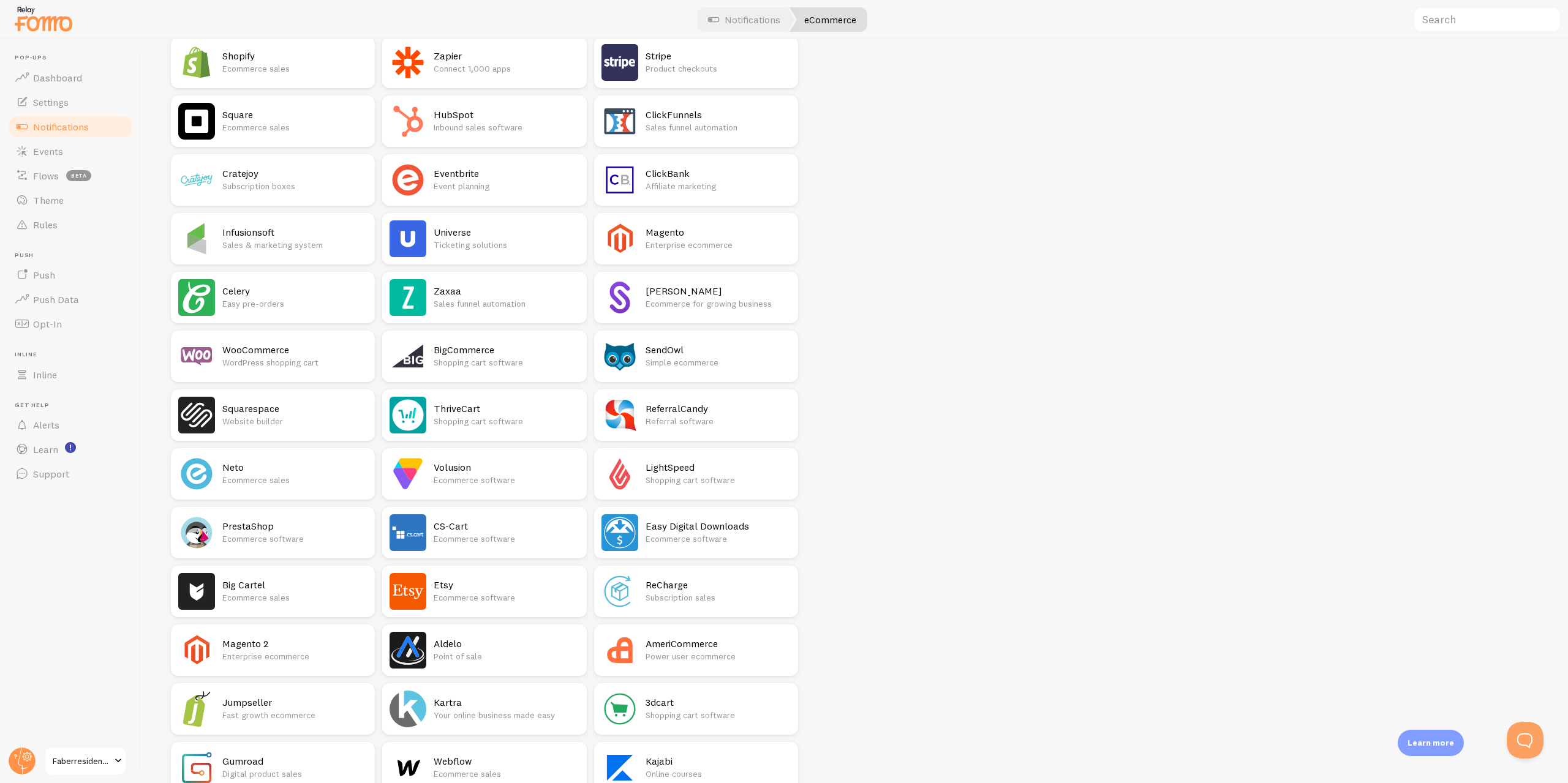
scroll to position [252, 0]
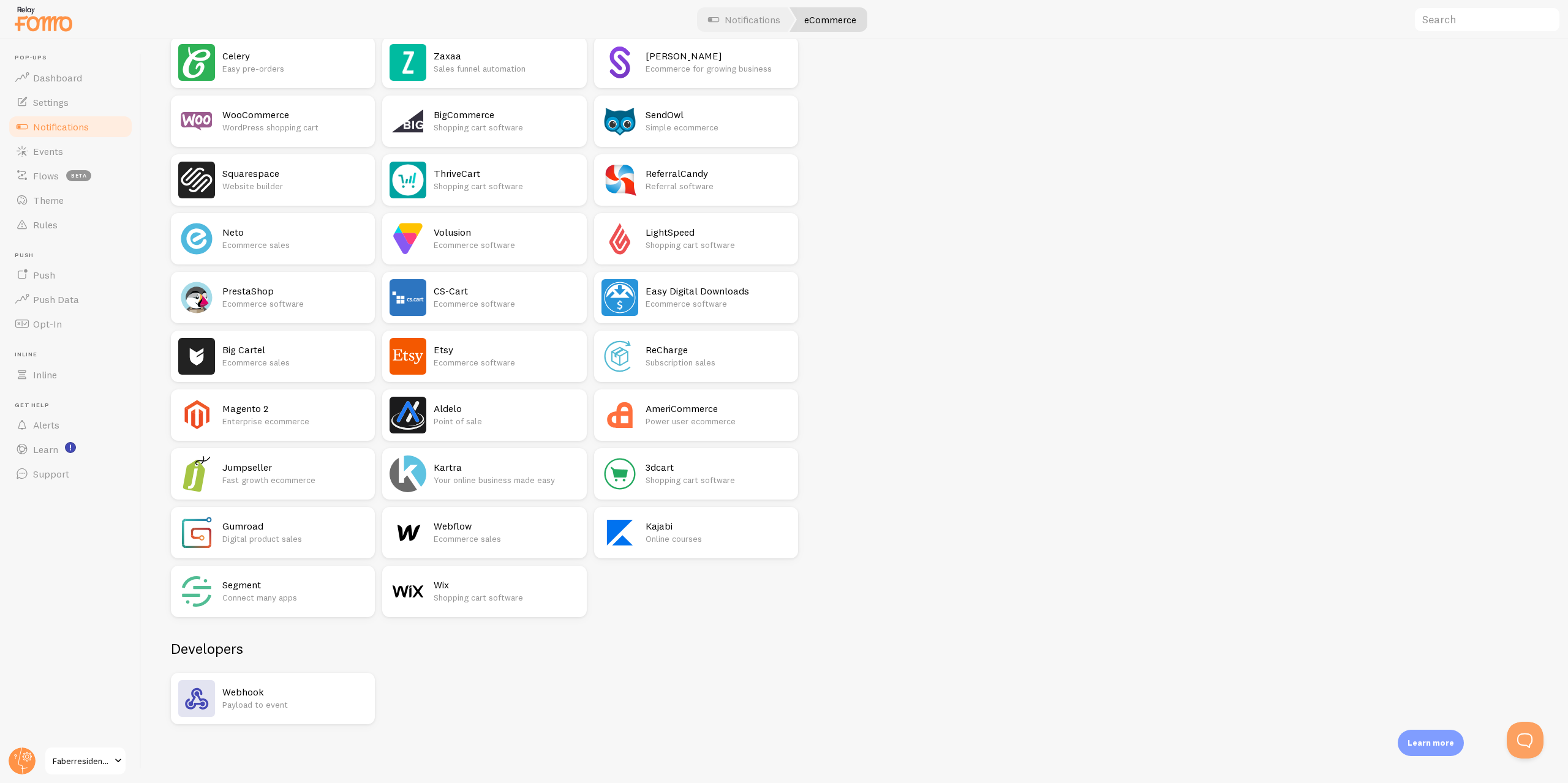
drag, startPoint x: 881, startPoint y: 665, endPoint x: 882, endPoint y: 677, distance: 12.0
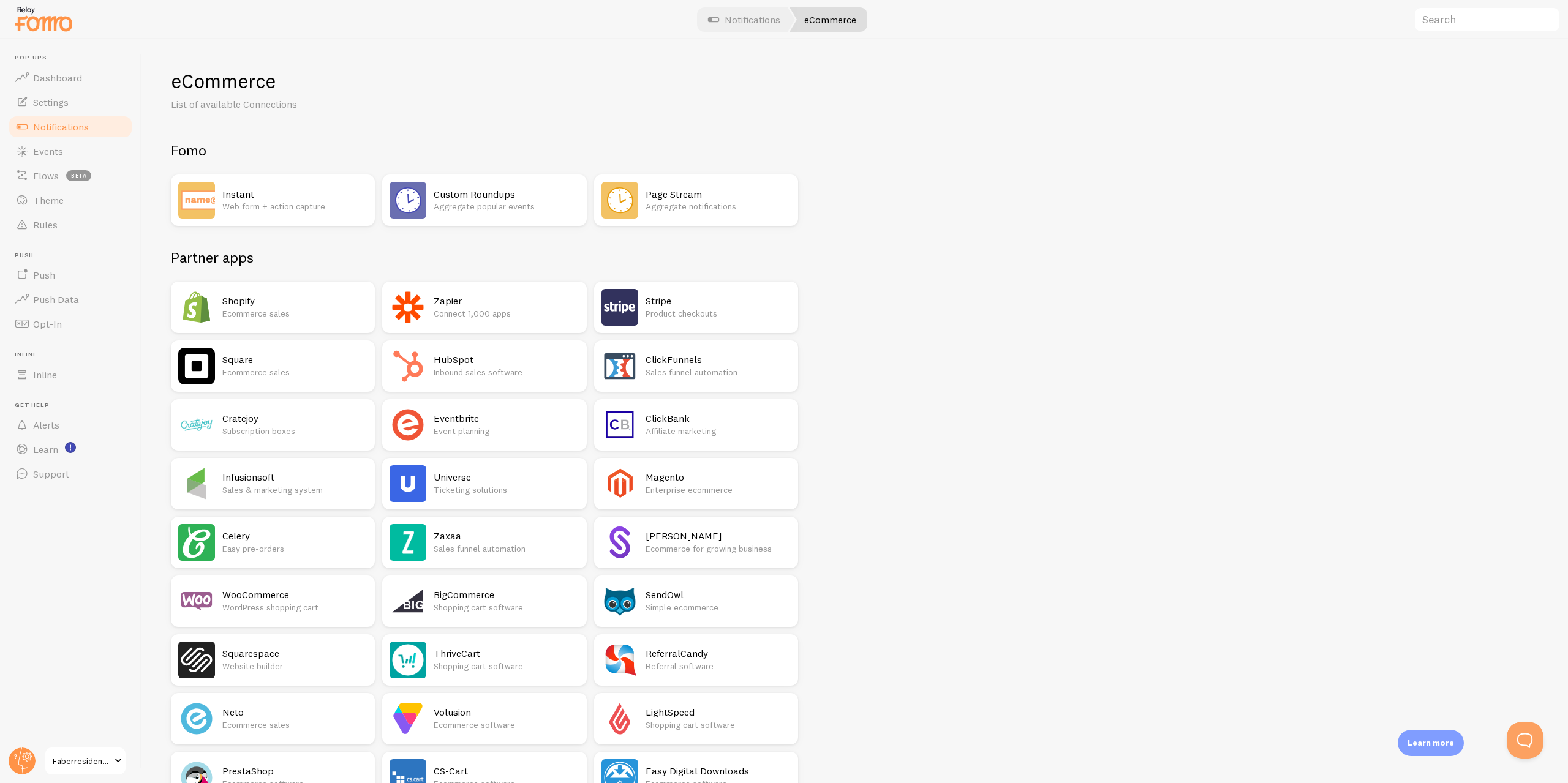
drag, startPoint x: 870, startPoint y: 682, endPoint x: 826, endPoint y: 404, distance: 281.5
click at [277, 191] on h2 "Instant" at bounding box center [295, 194] width 145 height 13
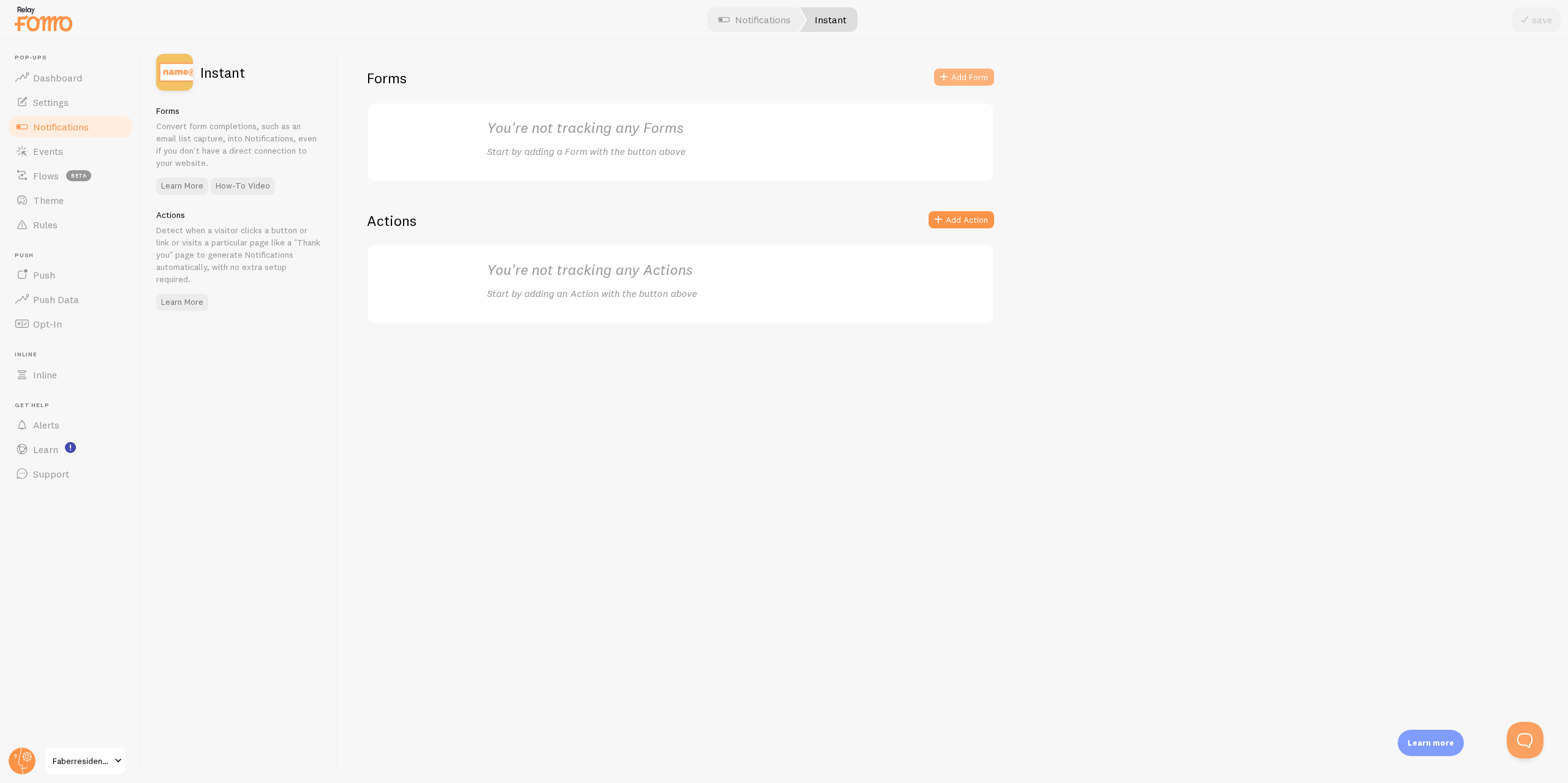
click at [962, 72] on button "Add Form" at bounding box center [964, 76] width 60 height 17
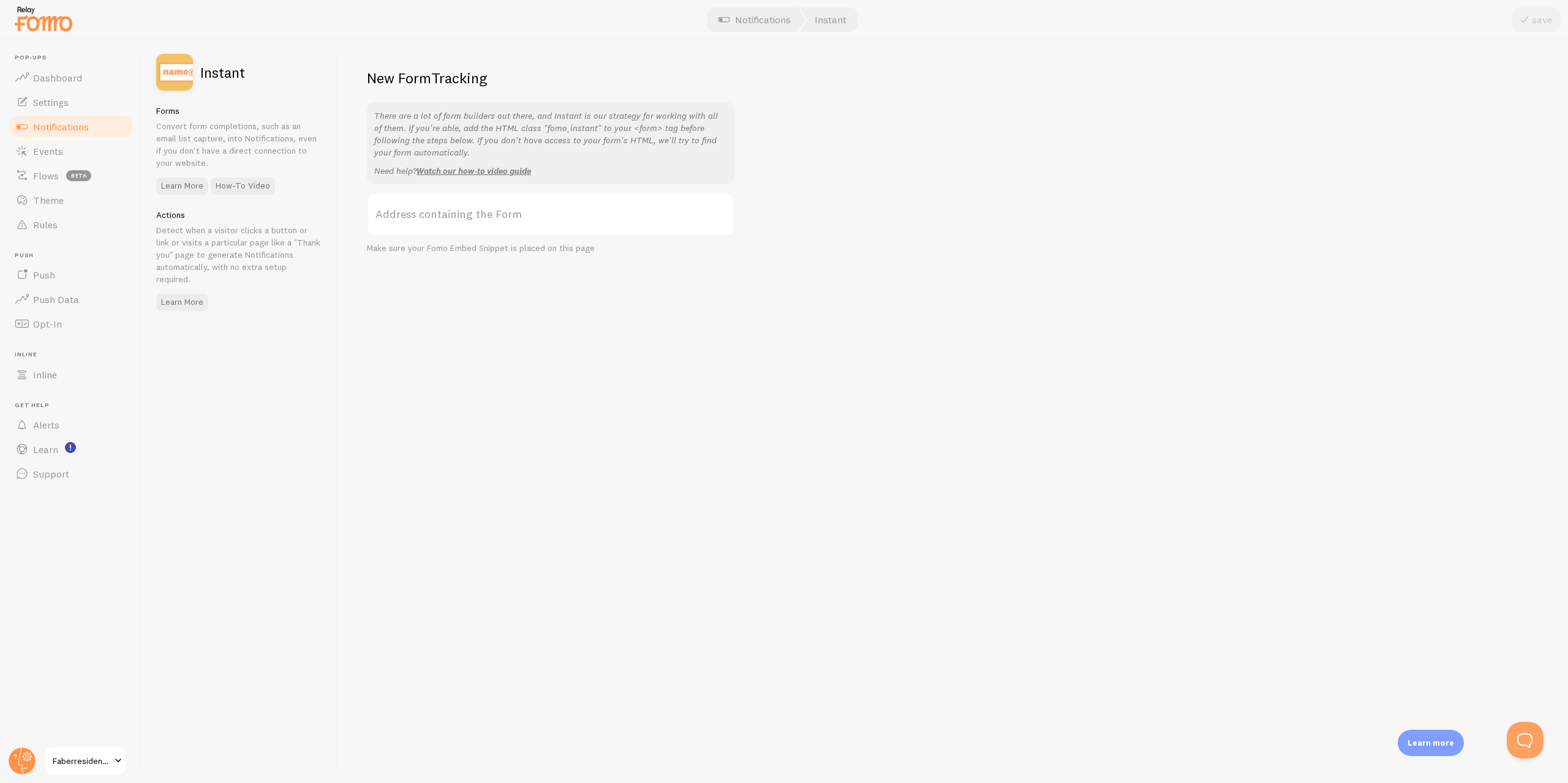
click at [498, 217] on label "Address containing the Form" at bounding box center [551, 215] width 367 height 43
click at [498, 217] on input "Address containing the Form" at bounding box center [551, 215] width 367 height 43
click at [996, 226] on div "New Form Tracking There are a lot of form builders out there, and Instant is ou…" at bounding box center [953, 411] width 1230 height 744
click at [474, 207] on label "Address containing the Form" at bounding box center [551, 215] width 367 height 43
click at [474, 207] on input "Address containing the Form" at bounding box center [551, 215] width 367 height 43
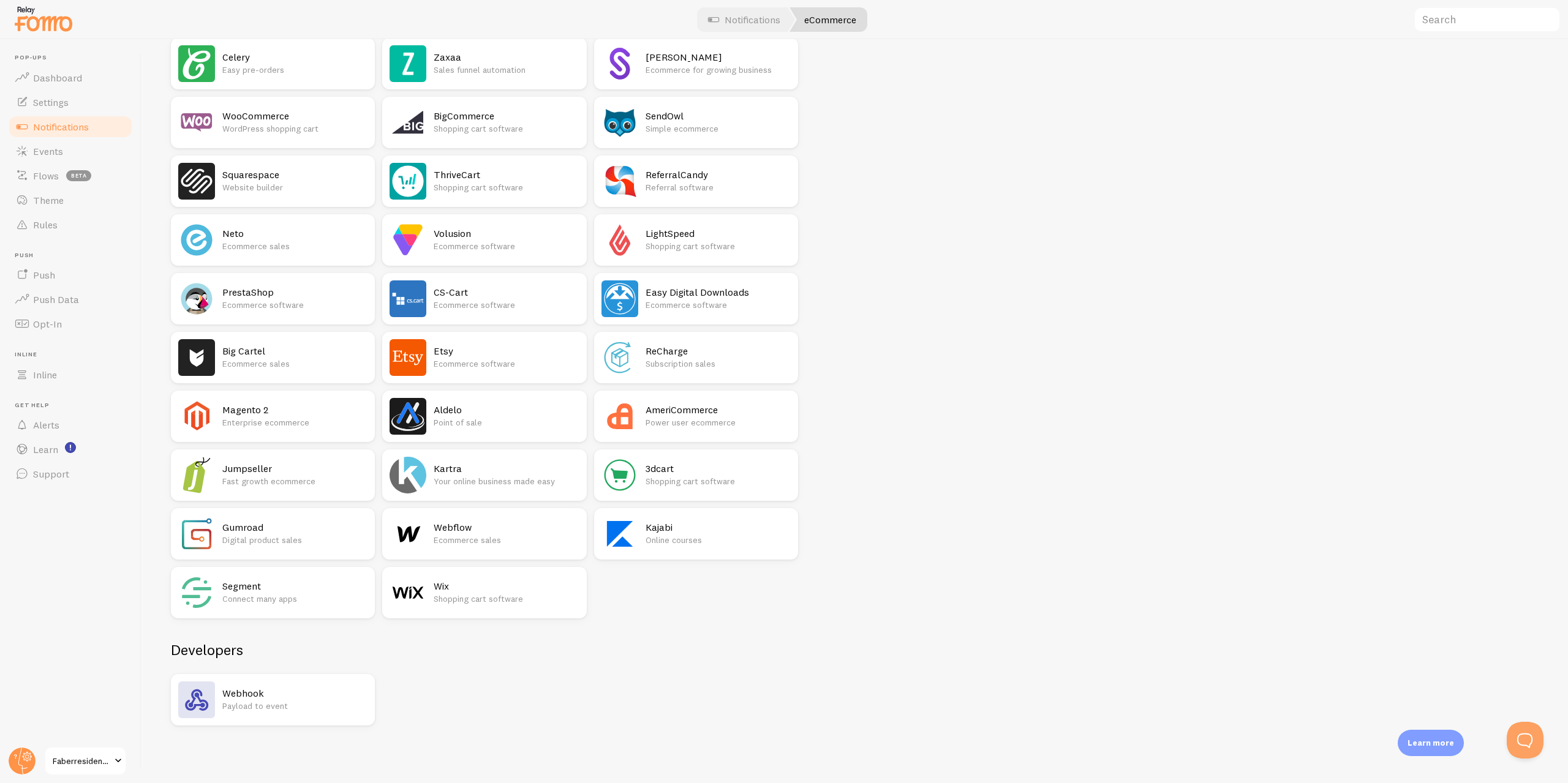
scroll to position [480, 0]
drag, startPoint x: 899, startPoint y: 203, endPoint x: 949, endPoint y: 284, distance: 95.2
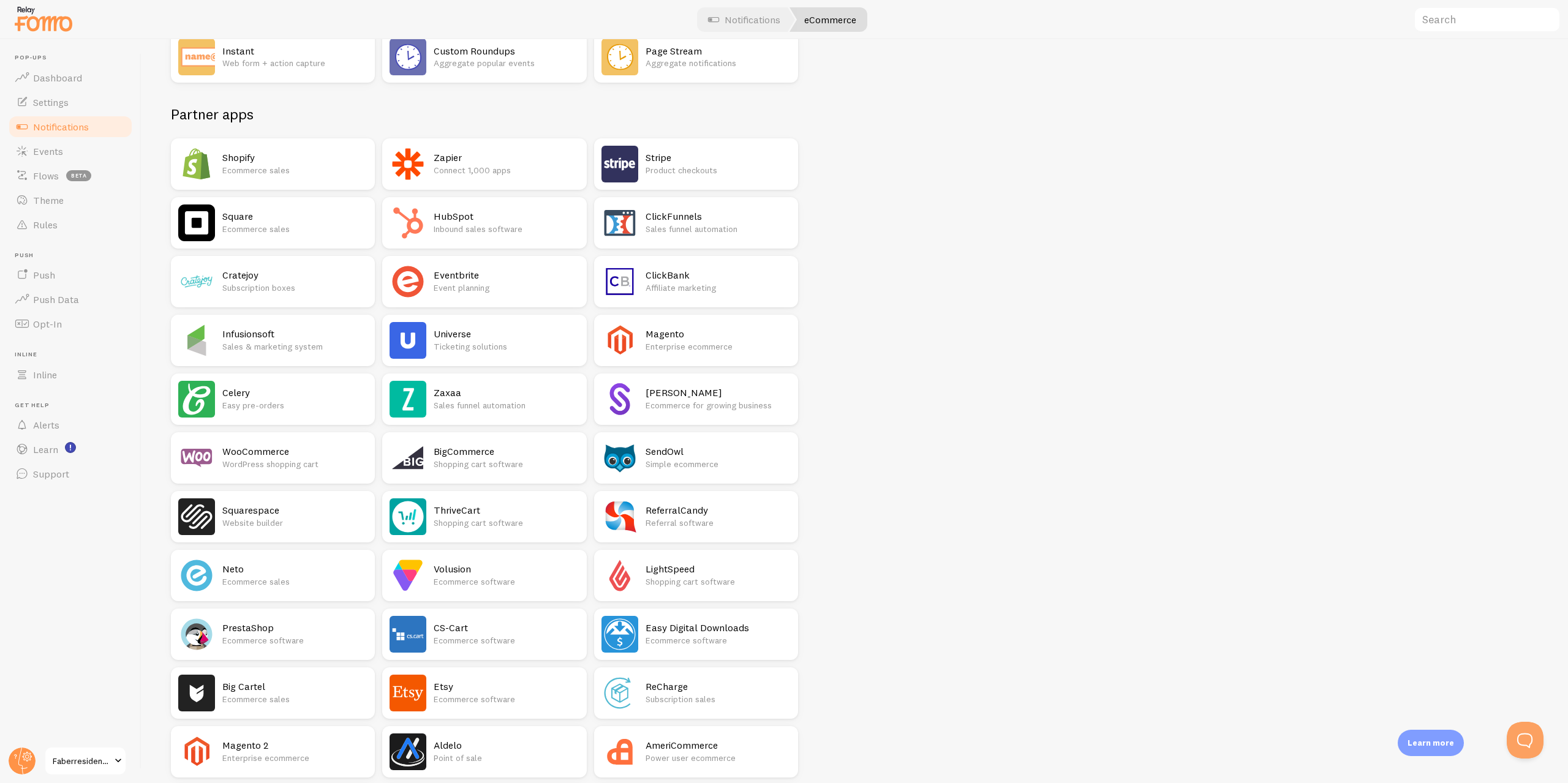
scroll to position [0, 0]
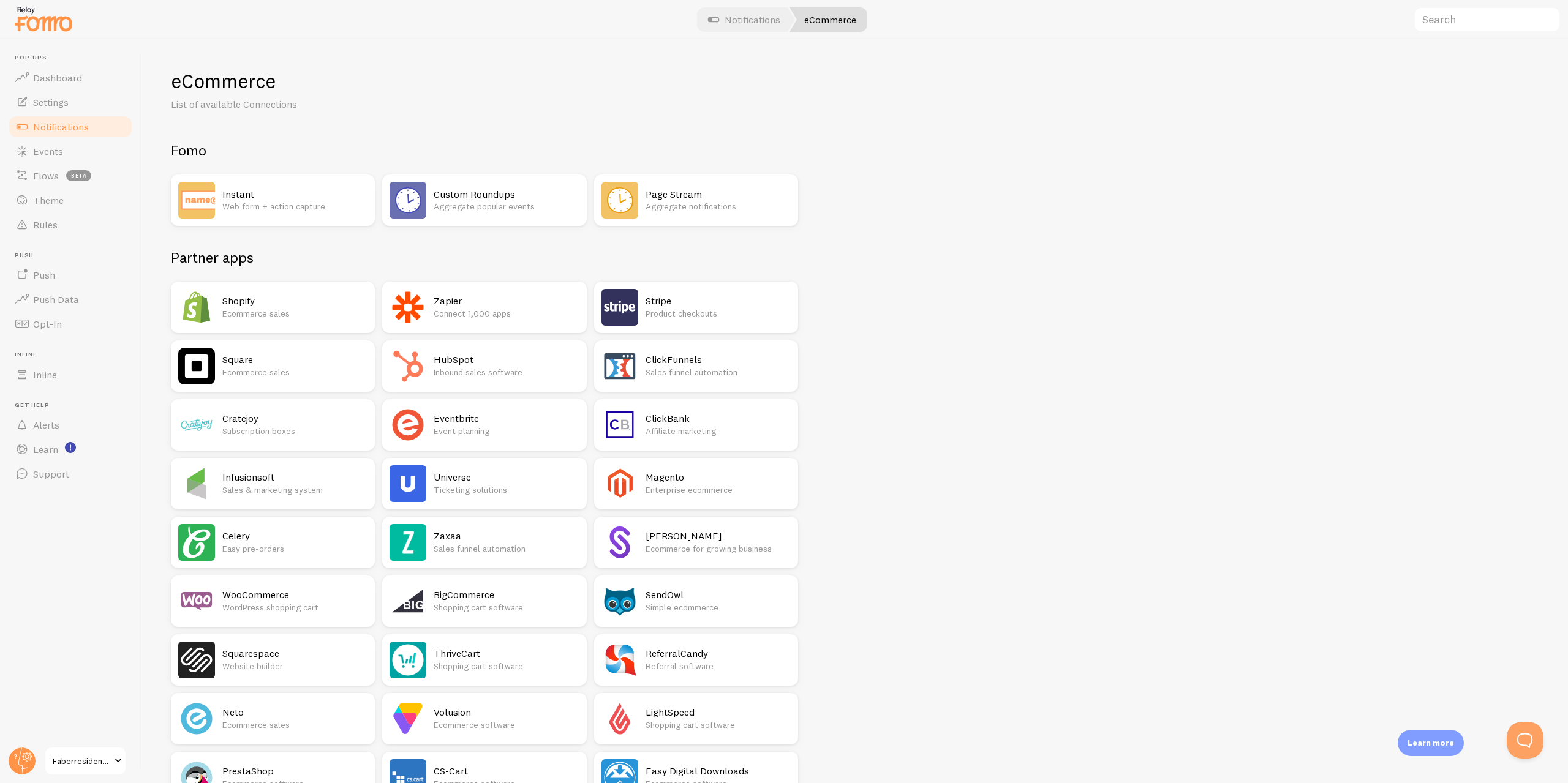
drag, startPoint x: 978, startPoint y: 228, endPoint x: 965, endPoint y: 119, distance: 109.8
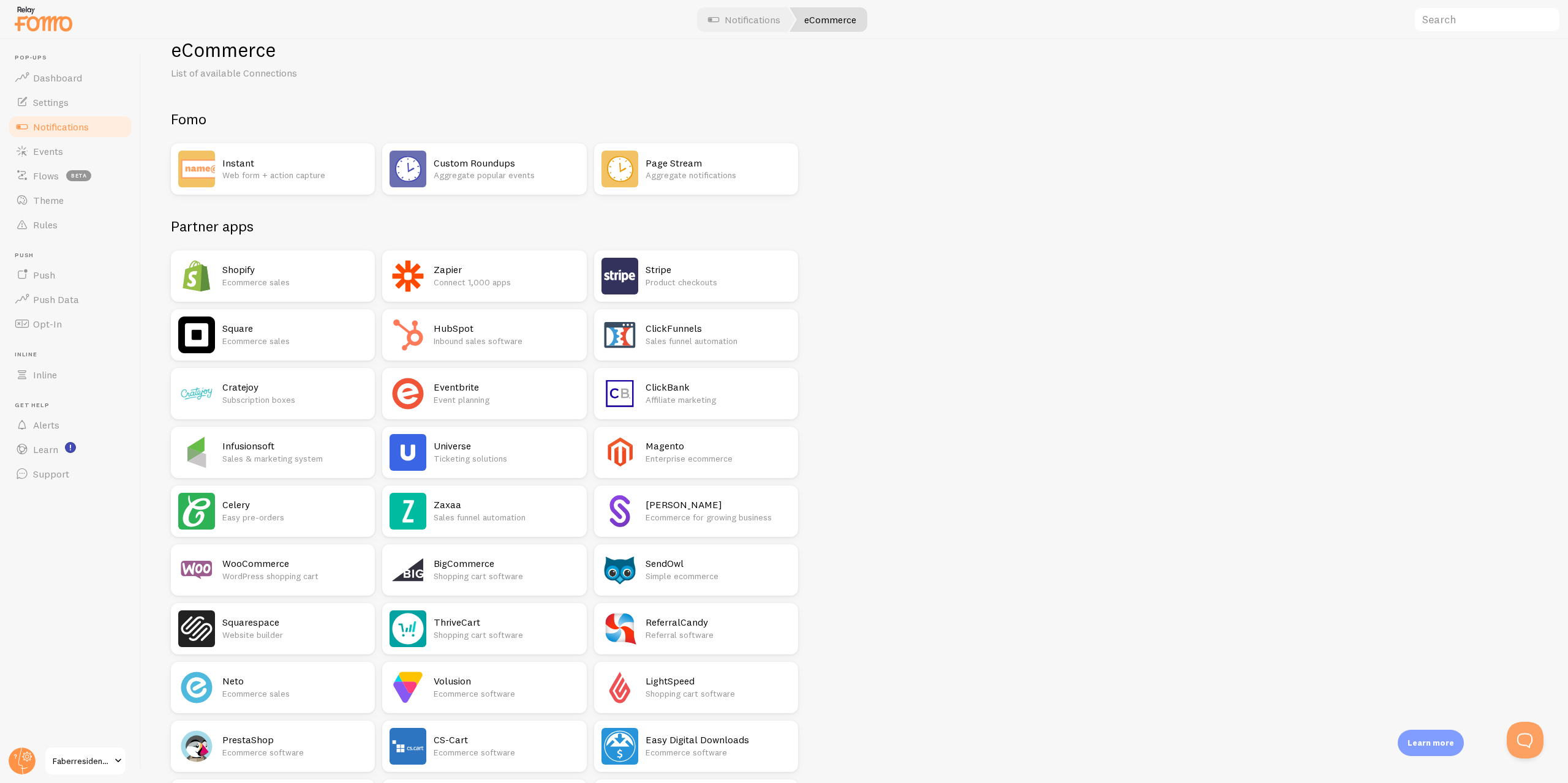
scroll to position [122, 0]
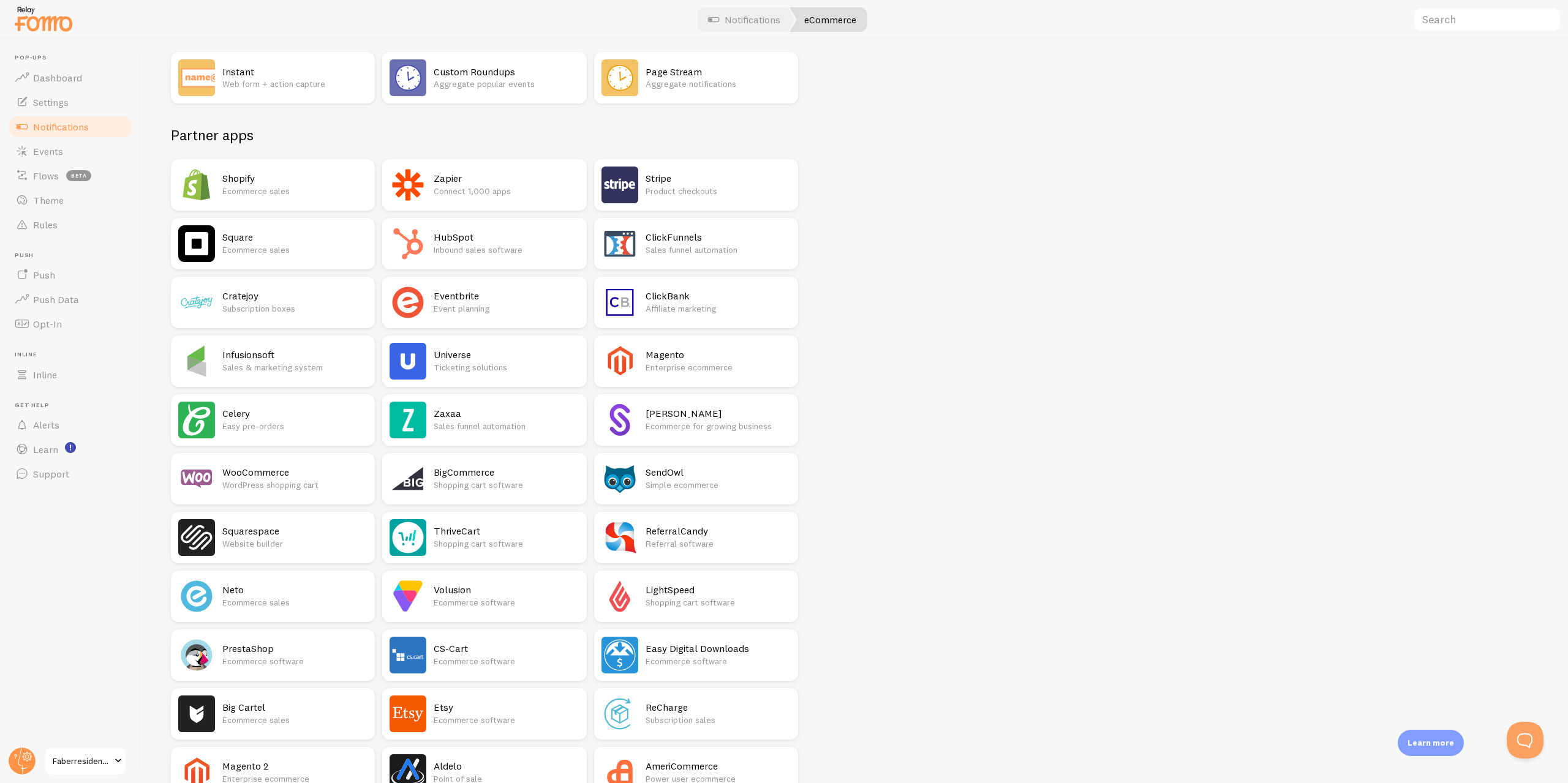
click at [306, 79] on p "Web form + action capture" at bounding box center [295, 84] width 145 height 13
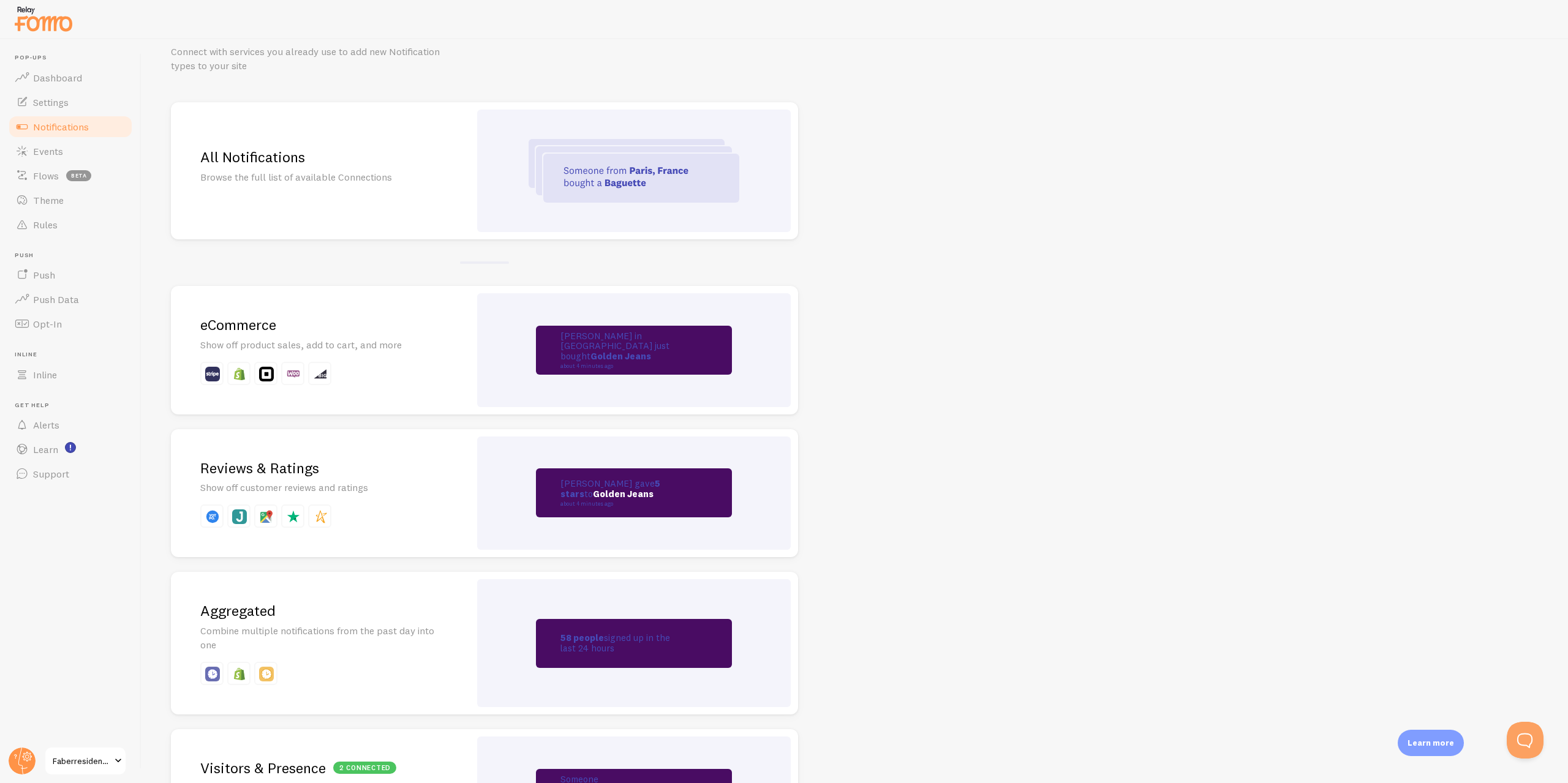
drag, startPoint x: 947, startPoint y: 207, endPoint x: 959, endPoint y: 249, distance: 43.7
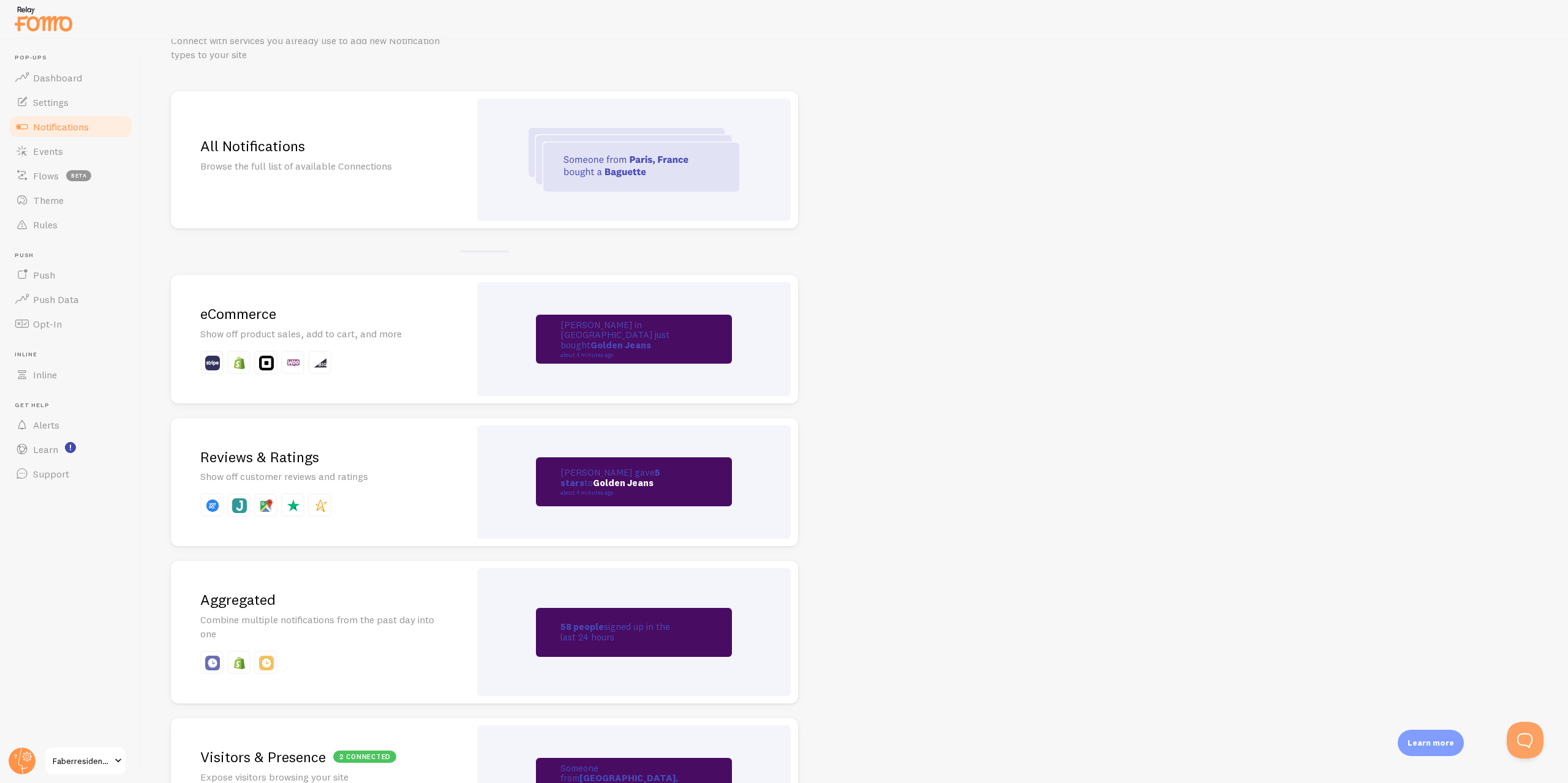
click at [615, 471] on p "[PERSON_NAME] just gave 5 stars to Golden Jeans about 4 minutes ago" at bounding box center [621, 481] width 122 height 28
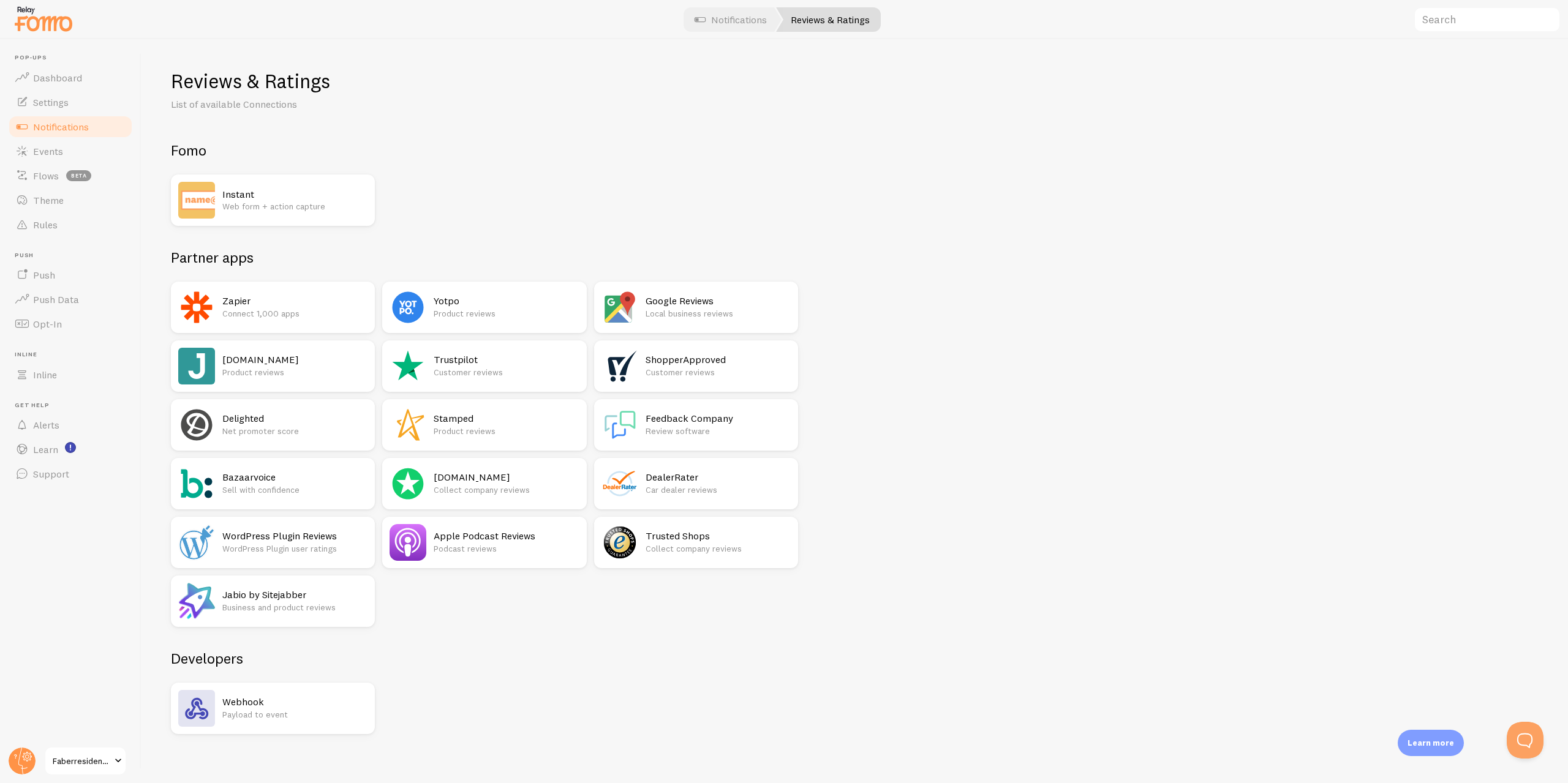
click at [287, 206] on p "Web form + action capture" at bounding box center [295, 207] width 145 height 13
click at [733, 300] on h2 "Google Reviews" at bounding box center [718, 301] width 145 height 13
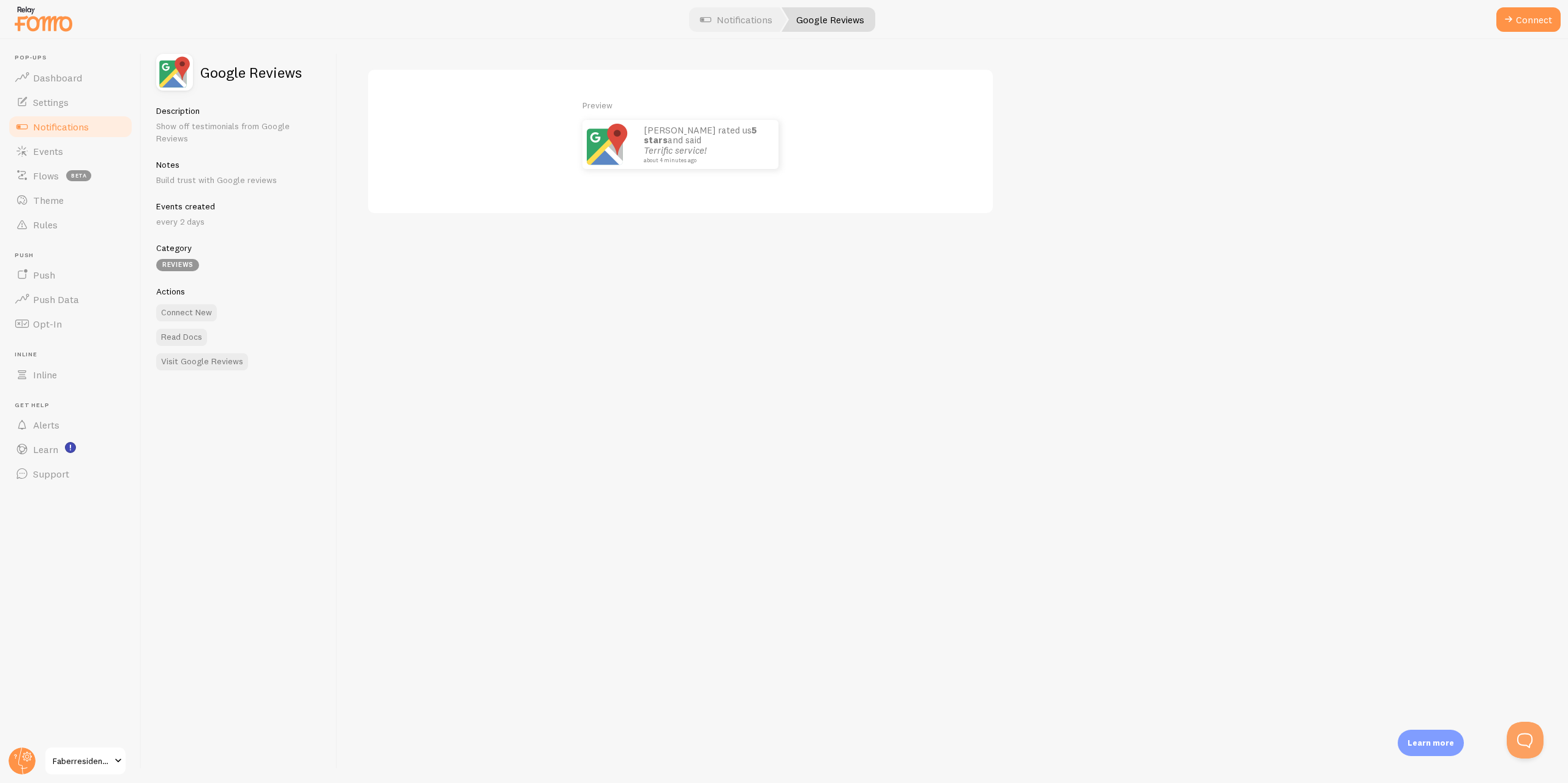
click at [610, 147] on img at bounding box center [607, 145] width 49 height 49
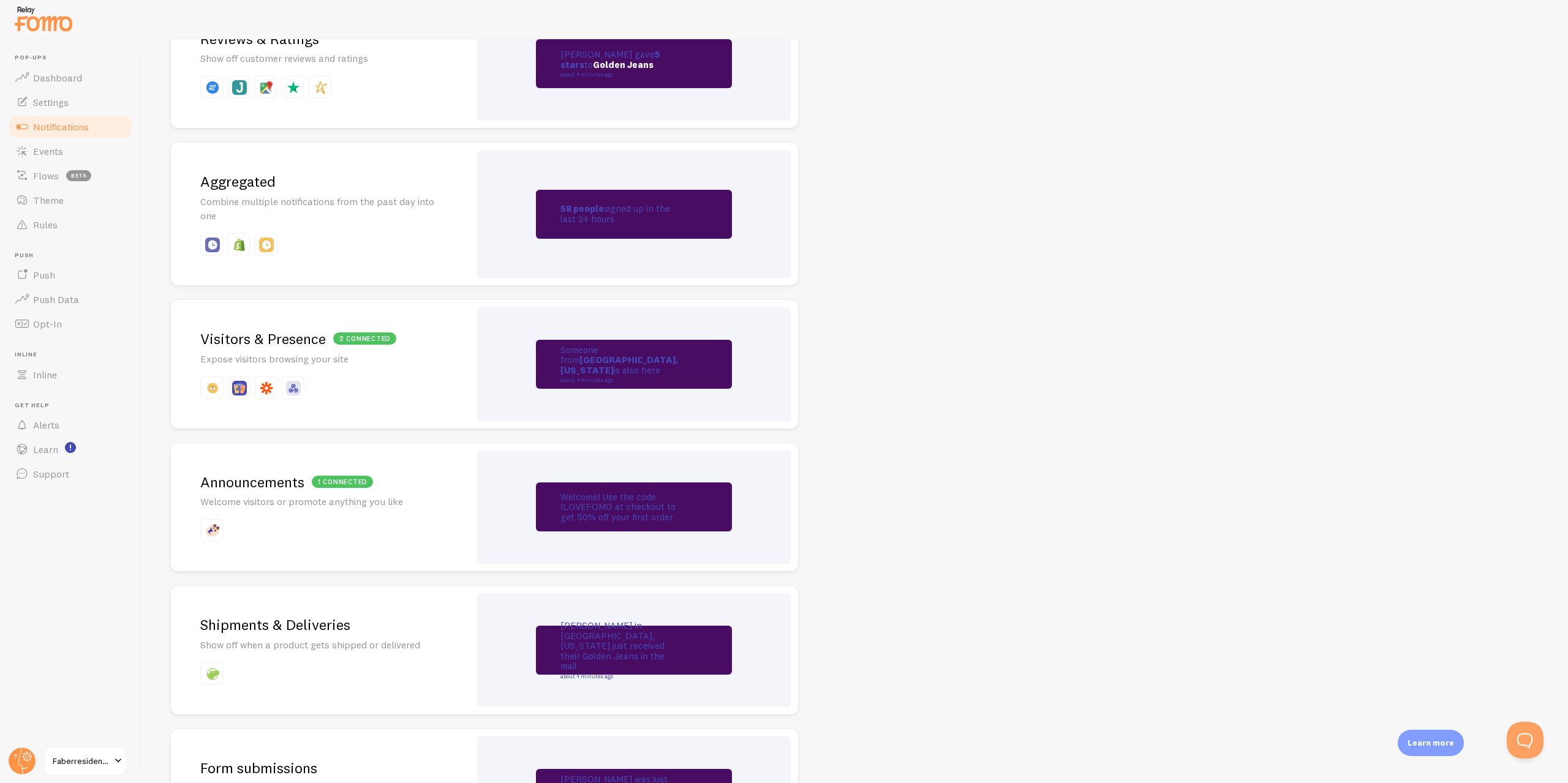
drag, startPoint x: 937, startPoint y: 293, endPoint x: 931, endPoint y: 305, distance: 13.4
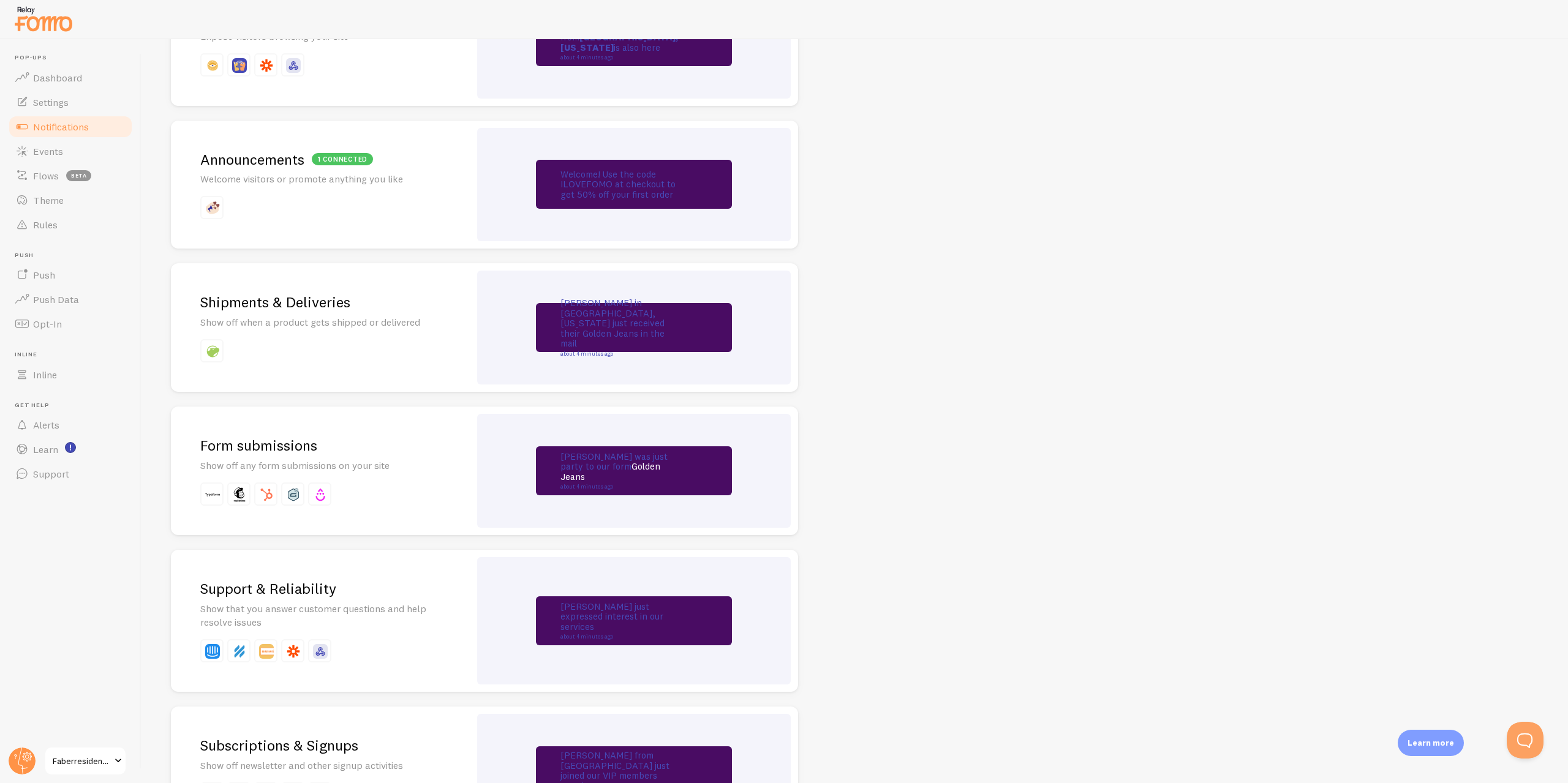
drag, startPoint x: 901, startPoint y: 324, endPoint x: 920, endPoint y: 392, distance: 70.6
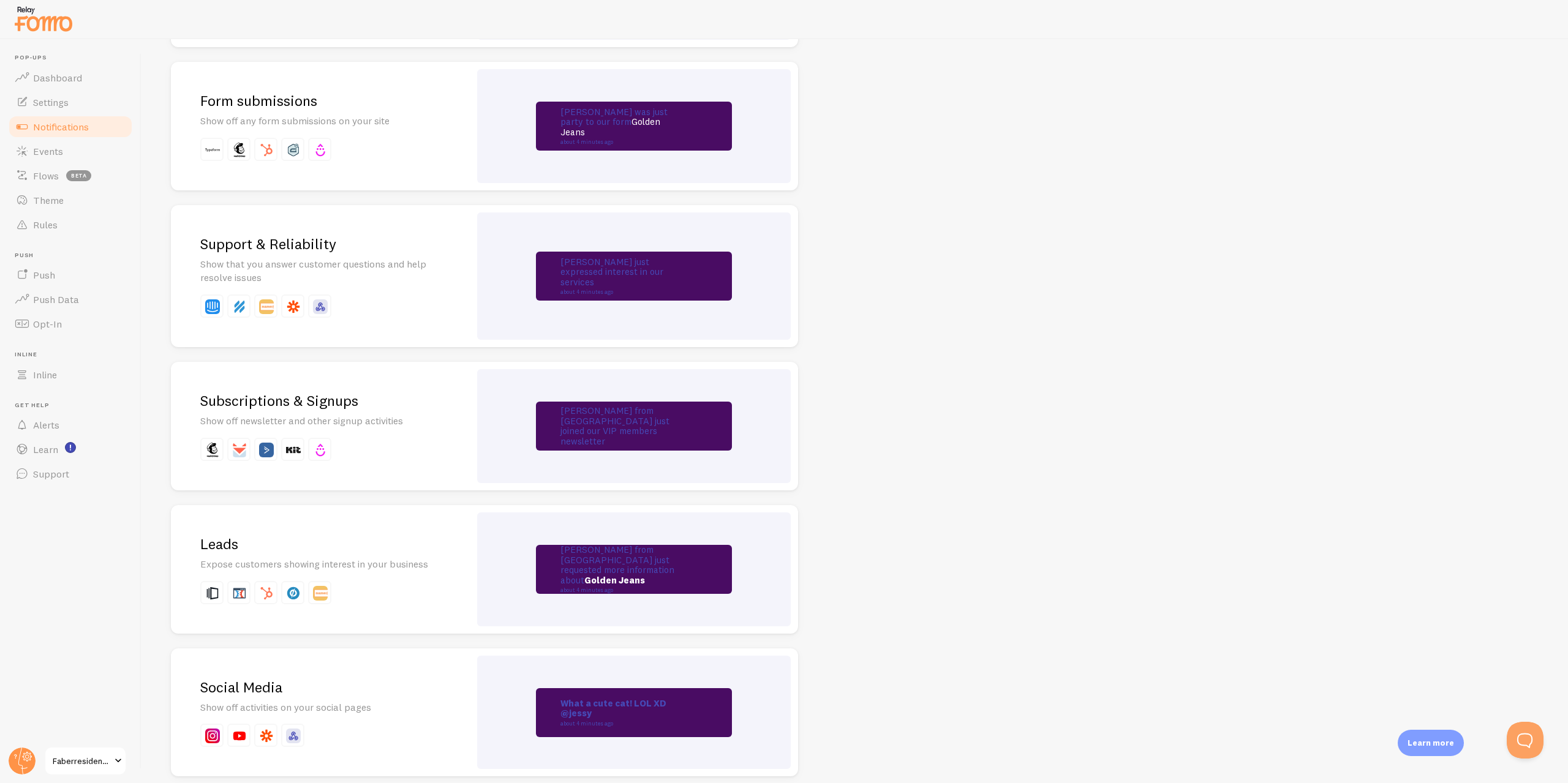
scroll to position [1145, 0]
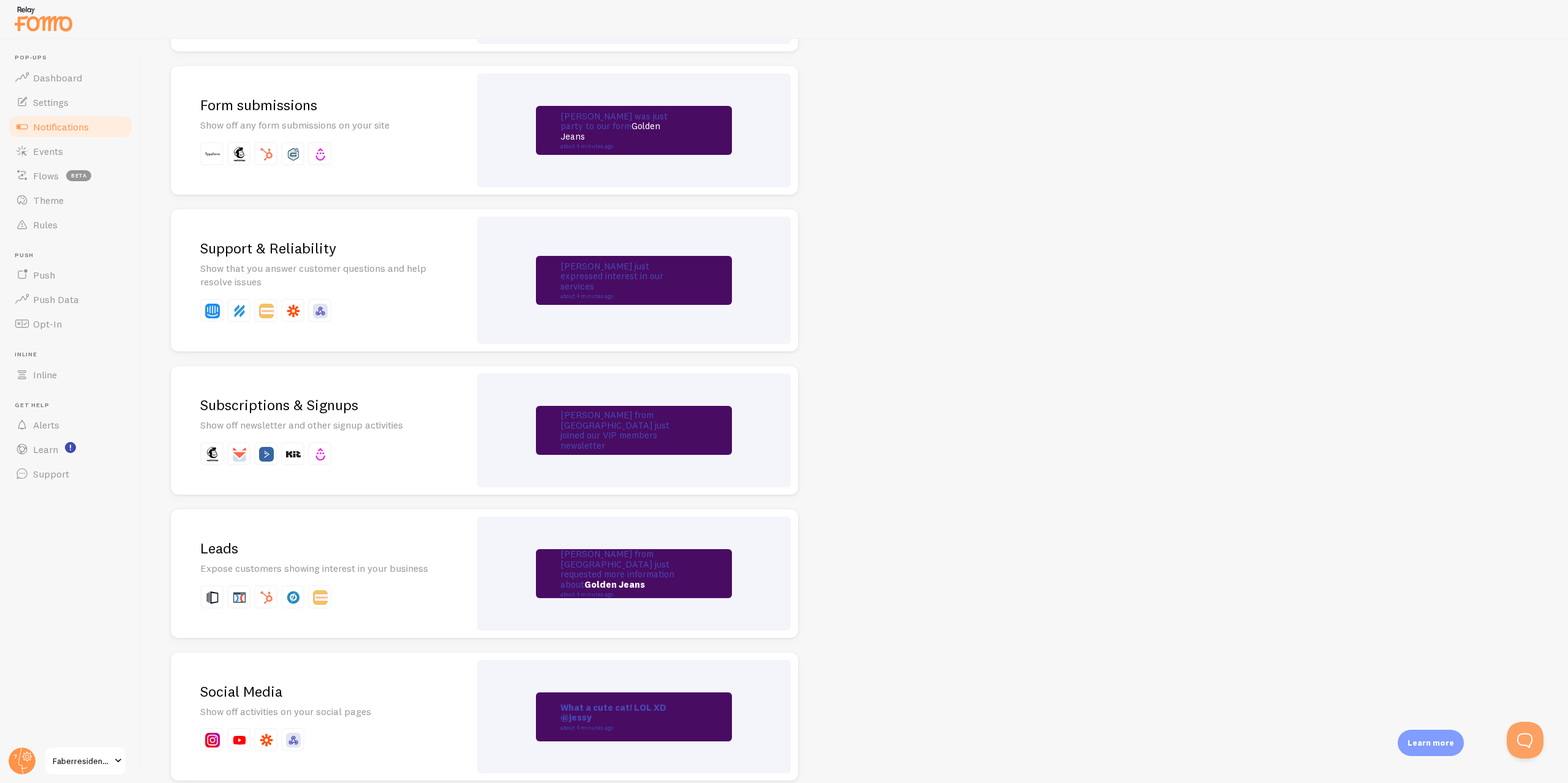
drag, startPoint x: 874, startPoint y: 328, endPoint x: 876, endPoint y: 309, distance: 19.1
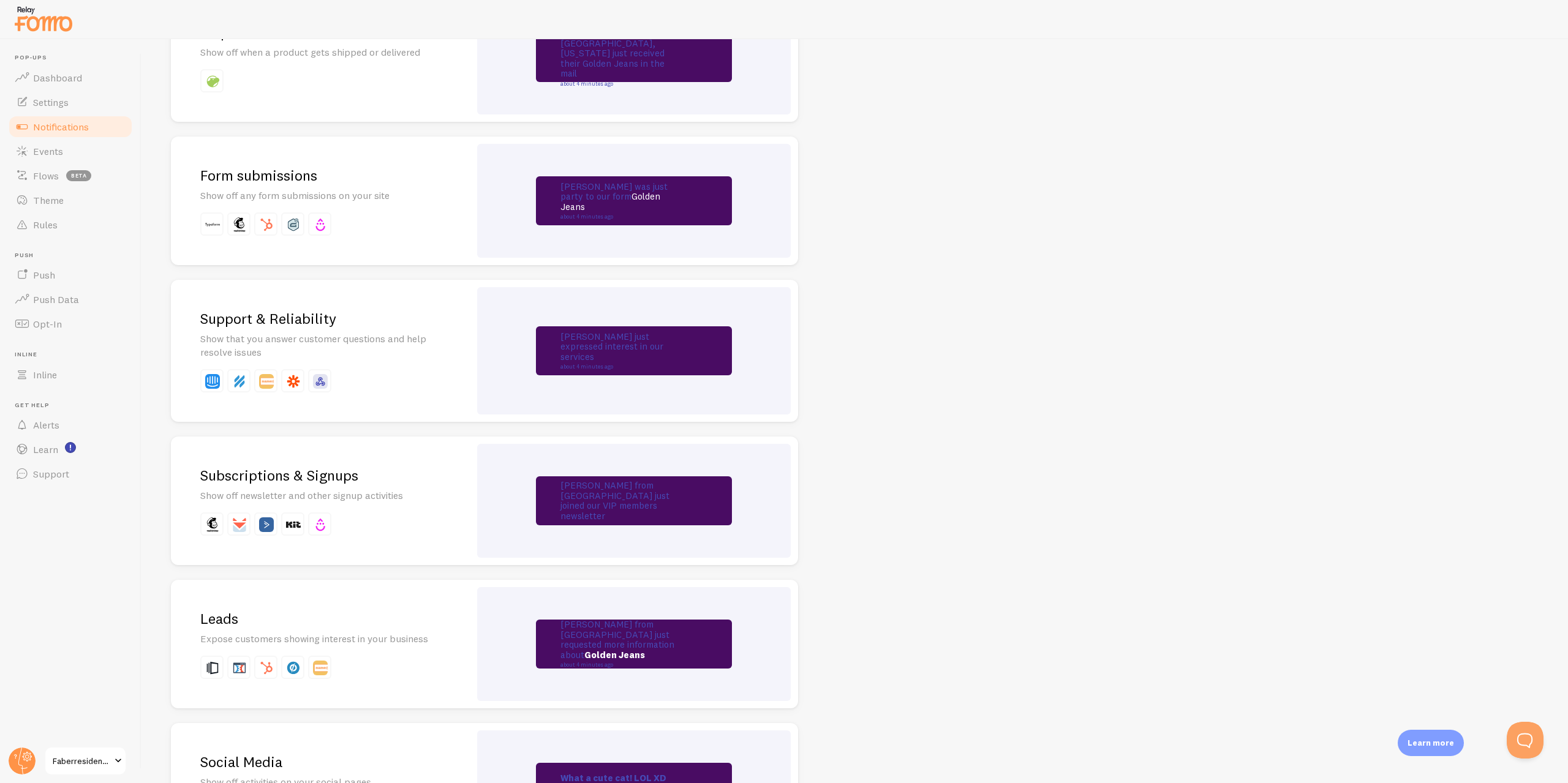
scroll to position [1023, 0]
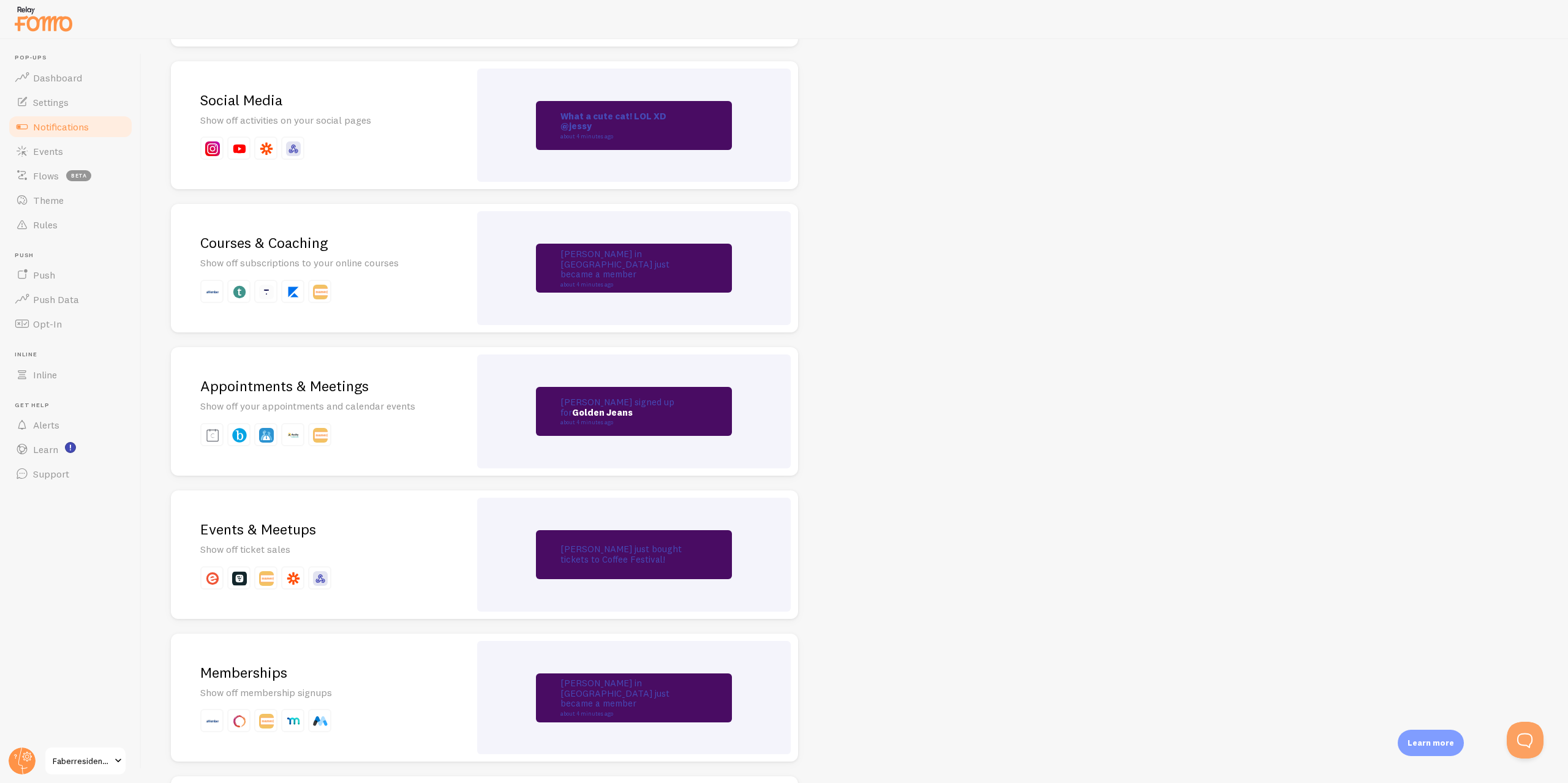
drag, startPoint x: 931, startPoint y: 213, endPoint x: 944, endPoint y: 304, distance: 91.9
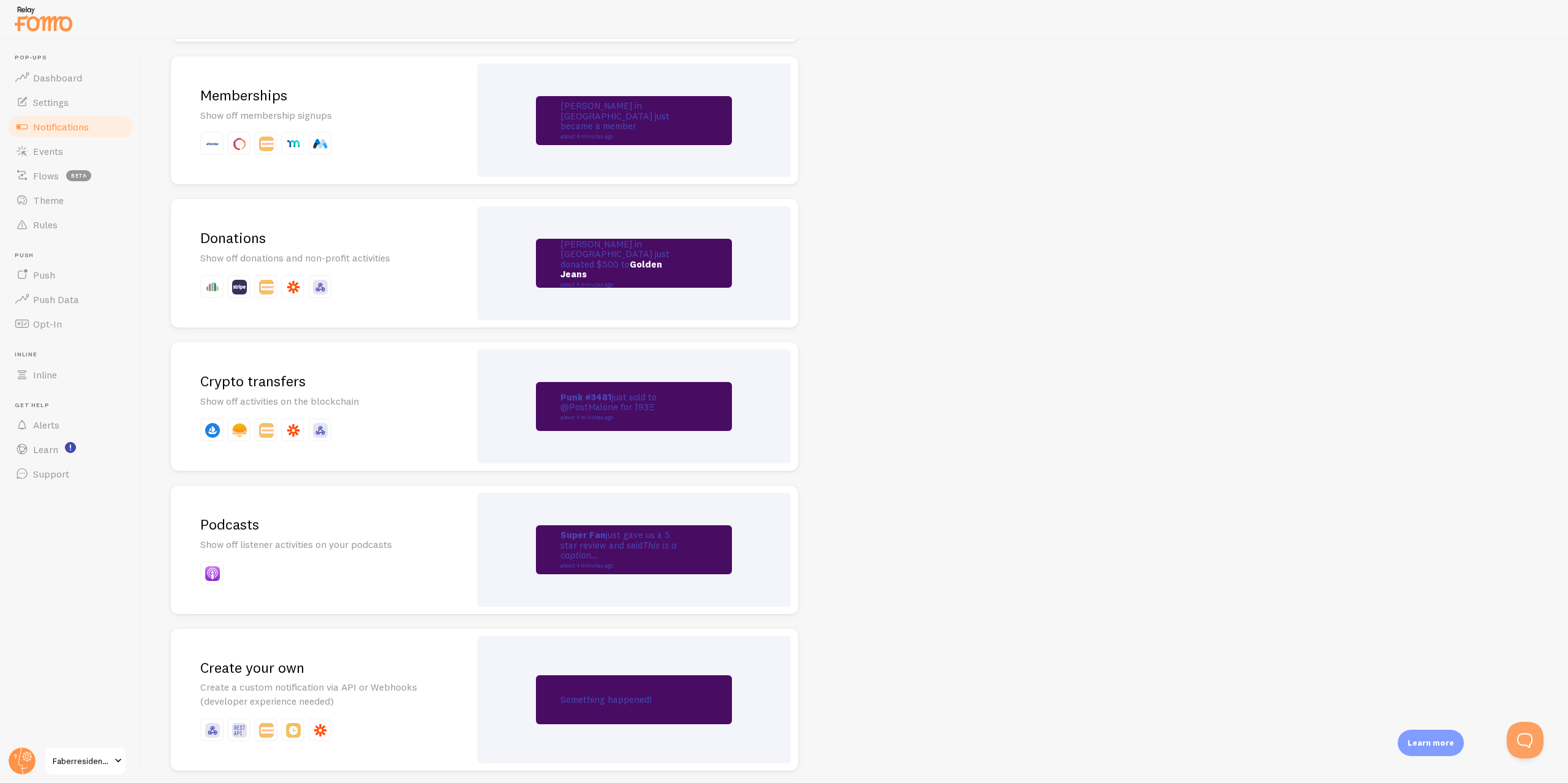
scroll to position [2361, 0]
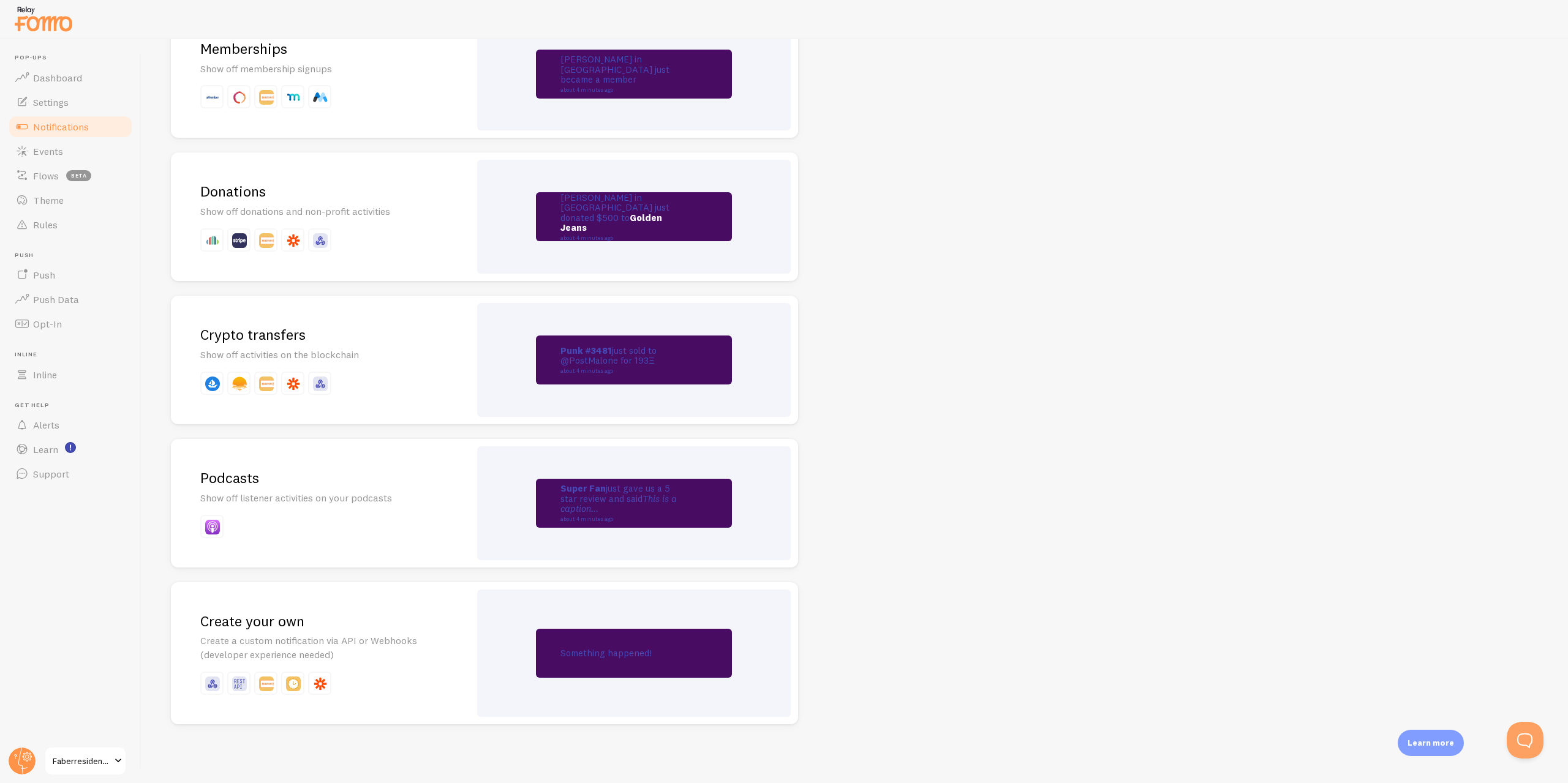
drag, startPoint x: 940, startPoint y: 508, endPoint x: 955, endPoint y: 498, distance: 18.0
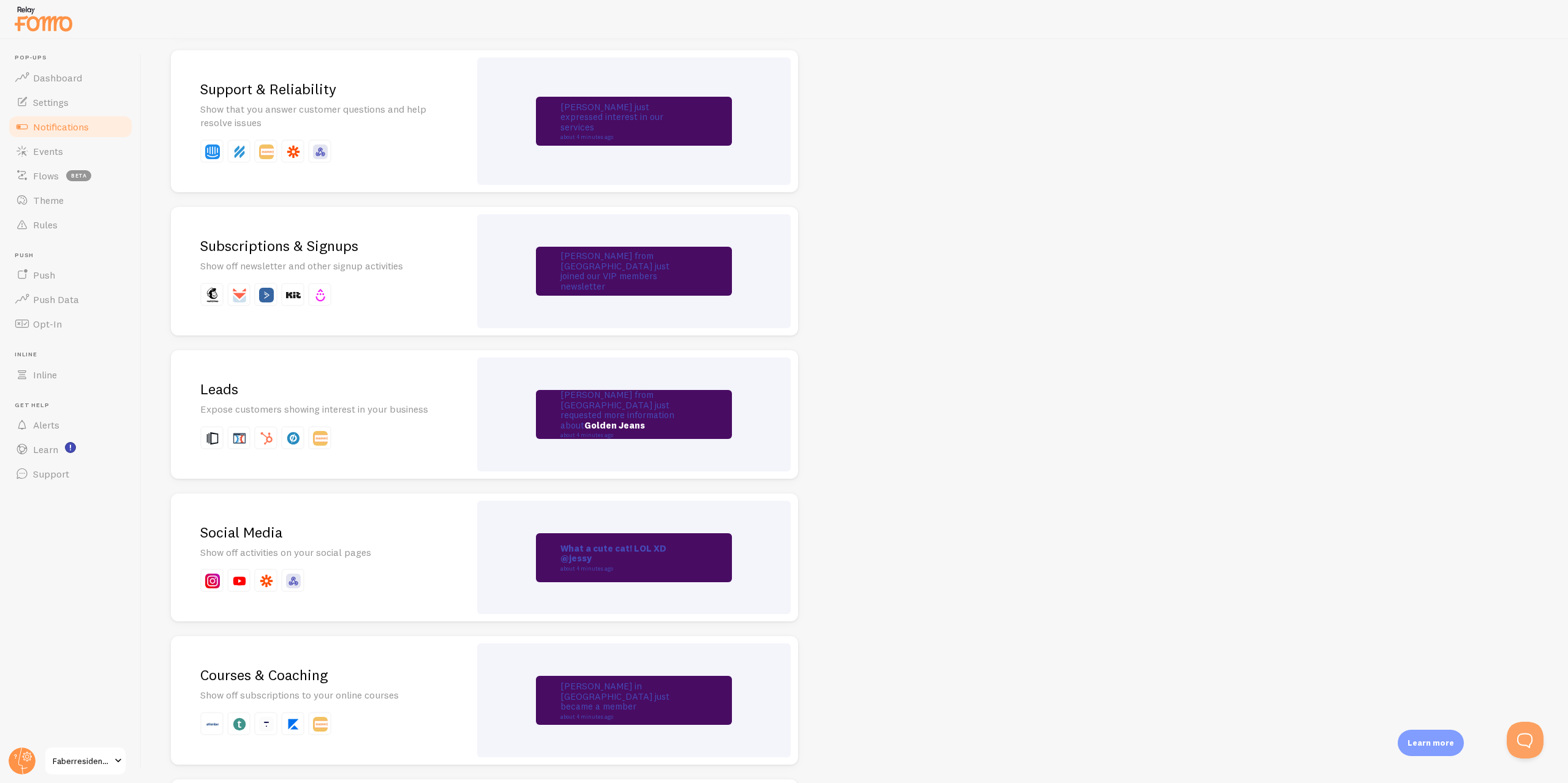
drag, startPoint x: 969, startPoint y: 496, endPoint x: 1007, endPoint y: 475, distance: 43.4
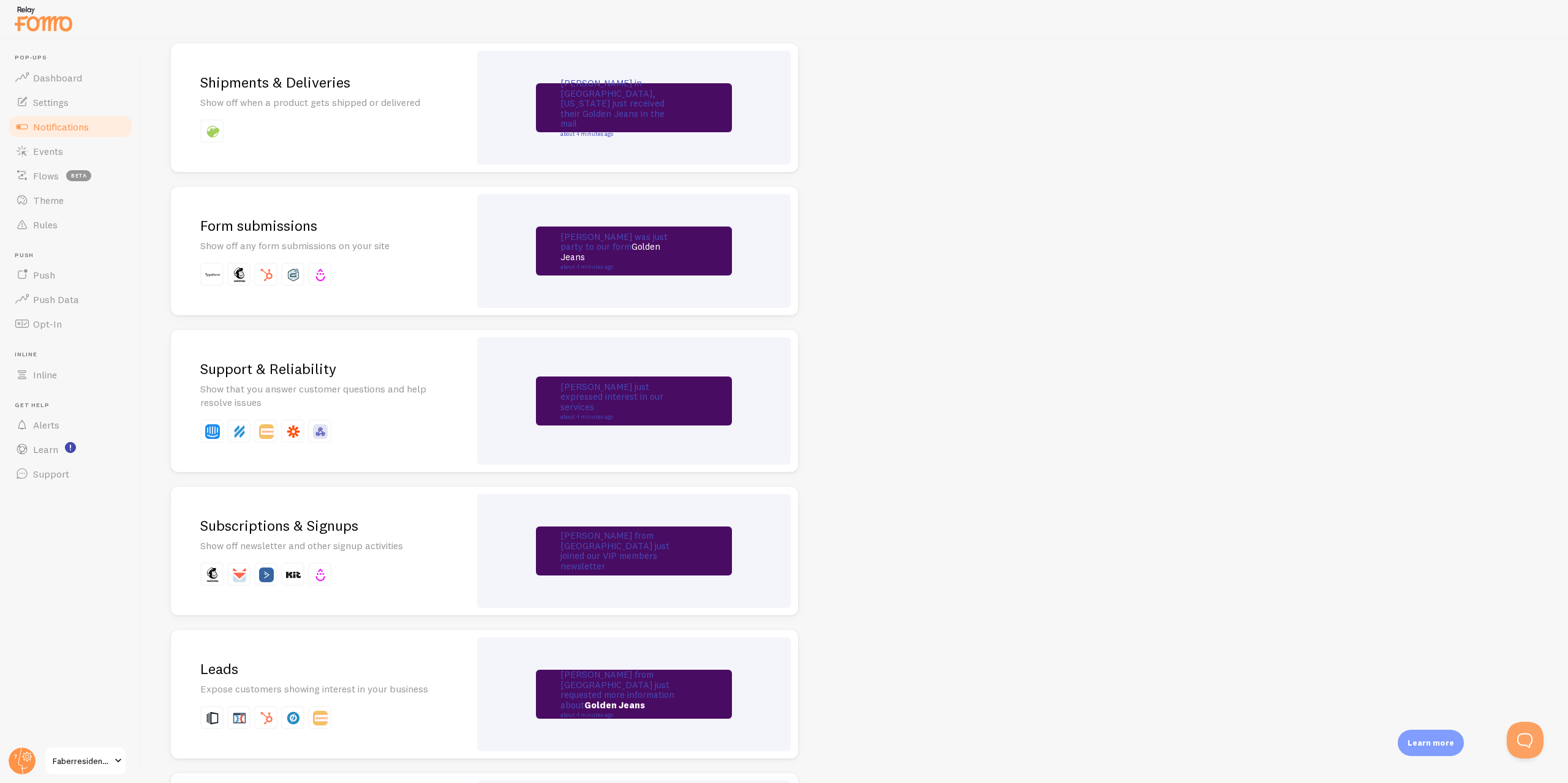
scroll to position [1023, 0]
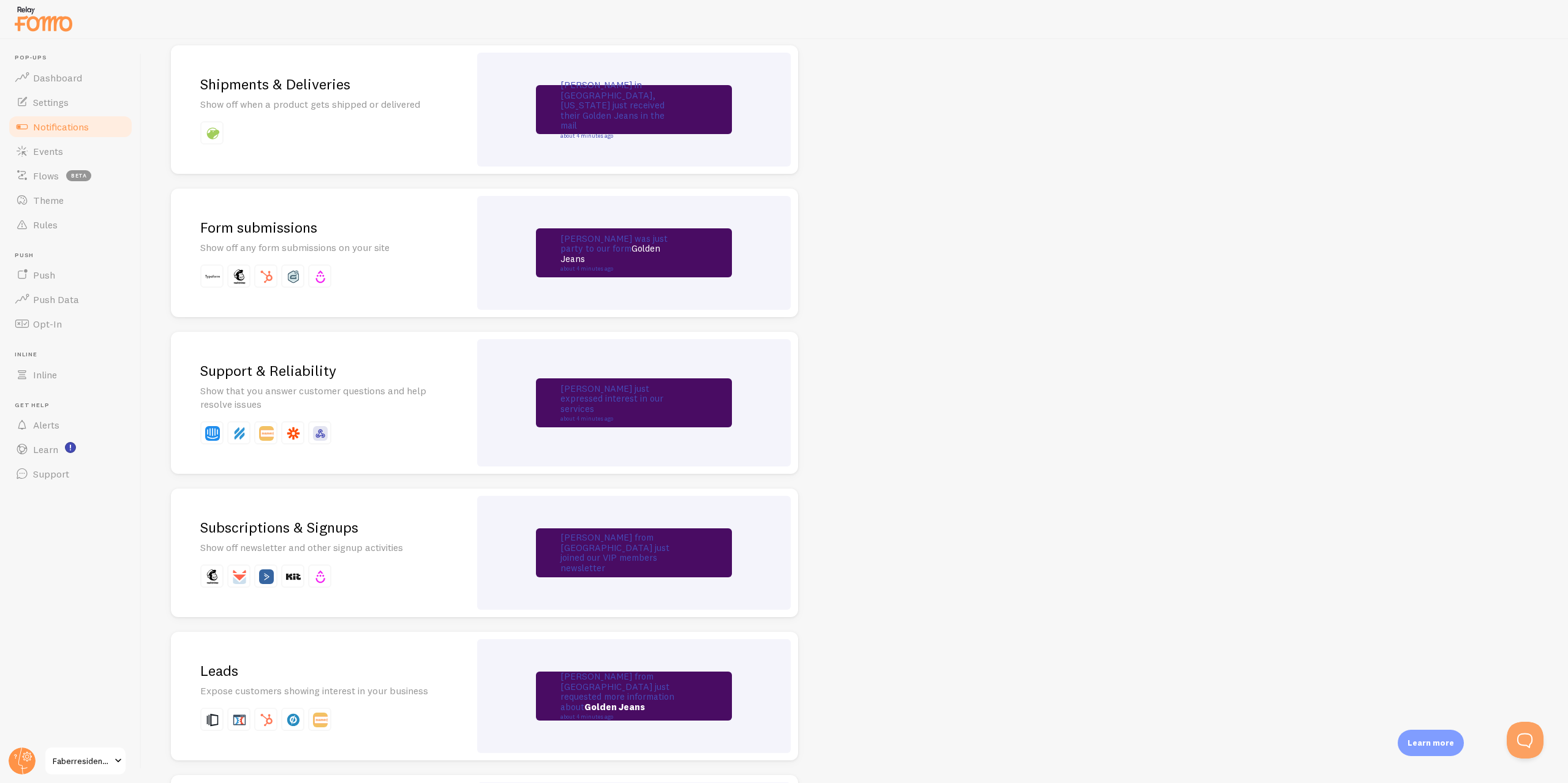
drag, startPoint x: 937, startPoint y: 483, endPoint x: 966, endPoint y: 482, distance: 29.0
click at [650, 250] on p "[PERSON_NAME] was just party to our form Golden Jeans about 4 minutes ago" at bounding box center [621, 253] width 122 height 38
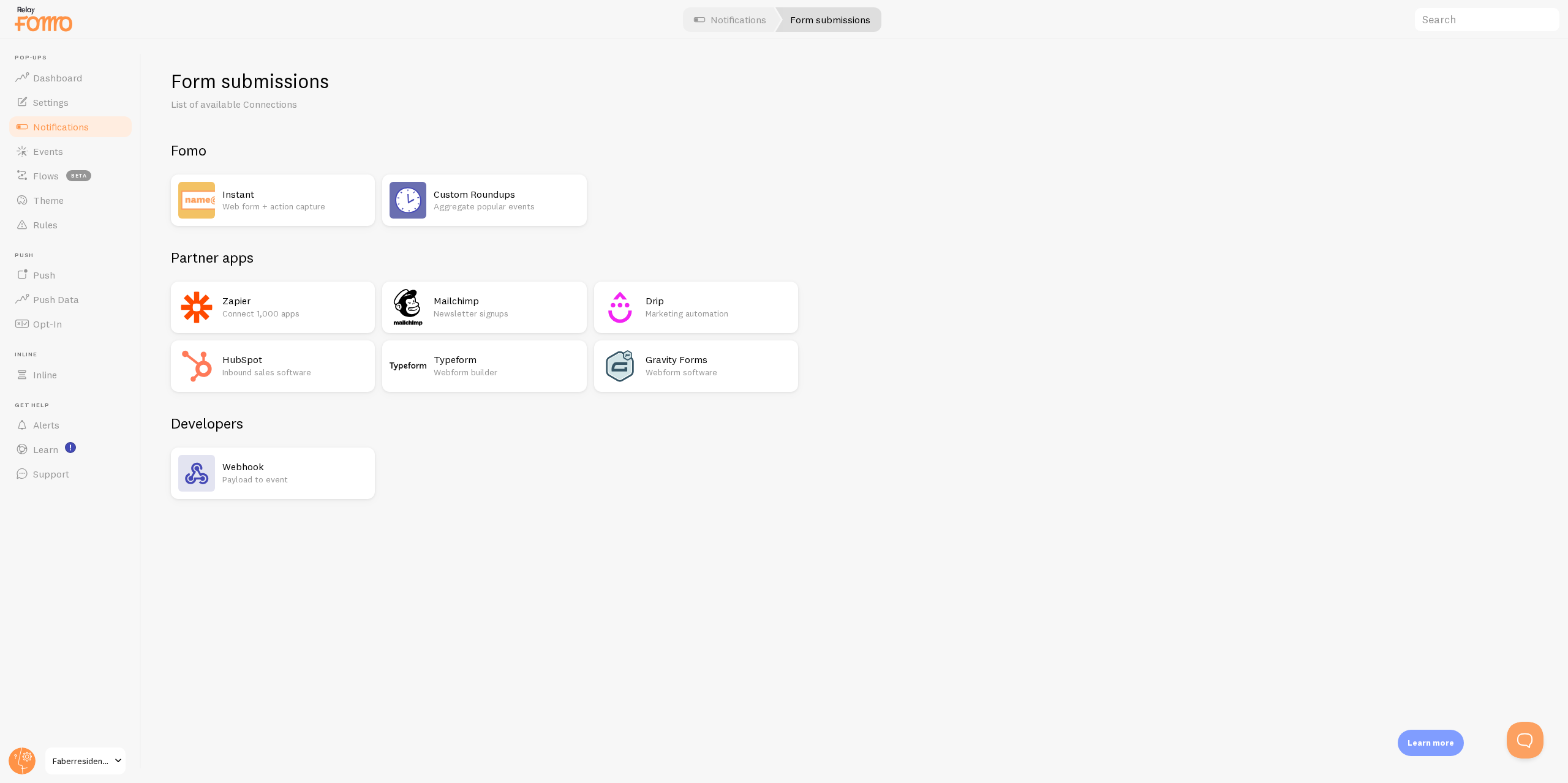
click at [482, 350] on div "Typeform Webform builder" at bounding box center [507, 365] width 145 height 37
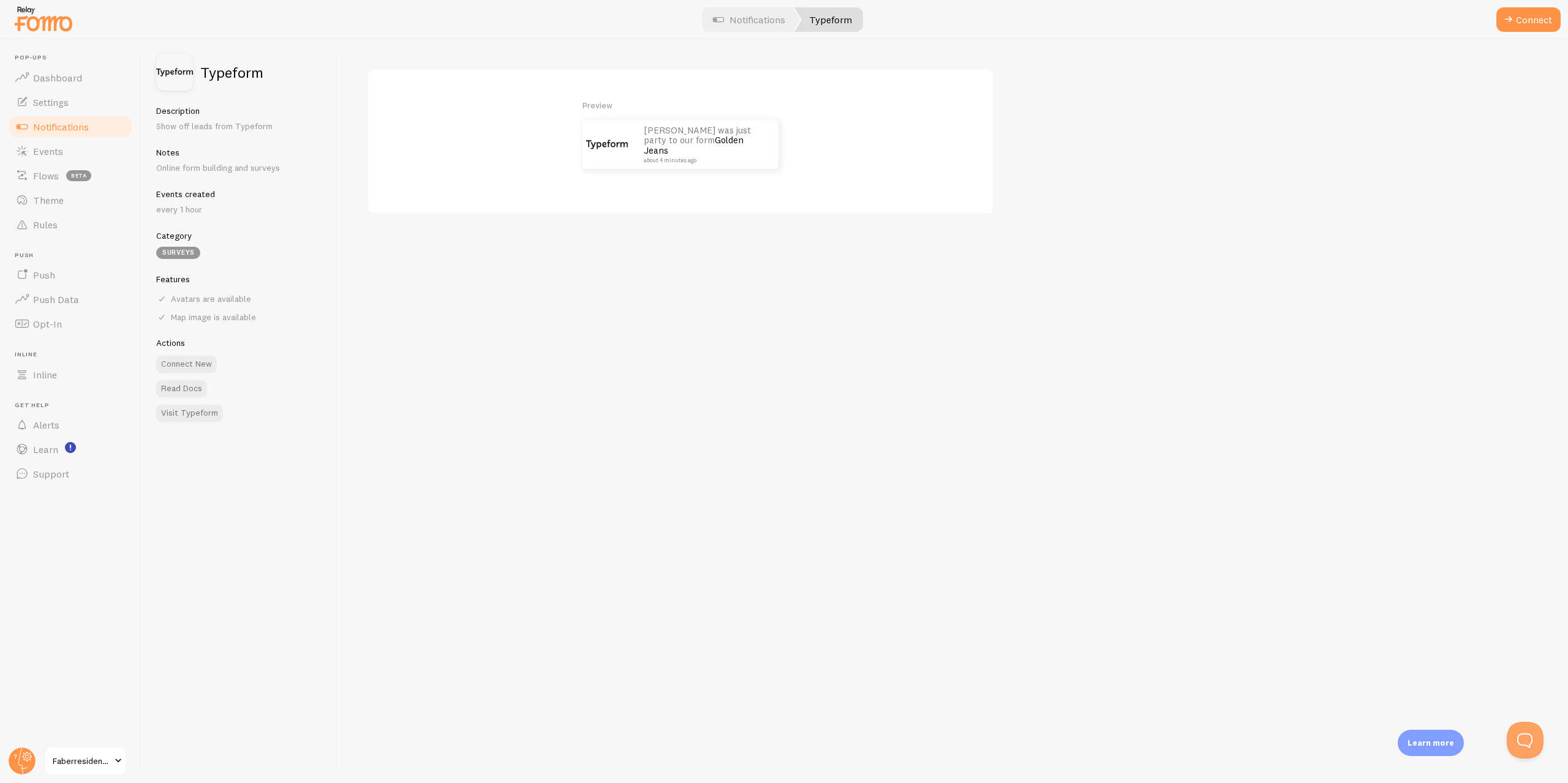
click at [669, 141] on link "Golden Jeans" at bounding box center [693, 145] width 100 height 22
click at [1527, 16] on button "Connect" at bounding box center [1528, 19] width 65 height 24
click at [1557, 27] on button "Connect" at bounding box center [1528, 19] width 65 height 24
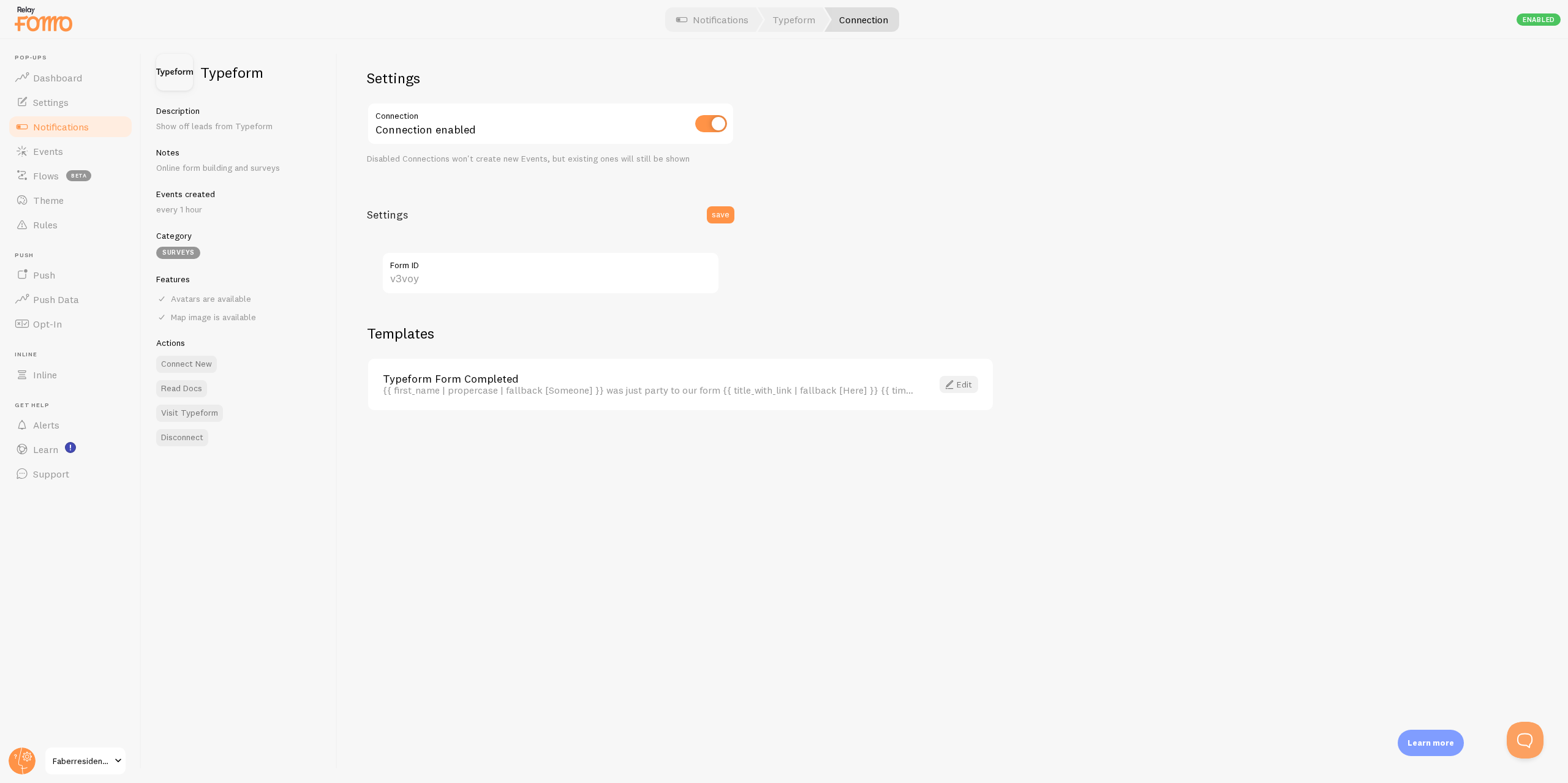
click at [965, 383] on link "Edit" at bounding box center [958, 384] width 39 height 17
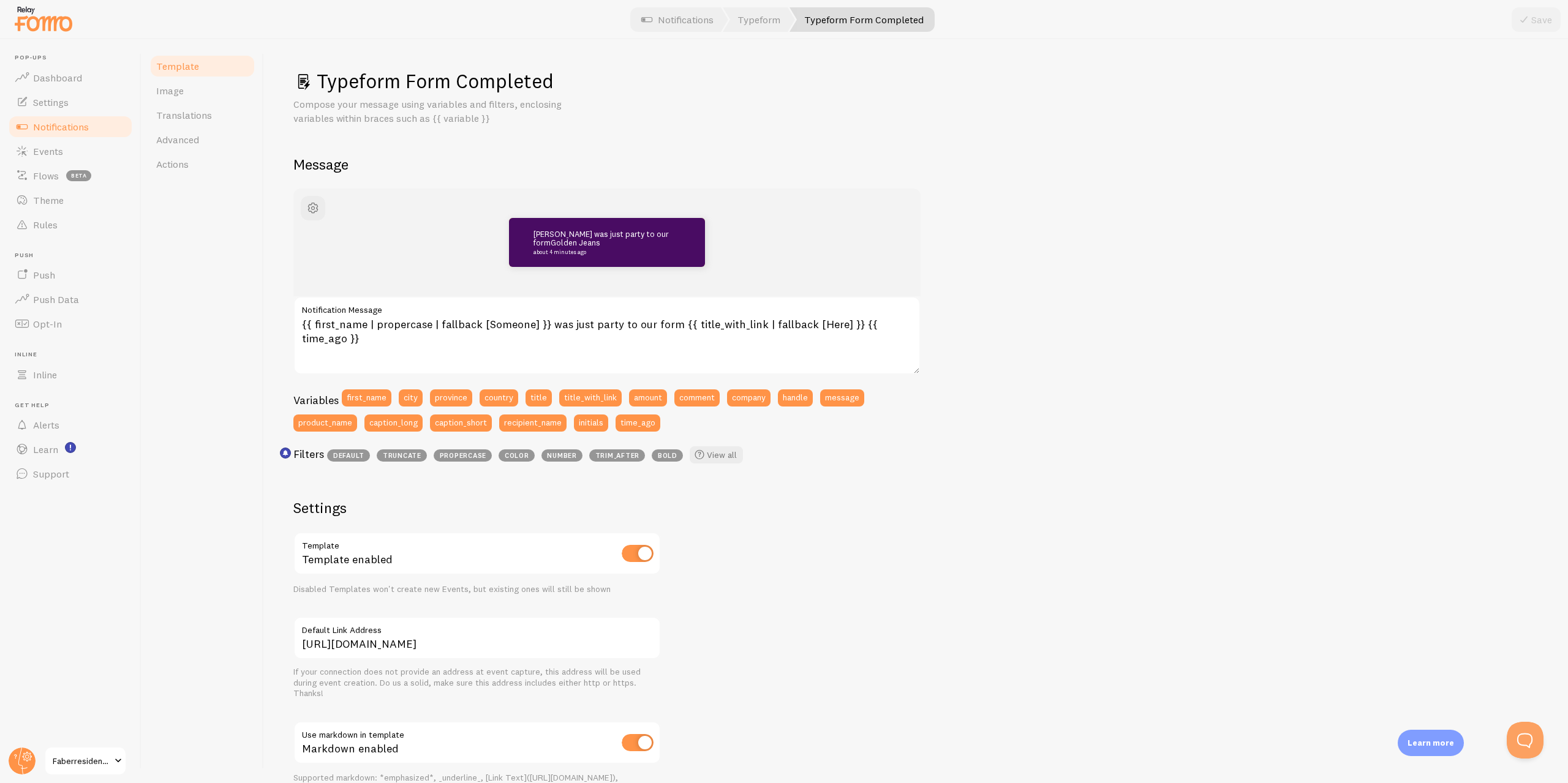
click at [1111, 295] on div "[PERSON_NAME] was just party to our form Golden Jeans about 4 minutes ago {{ fi…" at bounding box center [916, 539] width 1246 height 700
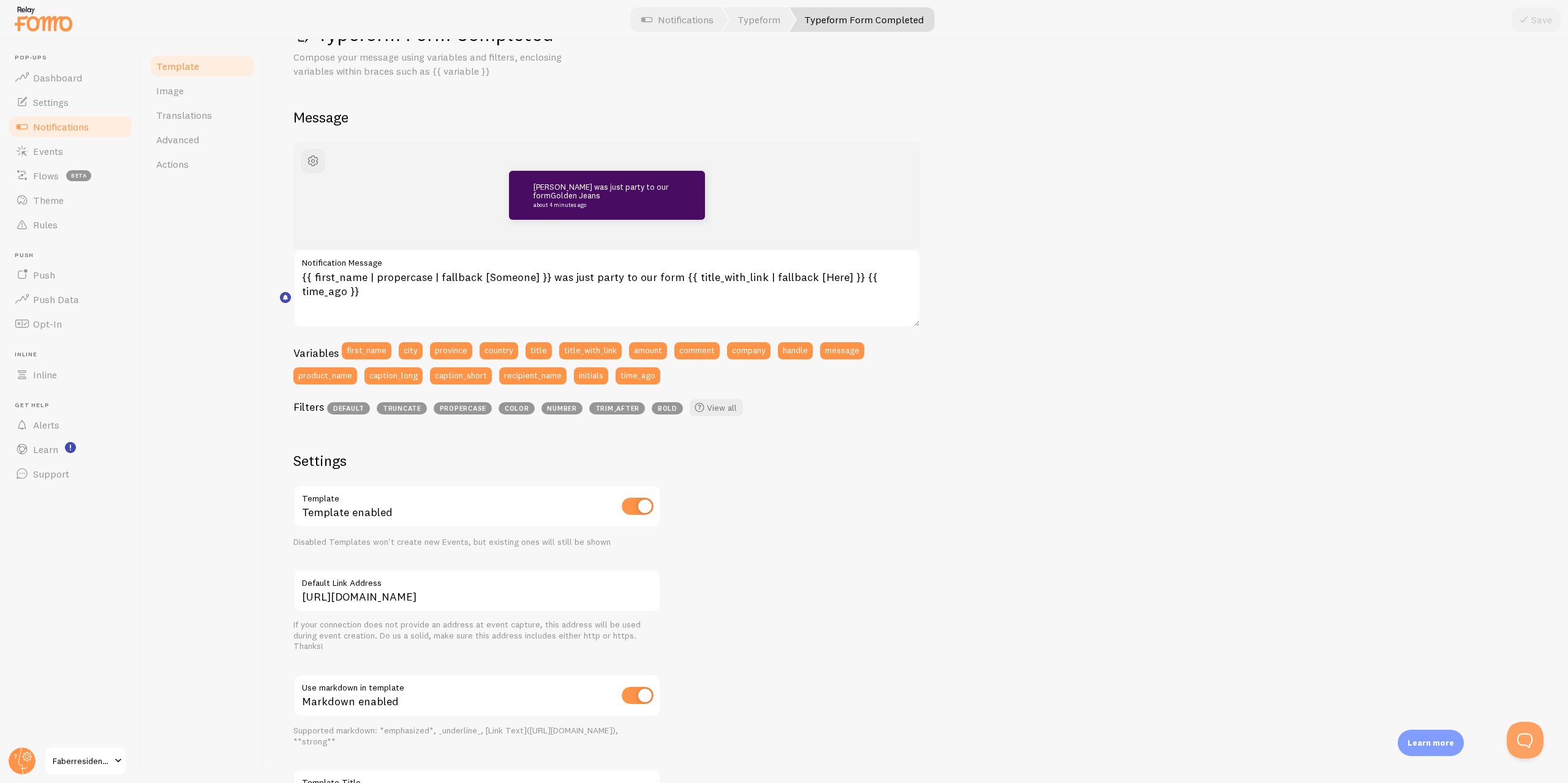
scroll to position [156, 0]
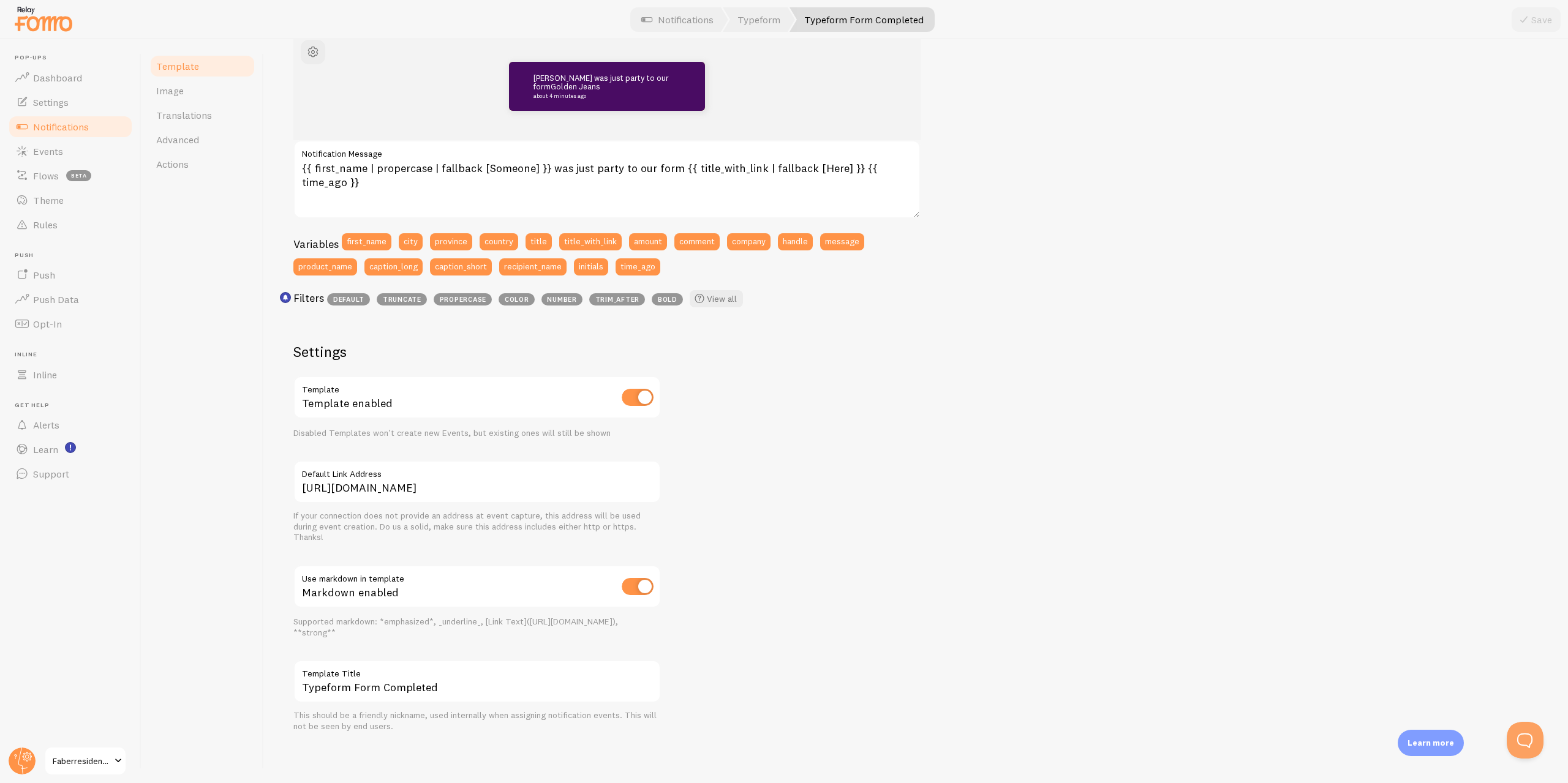
drag, startPoint x: 1090, startPoint y: 290, endPoint x: 1085, endPoint y: 471, distance: 181.1
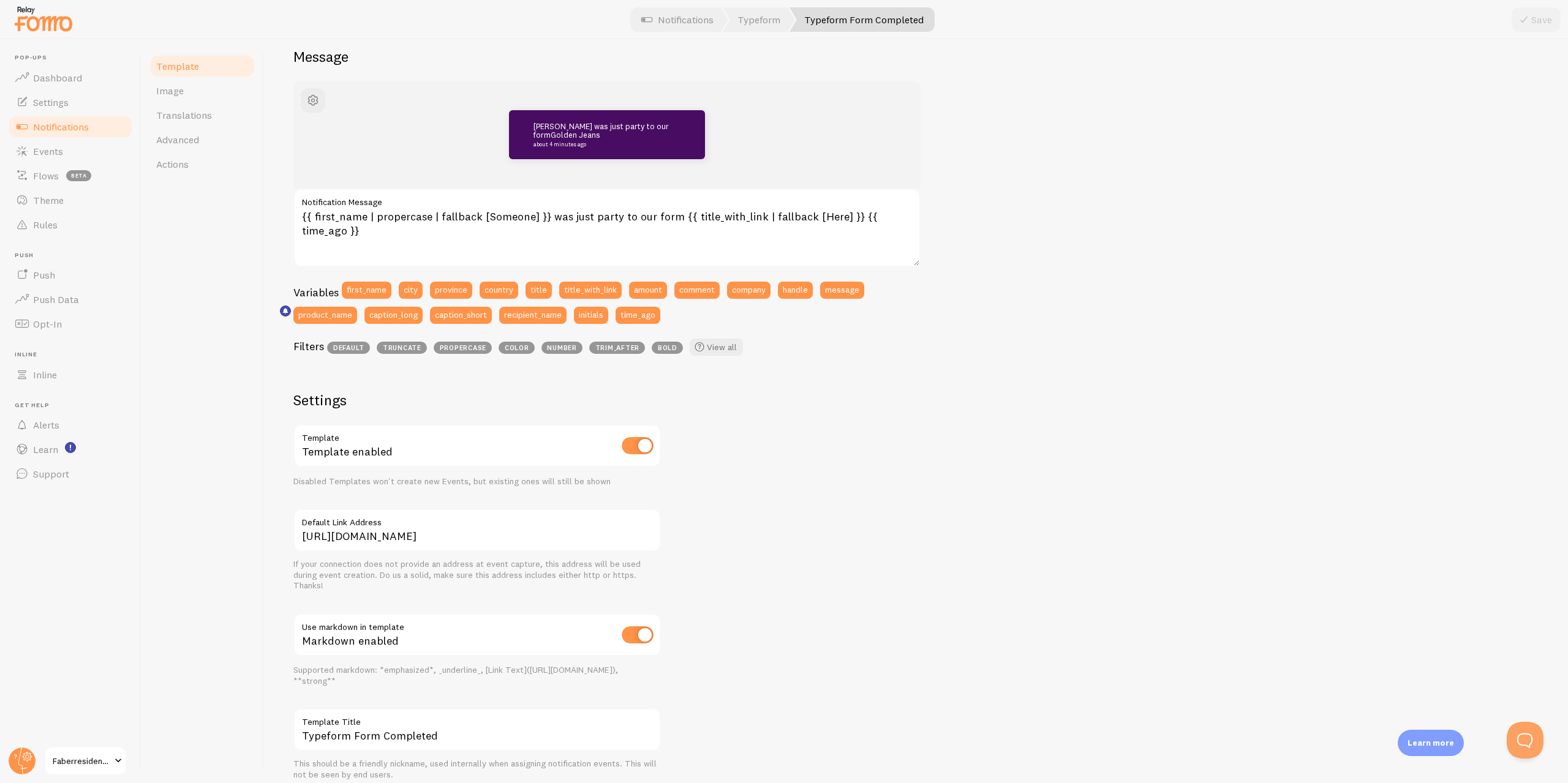
scroll to position [0, 0]
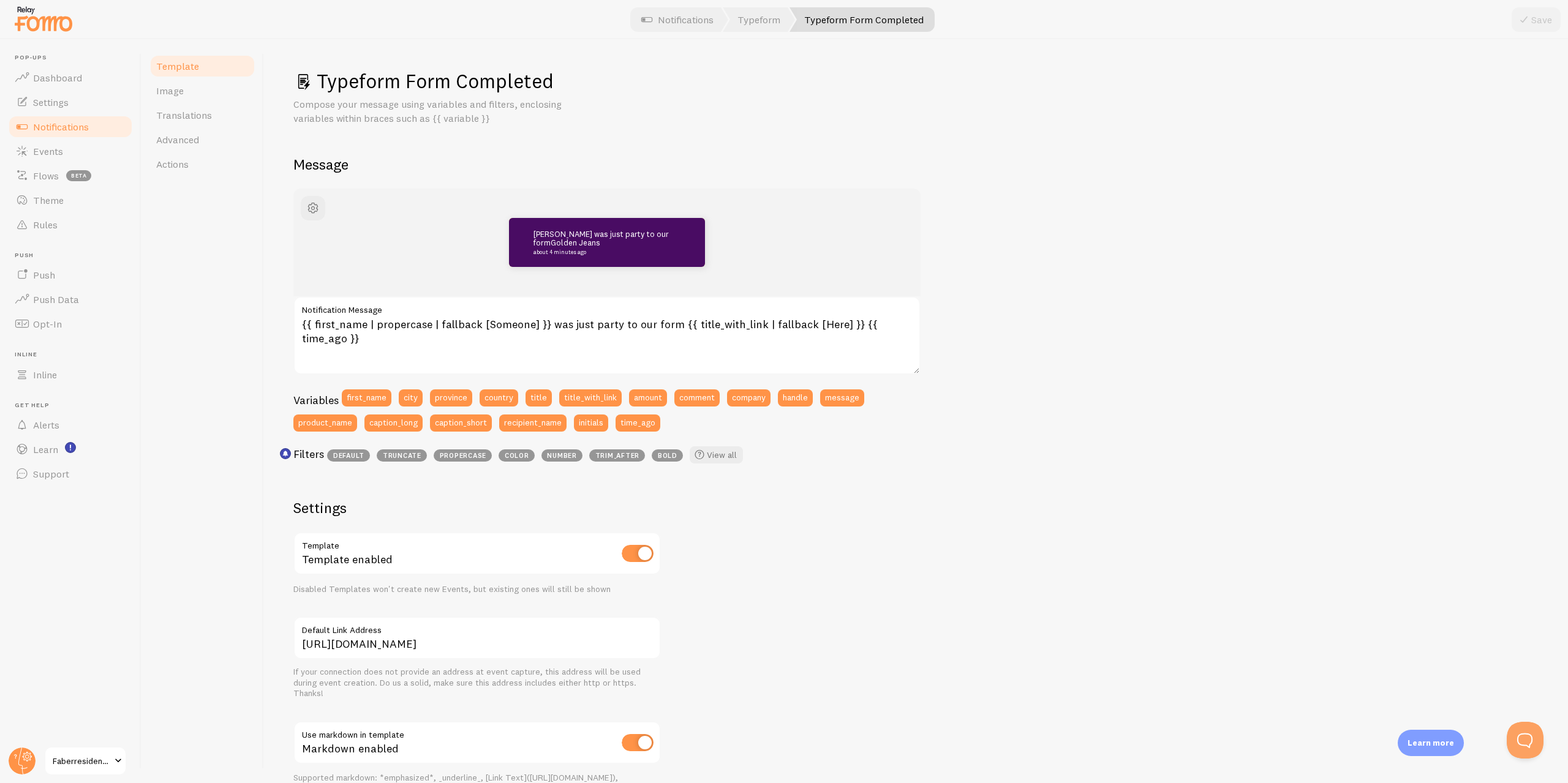
drag, startPoint x: 1061, startPoint y: 479, endPoint x: 1096, endPoint y: 313, distance: 169.6
click at [157, 97] on link "Image" at bounding box center [202, 90] width 107 height 24
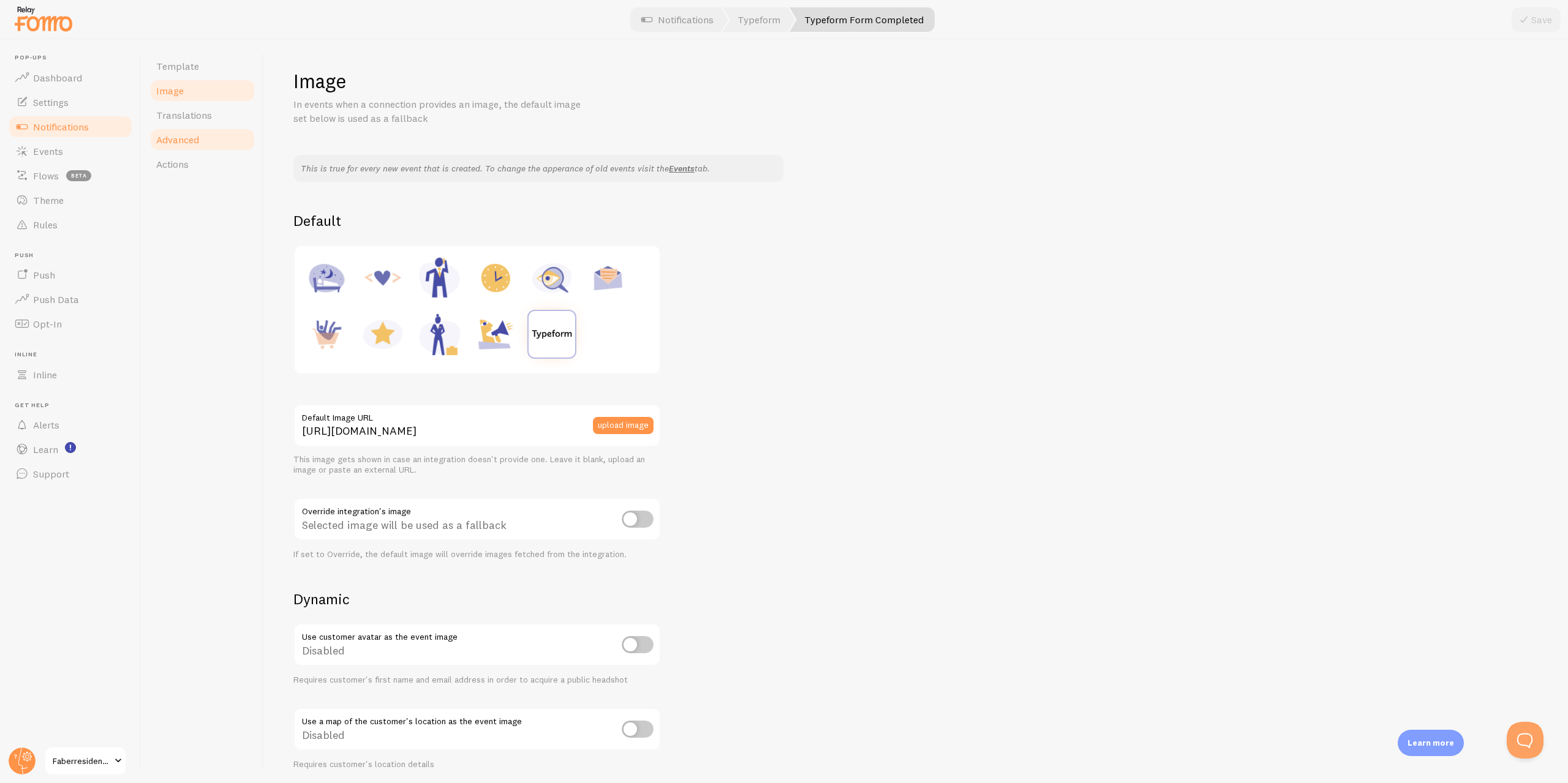
click at [199, 137] on link "Advanced" at bounding box center [202, 139] width 107 height 24
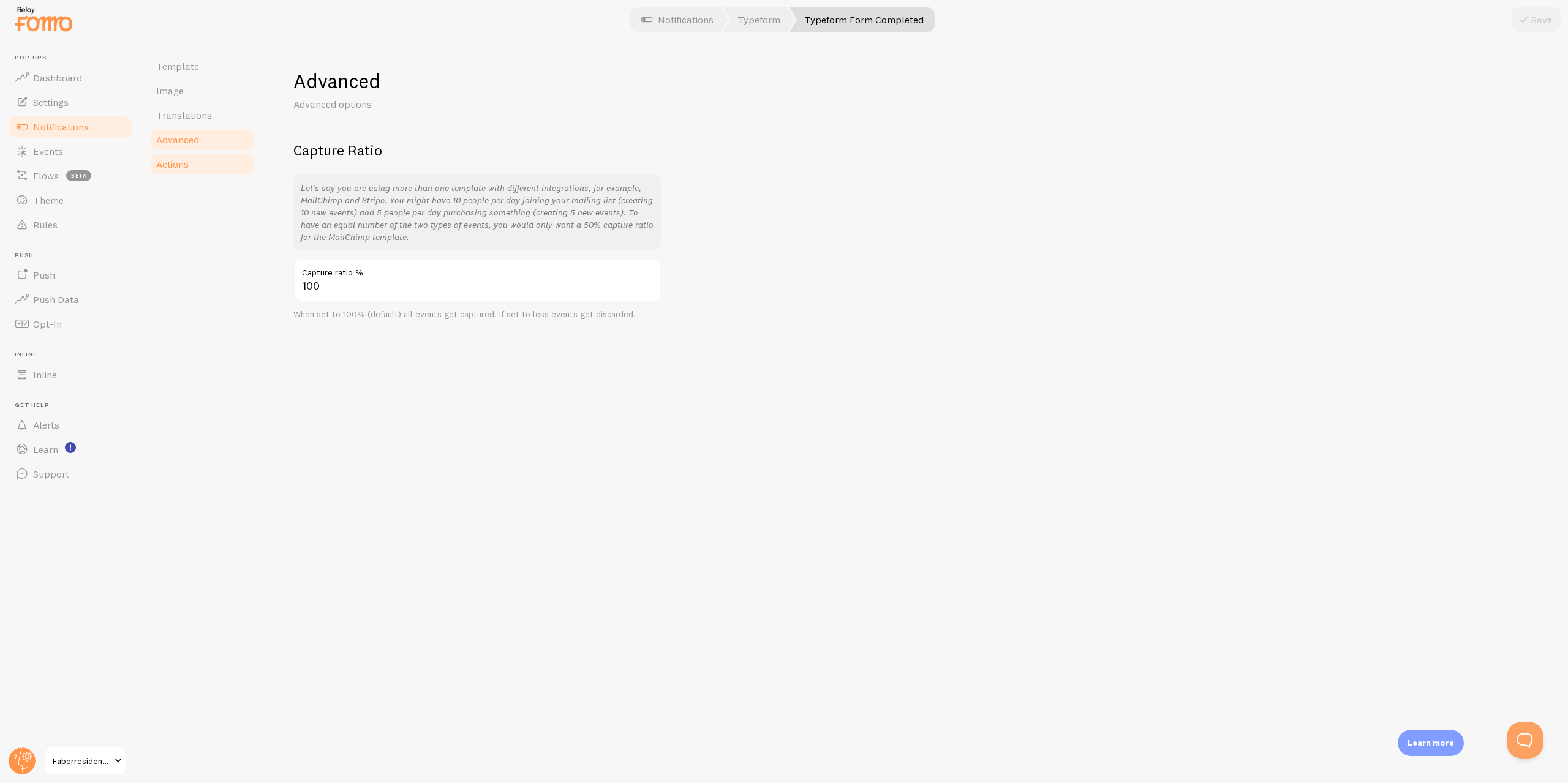
click at [196, 166] on link "Actions" at bounding box center [202, 163] width 107 height 24
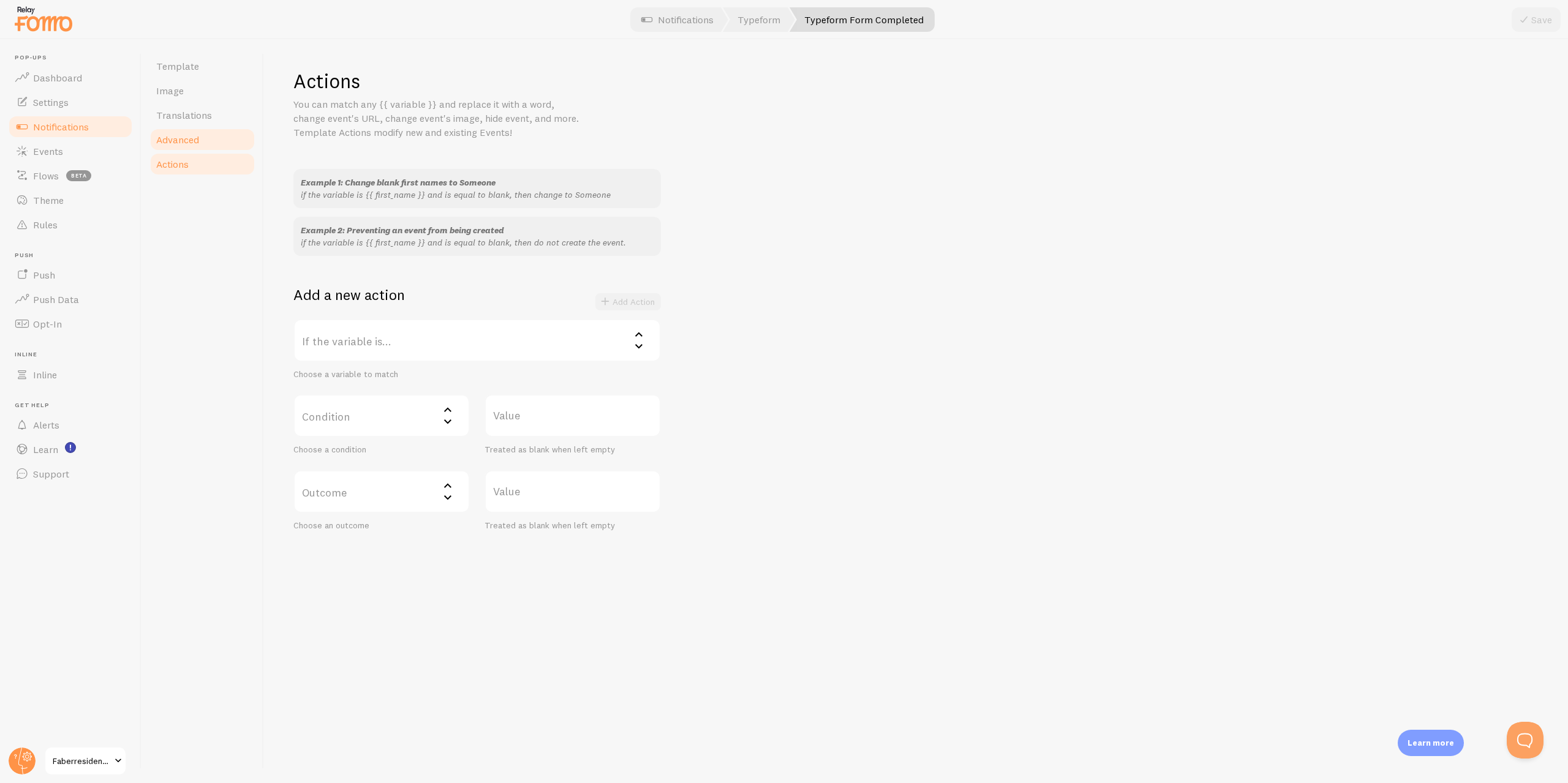
click at [198, 137] on span "Advanced" at bounding box center [178, 140] width 43 height 13
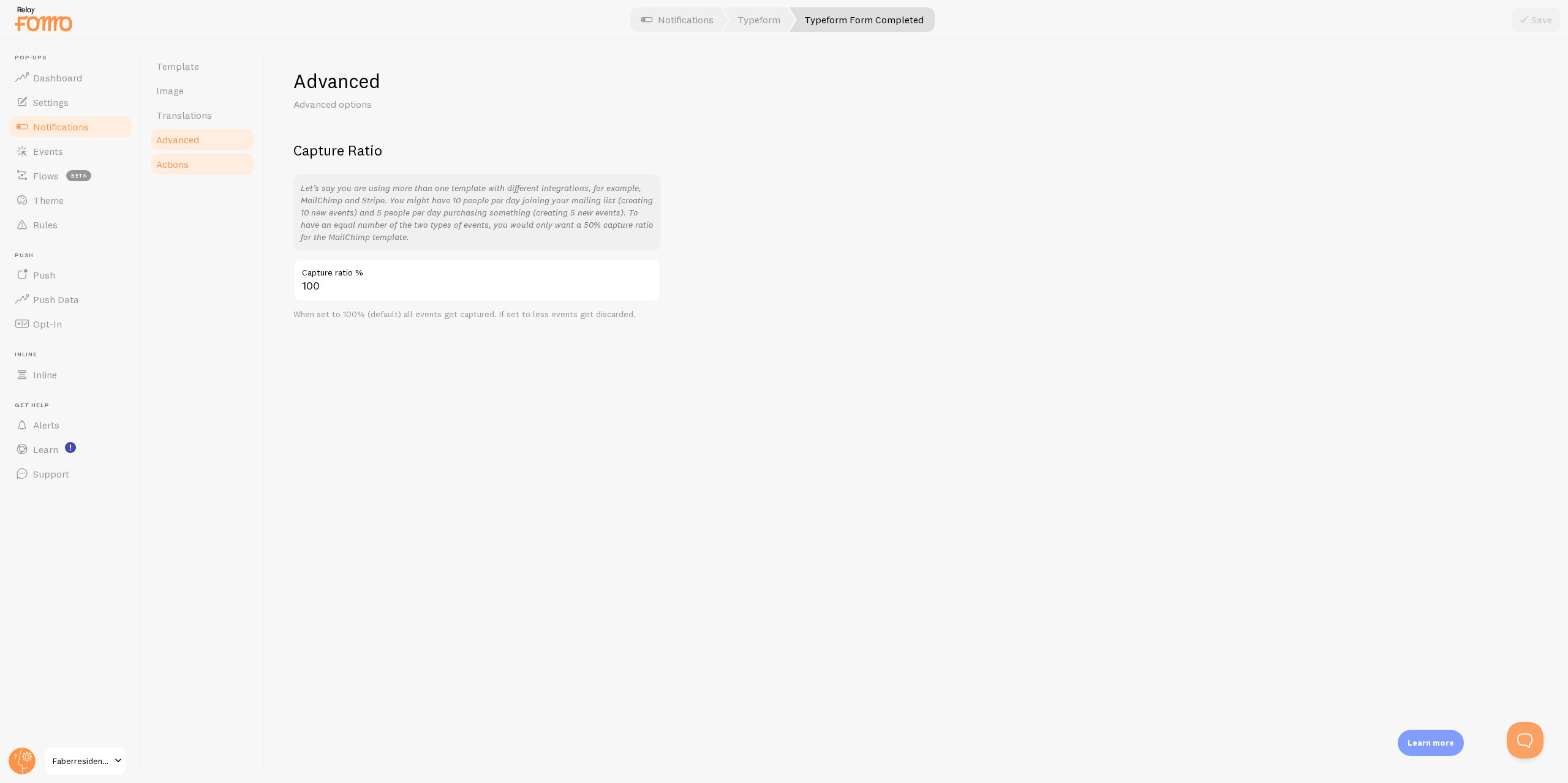
click at [188, 162] on span "Actions" at bounding box center [172, 164] width 32 height 13
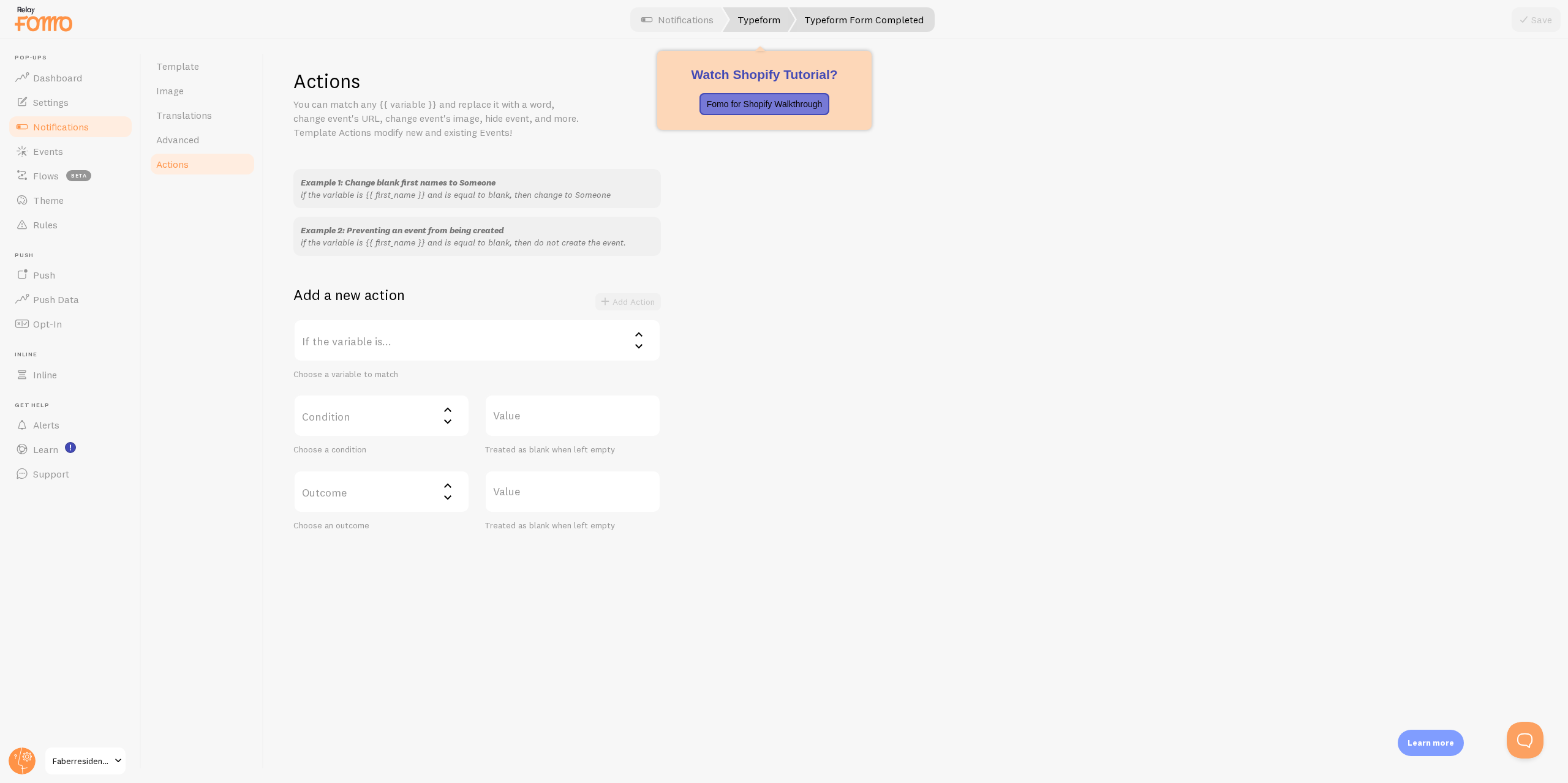
click at [762, 13] on link "Typeform" at bounding box center [759, 19] width 72 height 24
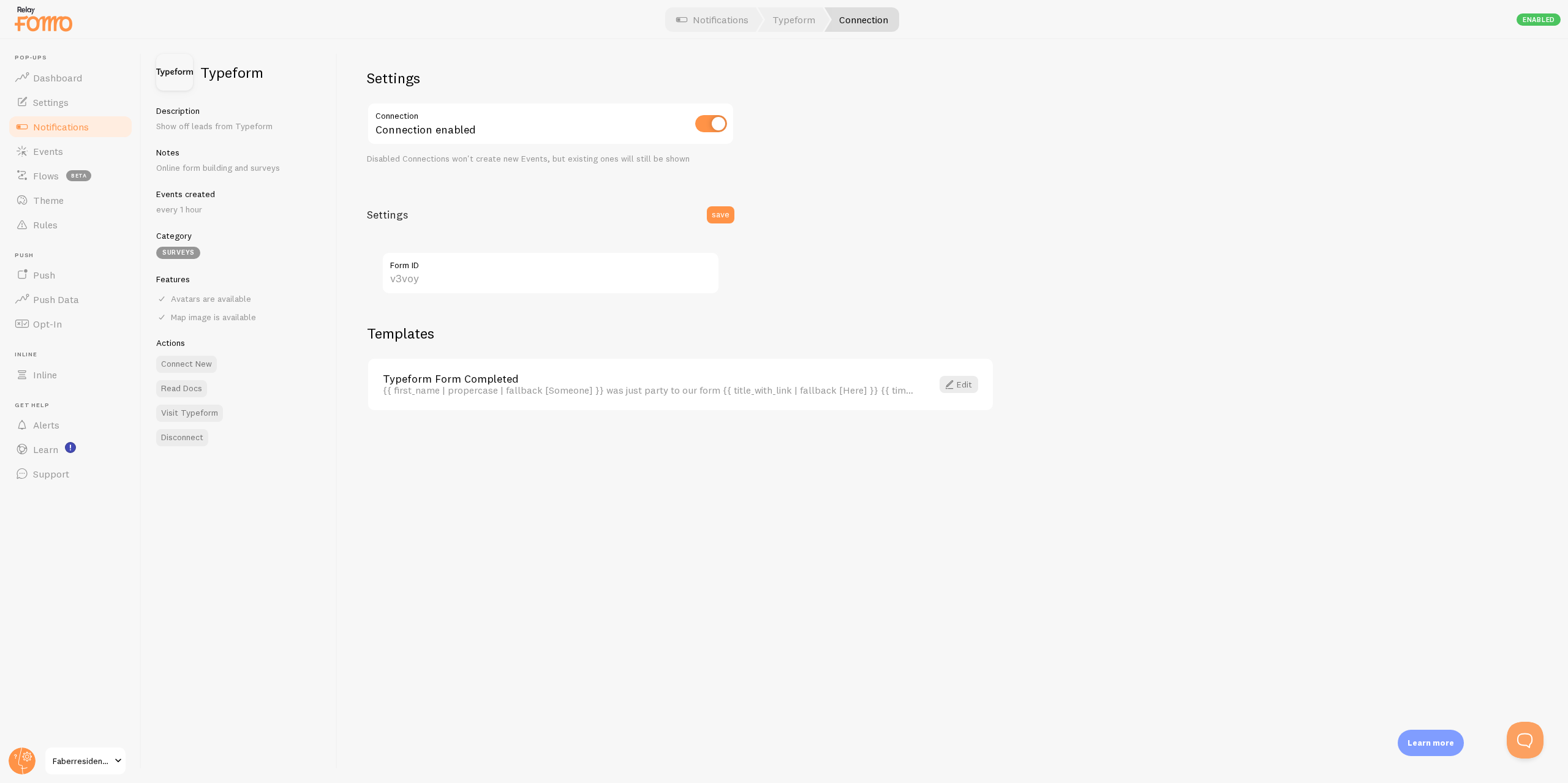
click at [56, 118] on link "Notifications" at bounding box center [70, 127] width 127 height 24
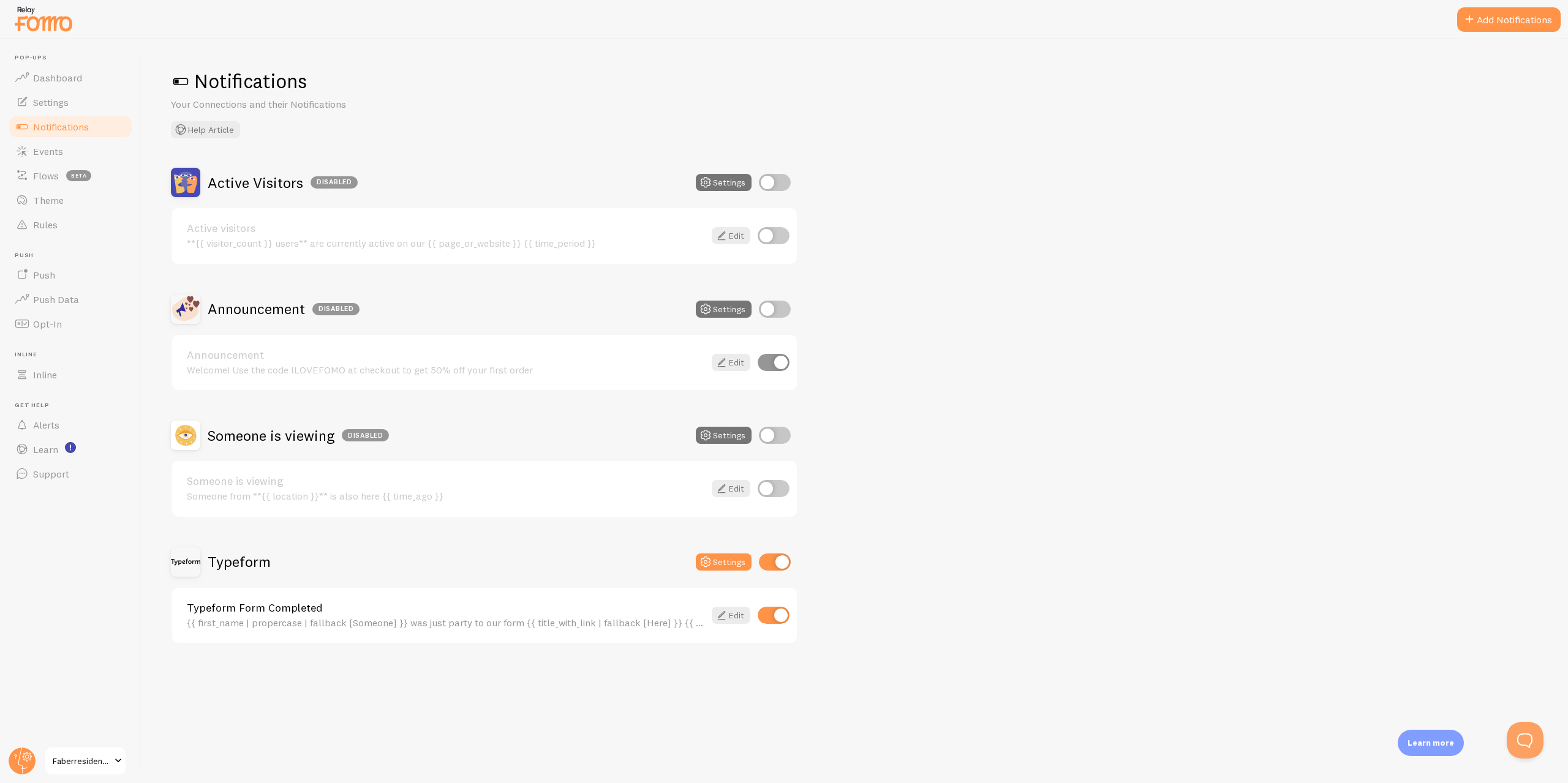
click at [1511, 11] on button "Add Notifications" at bounding box center [1509, 19] width 103 height 24
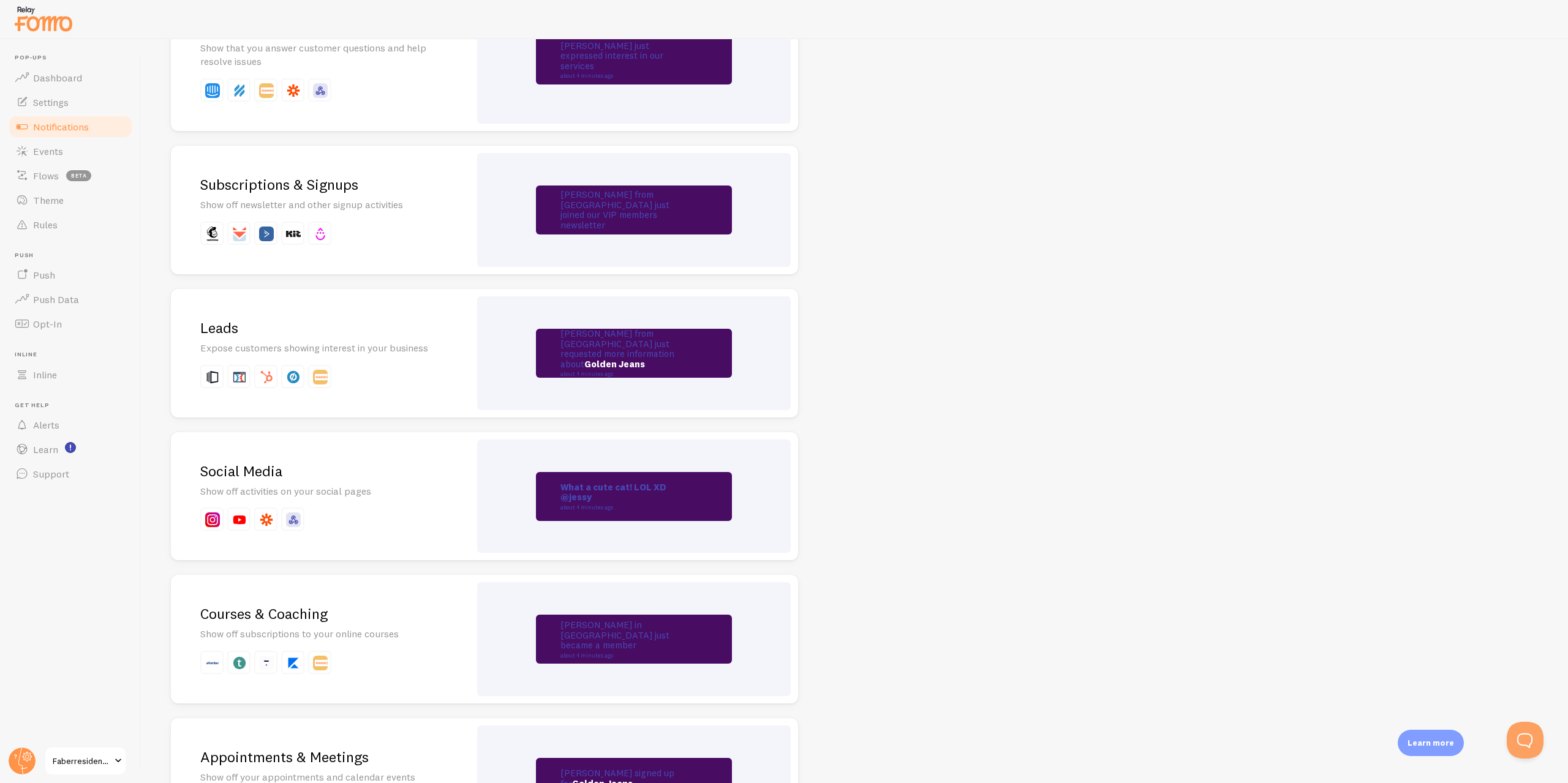
drag, startPoint x: 1170, startPoint y: 417, endPoint x: 1175, endPoint y: 452, distance: 35.4
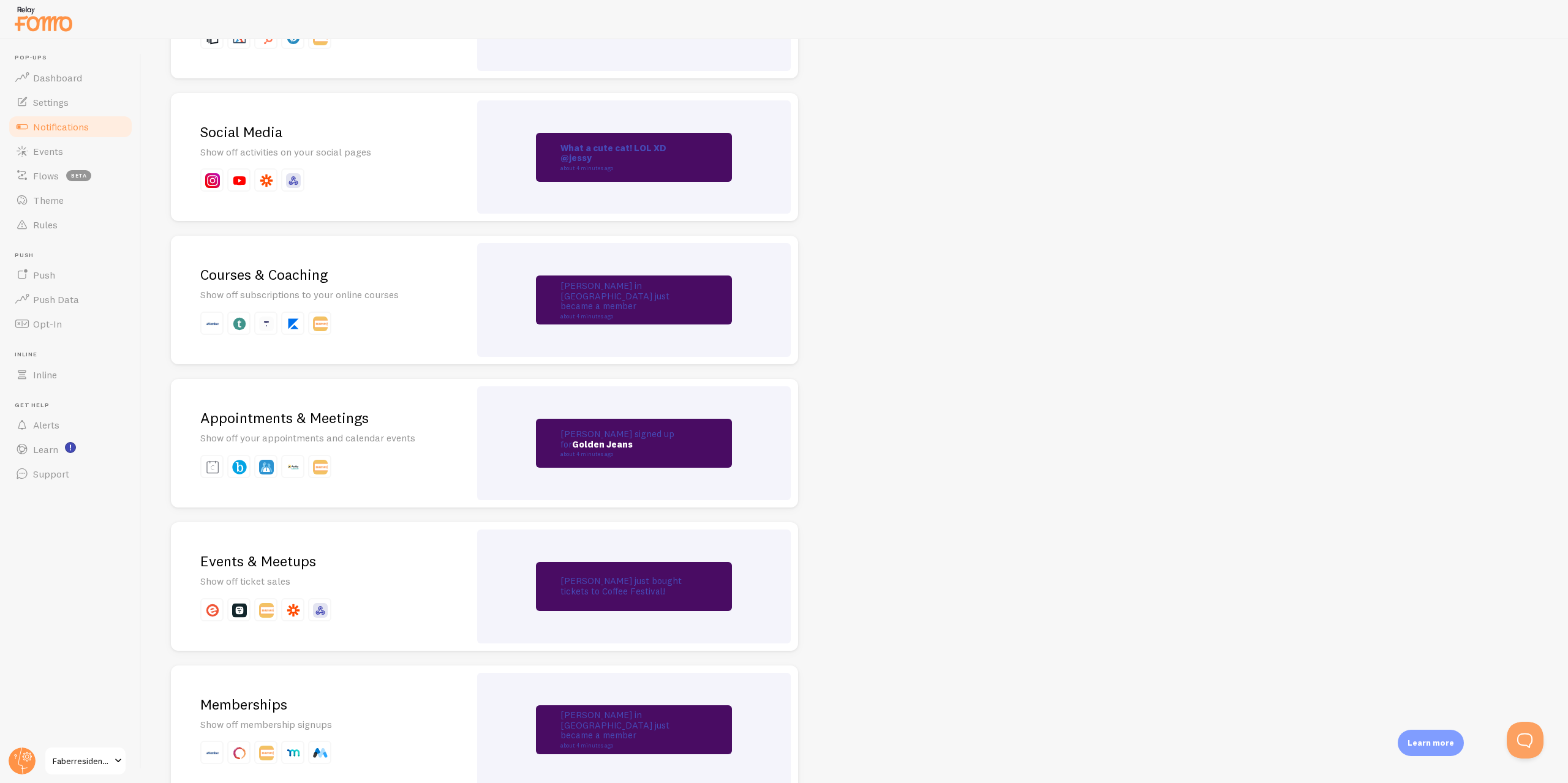
drag, startPoint x: 1009, startPoint y: 357, endPoint x: 952, endPoint y: 331, distance: 62.6
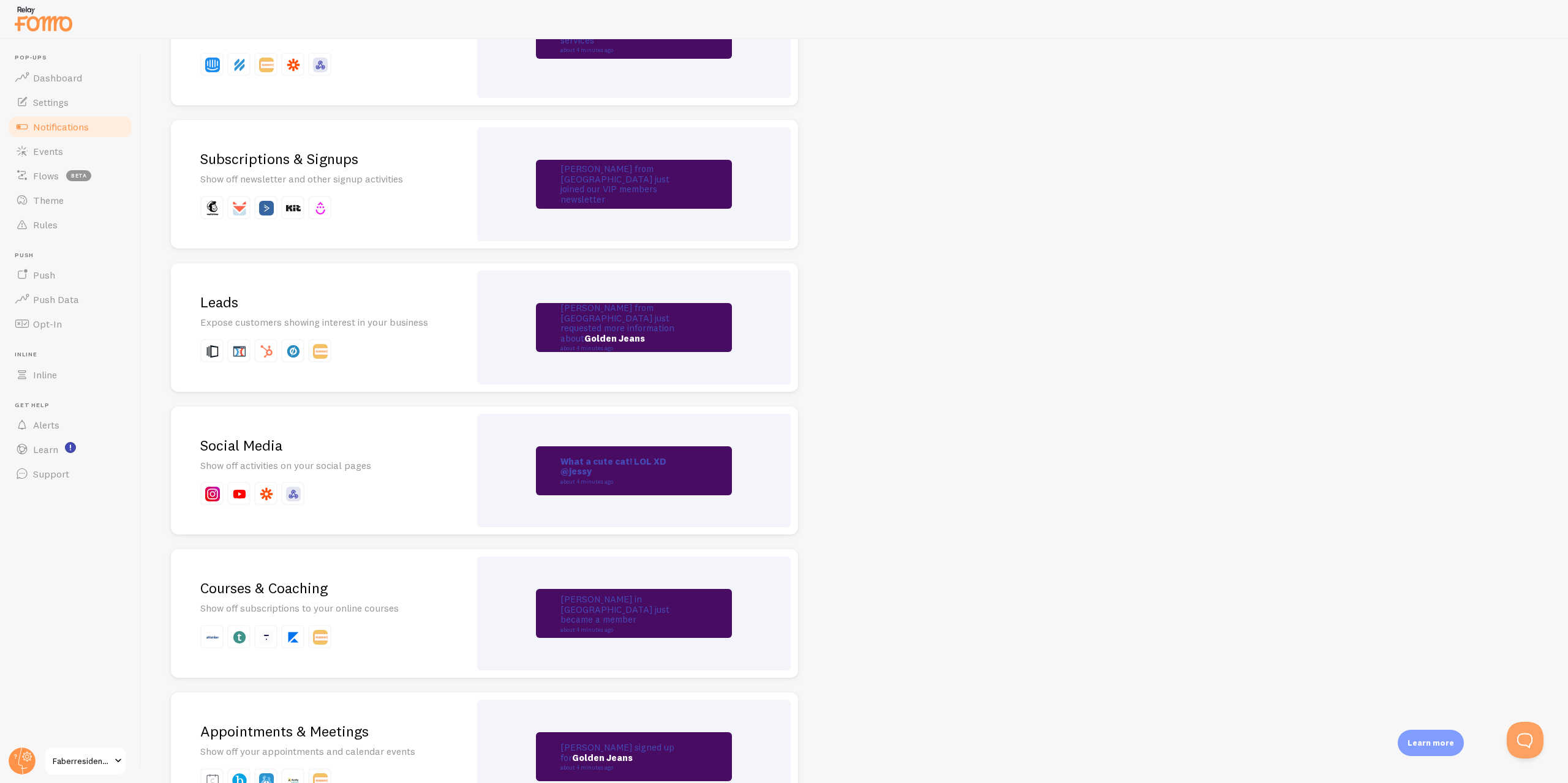
scroll to position [1321, 0]
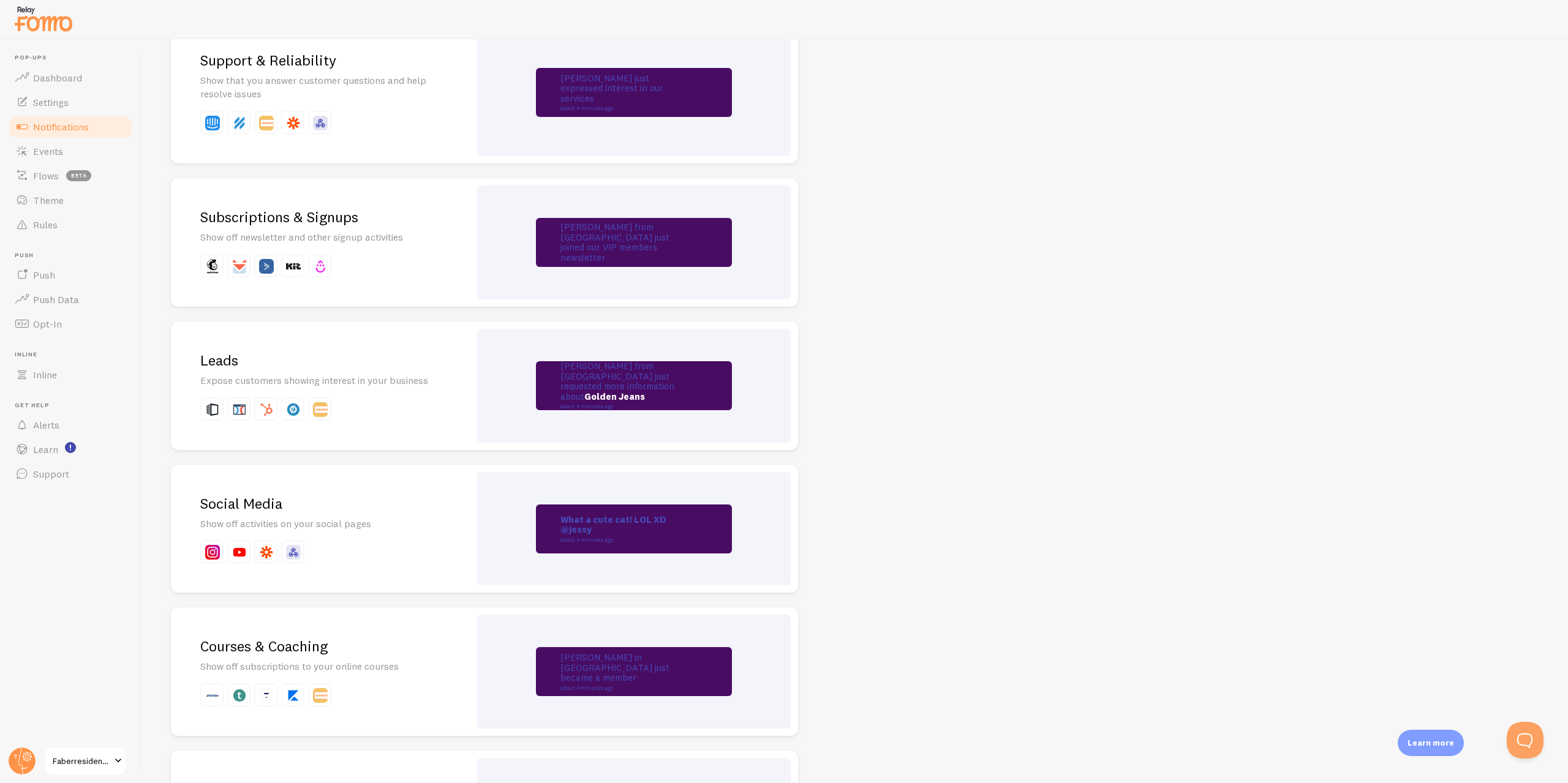
drag, startPoint x: 995, startPoint y: 390, endPoint x: 947, endPoint y: 307, distance: 95.9
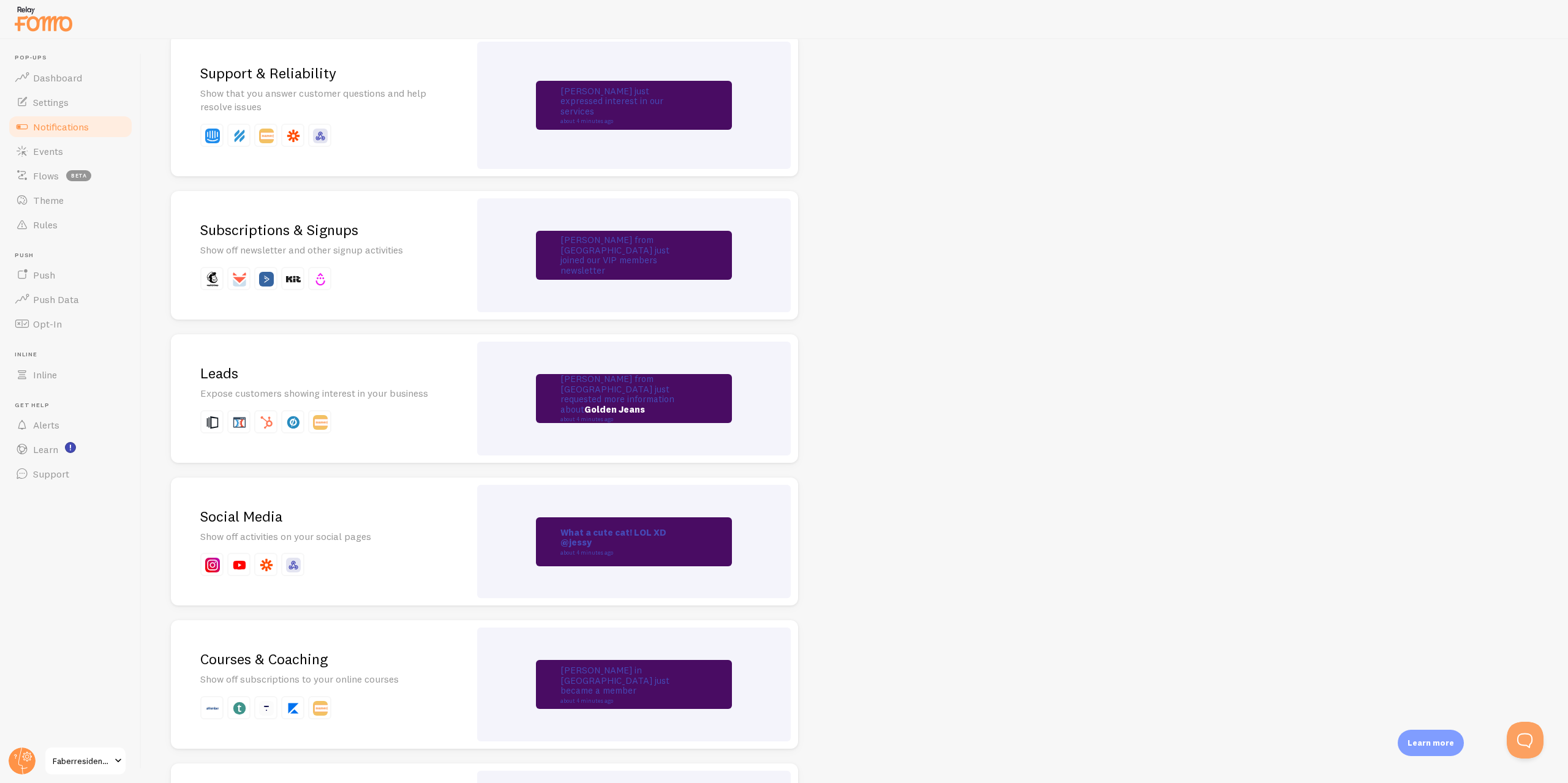
click at [636, 409] on link "Golden Jeans" at bounding box center [615, 409] width 61 height 12
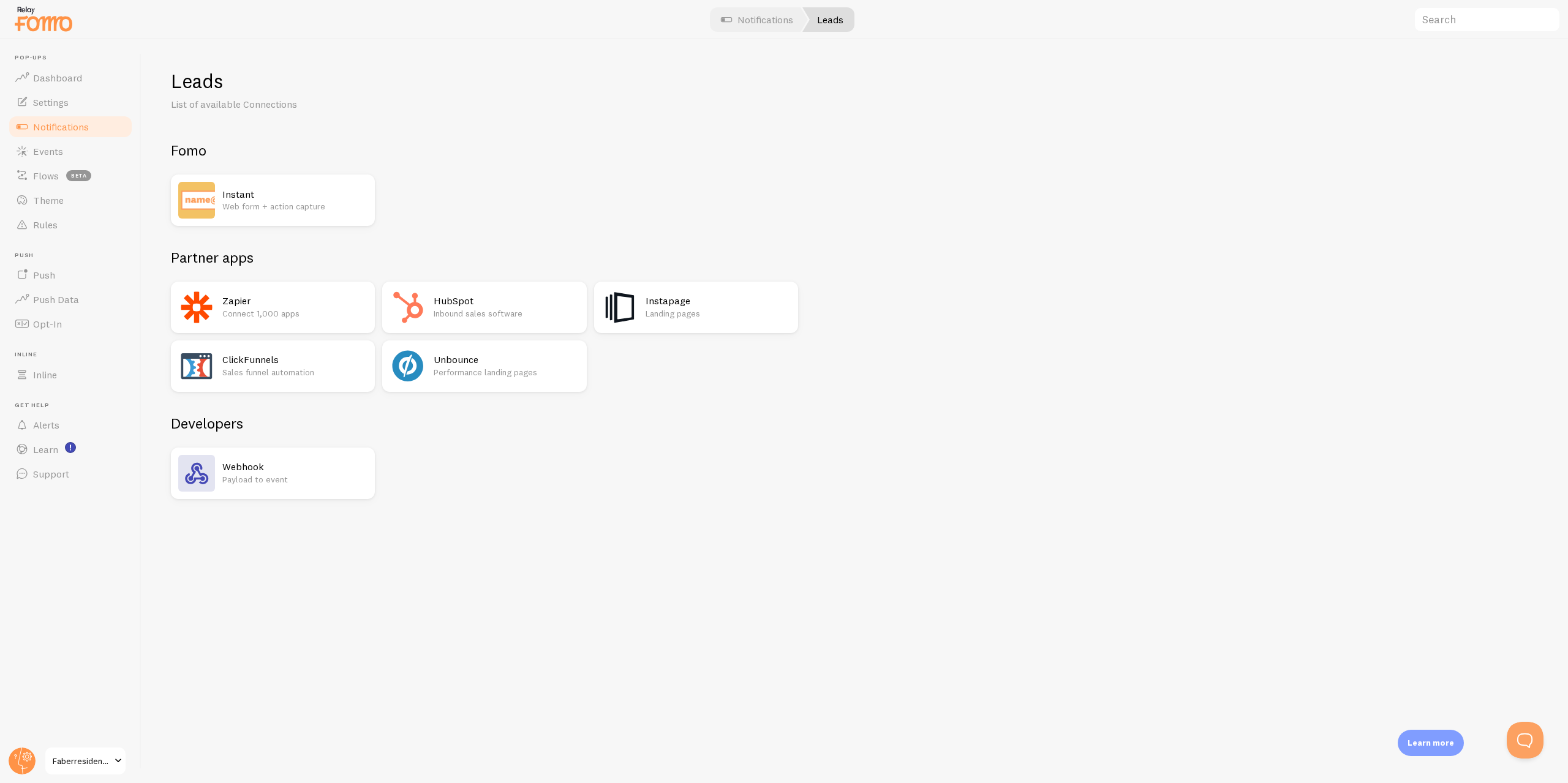
click at [270, 294] on div "Zapier Connect 1,000 apps" at bounding box center [295, 307] width 145 height 37
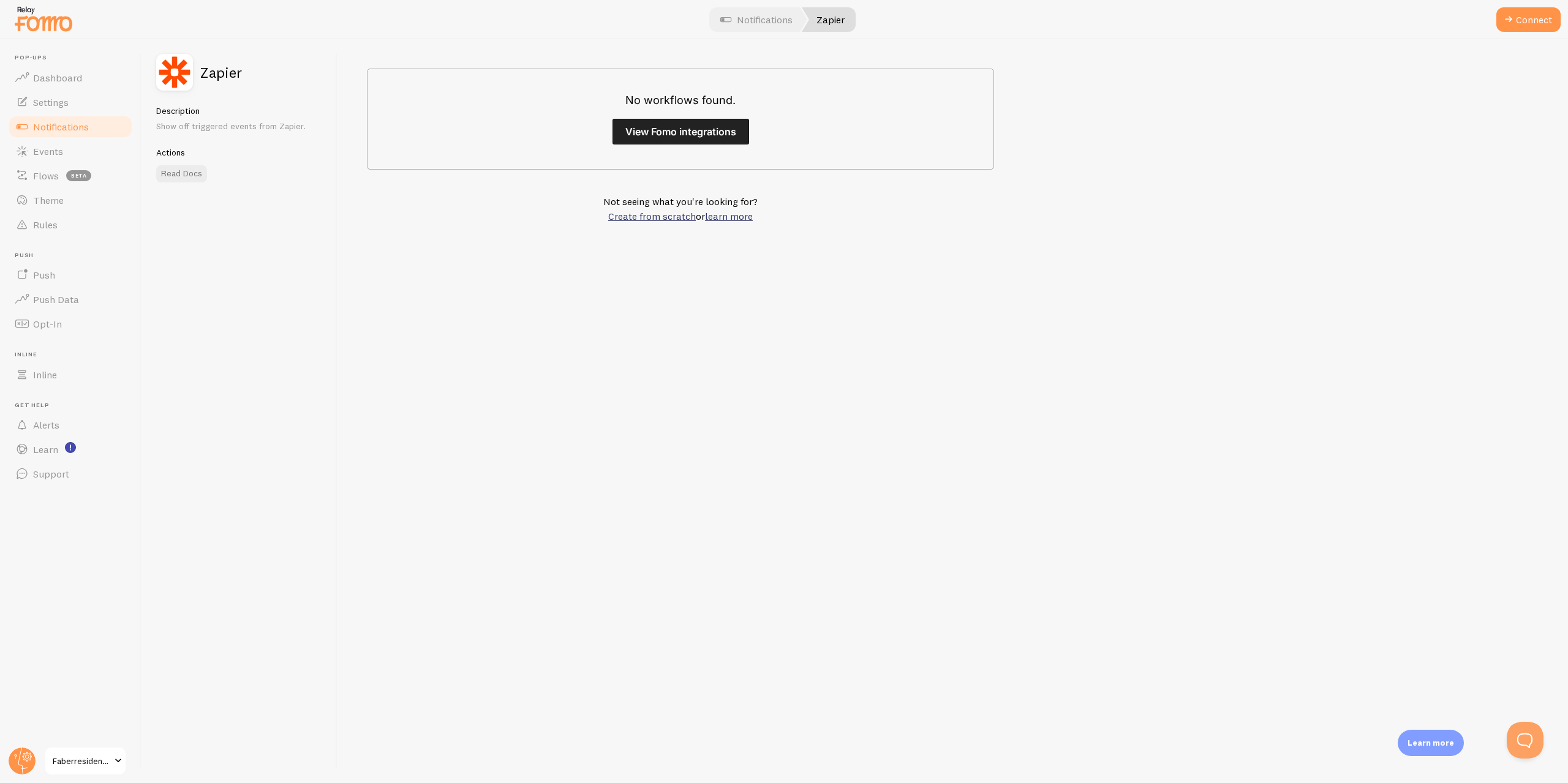
drag, startPoint x: 982, startPoint y: 241, endPoint x: 991, endPoint y: 265, distance: 25.6
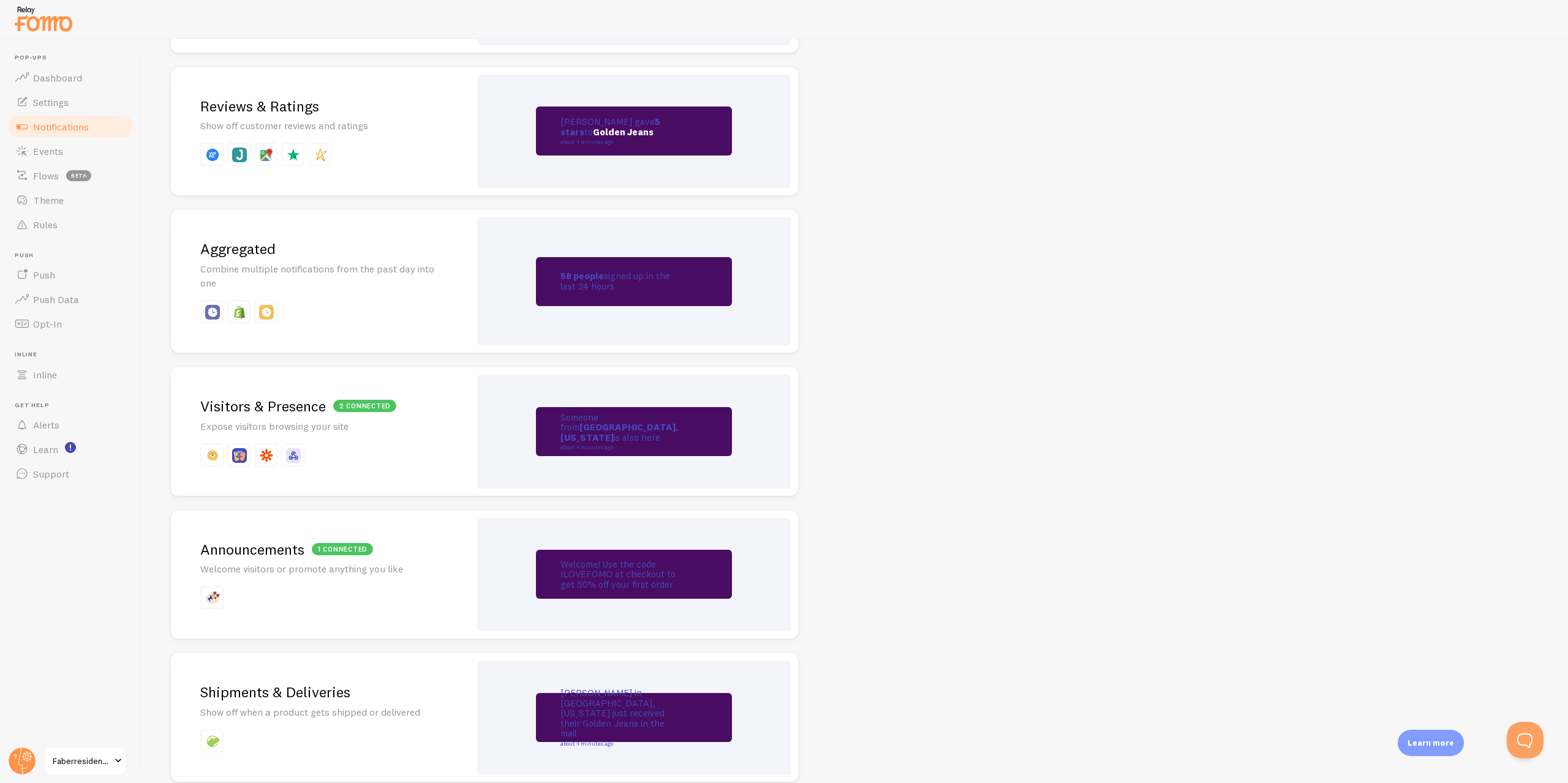
scroll to position [2361, 0]
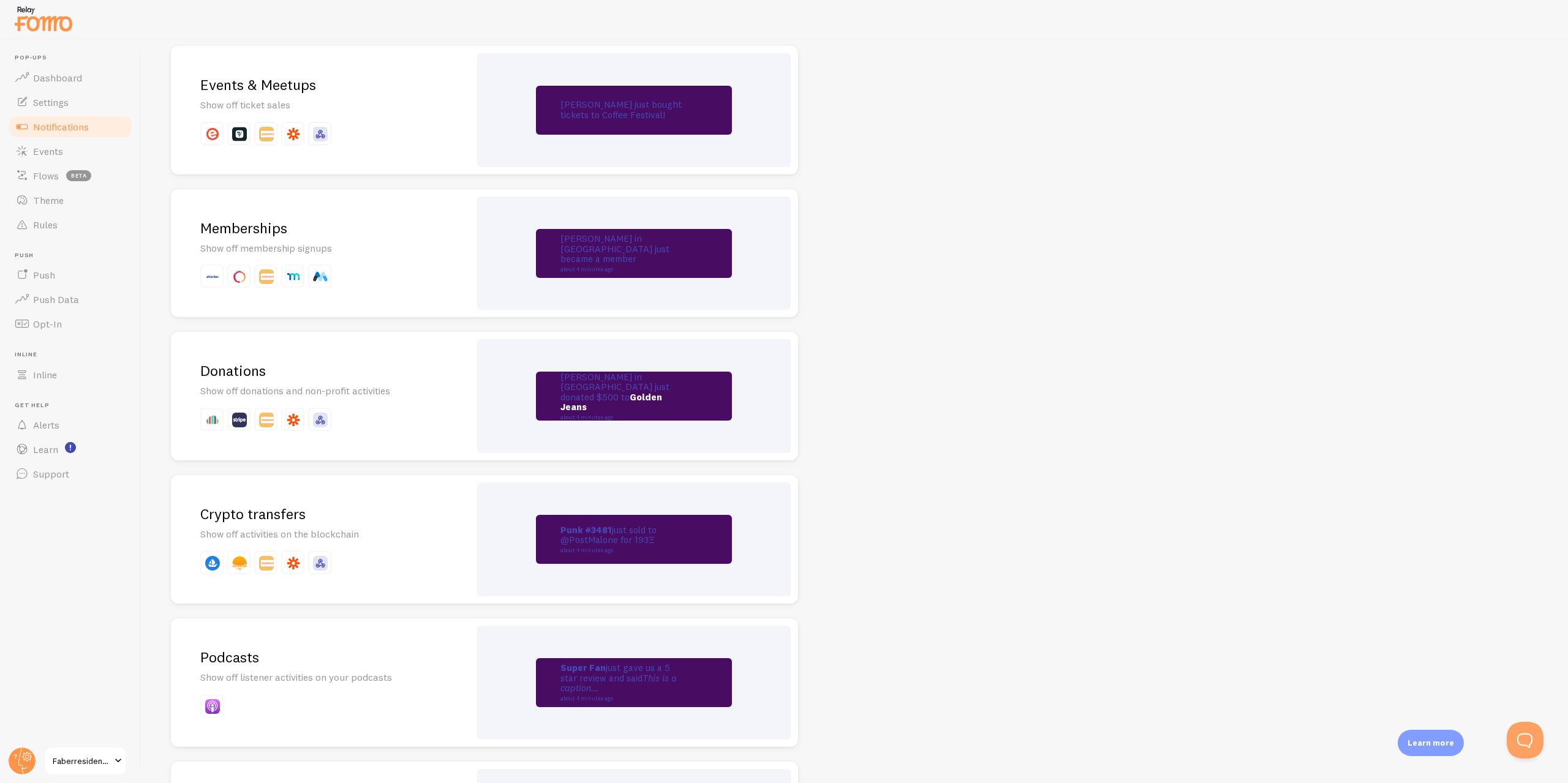
drag, startPoint x: 1146, startPoint y: 593, endPoint x: 1135, endPoint y: 565, distance: 30.1
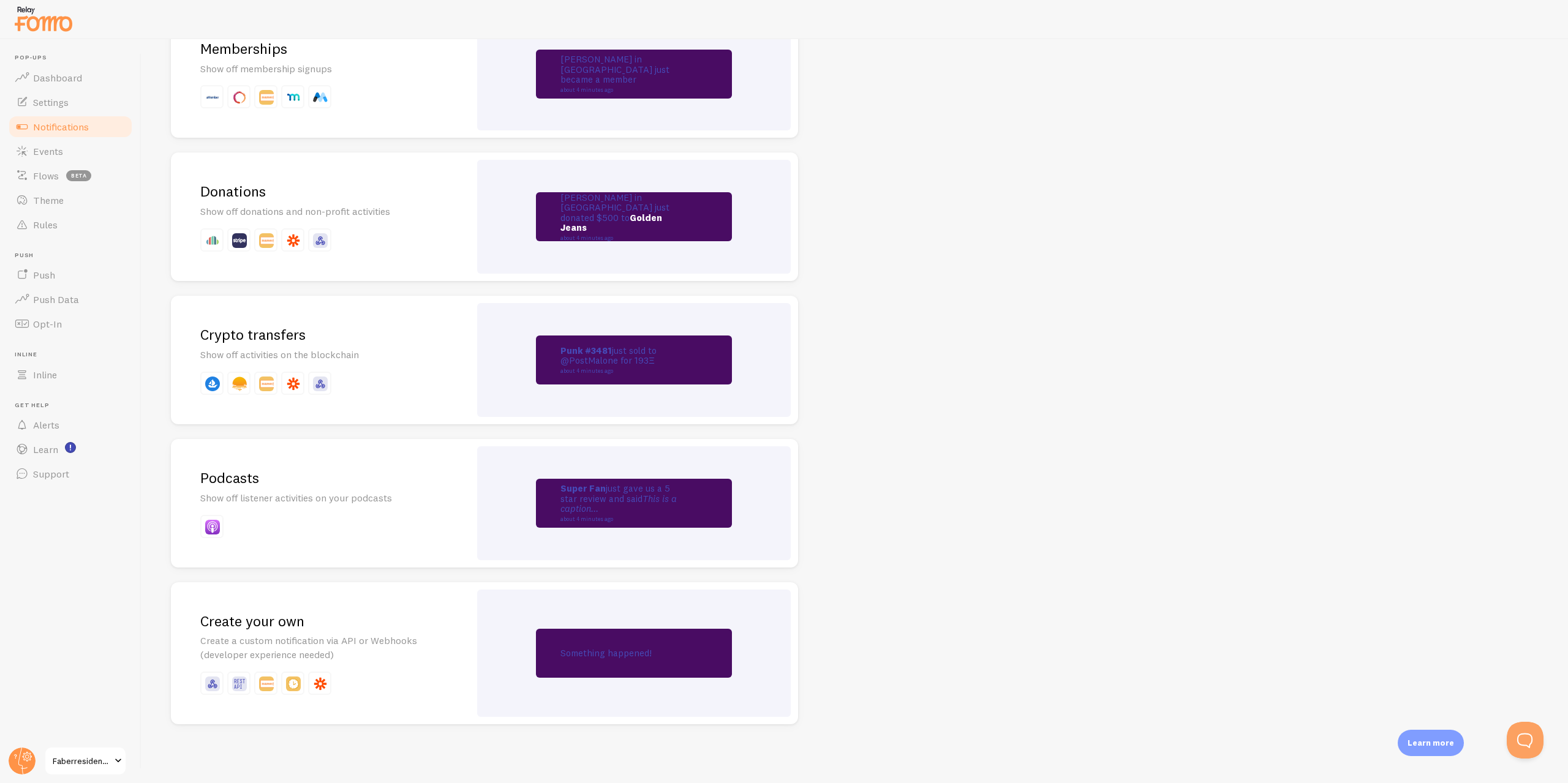
drag, startPoint x: 779, startPoint y: 396, endPoint x: 974, endPoint y: 315, distance: 211.2
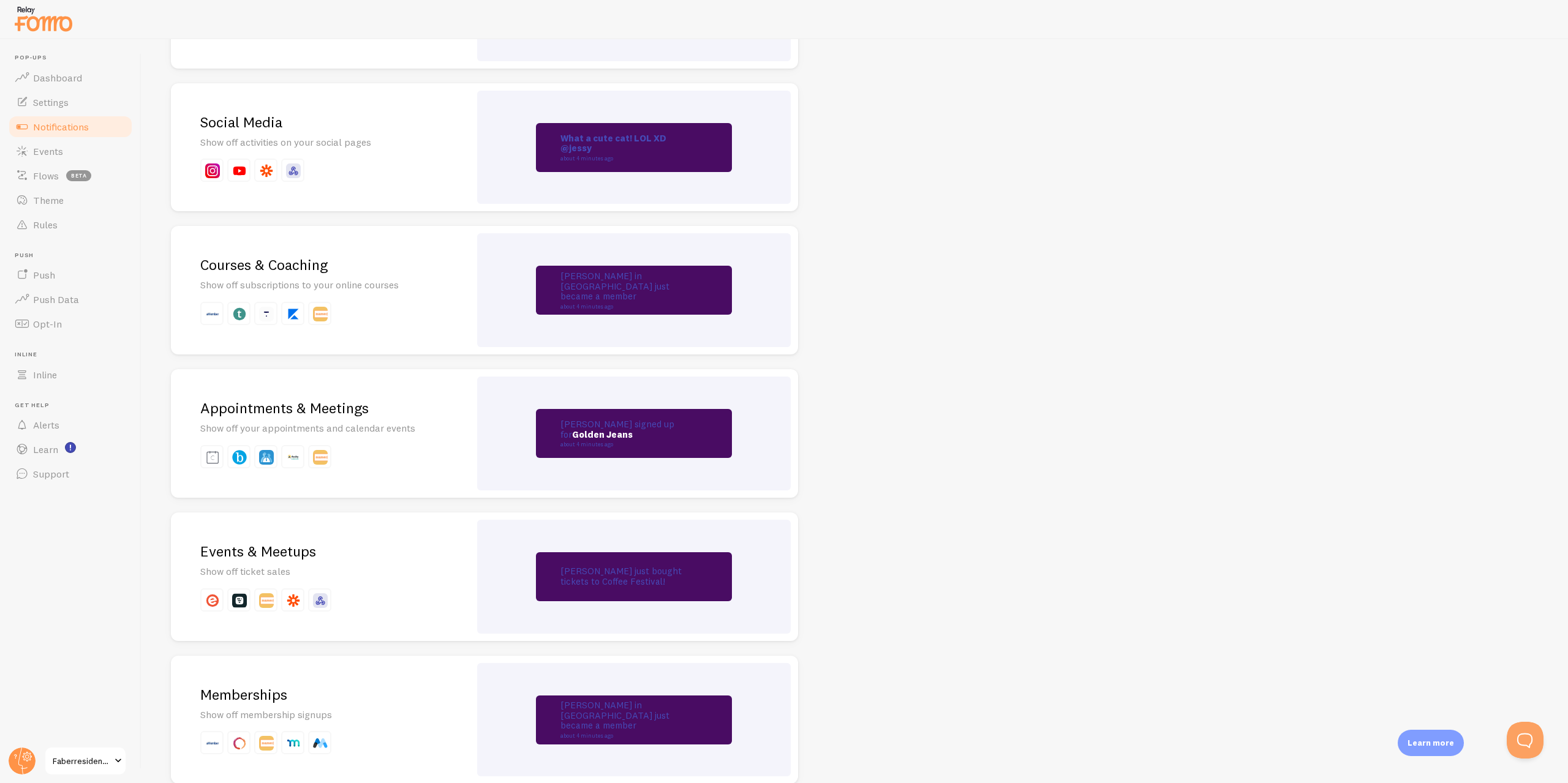
drag, startPoint x: 982, startPoint y: 317, endPoint x: 1051, endPoint y: 250, distance: 96.2
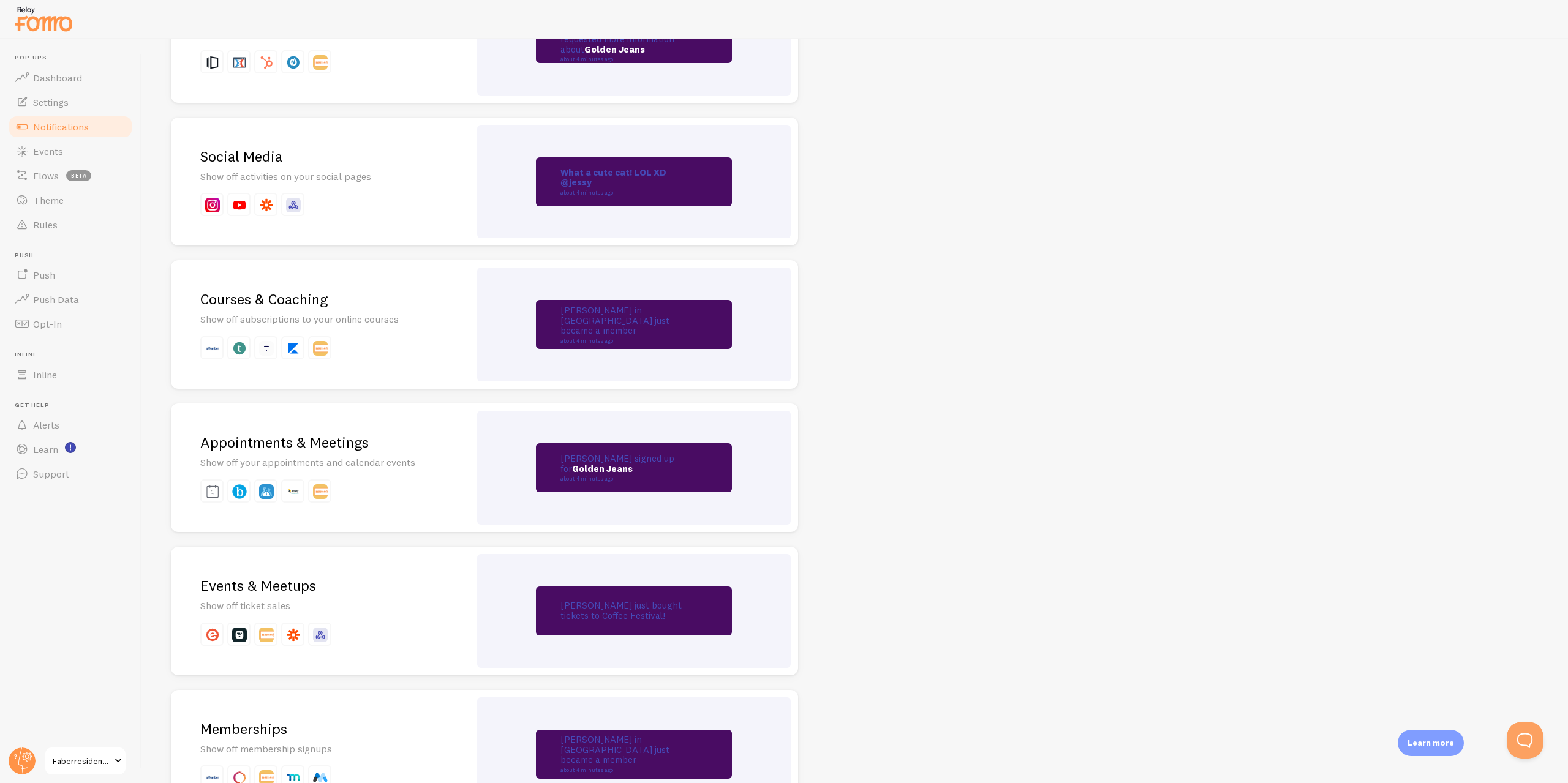
scroll to position [1641, 0]
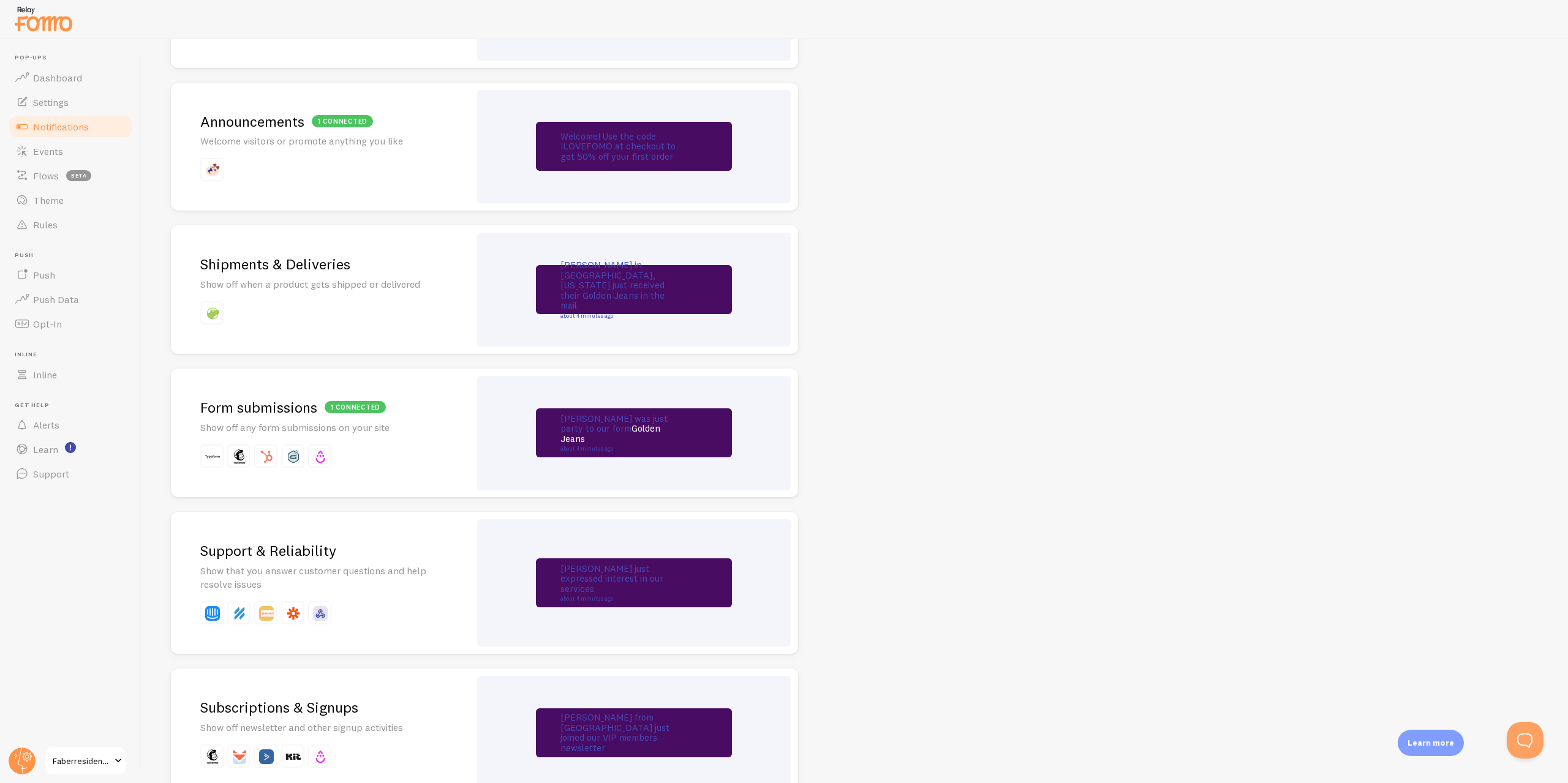
drag, startPoint x: 992, startPoint y: 226, endPoint x: 998, endPoint y: 201, distance: 25.7
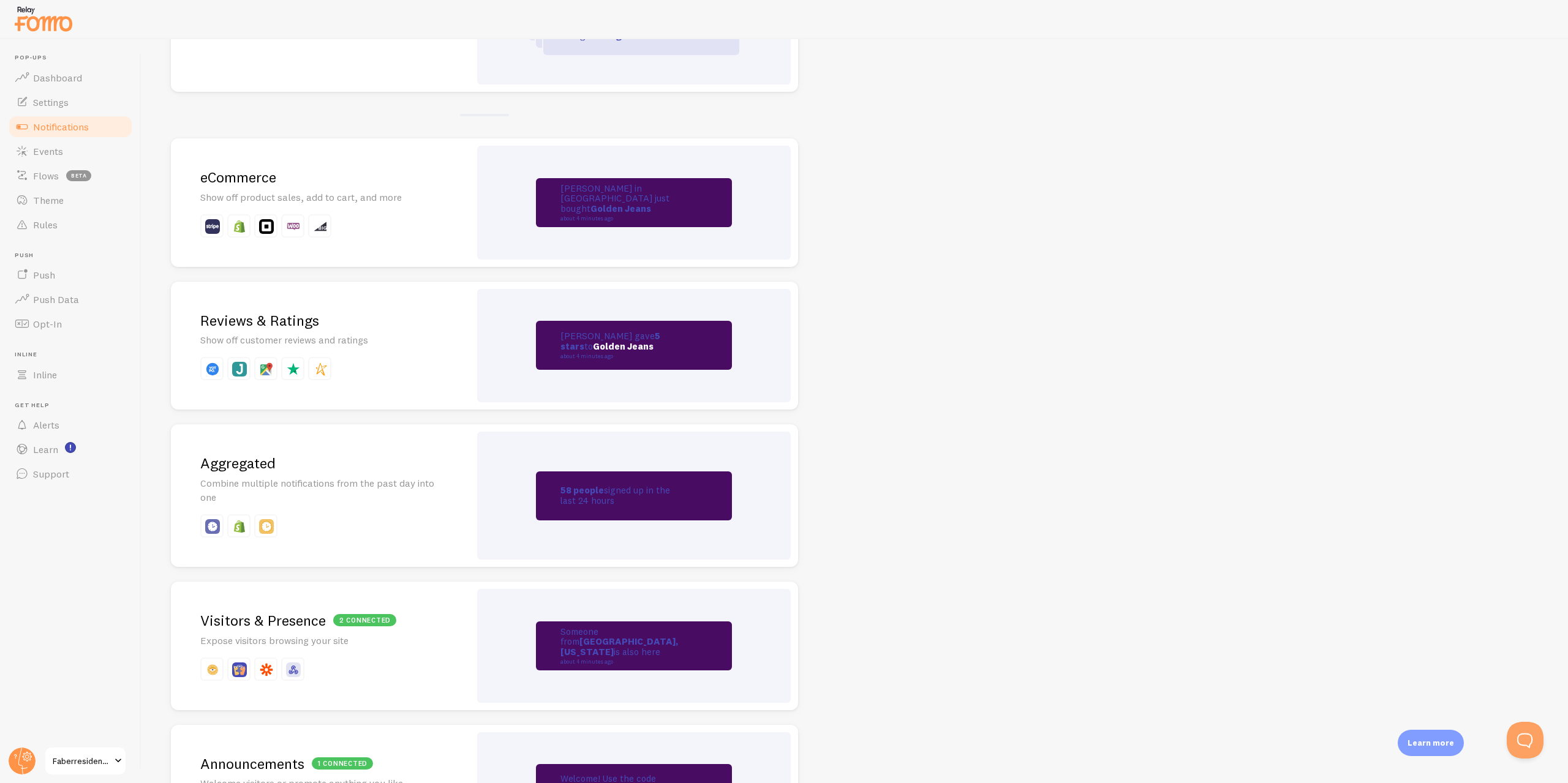
scroll to position [0, 0]
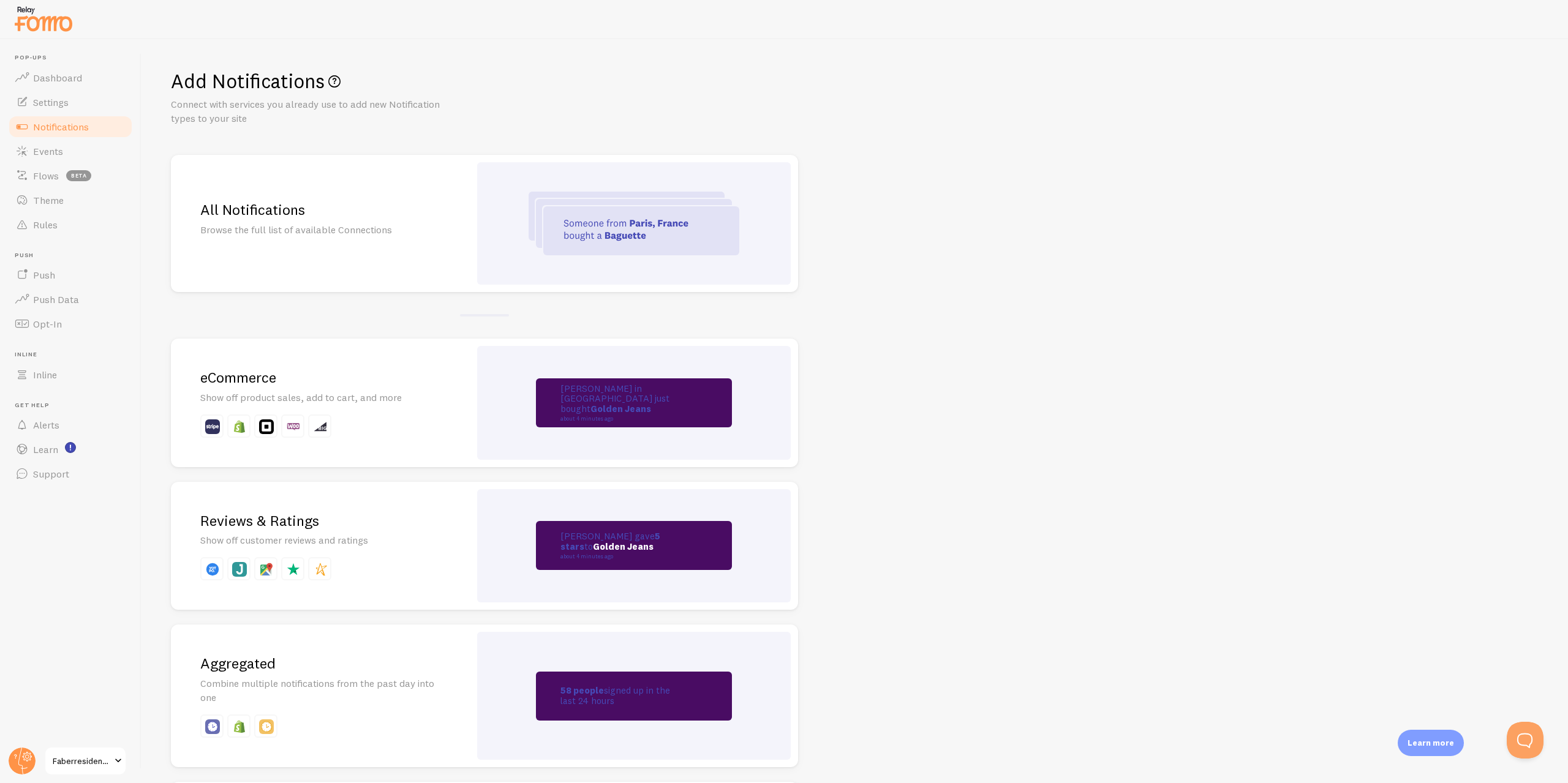
drag, startPoint x: 879, startPoint y: 413, endPoint x: 938, endPoint y: 277, distance: 148.2
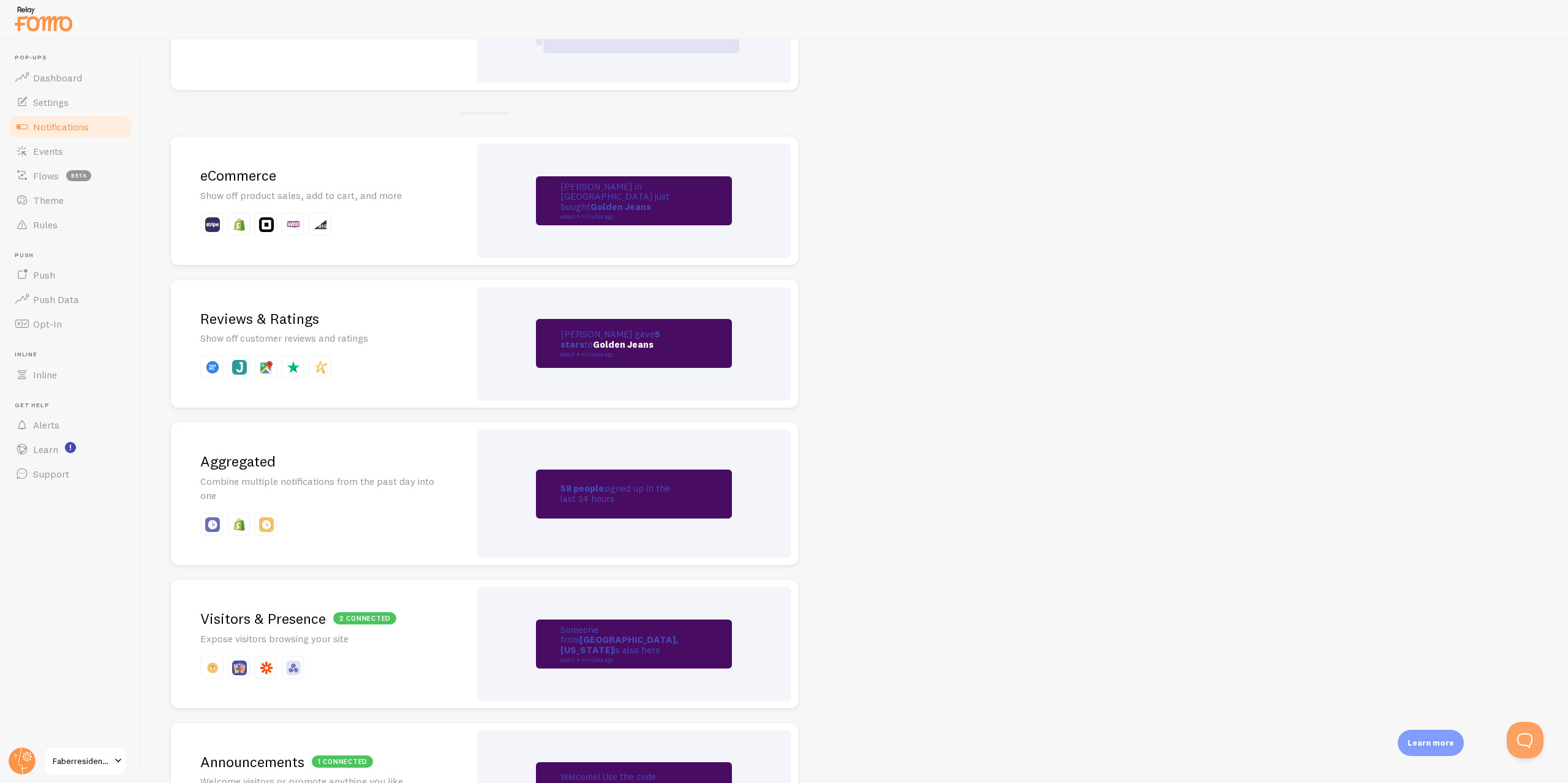
drag, startPoint x: 943, startPoint y: 363, endPoint x: 943, endPoint y: 370, distance: 7.0
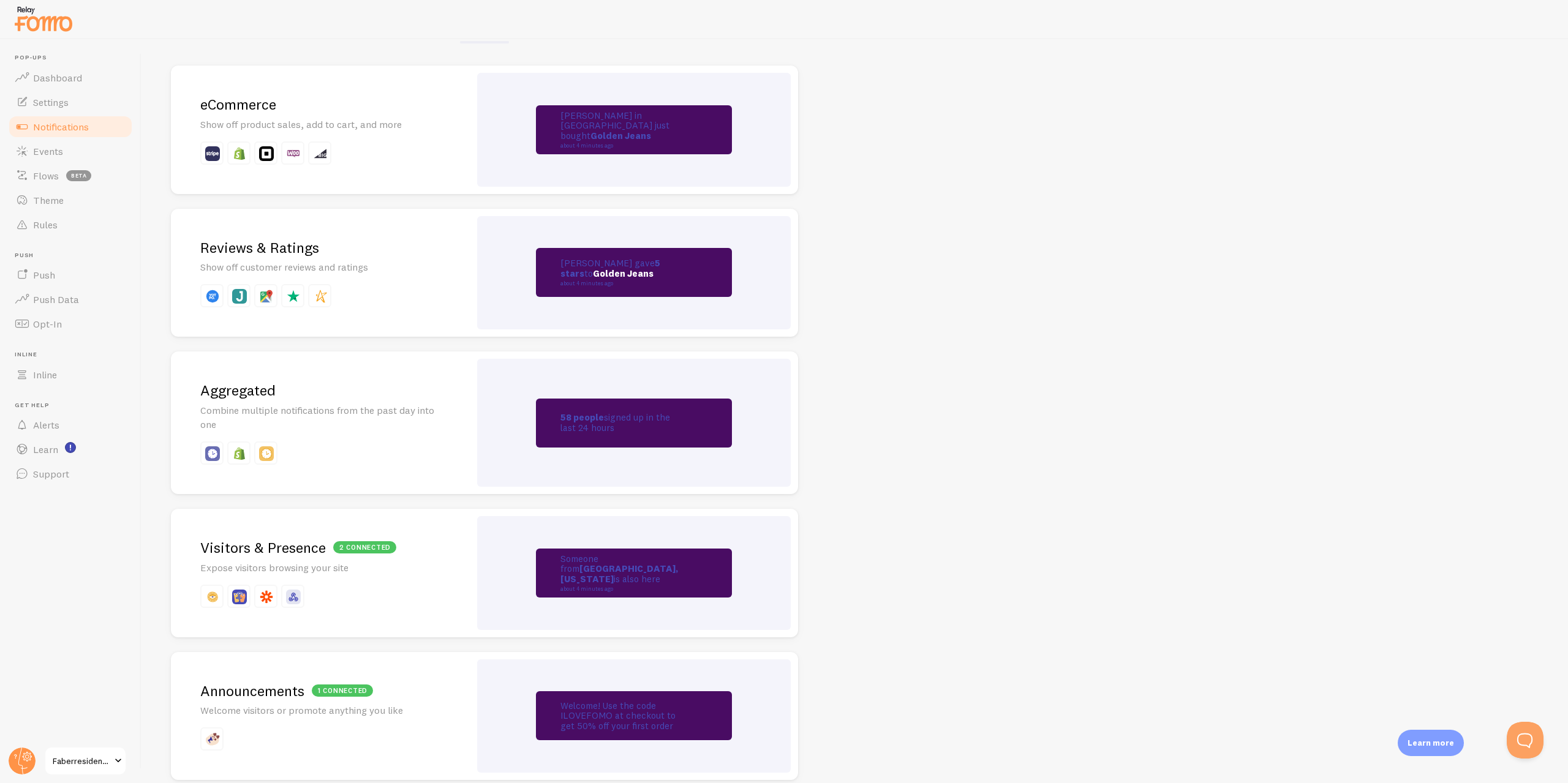
scroll to position [277, 0]
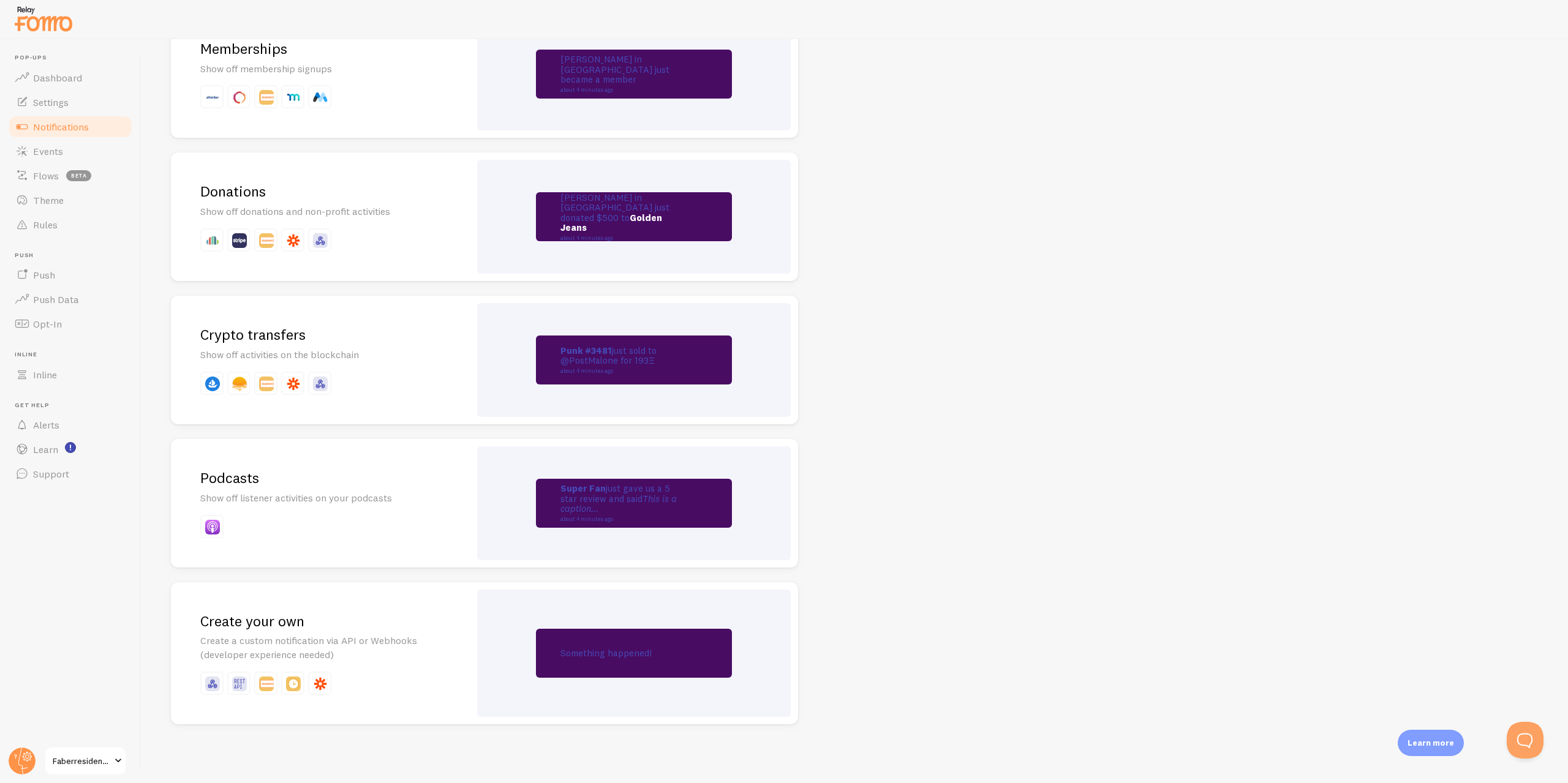
drag, startPoint x: 1000, startPoint y: 348, endPoint x: 1061, endPoint y: 585, distance: 244.7
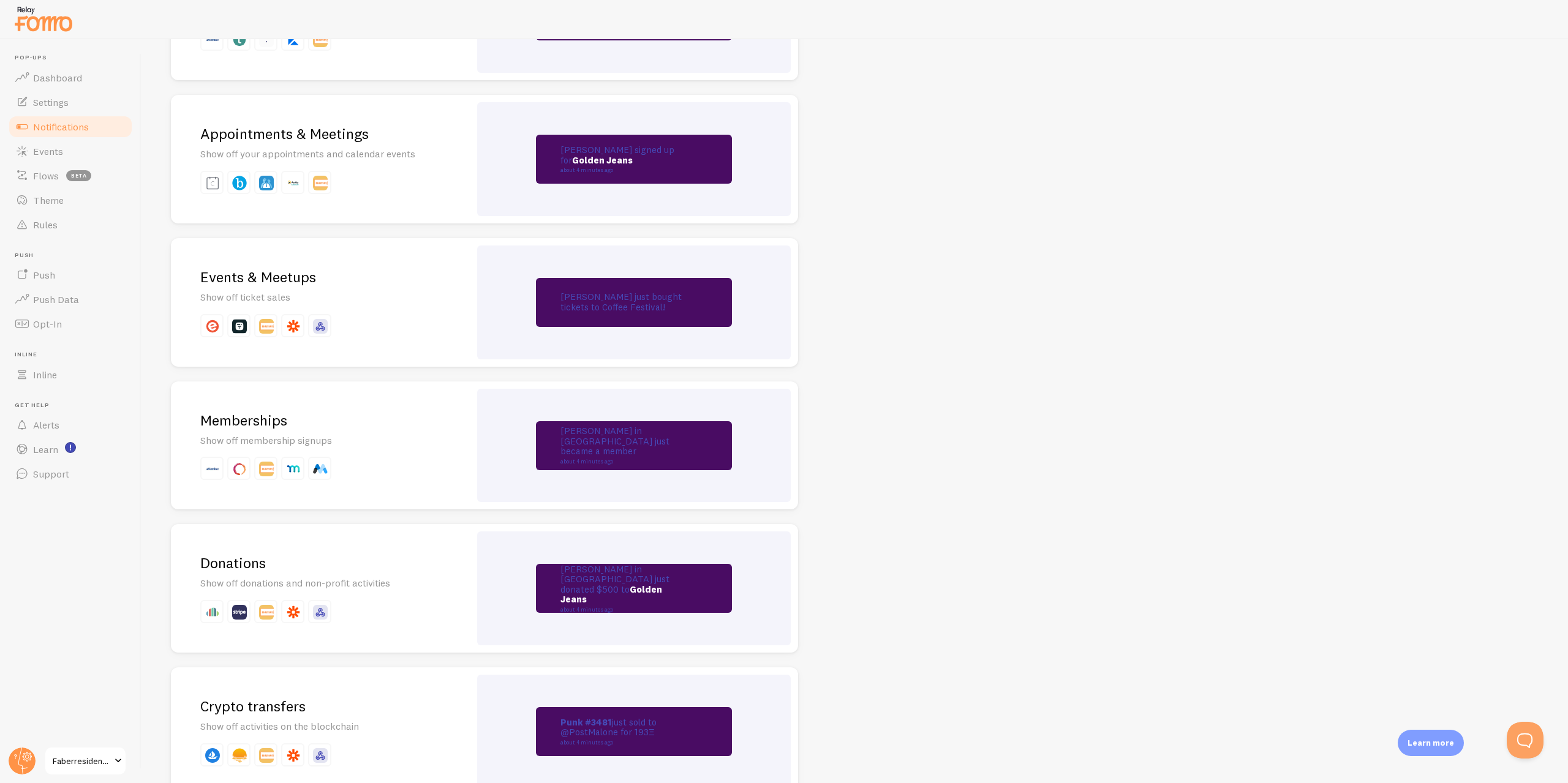
scroll to position [0, 0]
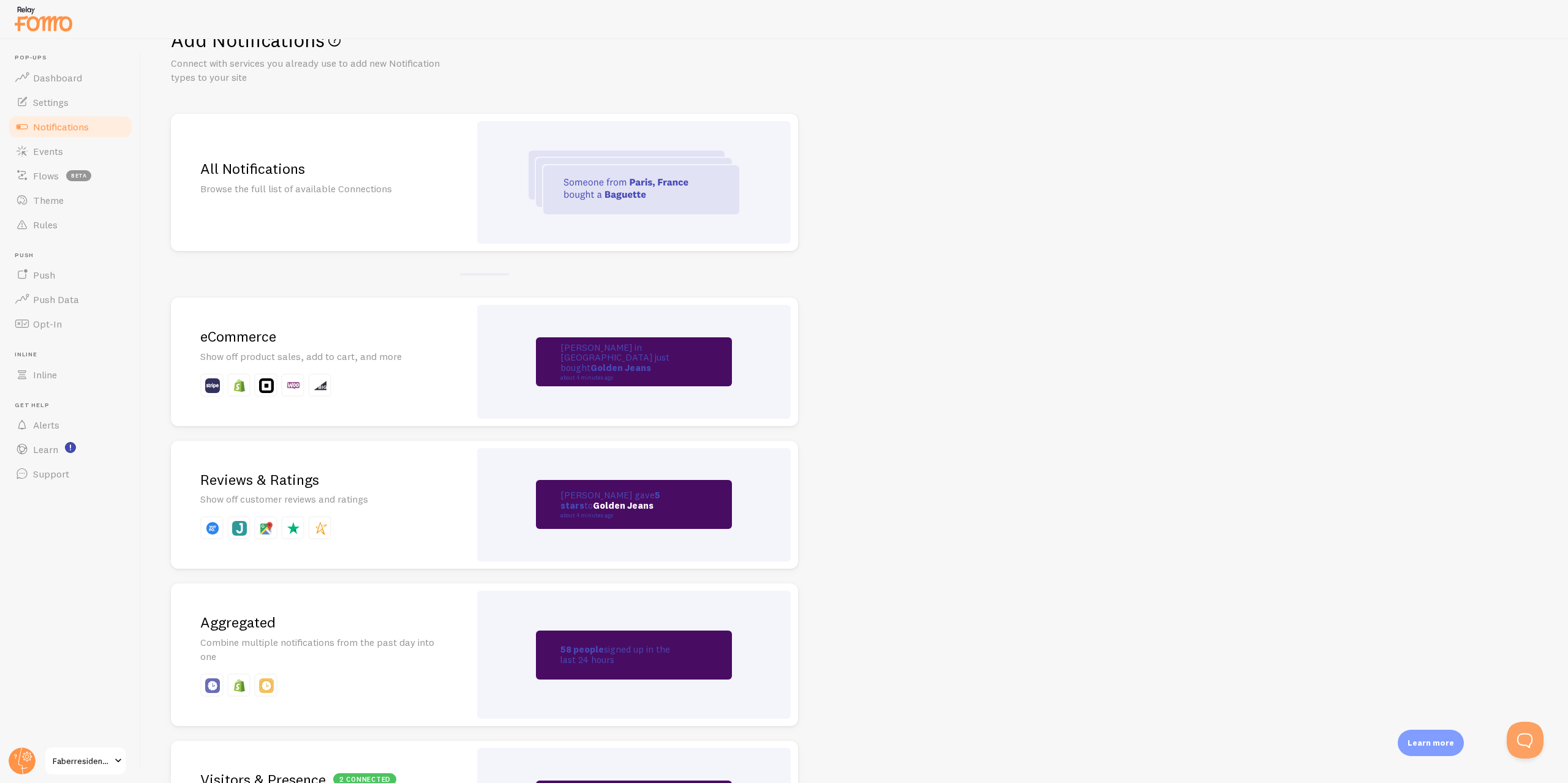
drag, startPoint x: 1061, startPoint y: 567, endPoint x: 1130, endPoint y: 151, distance: 421.7
